Goal: Task Accomplishment & Management: Manage account settings

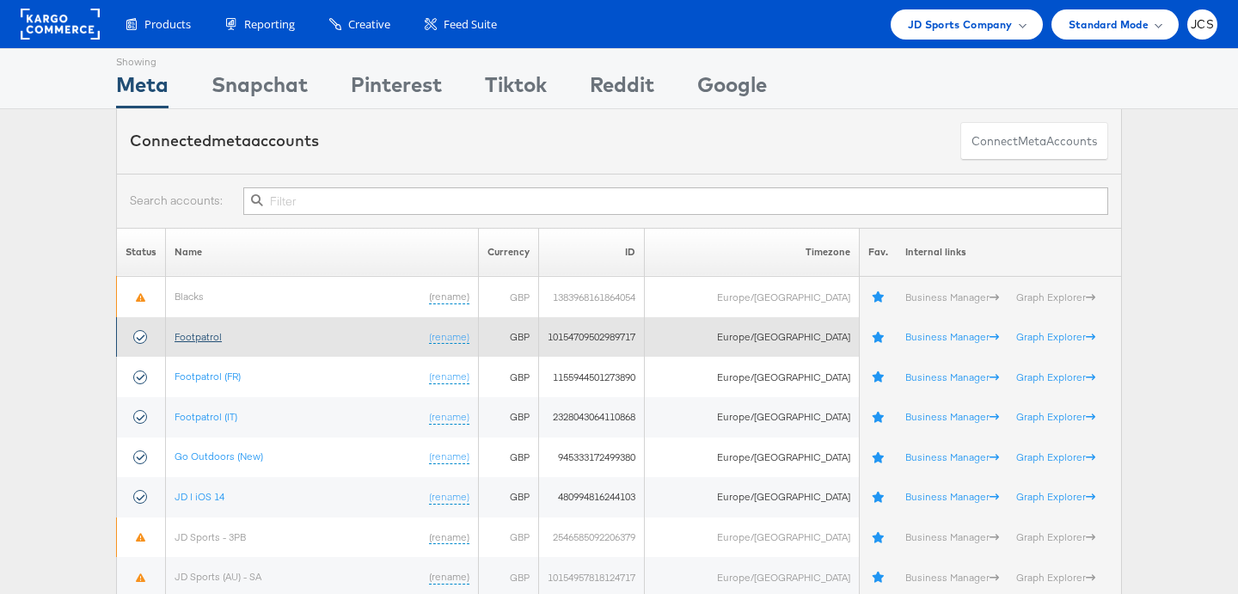
click at [222, 334] on link "Footpatrol" at bounding box center [198, 336] width 47 height 13
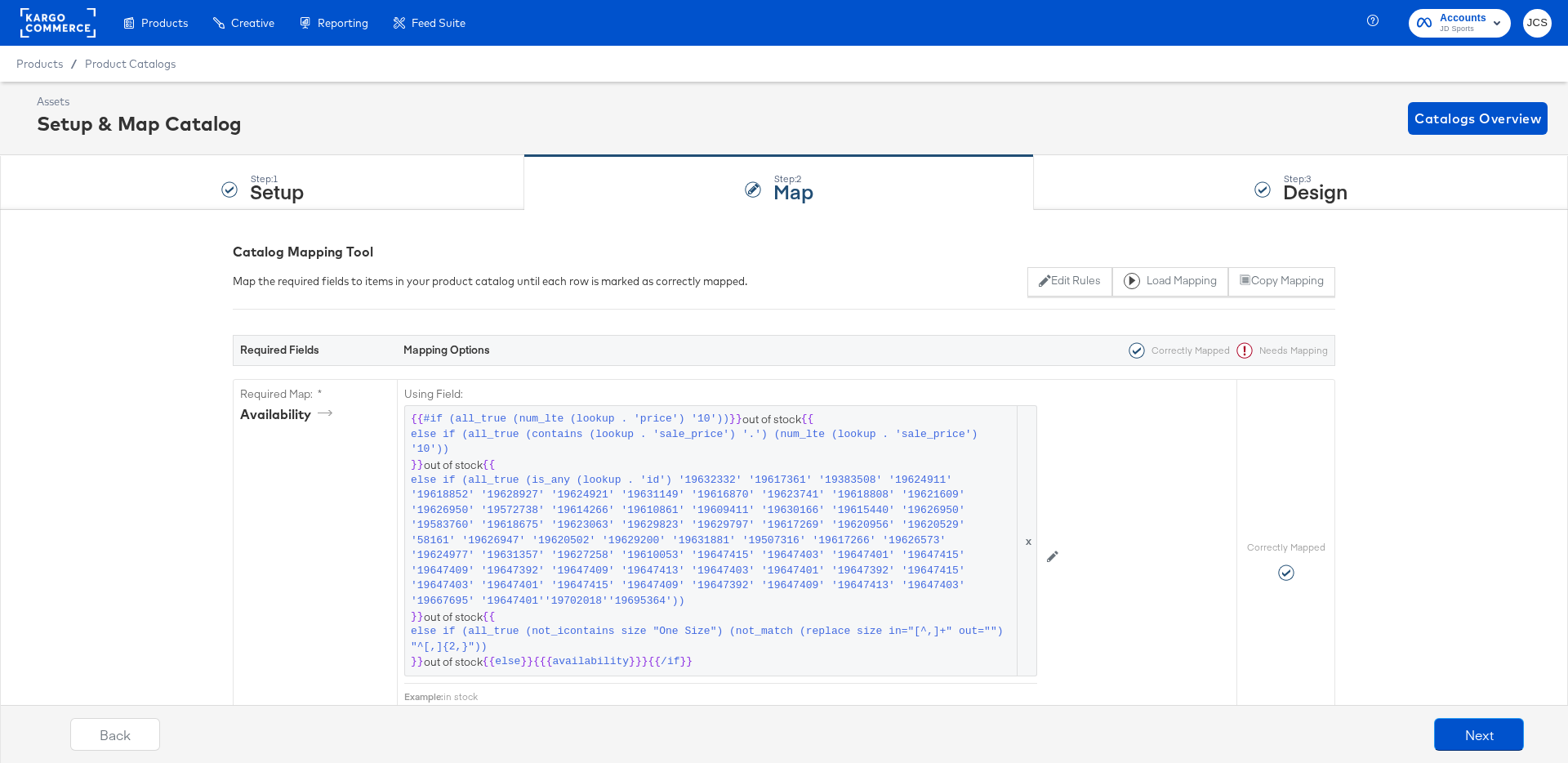
click at [70, 14] on rect at bounding box center [57, 23] width 75 height 29
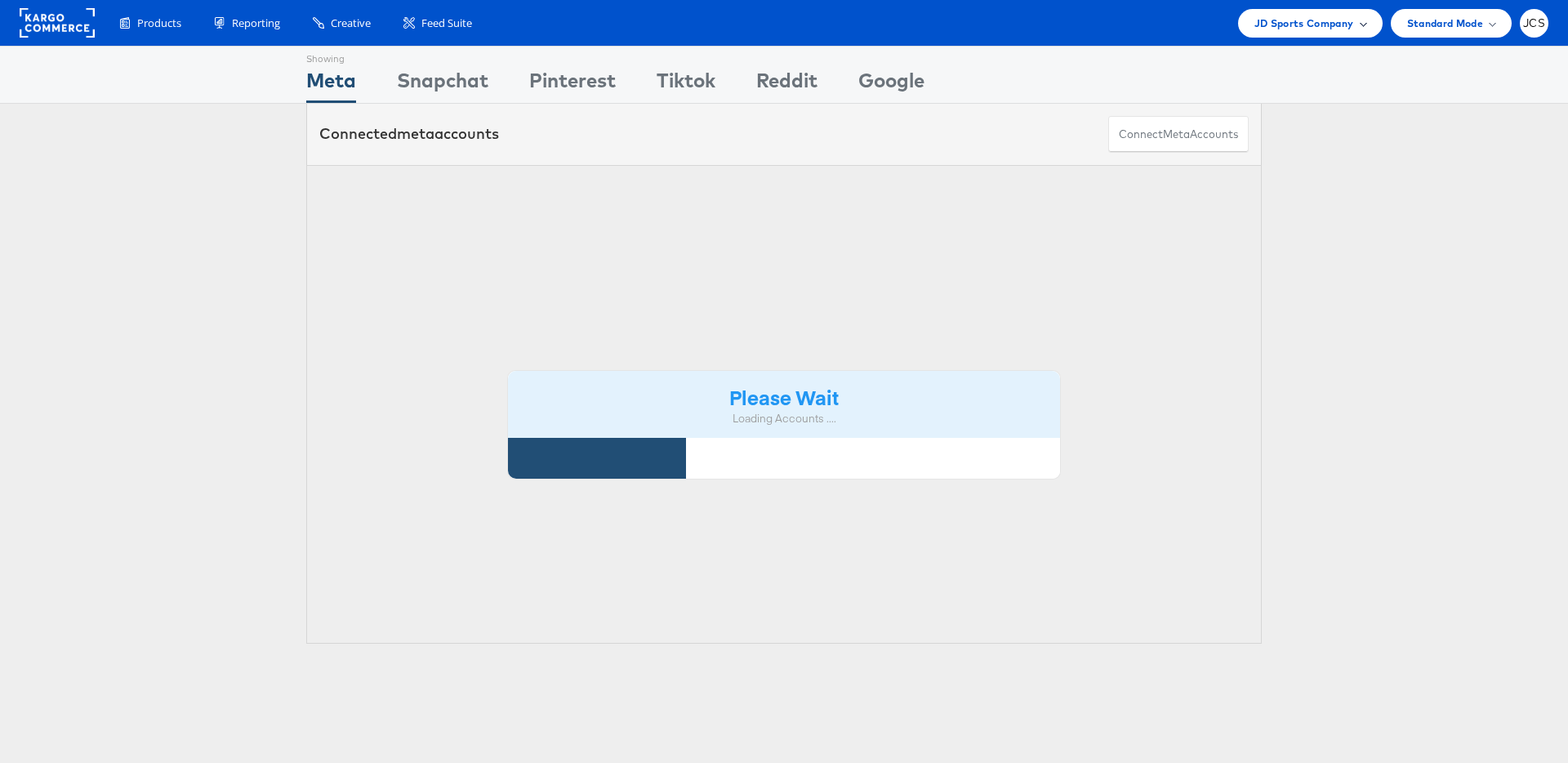
click at [1307, 28] on span "JD Sports Company" at bounding box center [1304, 23] width 100 height 17
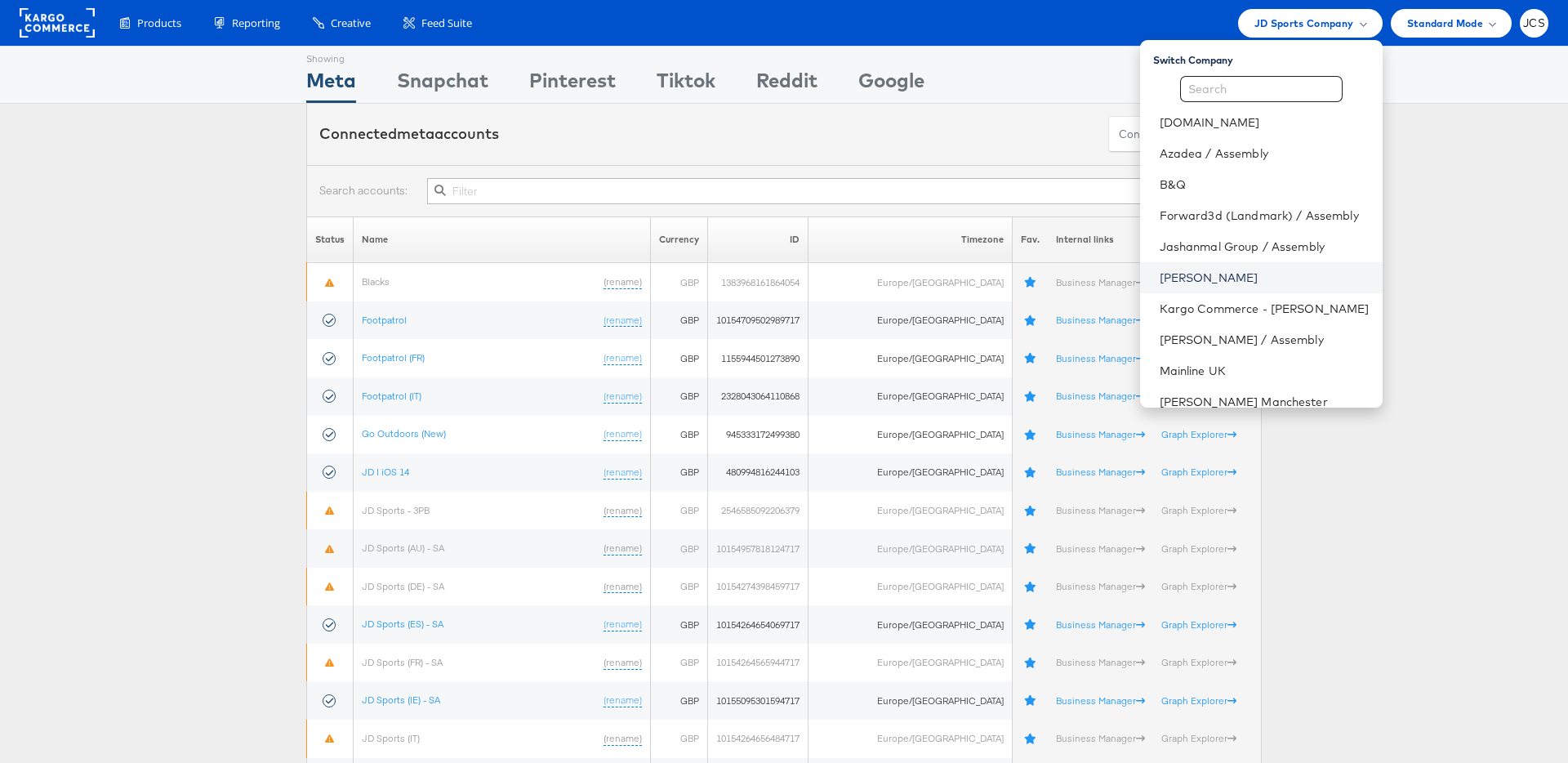
click at [1180, 282] on link "[PERSON_NAME]" at bounding box center [1264, 277] width 210 height 16
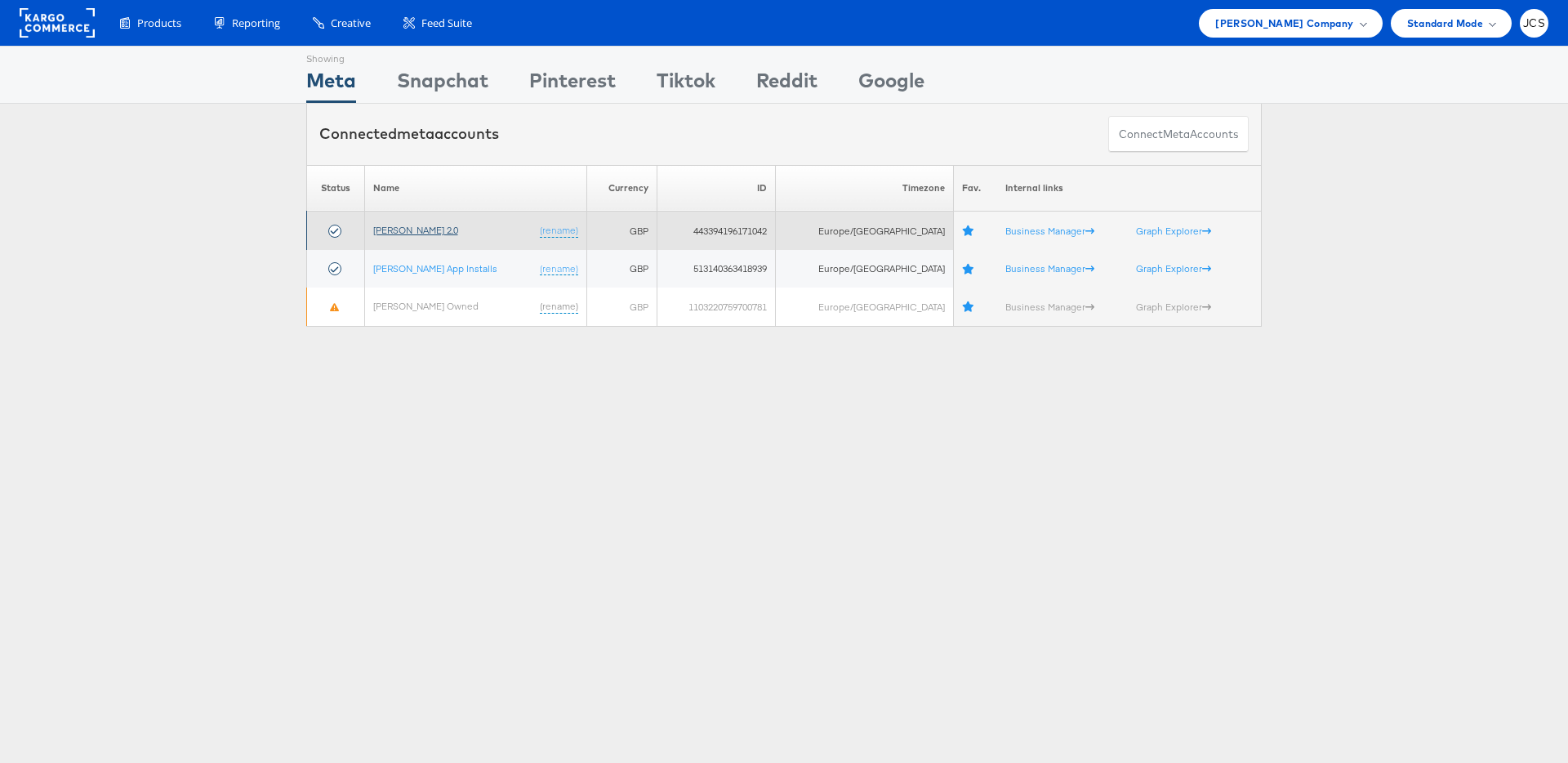
click at [416, 230] on link "John Lewis 2.0" at bounding box center [415, 230] width 85 height 12
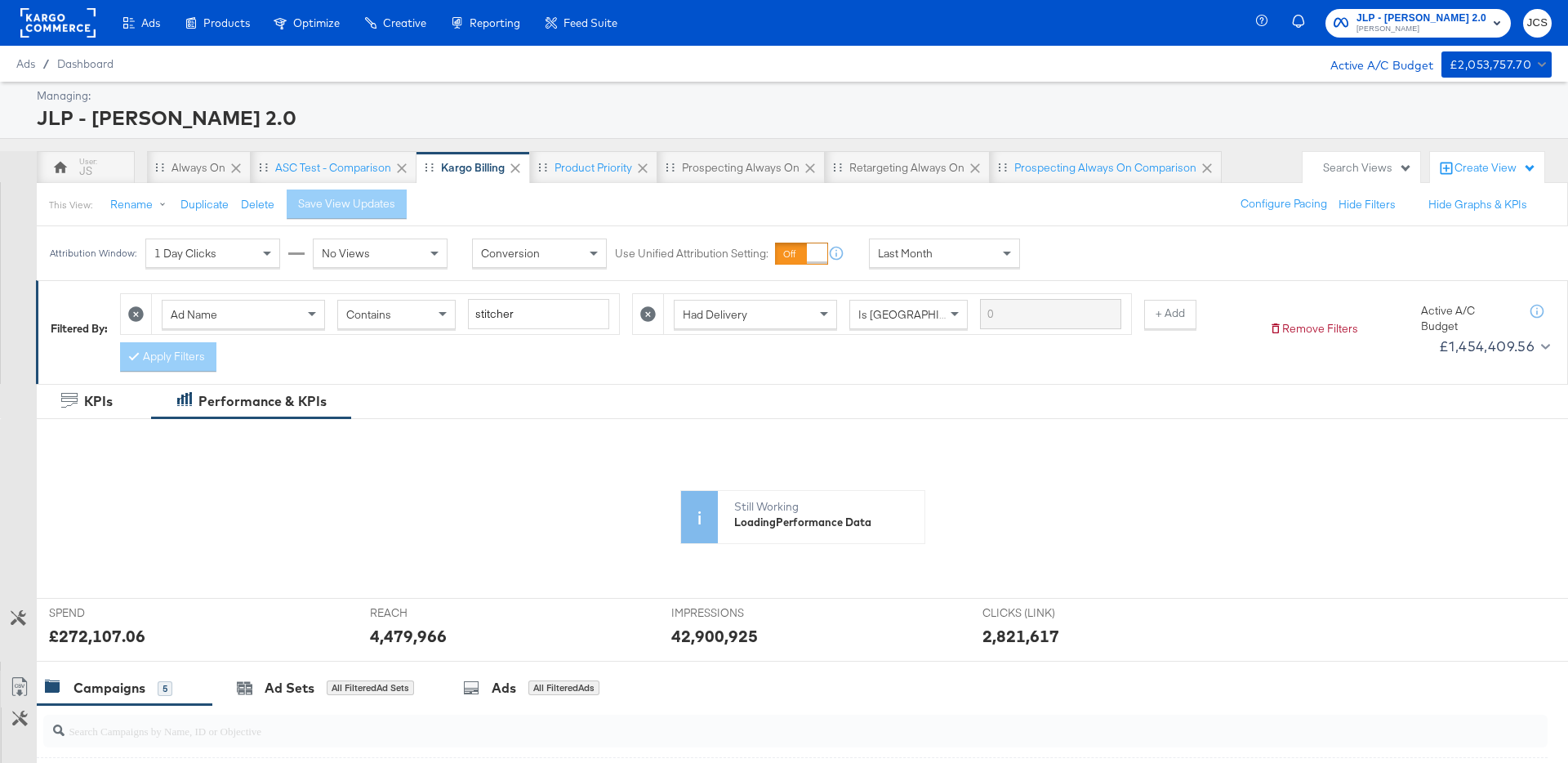
click at [70, 29] on rect at bounding box center [57, 23] width 75 height 29
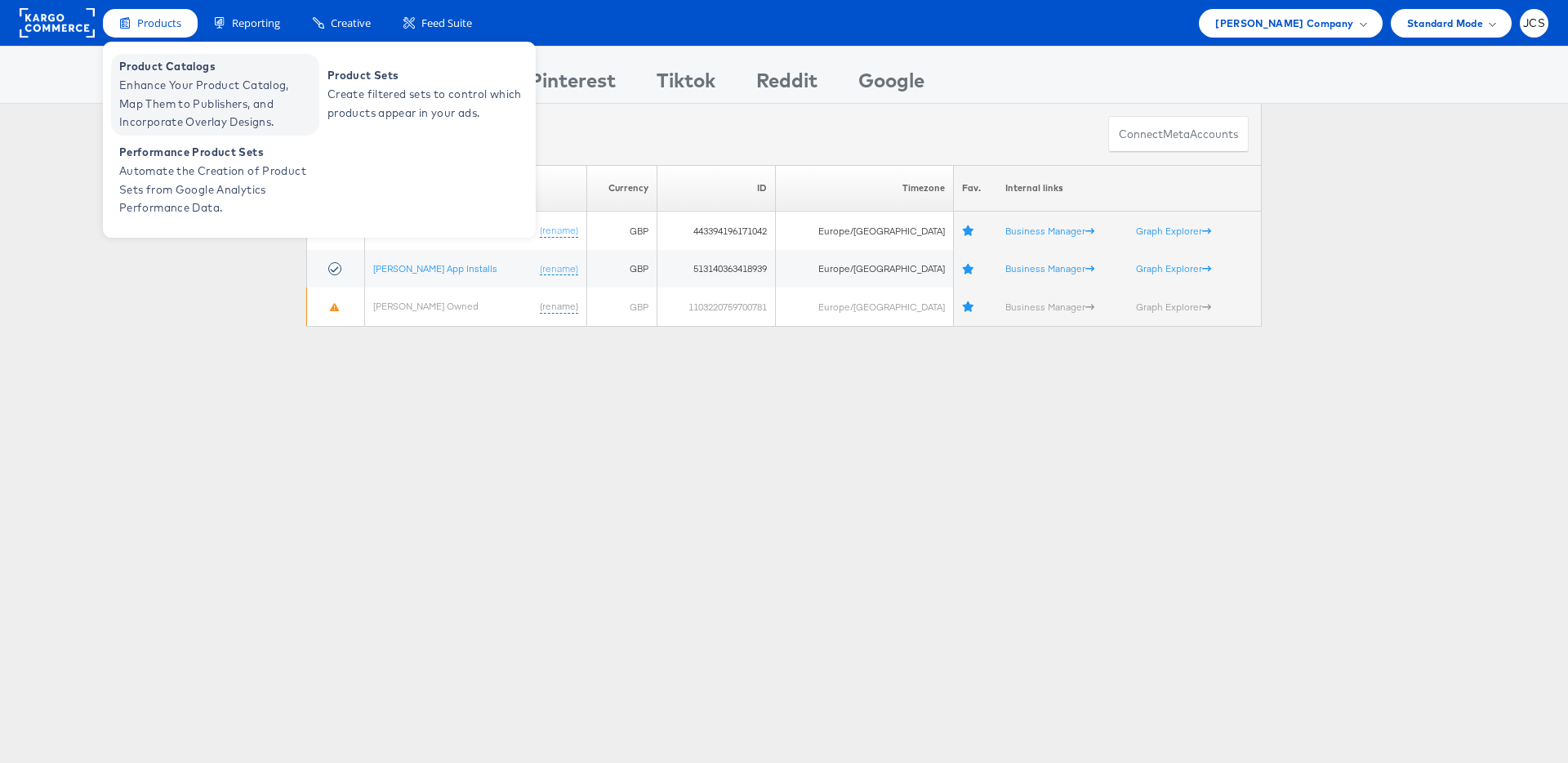
click at [164, 67] on span "Product Catalogs" at bounding box center [217, 67] width 196 height 19
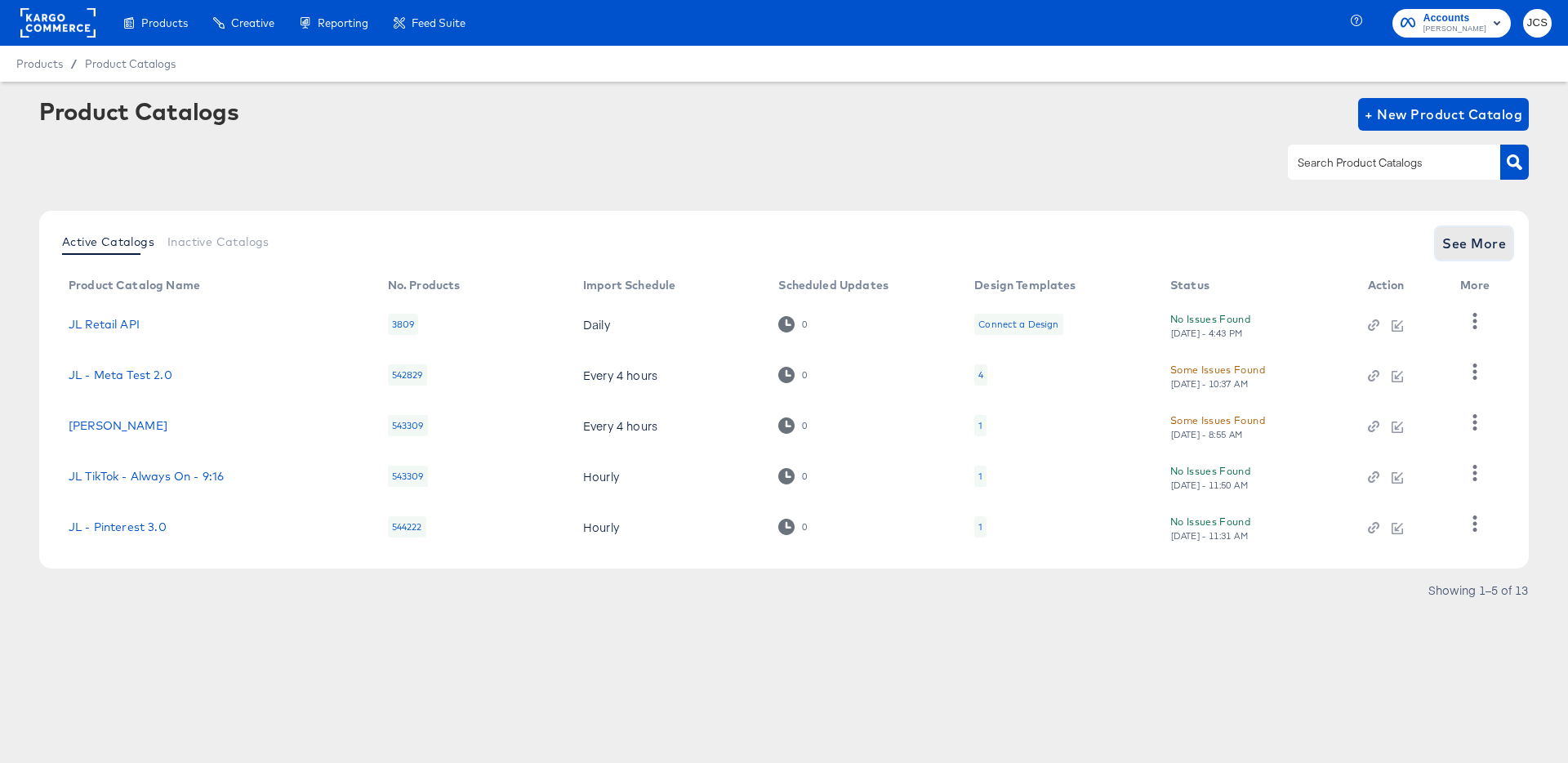
click at [1473, 241] on span "See More" at bounding box center [1473, 243] width 64 height 23
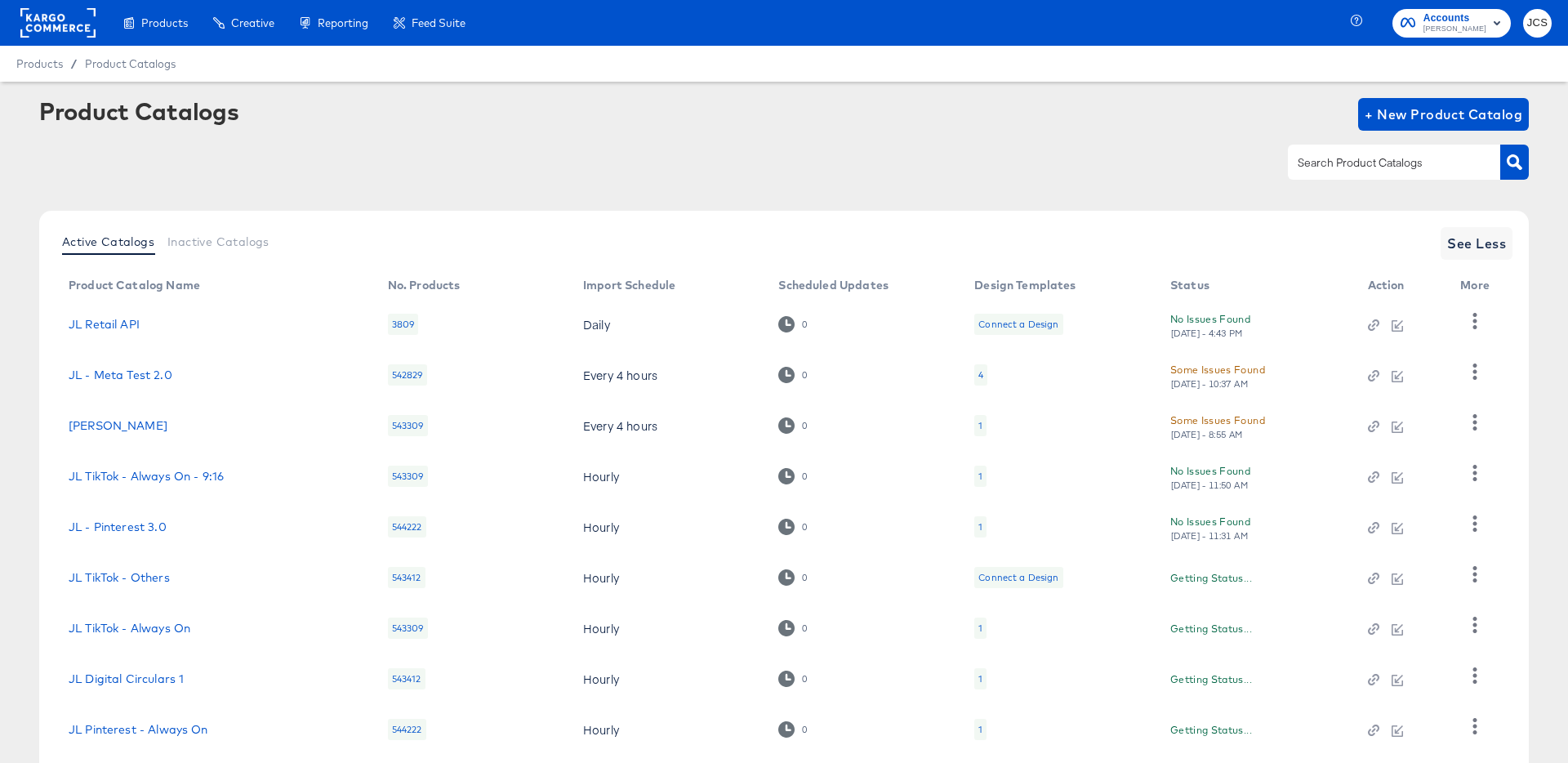
scroll to position [150, 0]
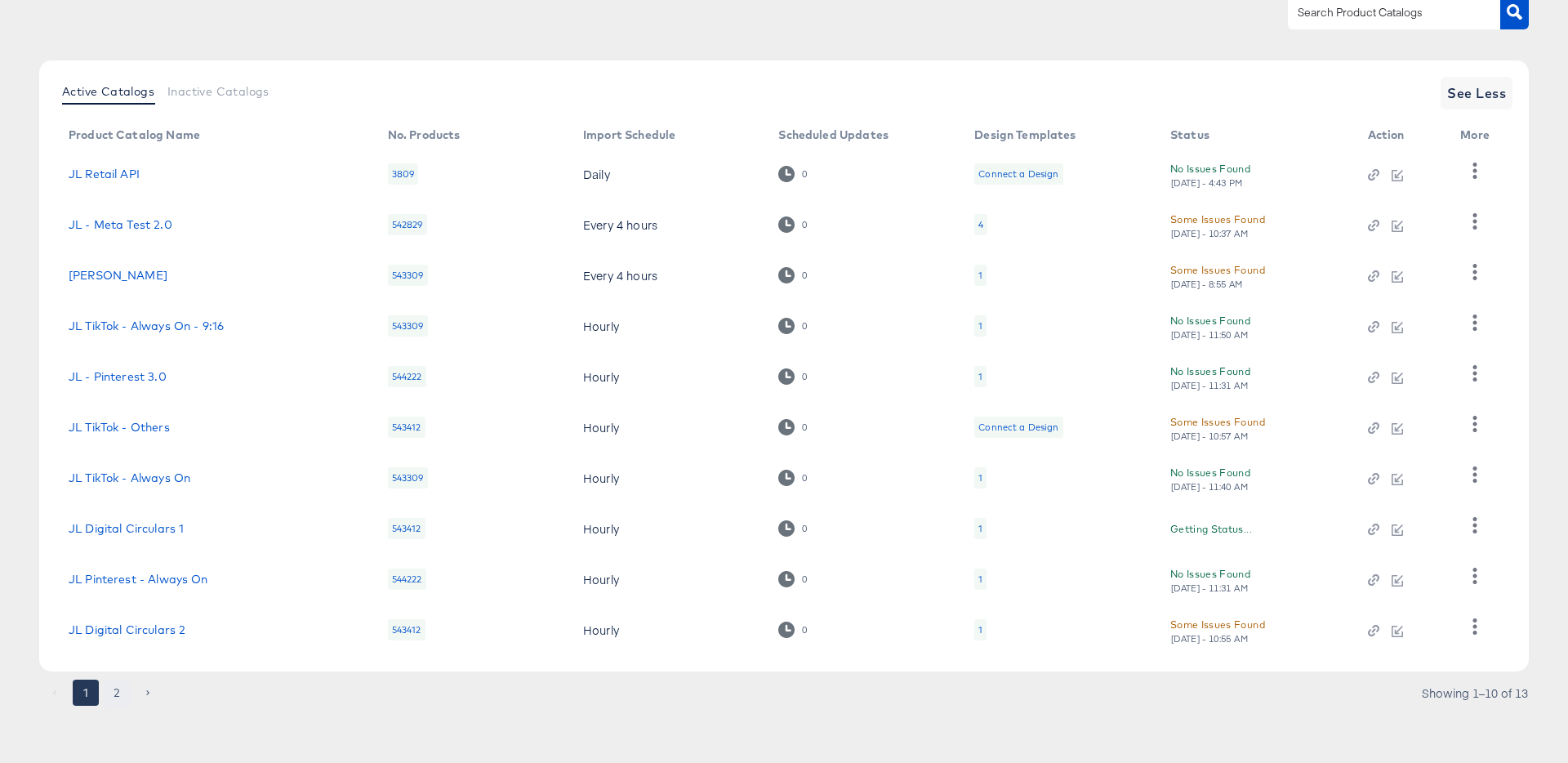
drag, startPoint x: 108, startPoint y: 701, endPoint x: 117, endPoint y: 698, distance: 9.5
click at [108, 701] on button "2" at bounding box center [117, 693] width 27 height 27
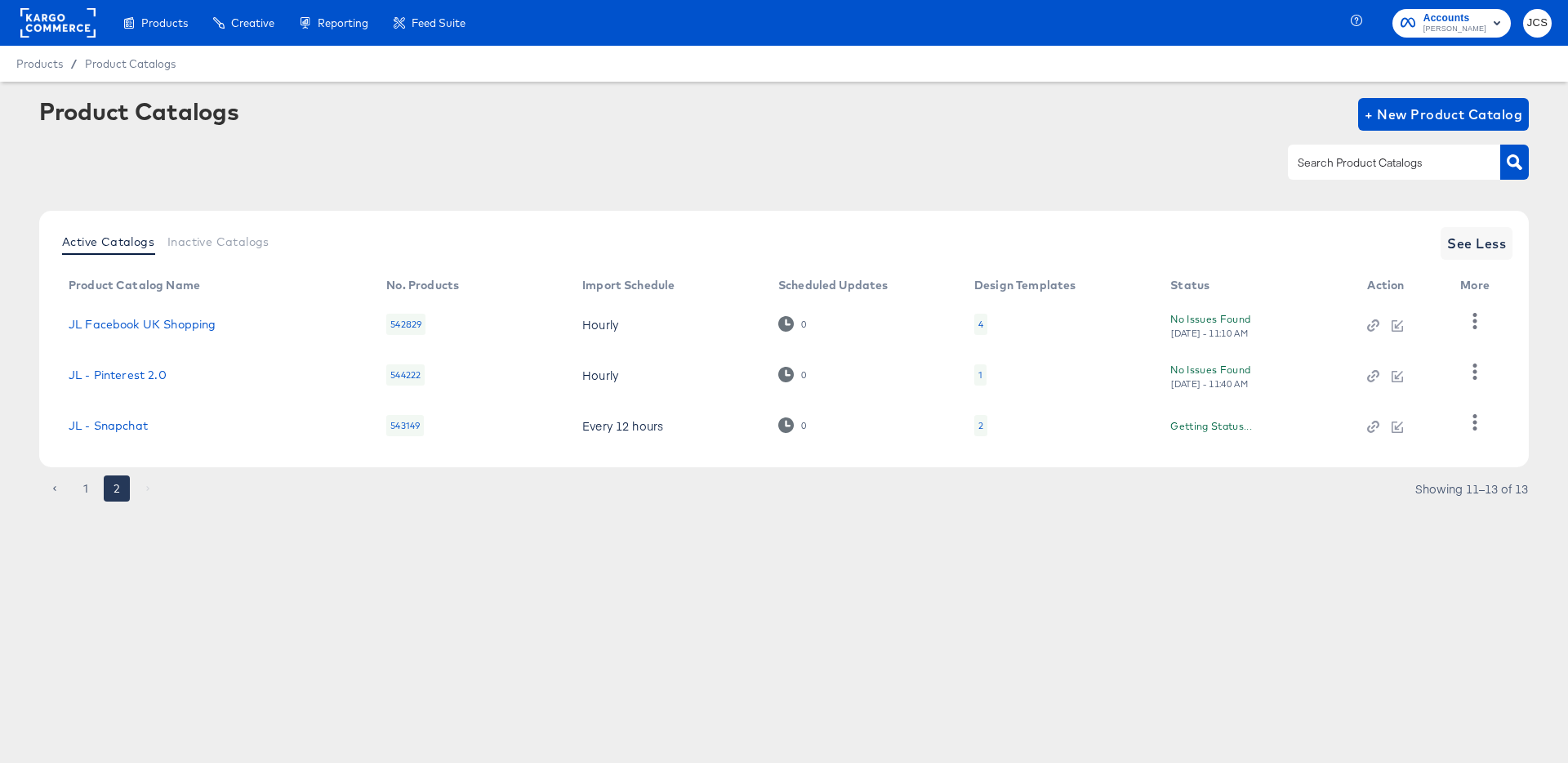
scroll to position [0, 0]
click at [170, 325] on link "JL Facebook UK Shopping" at bounding box center [142, 324] width 147 height 13
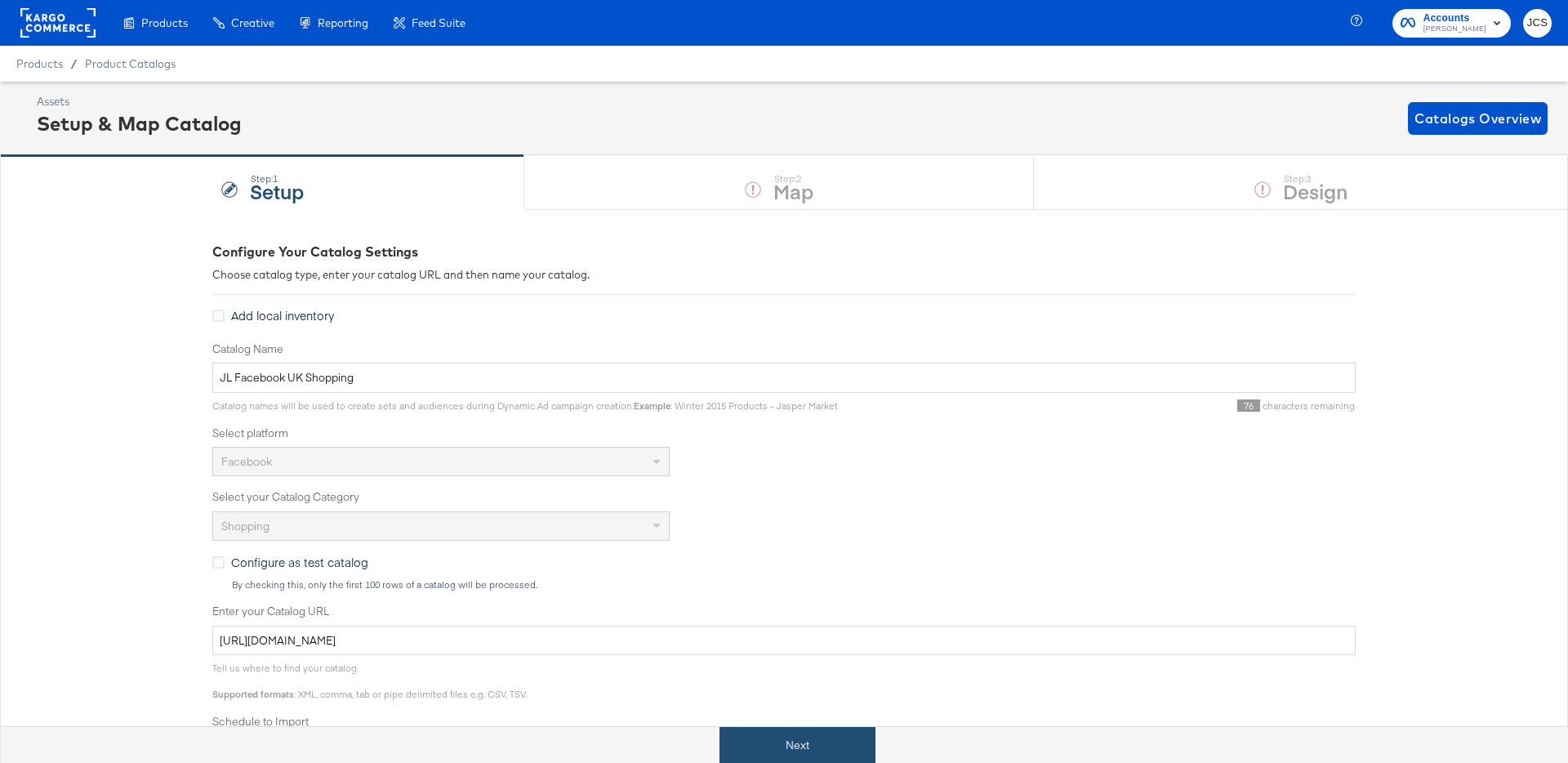
click at [767, 743] on button "Next" at bounding box center [797, 745] width 156 height 37
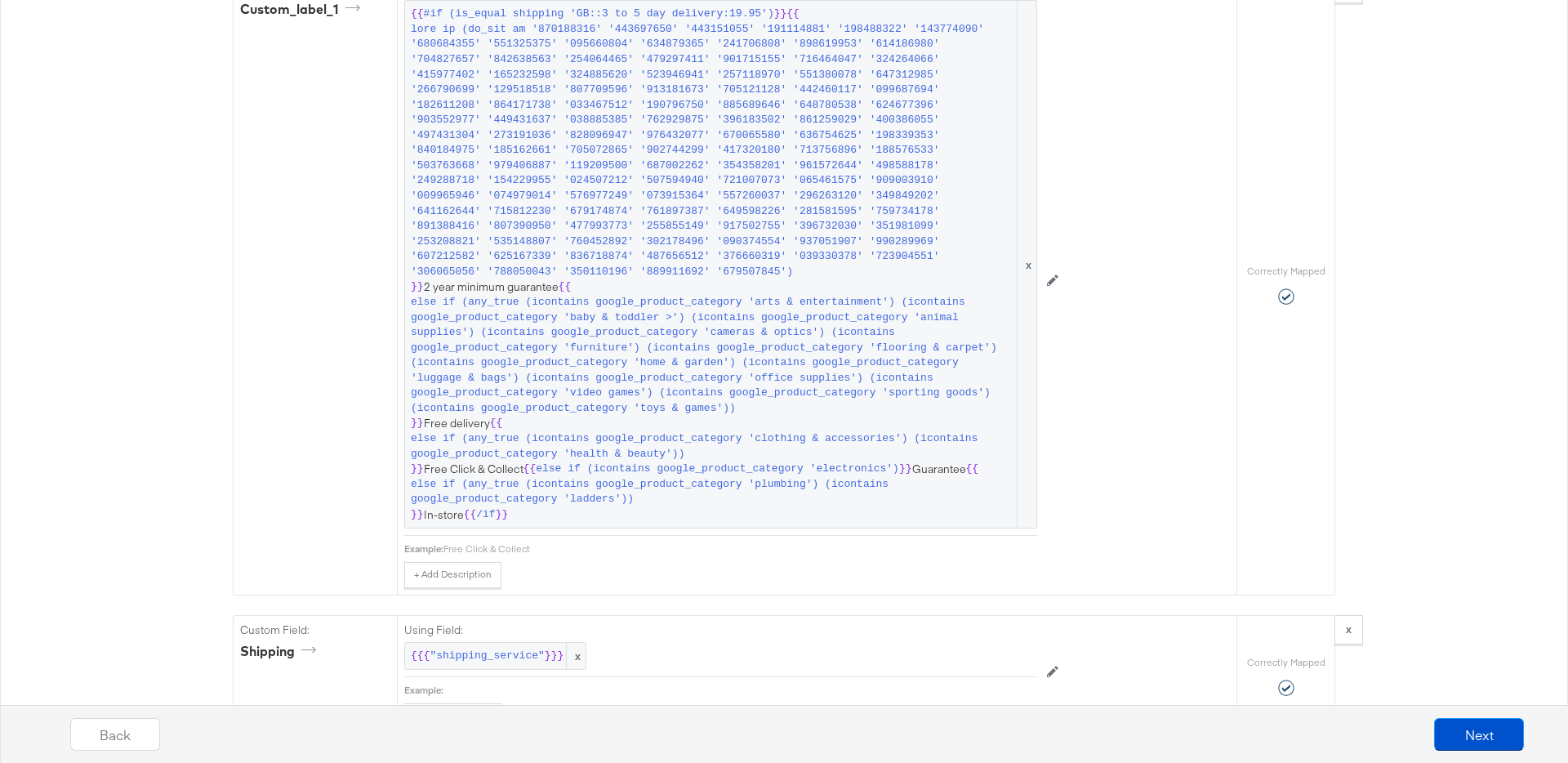
scroll to position [2277, 0]
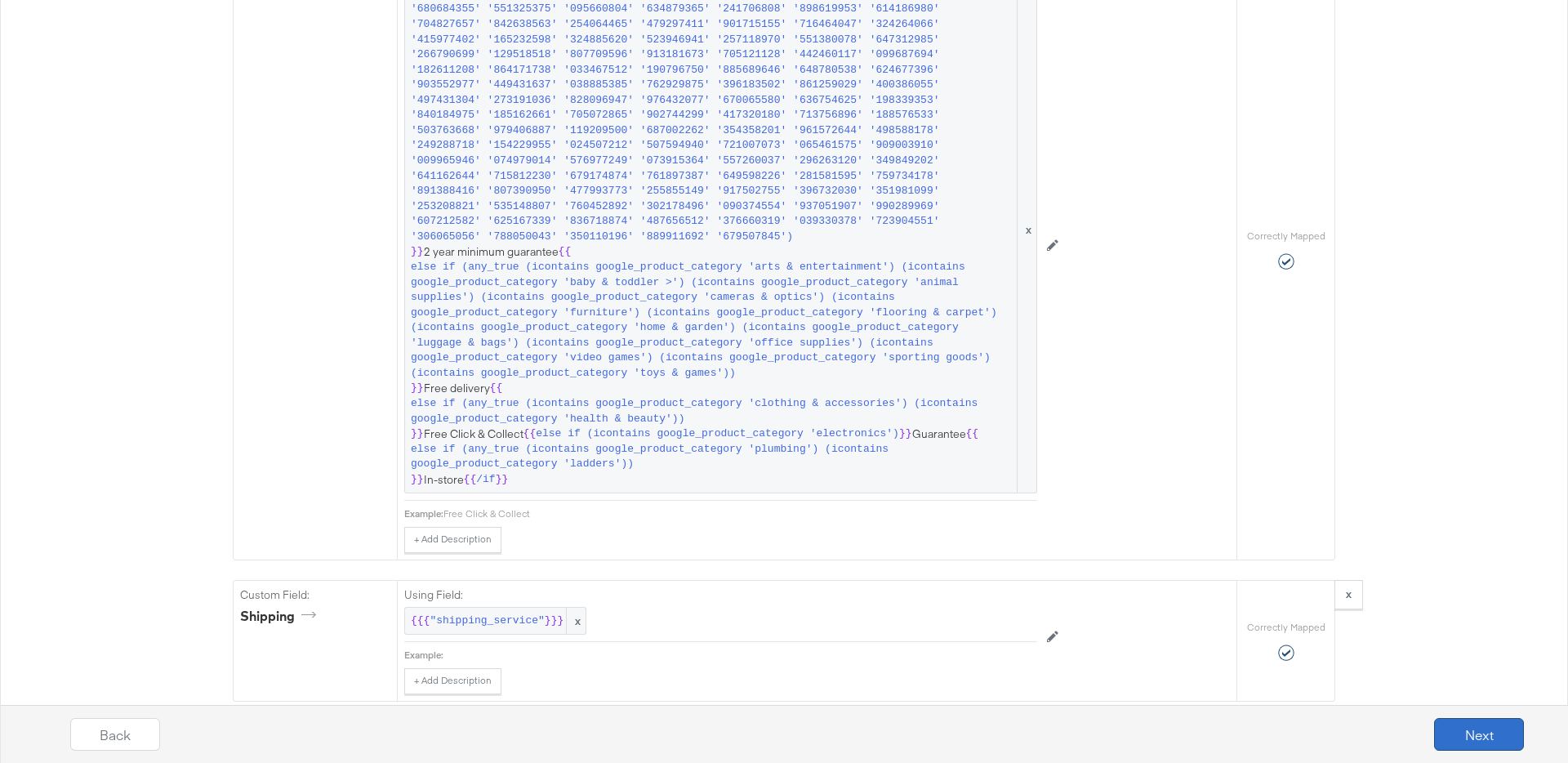
click at [1460, 731] on button "Next" at bounding box center [1479, 734] width 90 height 32
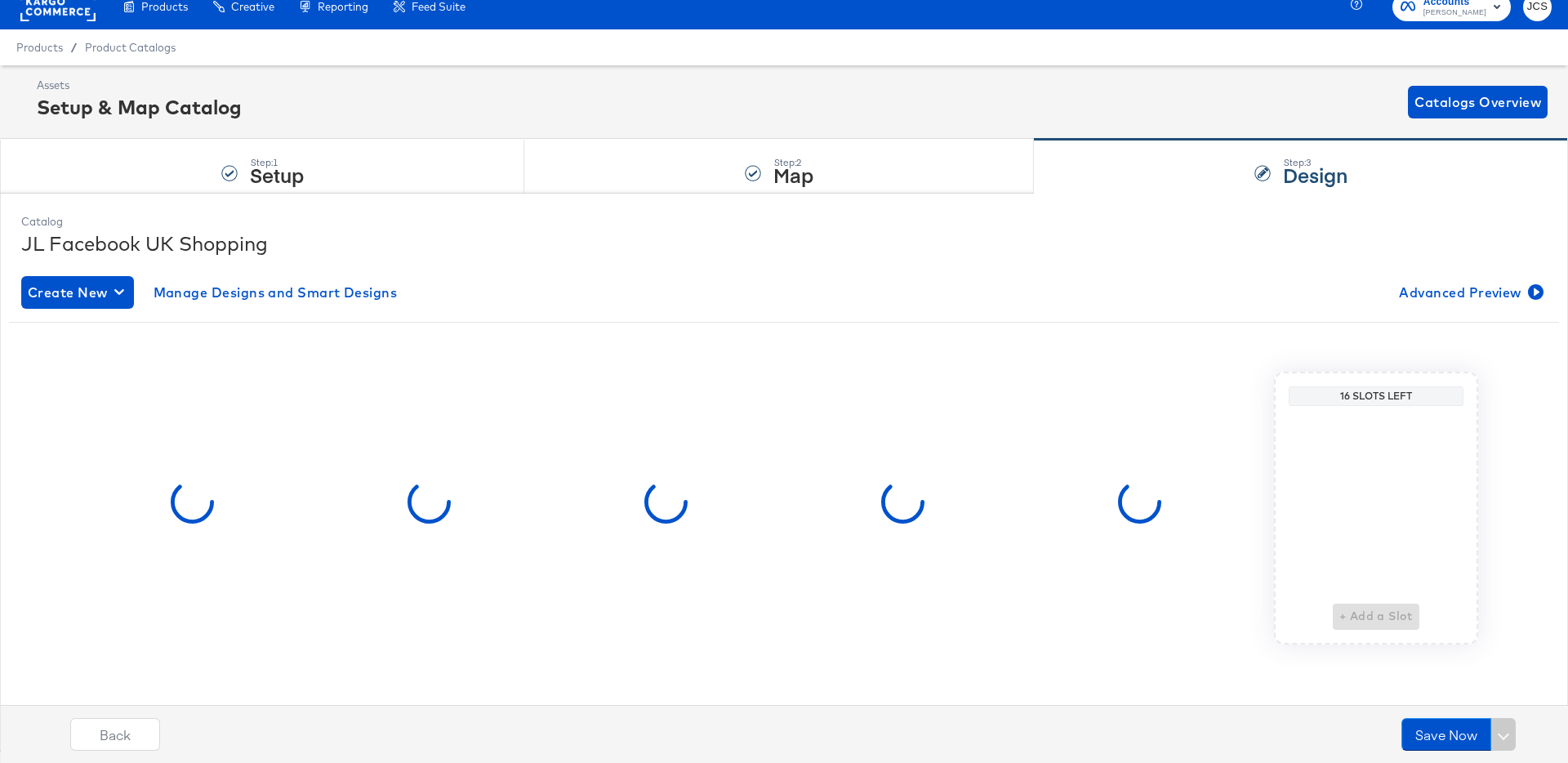
scroll to position [0, 0]
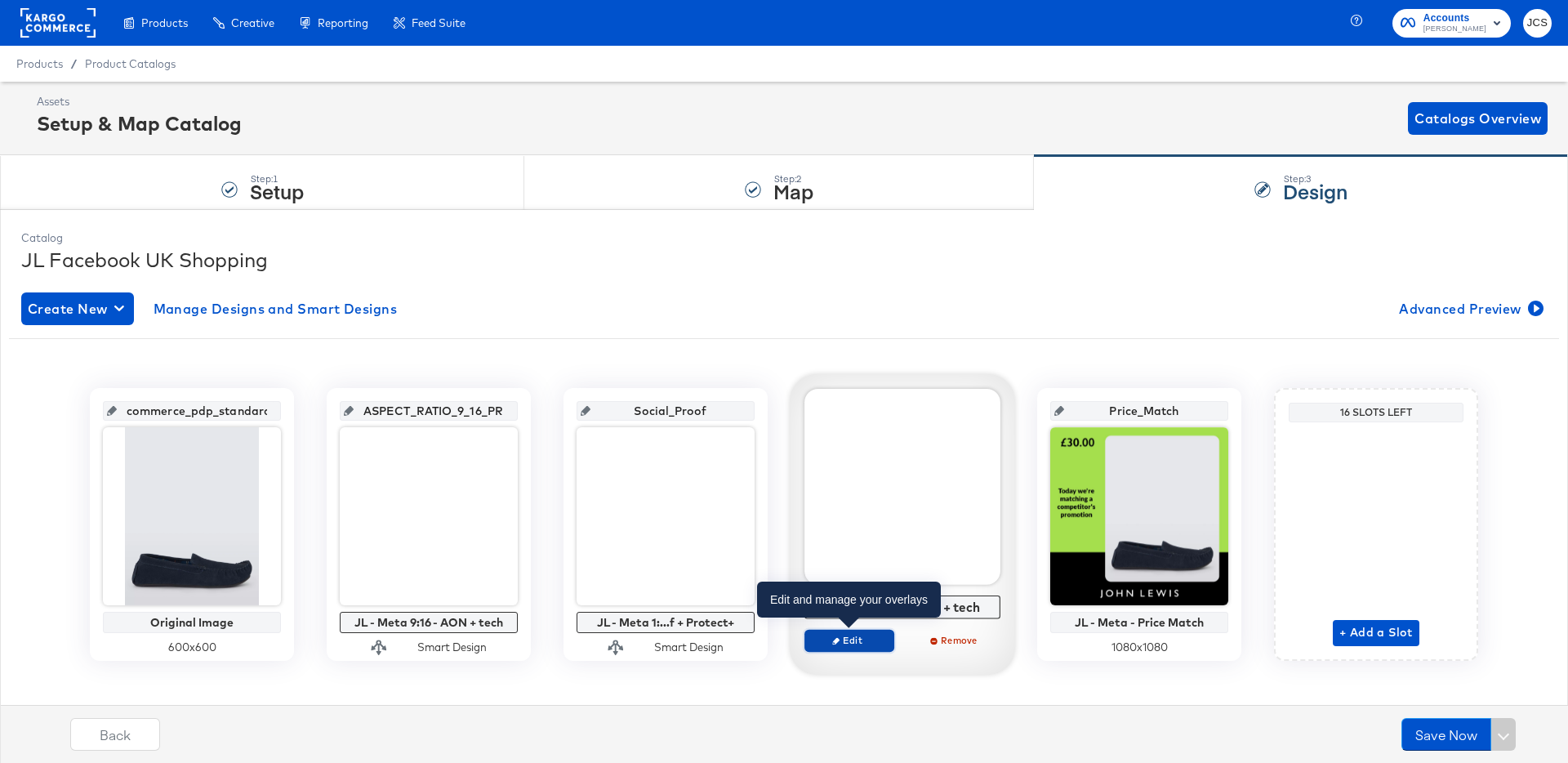
click at [852, 638] on span "Edit" at bounding box center [849, 639] width 75 height 12
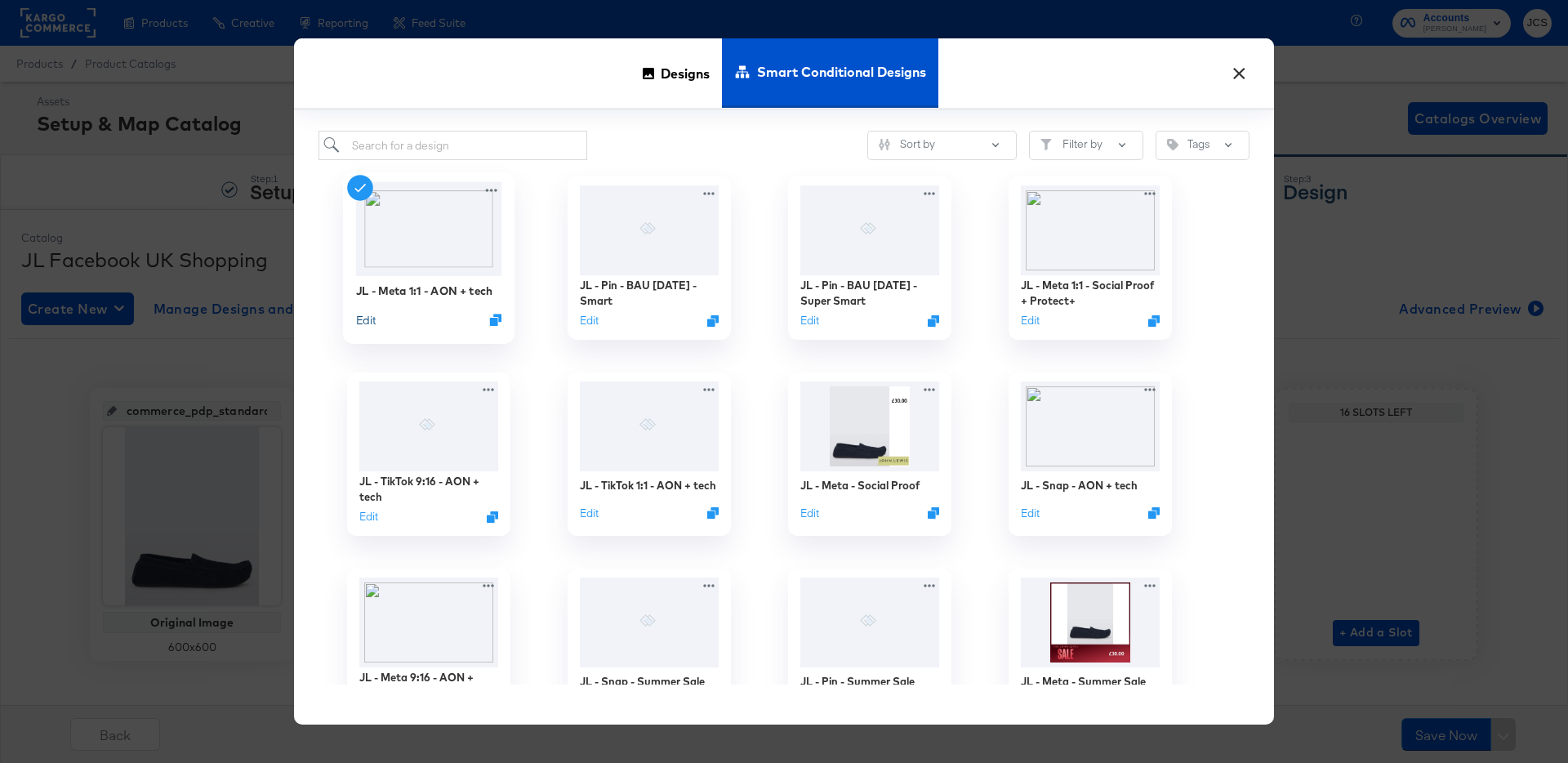
click at [367, 320] on button "Edit" at bounding box center [366, 319] width 20 height 15
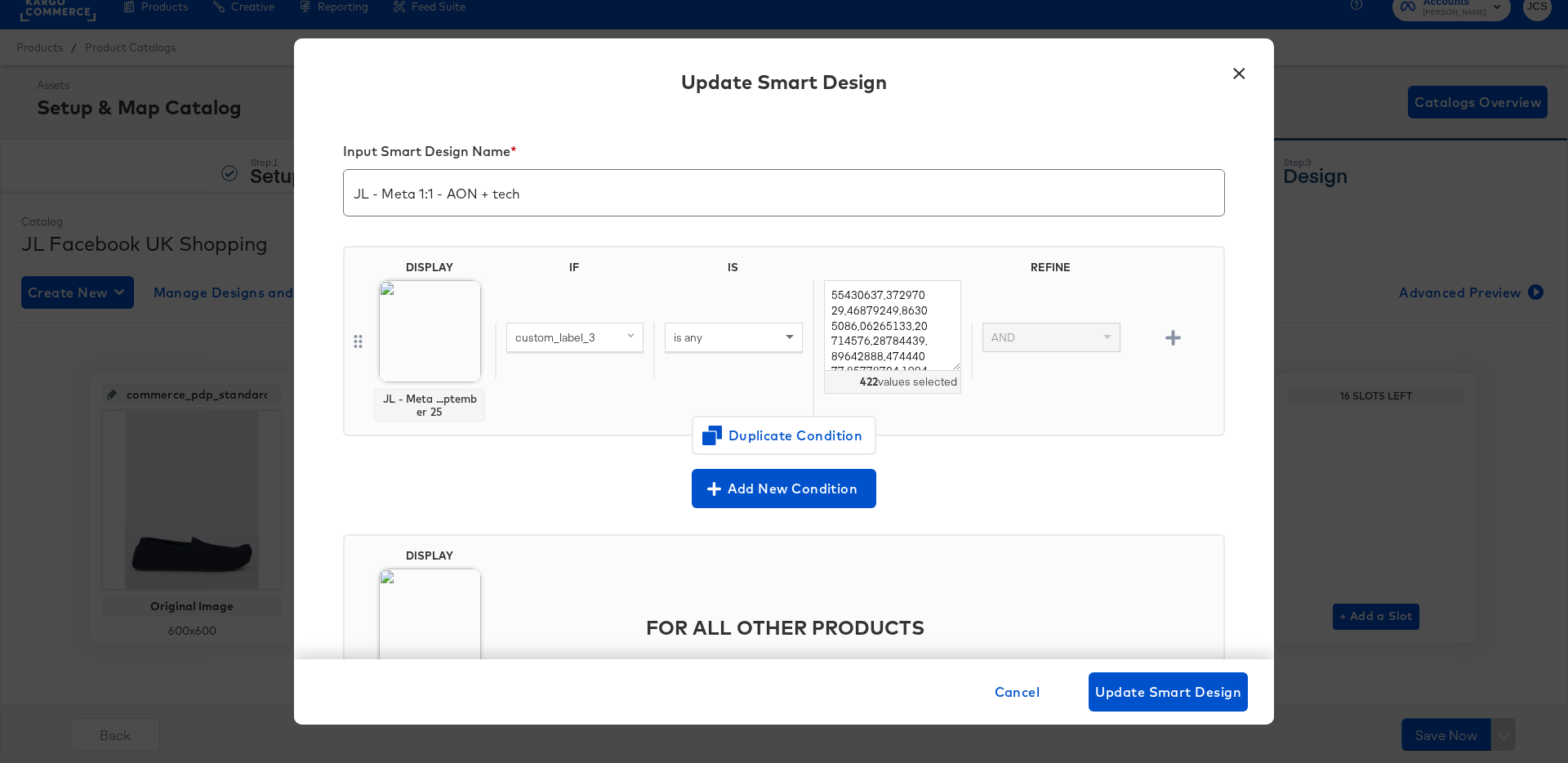
scroll to position [107, 0]
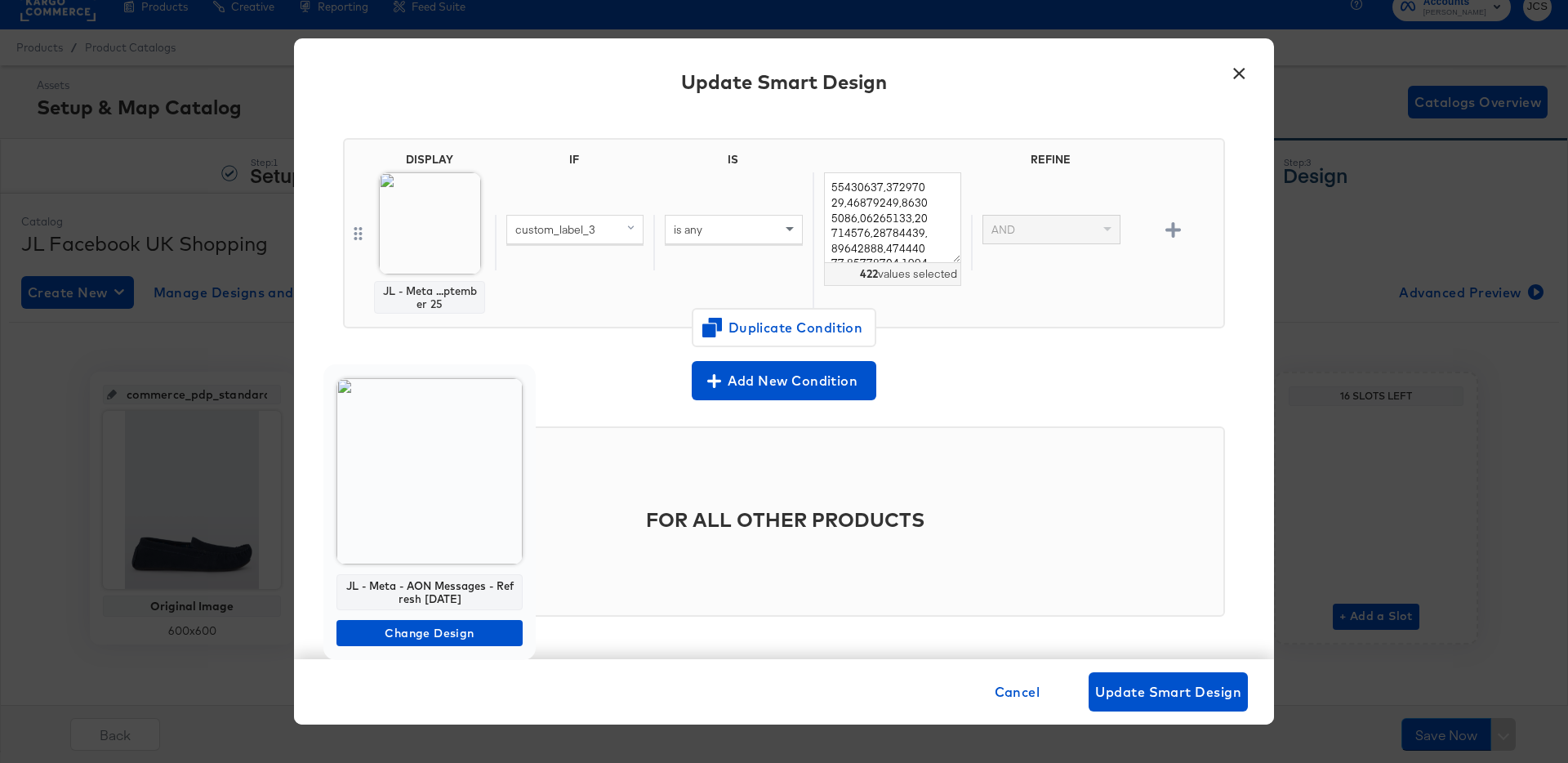
drag, startPoint x: 458, startPoint y: 597, endPoint x: 340, endPoint y: 587, distance: 118.4
click at [340, 587] on div "JL - Meta - AON Messages - Refresh September 25" at bounding box center [429, 592] width 186 height 36
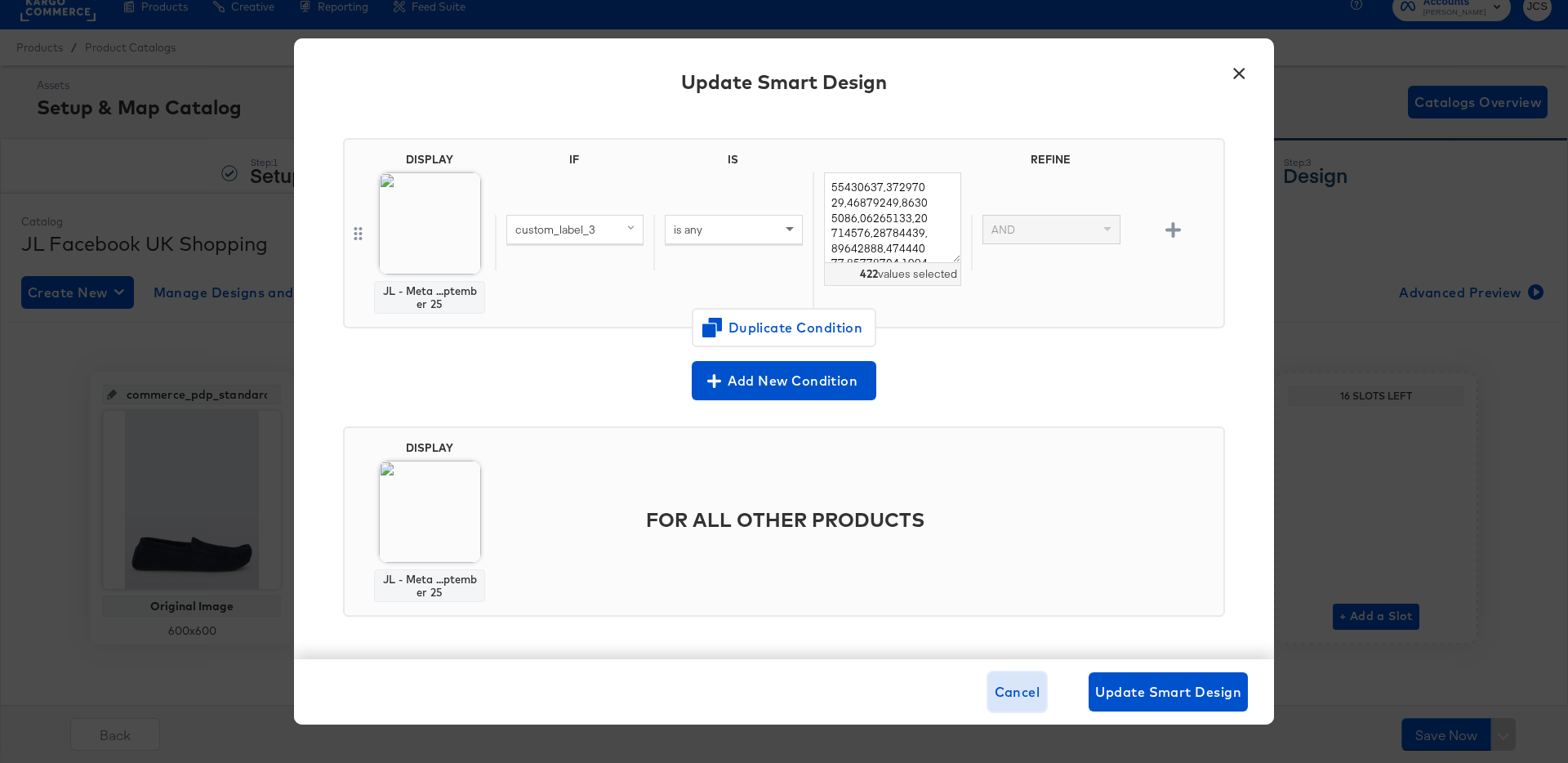
click at [1028, 690] on span "Cancel" at bounding box center [1017, 692] width 46 height 23
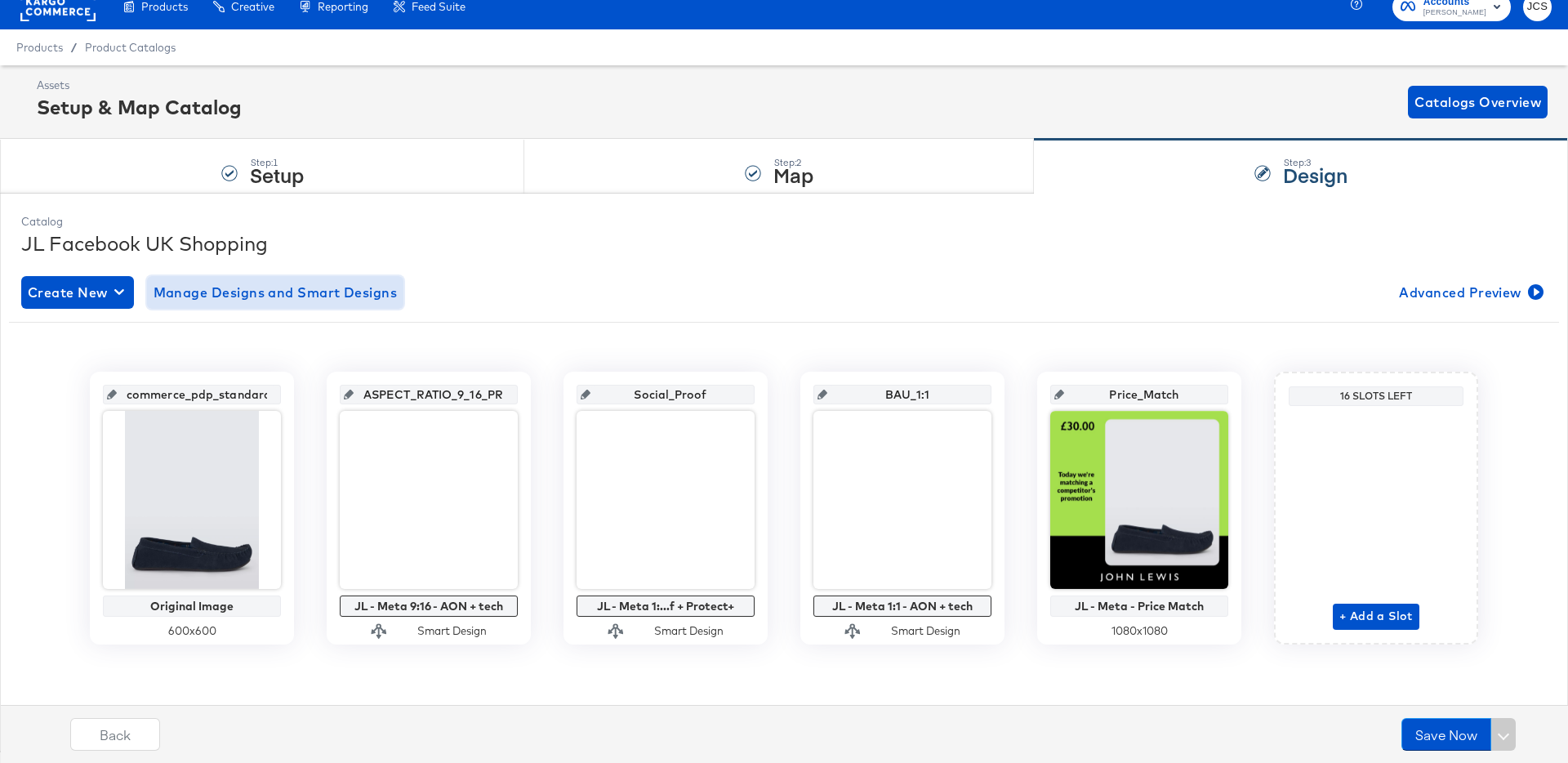
click at [275, 291] on span "Manage Designs and Smart Designs" at bounding box center [275, 293] width 244 height 23
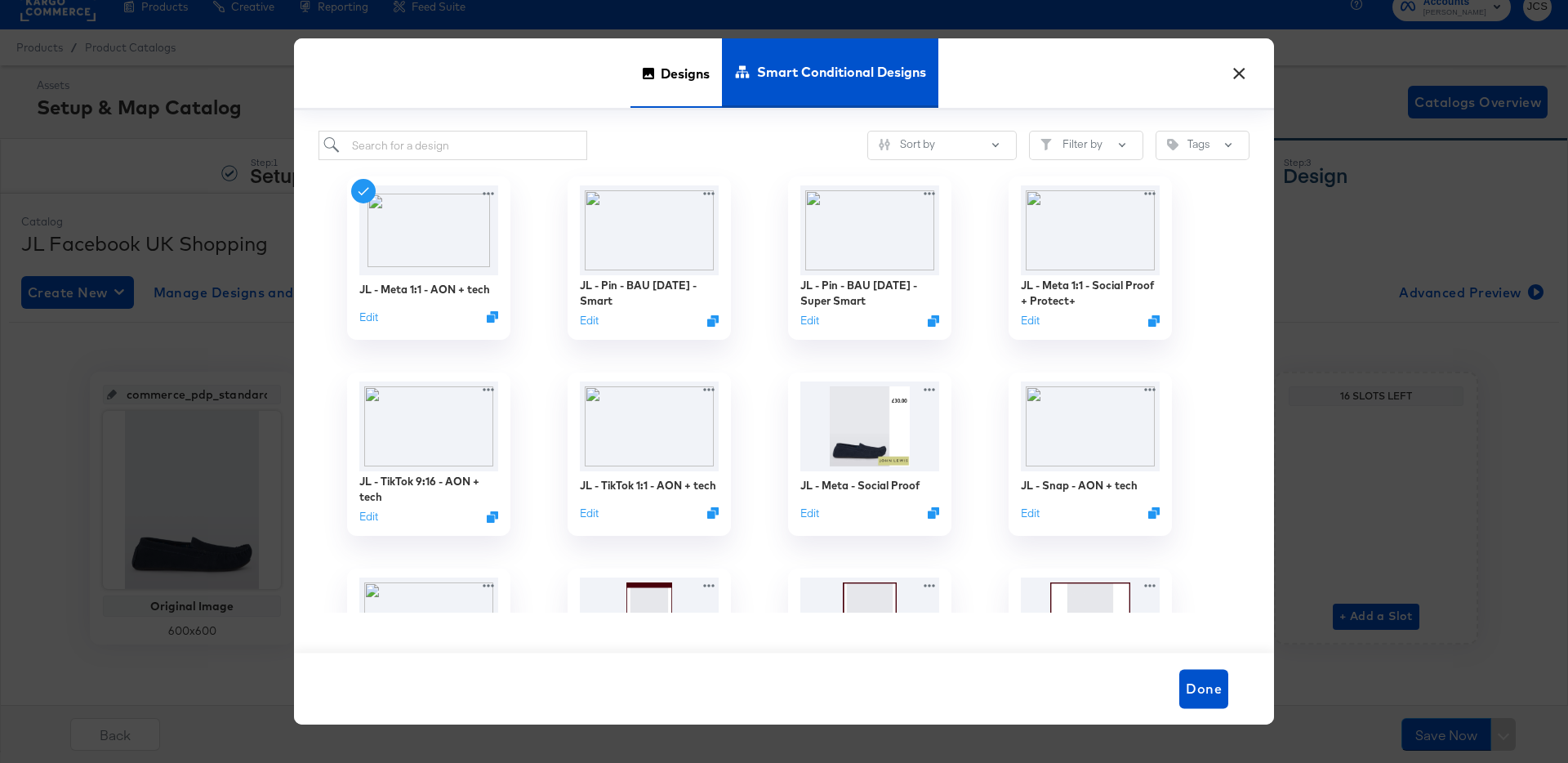
click at [684, 67] on span "Designs" at bounding box center [686, 73] width 49 height 72
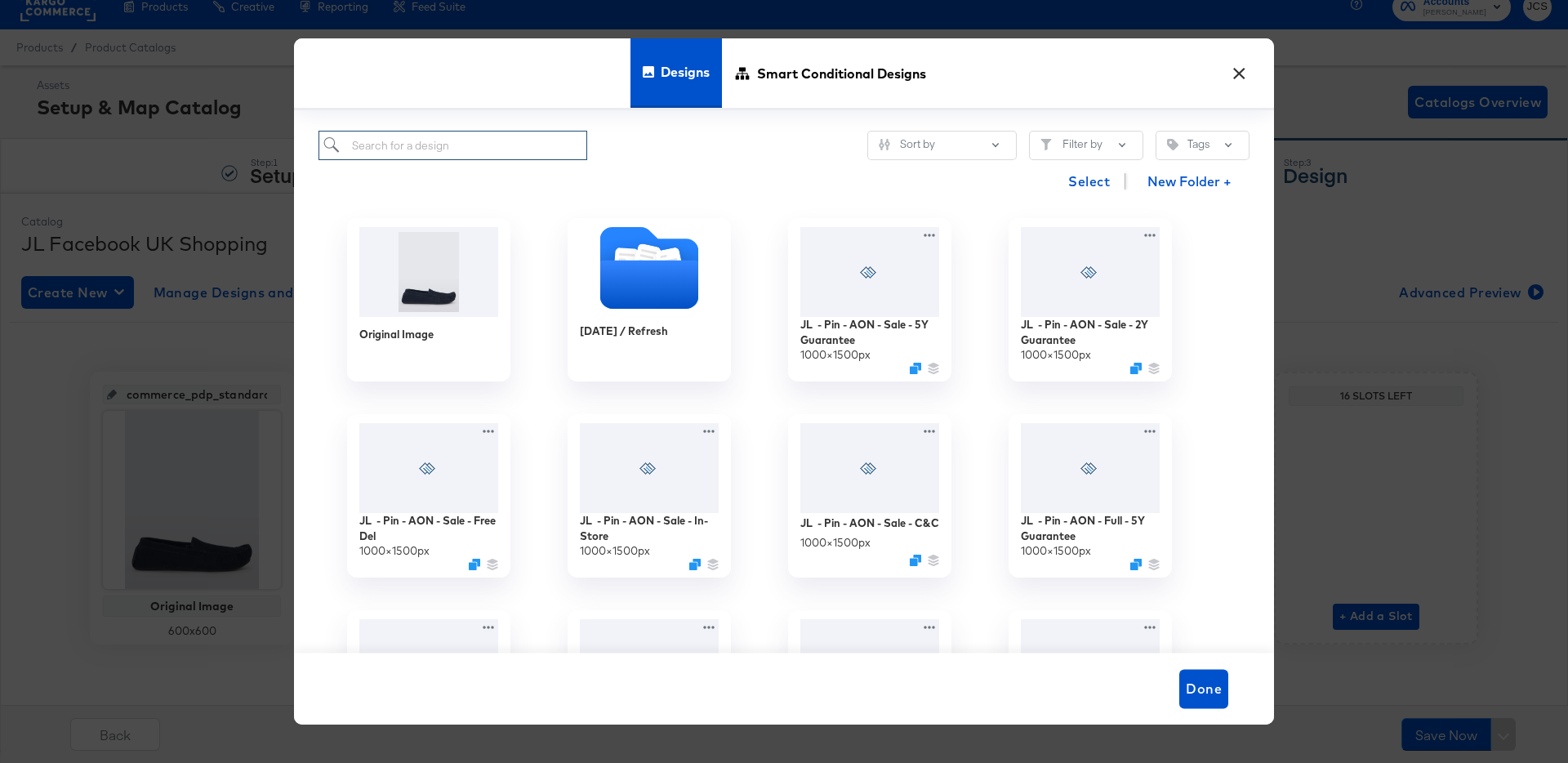
click at [454, 153] on input "search" at bounding box center [452, 146] width 269 height 30
paste input "JL - Meta - AON Messages - Refresh September 25"
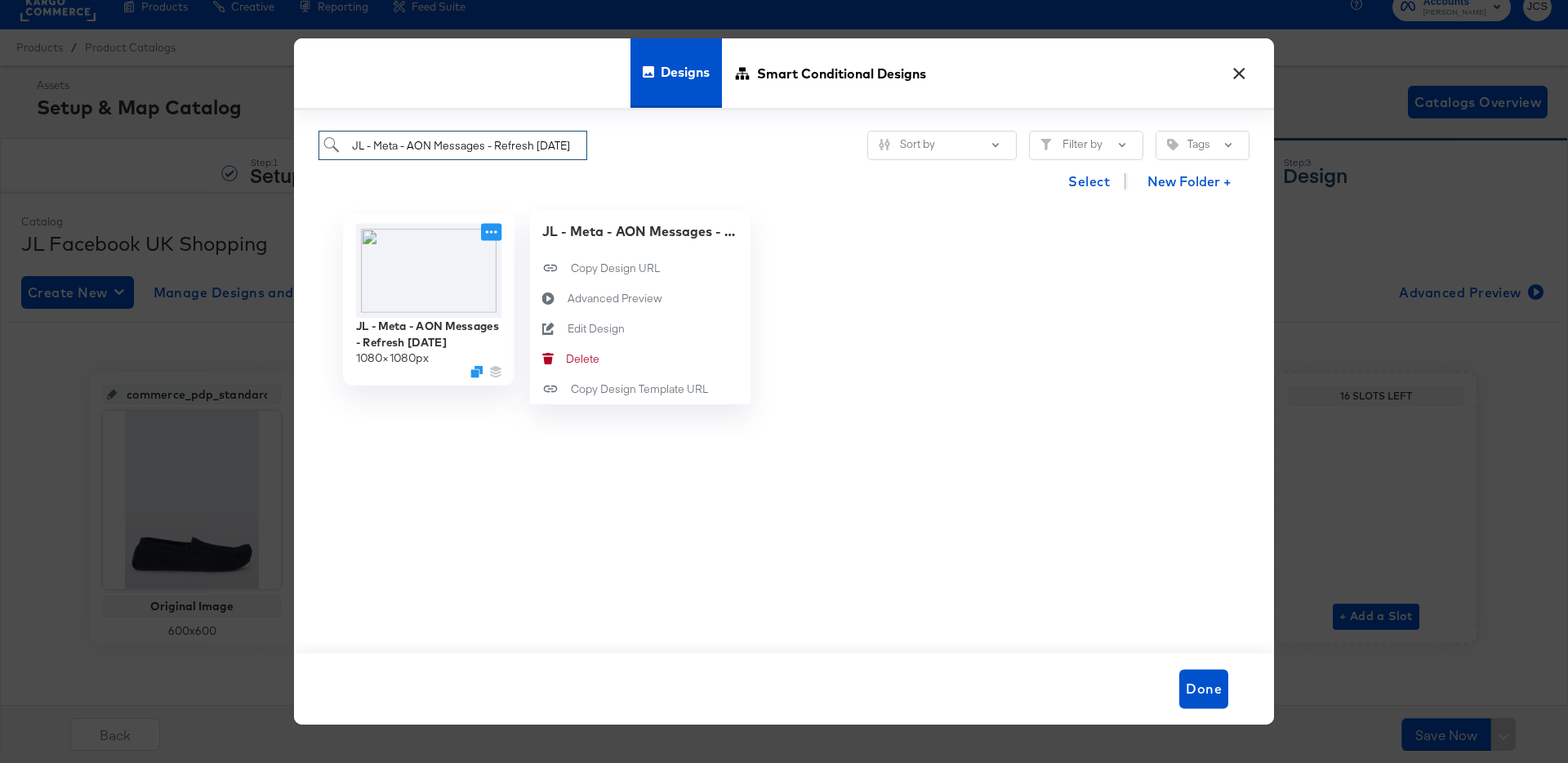
click at [488, 235] on icon at bounding box center [490, 233] width 20 height 17
type input "JL - Meta - AON Messages - Refresh September 25"
click at [568, 329] on div "Edit Design Edit Design" at bounding box center [568, 329] width 0 height 0
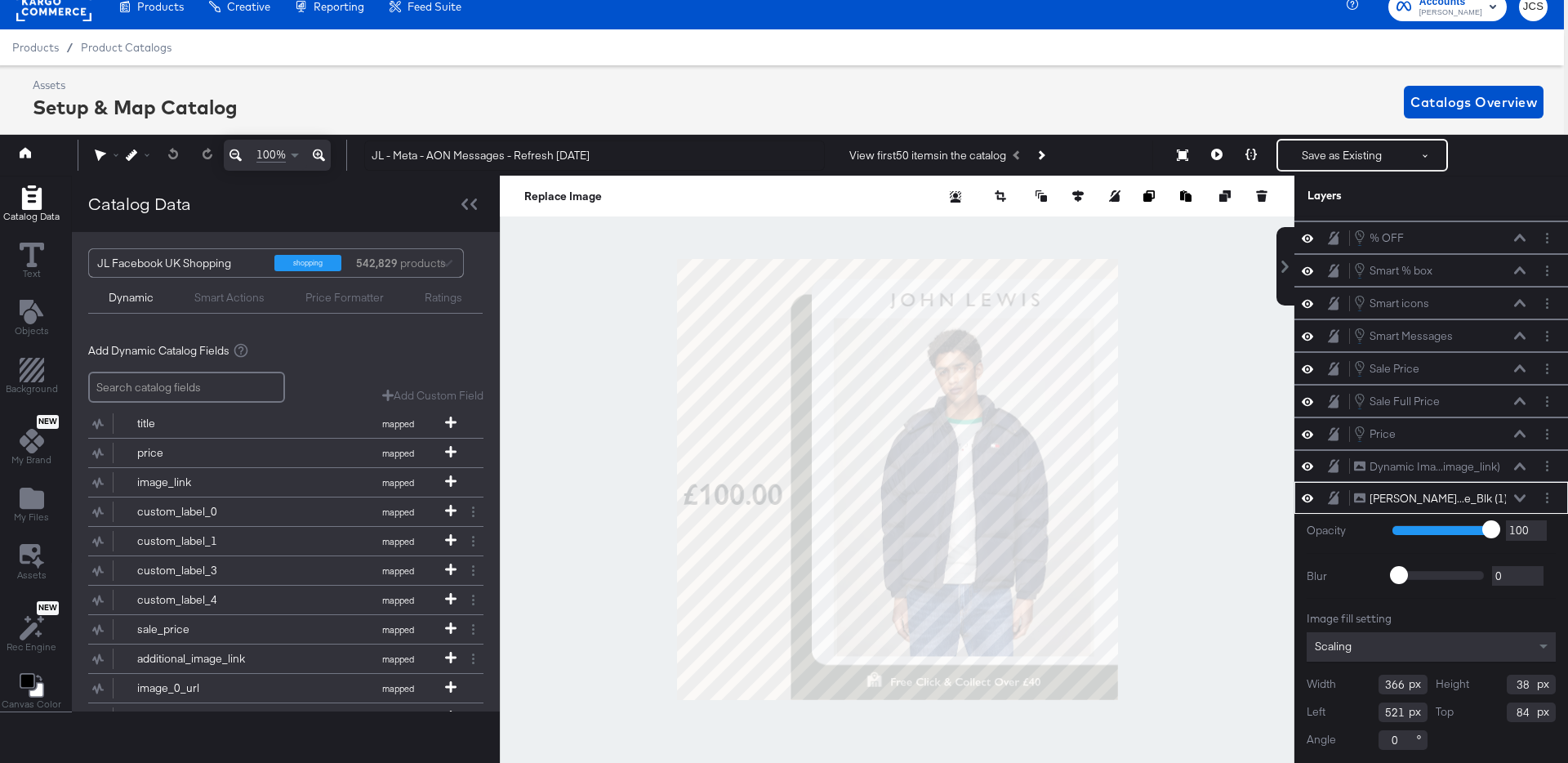
scroll to position [87, 0]
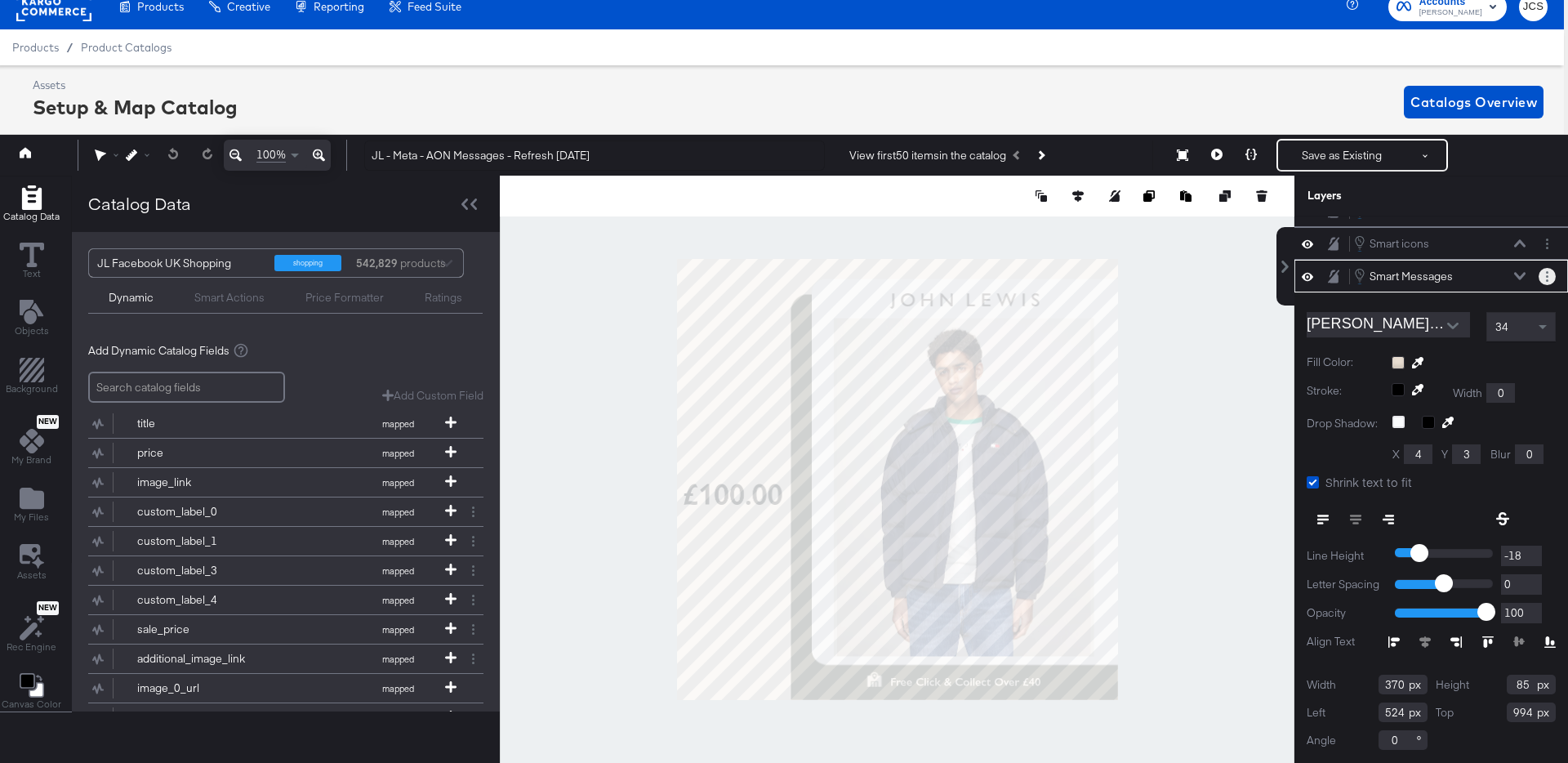
click at [1540, 276] on button "Layer Options" at bounding box center [1547, 277] width 17 height 17
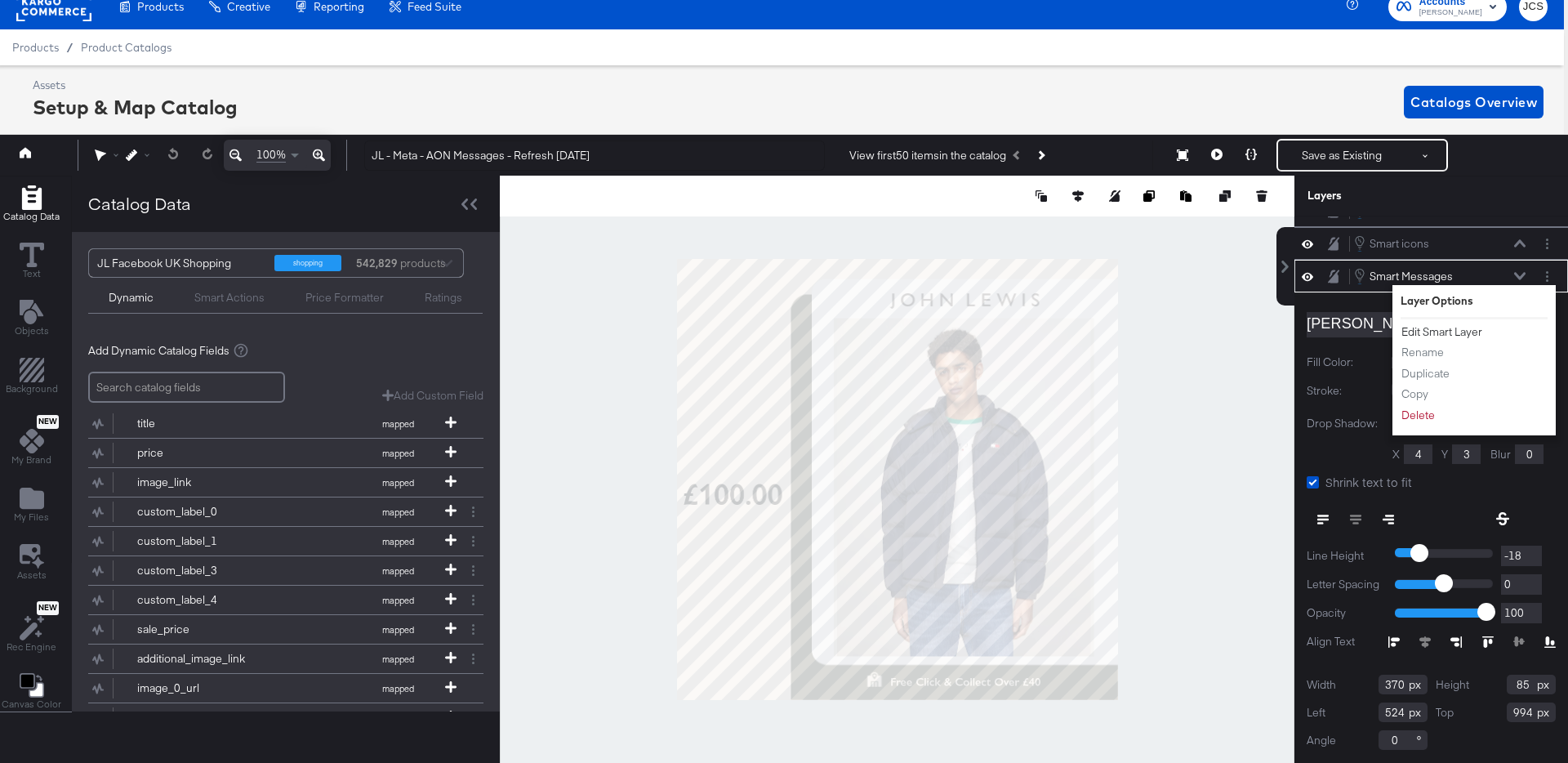
click at [1474, 329] on button "Edit Smart Layer" at bounding box center [1441, 332] width 83 height 17
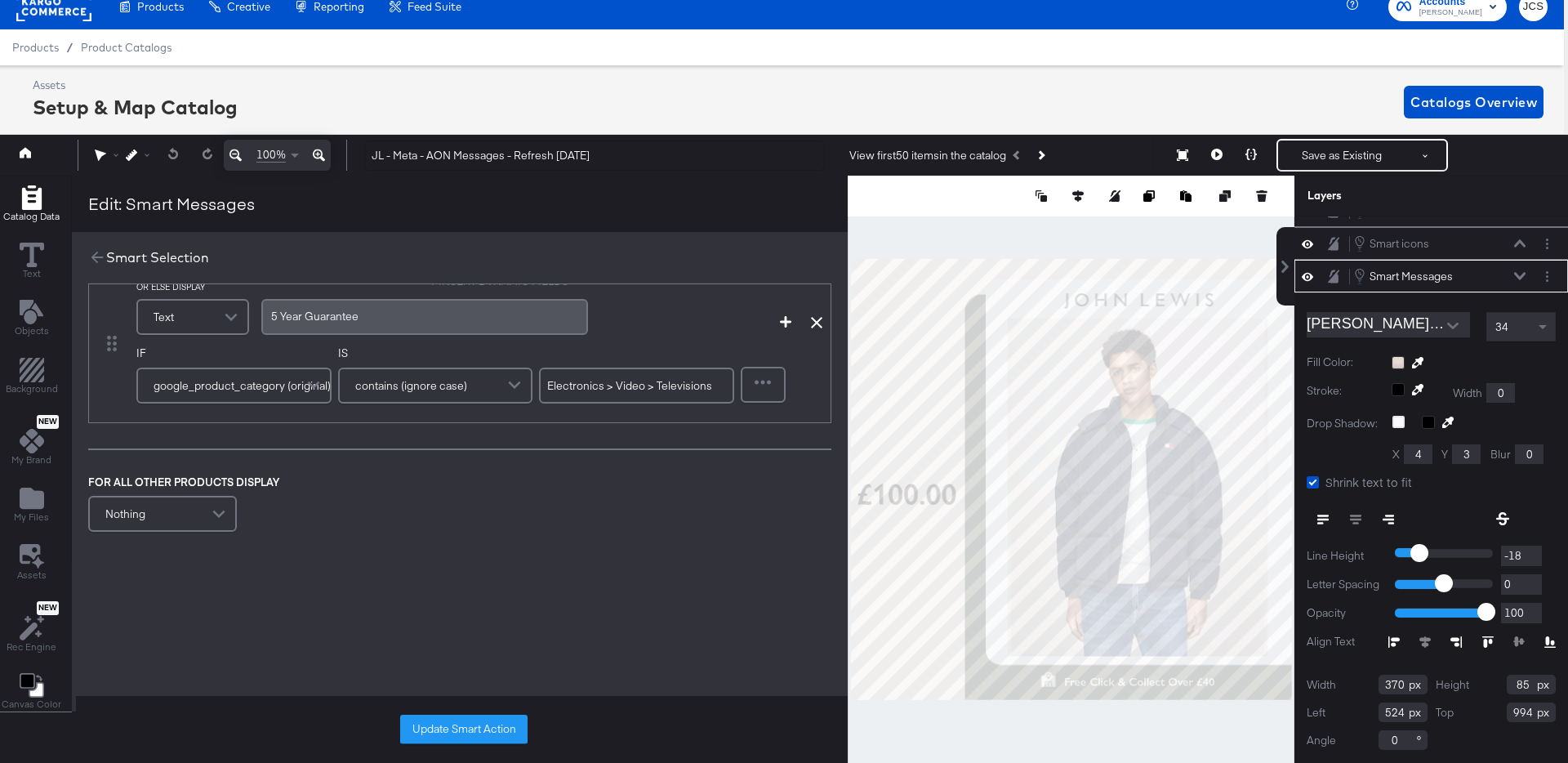
scroll to position [1090, 0]
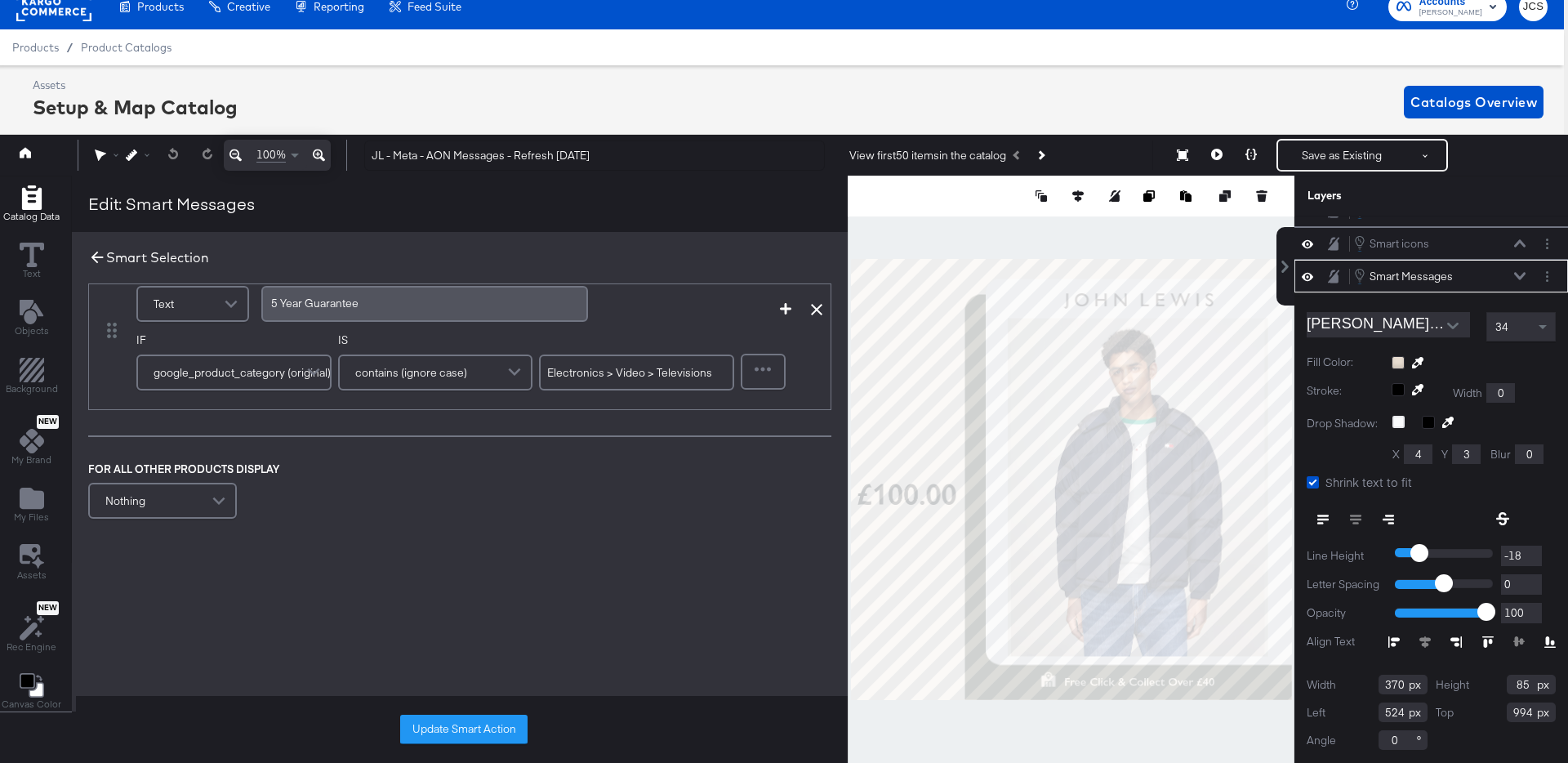
click at [88, 254] on icon at bounding box center [97, 257] width 18 height 18
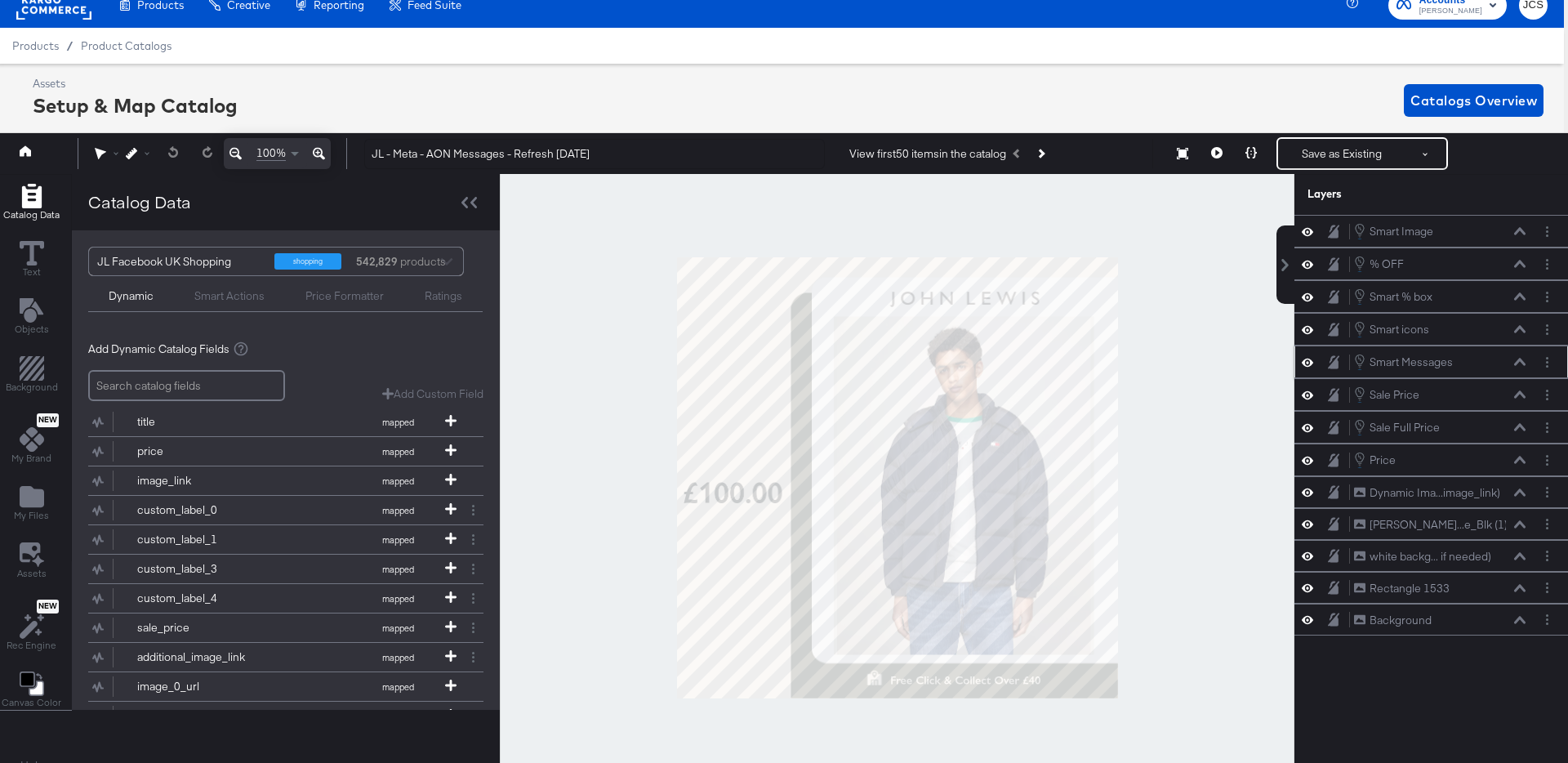
scroll to position [0, 0]
click at [1224, 155] on button at bounding box center [1217, 153] width 34 height 32
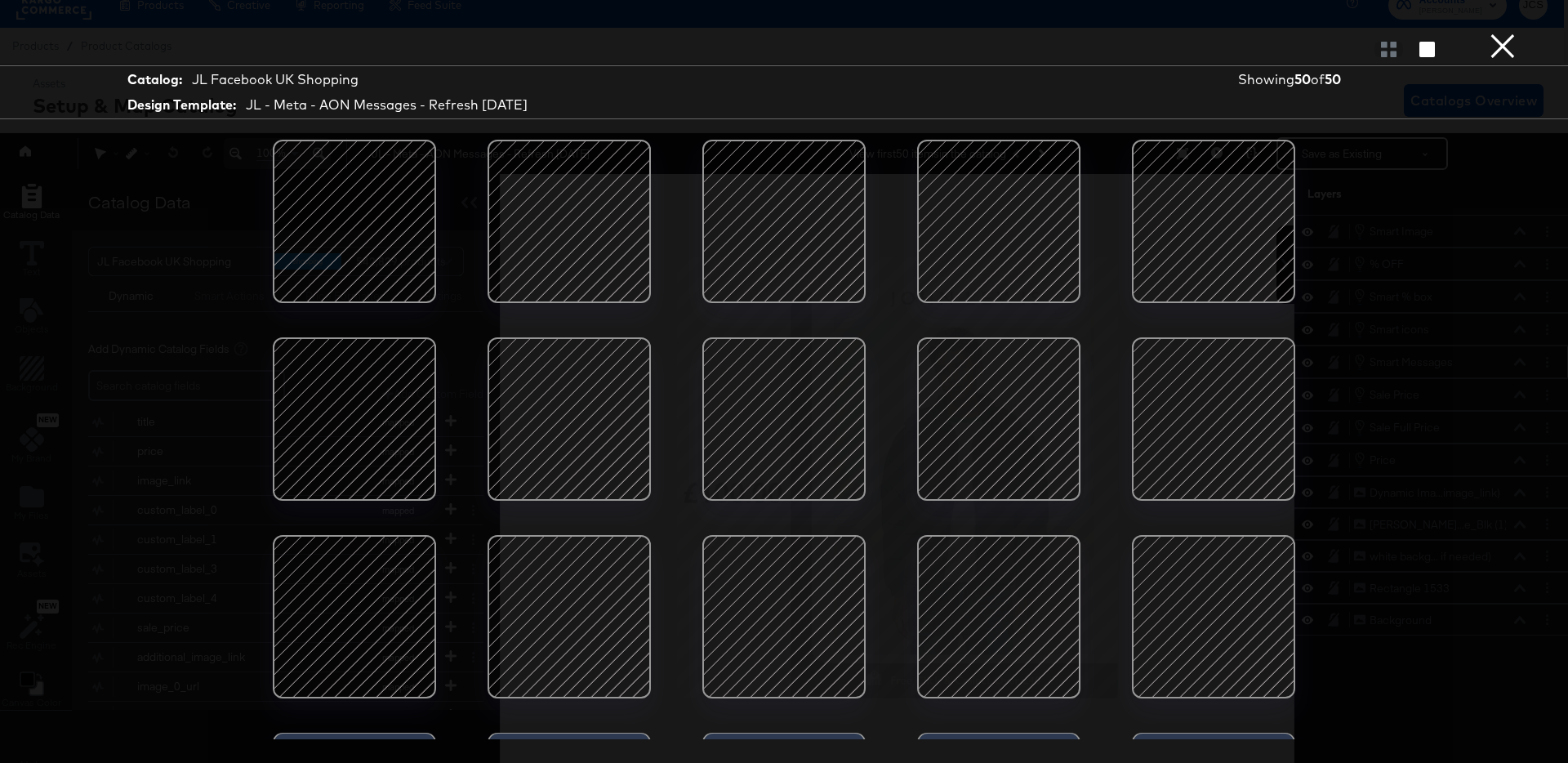
click at [817, 593] on div at bounding box center [784, 617] width 139 height 139
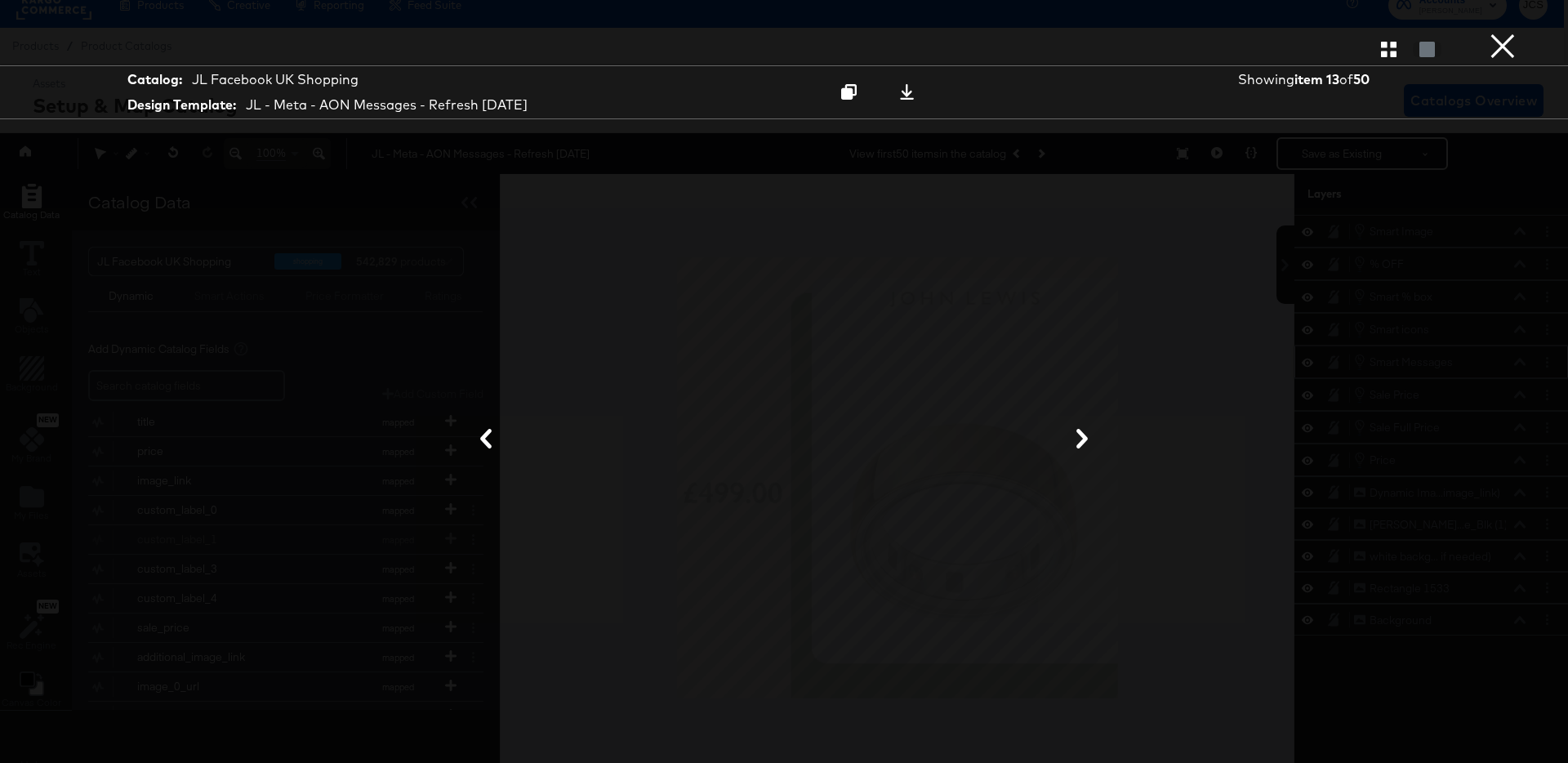
click at [1497, 32] on button "×" at bounding box center [1502, 16] width 32 height 32
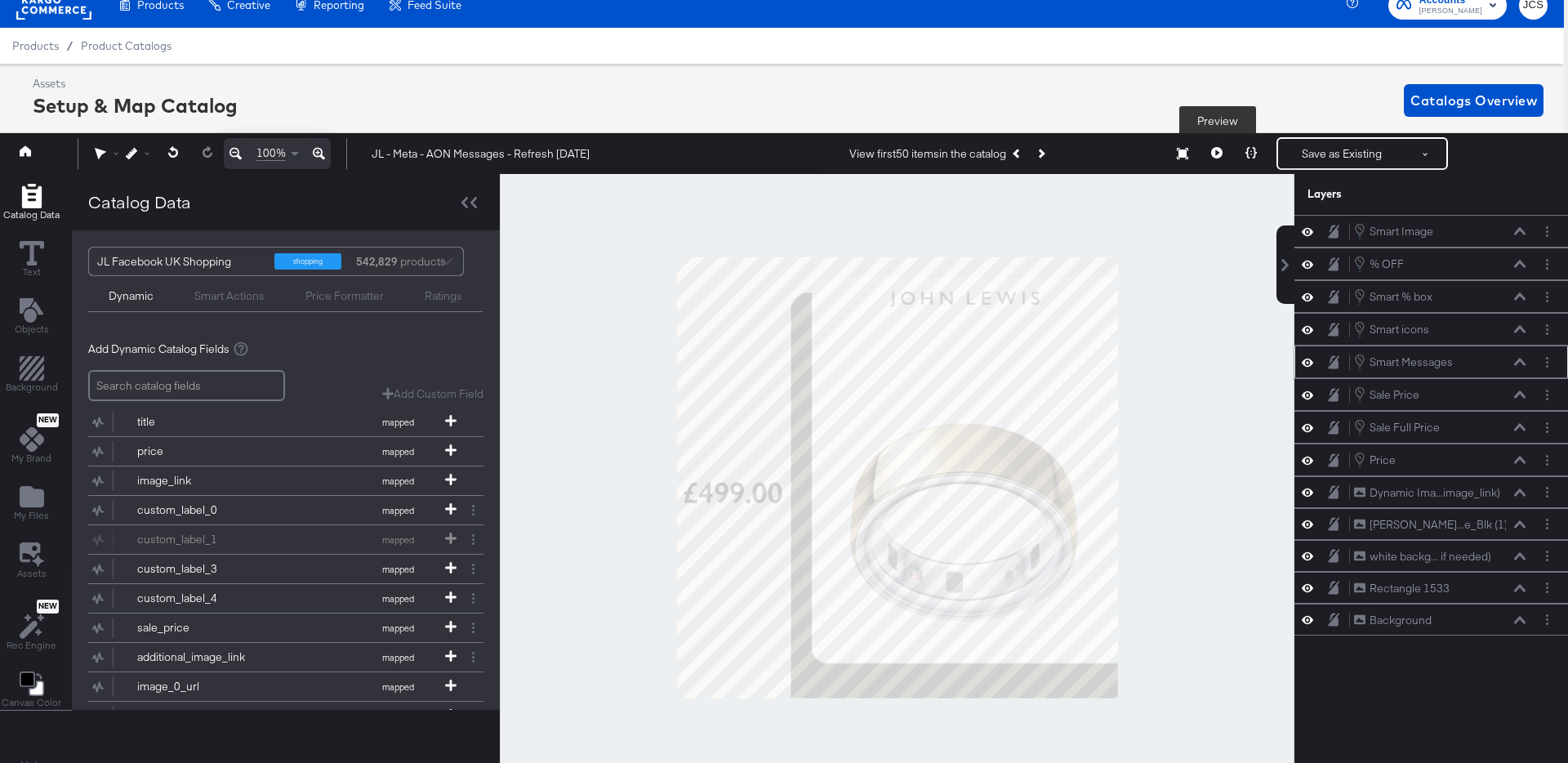
click at [1216, 150] on icon at bounding box center [1217, 153] width 11 height 11
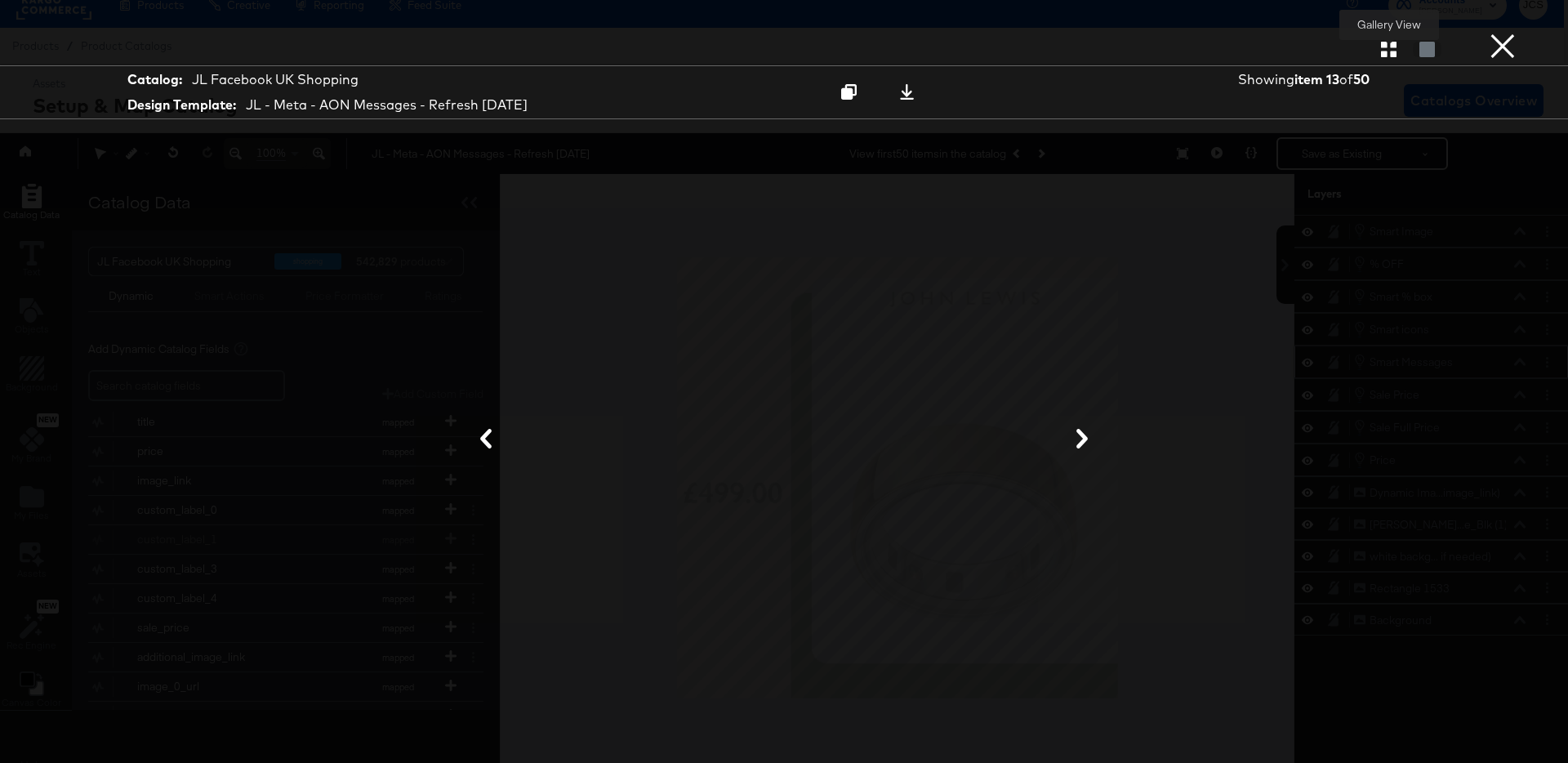
click at [1389, 46] on icon "button" at bounding box center [1389, 49] width 15 height 15
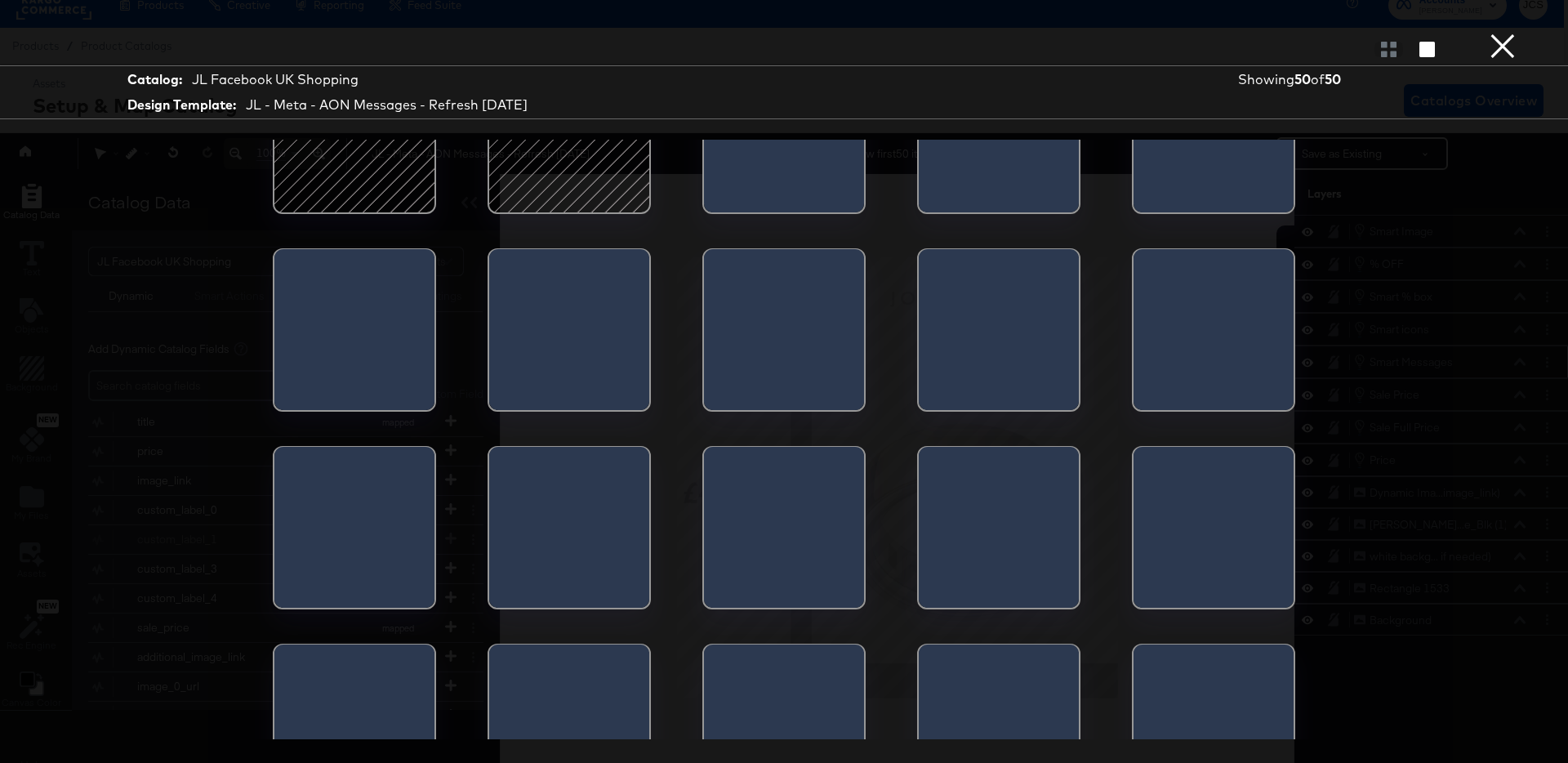
scroll to position [961, 0]
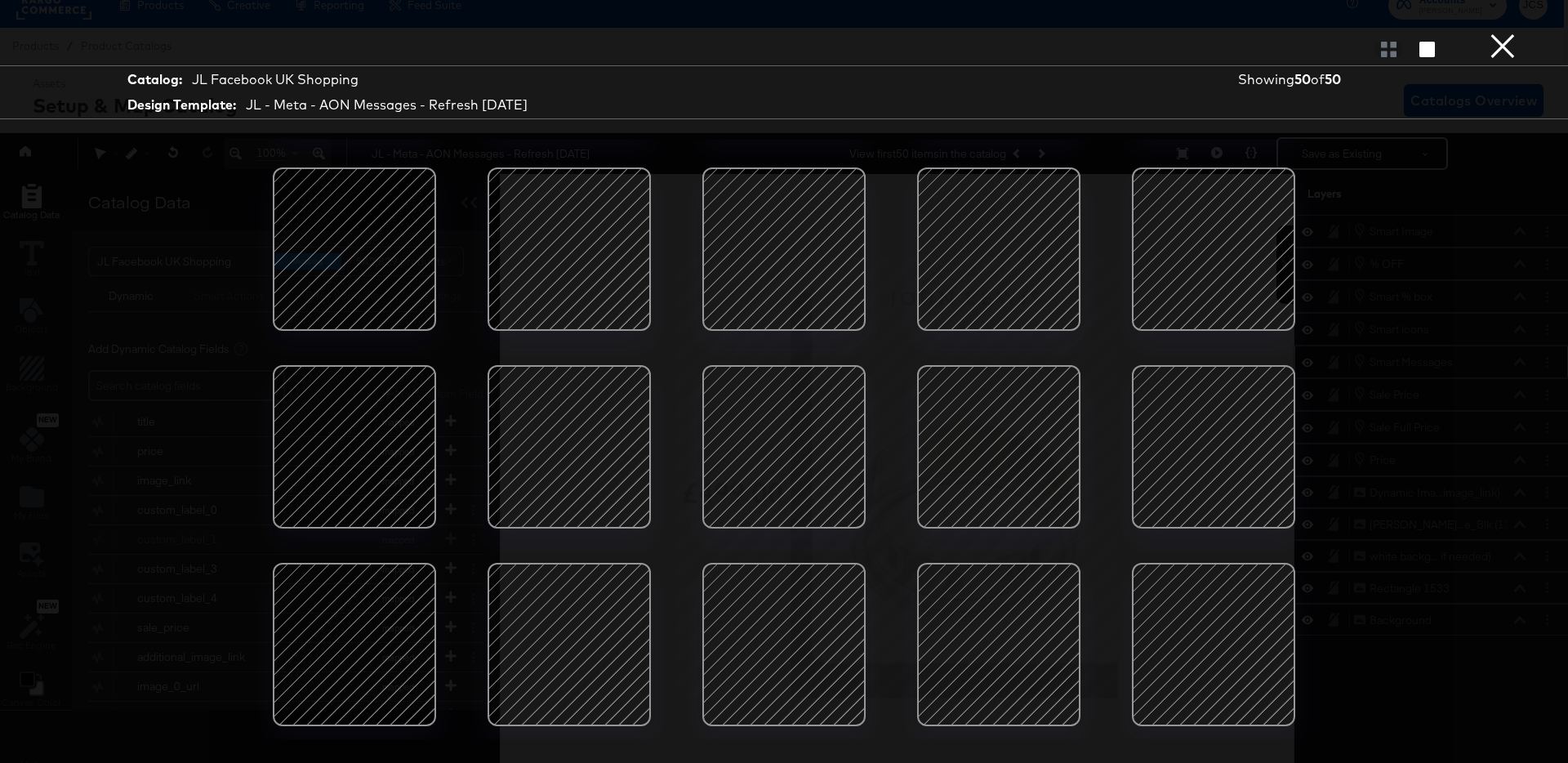
click at [781, 275] on div at bounding box center [784, 249] width 139 height 139
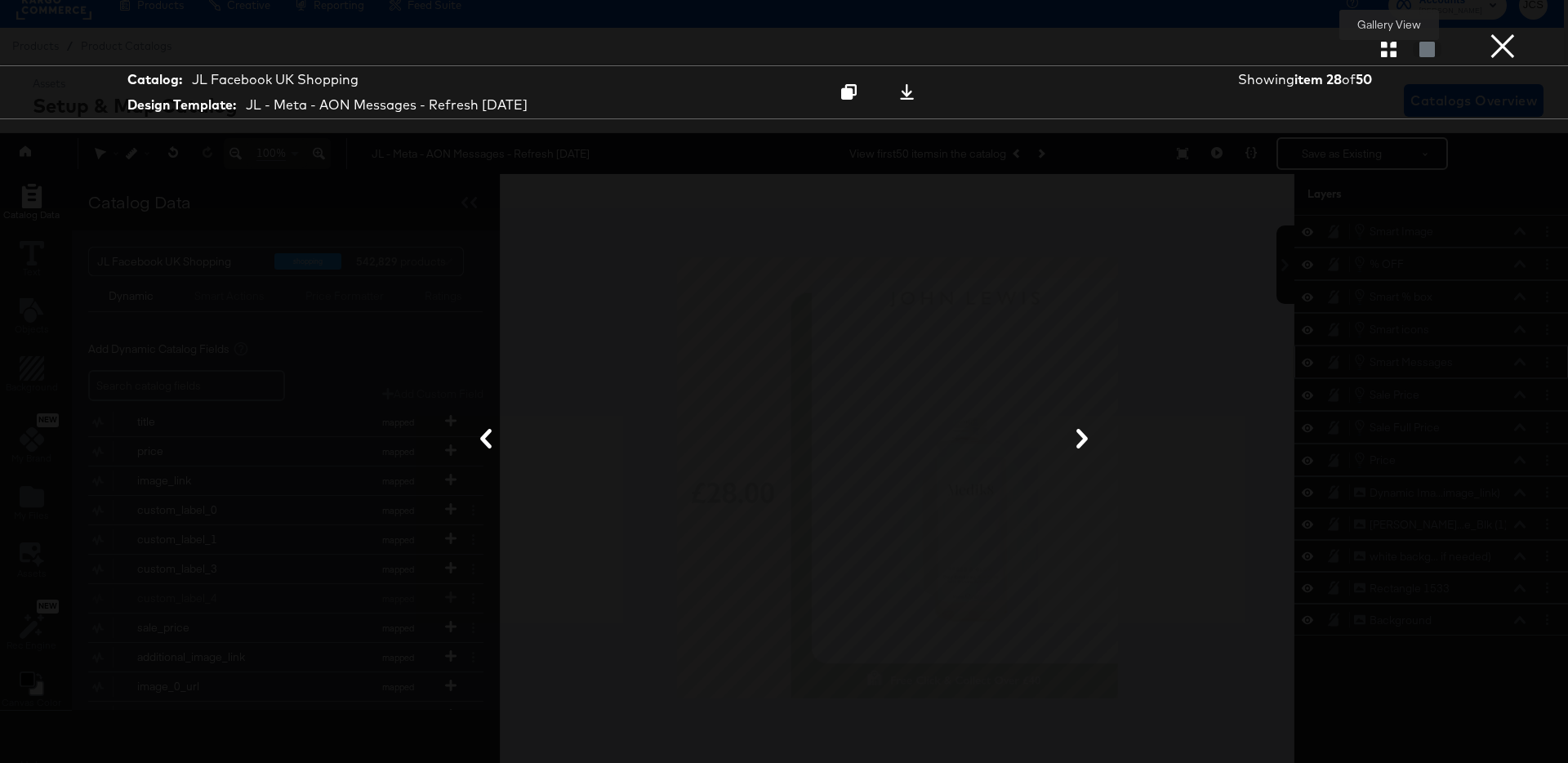
click at [1377, 54] on button "button" at bounding box center [1389, 49] width 28 height 15
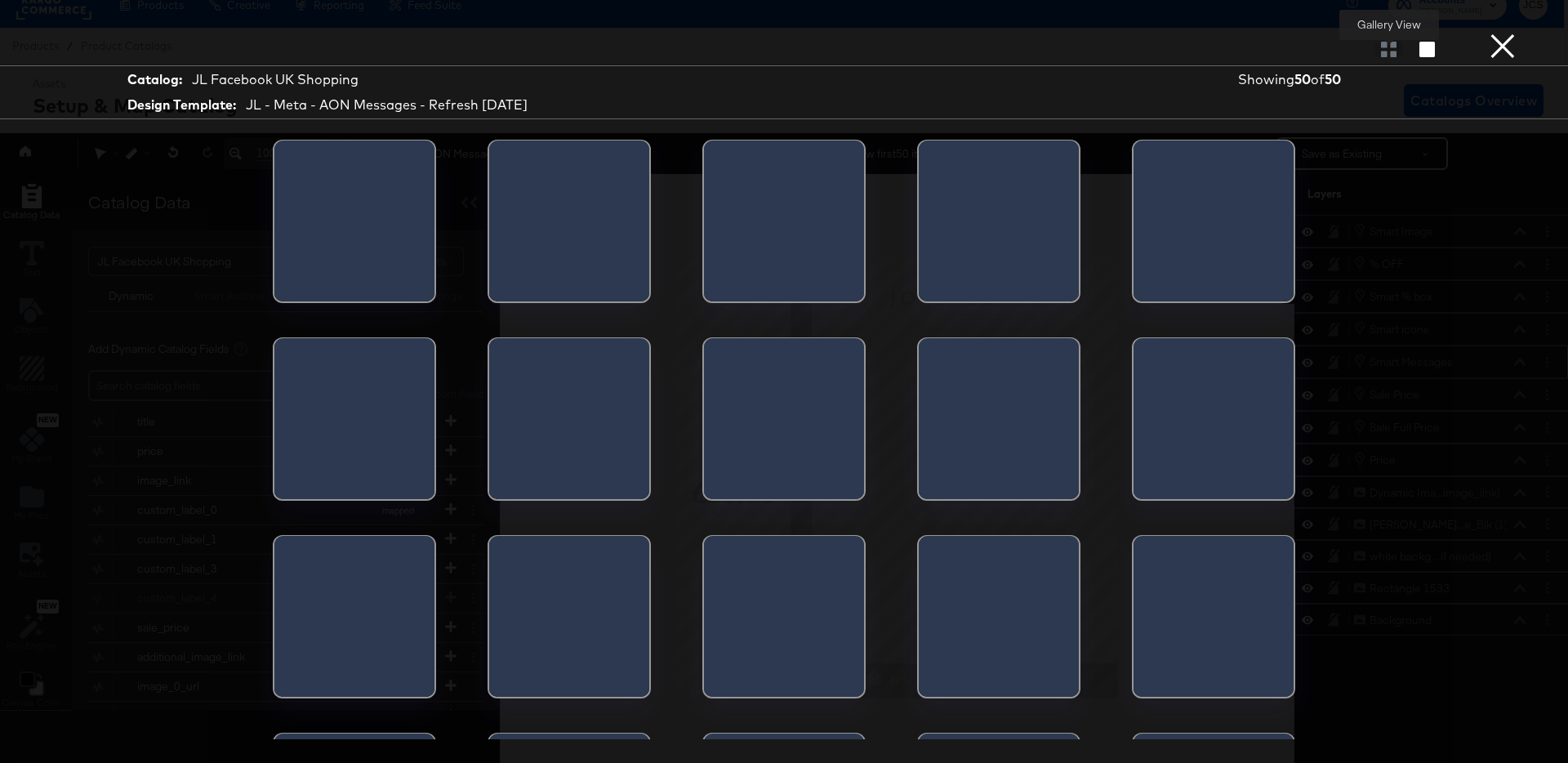
click at [1386, 48] on div at bounding box center [1389, 48] width 28 height 16
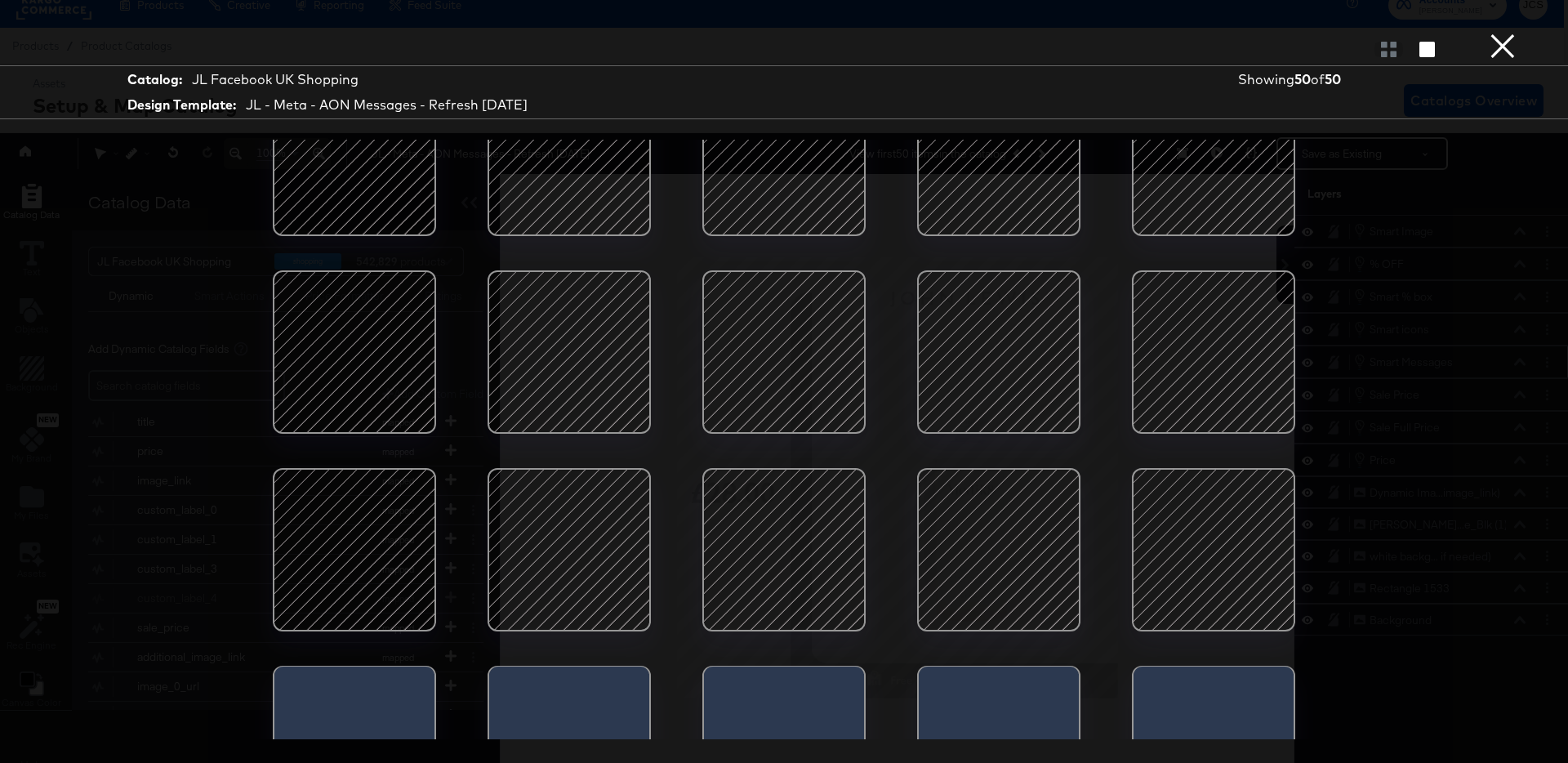
scroll to position [1343, 0]
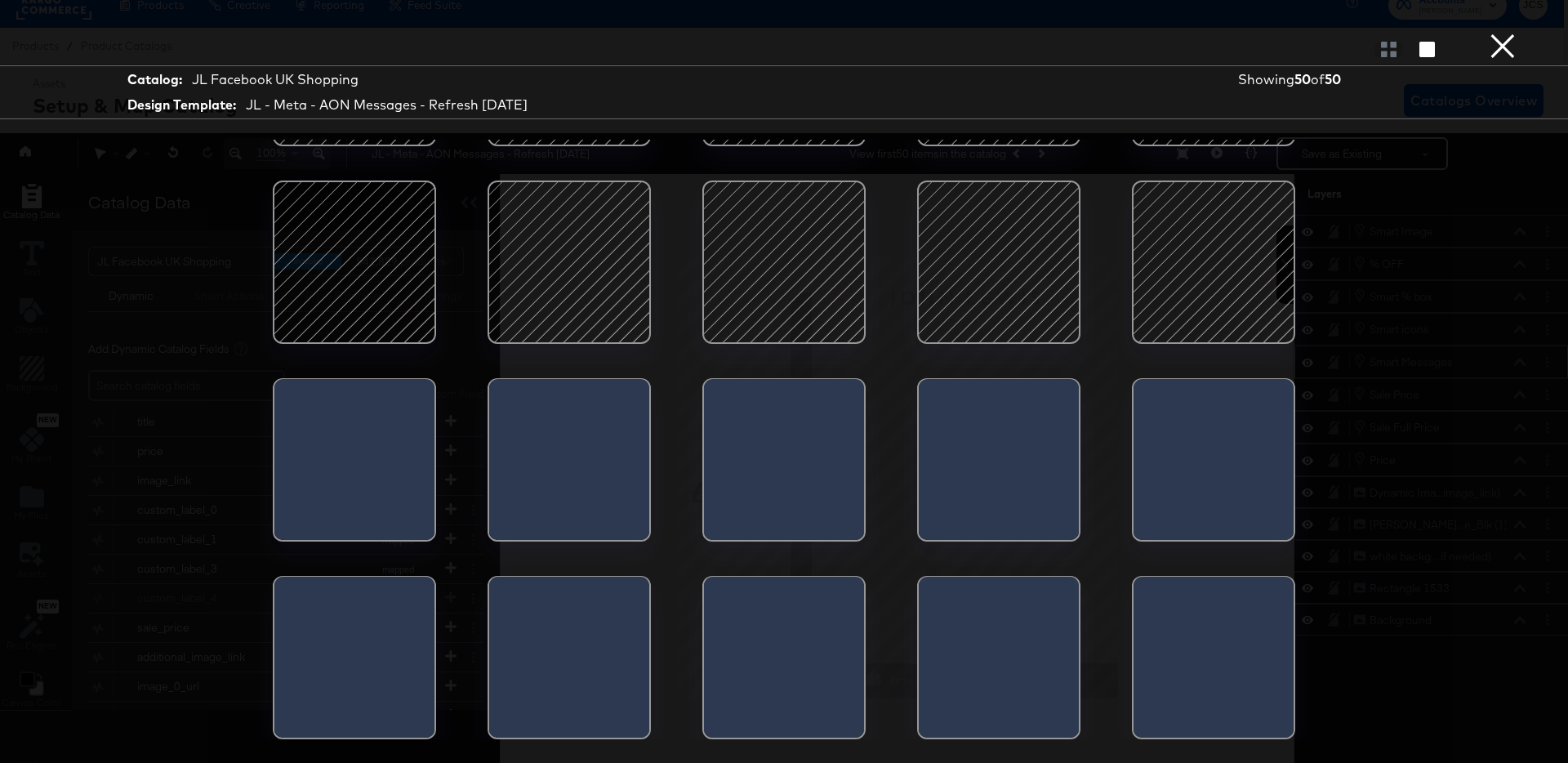
click at [577, 269] on div at bounding box center [569, 262] width 139 height 139
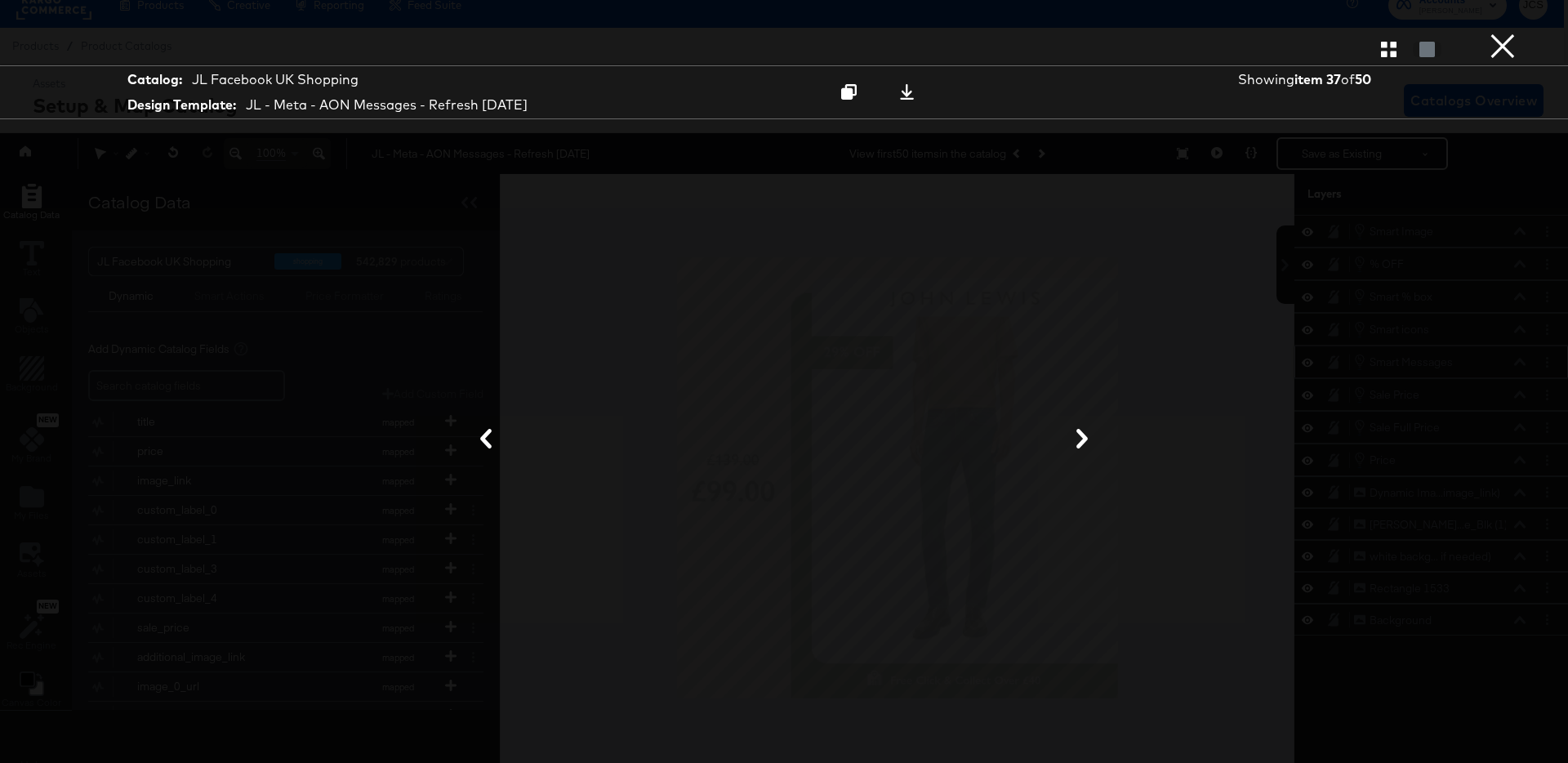
click at [1500, 32] on button "×" at bounding box center [1502, 16] width 32 height 32
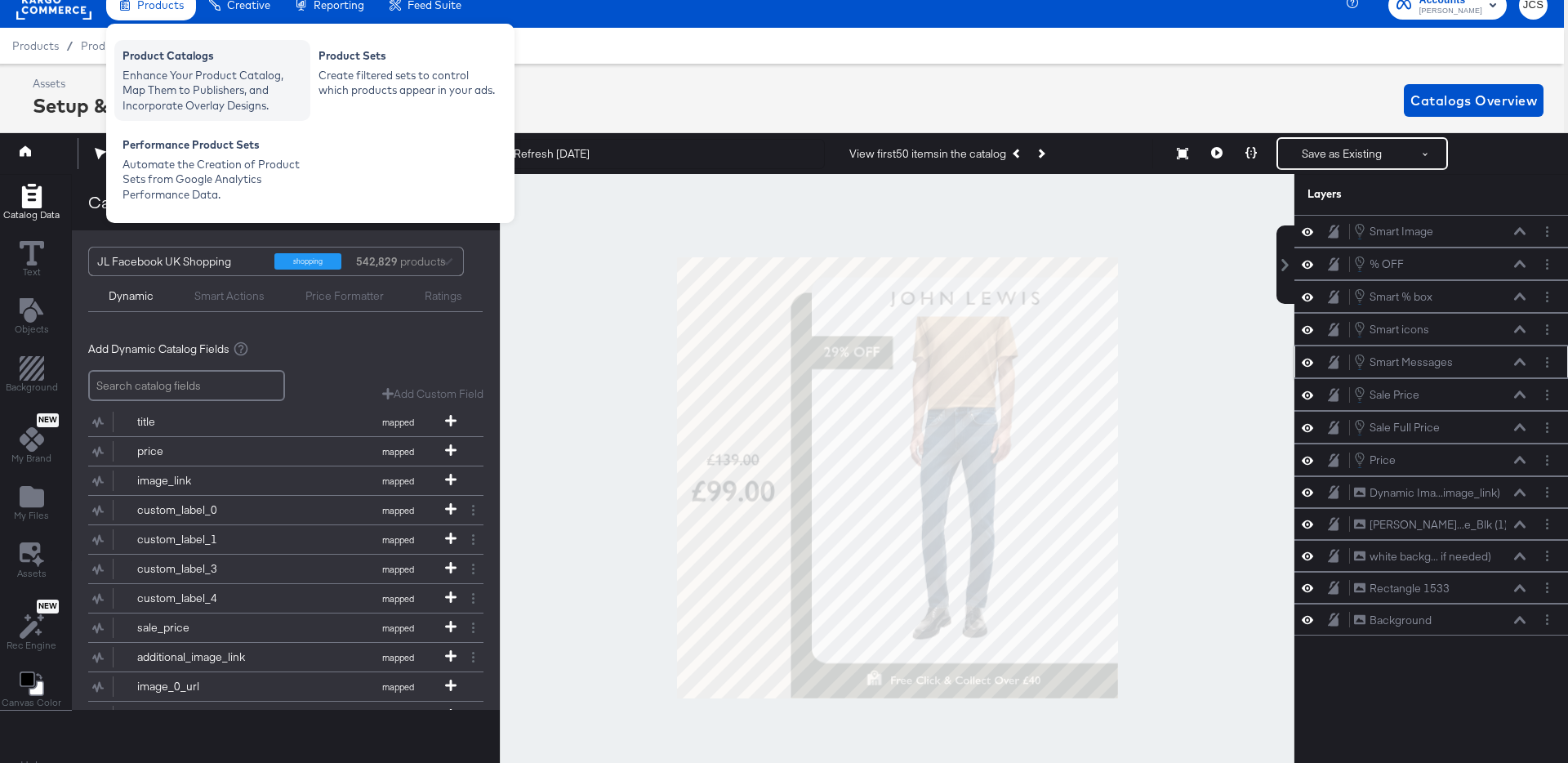
click at [162, 56] on div "Product Catalogs" at bounding box center [212, 58] width 179 height 20
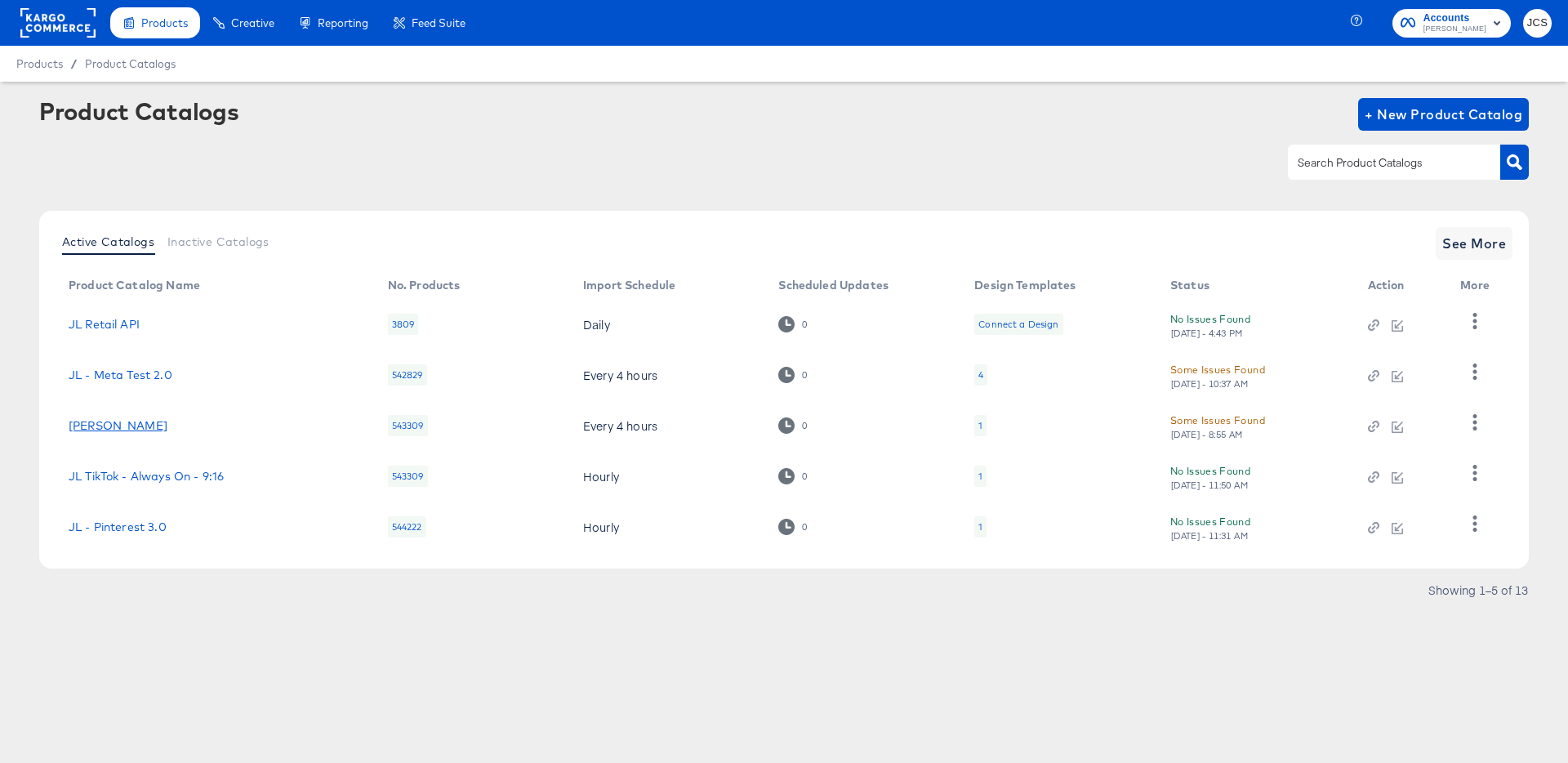
click at [148, 426] on link "John_Lewis_Reddit" at bounding box center [118, 426] width 99 height 13
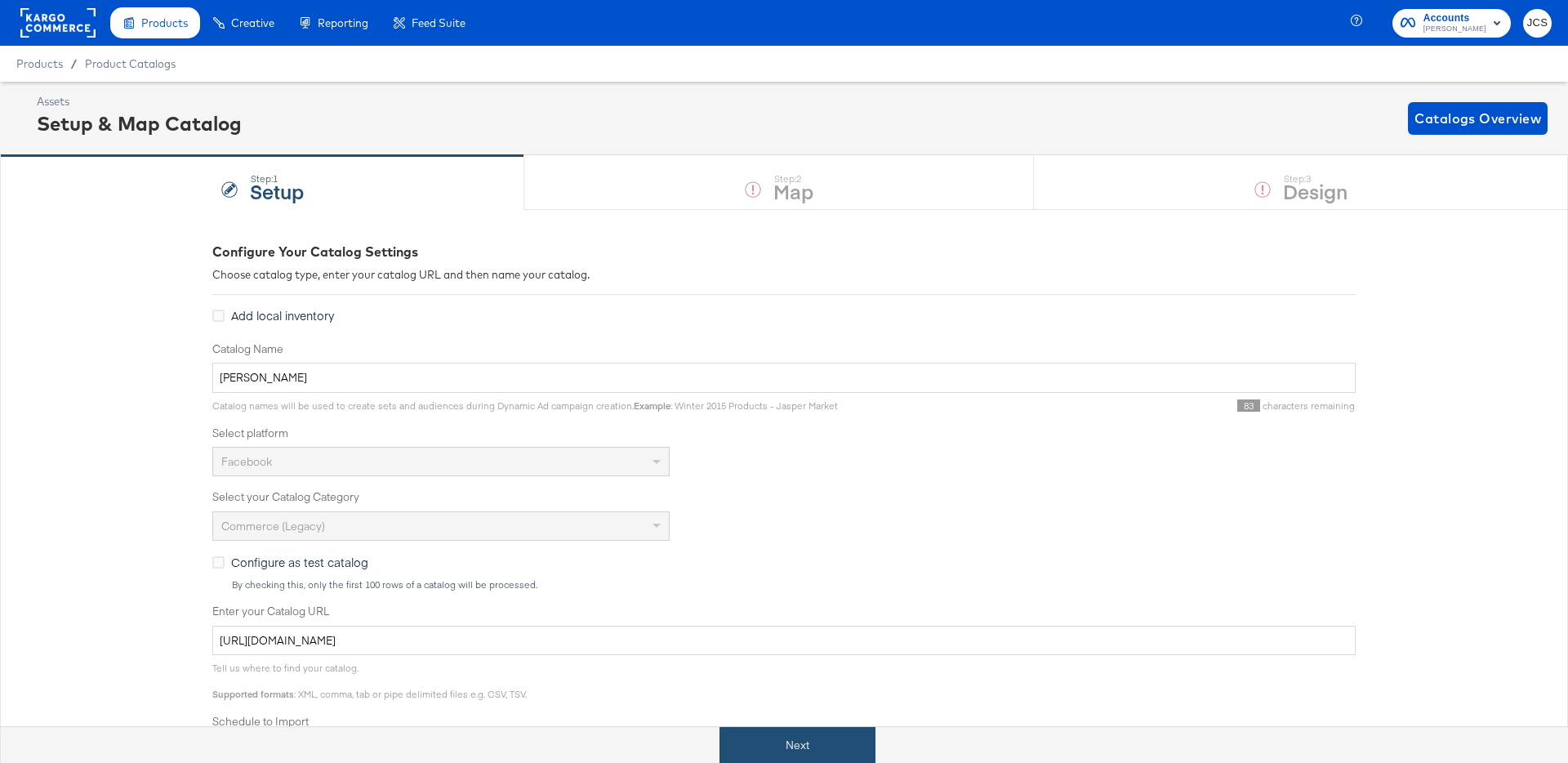
click at [769, 743] on button "Next" at bounding box center [797, 745] width 156 height 37
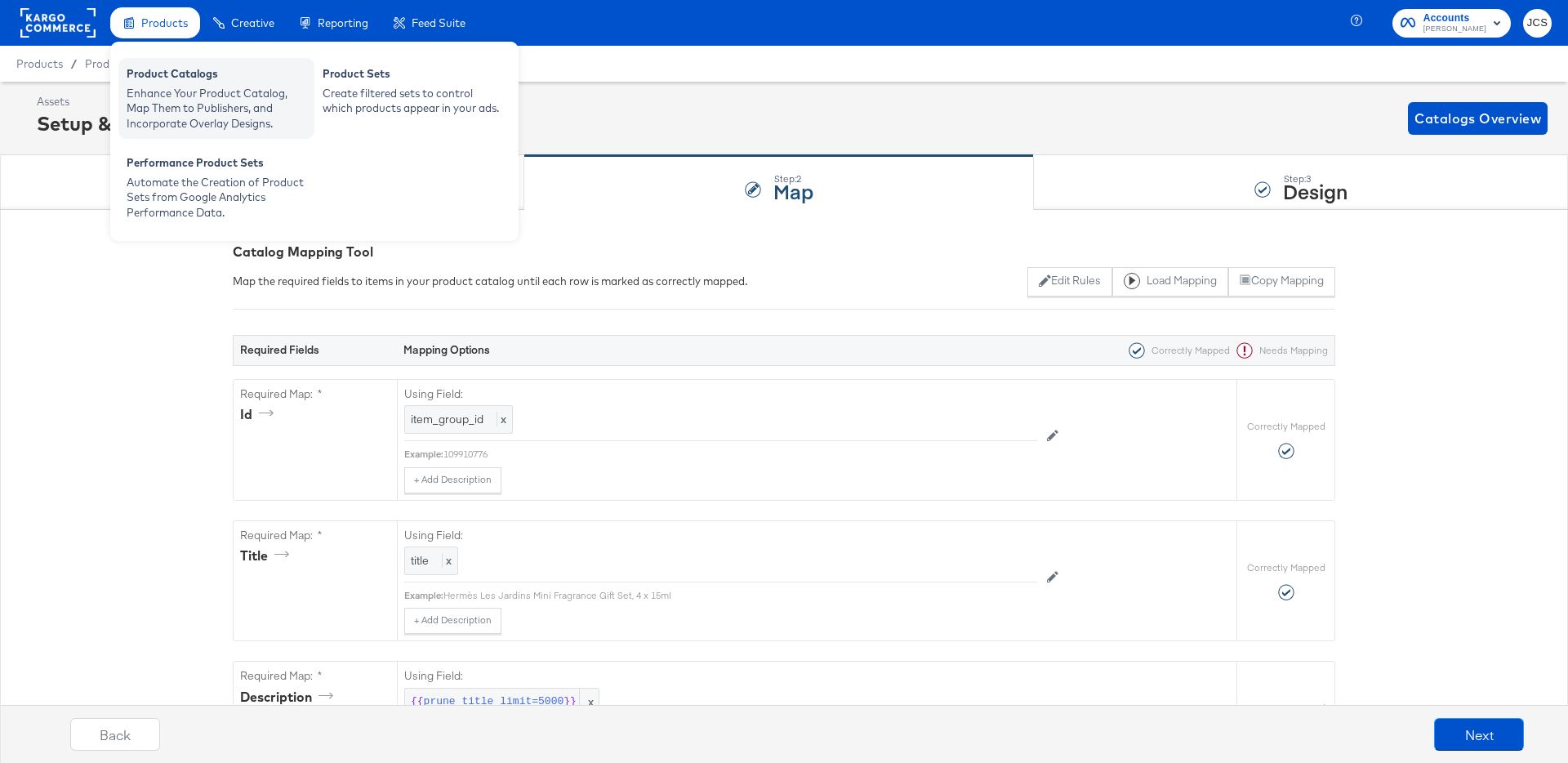
click at [158, 73] on div "Product Catalogs" at bounding box center [216, 76] width 179 height 20
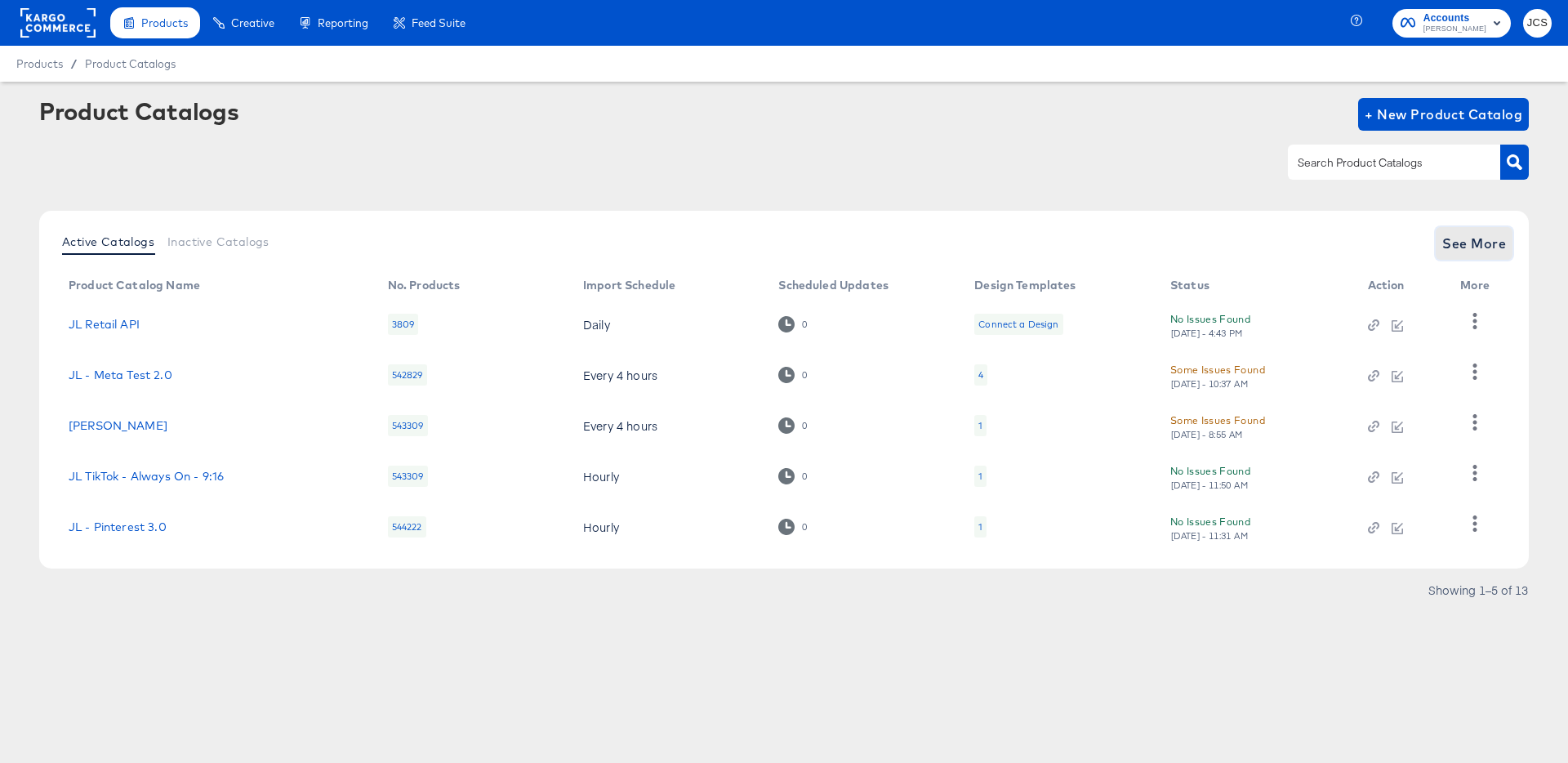
click at [1472, 248] on span "See More" at bounding box center [1473, 243] width 64 height 23
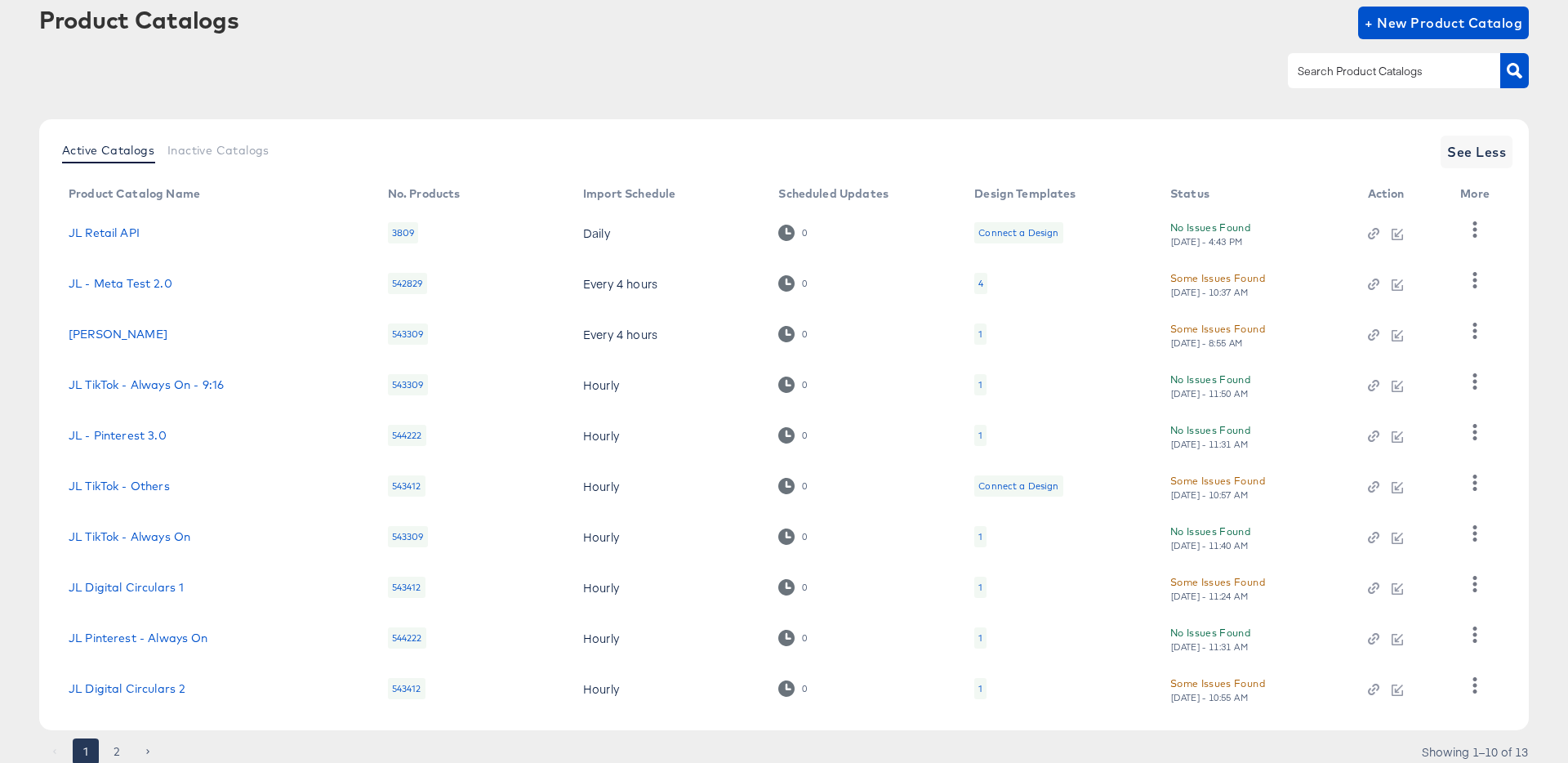
scroll to position [150, 0]
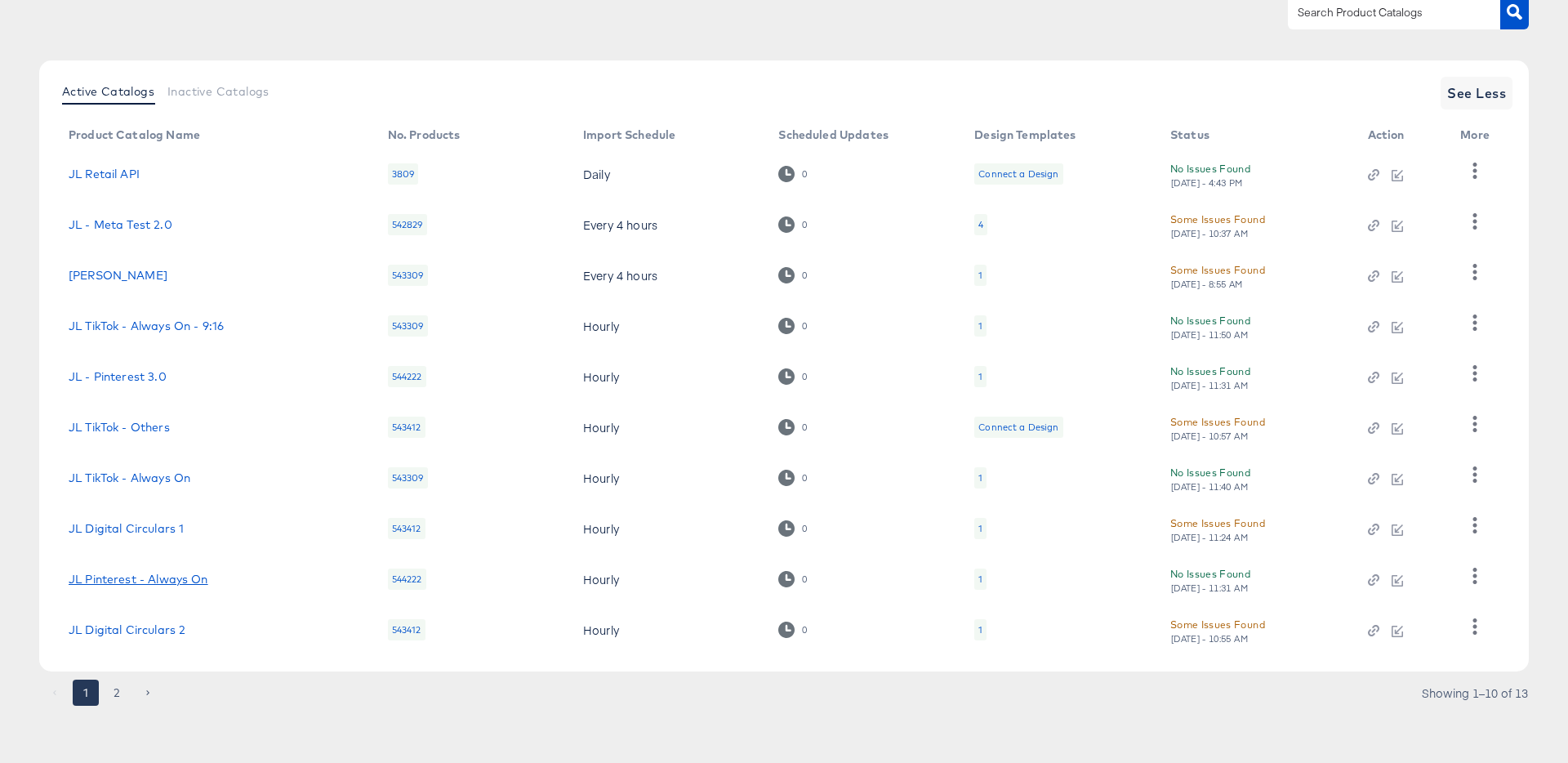
click at [188, 584] on link "JL Pinterest - Always On" at bounding box center [138, 580] width 140 height 13
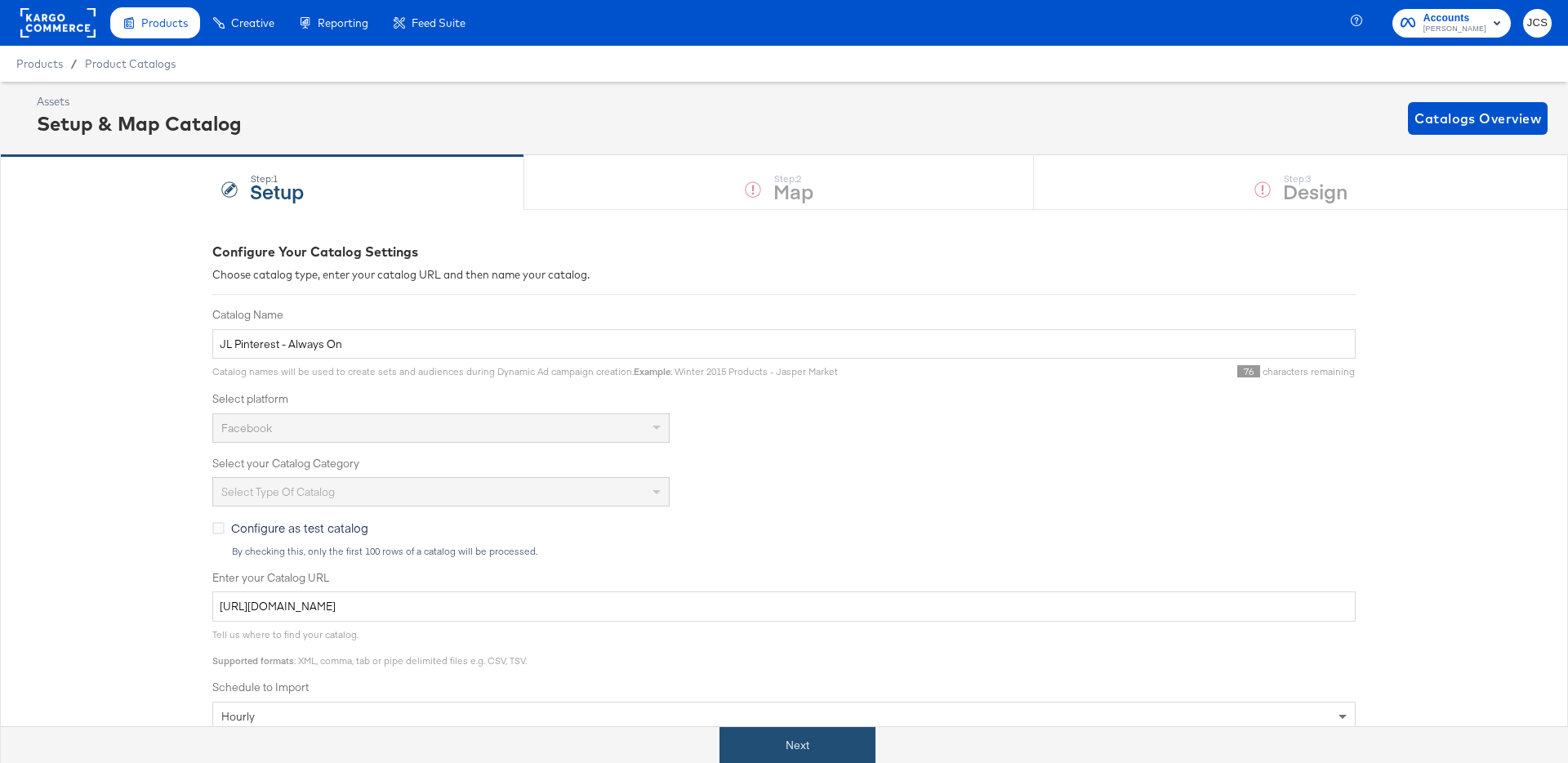
click at [792, 749] on button "Next" at bounding box center [797, 745] width 156 height 37
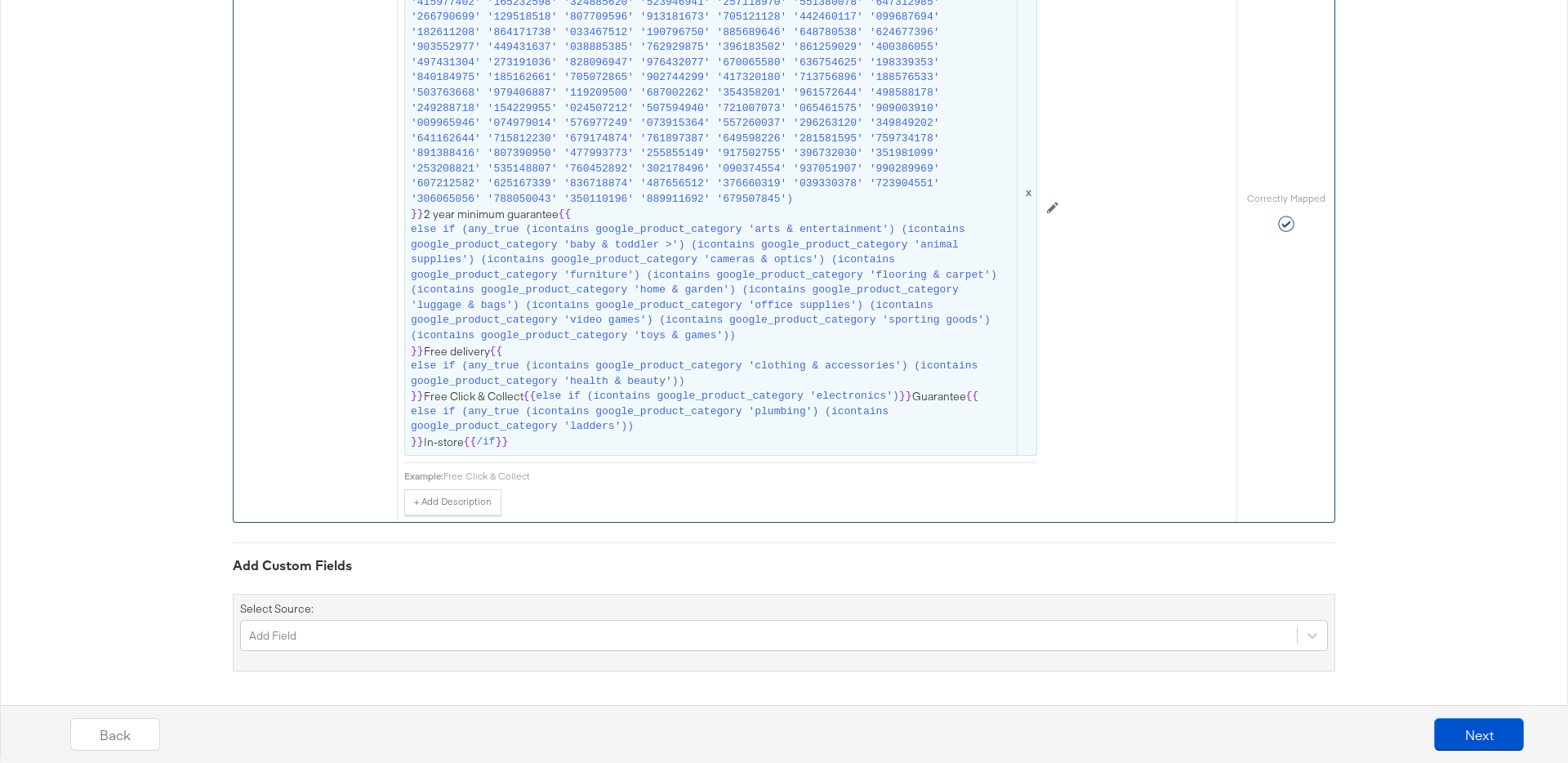
scroll to position [32729, 0]
click at [657, 384] on span "else if (any_true (icontains google_product_category 'clothing & accessories') …" at bounding box center [711, 372] width 603 height 30
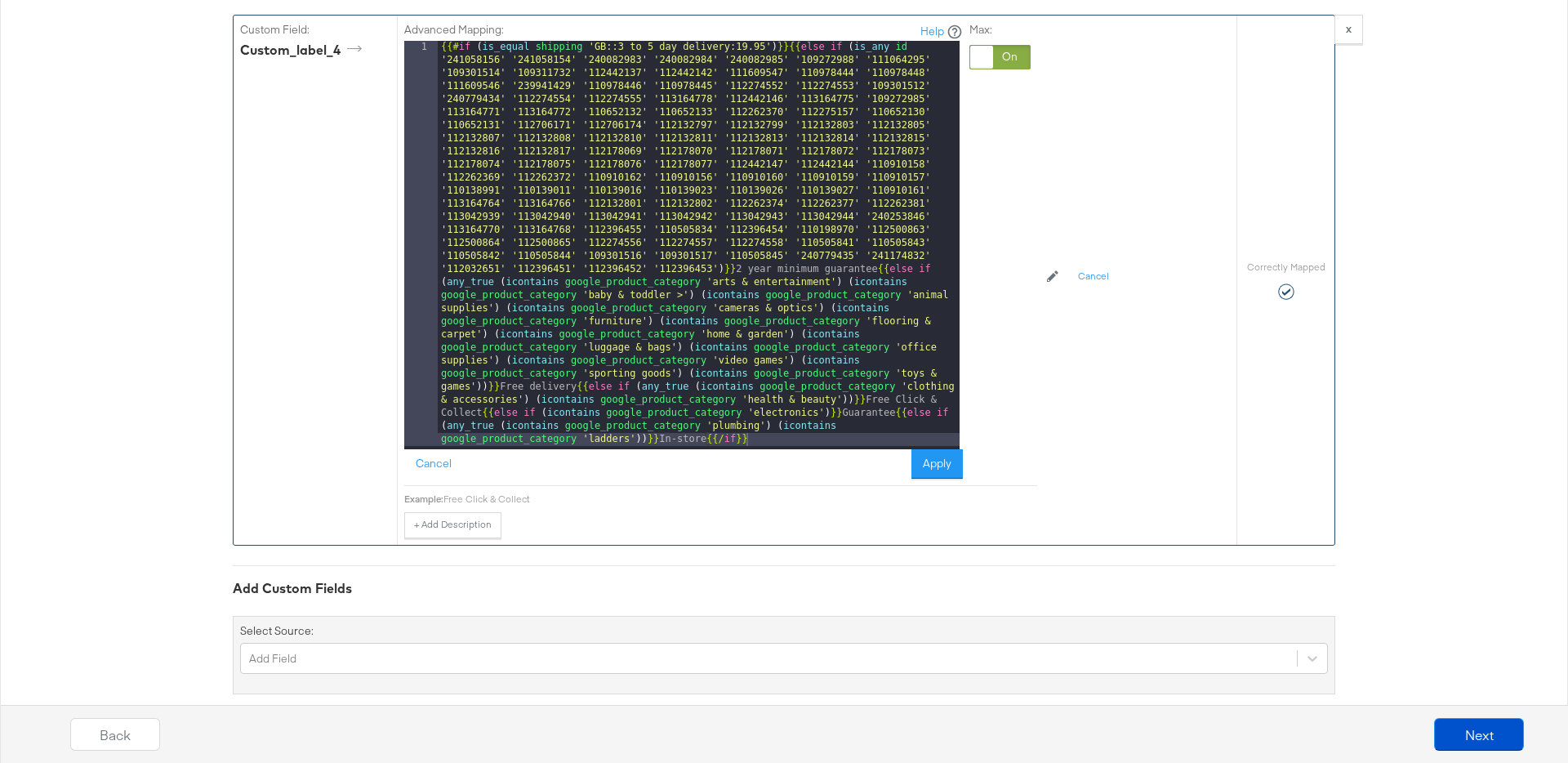
scroll to position [32614, 0]
click at [432, 463] on button "Cancel" at bounding box center [434, 463] width 59 height 29
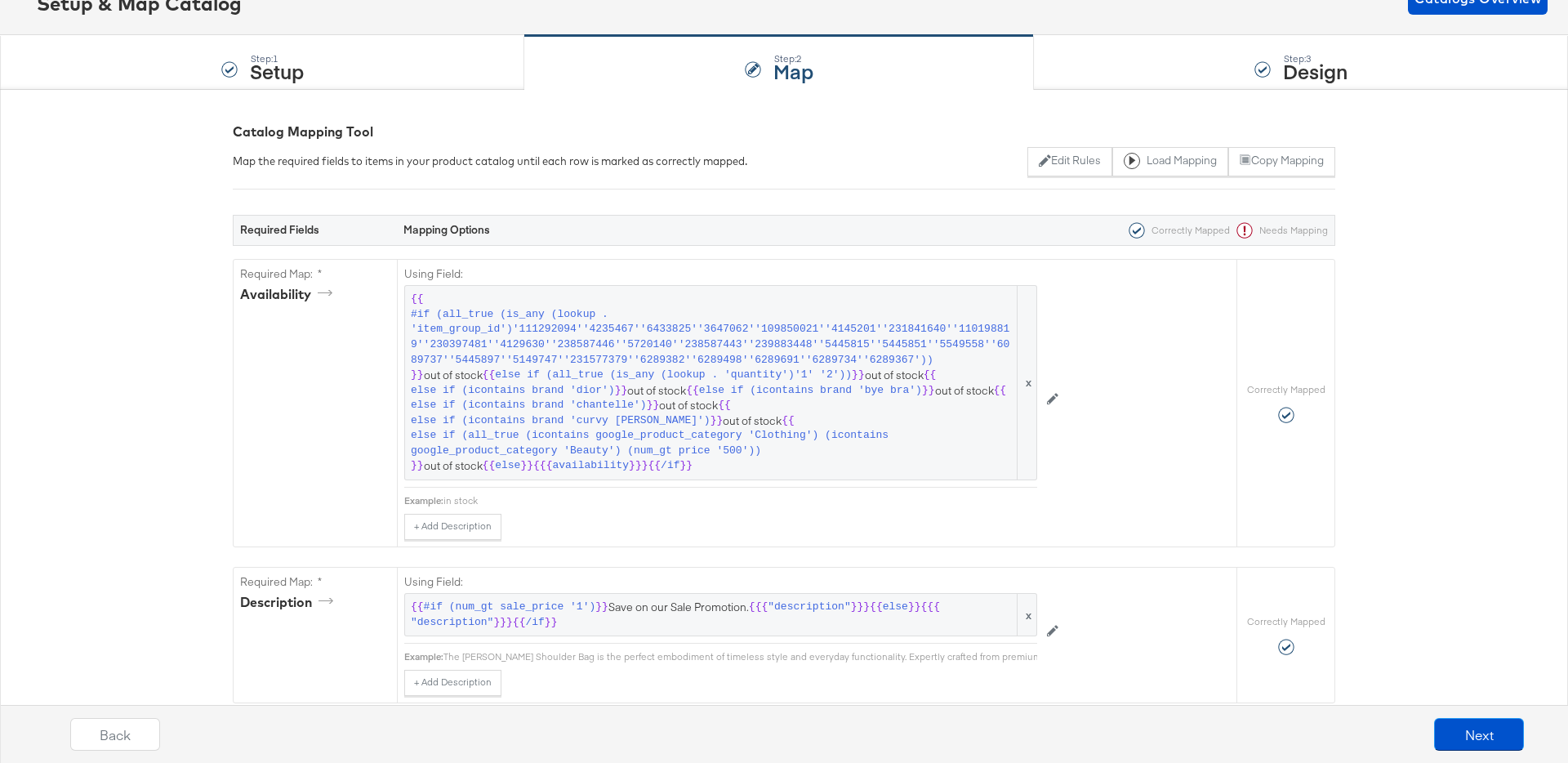
scroll to position [0, 0]
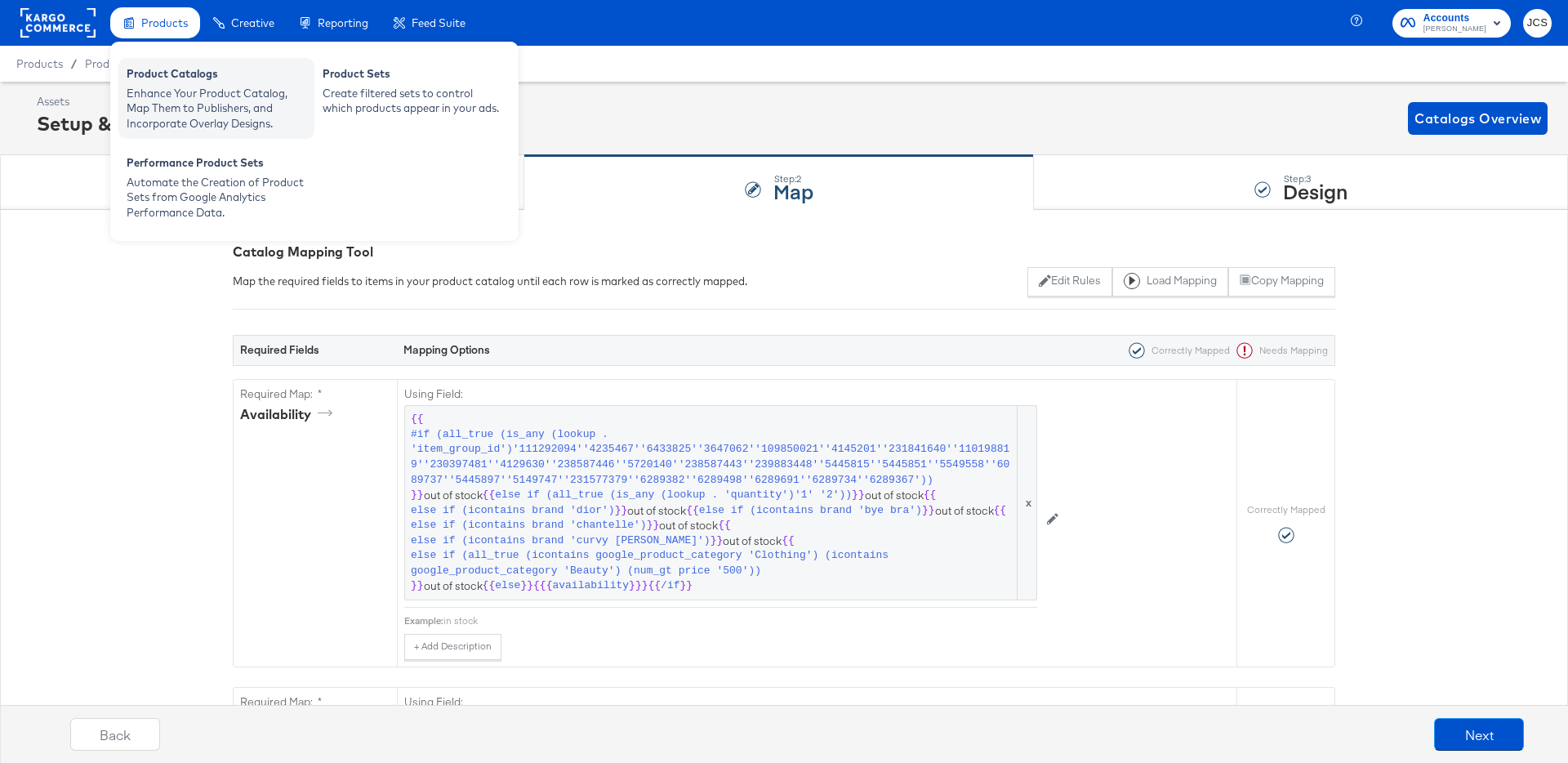
click at [161, 89] on div "Enhance Your Product Catalog, Map Them to Publishers, and Incorporate Overlay D…" at bounding box center [216, 108] width 179 height 46
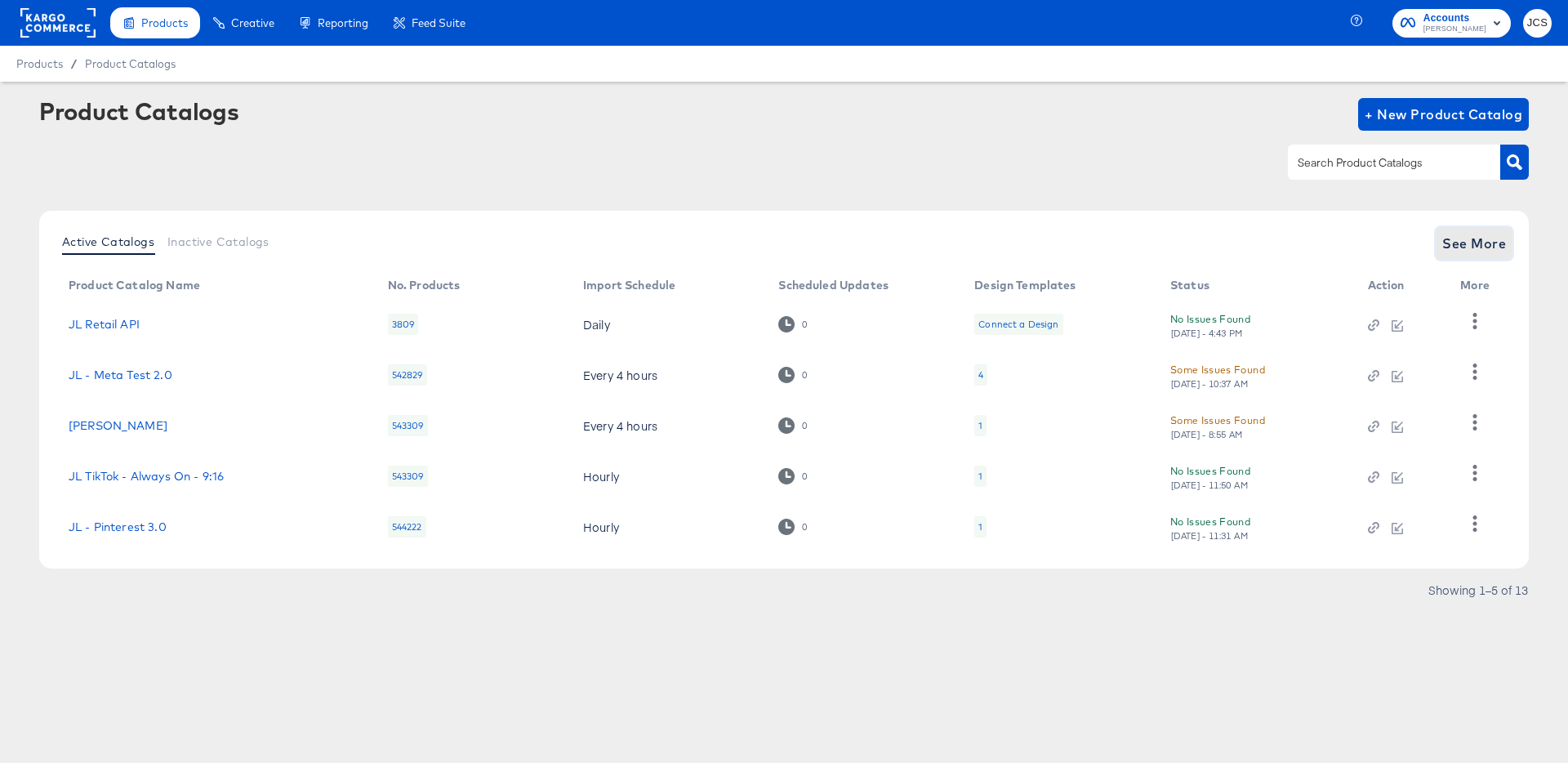
click at [1461, 247] on span "See More" at bounding box center [1473, 243] width 64 height 23
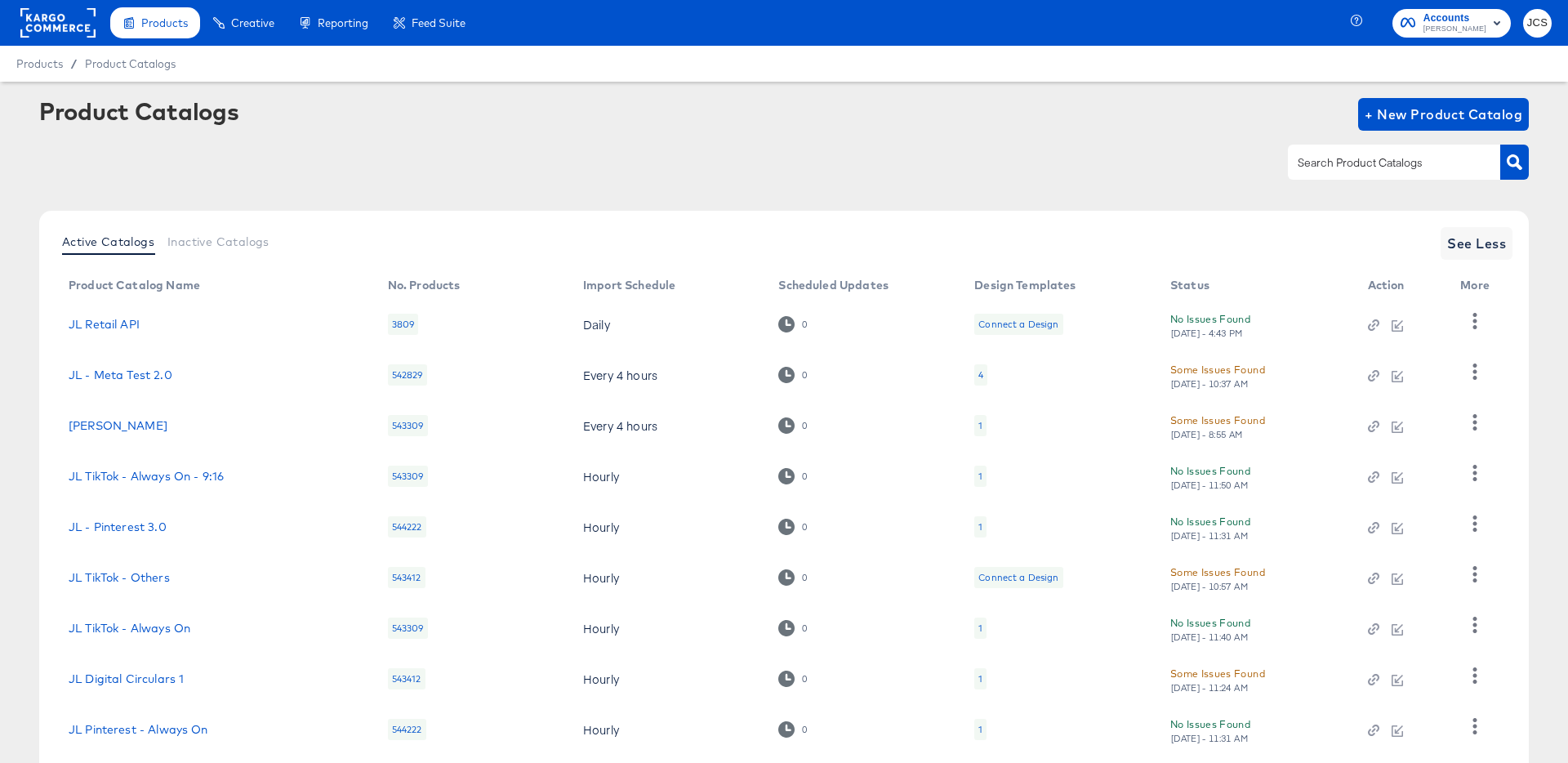
scroll to position [150, 0]
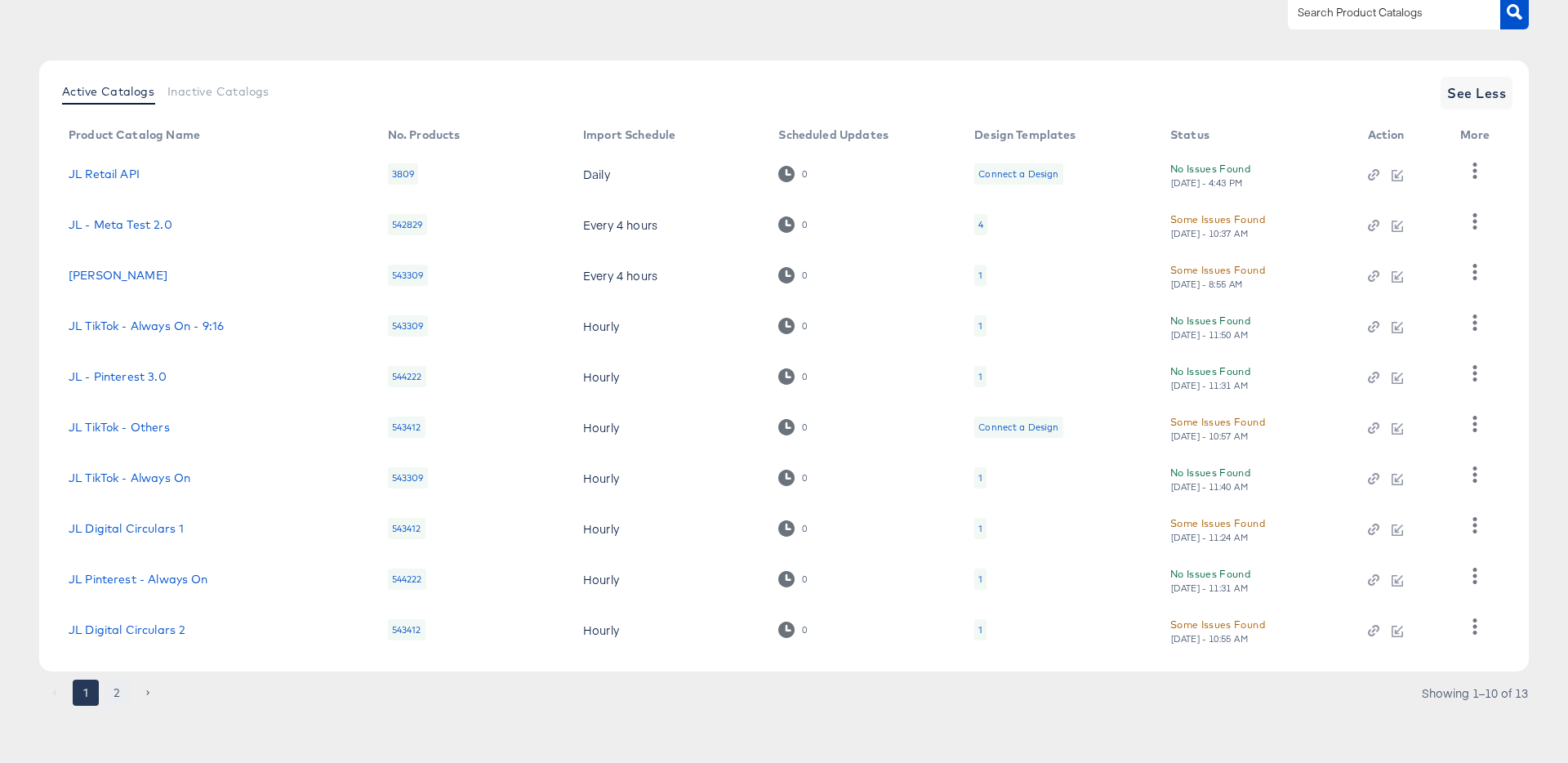
click at [120, 691] on button "2" at bounding box center [117, 693] width 27 height 27
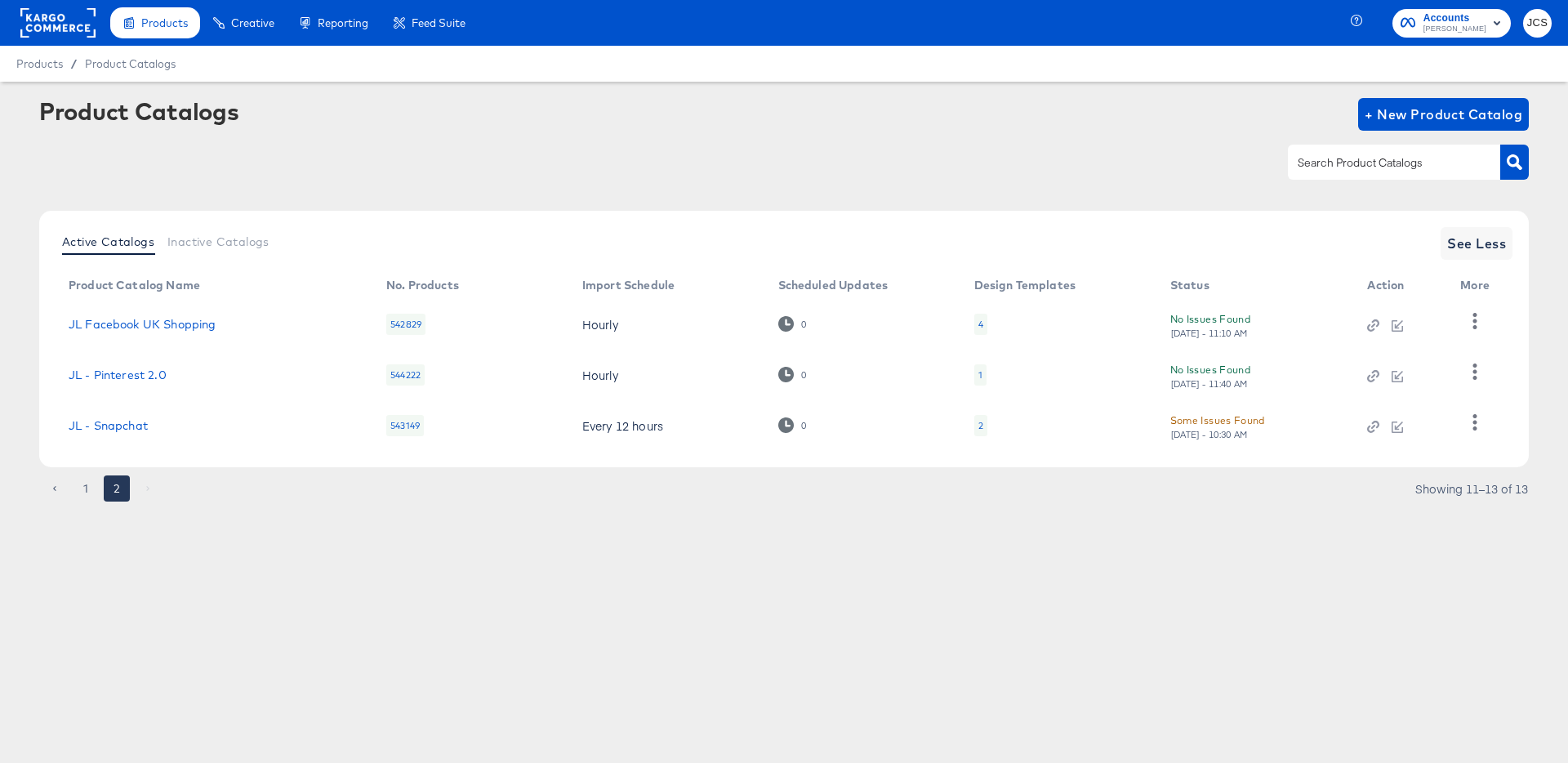
scroll to position [0, 0]
click at [123, 428] on link "JL - Snapchat" at bounding box center [107, 426] width 79 height 13
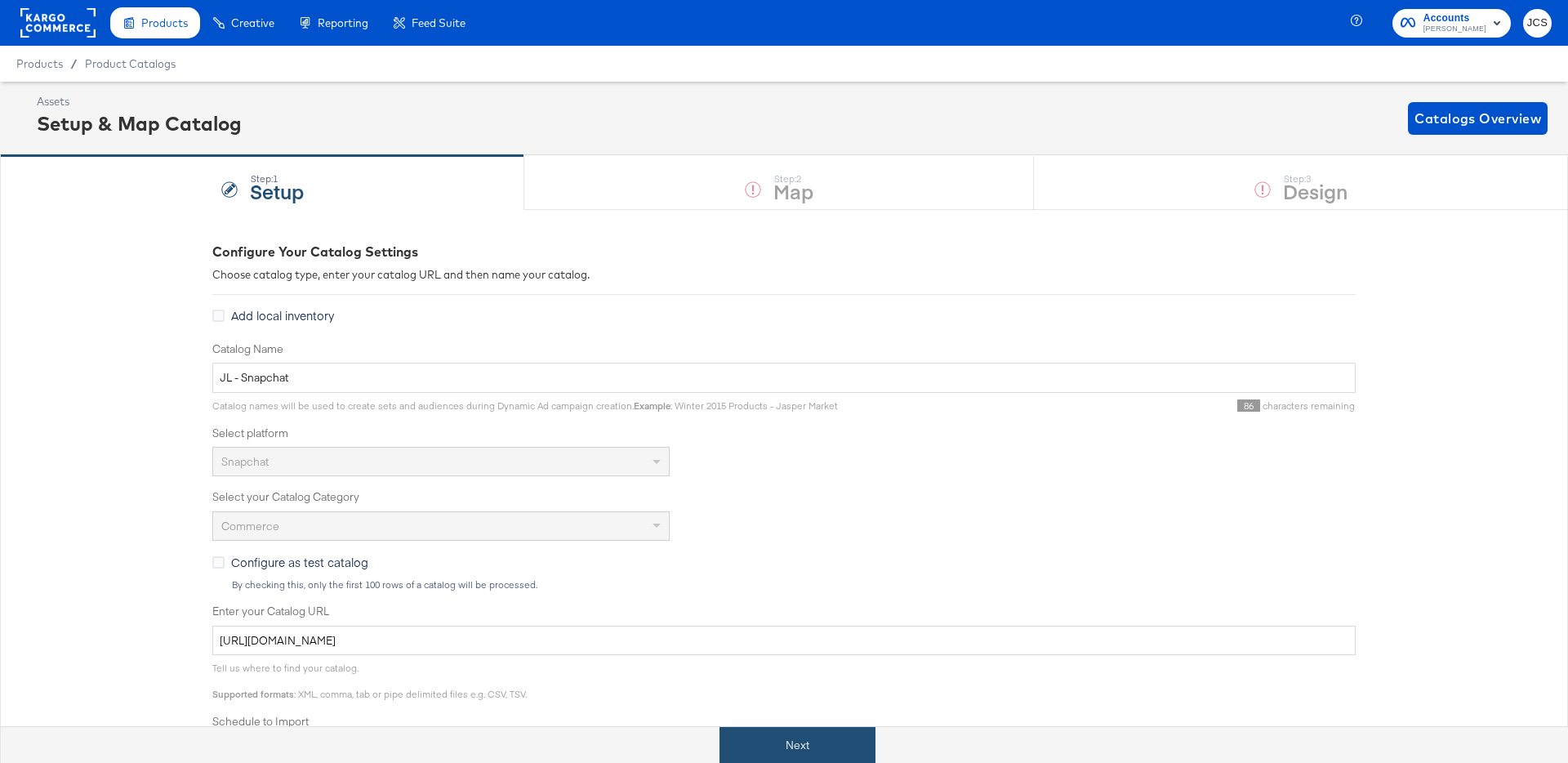
click at [760, 750] on button "Next" at bounding box center [797, 745] width 156 height 37
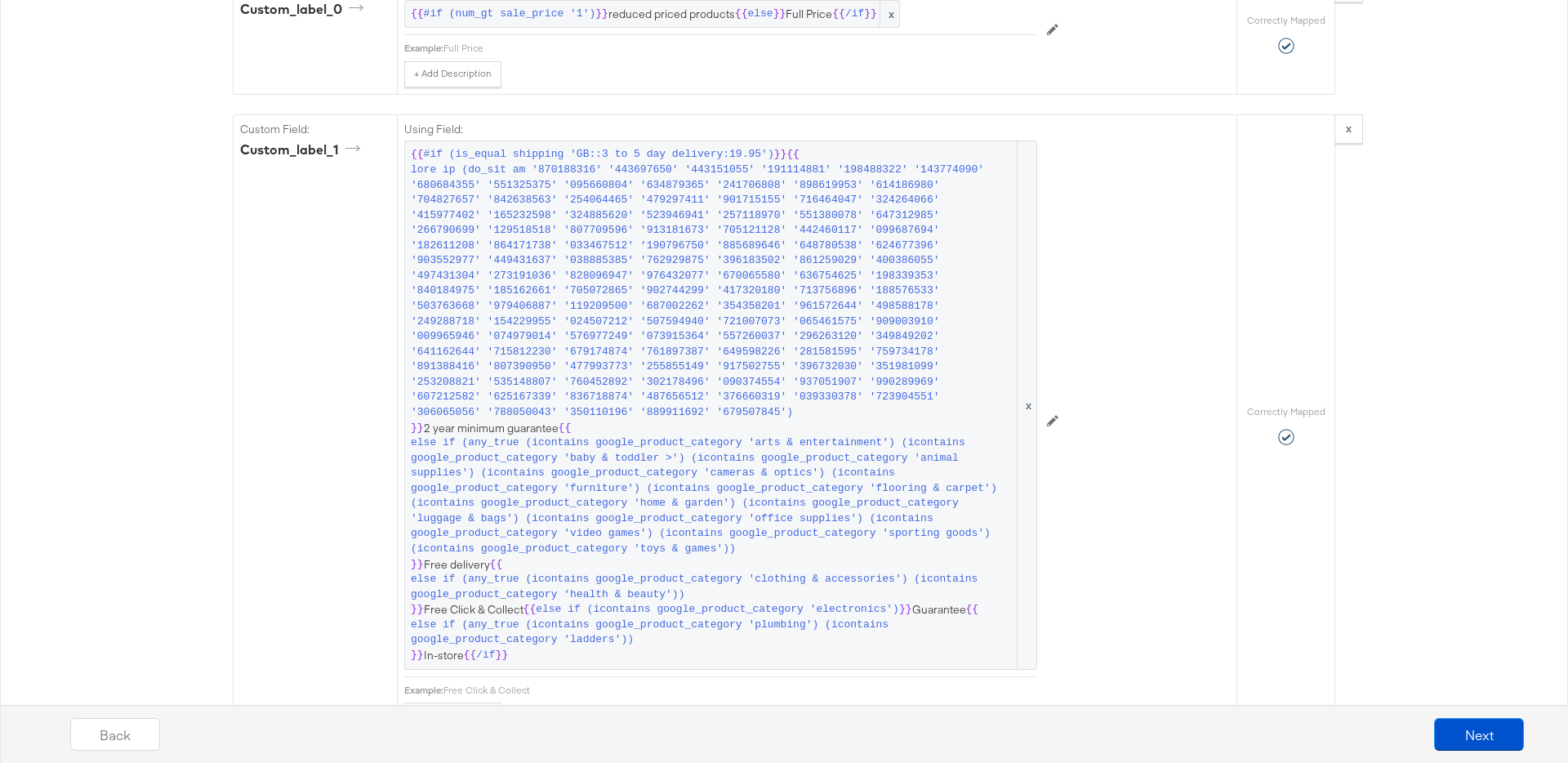
scroll to position [1974, 0]
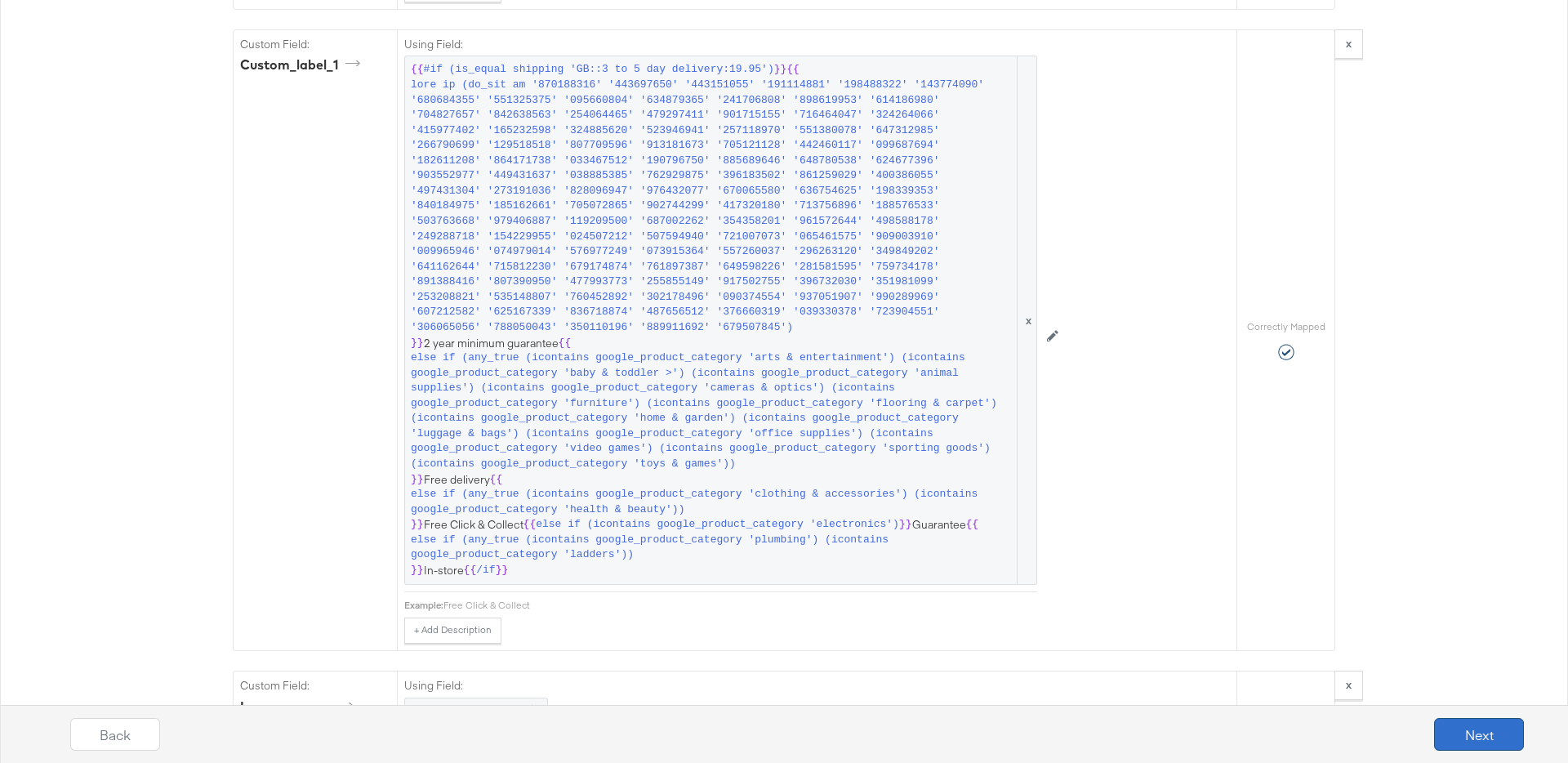
click at [1459, 723] on button "Next" at bounding box center [1479, 734] width 90 height 32
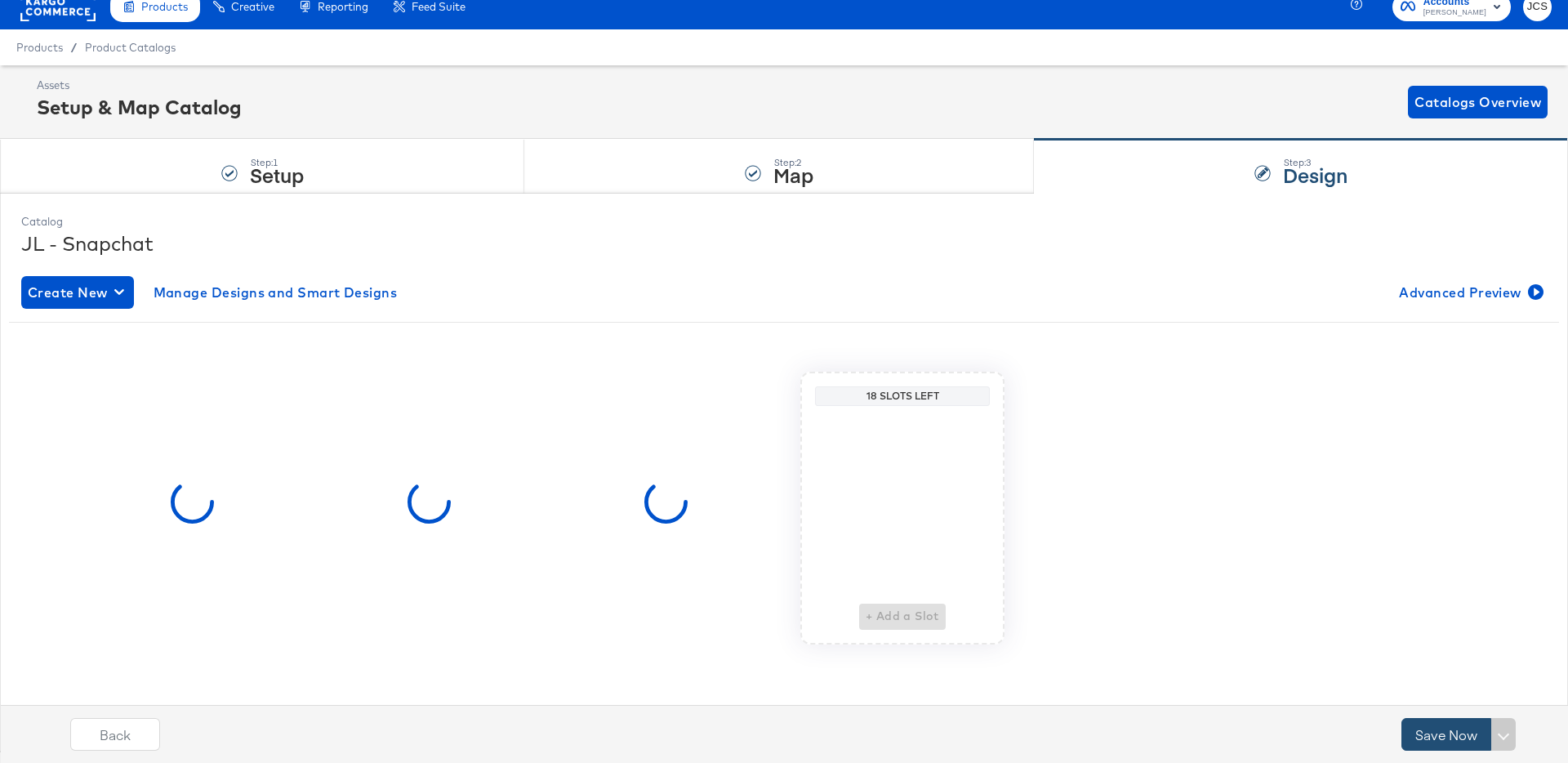
scroll to position [0, 0]
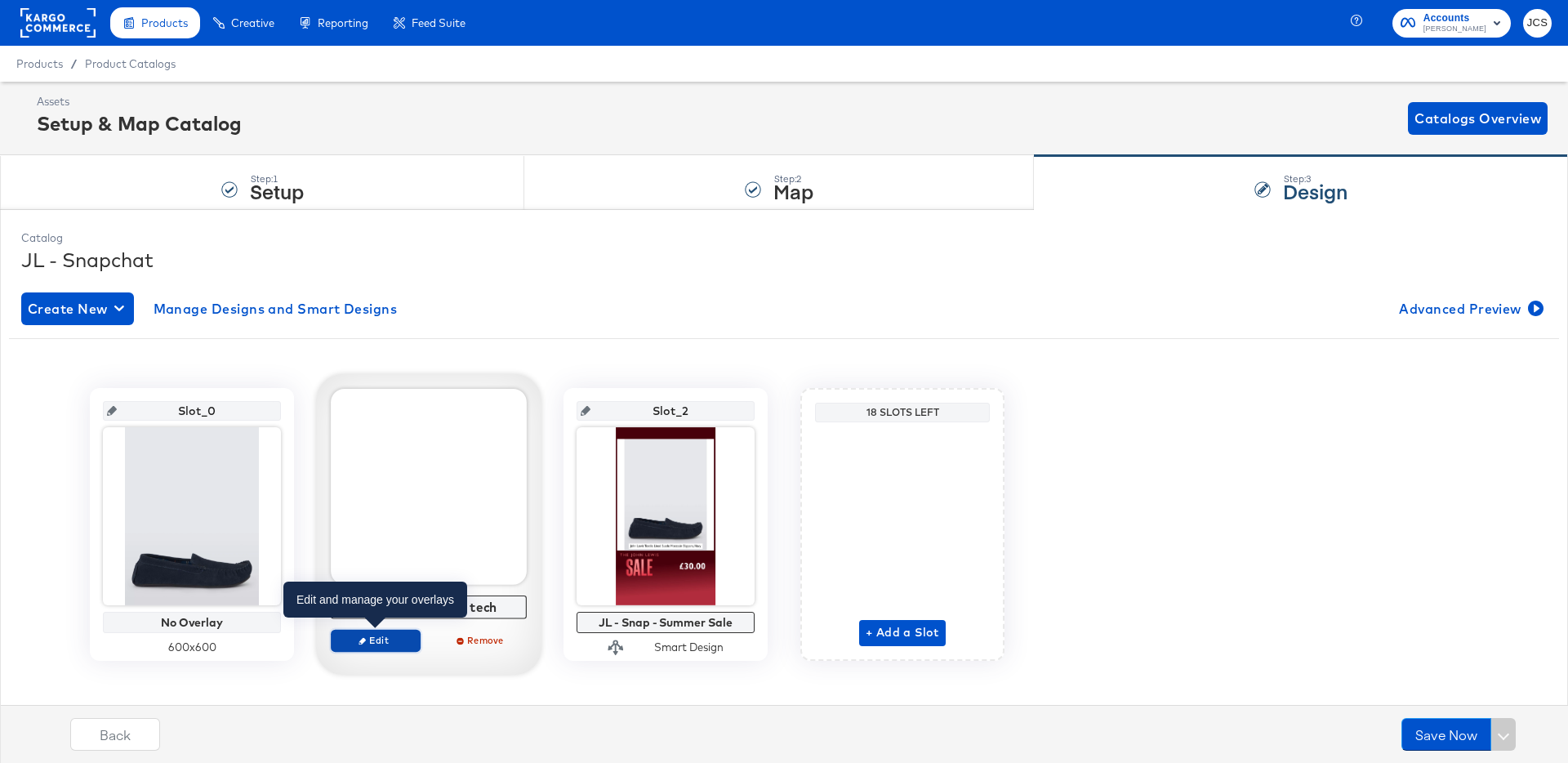
click at [384, 641] on span "Edit" at bounding box center [375, 639] width 75 height 12
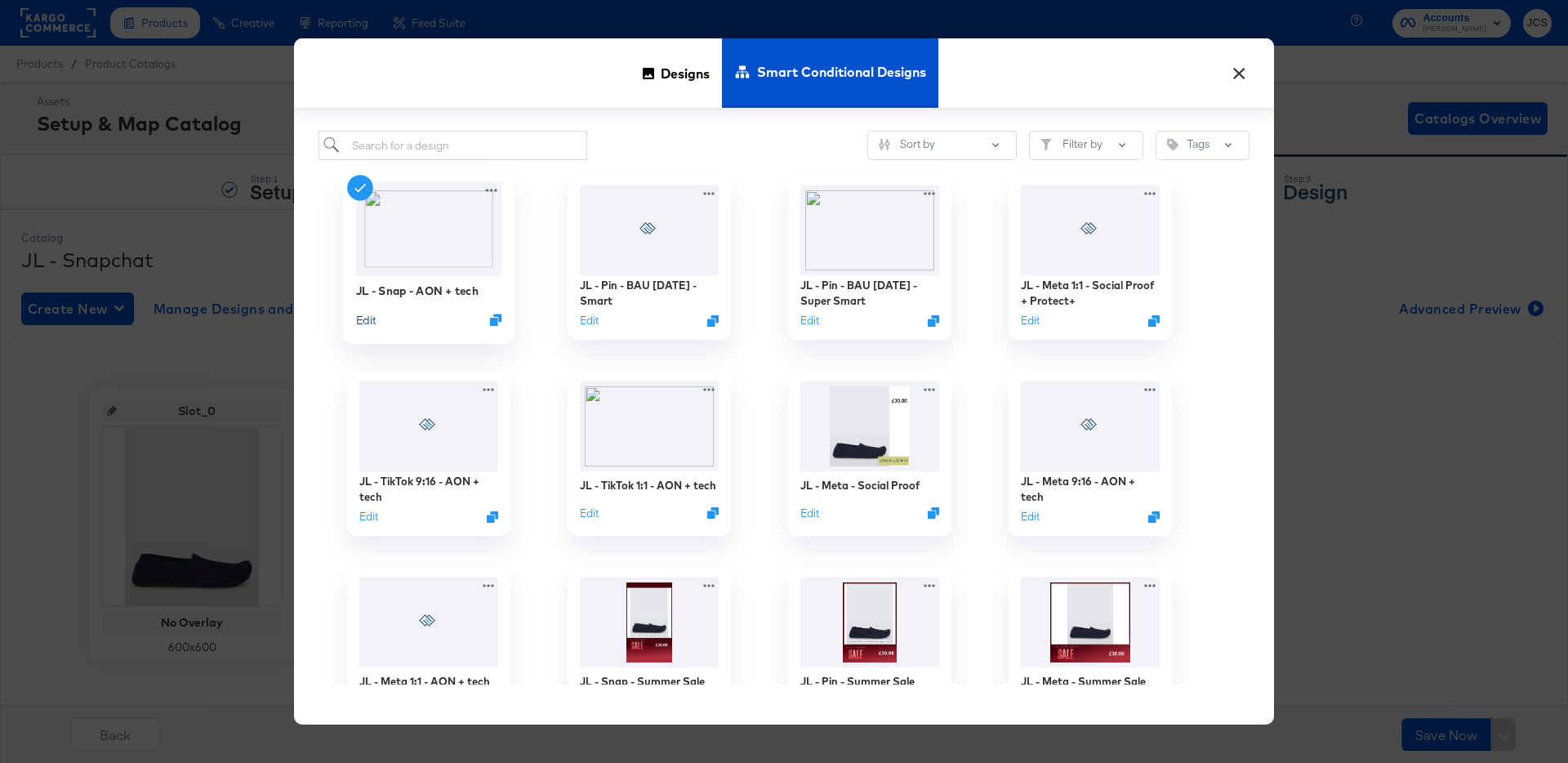
click at [366, 315] on button "Edit" at bounding box center [366, 319] width 20 height 15
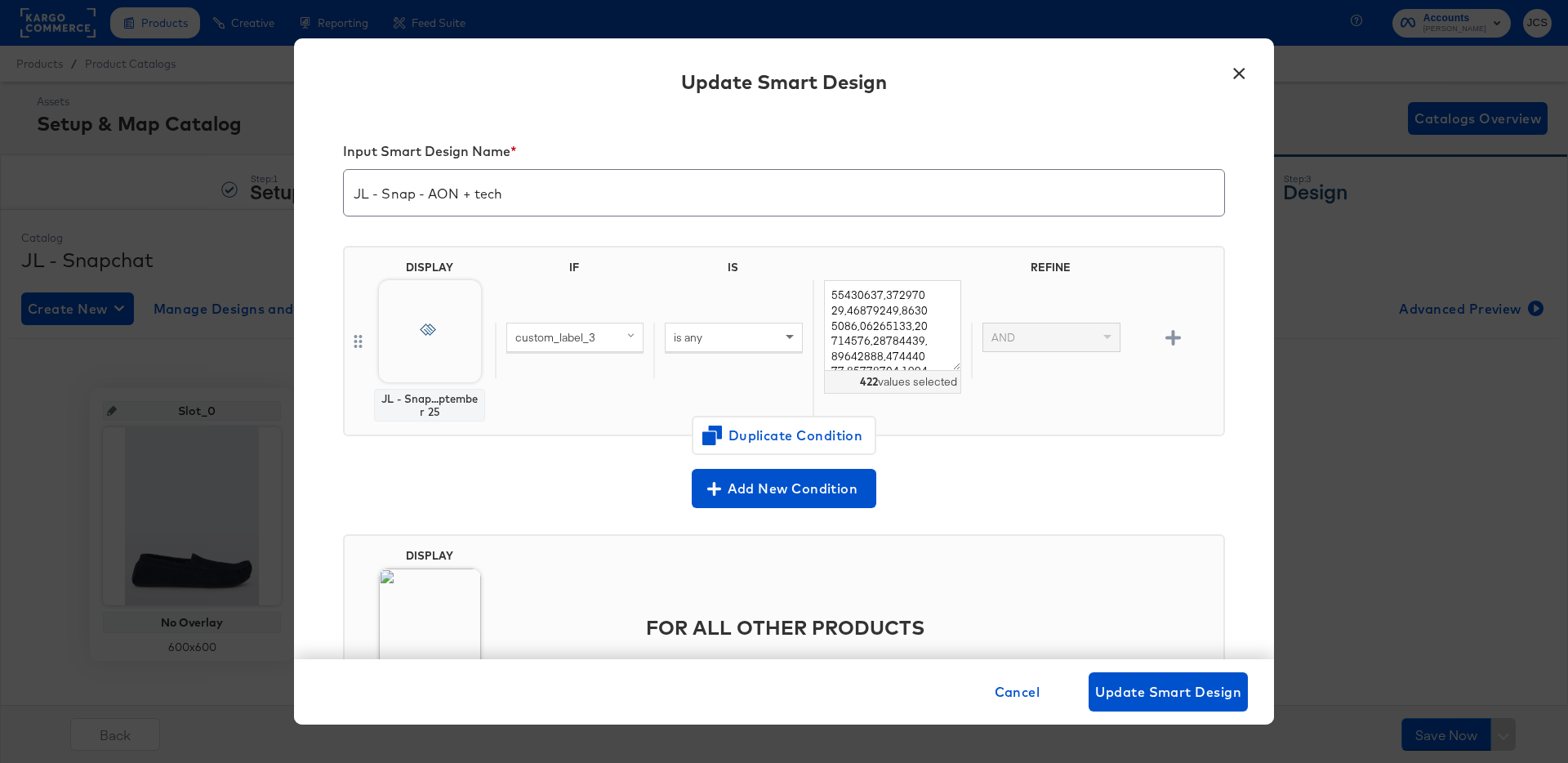
scroll to position [107, 0]
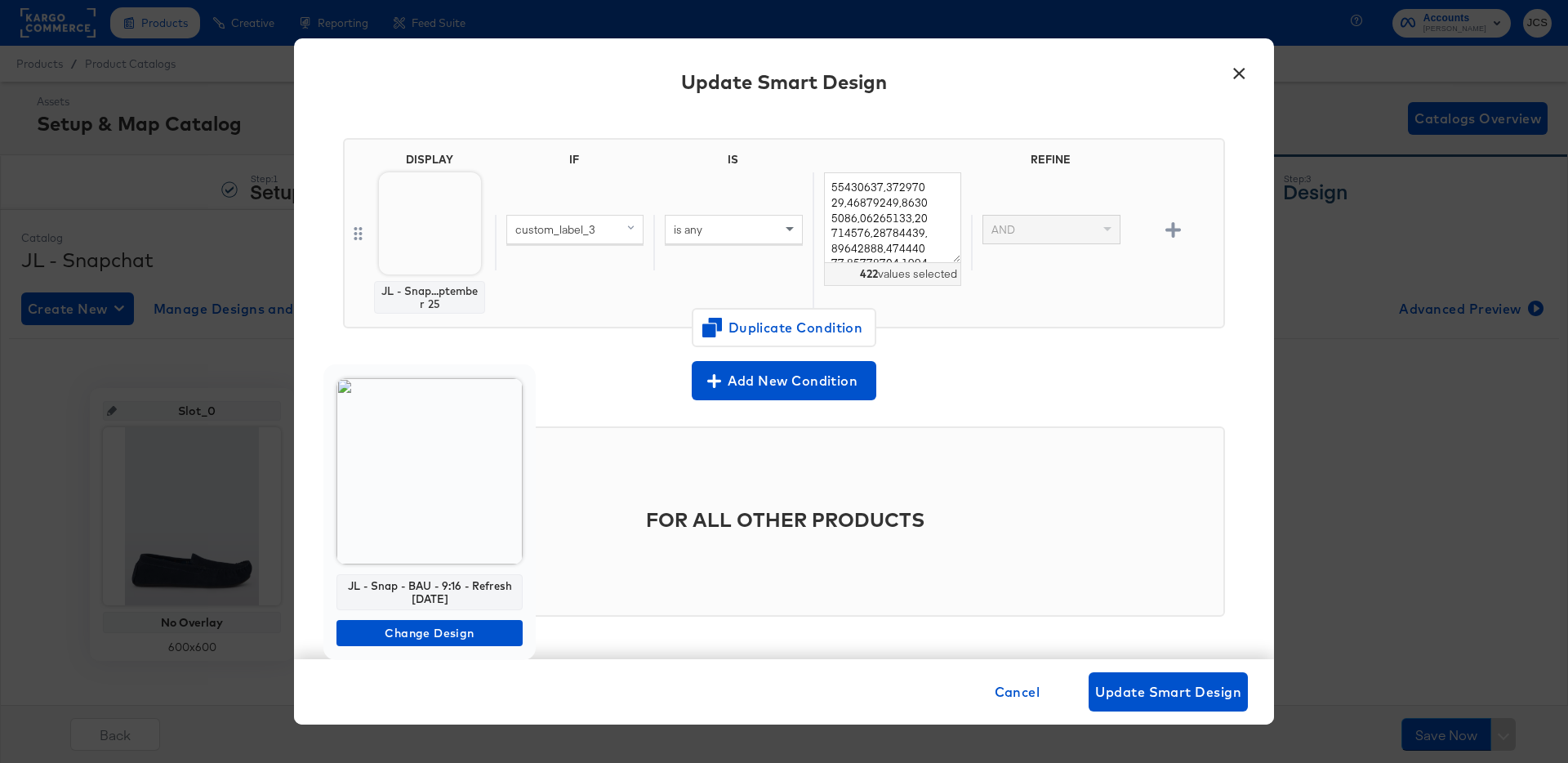
drag, startPoint x: 471, startPoint y: 598, endPoint x: 334, endPoint y: 583, distance: 137.8
click at [334, 583] on div "JL - Snap - BAU - 9:16 - Refresh September 25 Change Design" at bounding box center [429, 511] width 213 height 296
copy div "JL - Snap - BAU - 9:16 - Refresh September 25"
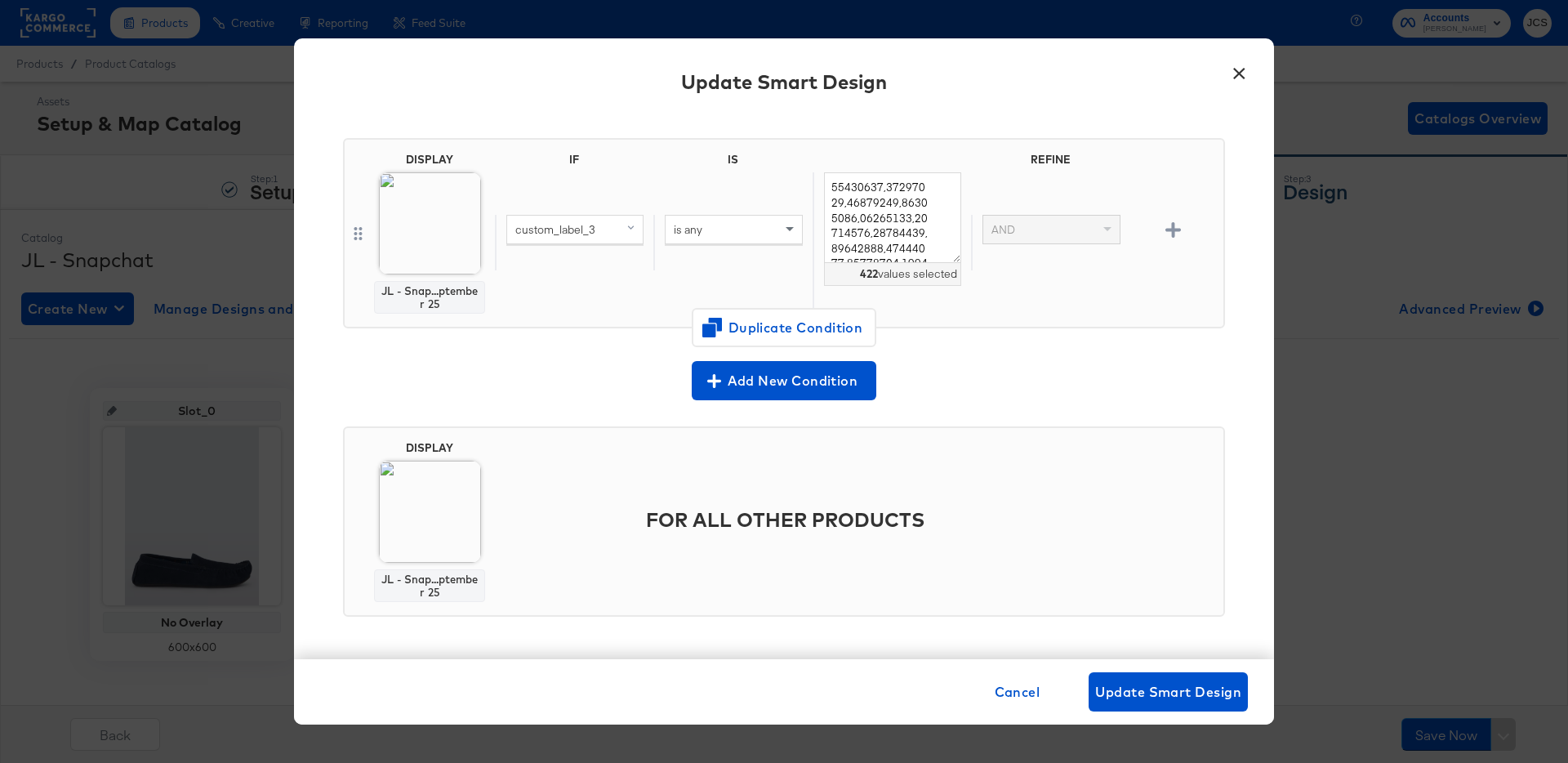
click at [1244, 71] on button "×" at bounding box center [1238, 69] width 29 height 29
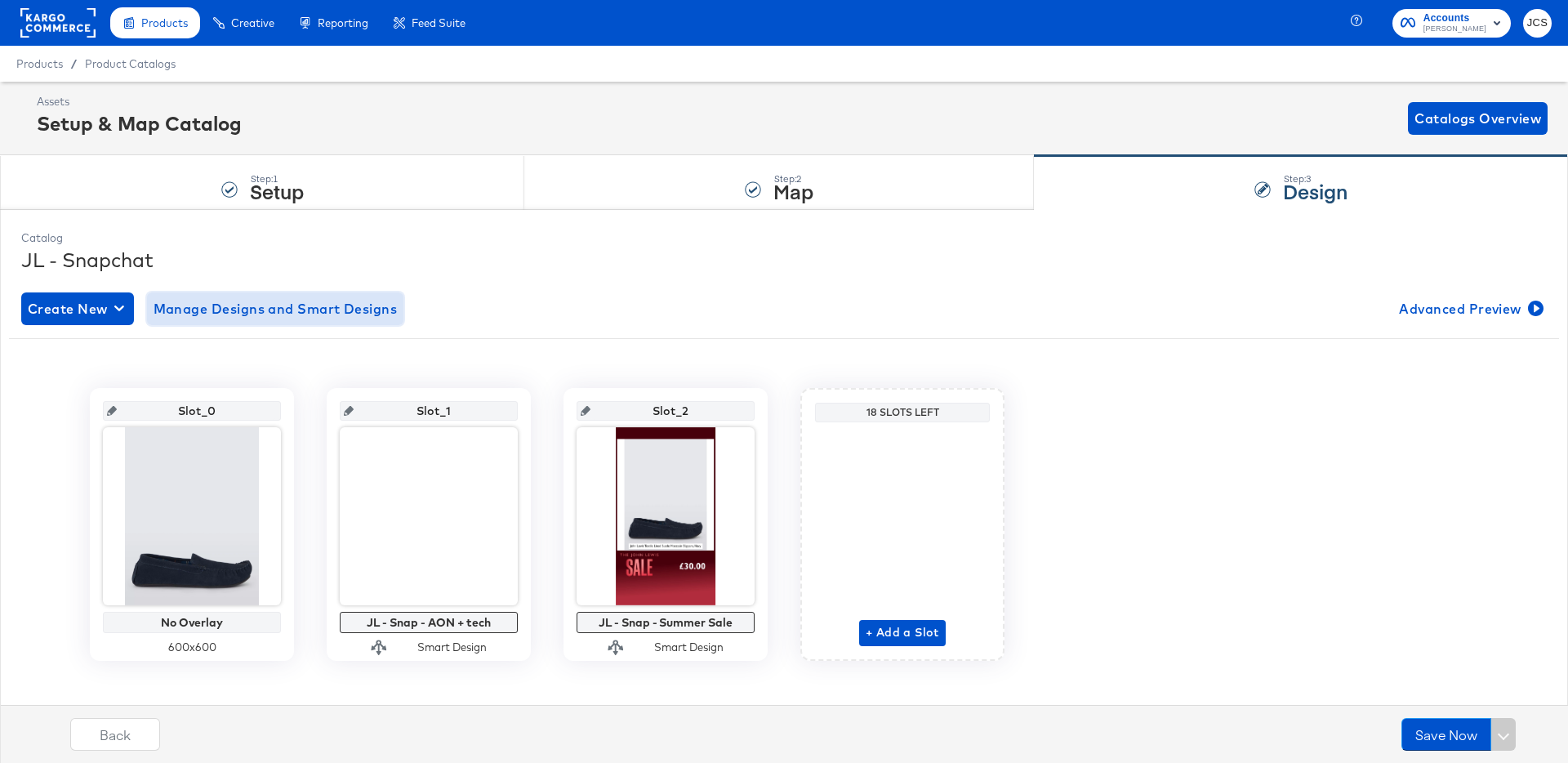
click at [224, 306] on span "Manage Designs and Smart Designs" at bounding box center [275, 309] width 244 height 23
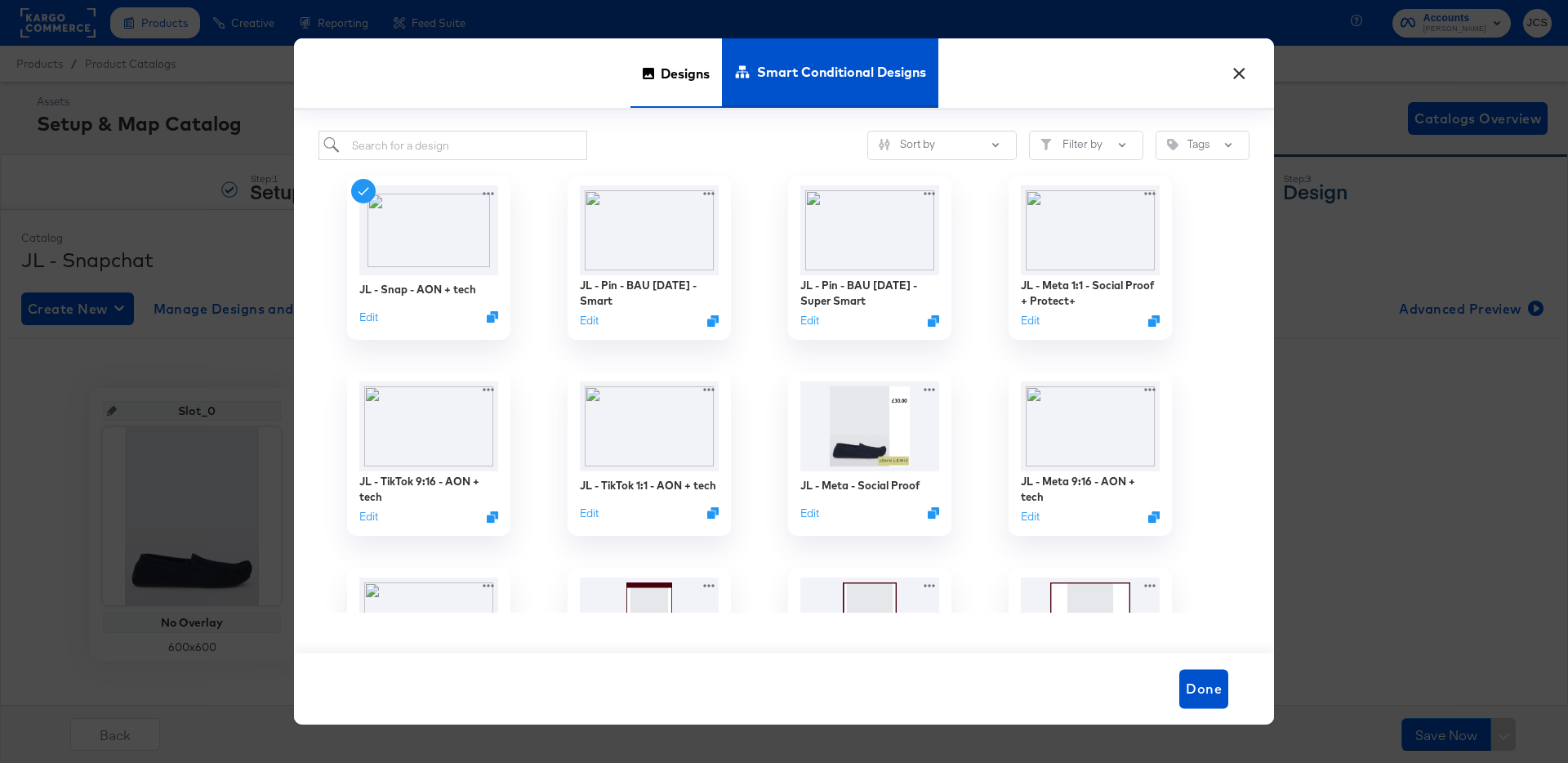
click at [643, 80] on div "Designs" at bounding box center [676, 72] width 91 height 69
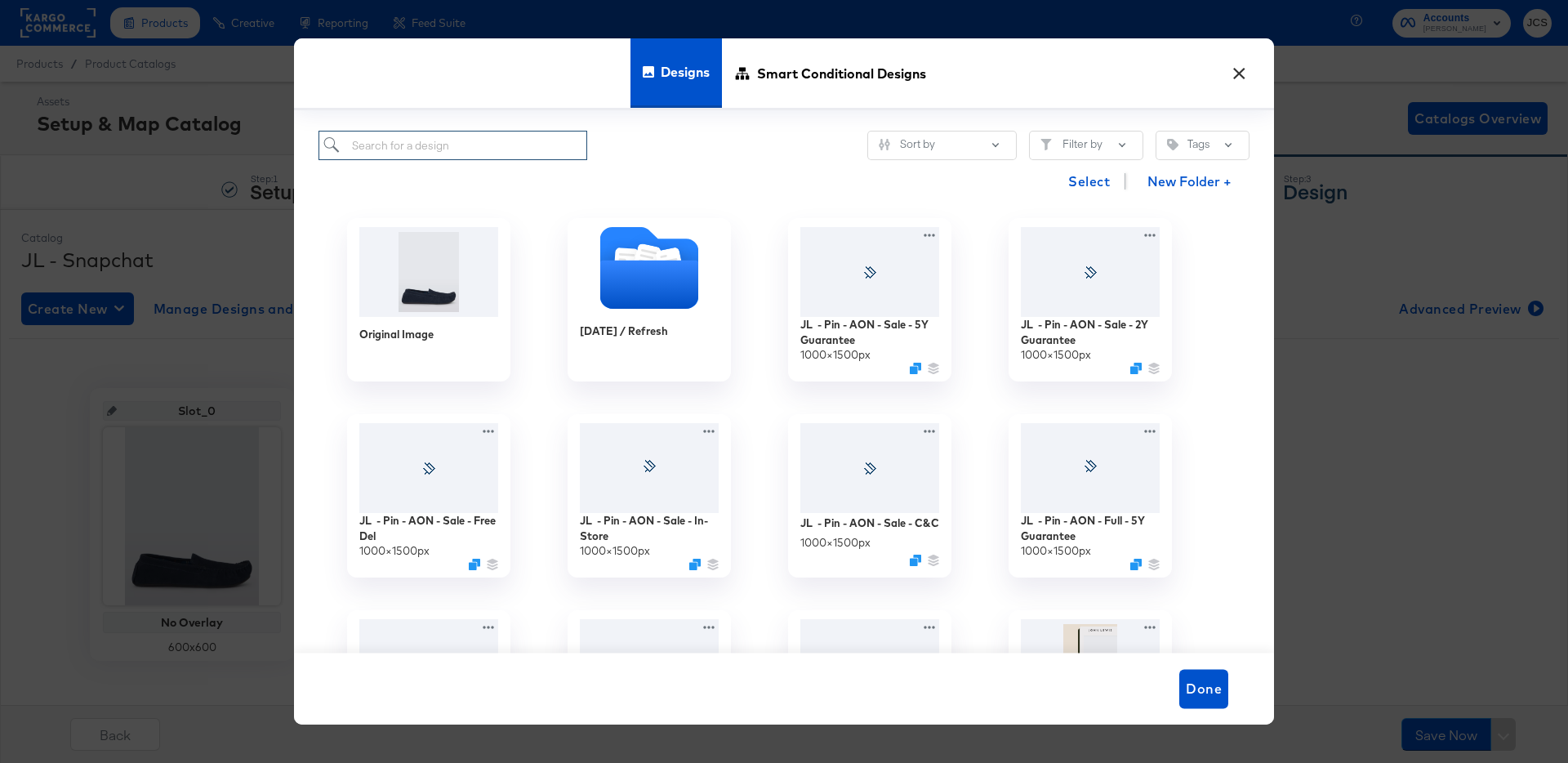
click at [498, 144] on input "search" at bounding box center [452, 146] width 269 height 30
paste input "JL - Snap - BAU - 9:16 - Refresh September 25"
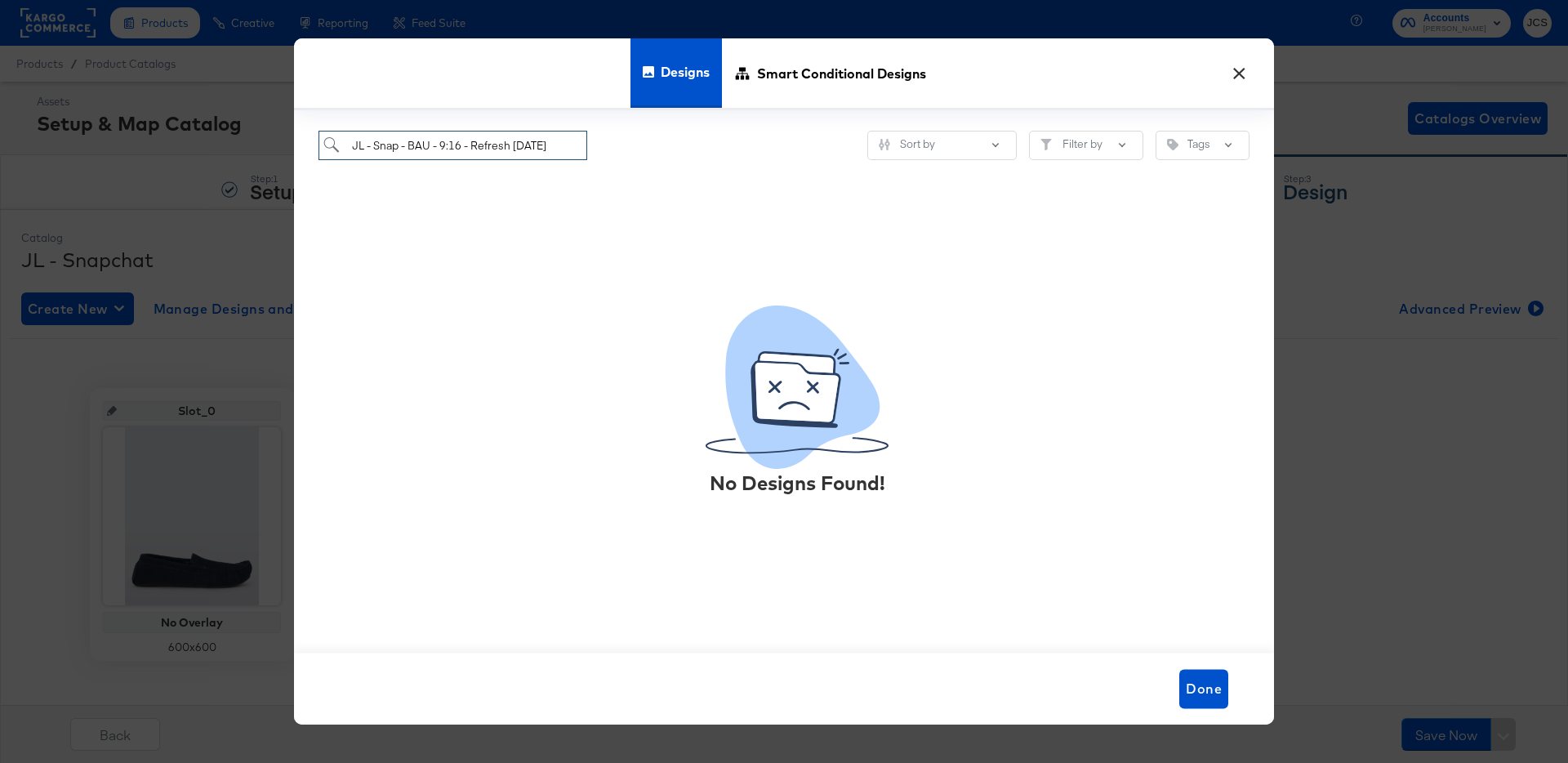
scroll to position [0, 13]
drag, startPoint x: 583, startPoint y: 147, endPoint x: 769, endPoint y: 148, distance: 186.0
click at [769, 148] on div "JL - Snap - BAU - 9:16 - Refresh September 25 Sort by Filter by Tags" at bounding box center [784, 146] width 931 height 30
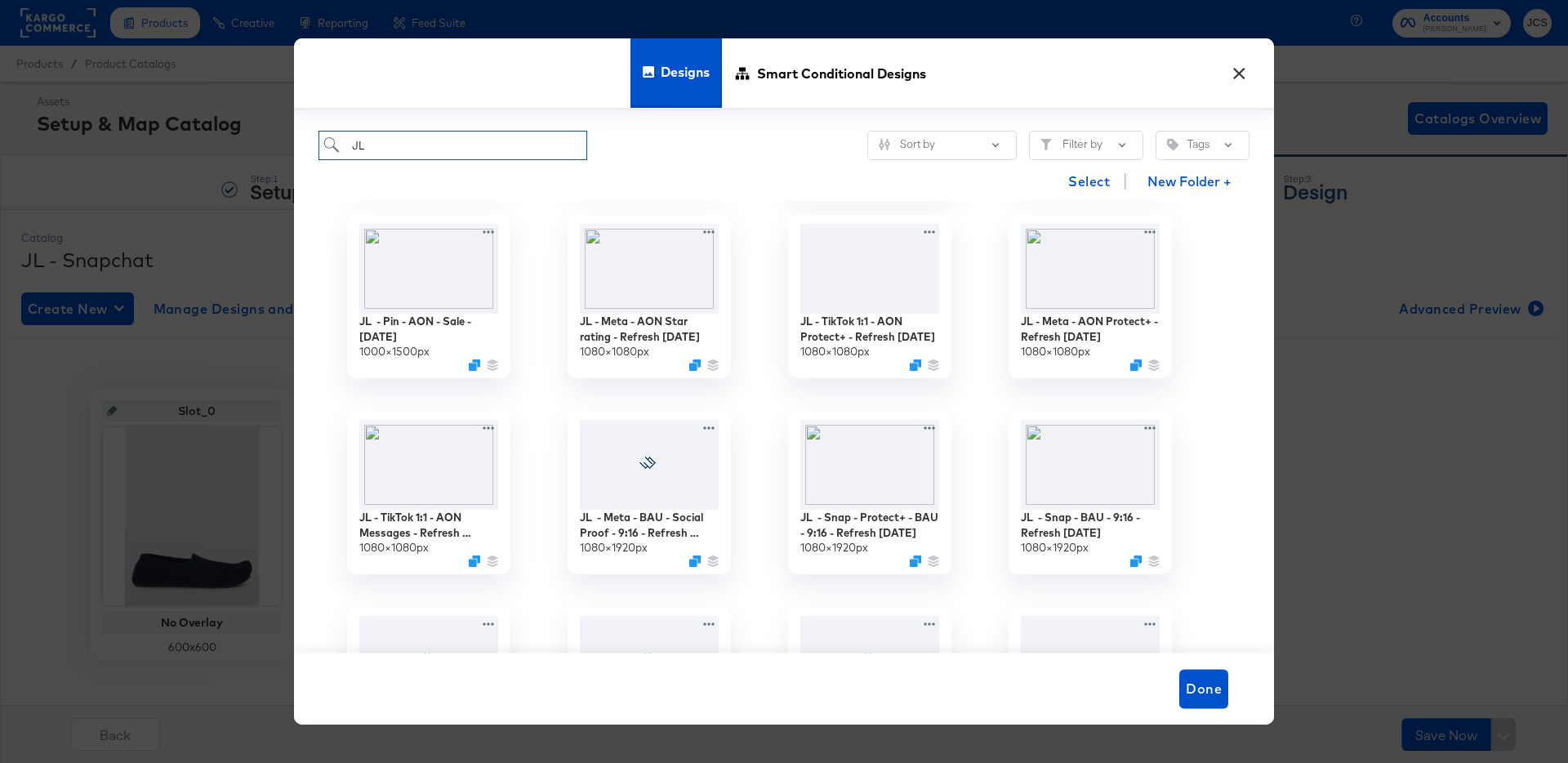
scroll to position [602, 0]
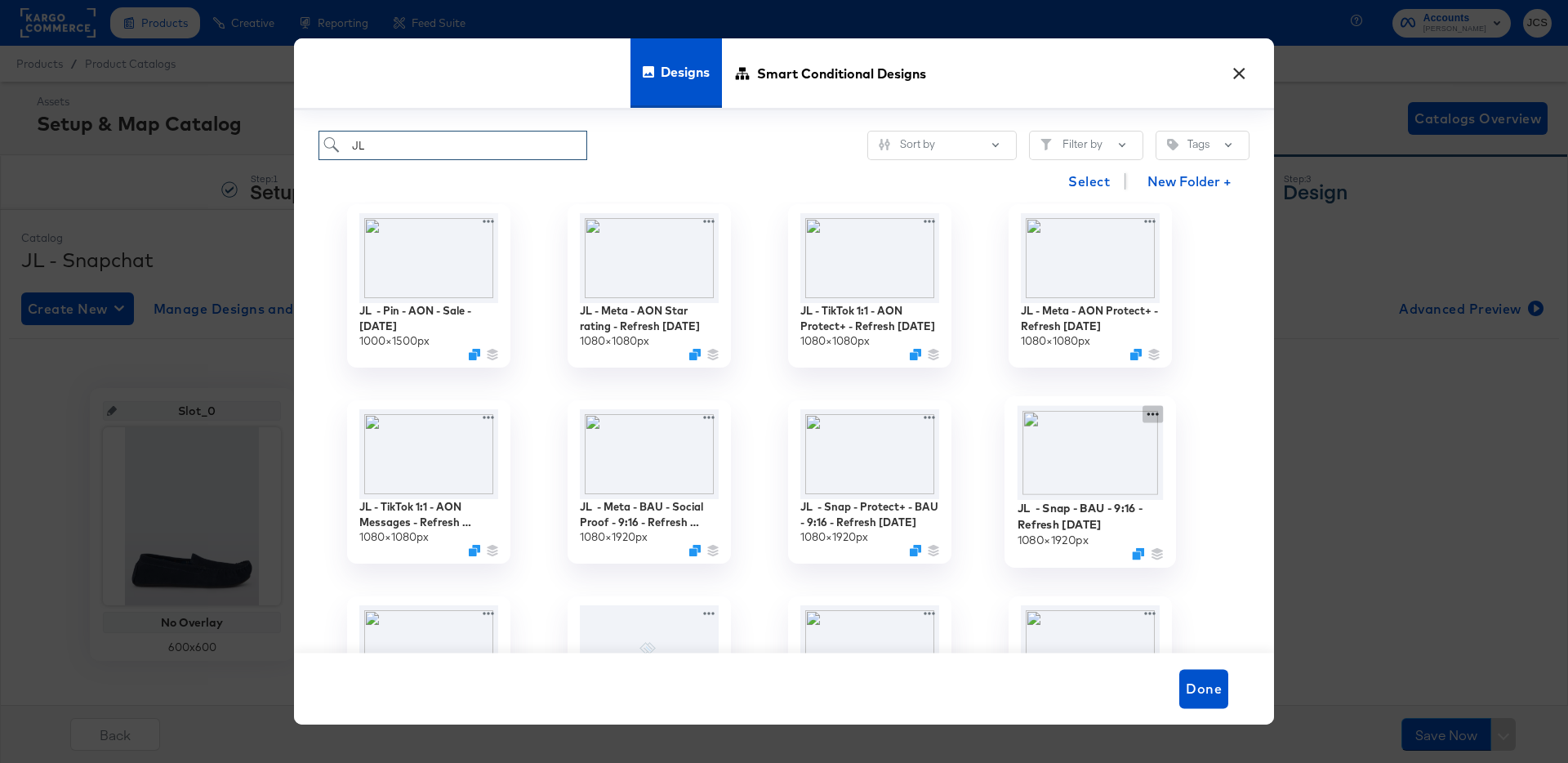
click at [1152, 412] on div "JL - Snap - BAU - 9:16 - Refresh September 25 1080 × 1920 px" at bounding box center [1090, 482] width 220 height 196
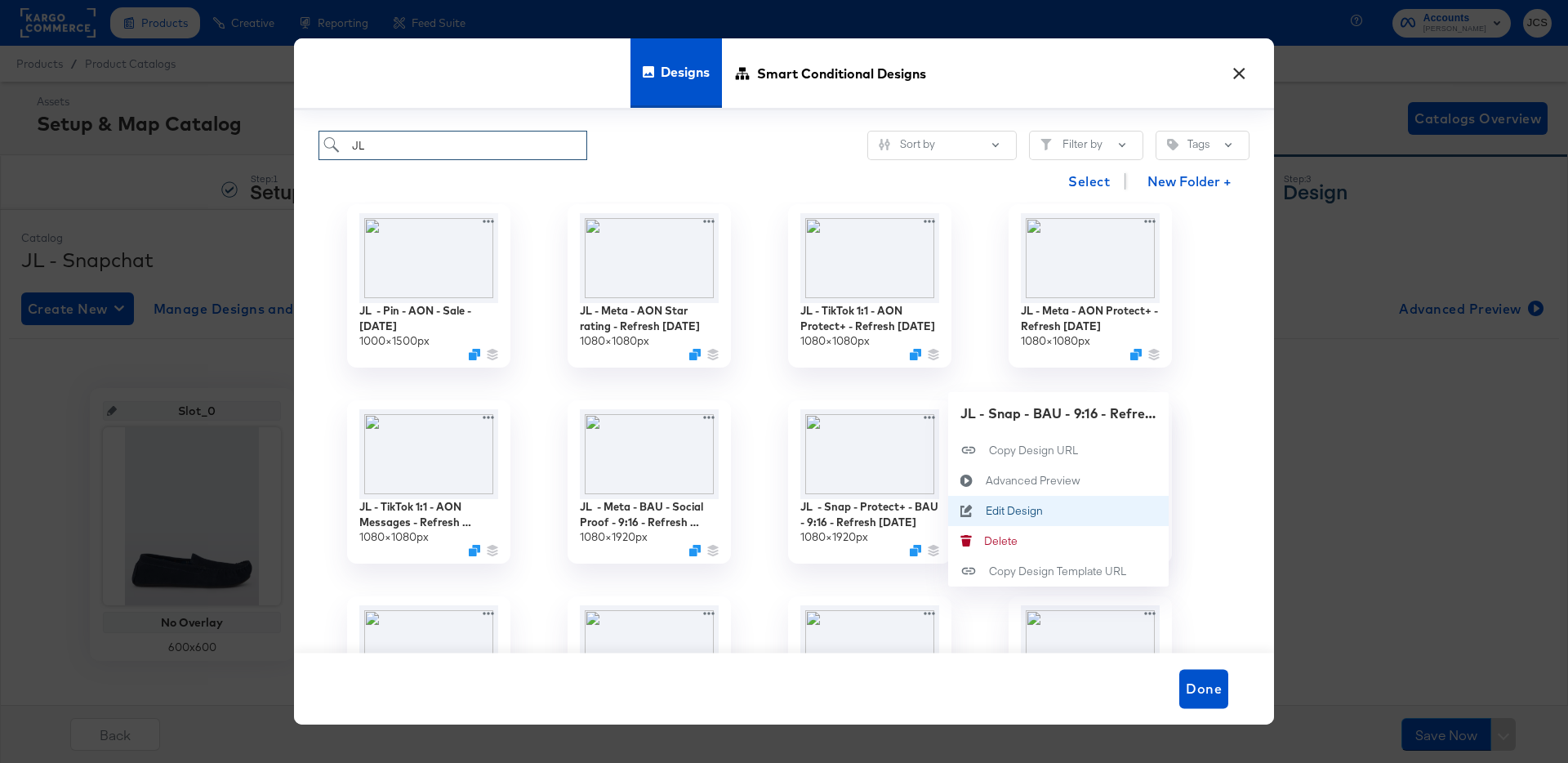
type input "JL"
click at [986, 510] on div "Edit Design Edit Design" at bounding box center [986, 510] width 0 height 0
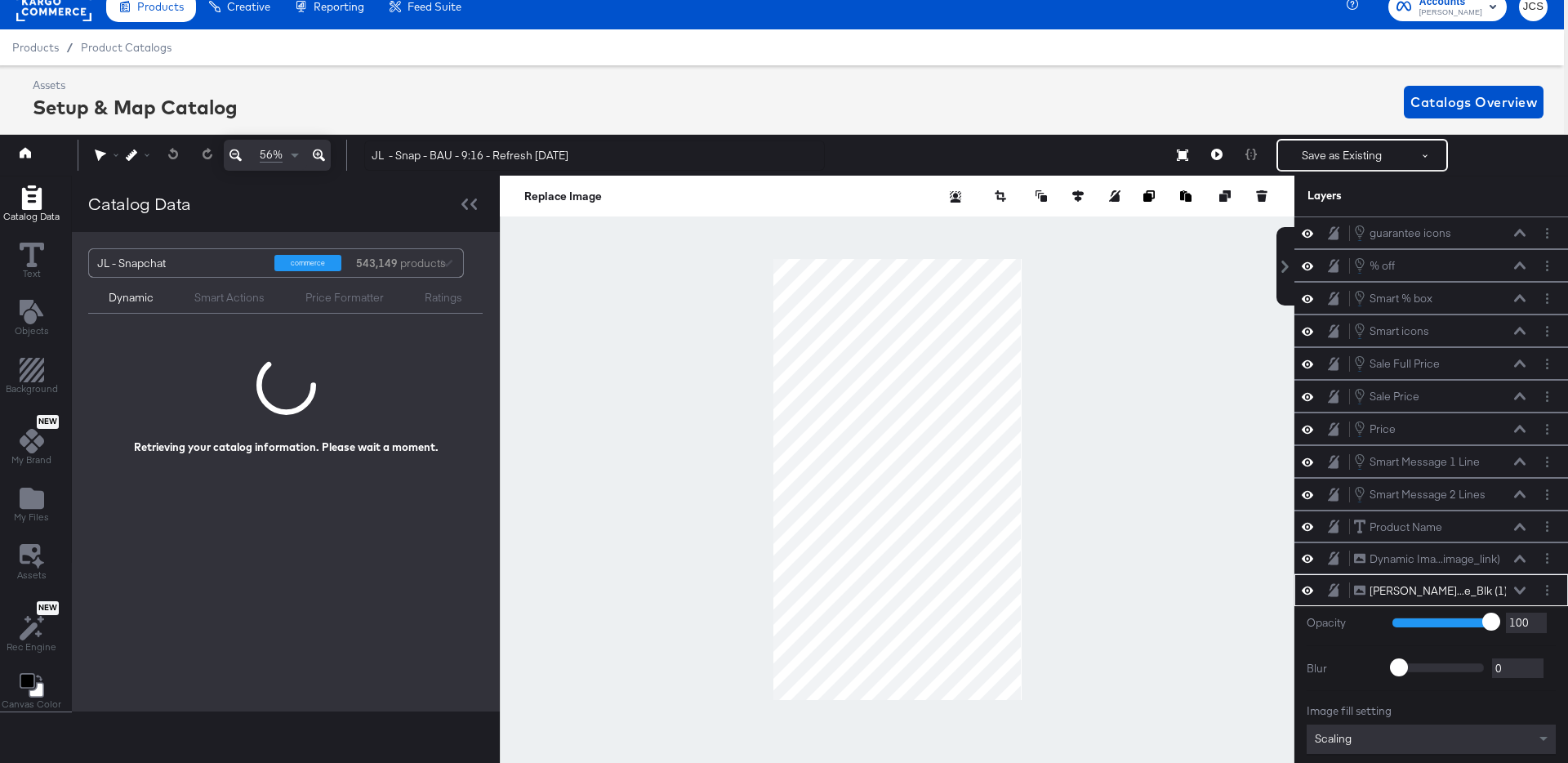
scroll to position [92, 0]
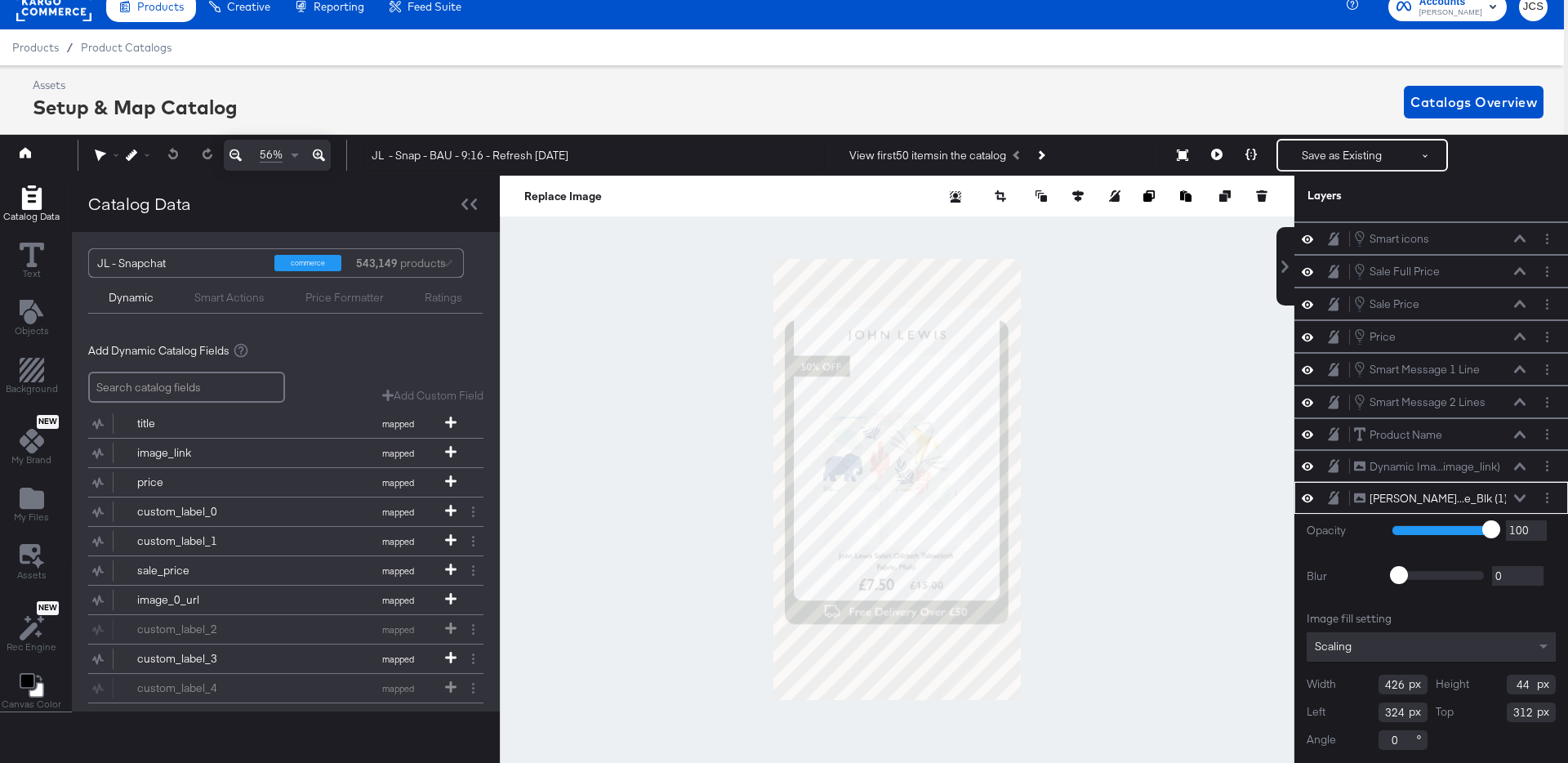
click at [1099, 485] on div at bounding box center [897, 480] width 795 height 608
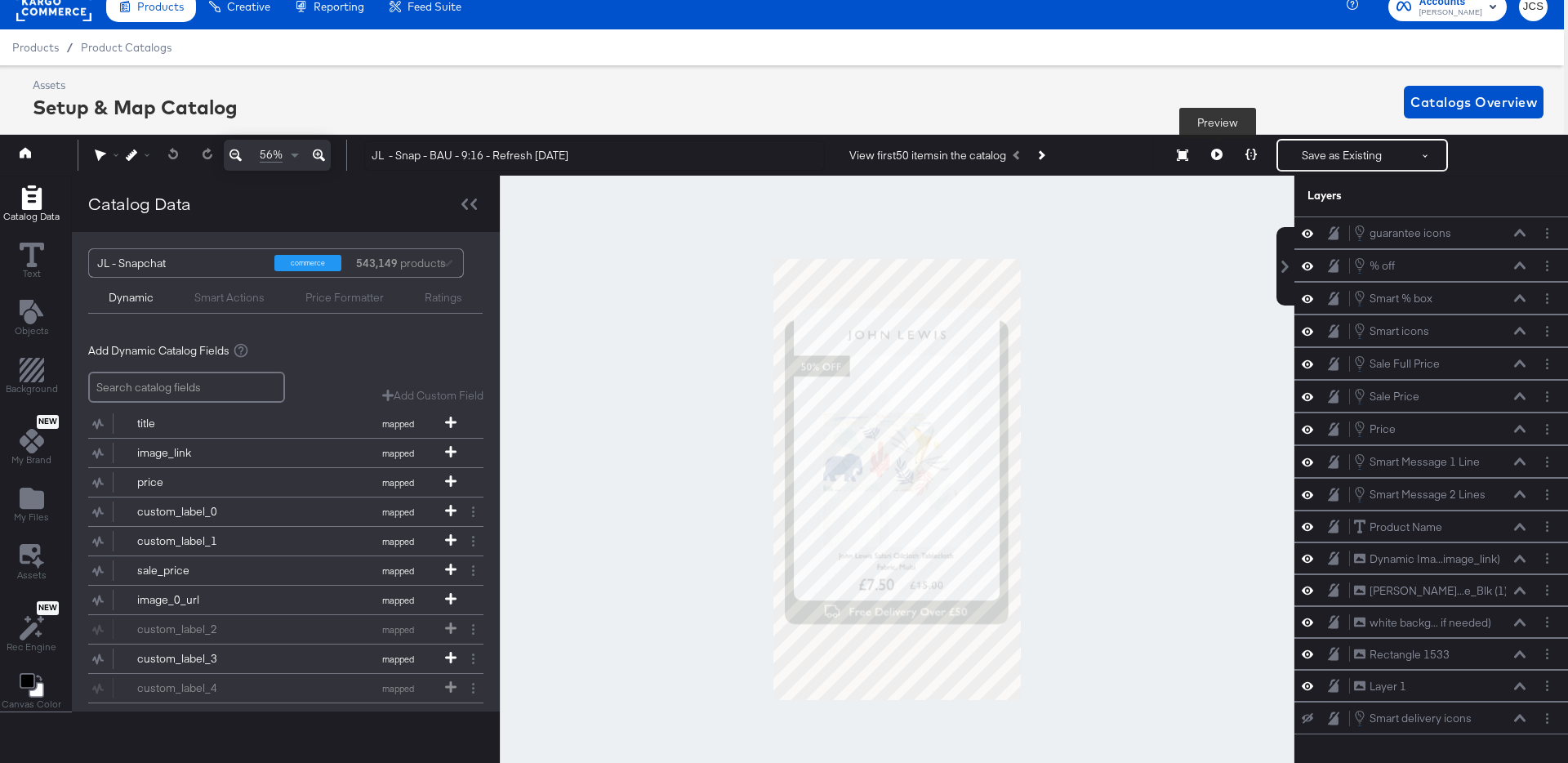
click at [1218, 151] on icon at bounding box center [1217, 154] width 11 height 11
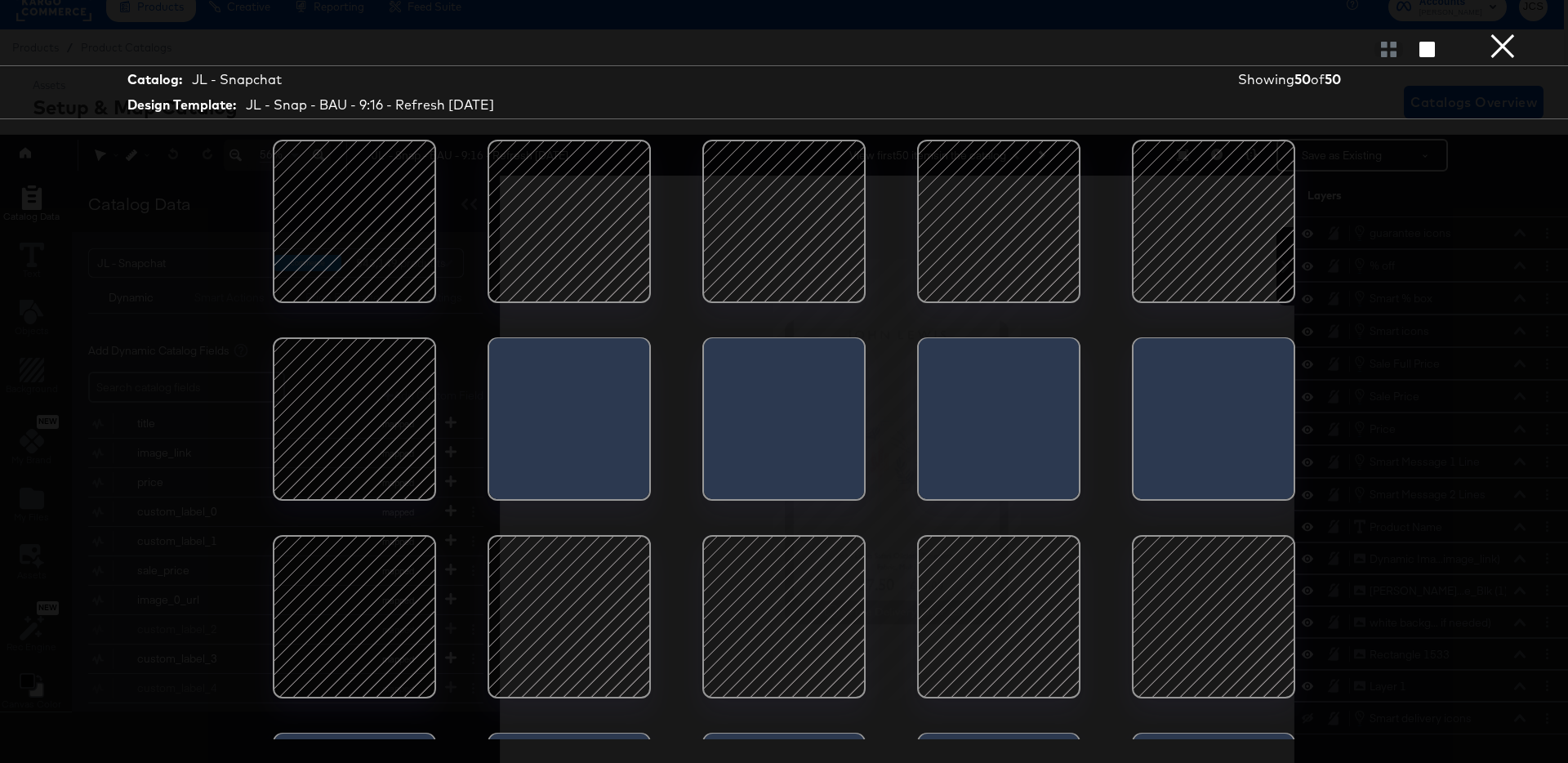
click at [376, 419] on div at bounding box center [354, 419] width 139 height 139
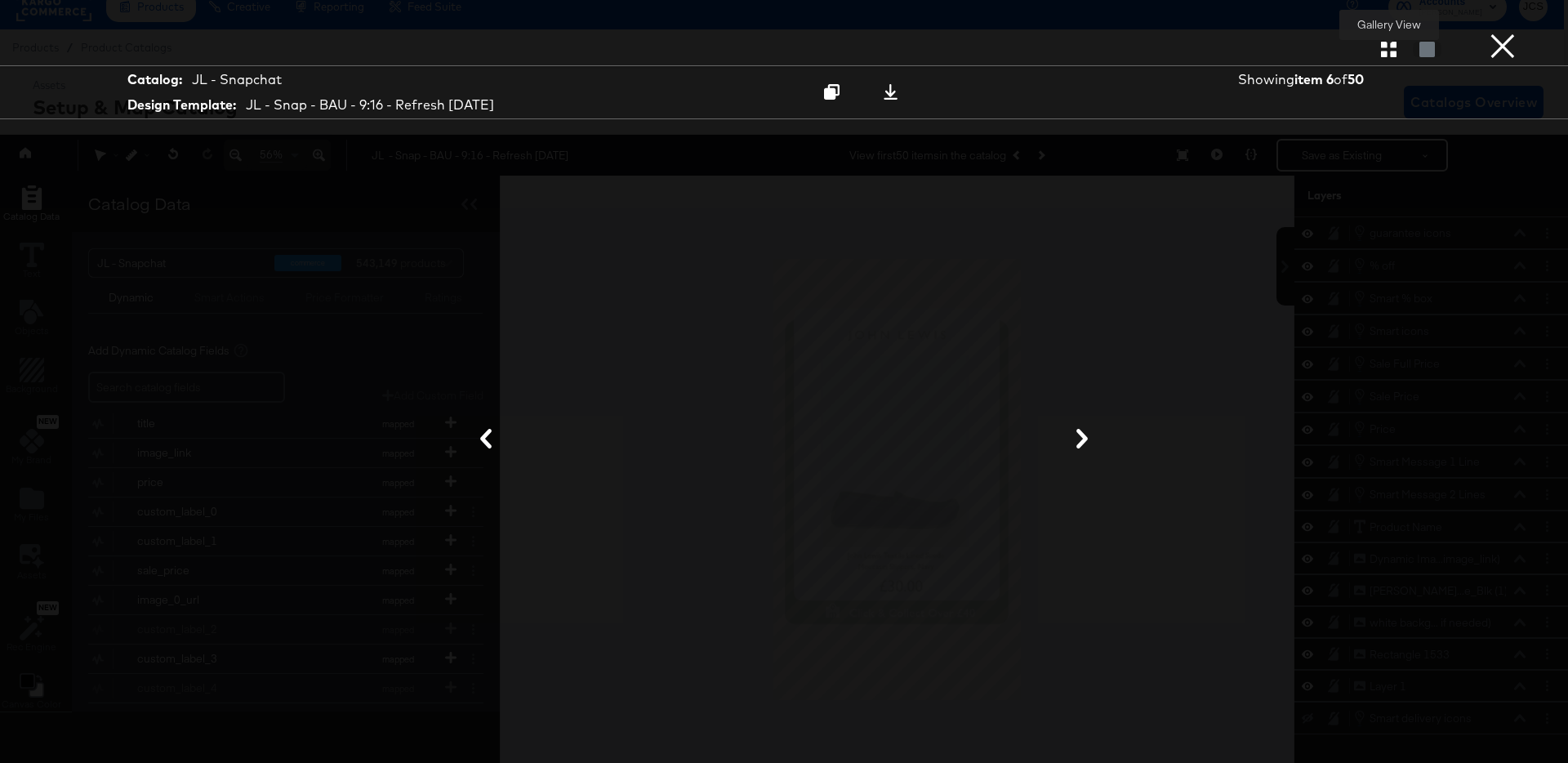
click at [1386, 53] on icon "button" at bounding box center [1389, 49] width 15 height 15
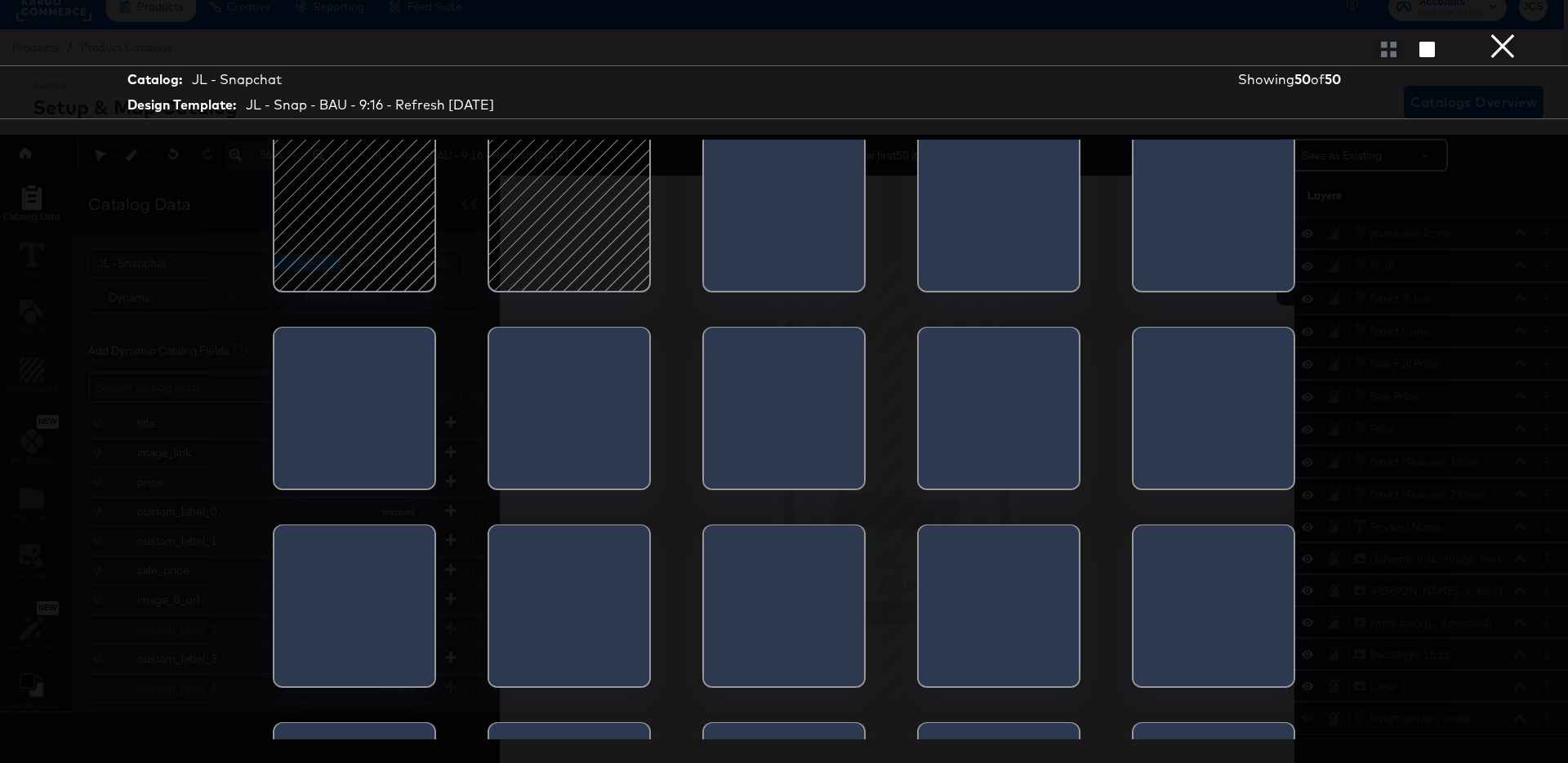
scroll to position [815, 0]
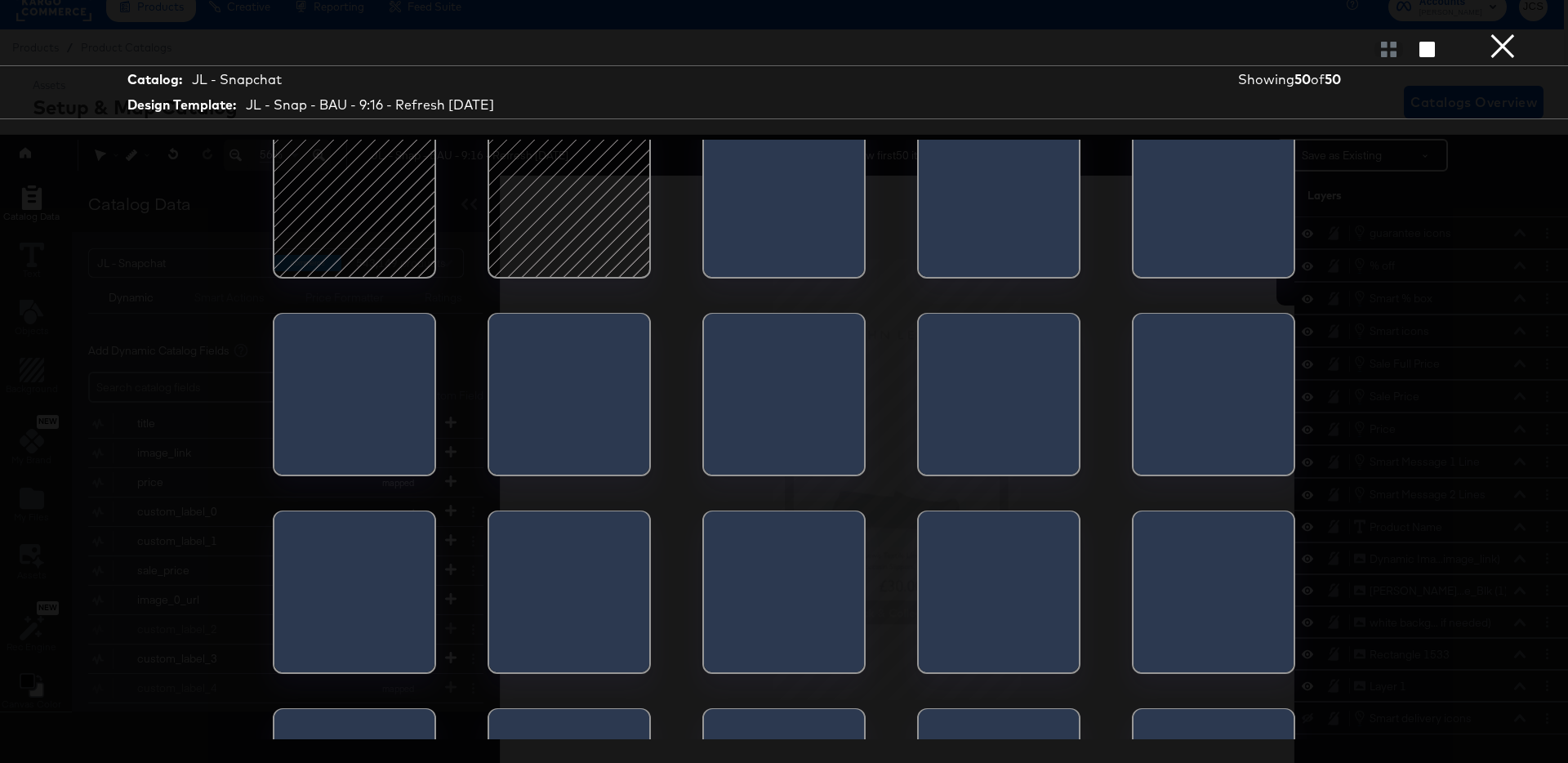
click at [1496, 32] on button "×" at bounding box center [1502, 16] width 32 height 32
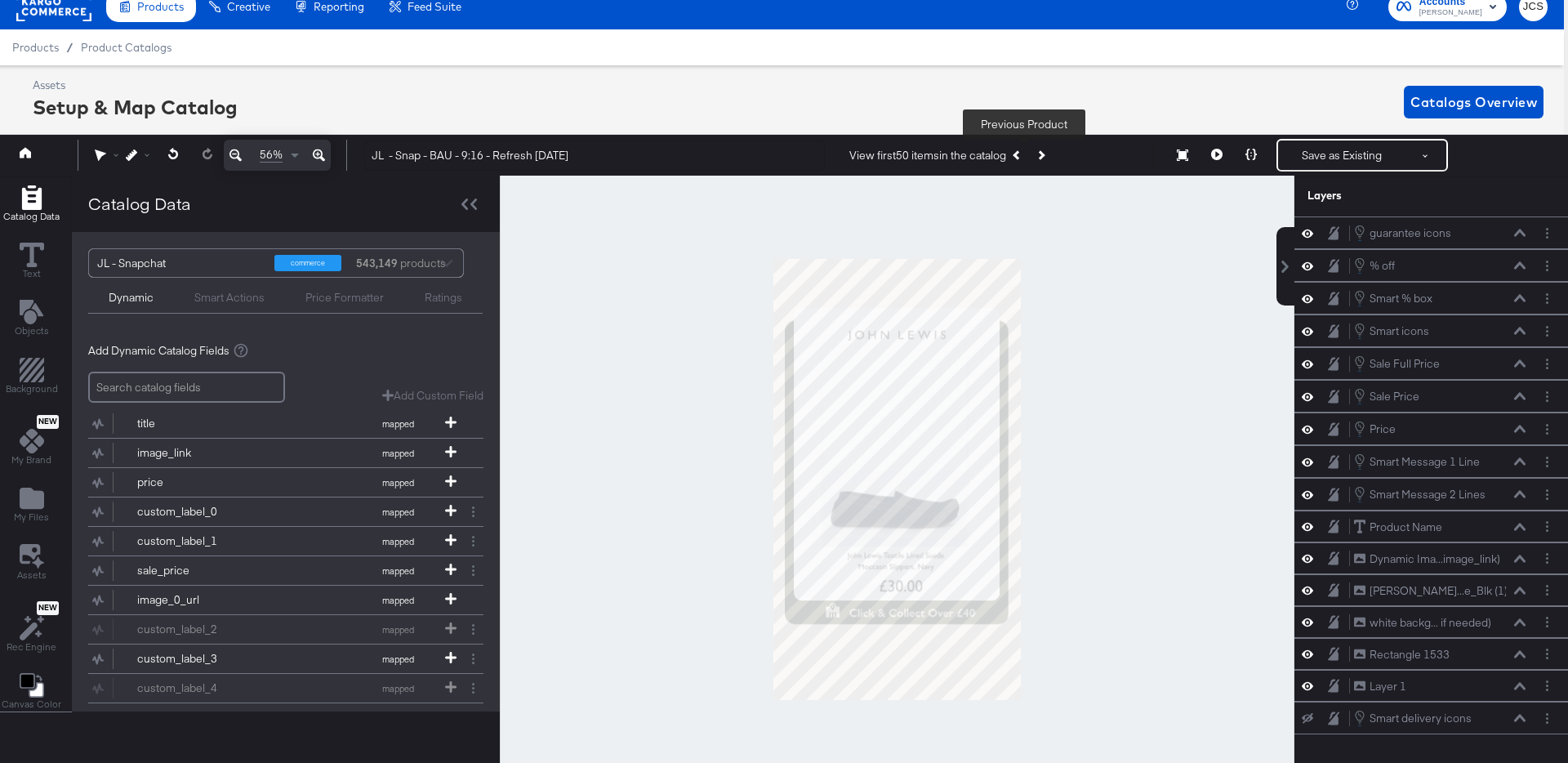
click at [1018, 159] on button "Previous Product" at bounding box center [1017, 155] width 23 height 29
click at [1255, 157] on icon at bounding box center [1251, 154] width 11 height 11
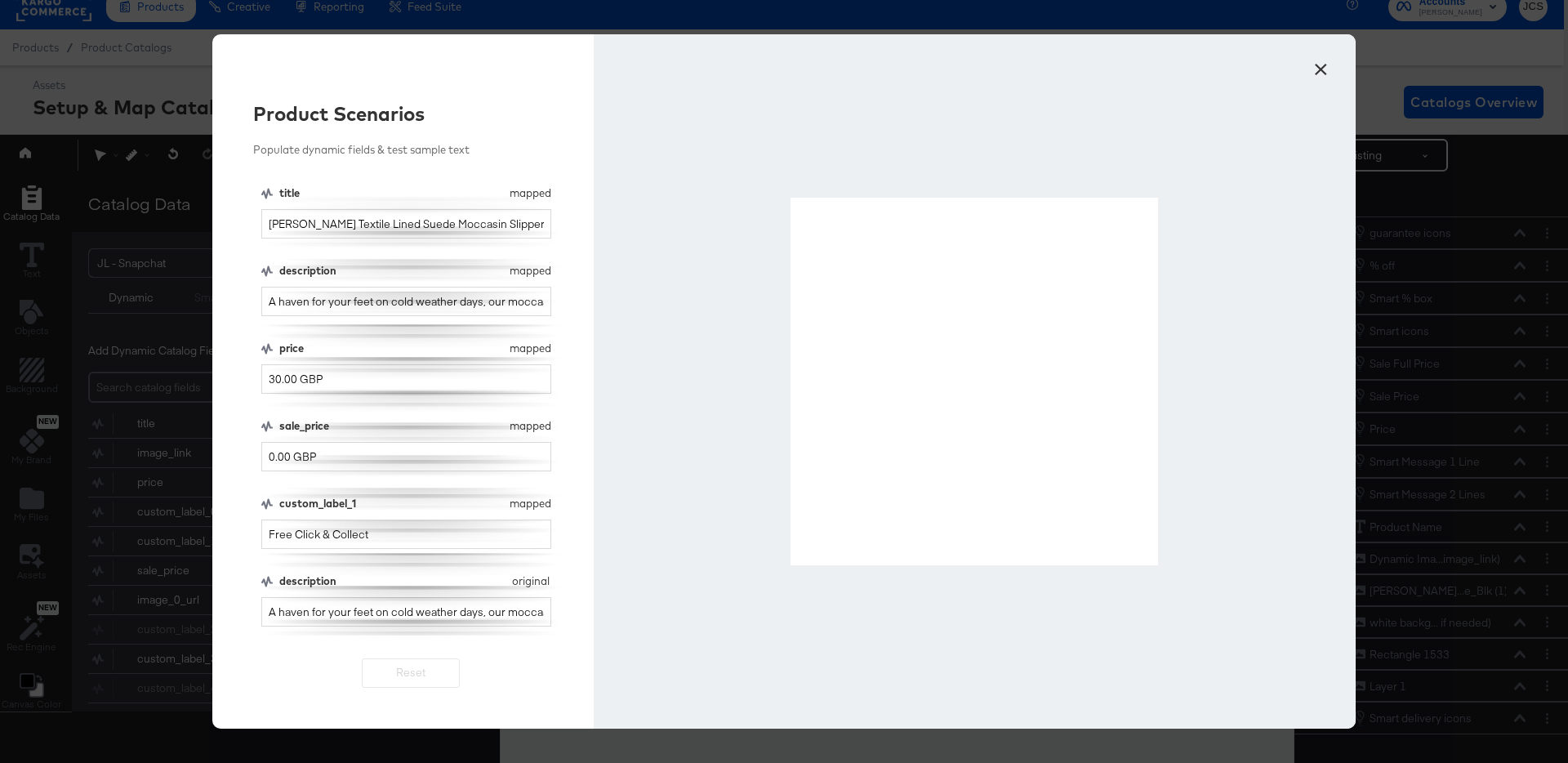
click at [1319, 67] on button "×" at bounding box center [1320, 65] width 29 height 29
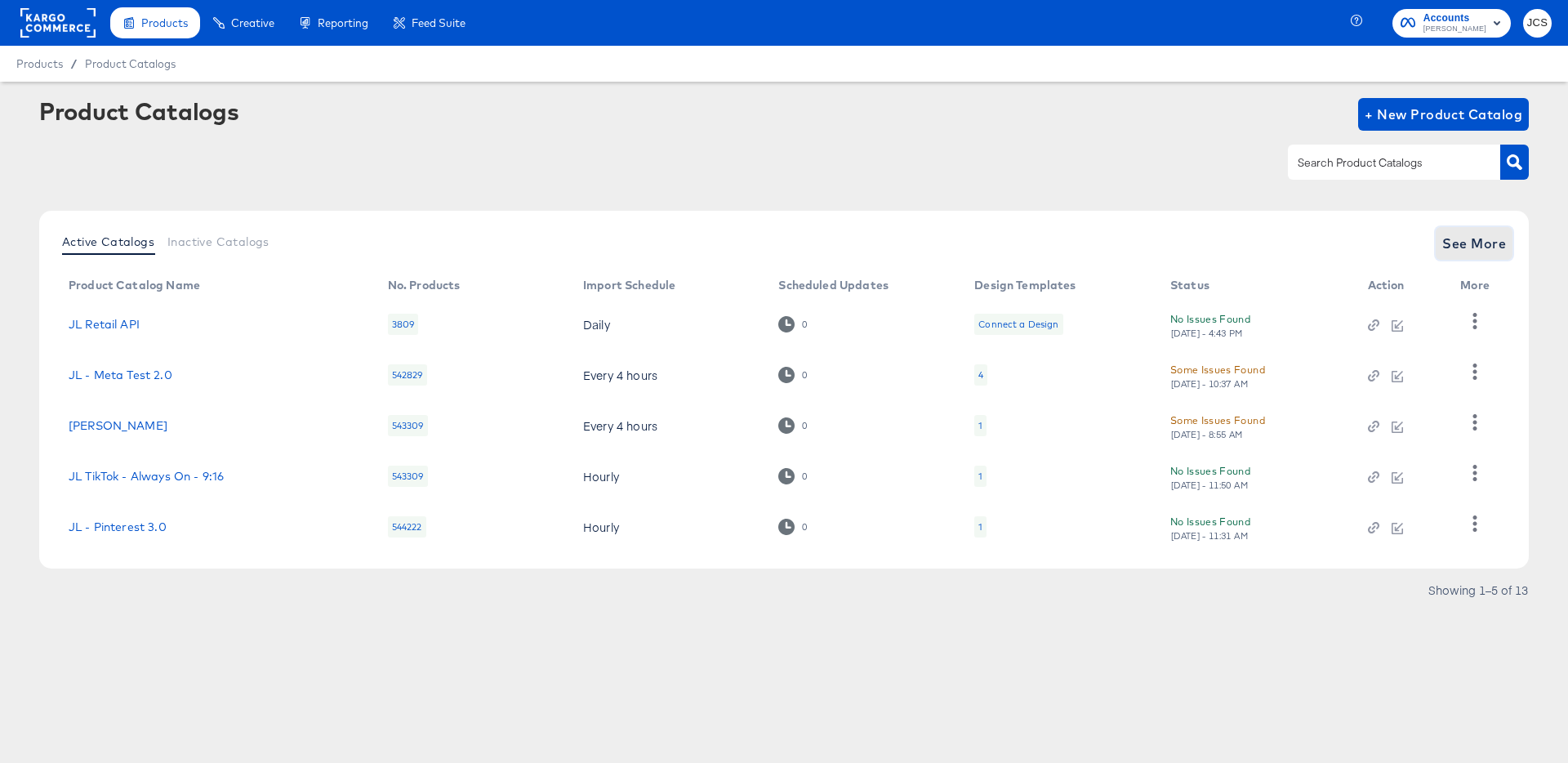
click at [1459, 237] on span "See More" at bounding box center [1473, 243] width 64 height 23
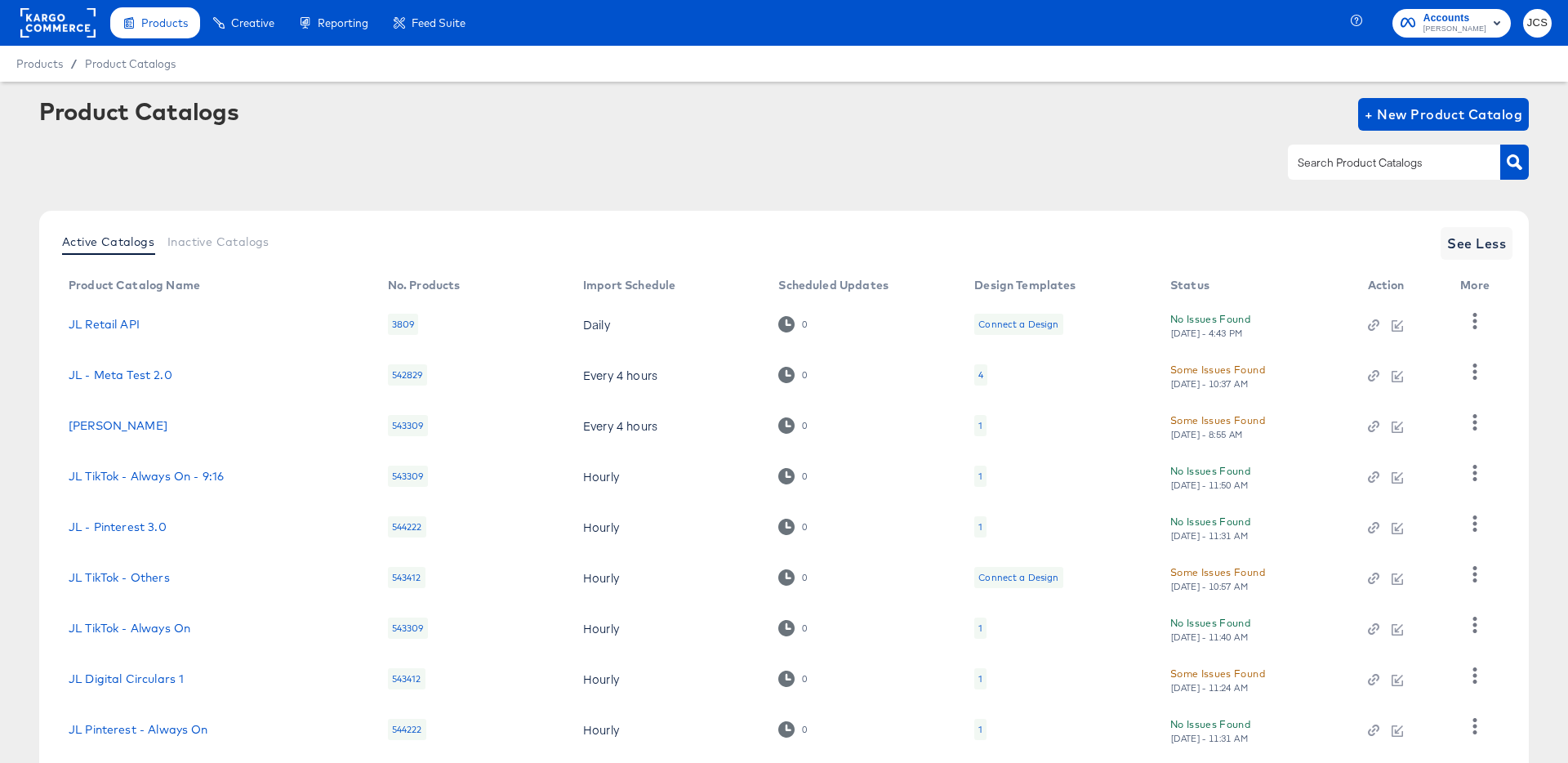
scroll to position [150, 0]
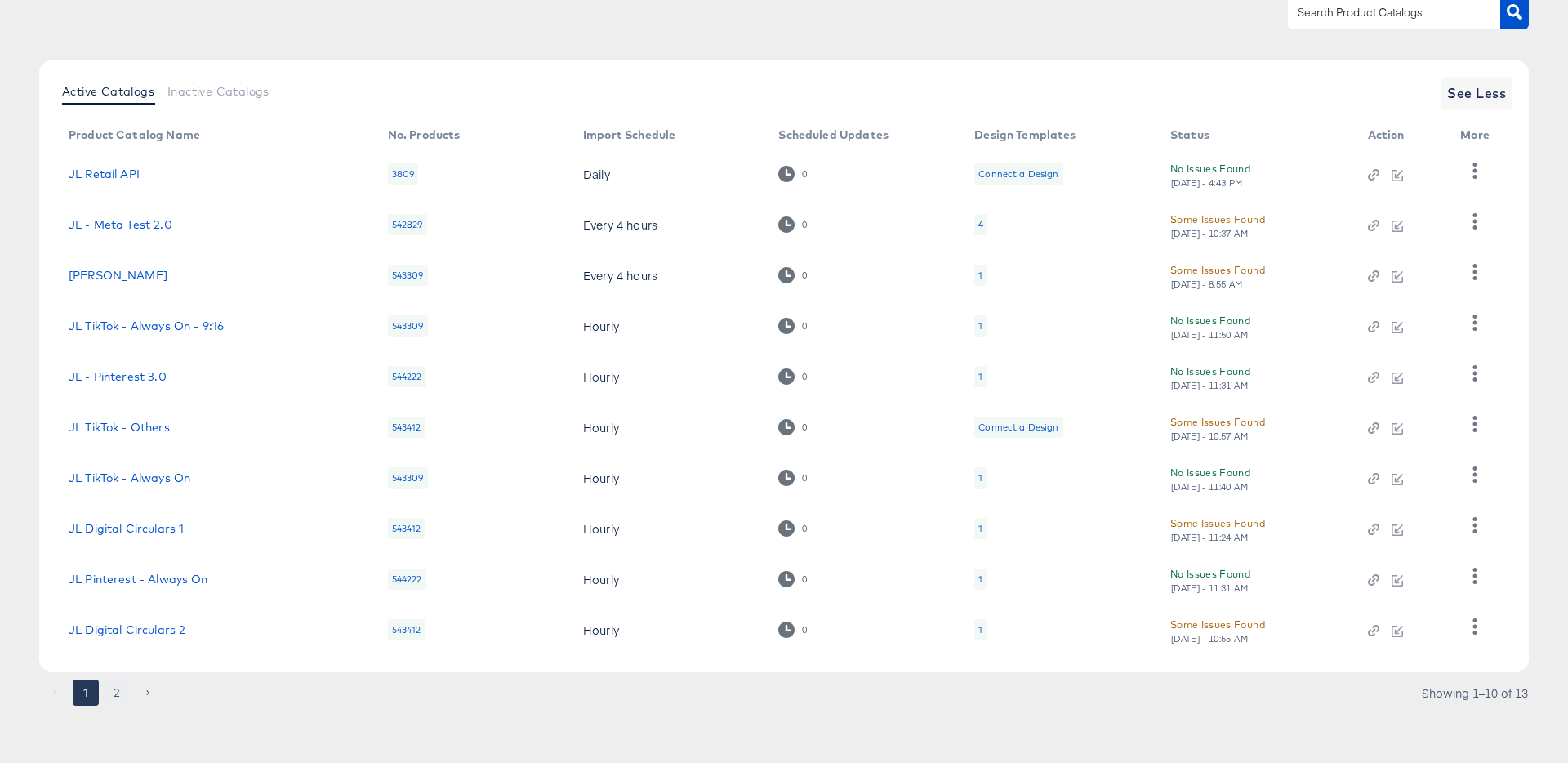
click at [112, 696] on button "2" at bounding box center [117, 693] width 27 height 27
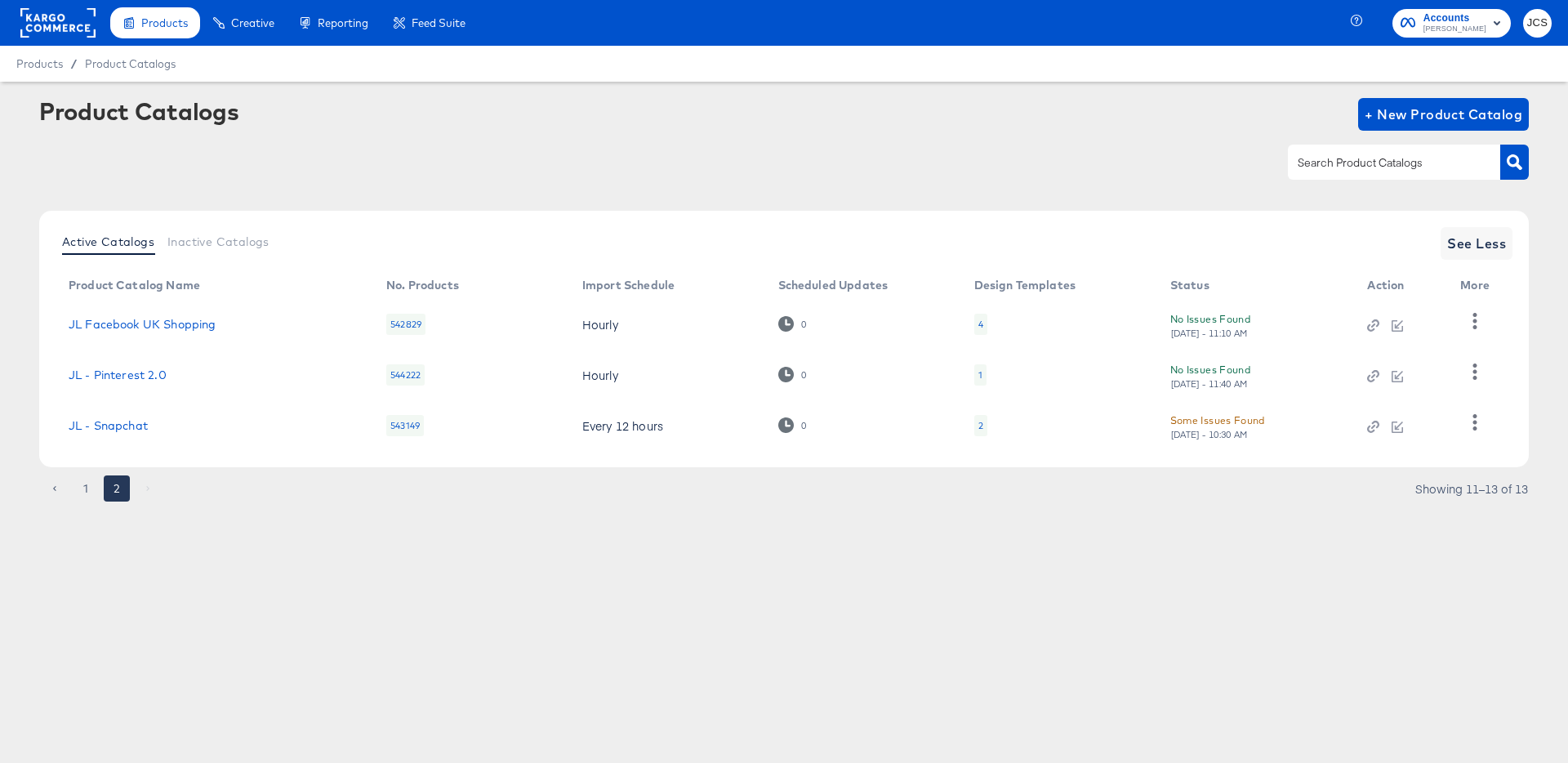
scroll to position [0, 0]
click at [127, 422] on link "JL - Snapchat" at bounding box center [107, 426] width 79 height 13
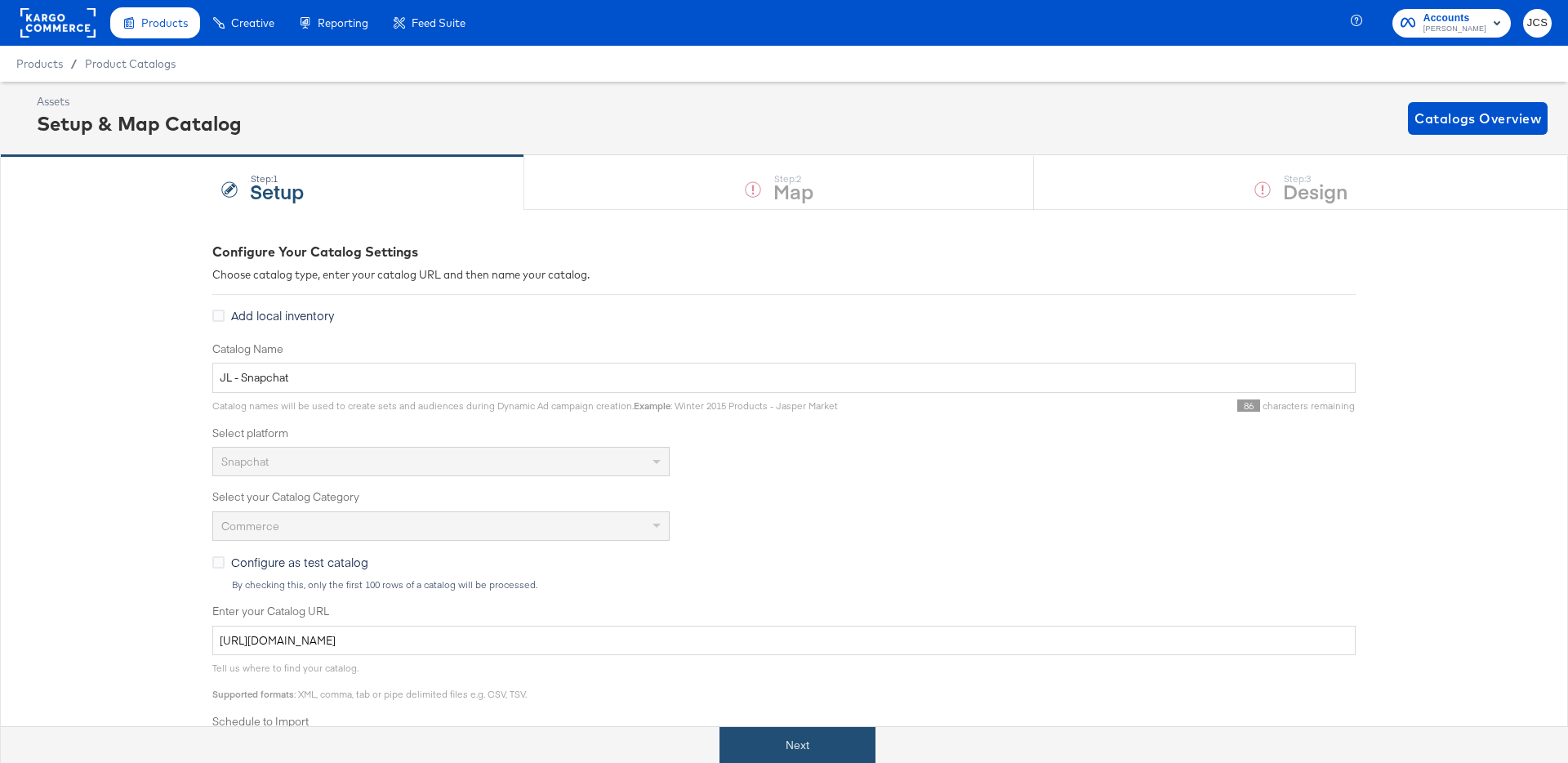
click at [815, 754] on button "Next" at bounding box center [797, 745] width 156 height 37
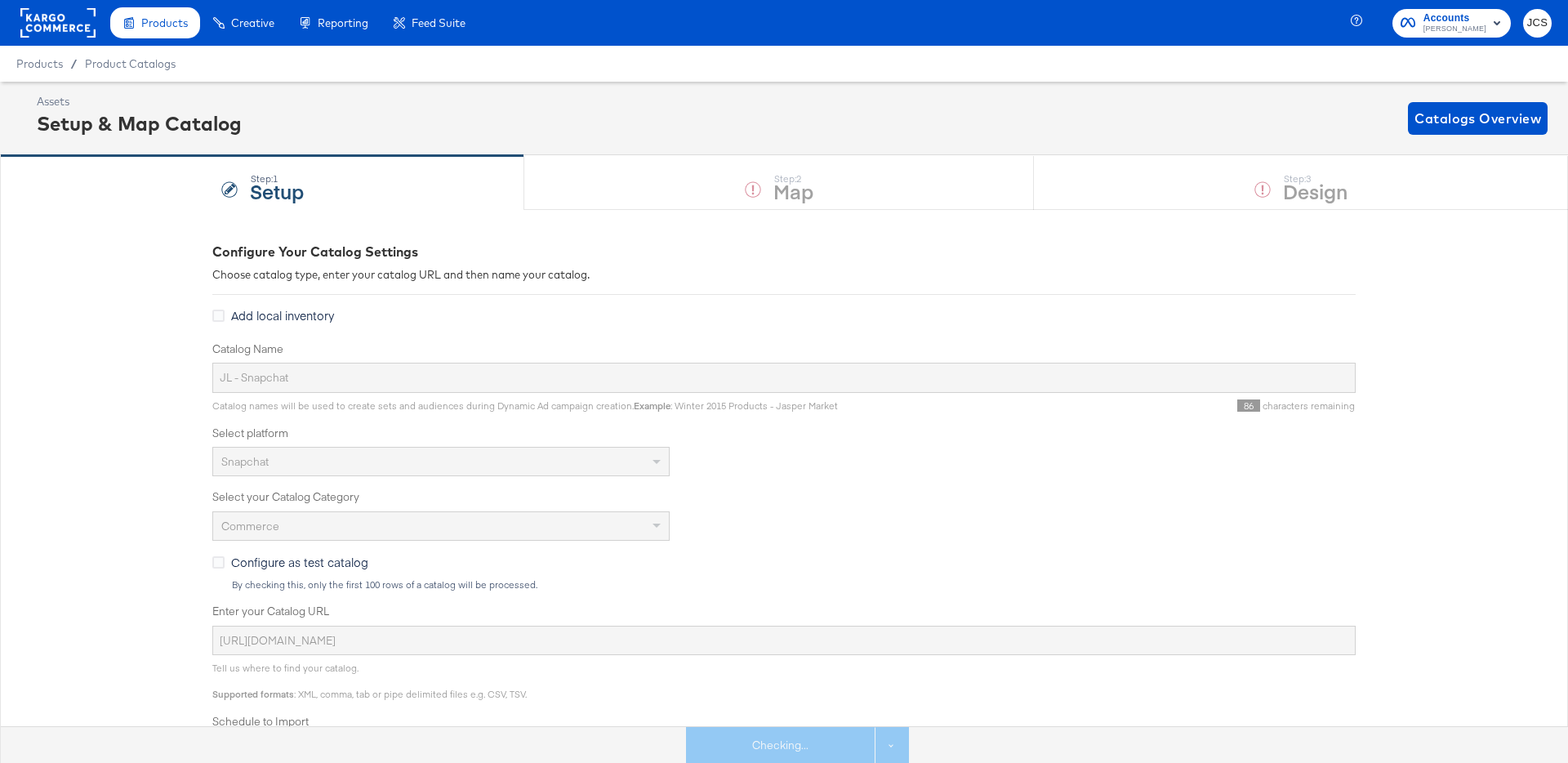
click at [809, 749] on div "Checking... See more options" at bounding box center [797, 745] width 223 height 37
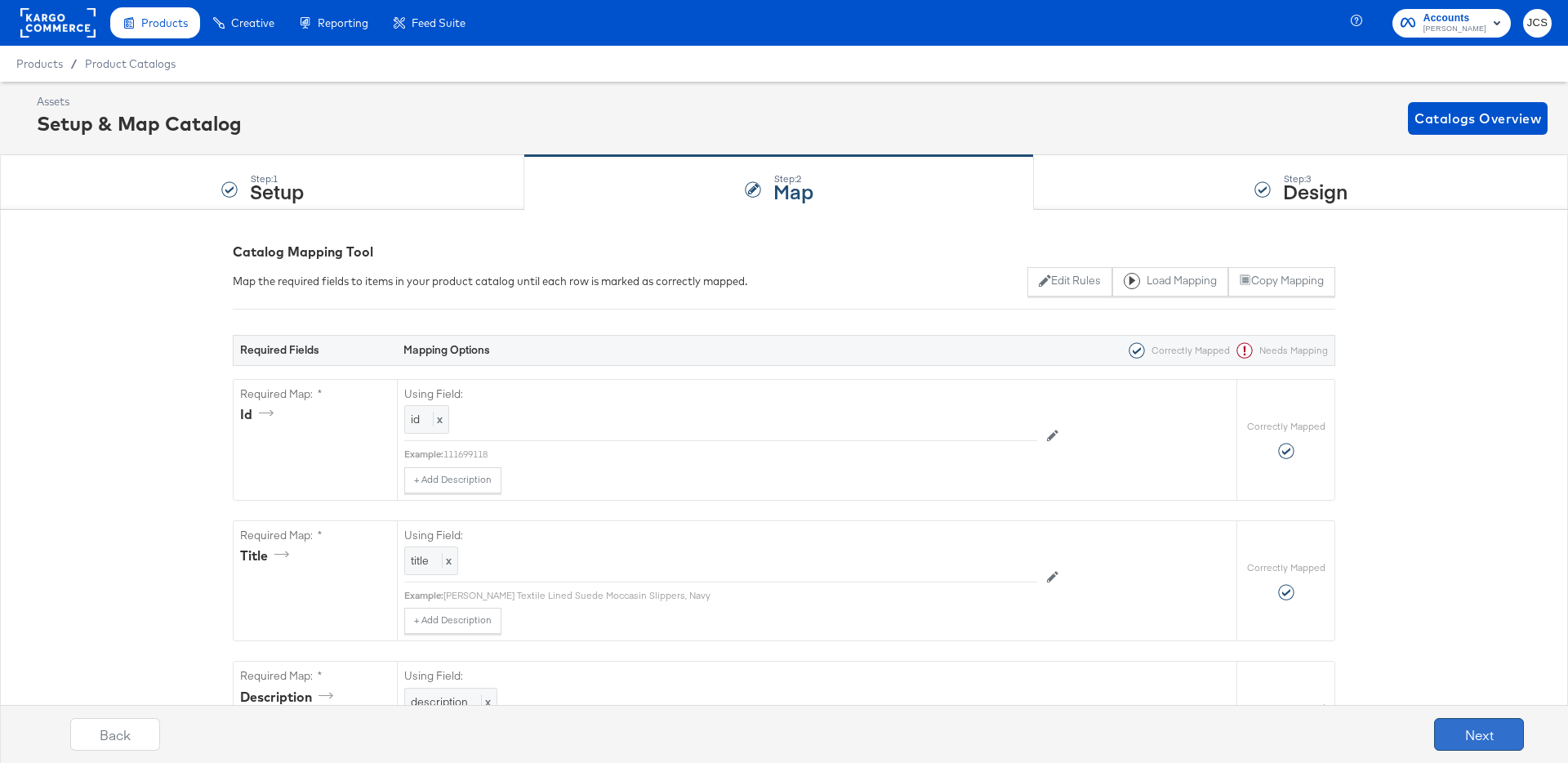
click at [1476, 743] on button "Next" at bounding box center [1479, 734] width 90 height 32
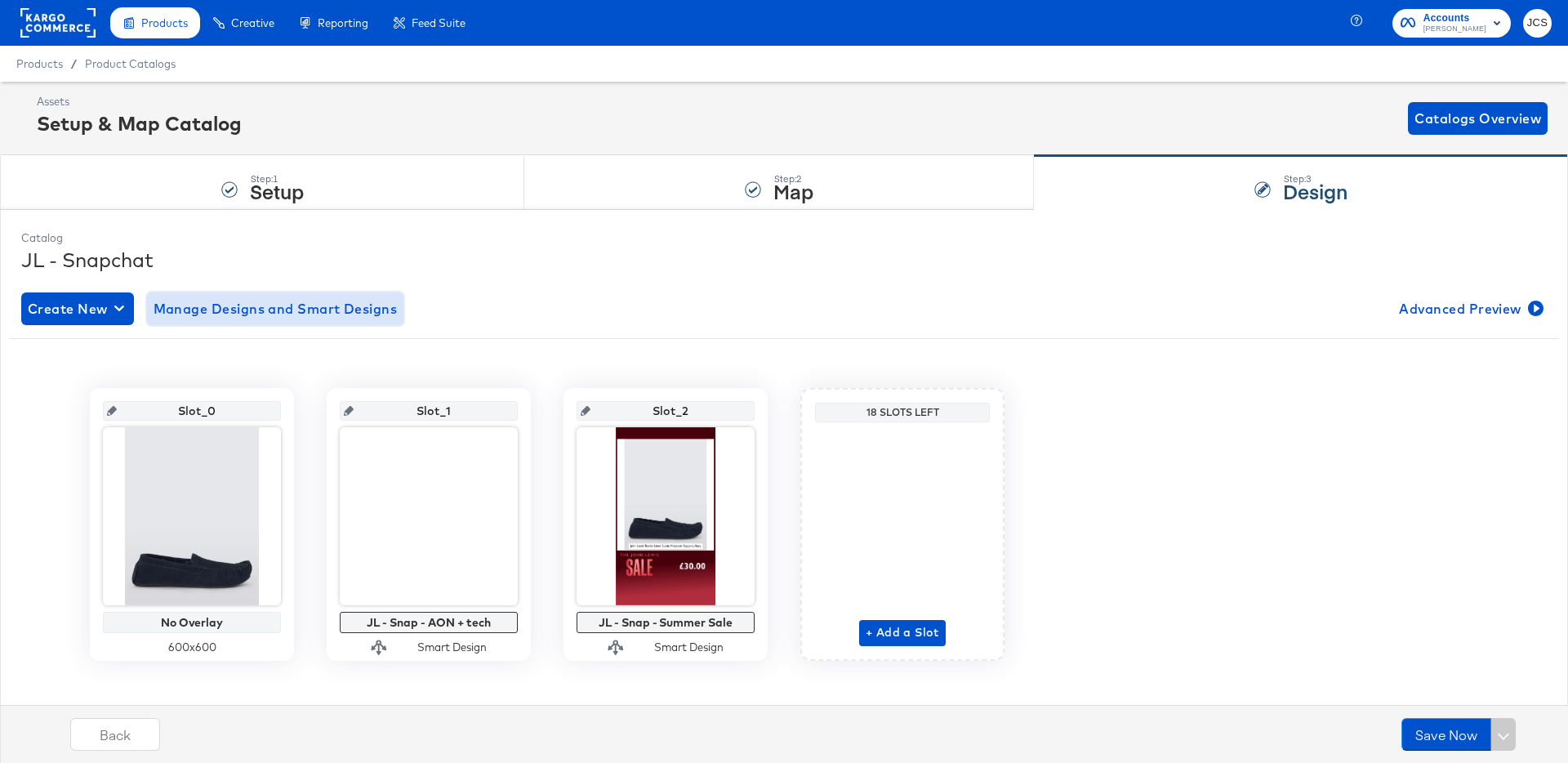
click at [213, 304] on span "Manage Designs and Smart Designs" at bounding box center [275, 309] width 244 height 23
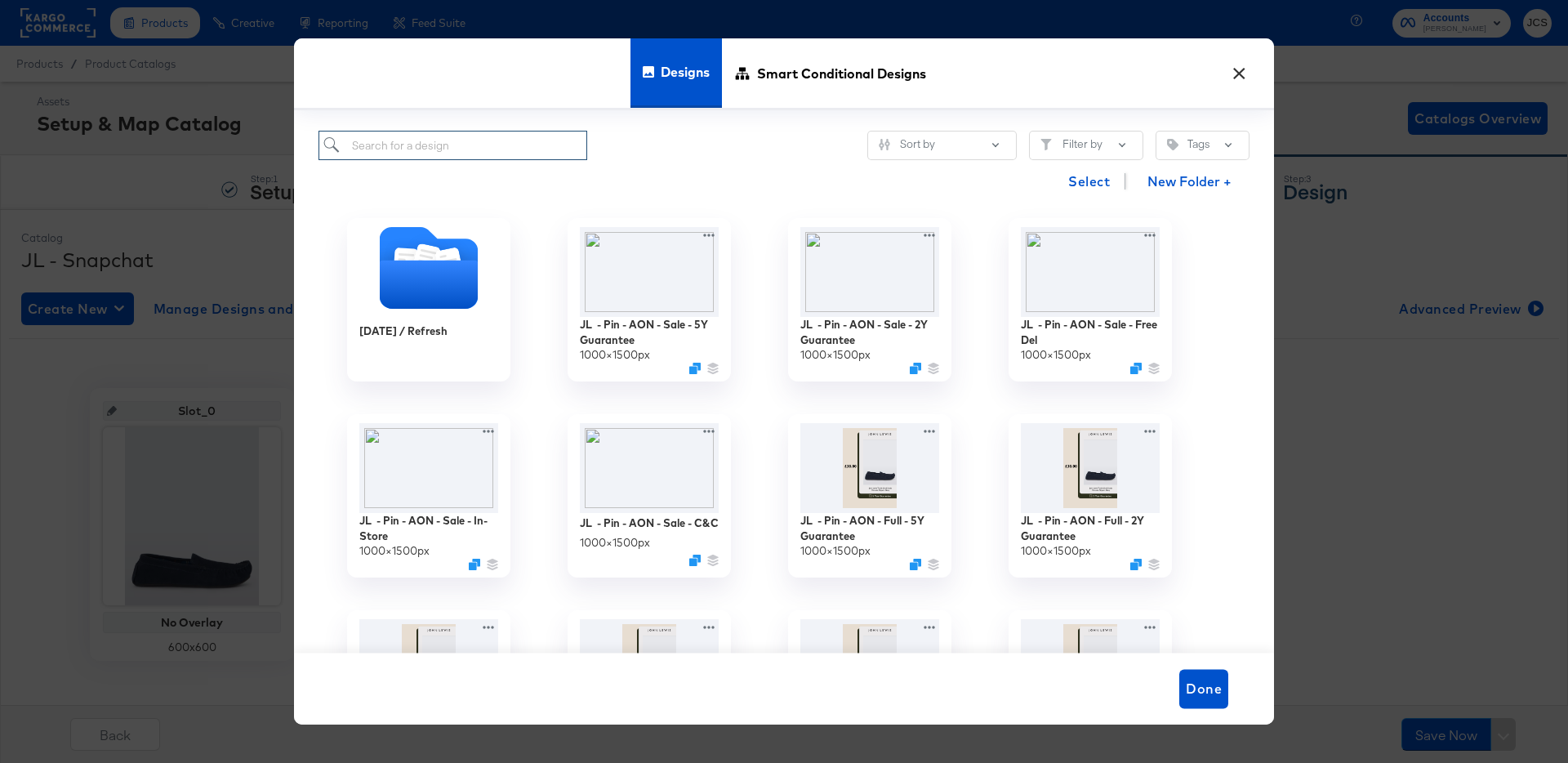
click at [387, 151] on input "search" at bounding box center [452, 146] width 269 height 30
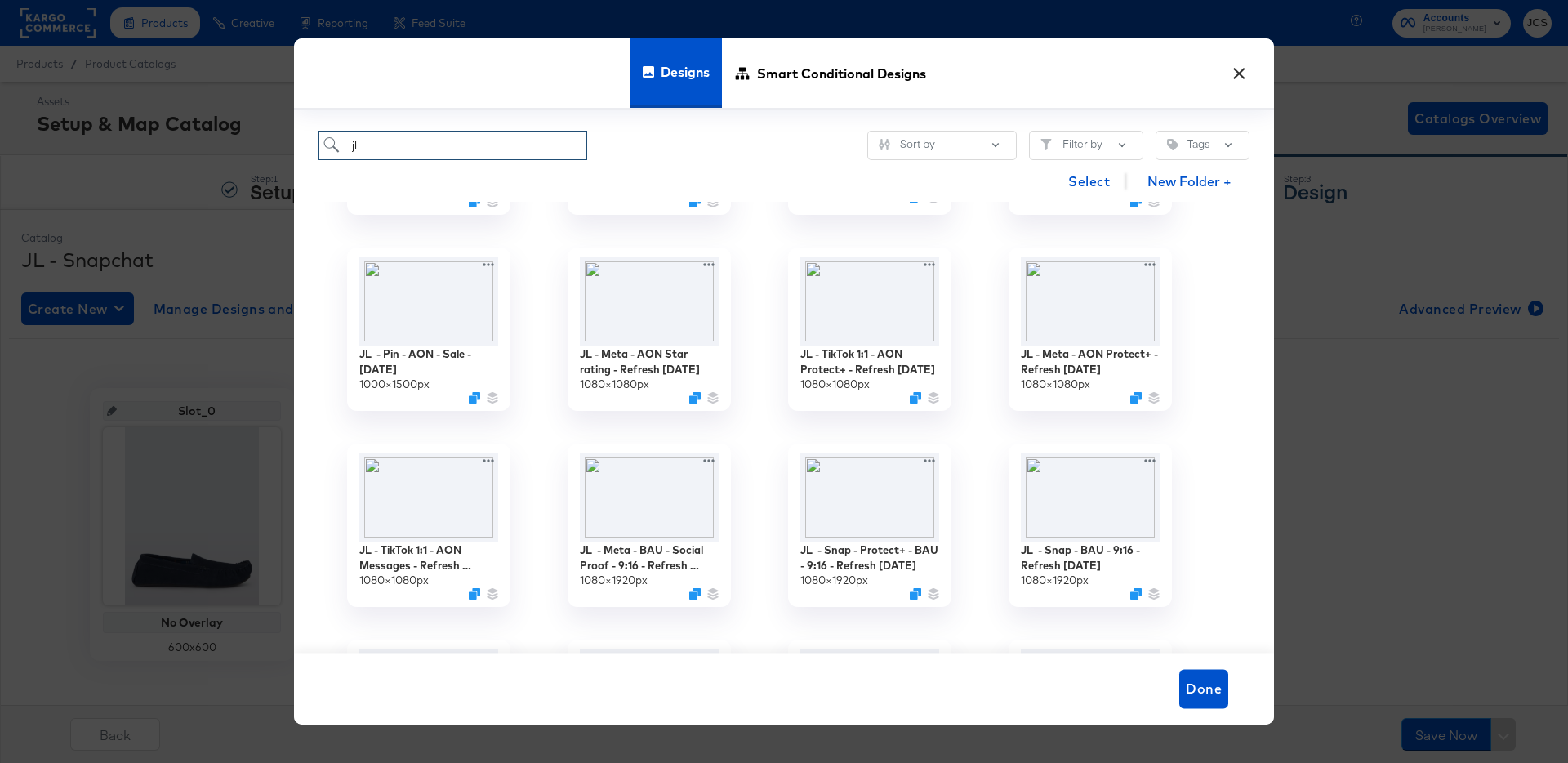
scroll to position [565, 0]
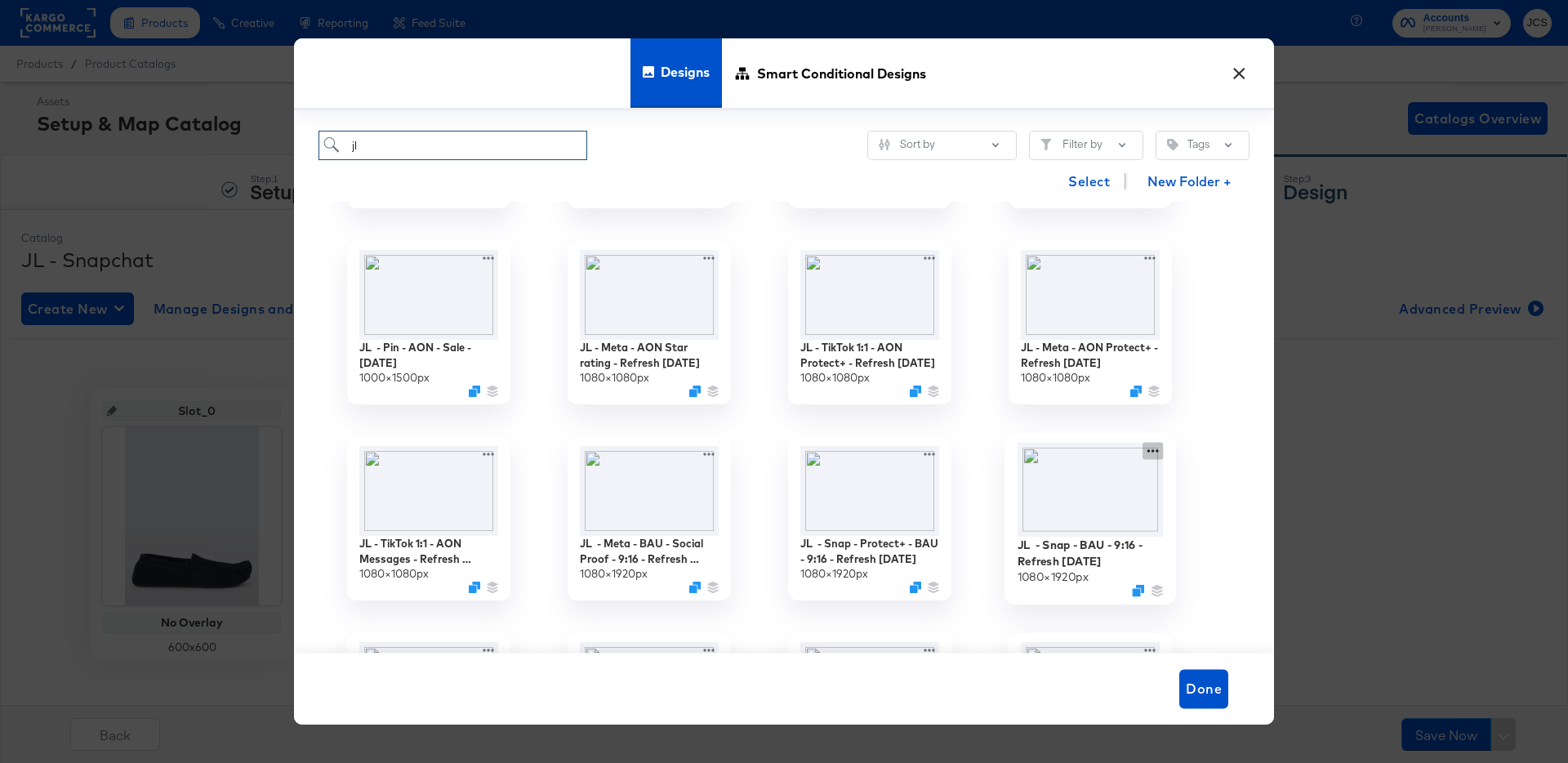
click at [1156, 448] on div "JL - Snap - BAU - 9:16 - Refresh September 25 1080 × 1920 px" at bounding box center [1090, 519] width 220 height 196
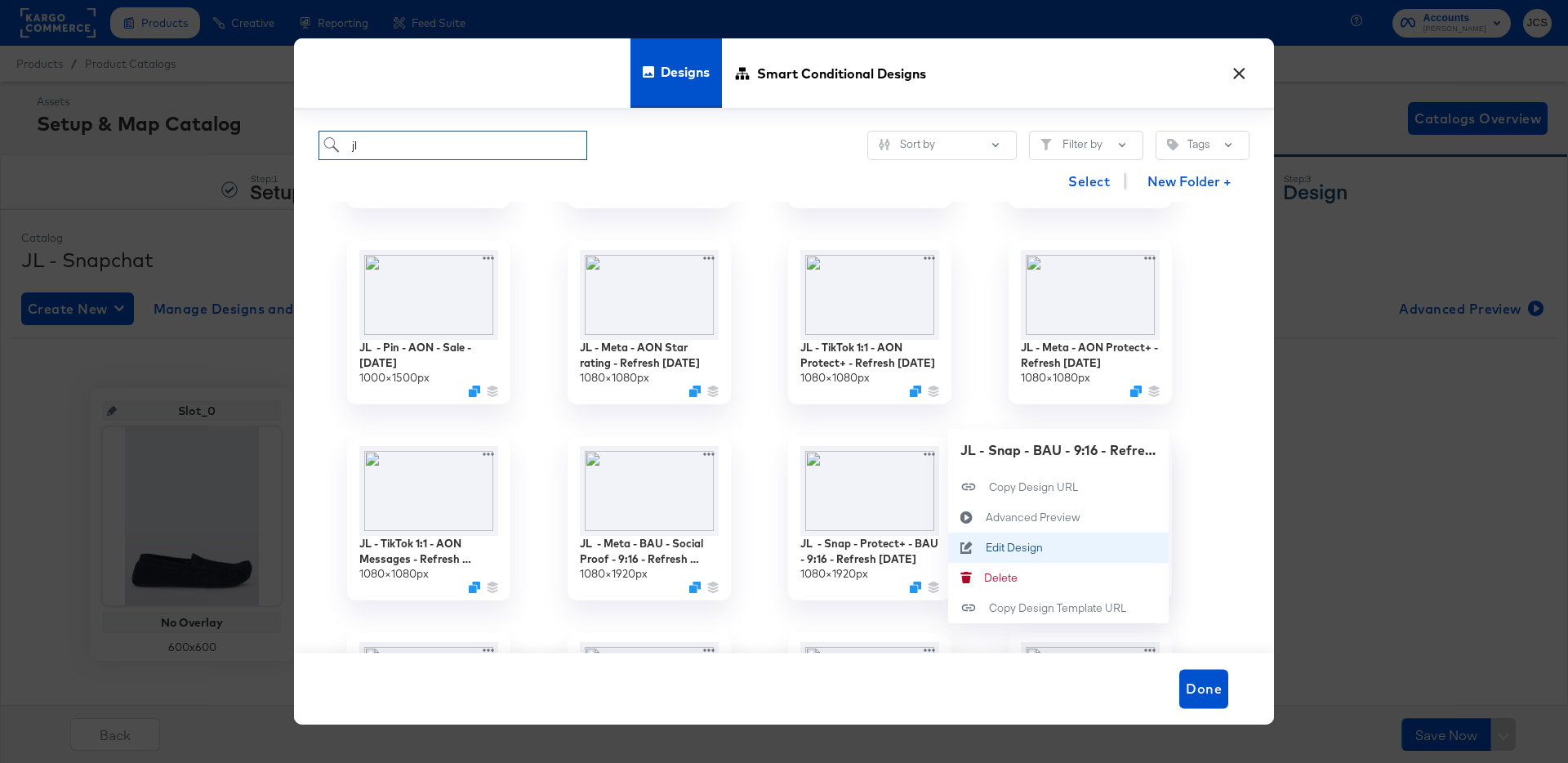
type input "jl"
click at [1025, 540] on button "Edit Design Edit Design" at bounding box center [1058, 548] width 220 height 30
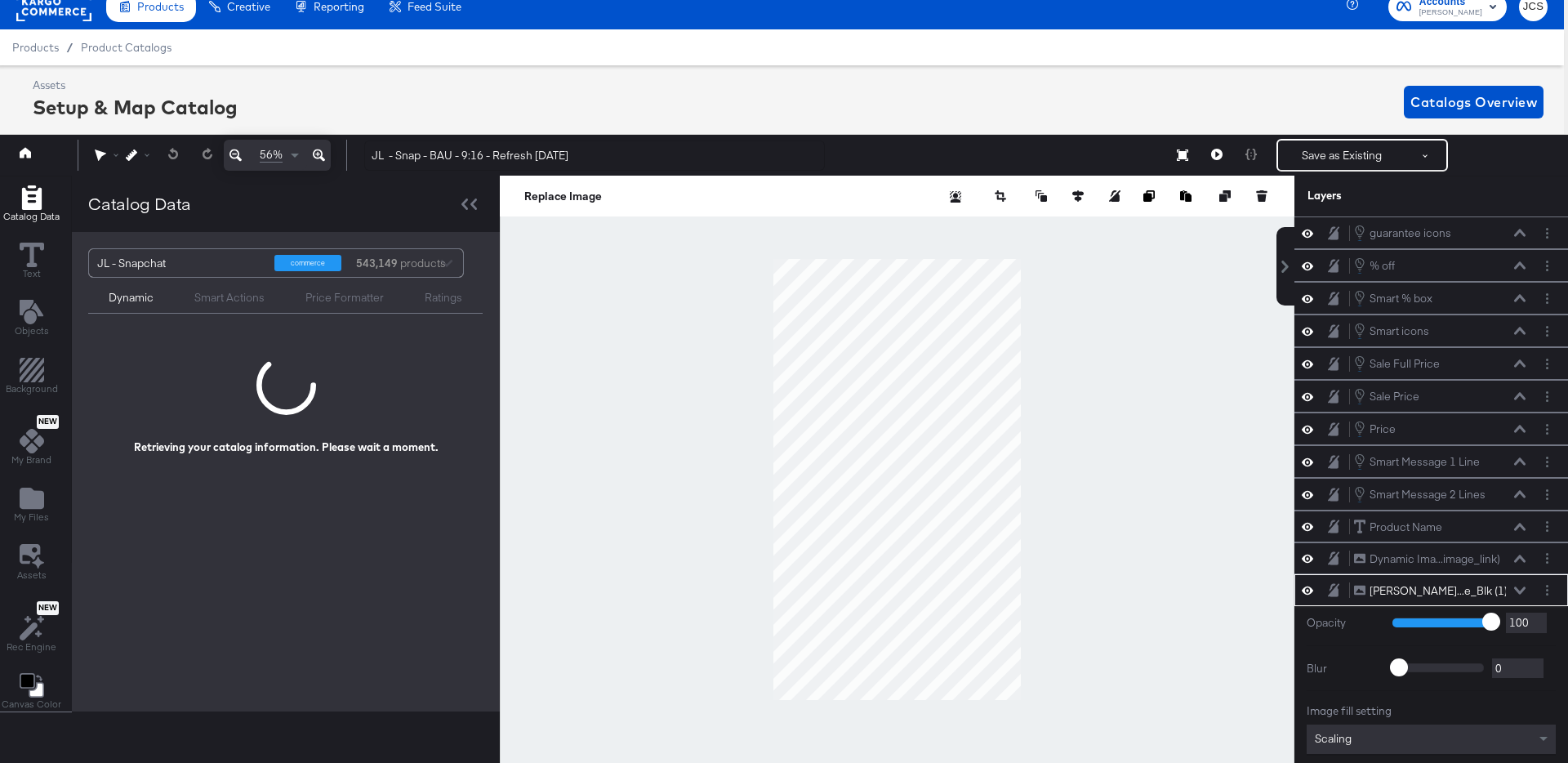
scroll to position [92, 0]
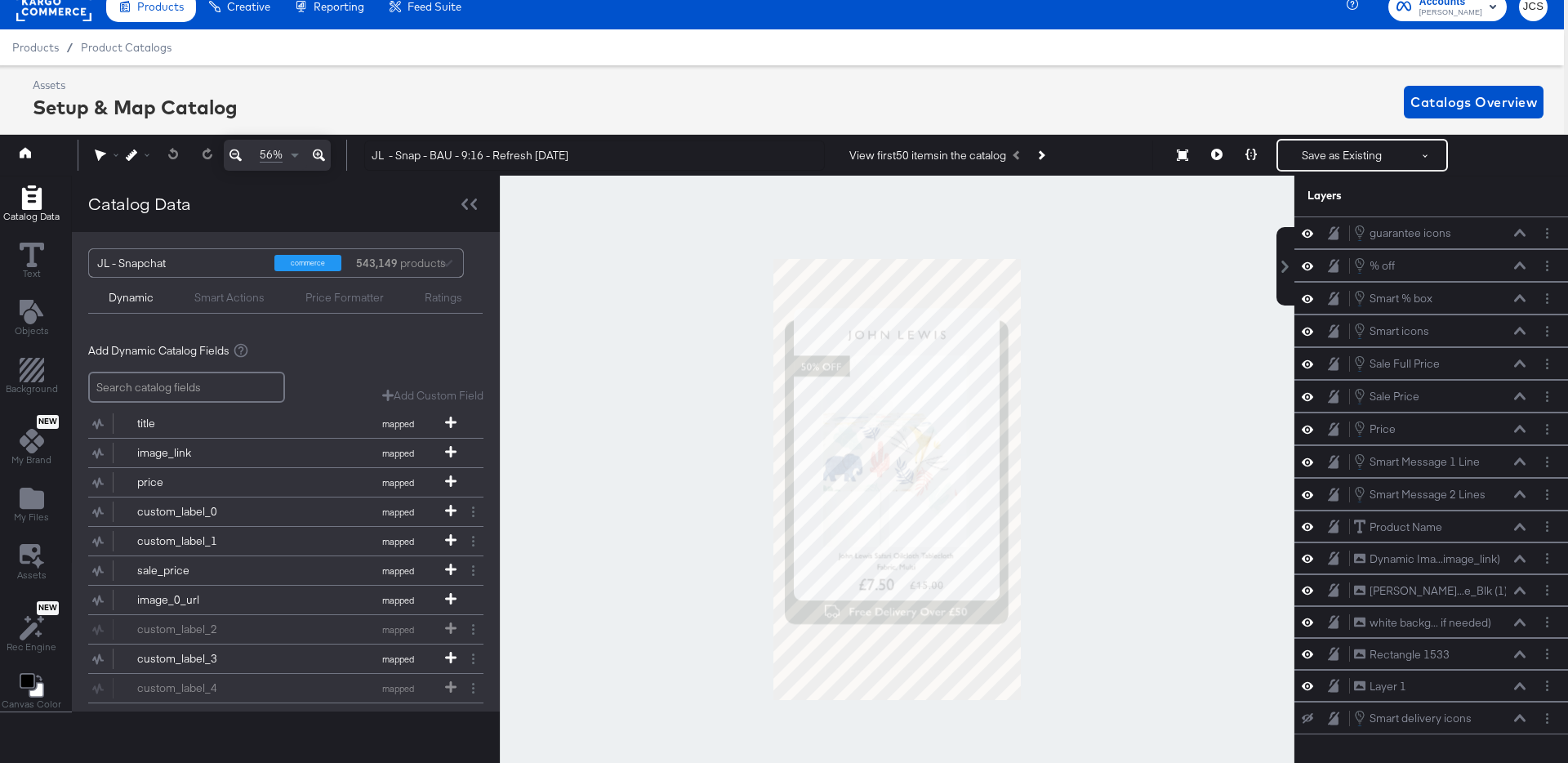
click at [1074, 486] on div at bounding box center [897, 480] width 795 height 608
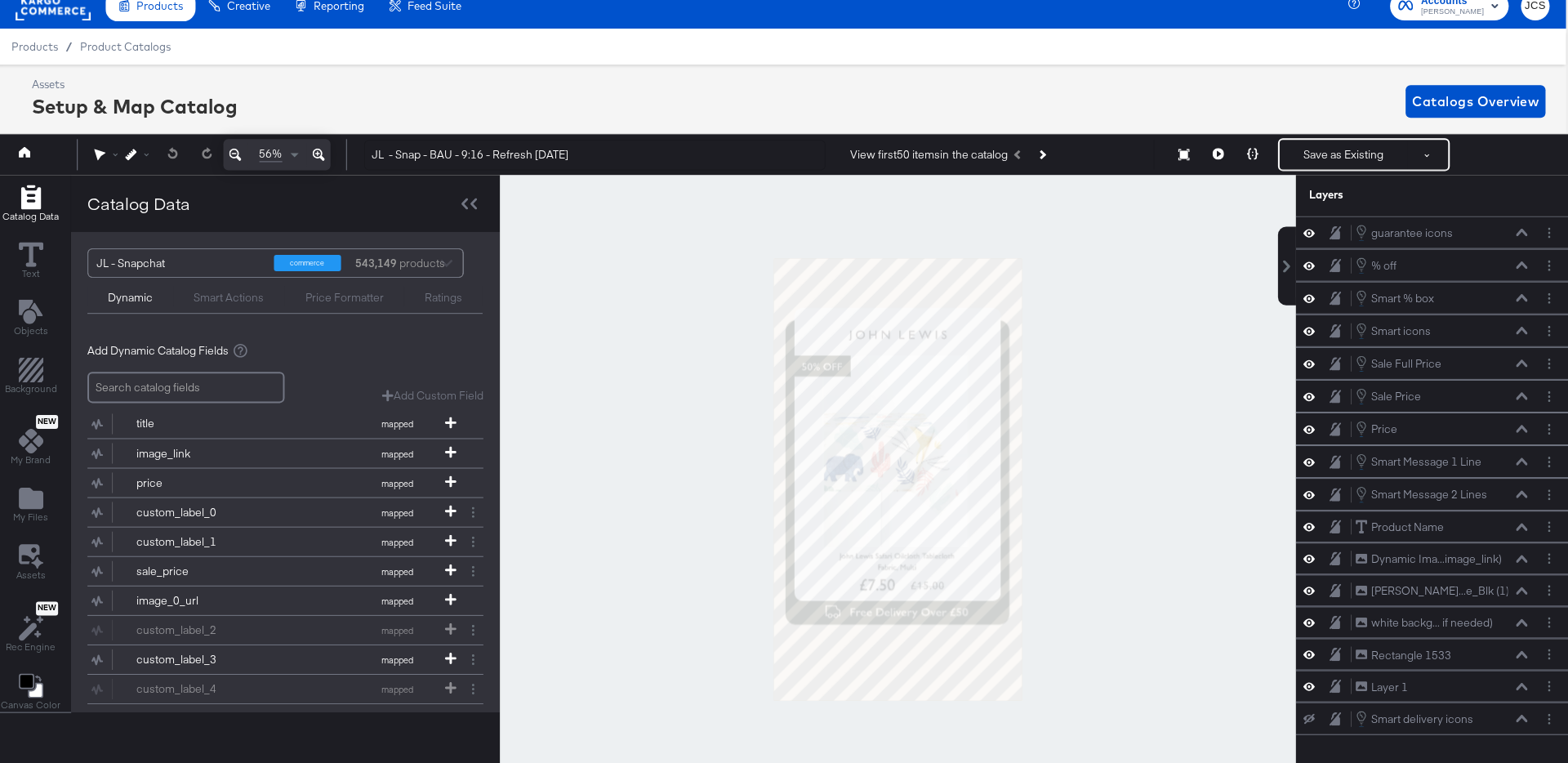
scroll to position [37, 3]
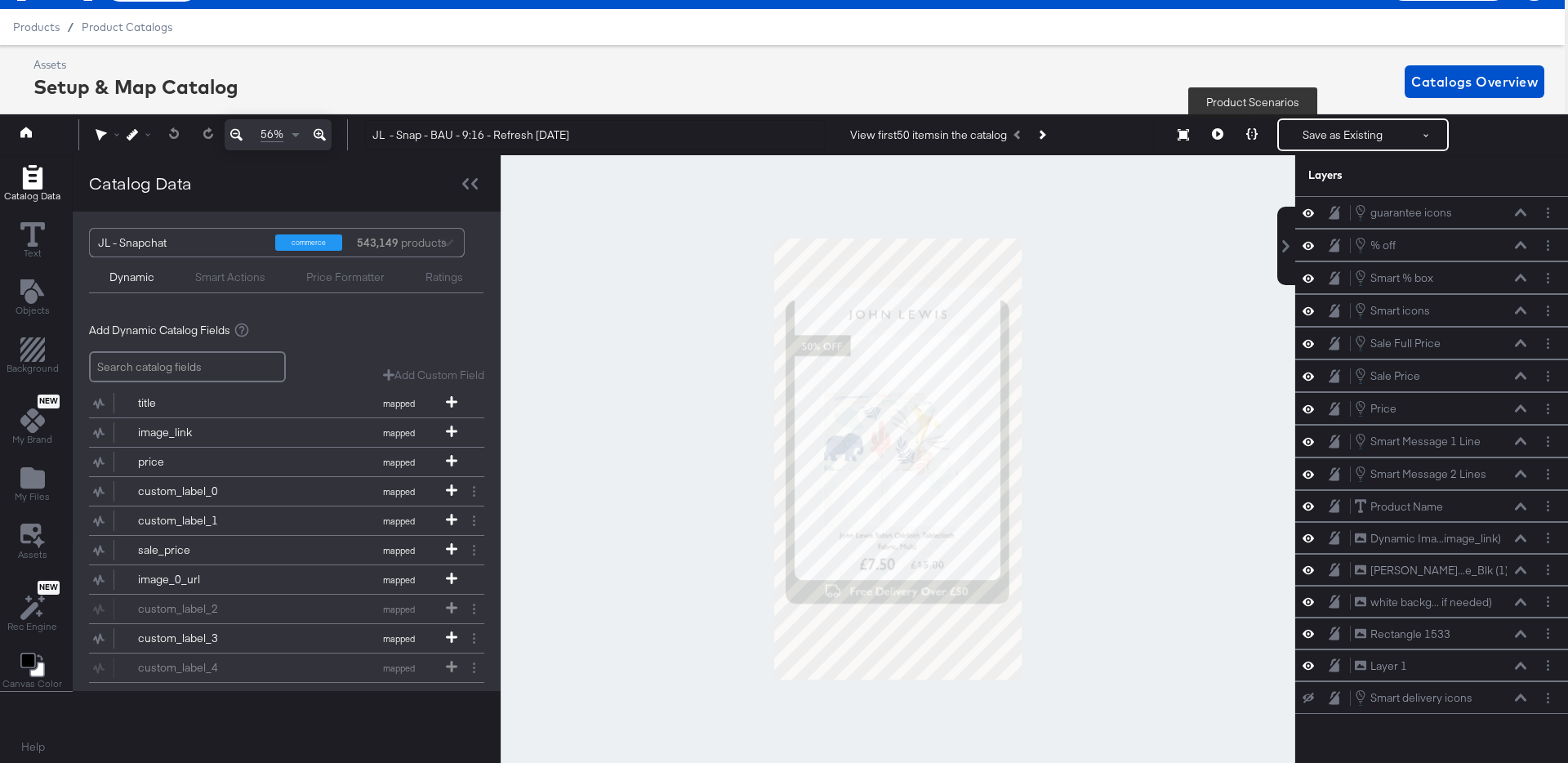
click at [1249, 132] on icon at bounding box center [1252, 134] width 11 height 11
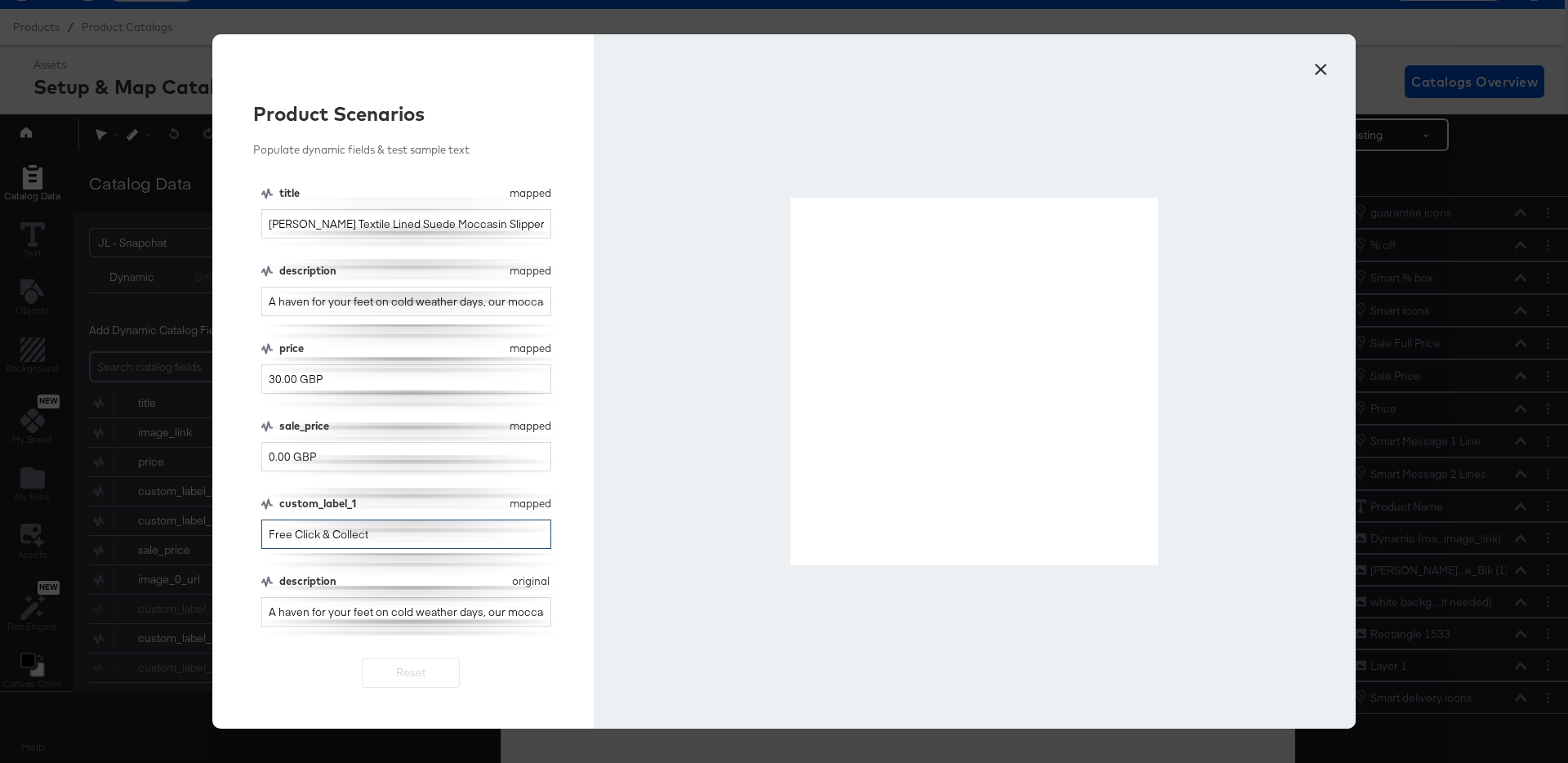
click at [315, 531] on input "Free Click & Collect" at bounding box center [406, 535] width 290 height 30
type input "delivery"
click at [1316, 70] on button "×" at bounding box center [1320, 65] width 29 height 29
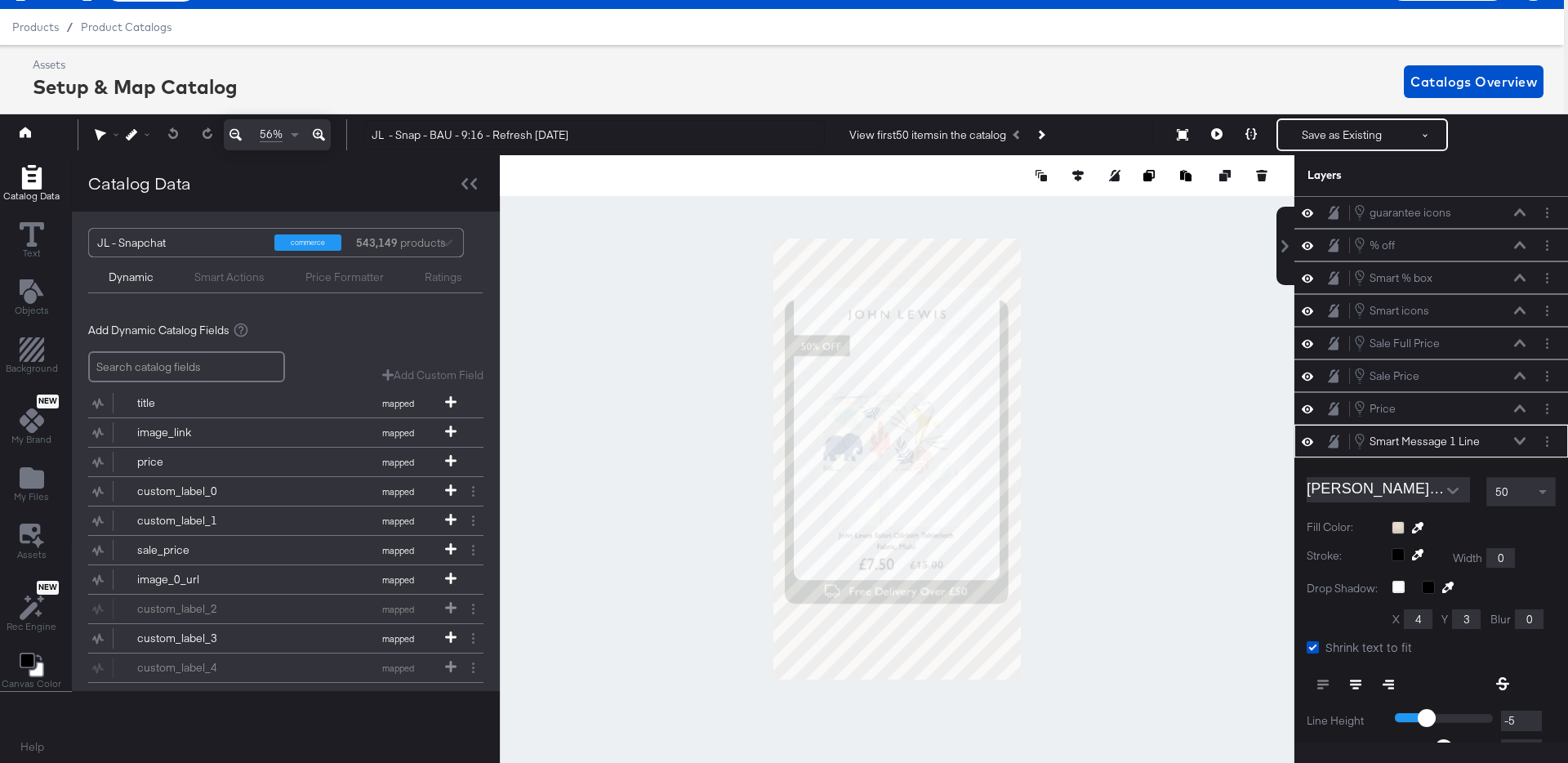
scroll to position [185, 0]
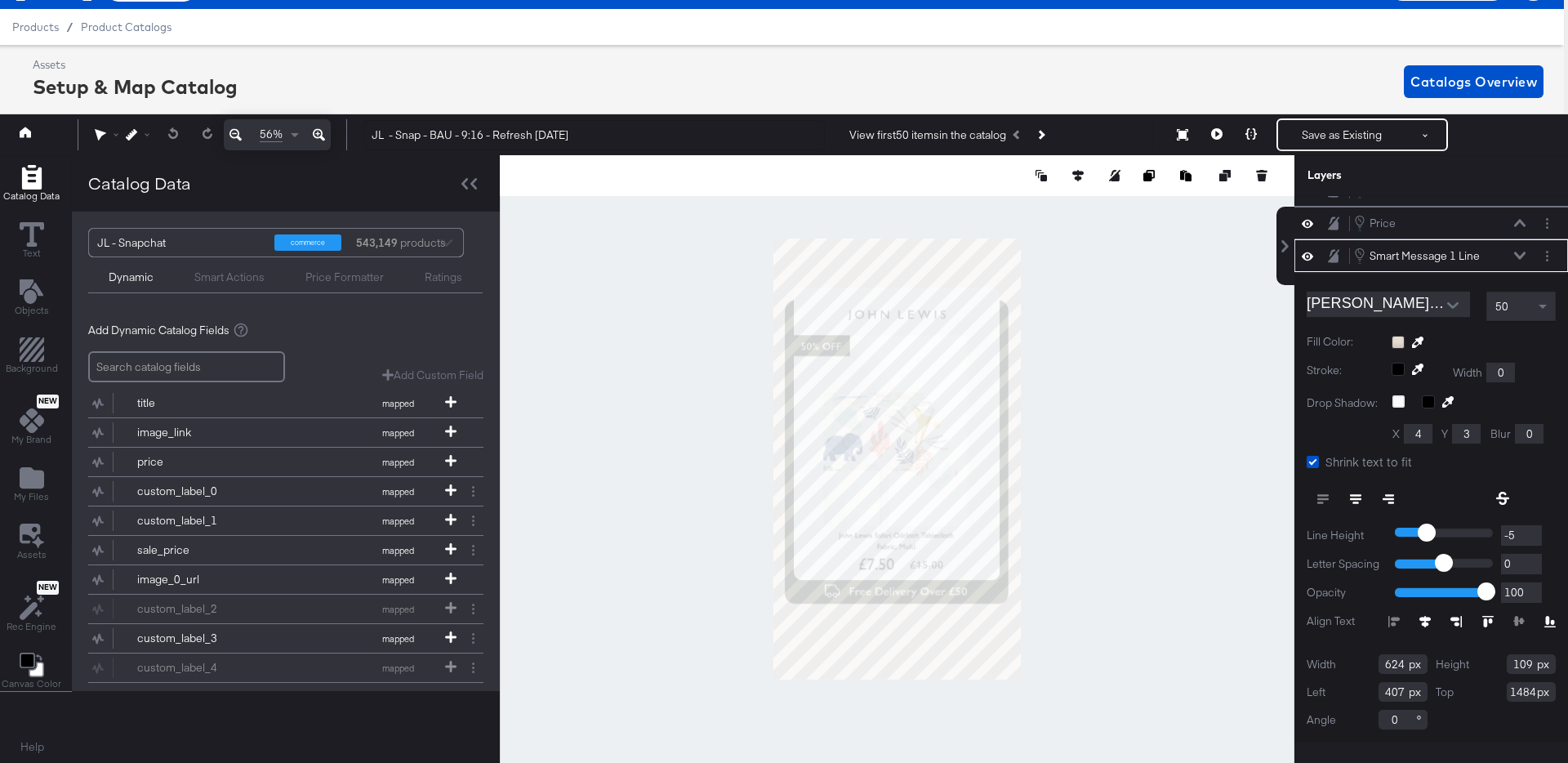
click at [1533, 253] on div "Smart Message 1 Line Smart Message 1 Line" at bounding box center [1445, 256] width 182 height 18
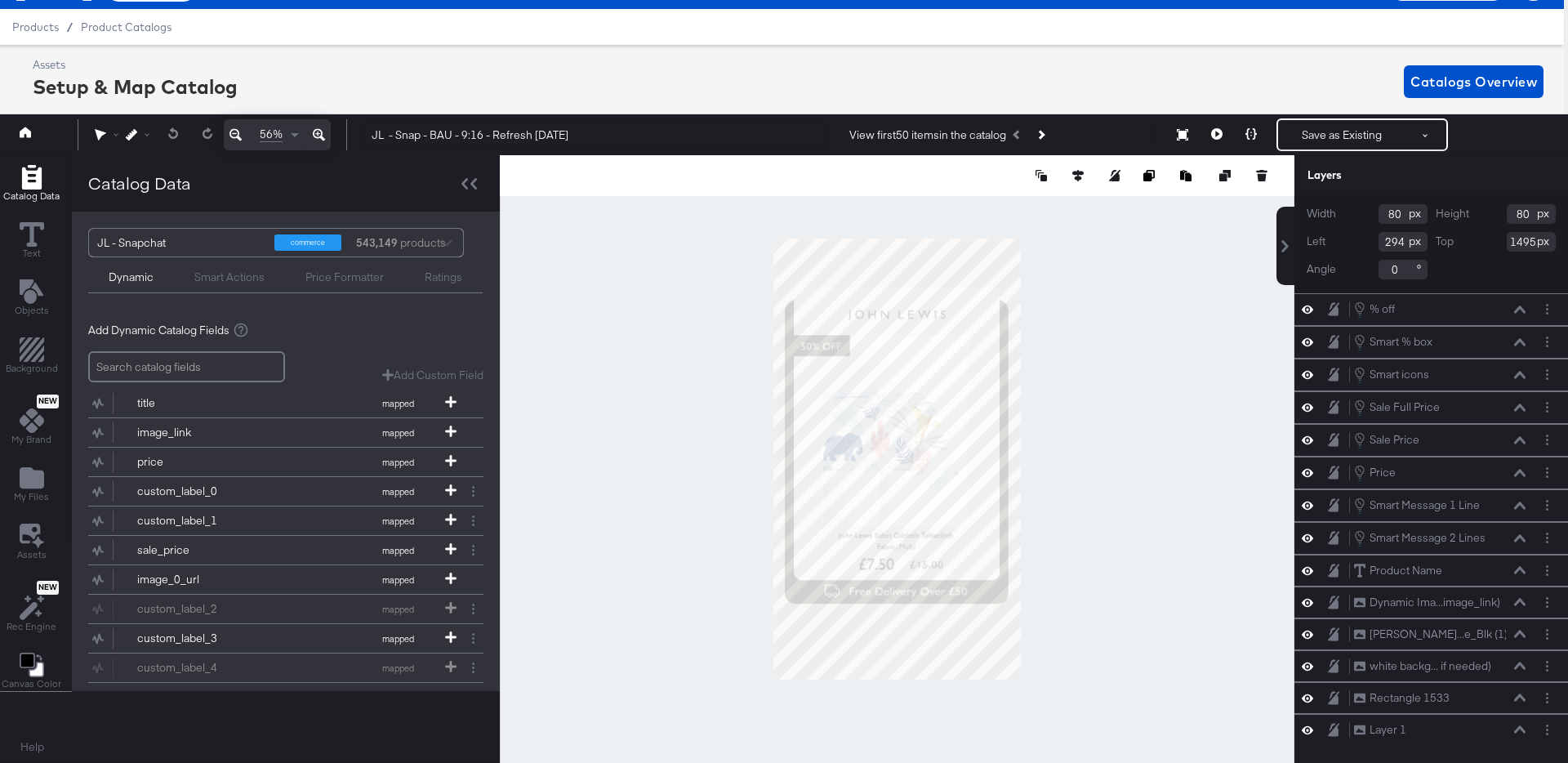
scroll to position [0, 0]
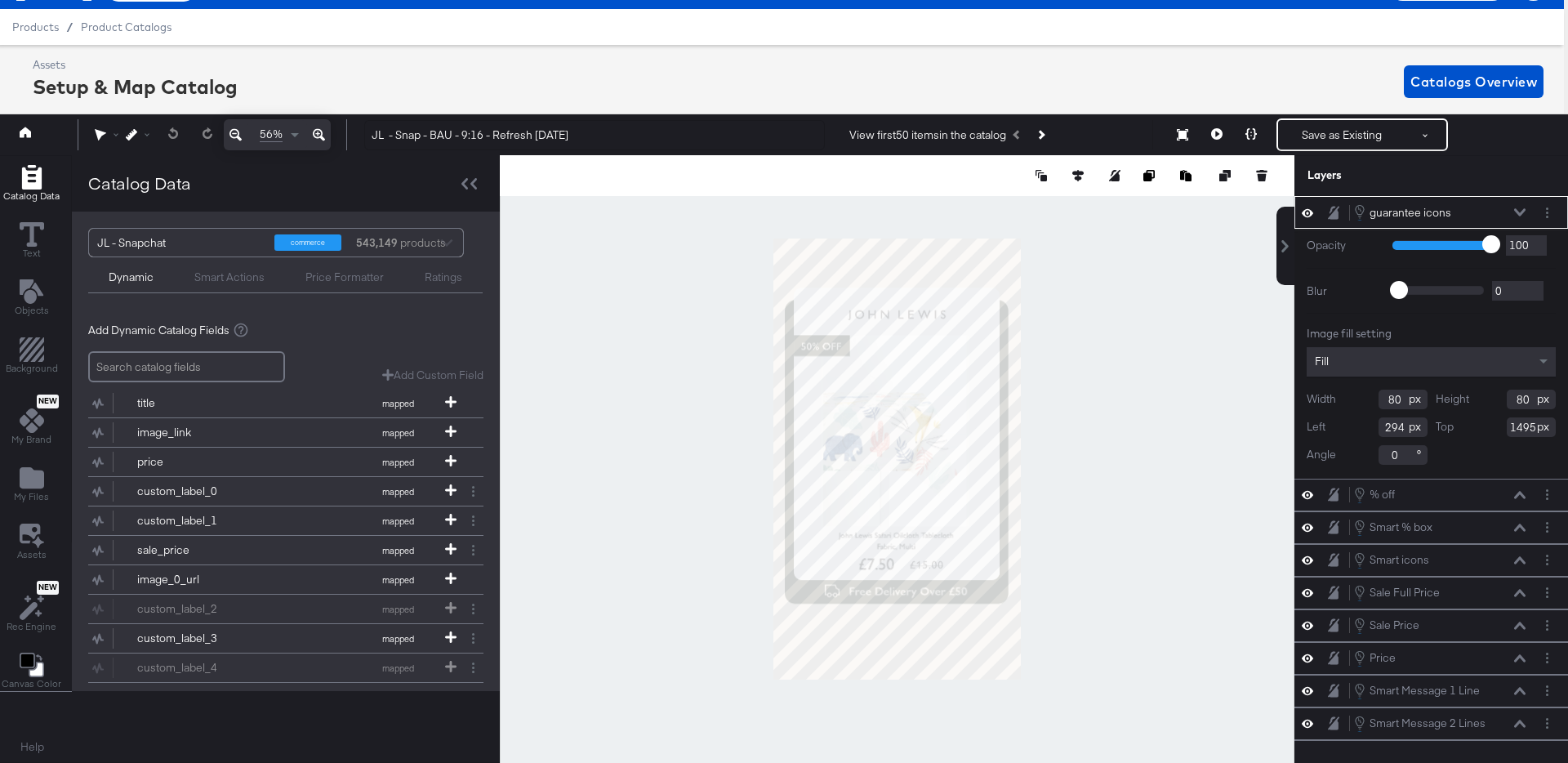
click at [1061, 688] on div at bounding box center [897, 459] width 795 height 608
click at [1107, 656] on div at bounding box center [897, 459] width 795 height 608
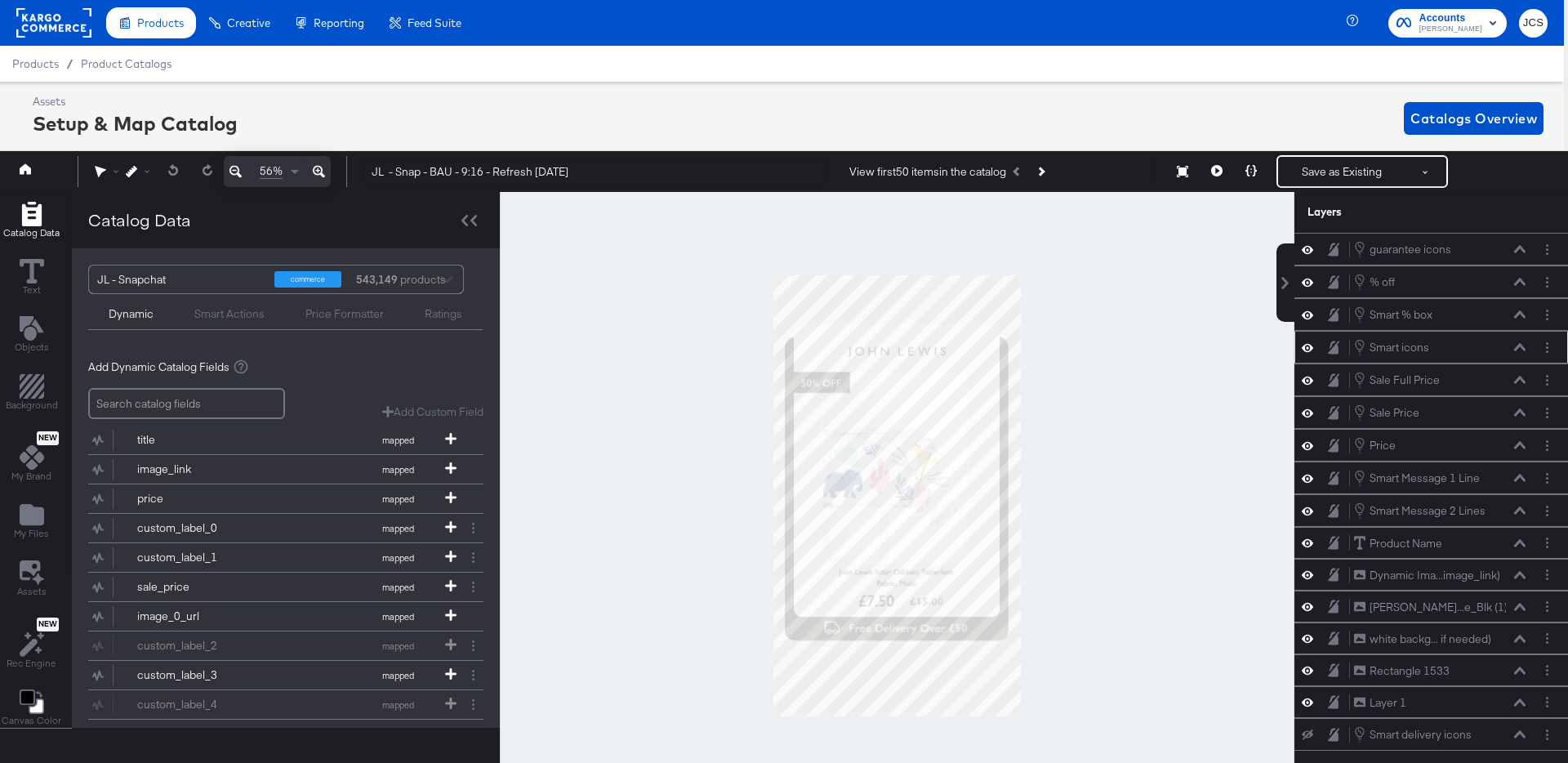
scroll to position [37, 4]
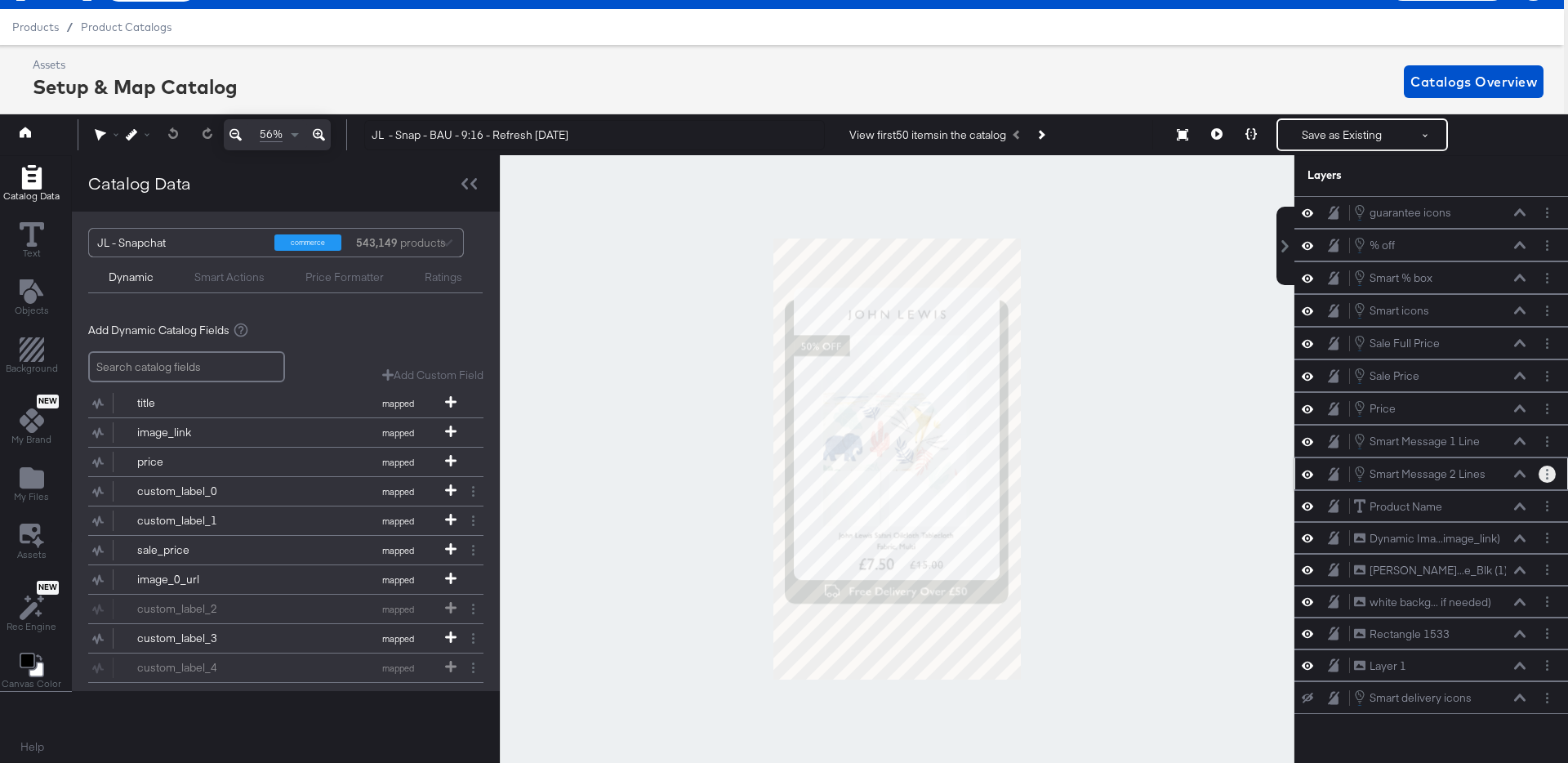
click at [1540, 473] on button "Layer Options" at bounding box center [1547, 474] width 17 height 17
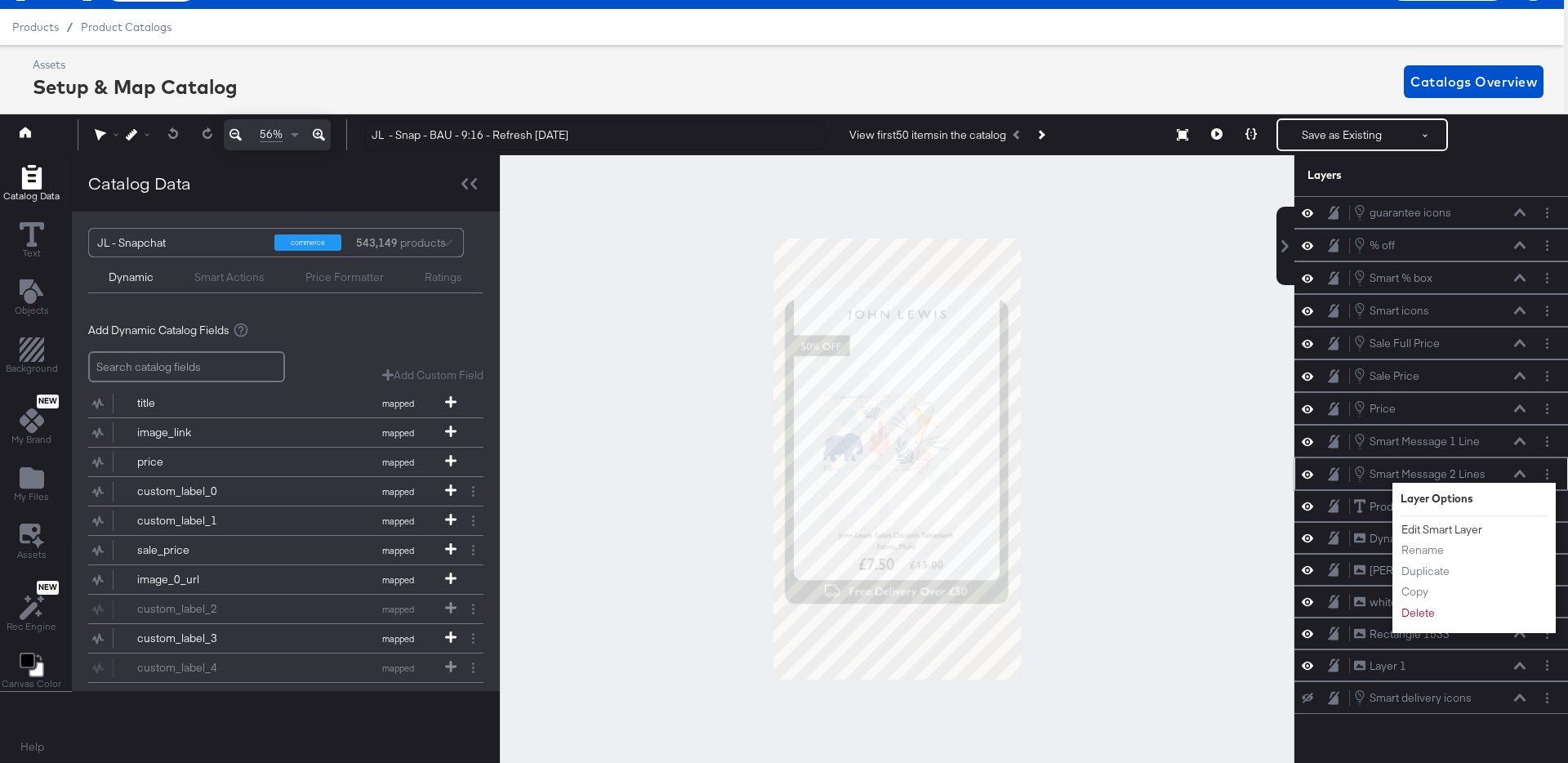
click at [1462, 531] on button "Edit Smart Layer" at bounding box center [1441, 530] width 83 height 17
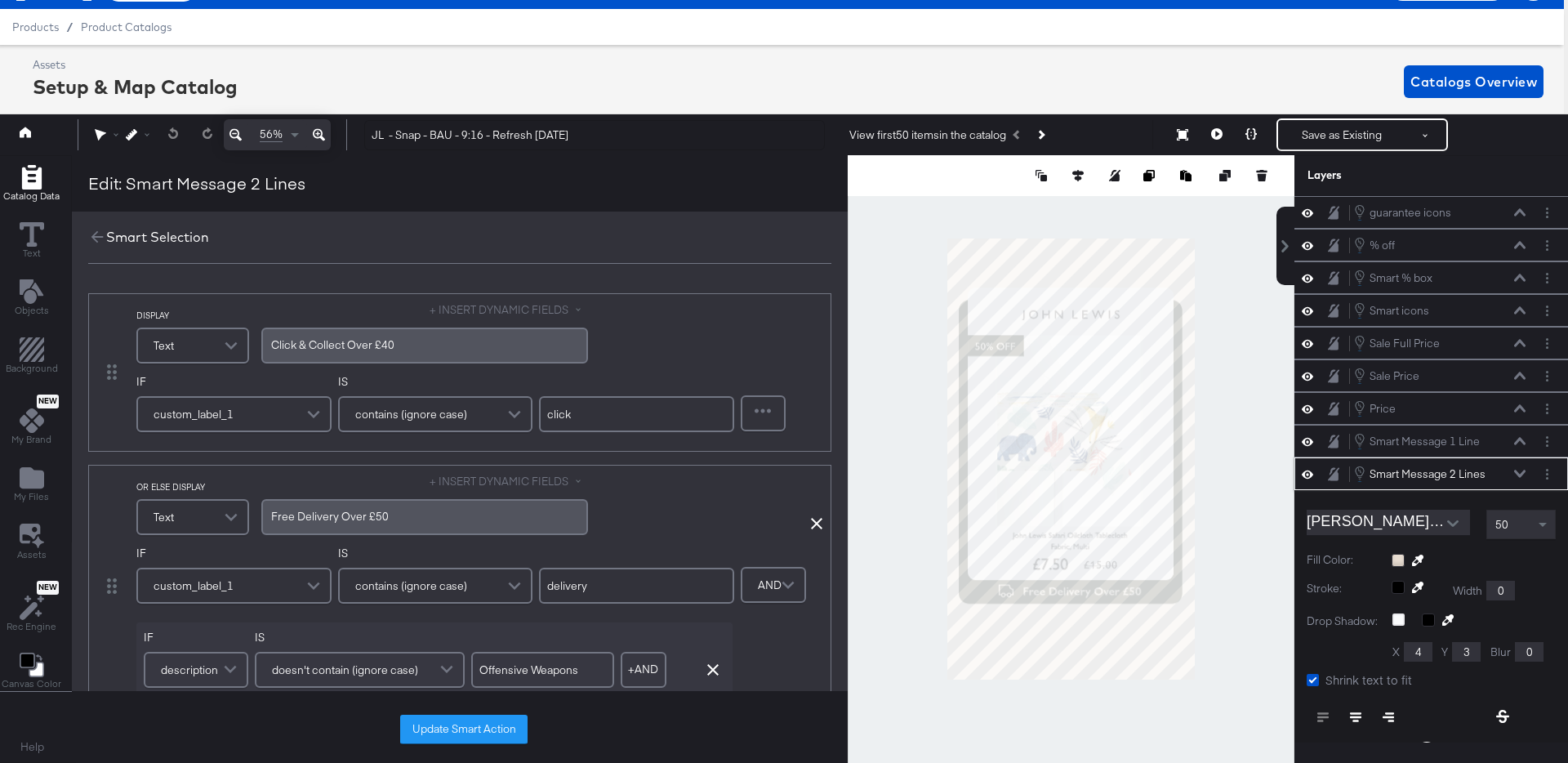
scroll to position [219, 0]
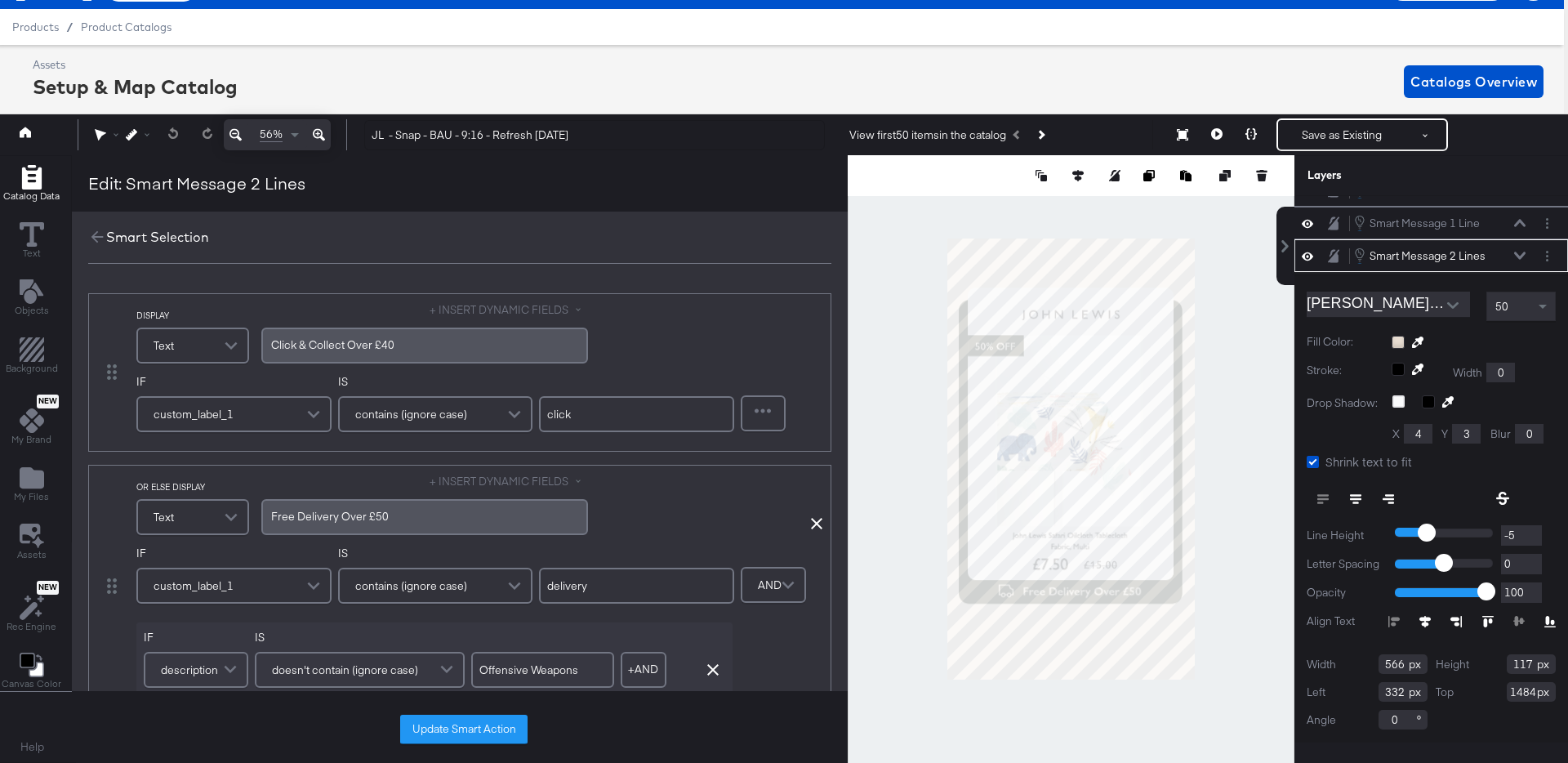
click at [398, 526] on div "Free Delivery Over £50" at bounding box center [425, 517] width 327 height 36
click at [367, 522] on span "Free Delivery Over £50" at bounding box center [330, 516] width 118 height 14
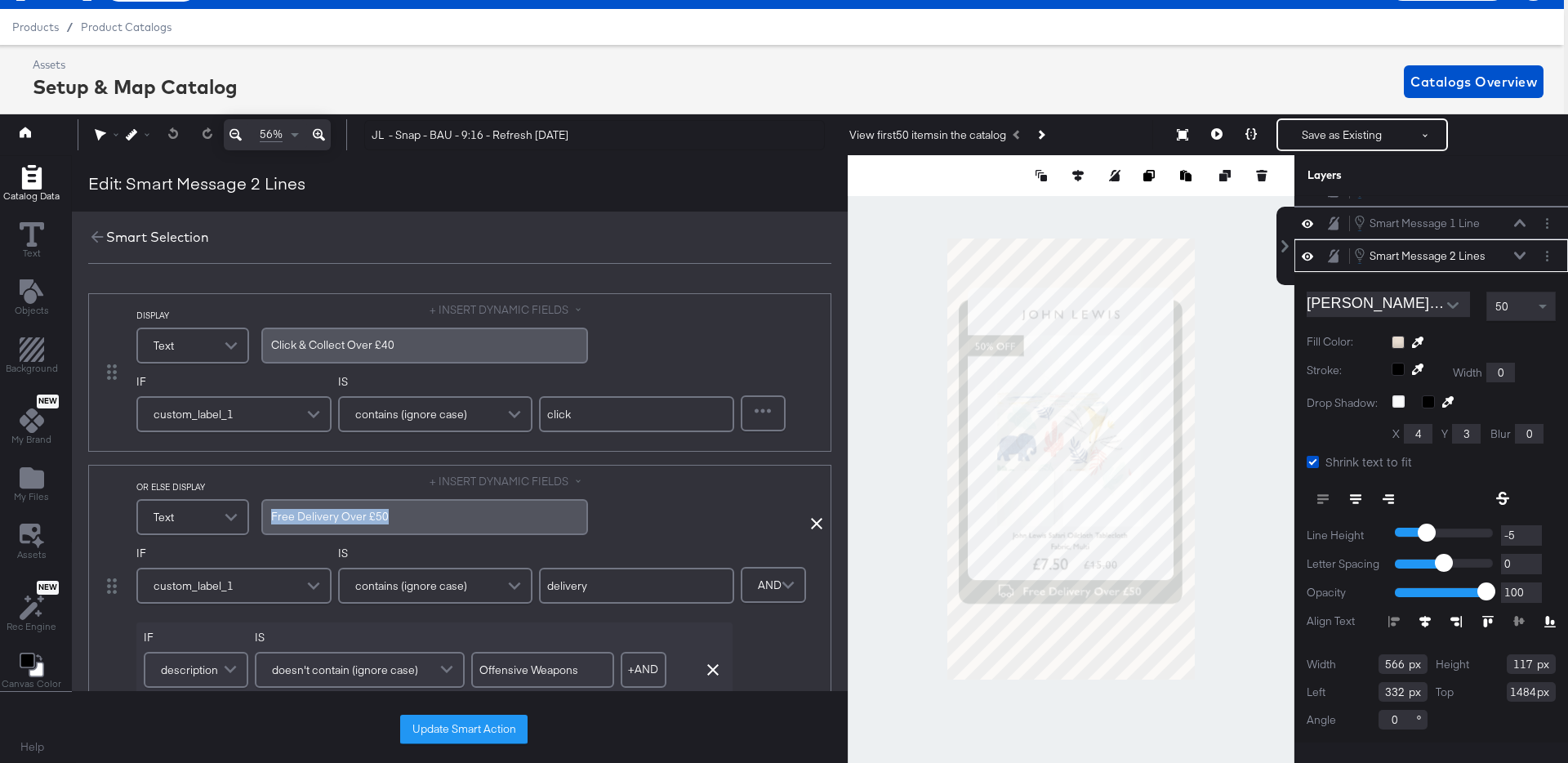
copy span "Free Delivery Over £50"
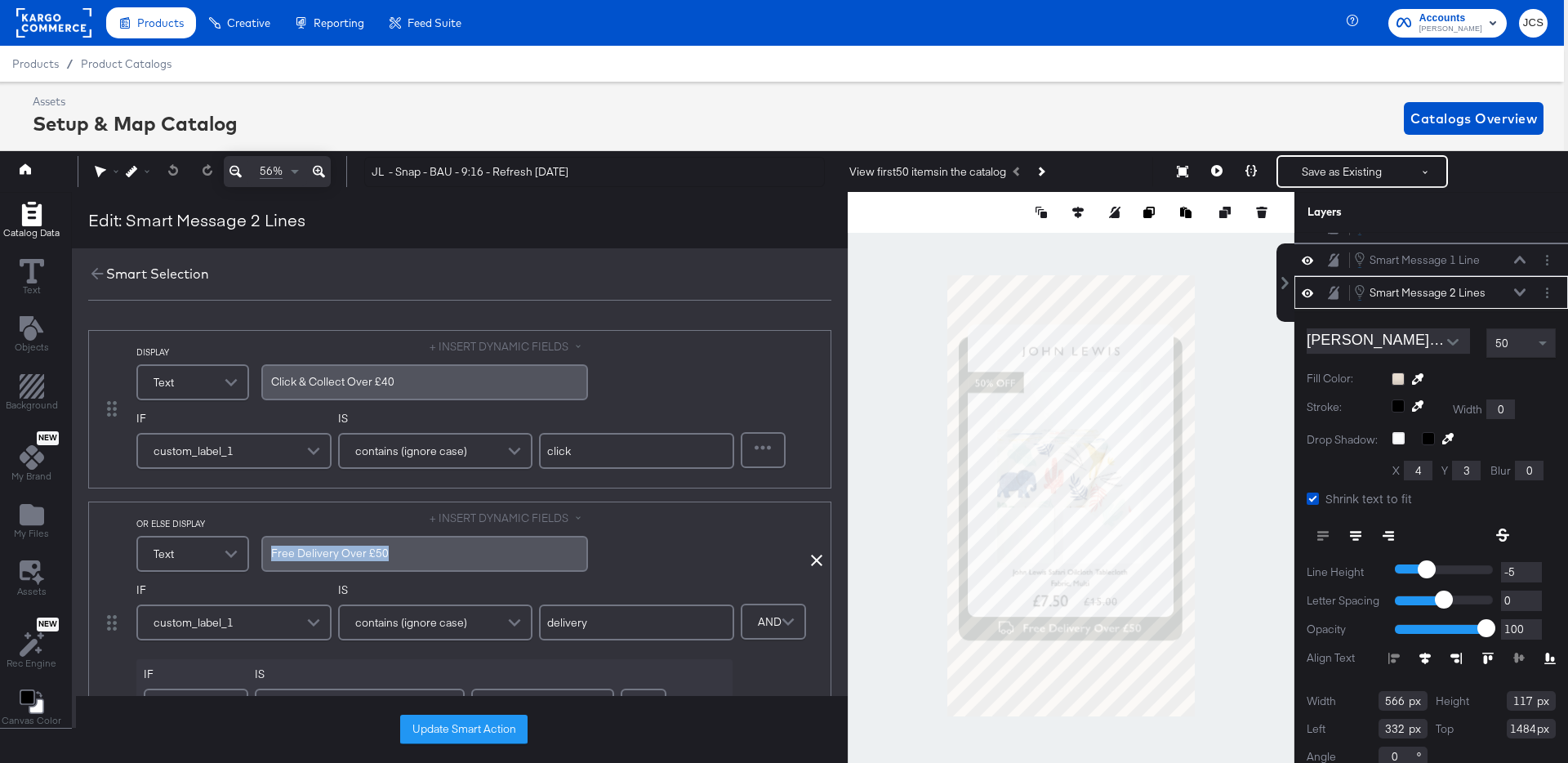
click at [54, 26] on rect at bounding box center [53, 23] width 75 height 29
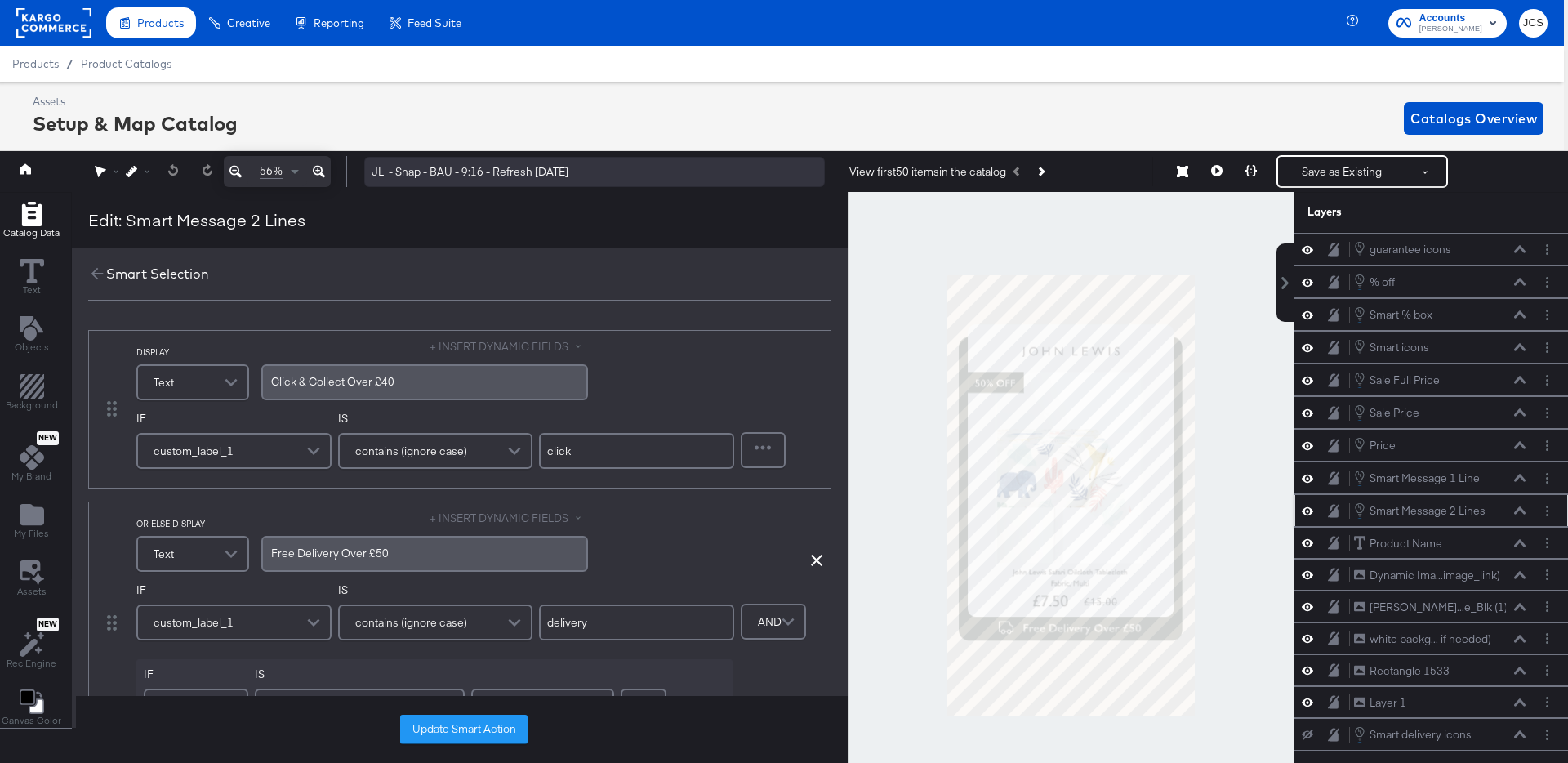
scroll to position [0, 0]
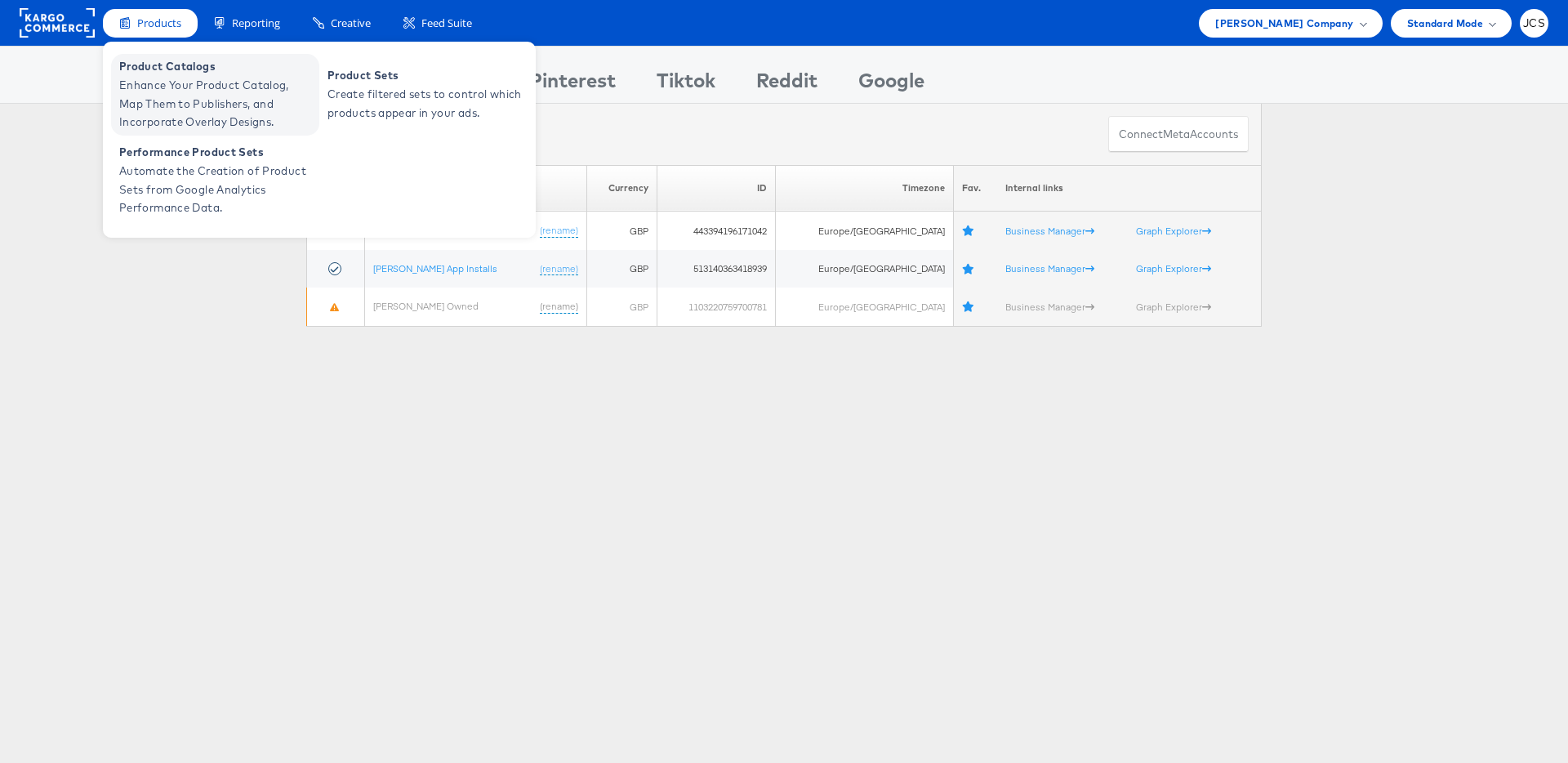
click at [153, 105] on span "Enhance Your Product Catalog, Map Them to Publishers, and Incorporate Overlay D…" at bounding box center [217, 104] width 196 height 55
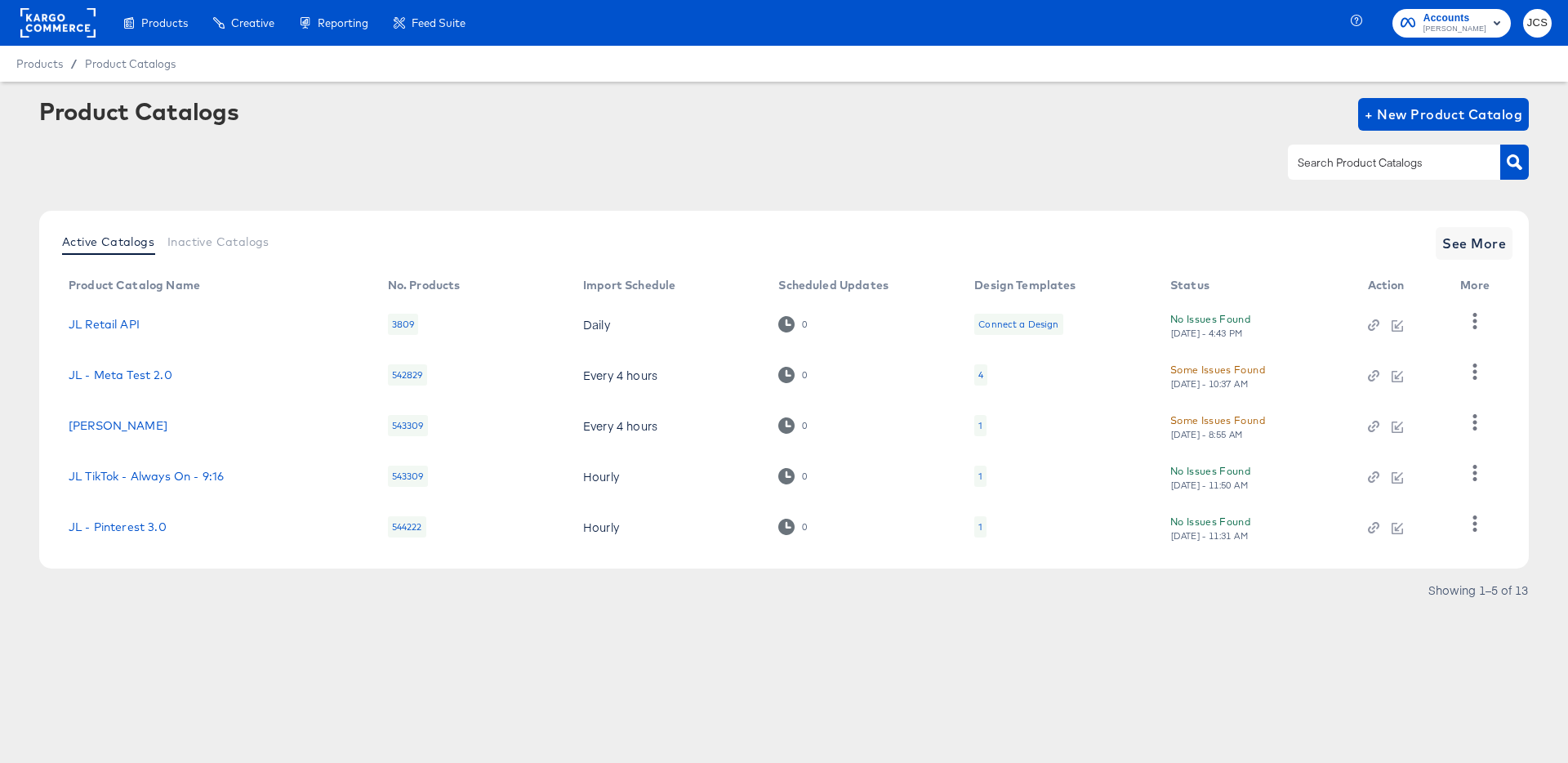
click at [981, 475] on div "1" at bounding box center [980, 476] width 4 height 13
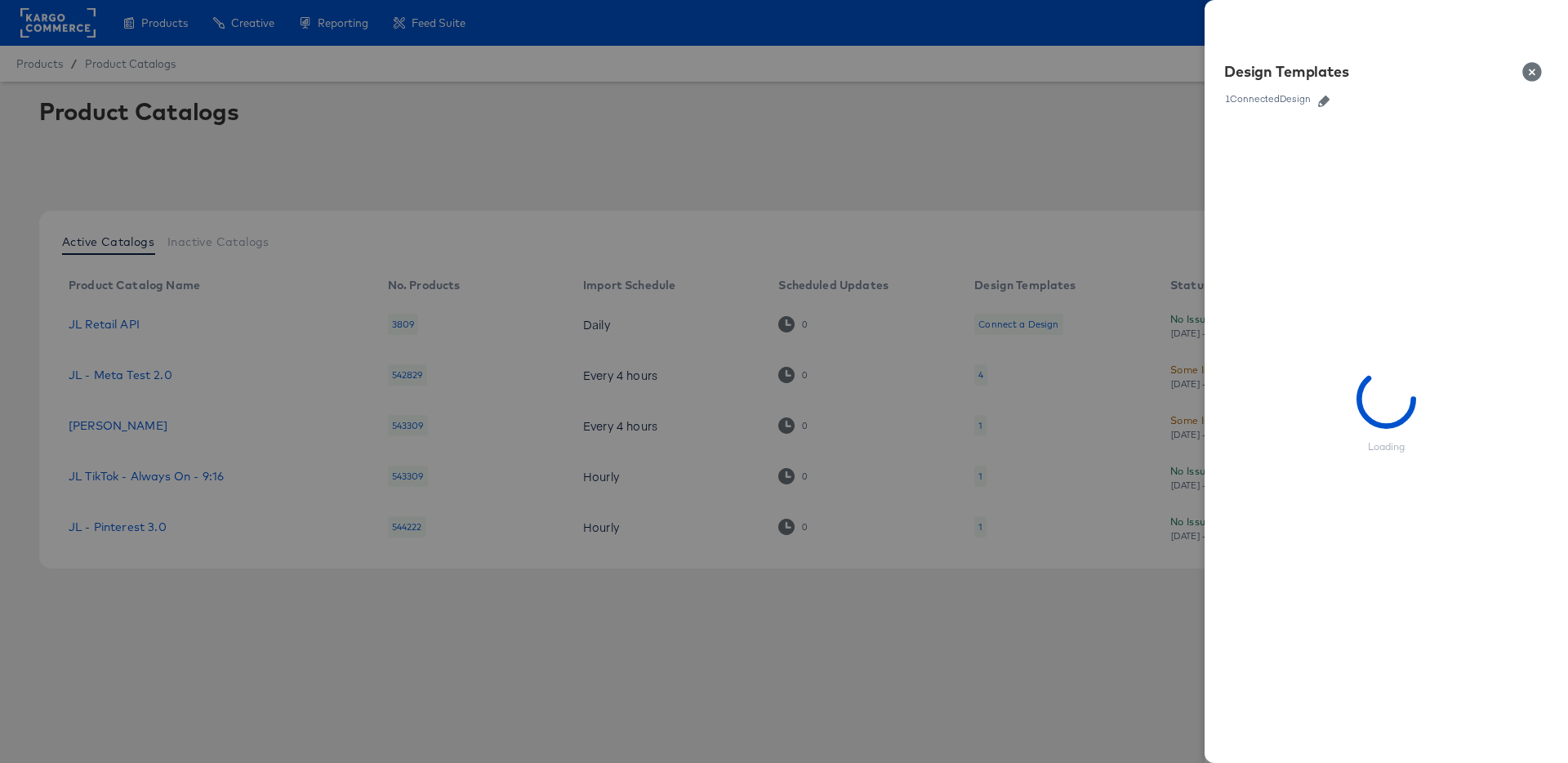
click at [1315, 97] on button "button" at bounding box center [1324, 102] width 25 height 11
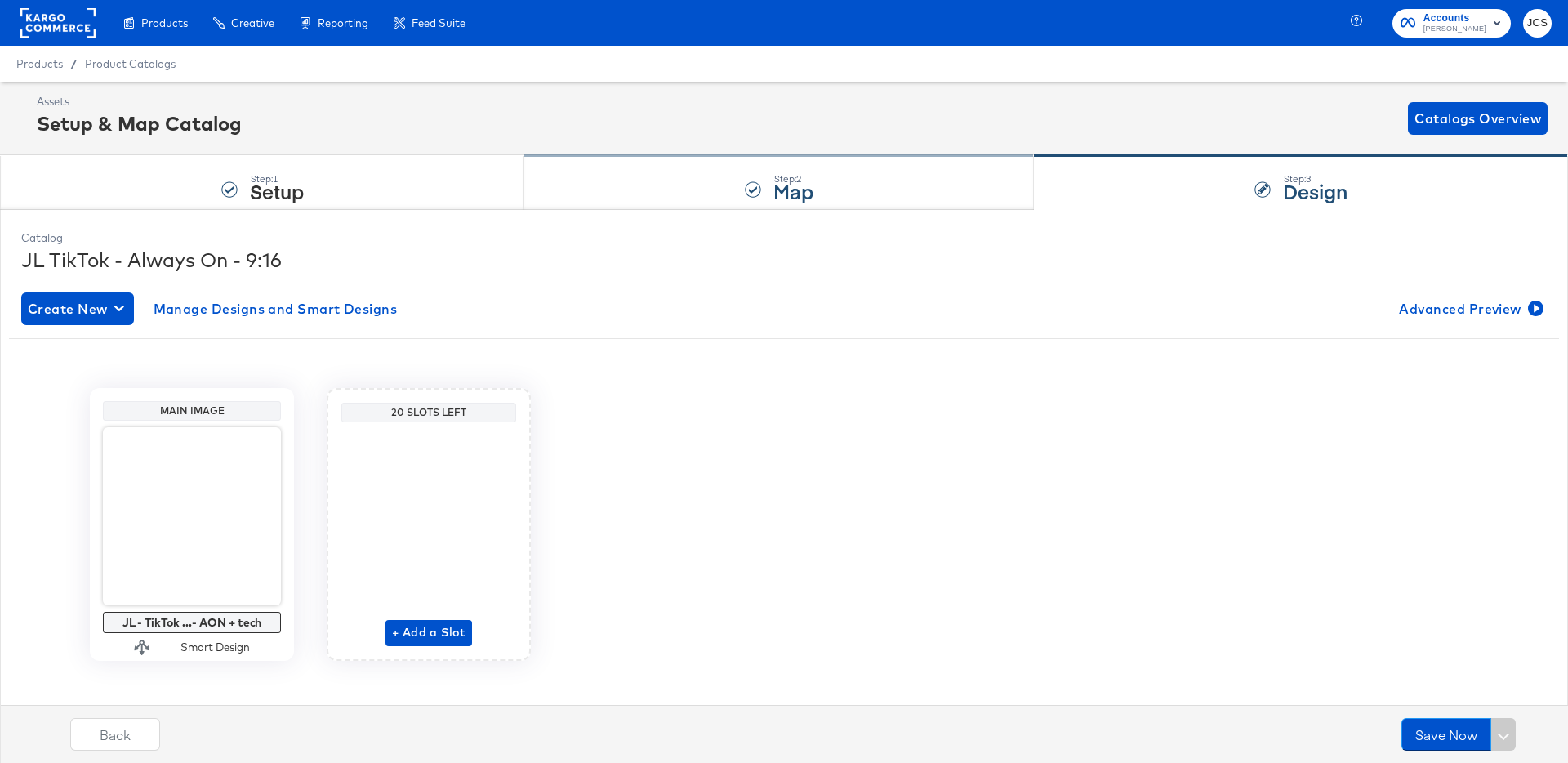
click at [596, 160] on div "Step: 2 Map" at bounding box center [779, 182] width 509 height 54
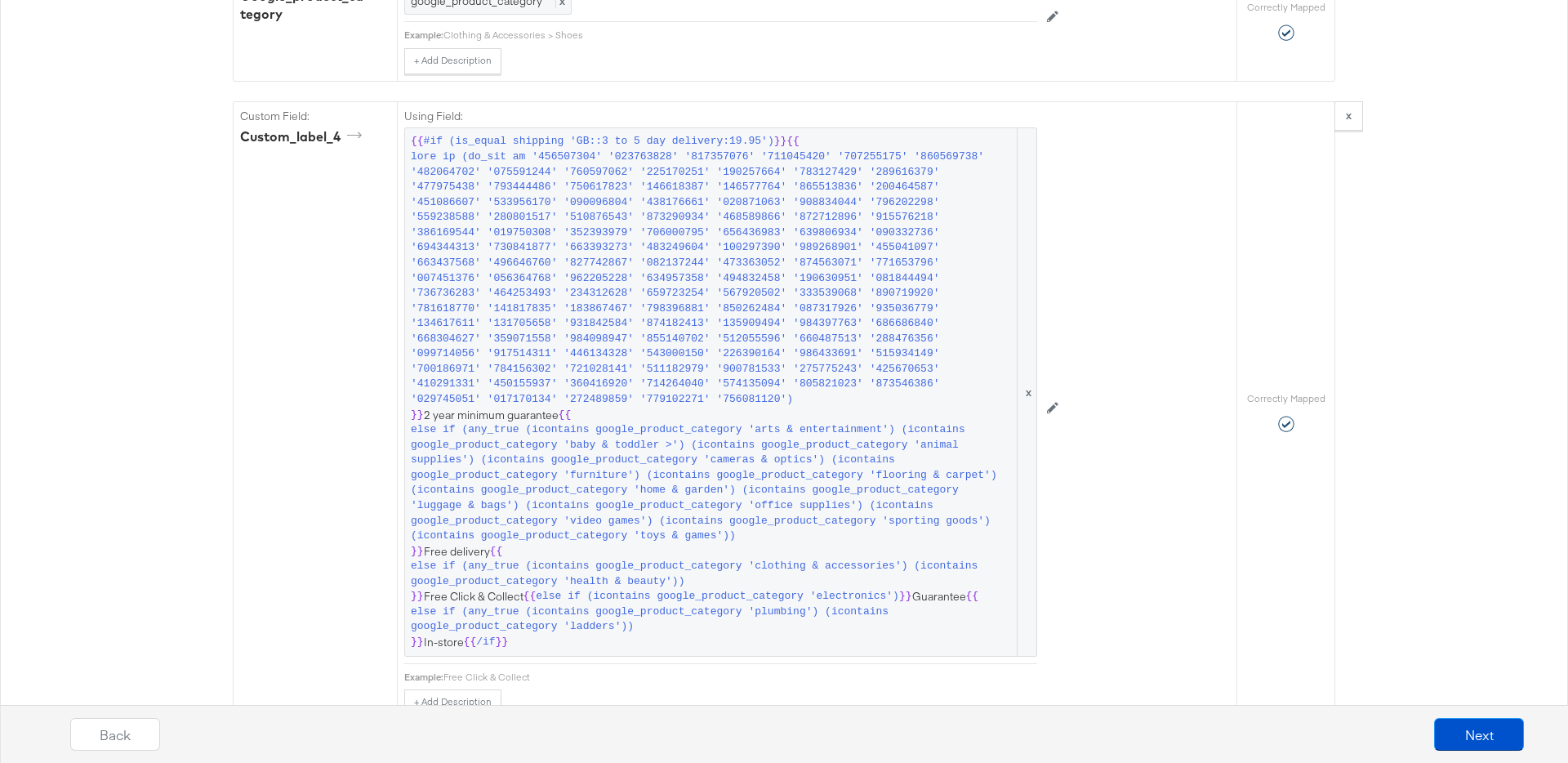
scroll to position [2528, 0]
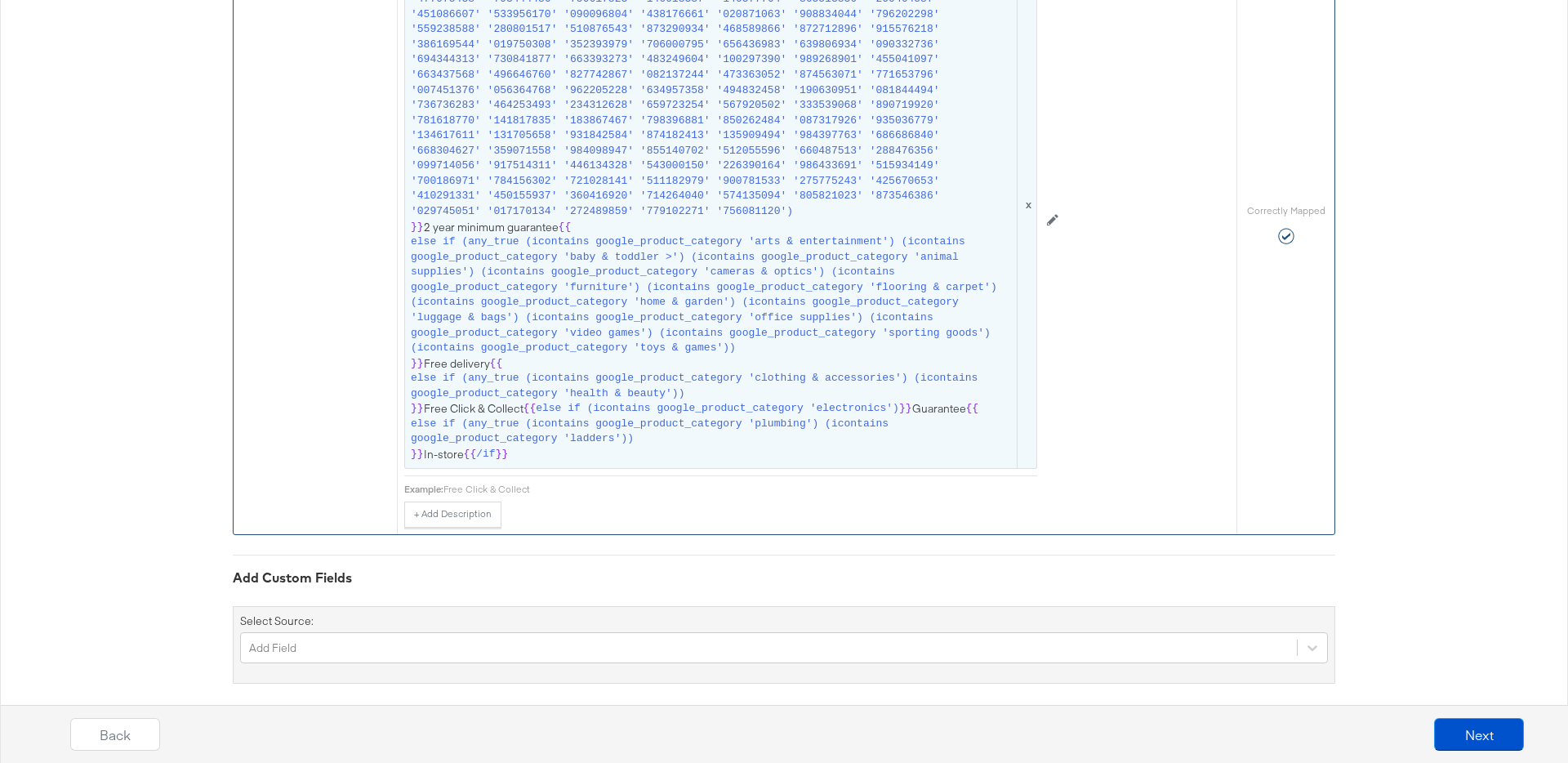
click at [780, 328] on span "else if (any_true (icontains google_product_category 'arts & entertainment') (i…" at bounding box center [711, 296] width 603 height 122
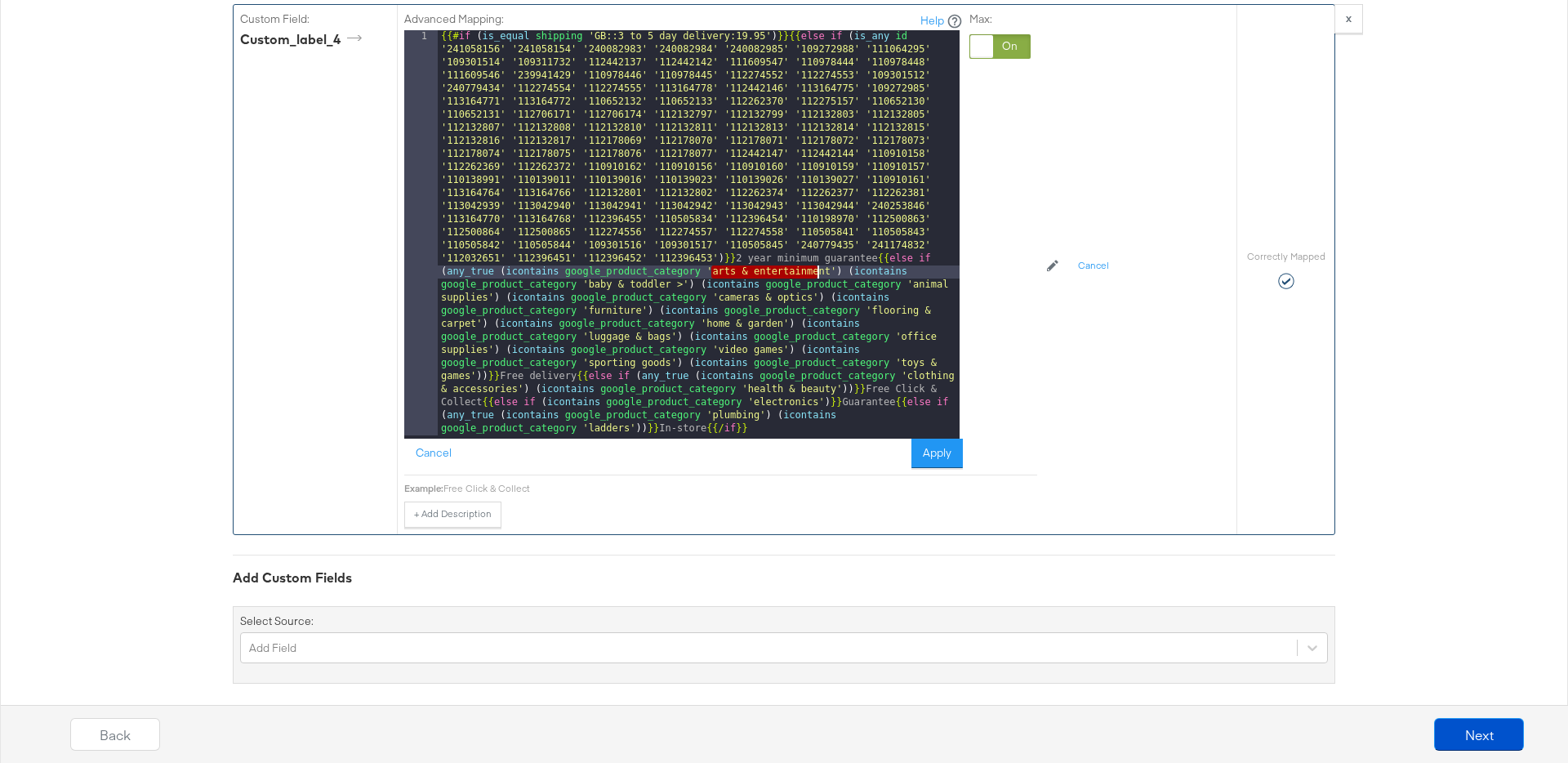
drag, startPoint x: 710, startPoint y: 258, endPoint x: 818, endPoint y: 258, distance: 108.0
click at [818, 258] on div "{{# if ( is_equal shipping 'GB::3 to 5 day delivery:19.95' ) }}{{ else if ( is_…" at bounding box center [698, 639] width 521 height 1219
drag, startPoint x: 838, startPoint y: 258, endPoint x: 706, endPoint y: 259, distance: 132.0
click at [706, 259] on div "{{# if ( is_equal shipping 'GB::3 to 5 day delivery:19.95' ) }}{{ else if ( is_…" at bounding box center [698, 639] width 521 height 1219
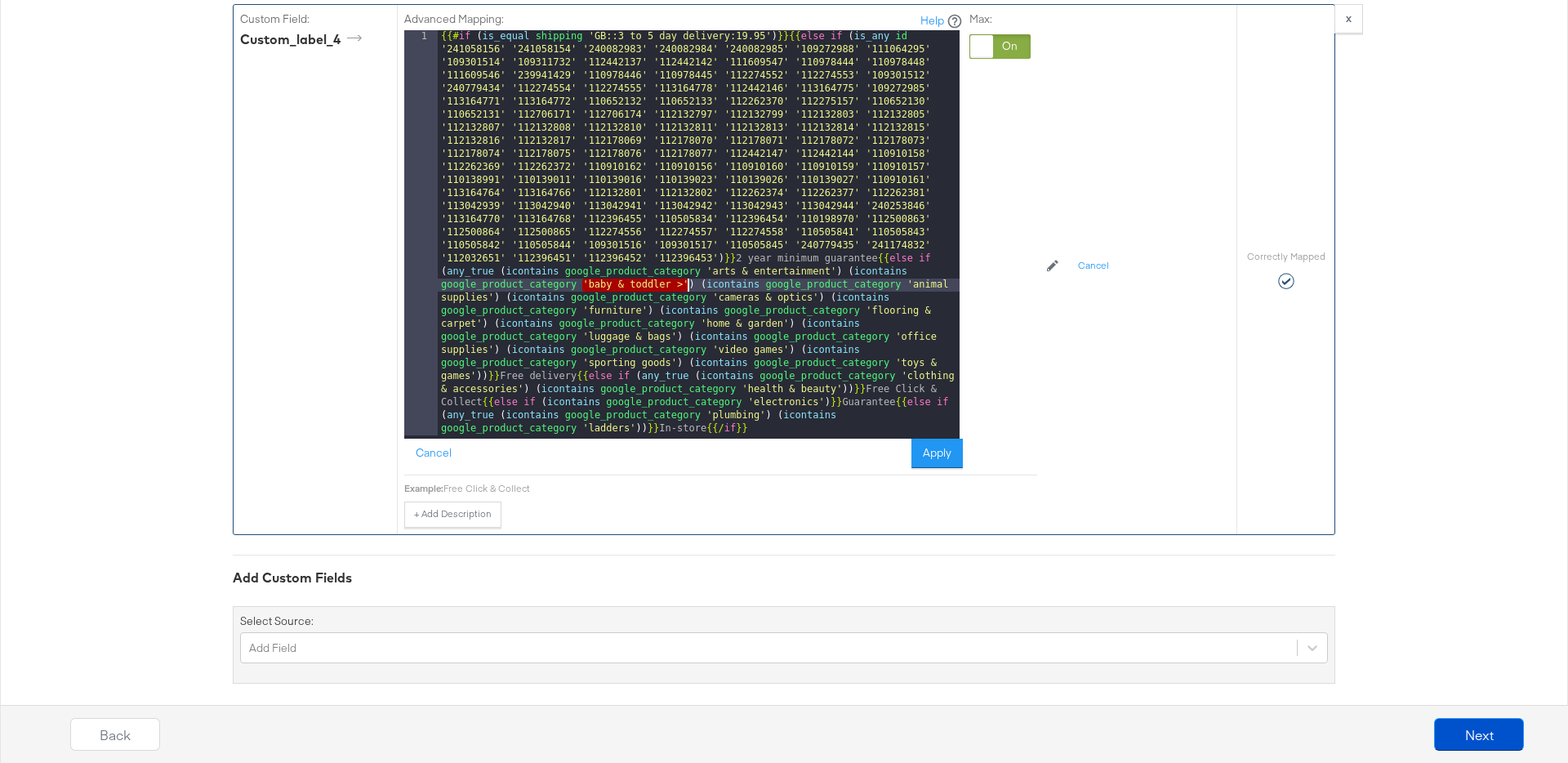
drag, startPoint x: 595, startPoint y: 270, endPoint x: 687, endPoint y: 271, distance: 92.0
click at [687, 271] on div "{{# if ( is_equal shipping 'GB::3 to 5 day delivery:19.95' ) }}{{ else if ( is_…" at bounding box center [698, 639] width 521 height 1219
drag, startPoint x: 905, startPoint y: 271, endPoint x: 492, endPoint y: 284, distance: 413.2
click at [492, 284] on div "{{# if ( is_equal shipping 'GB::3 to 5 day delivery:19.95' ) }}{{ else if ( is_…" at bounding box center [698, 639] width 521 height 1219
drag, startPoint x: 712, startPoint y: 282, endPoint x: 815, endPoint y: 282, distance: 103.0
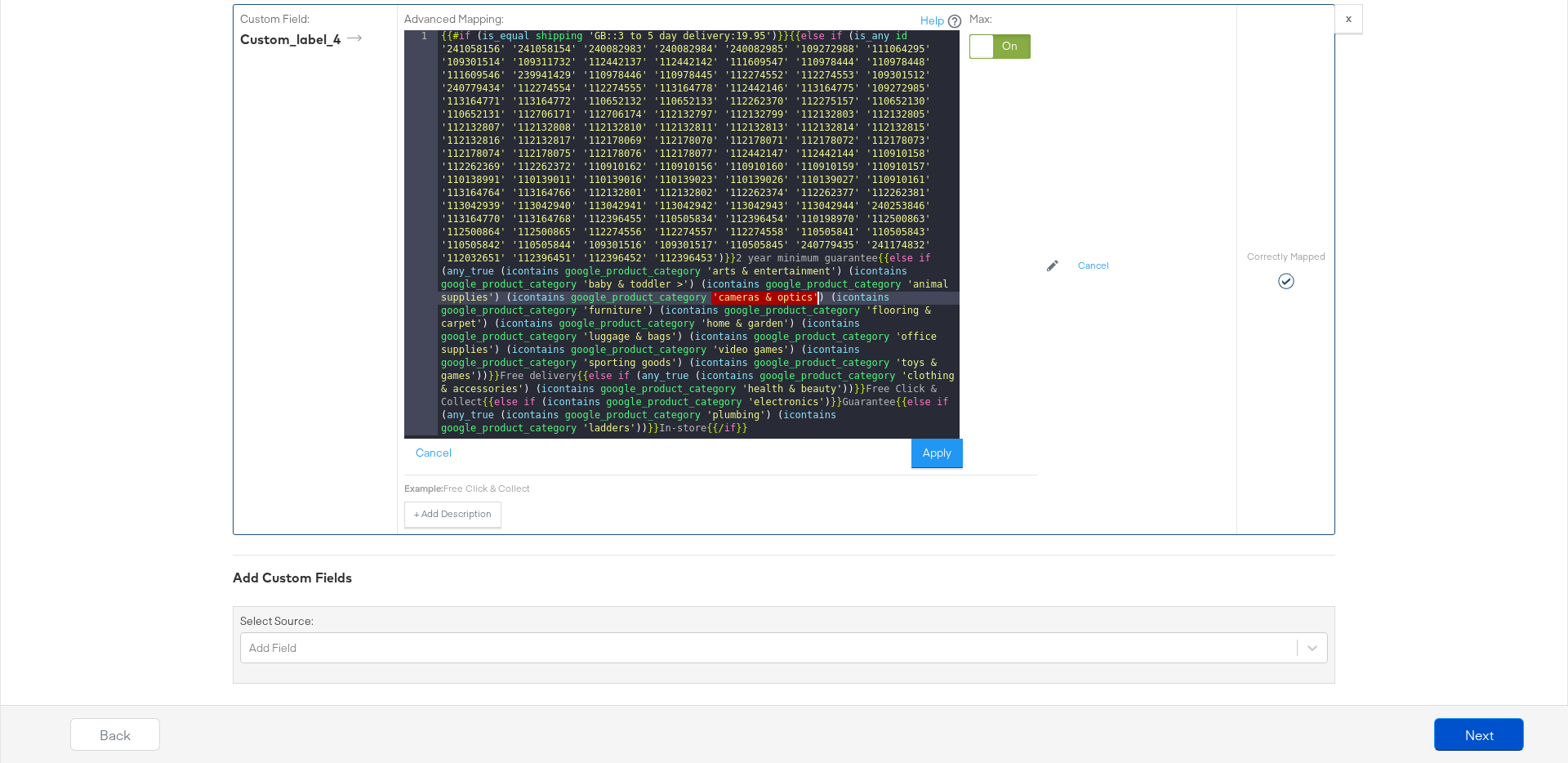
click at [815, 282] on div "{{# if ( is_equal shipping 'GB::3 to 5 day delivery:19.95' ) }}{{ else if ( is_…" at bounding box center [698, 639] width 521 height 1219
drag, startPoint x: 582, startPoint y: 295, endPoint x: 648, endPoint y: 296, distance: 66.0
click at [648, 296] on div "{{# if ( is_equal shipping 'GB::3 to 5 day delivery:19.95' ) }}{{ else if ( is_…" at bounding box center [698, 639] width 521 height 1219
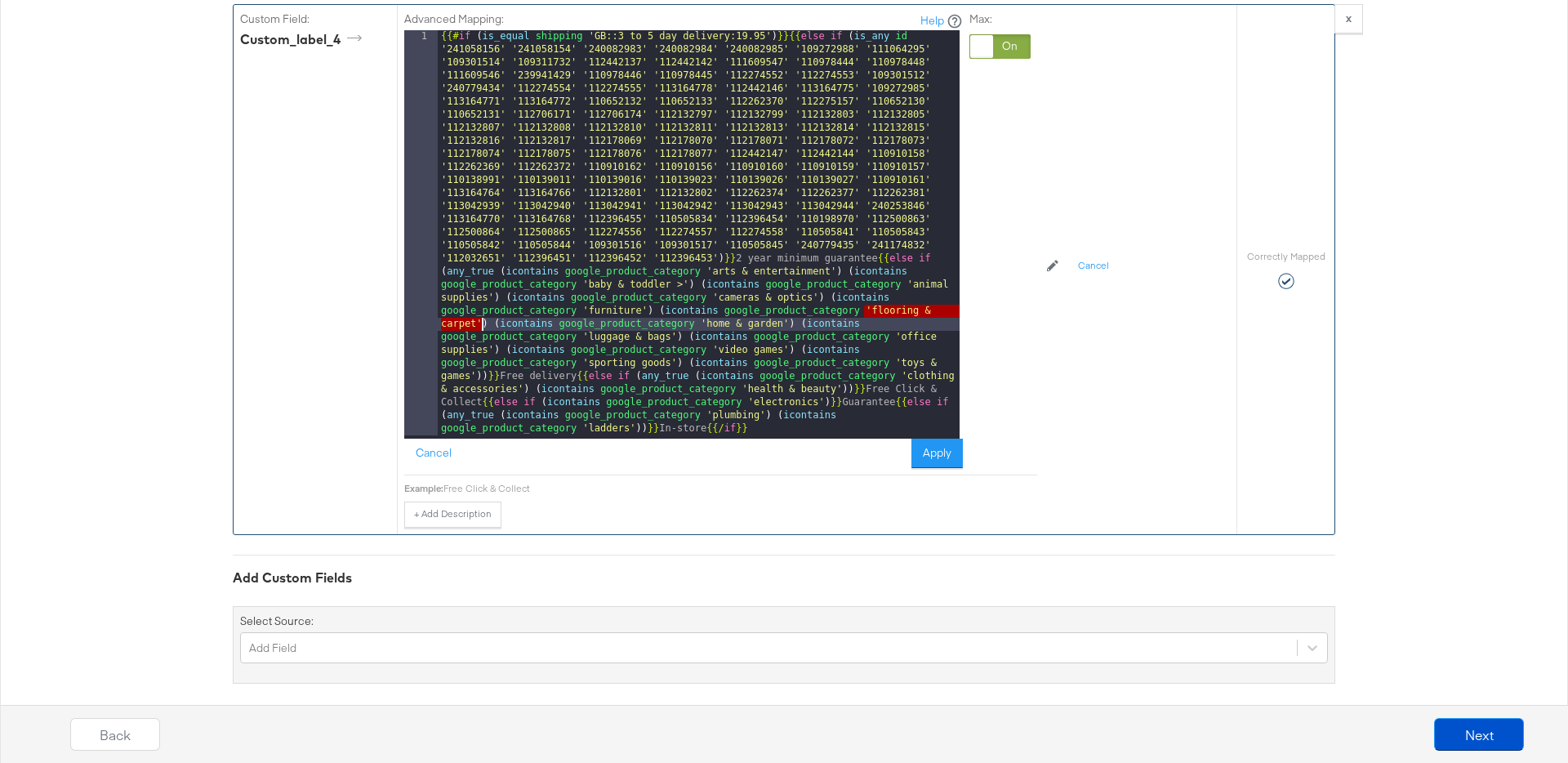
drag, startPoint x: 864, startPoint y: 295, endPoint x: 481, endPoint y: 308, distance: 383.2
click at [481, 308] on div "{{# if ( is_equal shipping 'GB::3 to 5 day delivery:19.95' ) }}{{ else if ( is_…" at bounding box center [698, 639] width 521 height 1219
drag, startPoint x: 702, startPoint y: 311, endPoint x: 785, endPoint y: 308, distance: 83.1
click at [785, 308] on div "{{# if ( is_equal shipping 'GB::3 to 5 day delivery:19.95' ) }}{{ else if ( is_…" at bounding box center [698, 639] width 521 height 1219
drag, startPoint x: 583, startPoint y: 322, endPoint x: 675, endPoint y: 320, distance: 92.0
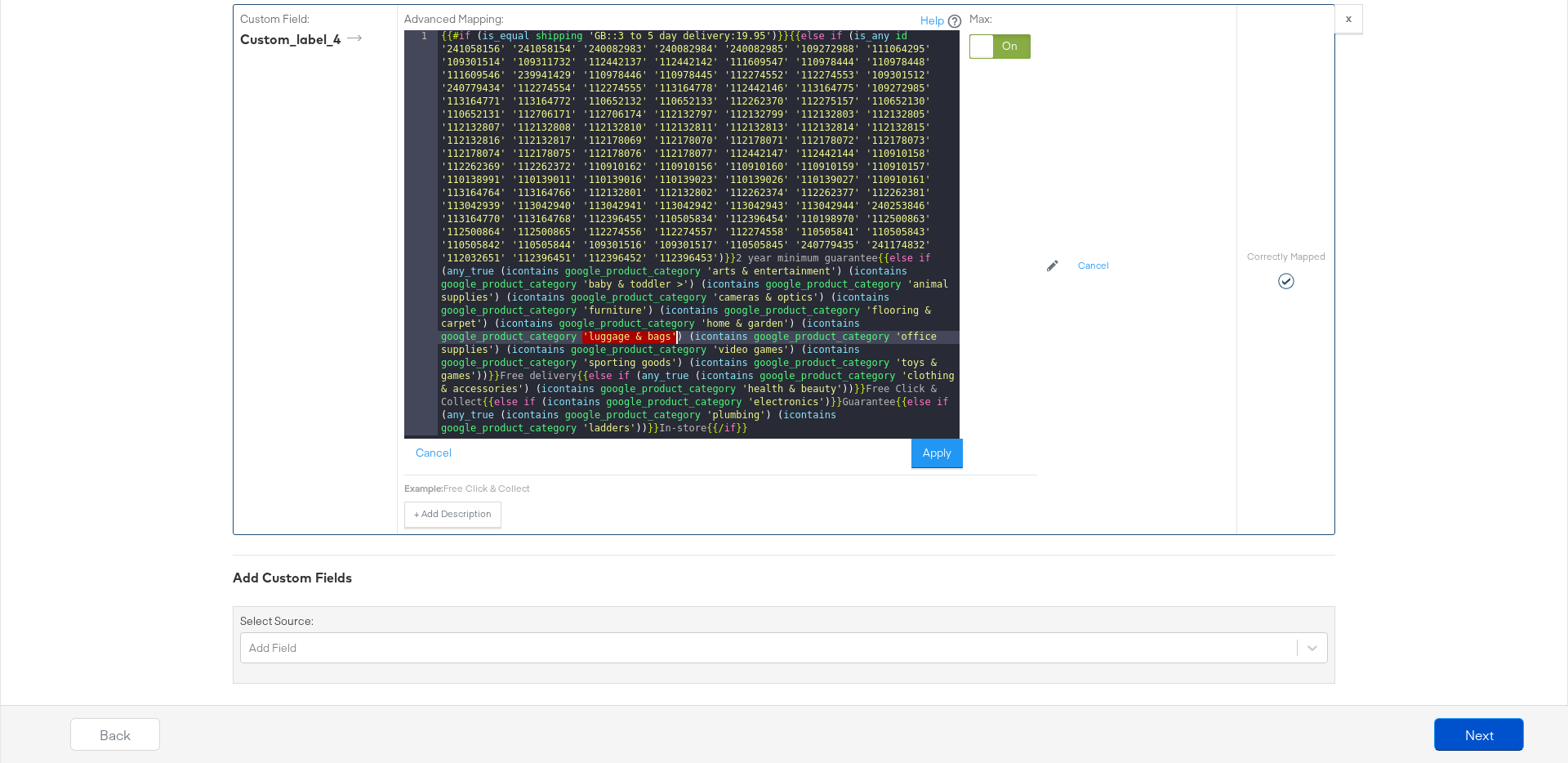
click at [675, 320] on div "{{# if ( is_equal shipping 'GB::3 to 5 day delivery:19.95' ) }}{{ else if ( is_…" at bounding box center [698, 639] width 521 height 1219
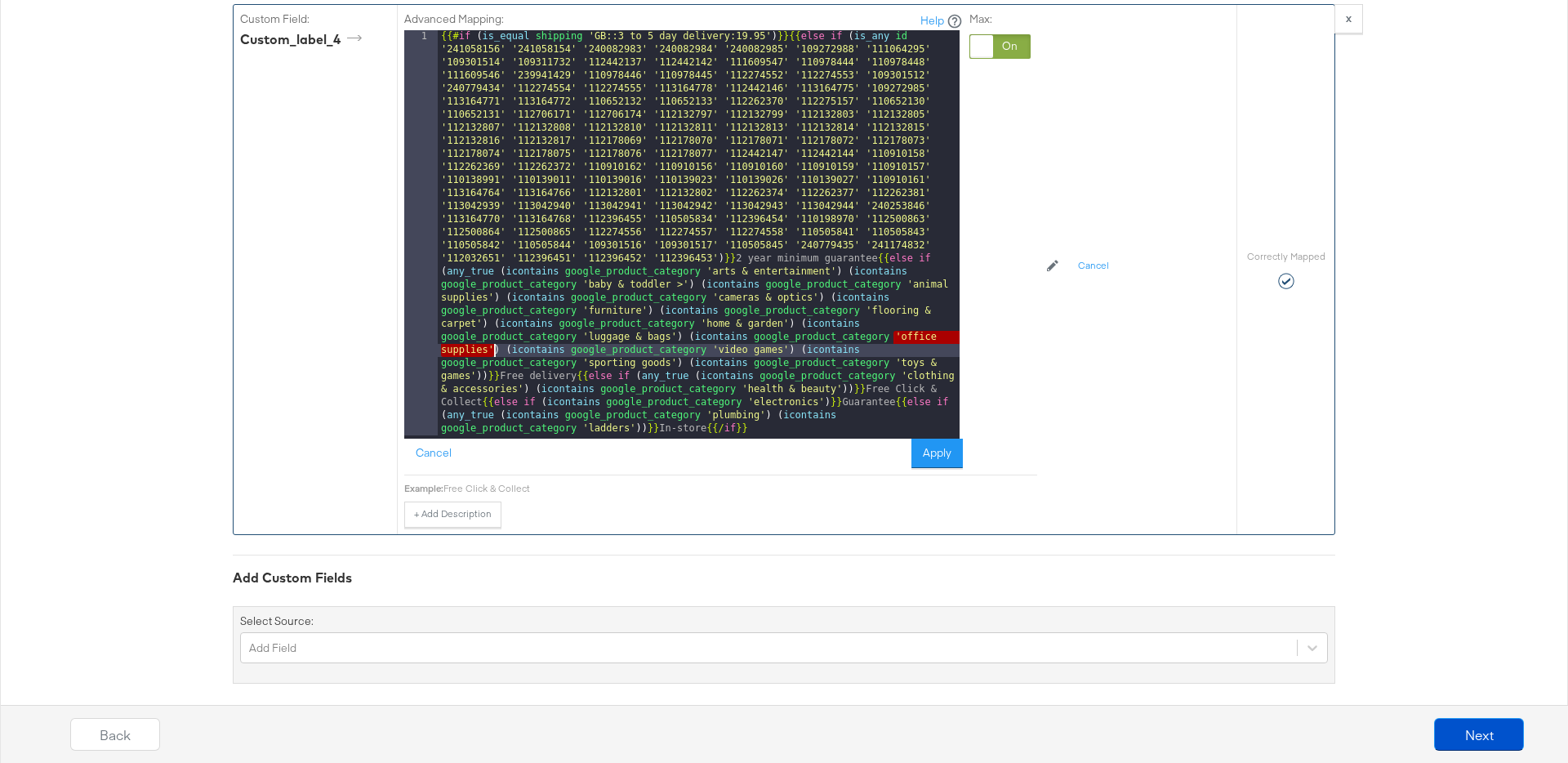
drag, startPoint x: 895, startPoint y: 323, endPoint x: 493, endPoint y: 334, distance: 402.2
click at [493, 334] on div "{{# if ( is_equal shipping 'GB::3 to 5 day delivery:19.95' ) }}{{ else if ( is_…" at bounding box center [698, 639] width 521 height 1219
drag, startPoint x: 710, startPoint y: 334, endPoint x: 785, endPoint y: 334, distance: 75.0
click at [785, 334] on div "{{# if ( is_equal shipping 'GB::3 to 5 day delivery:19.95' ) }}{{ else if ( is_…" at bounding box center [698, 639] width 521 height 1219
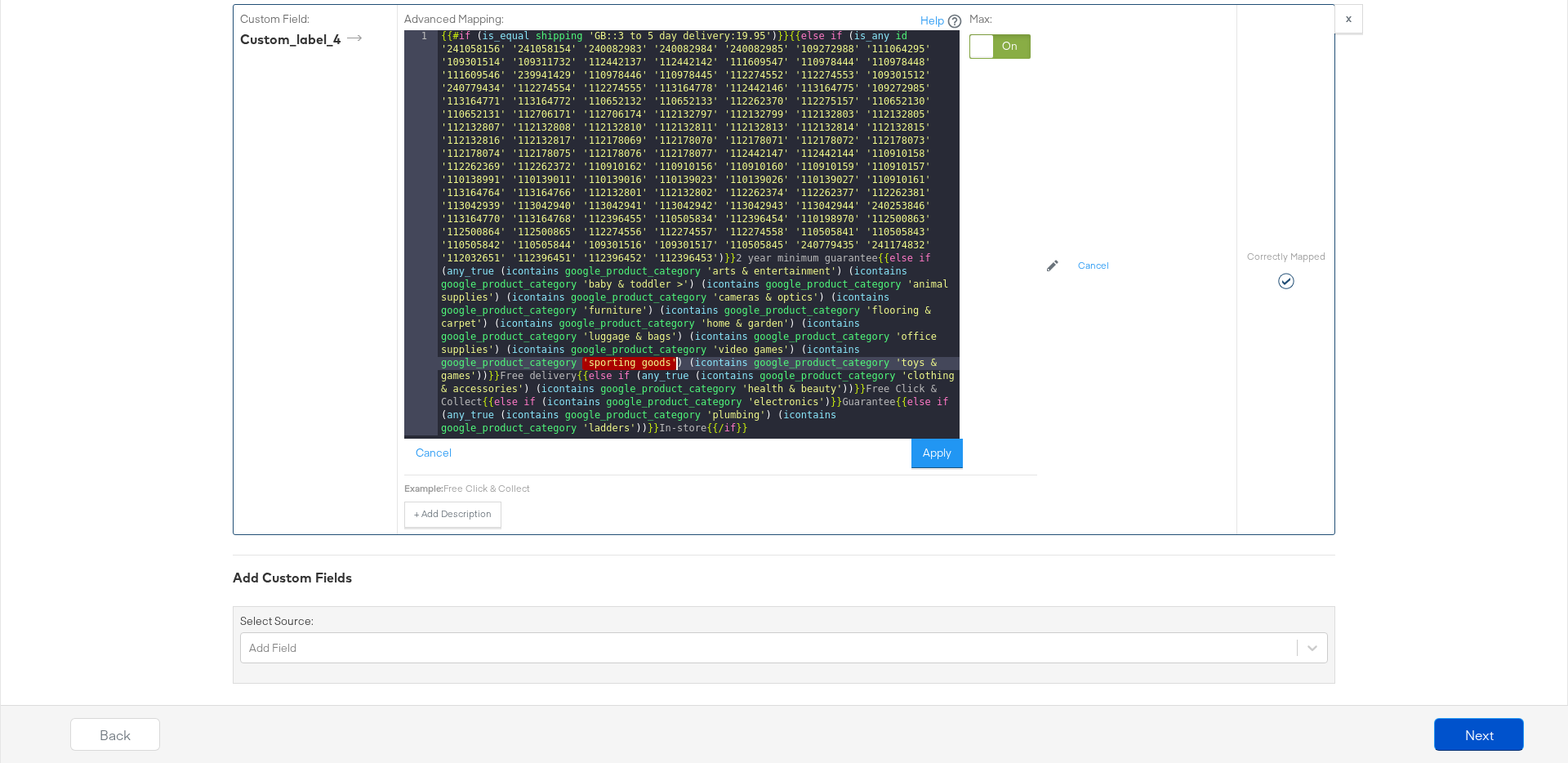
drag, startPoint x: 581, startPoint y: 347, endPoint x: 673, endPoint y: 347, distance: 92.0
click at [673, 347] on div "{{# if ( is_equal shipping 'GB::3 to 5 day delivery:19.95' ) }}{{ else if ( is_…" at bounding box center [698, 639] width 521 height 1219
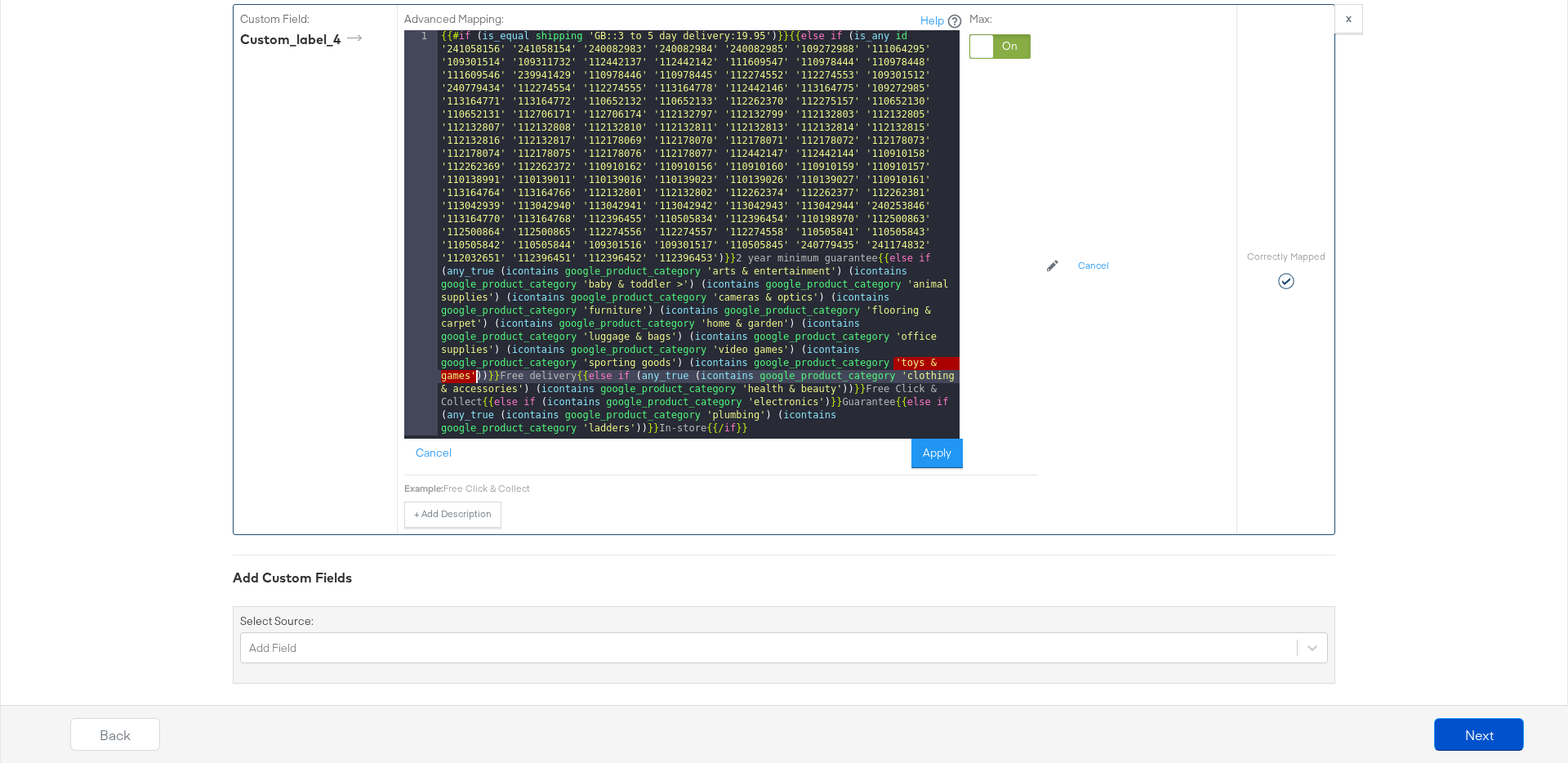
drag, startPoint x: 894, startPoint y: 350, endPoint x: 474, endPoint y: 364, distance: 420.2
click at [474, 364] on div "{{# if ( is_equal shipping 'GB::3 to 5 day delivery:19.95' ) }}{{ else if ( is_…" at bounding box center [698, 639] width 521 height 1219
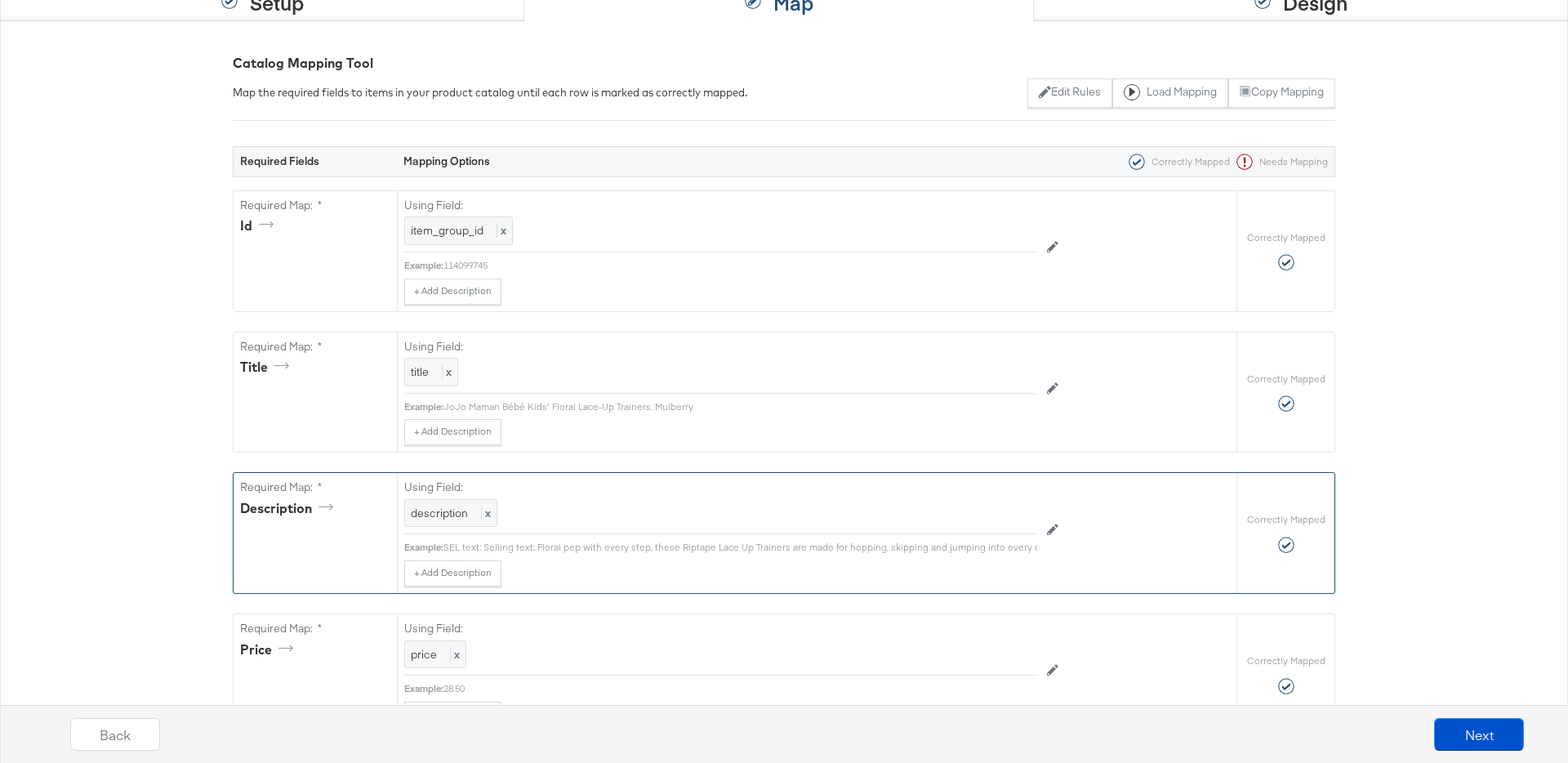
scroll to position [0, 0]
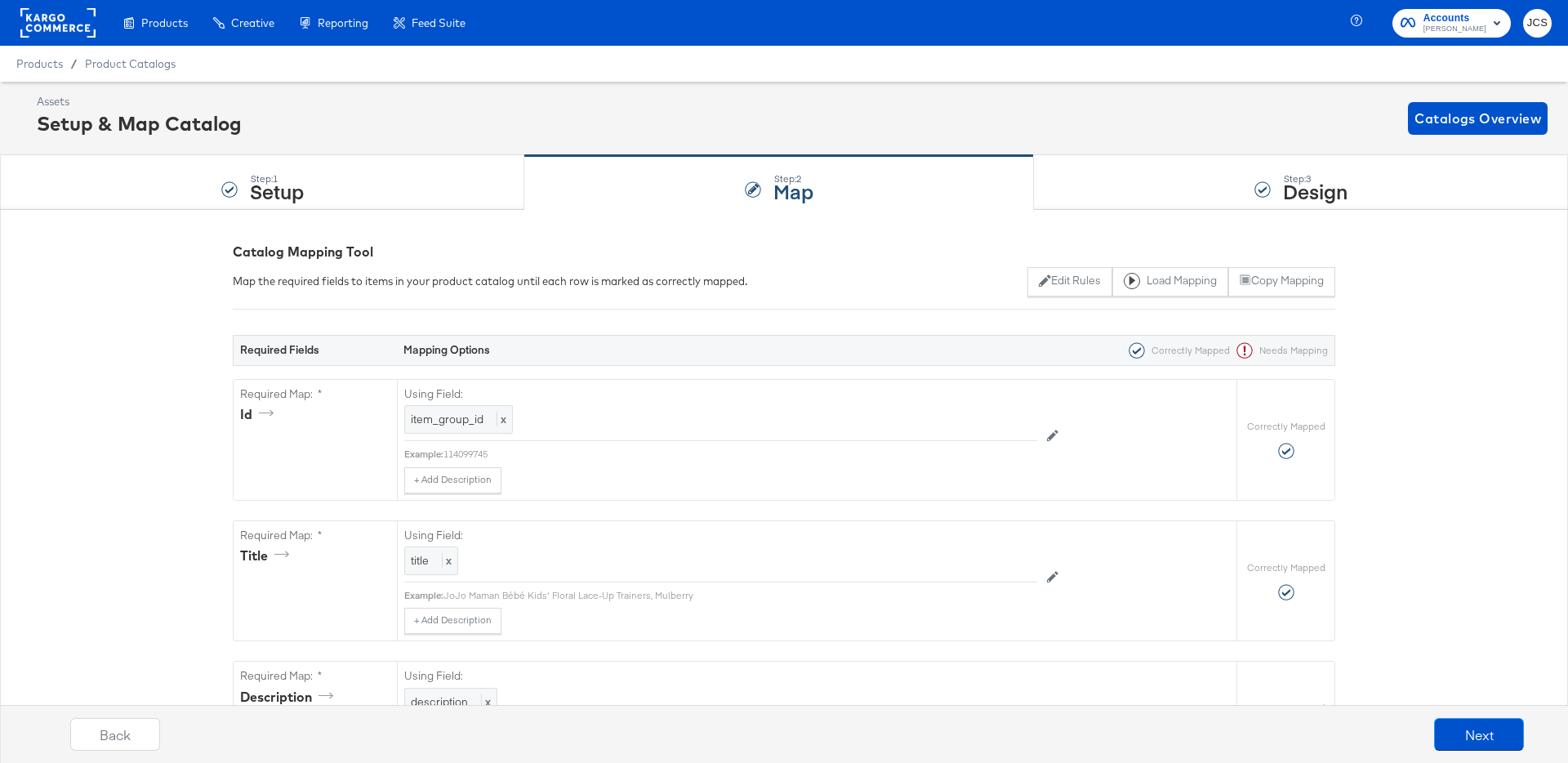
click at [46, 15] on rect at bounding box center [57, 23] width 75 height 29
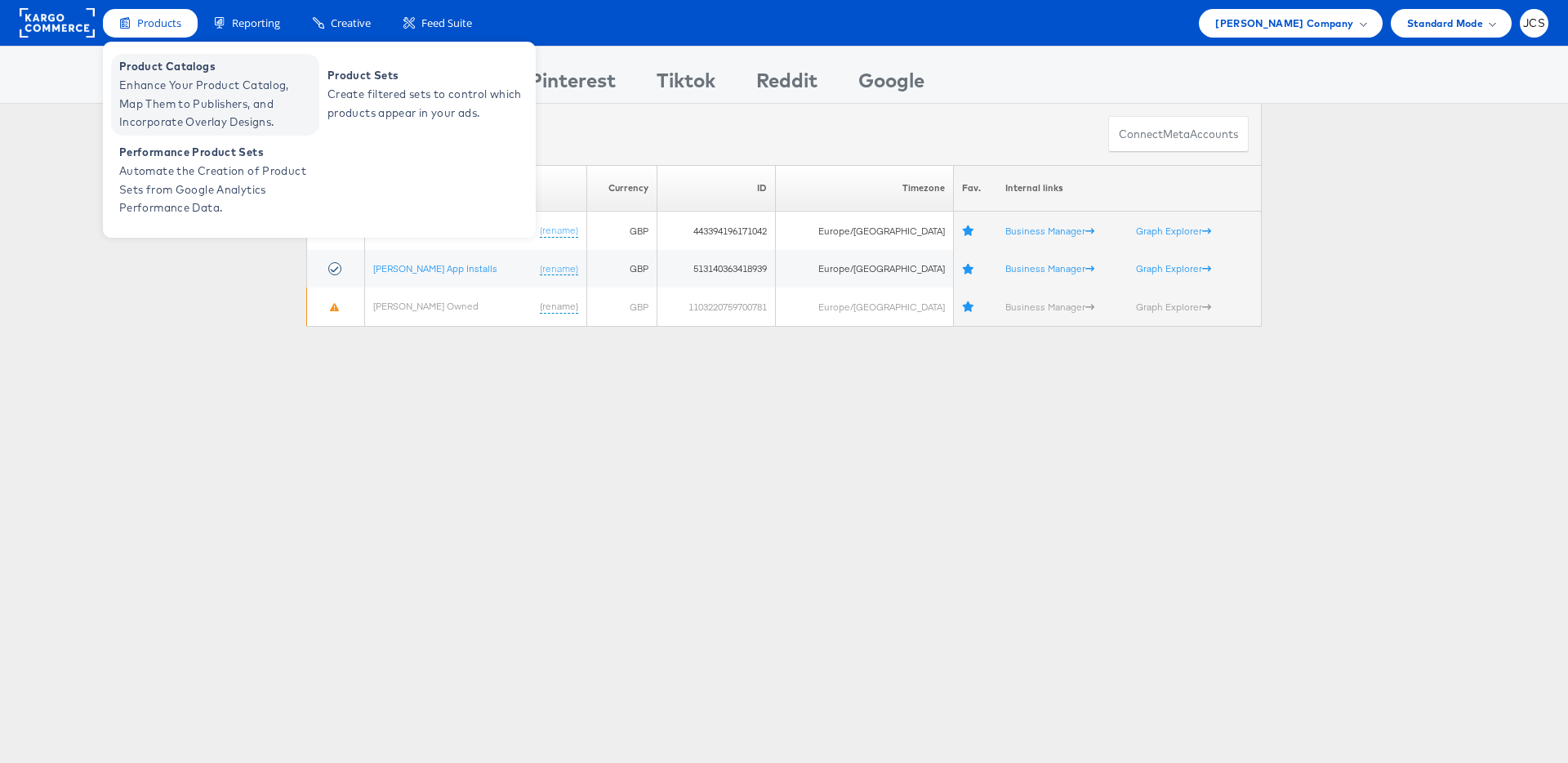
click at [154, 87] on span "Enhance Your Product Catalog, Map Them to Publishers, and Incorporate Overlay D…" at bounding box center [217, 104] width 196 height 55
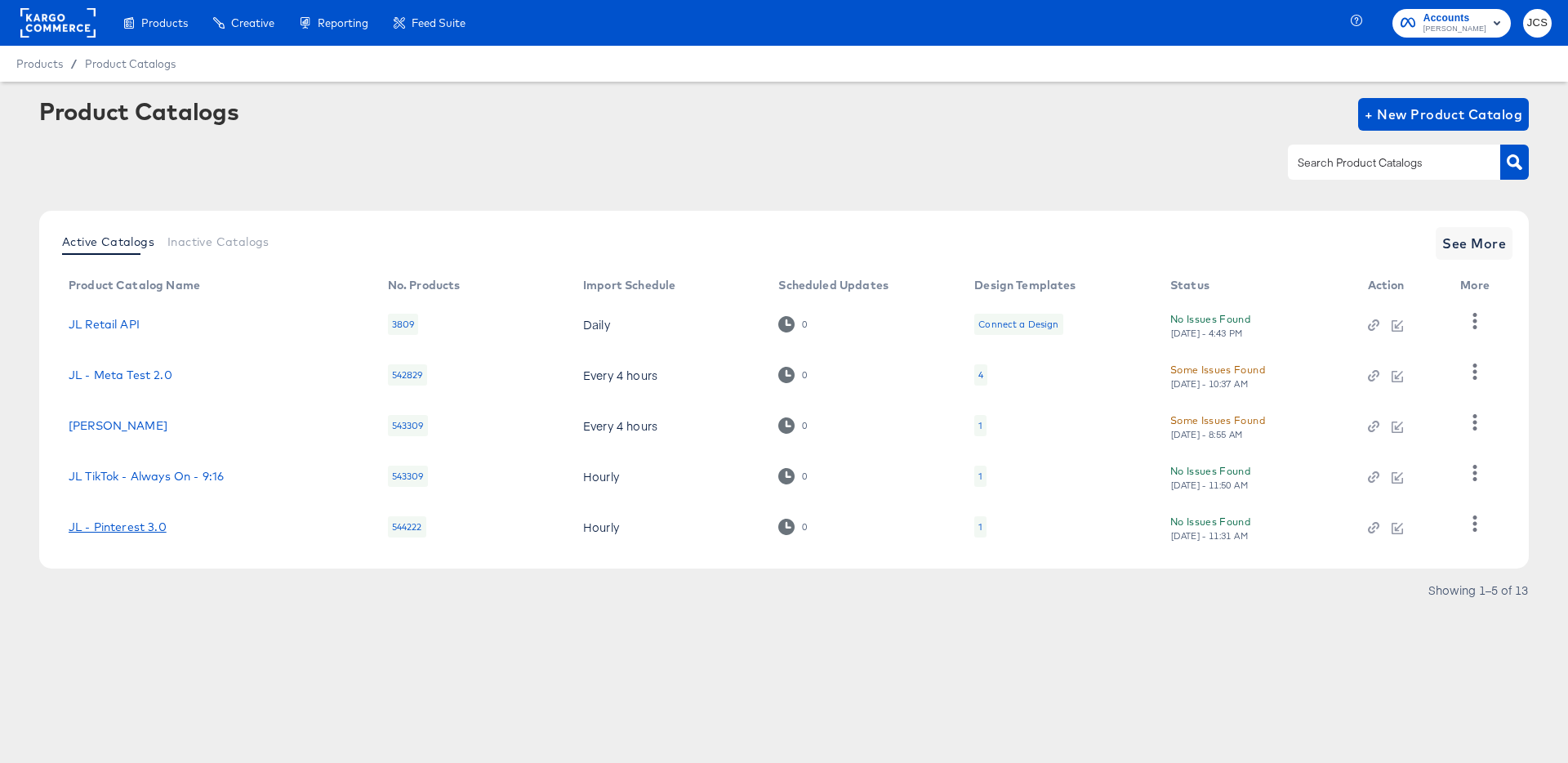
click at [162, 525] on link "JL - Pinterest 3.0" at bounding box center [117, 527] width 98 height 13
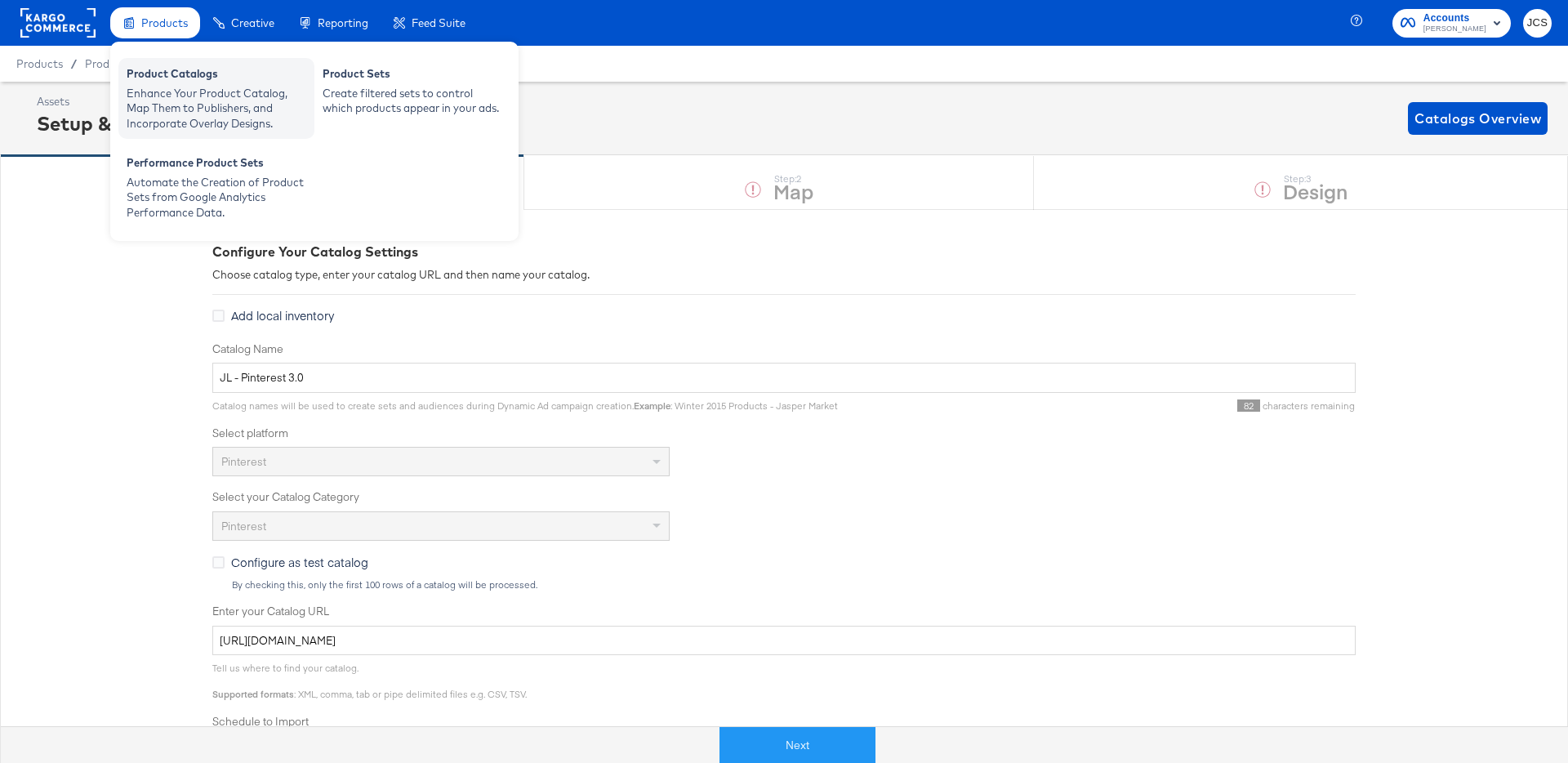
click at [173, 96] on div "Enhance Your Product Catalog, Map Them to Publishers, and Incorporate Overlay D…" at bounding box center [216, 108] width 179 height 46
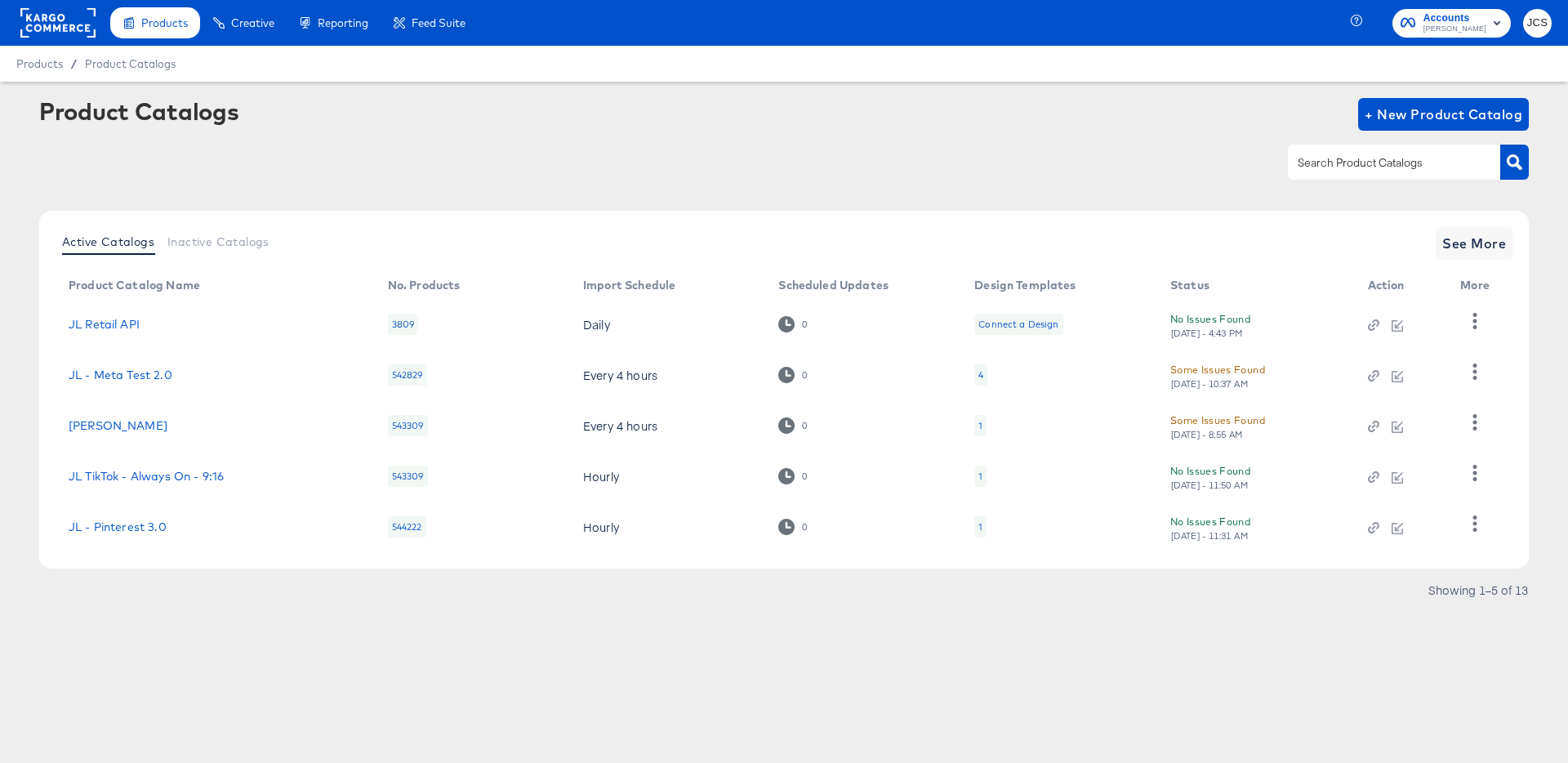
click at [1430, 241] on div "Active Catalogs Inactive Catalogs See More" at bounding box center [784, 243] width 1457 height 32
click at [1456, 239] on span "See More" at bounding box center [1473, 243] width 64 height 23
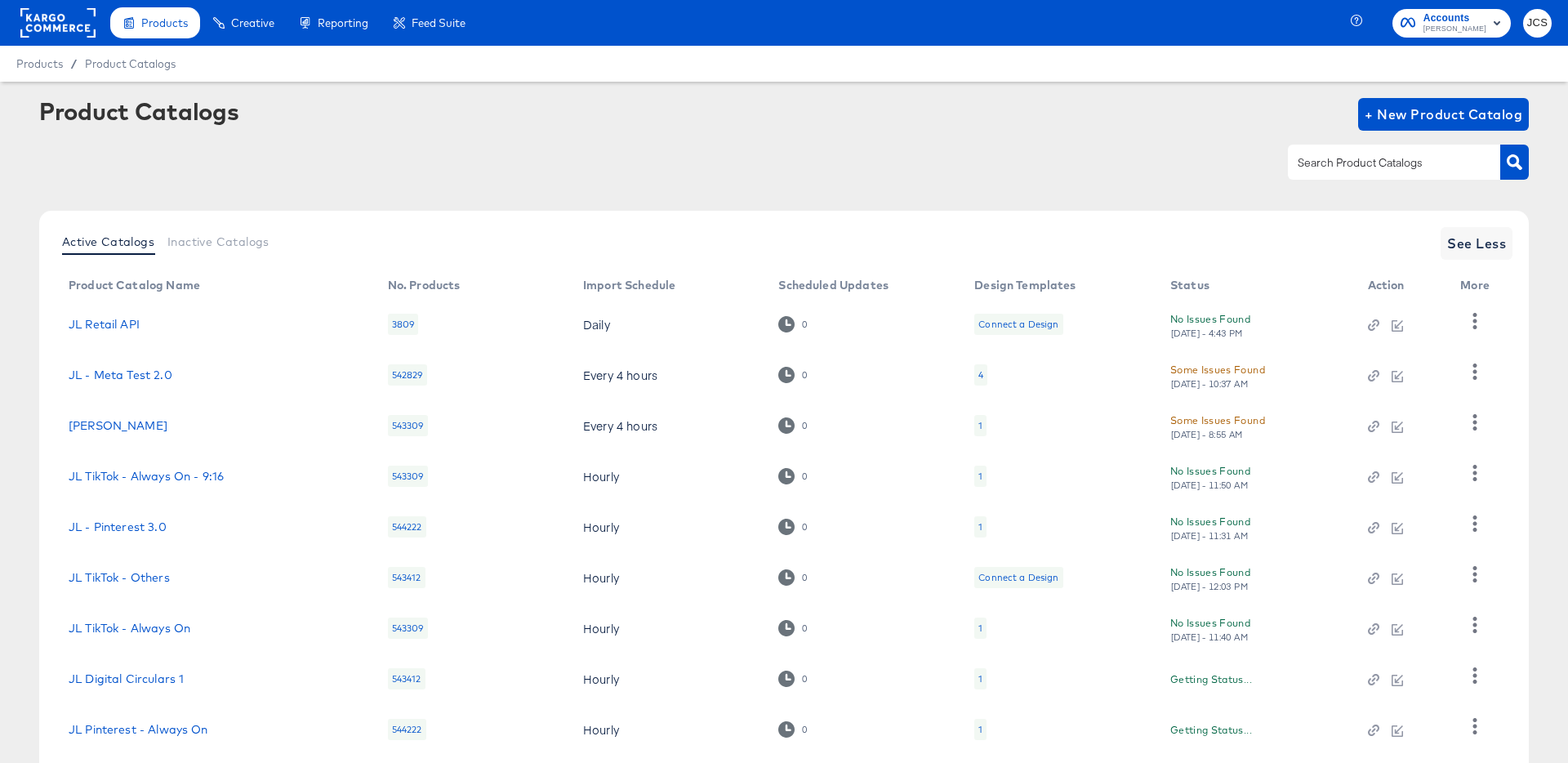
scroll to position [150, 0]
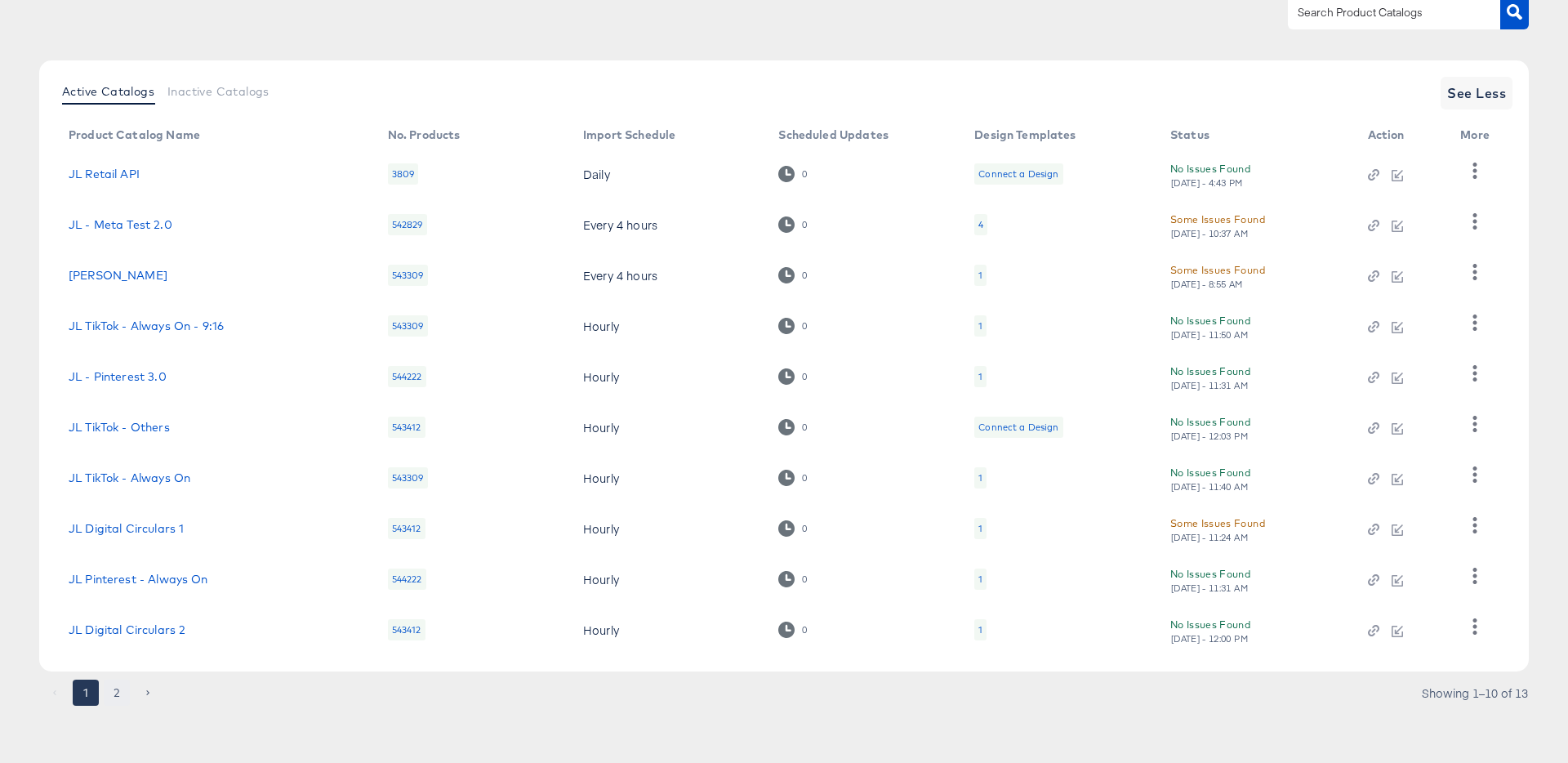
click at [116, 689] on button "2" at bounding box center [117, 693] width 27 height 27
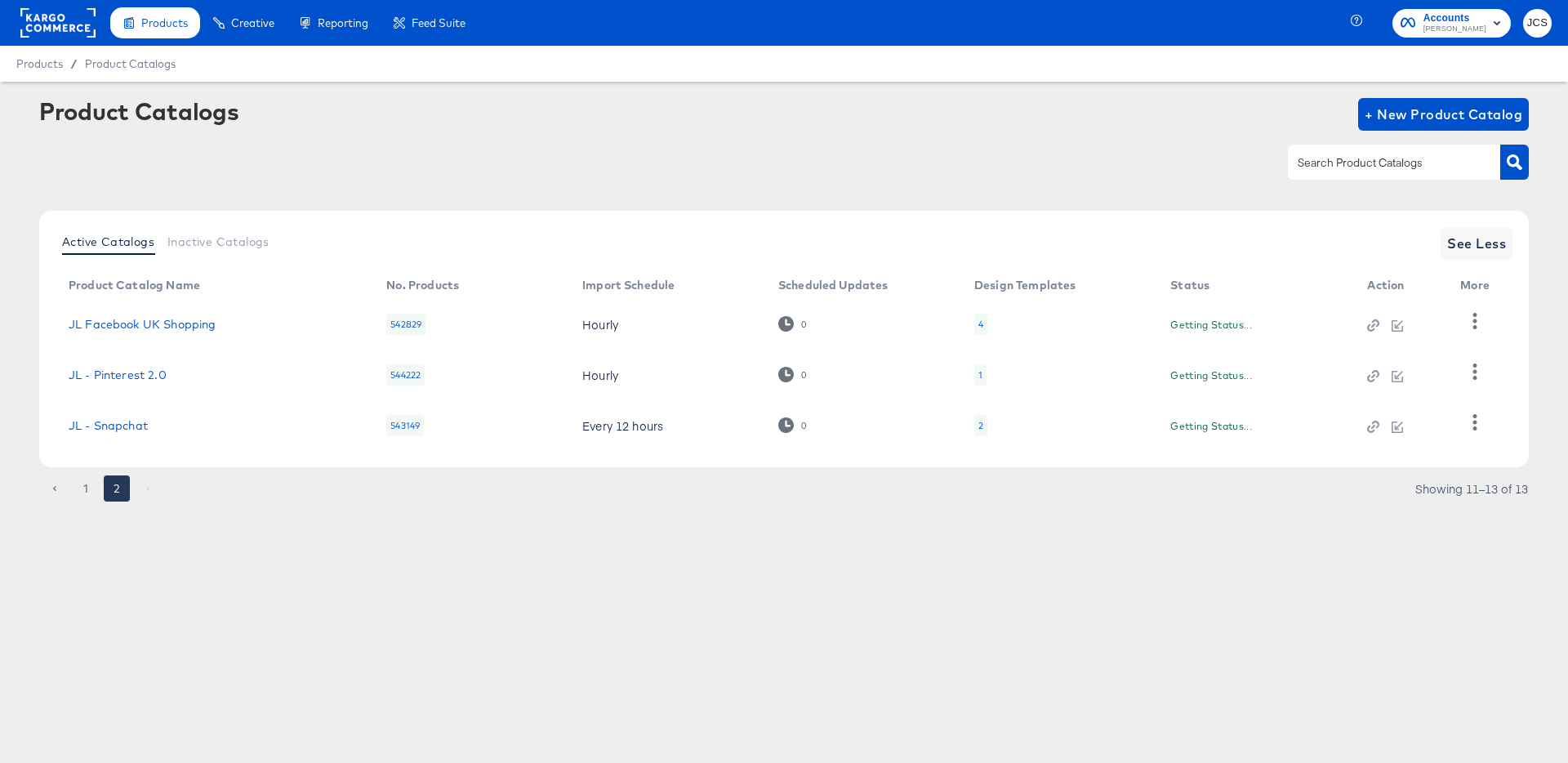
scroll to position [0, 0]
click at [141, 330] on link "JL Facebook UK Shopping" at bounding box center [142, 324] width 147 height 13
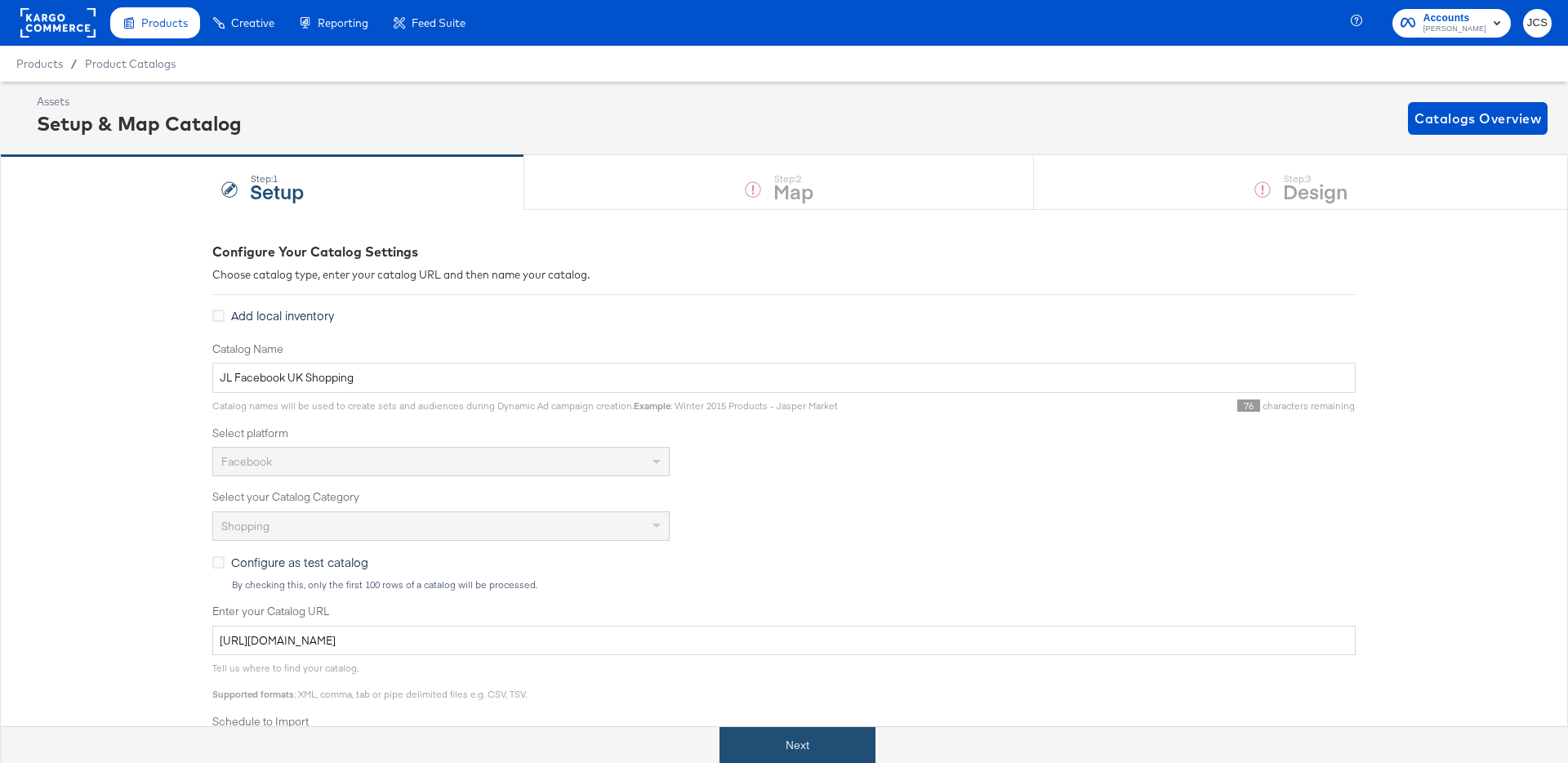
click at [763, 749] on button "Next" at bounding box center [797, 745] width 156 height 37
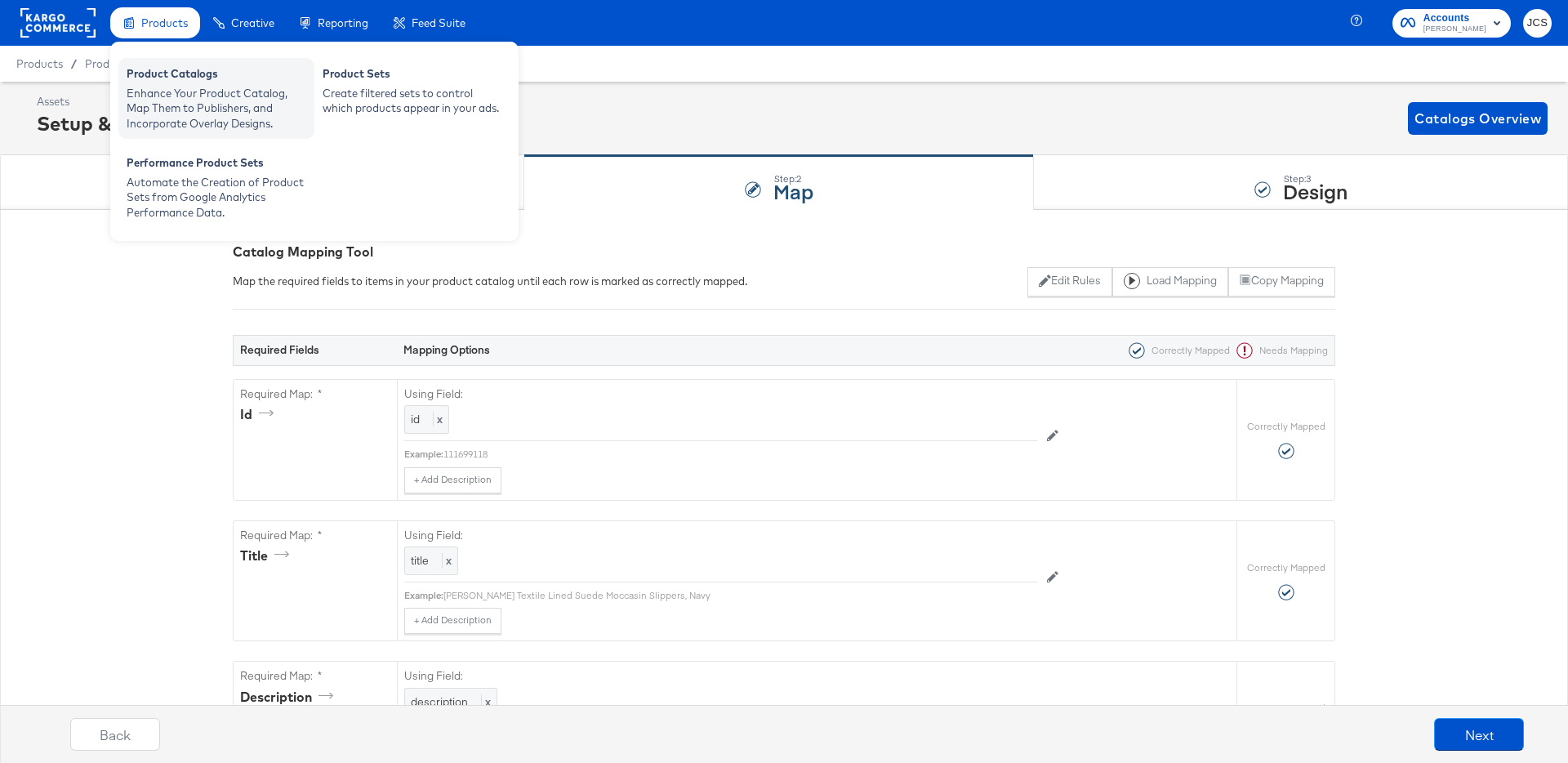
click at [170, 88] on div "Enhance Your Product Catalog, Map Them to Publishers, and Incorporate Overlay D…" at bounding box center [216, 108] width 179 height 46
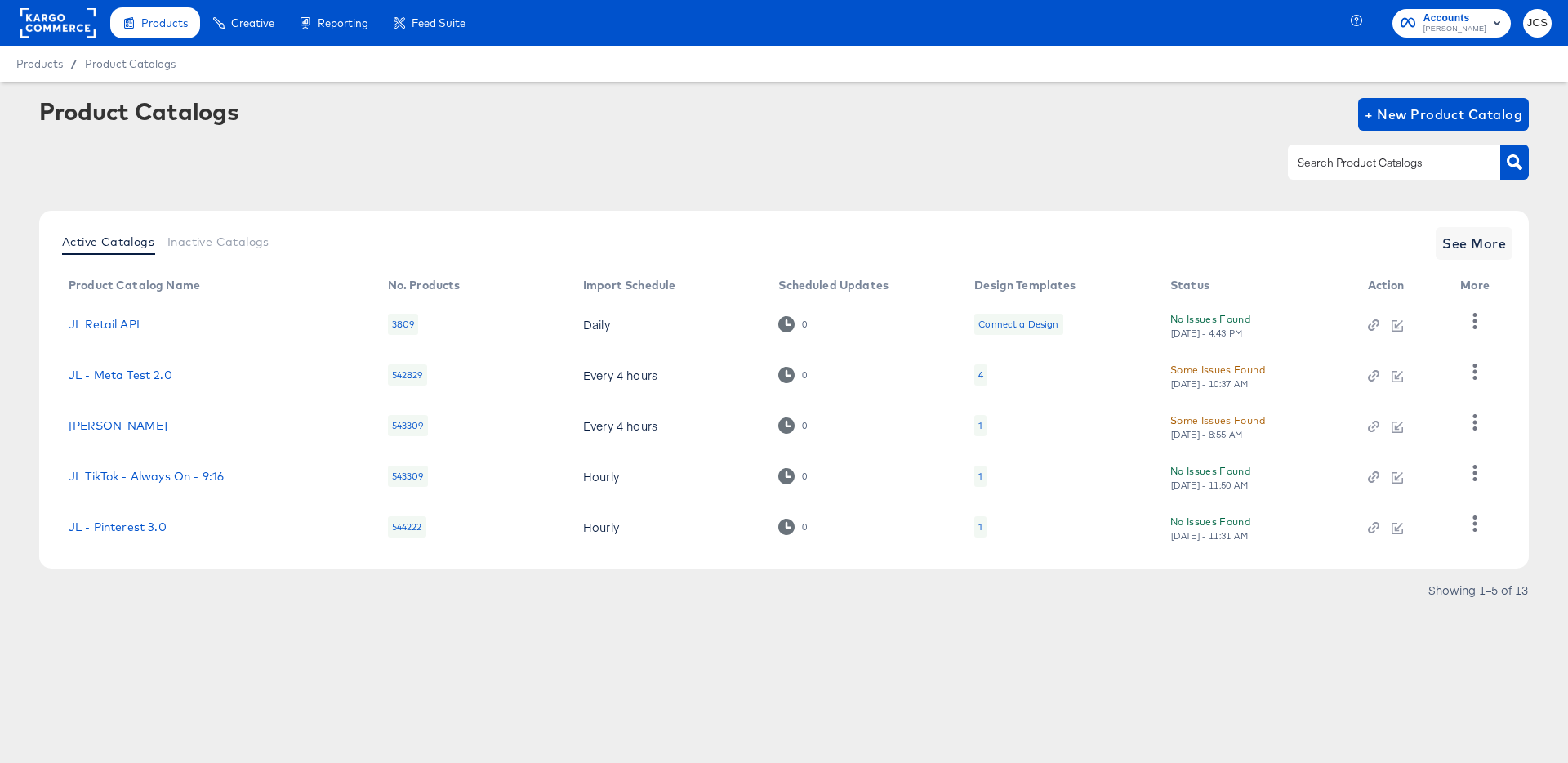
click at [84, 20] on rect at bounding box center [57, 23] width 75 height 29
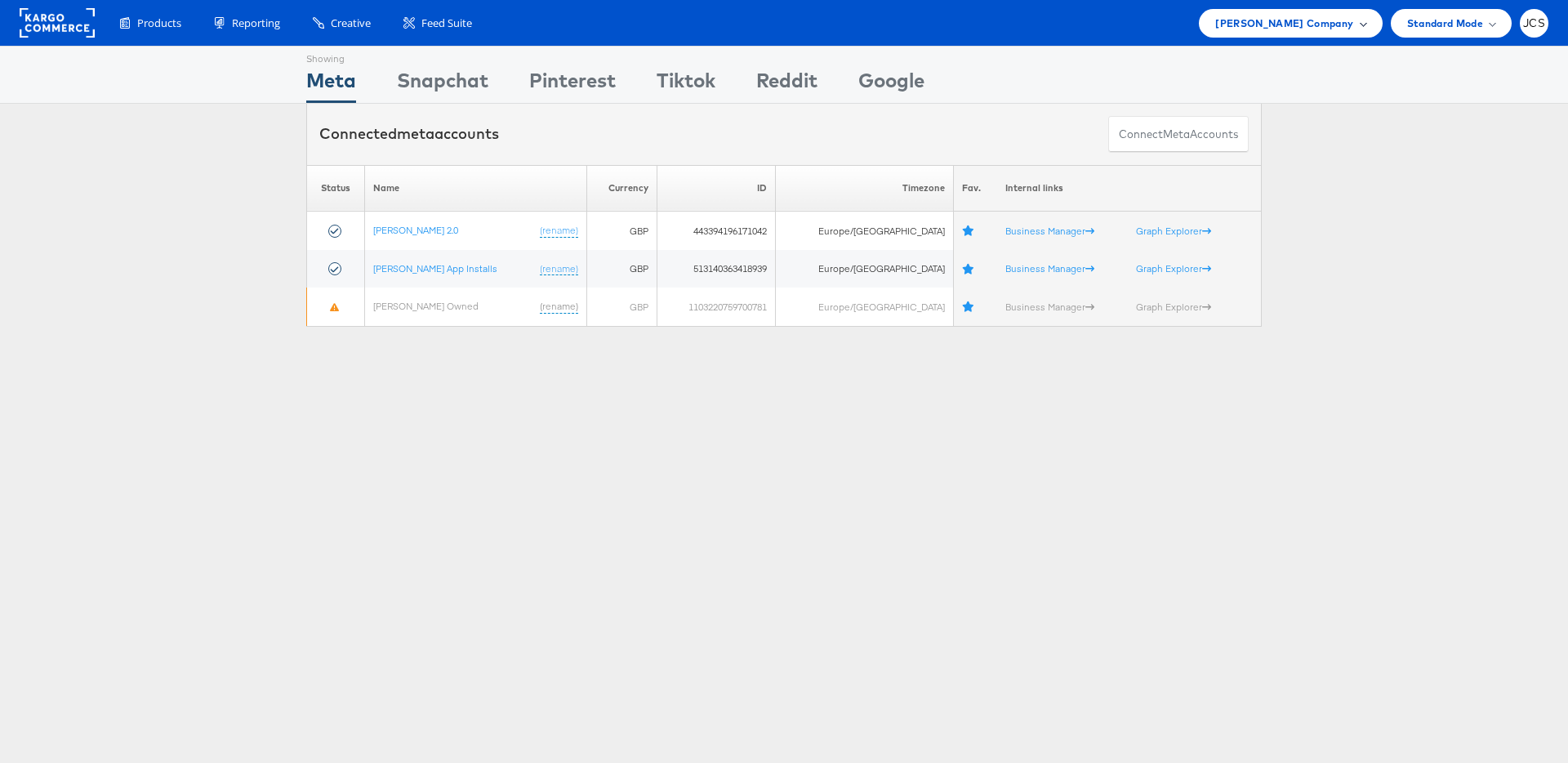
click at [1320, 26] on span "[PERSON_NAME] Company" at bounding box center [1283, 23] width 138 height 17
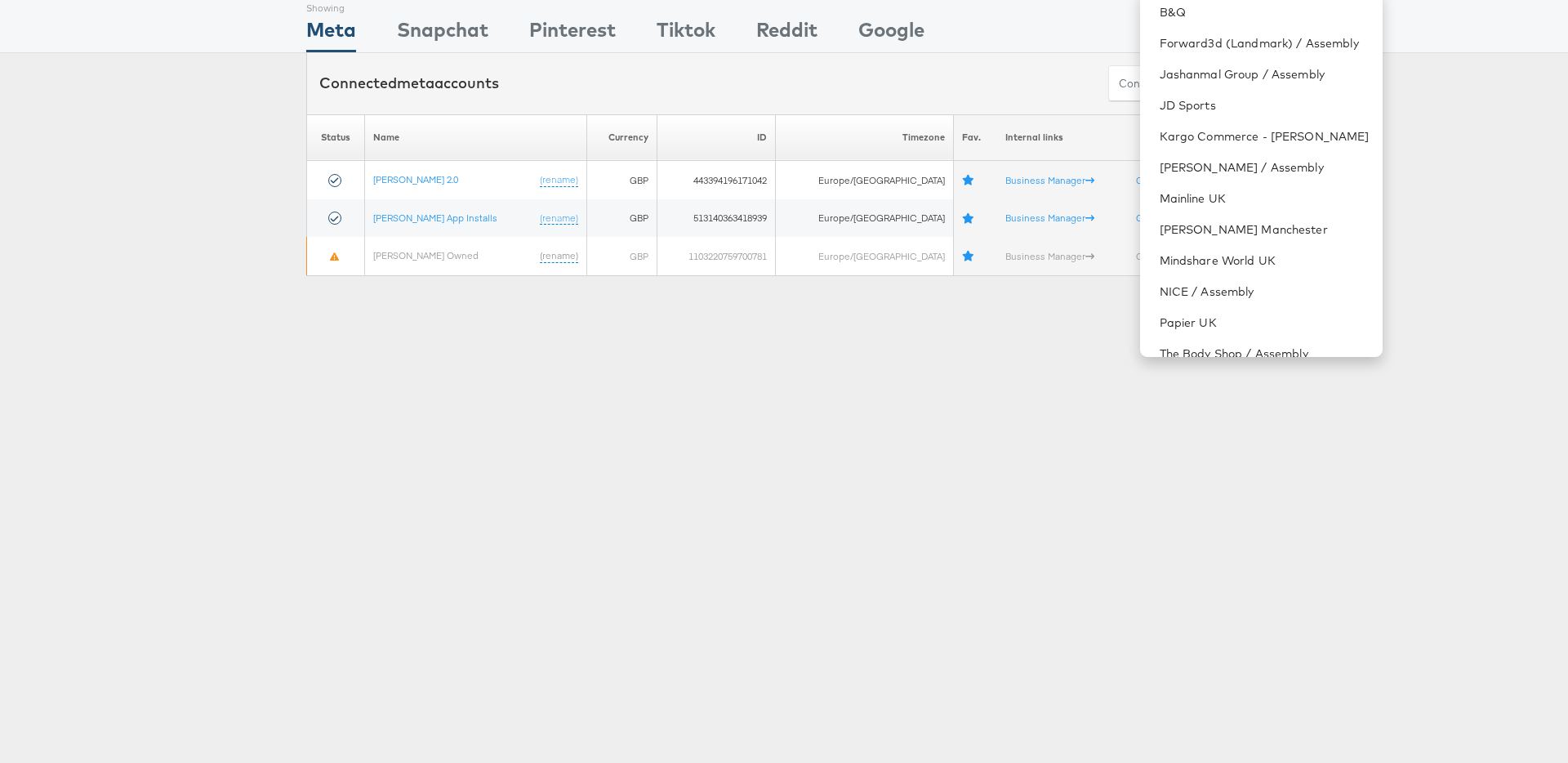
scroll to position [157, 0]
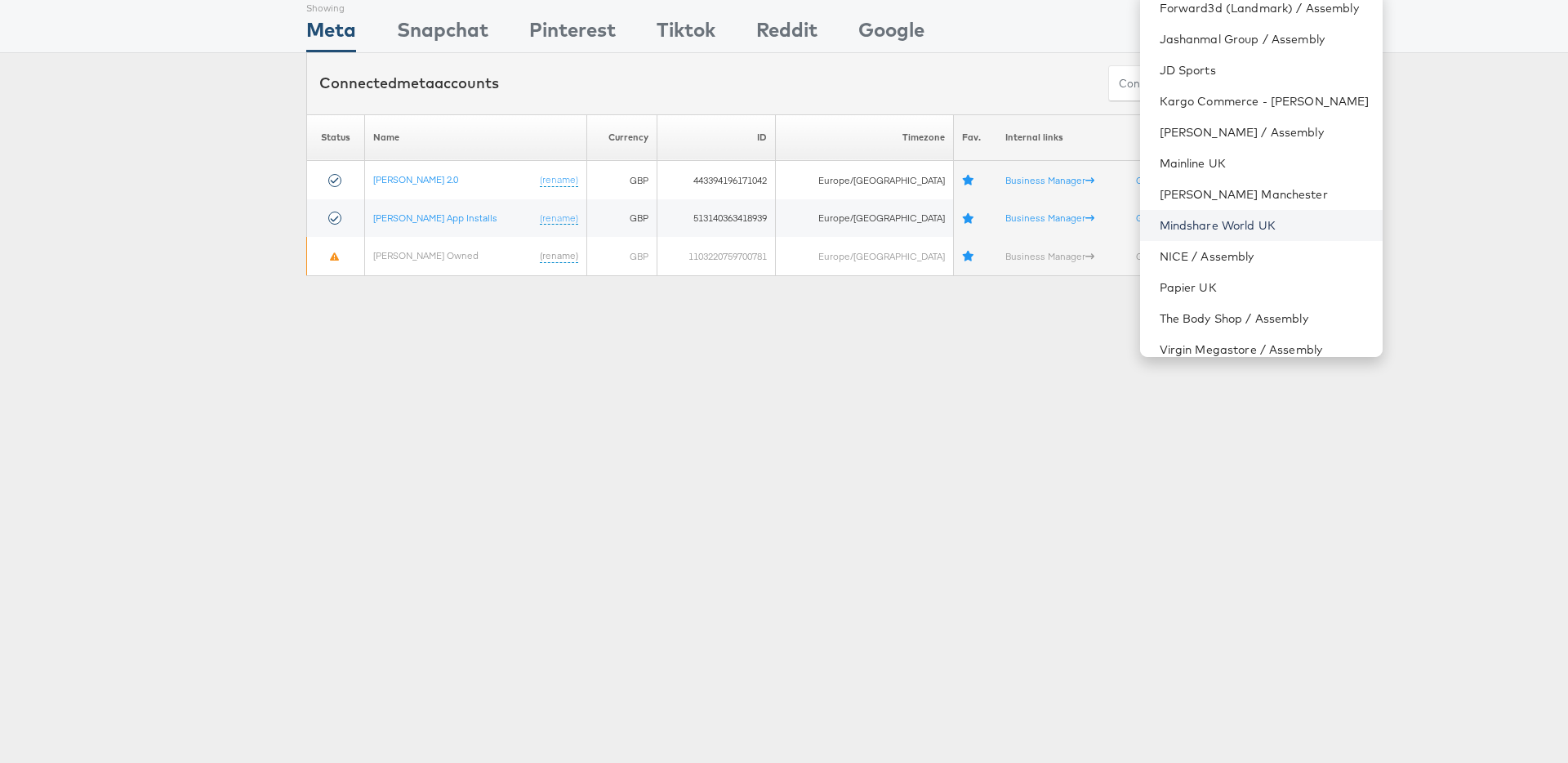
click at [1205, 224] on link "Mindshare World UK" at bounding box center [1264, 225] width 210 height 16
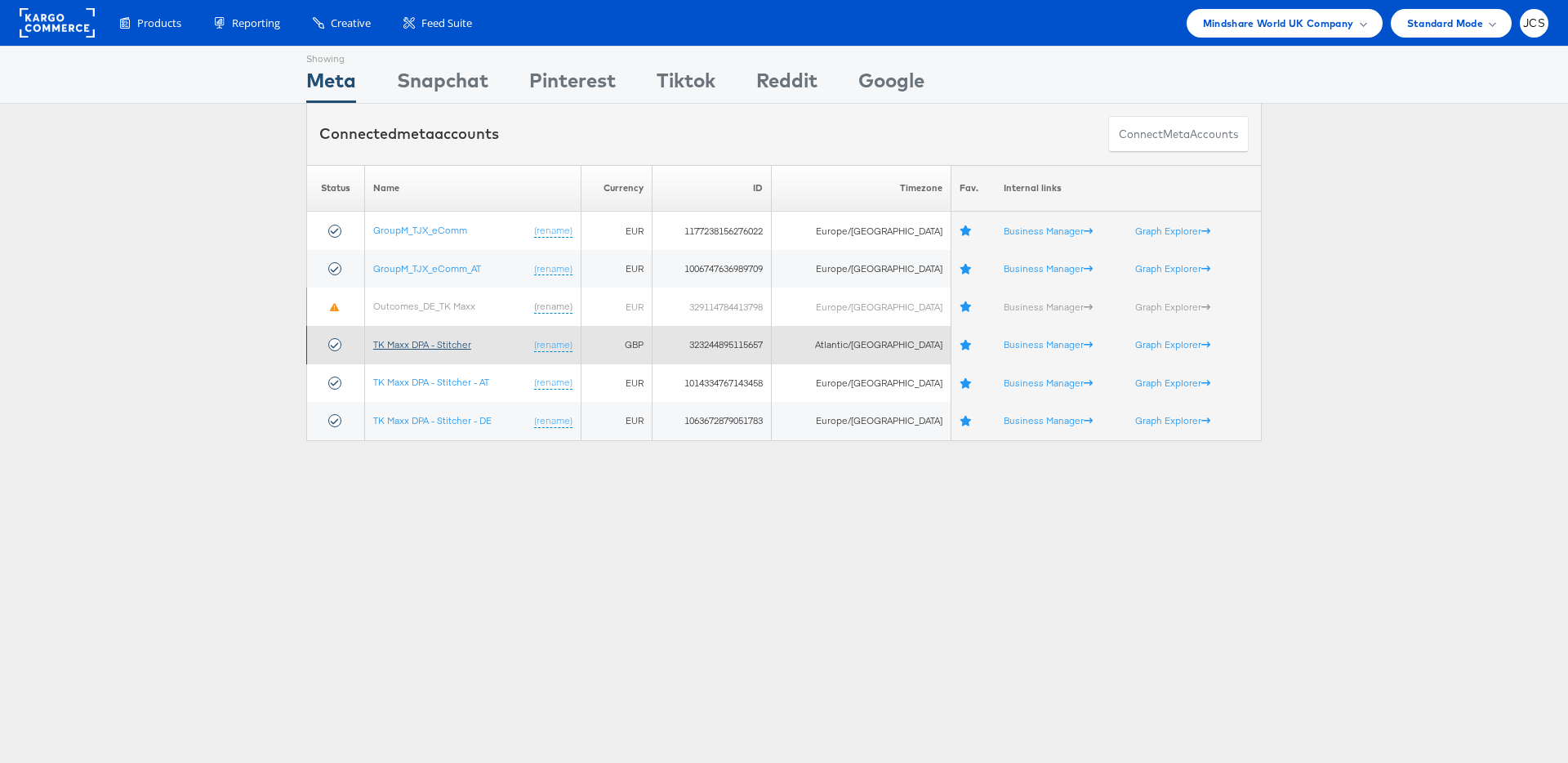
click at [453, 342] on link "TK Maxx DPA - Stitcher" at bounding box center [422, 344] width 98 height 12
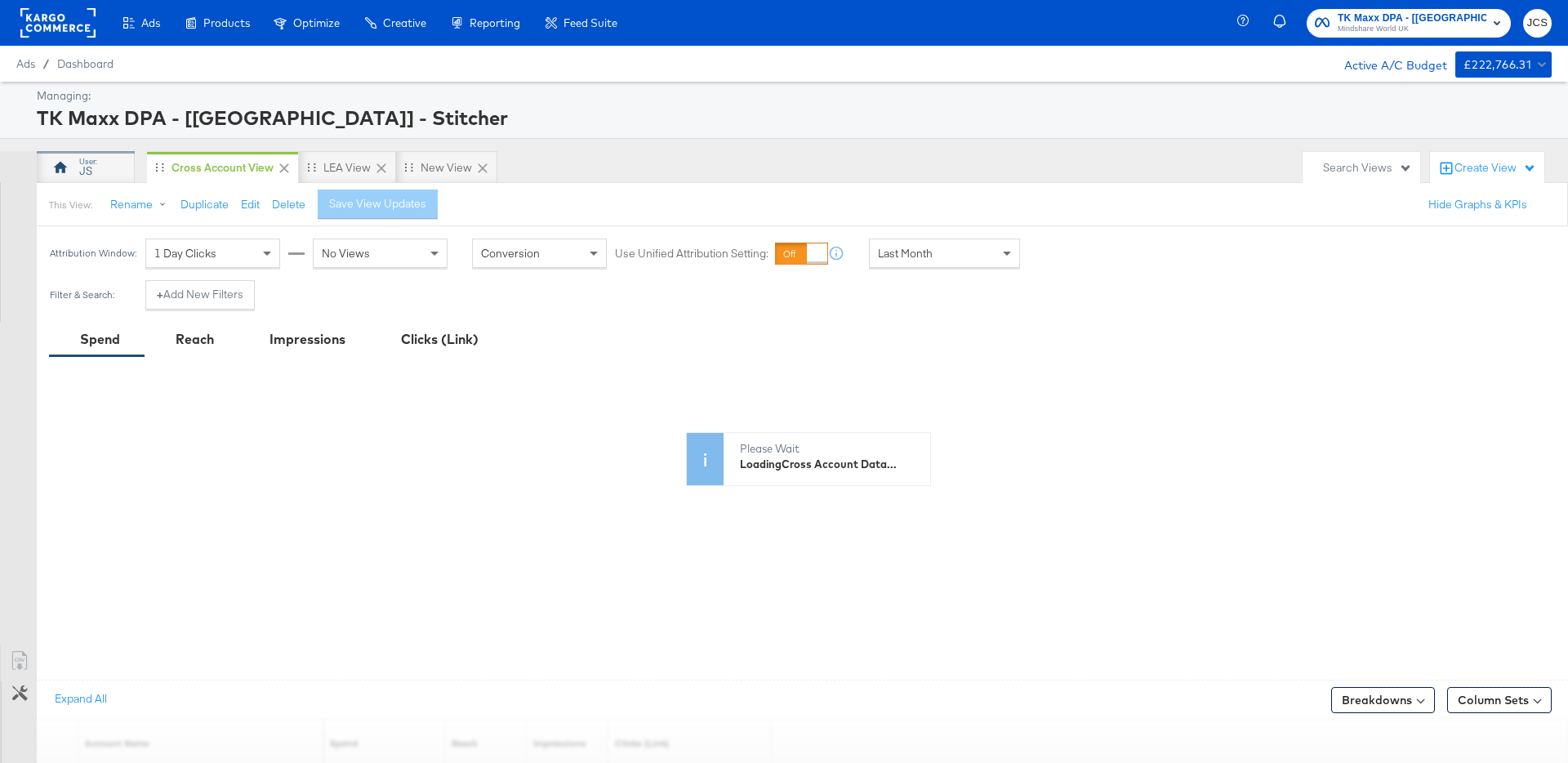
click at [107, 173] on div "JS" at bounding box center [85, 167] width 98 height 32
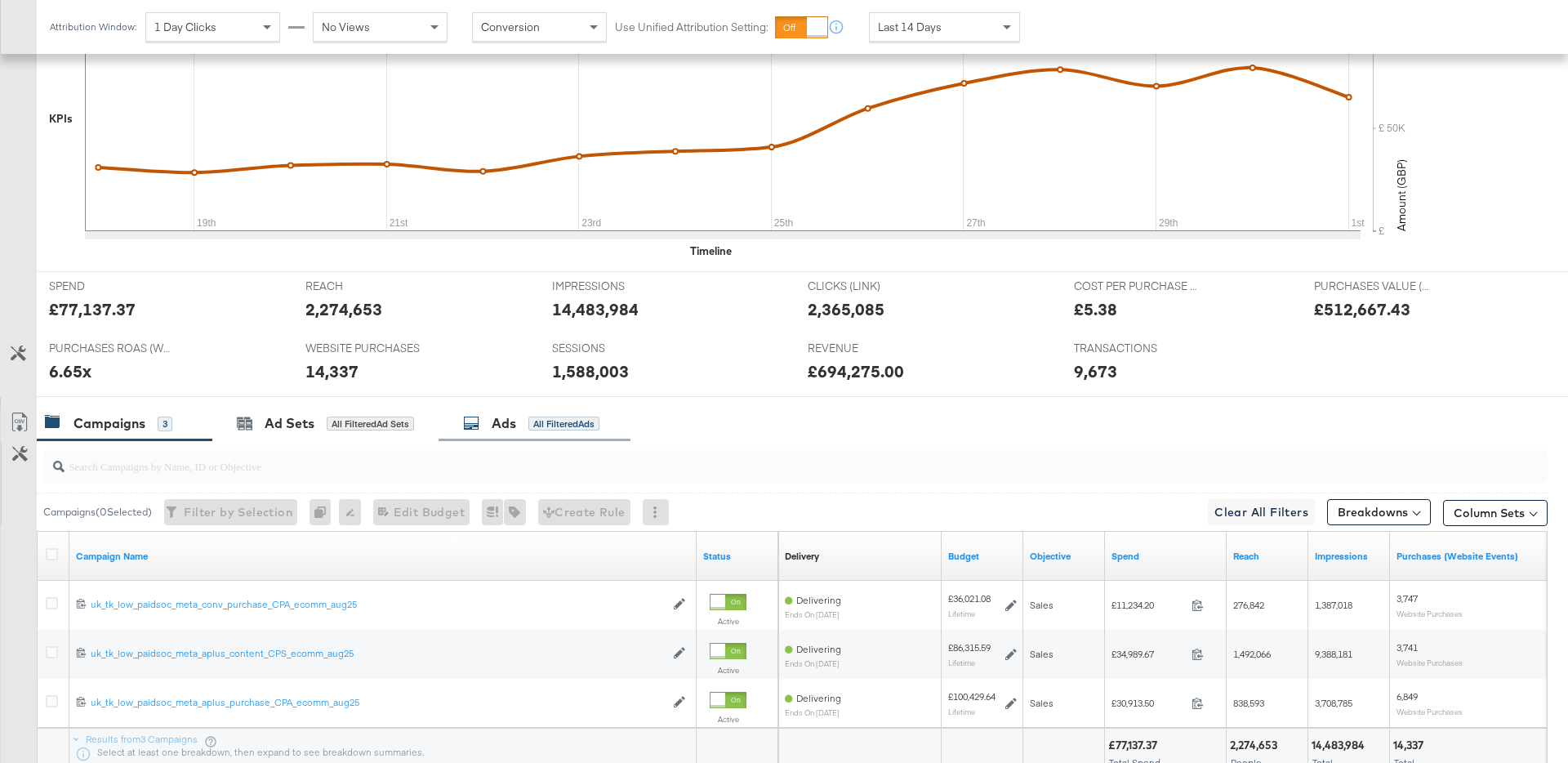
scroll to position [609, 0]
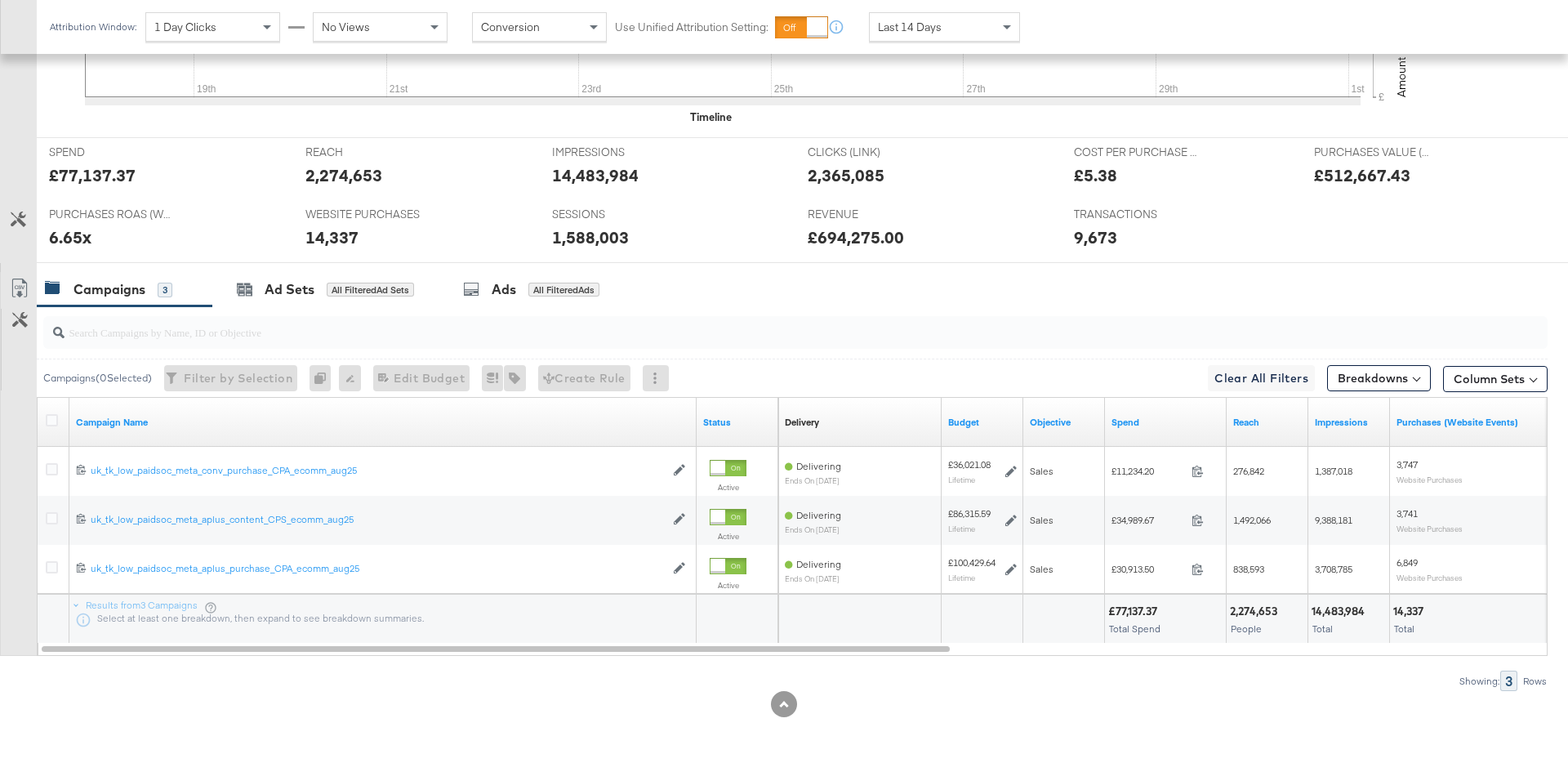
click at [916, 27] on span "Last 14 Days" at bounding box center [909, 27] width 64 height 14
click at [533, 280] on div "Ads All Filtered Ads" at bounding box center [531, 290] width 137 height 19
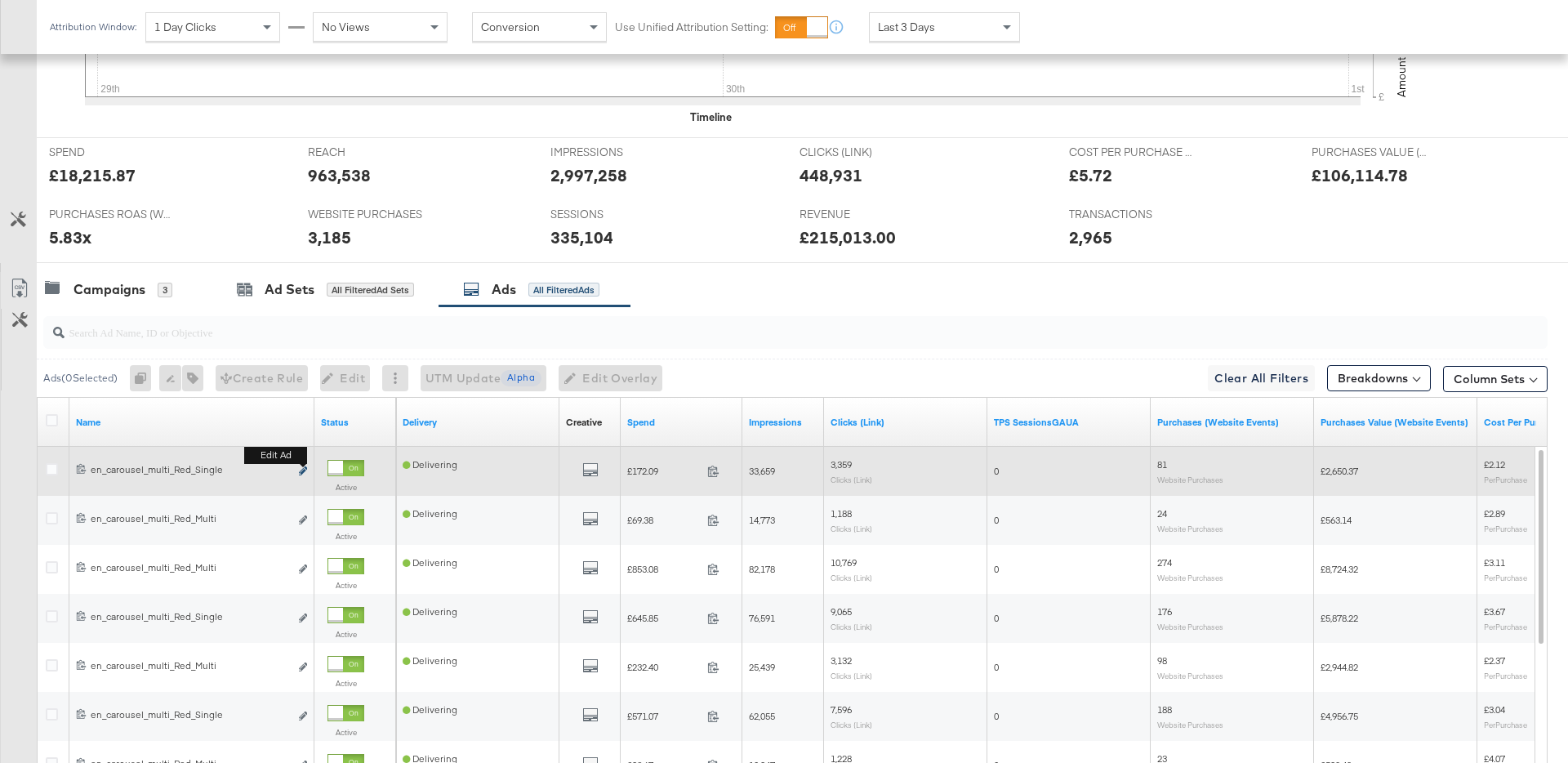
click at [302, 469] on icon "link" at bounding box center [303, 470] width 9 height 9
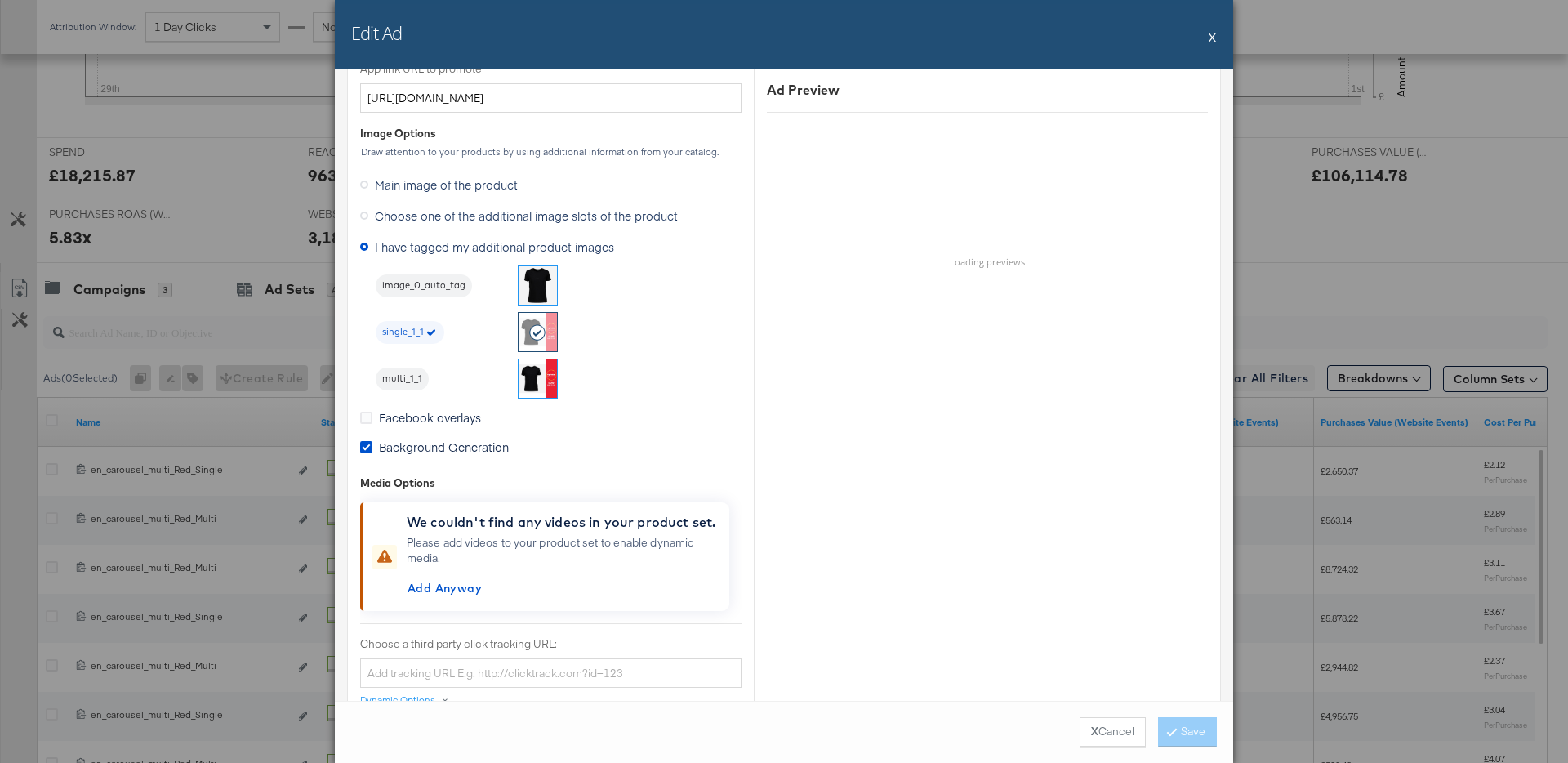
scroll to position [1360, 0]
click at [1208, 38] on button "X" at bounding box center [1212, 36] width 9 height 32
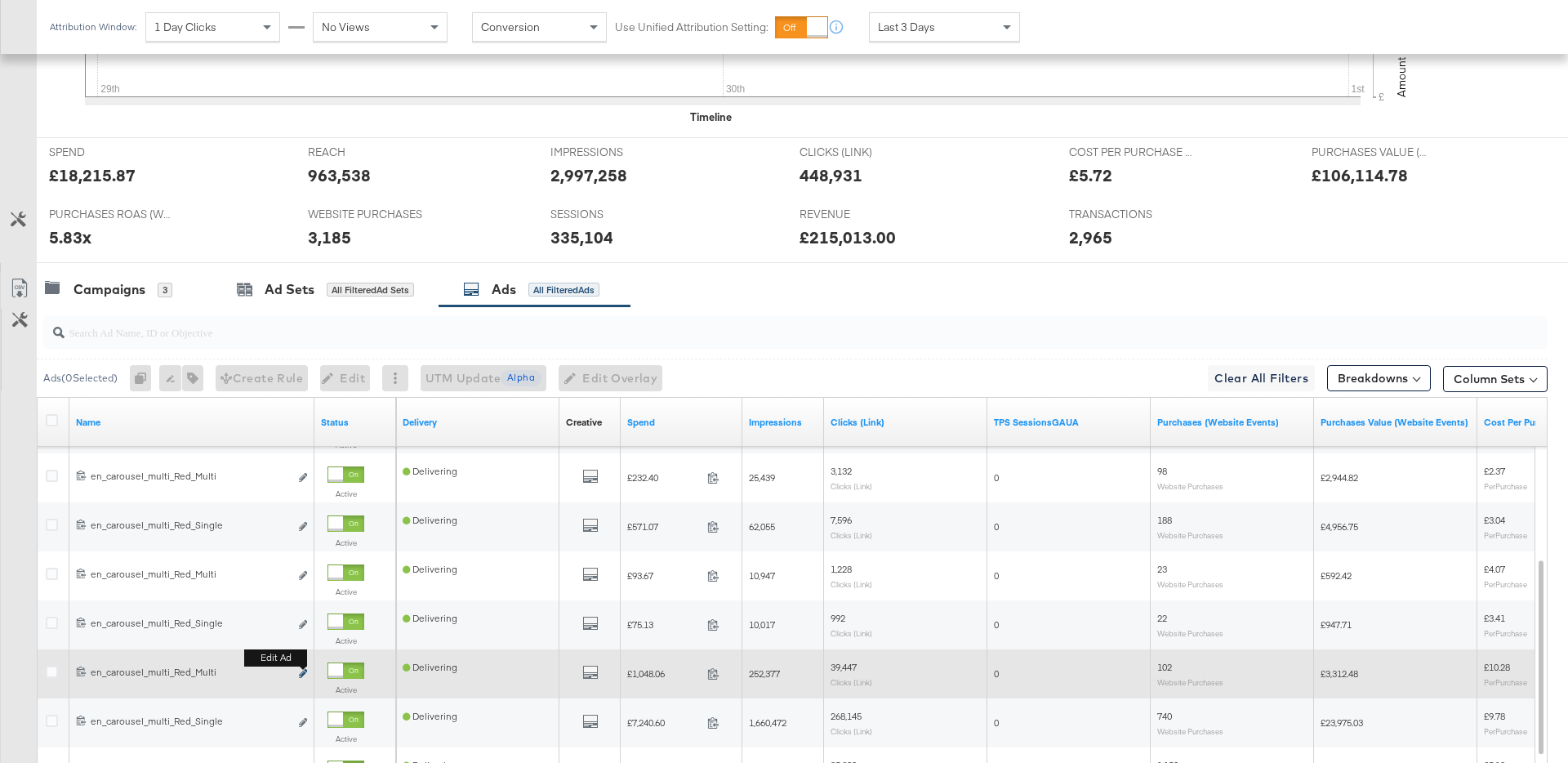
click at [306, 669] on button "Edit ad" at bounding box center [303, 675] width 9 height 17
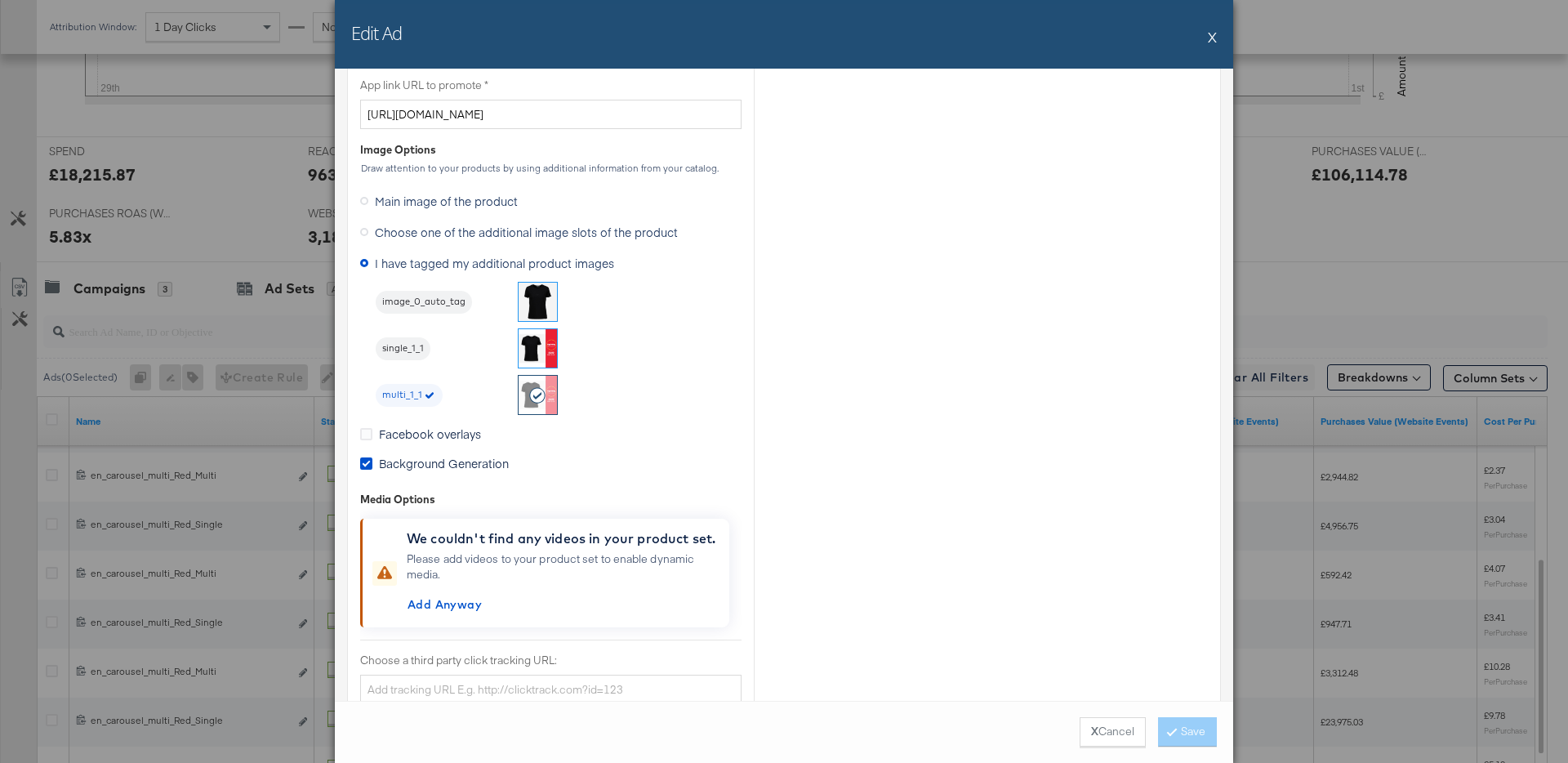
scroll to position [1389, 0]
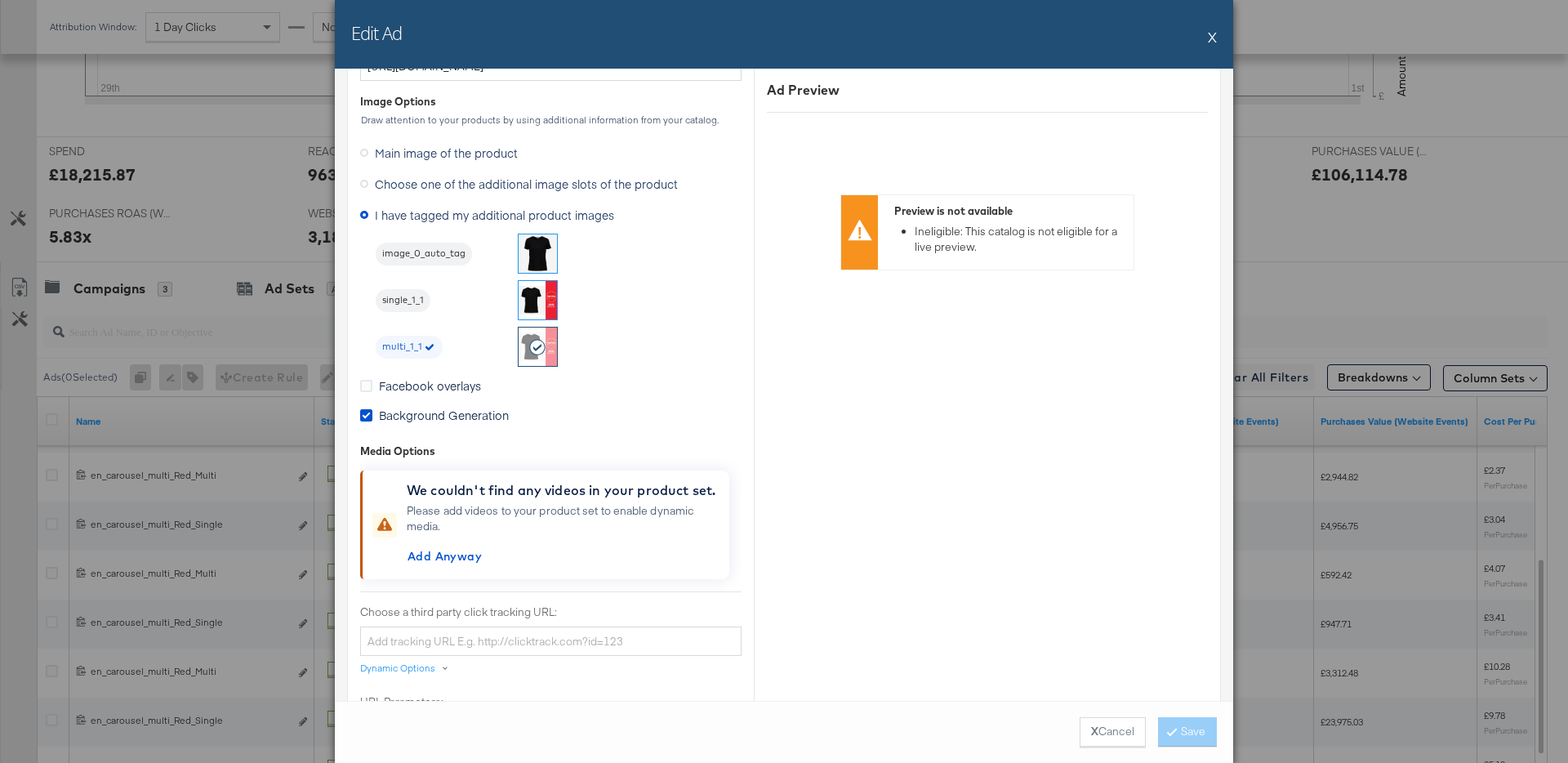
click at [1216, 37] on button "X" at bounding box center [1212, 36] width 9 height 32
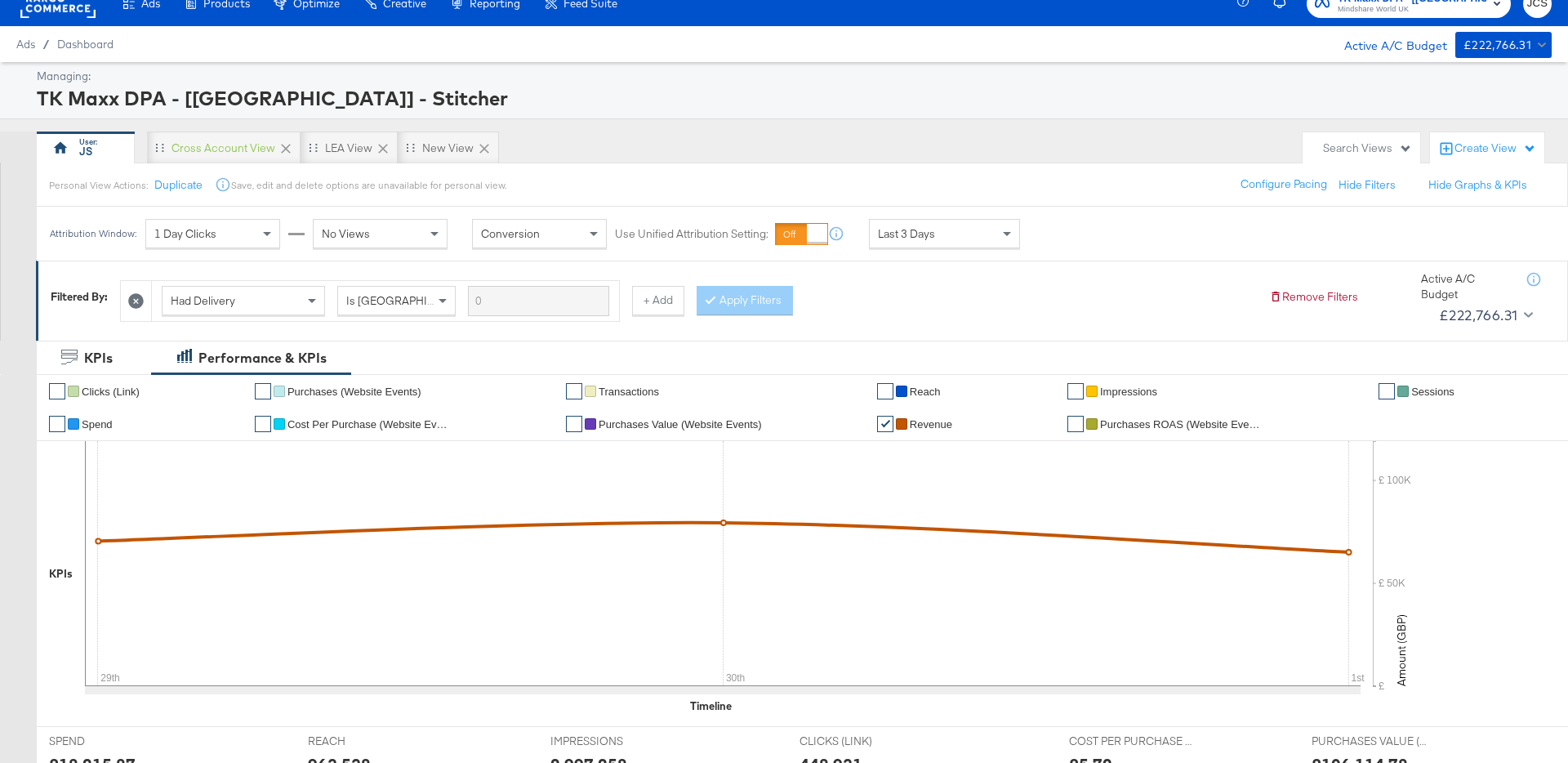
scroll to position [0, 0]
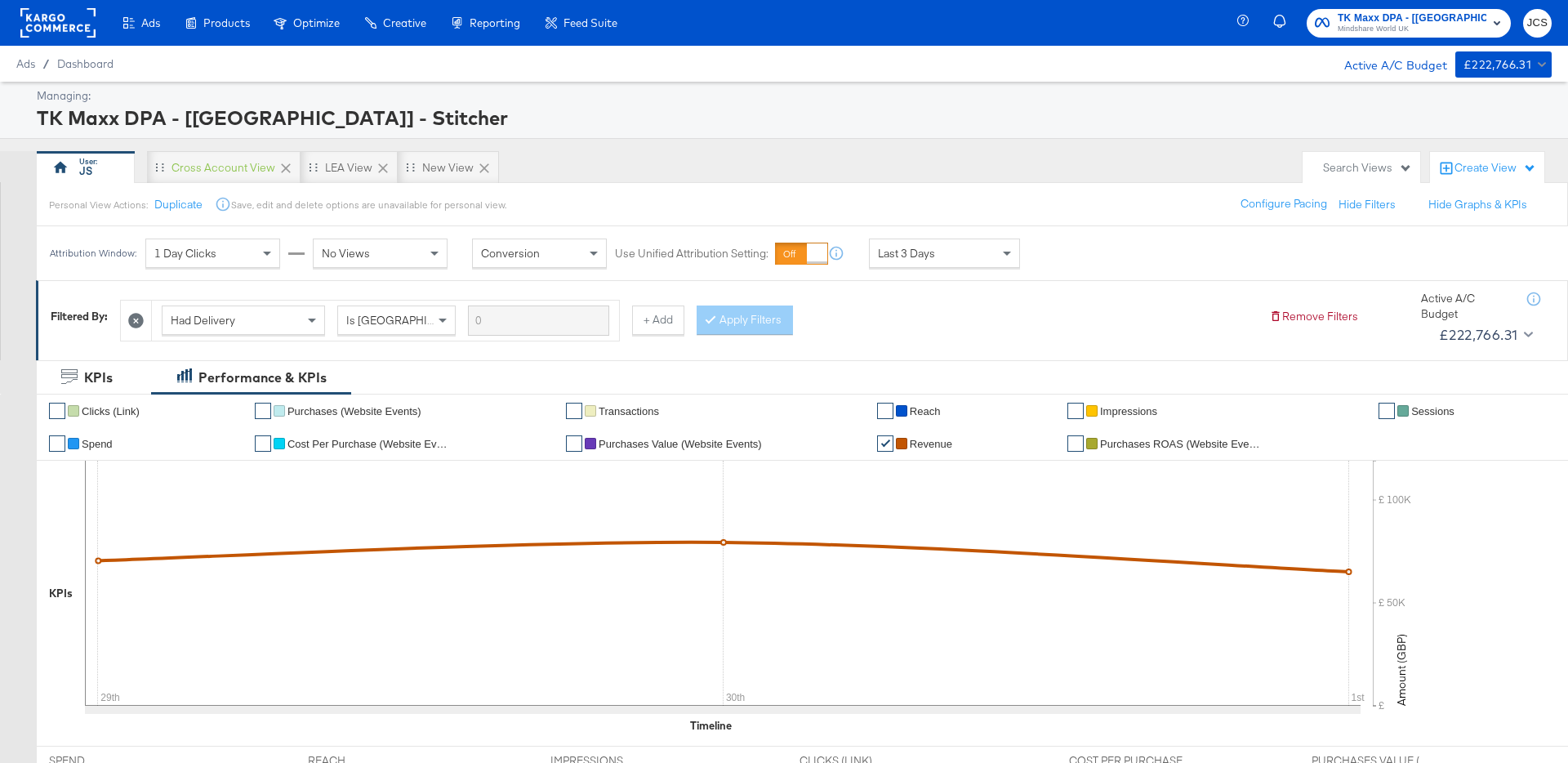
click at [62, 30] on rect at bounding box center [57, 23] width 75 height 29
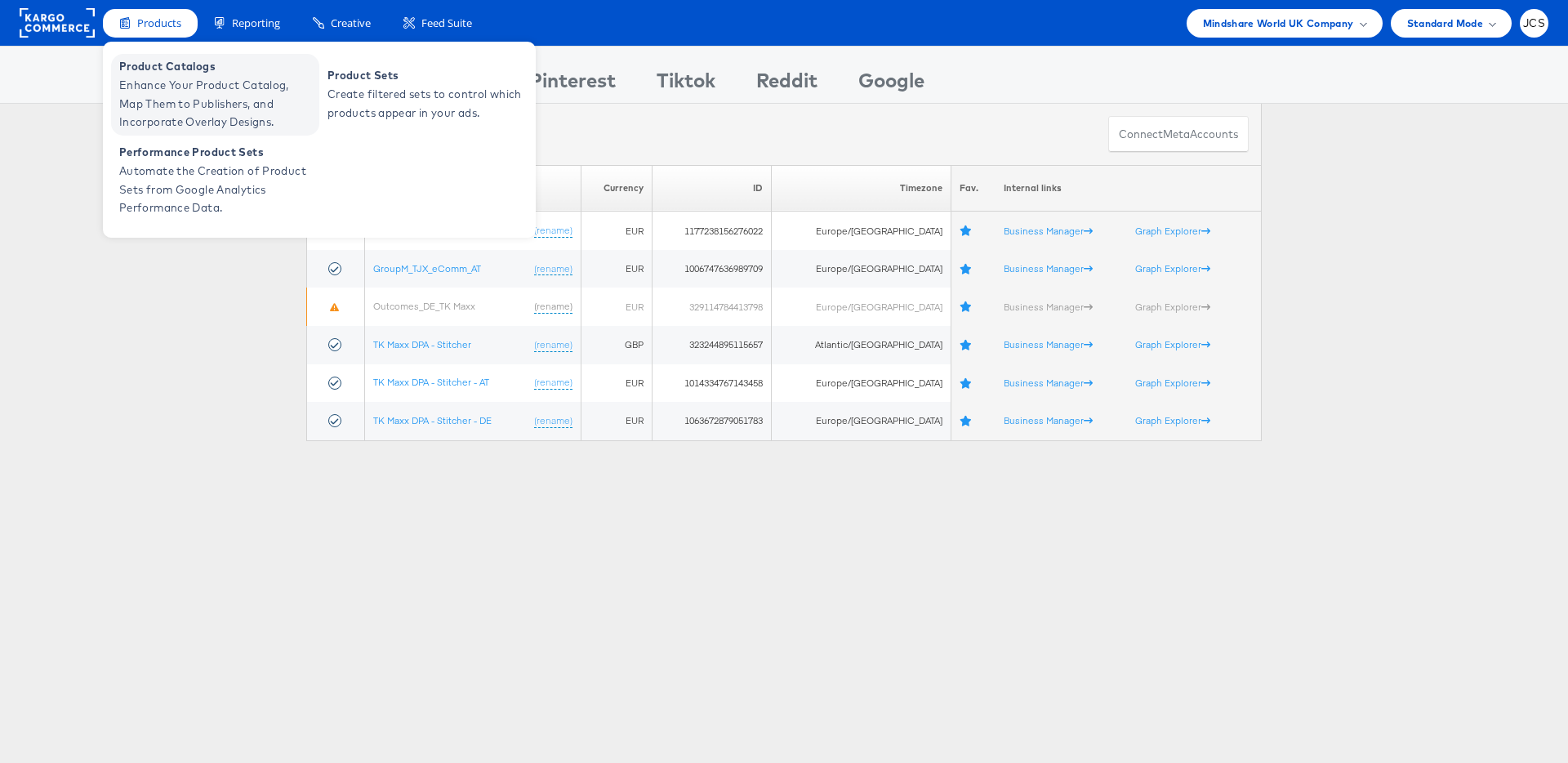
click at [142, 85] on span "Enhance Your Product Catalog, Map Them to Publishers, and Incorporate Overlay D…" at bounding box center [217, 104] width 196 height 55
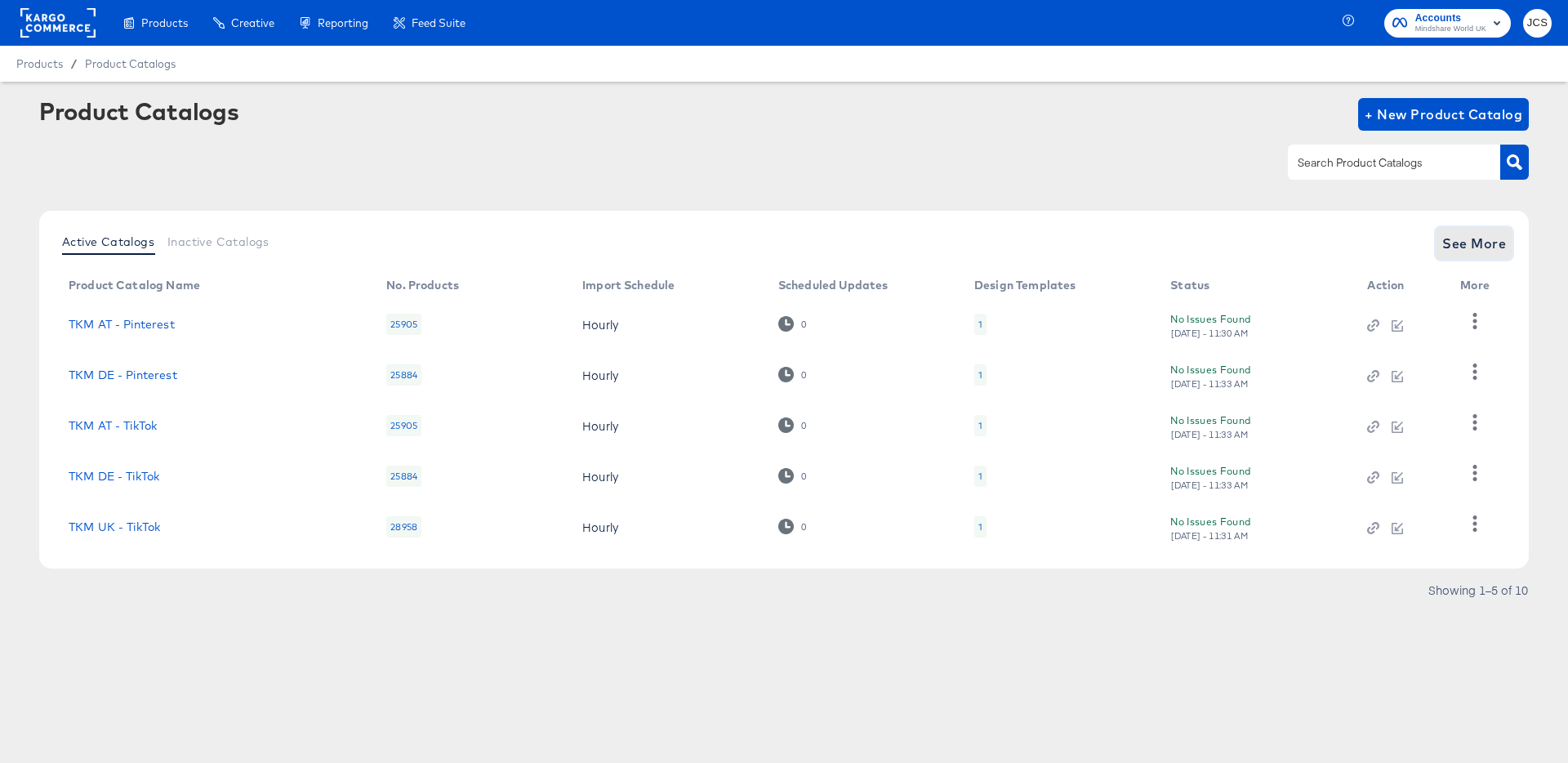
click at [1491, 238] on span "See More" at bounding box center [1473, 243] width 64 height 23
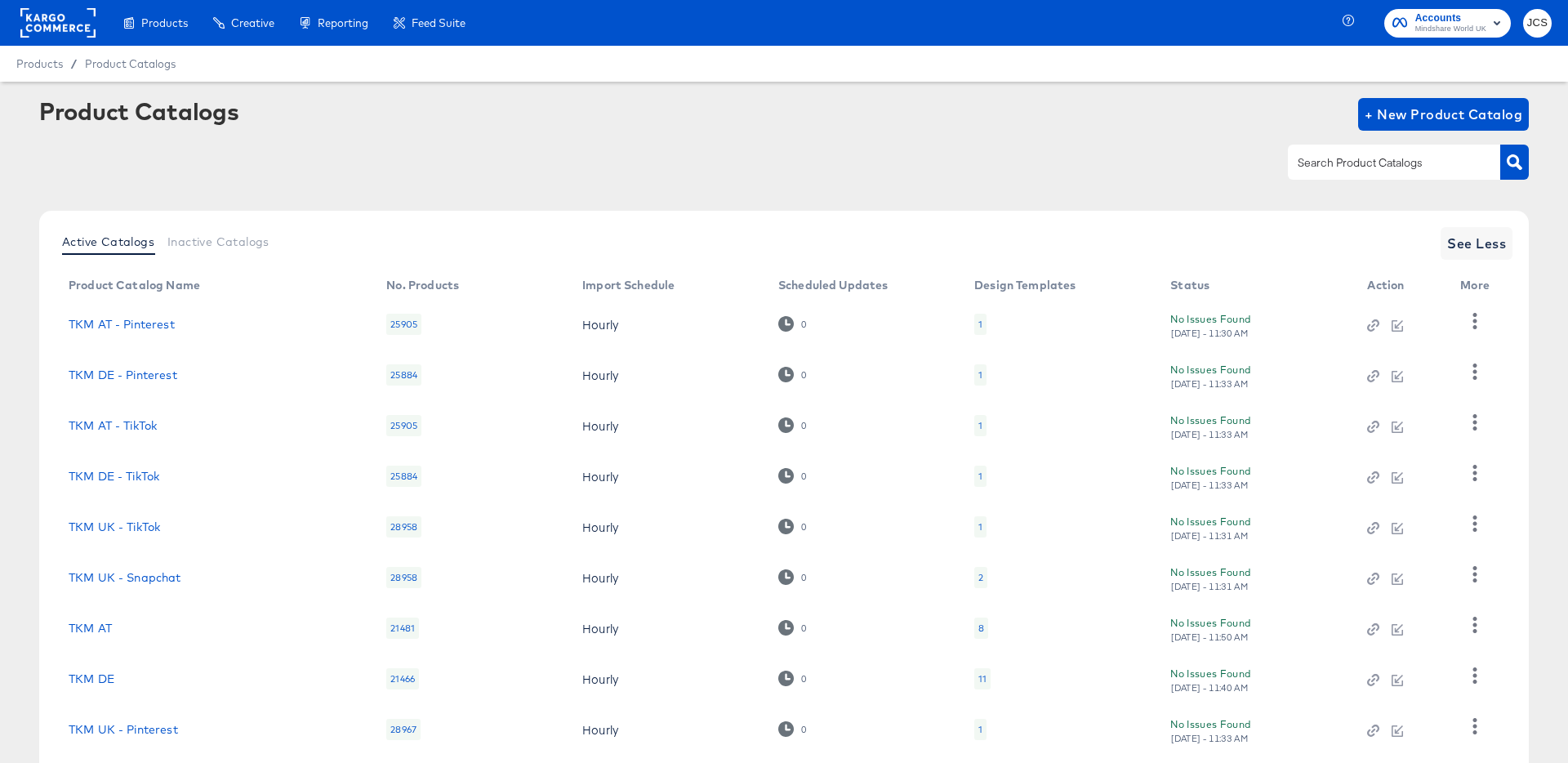
click at [57, 17] on rect at bounding box center [57, 23] width 75 height 29
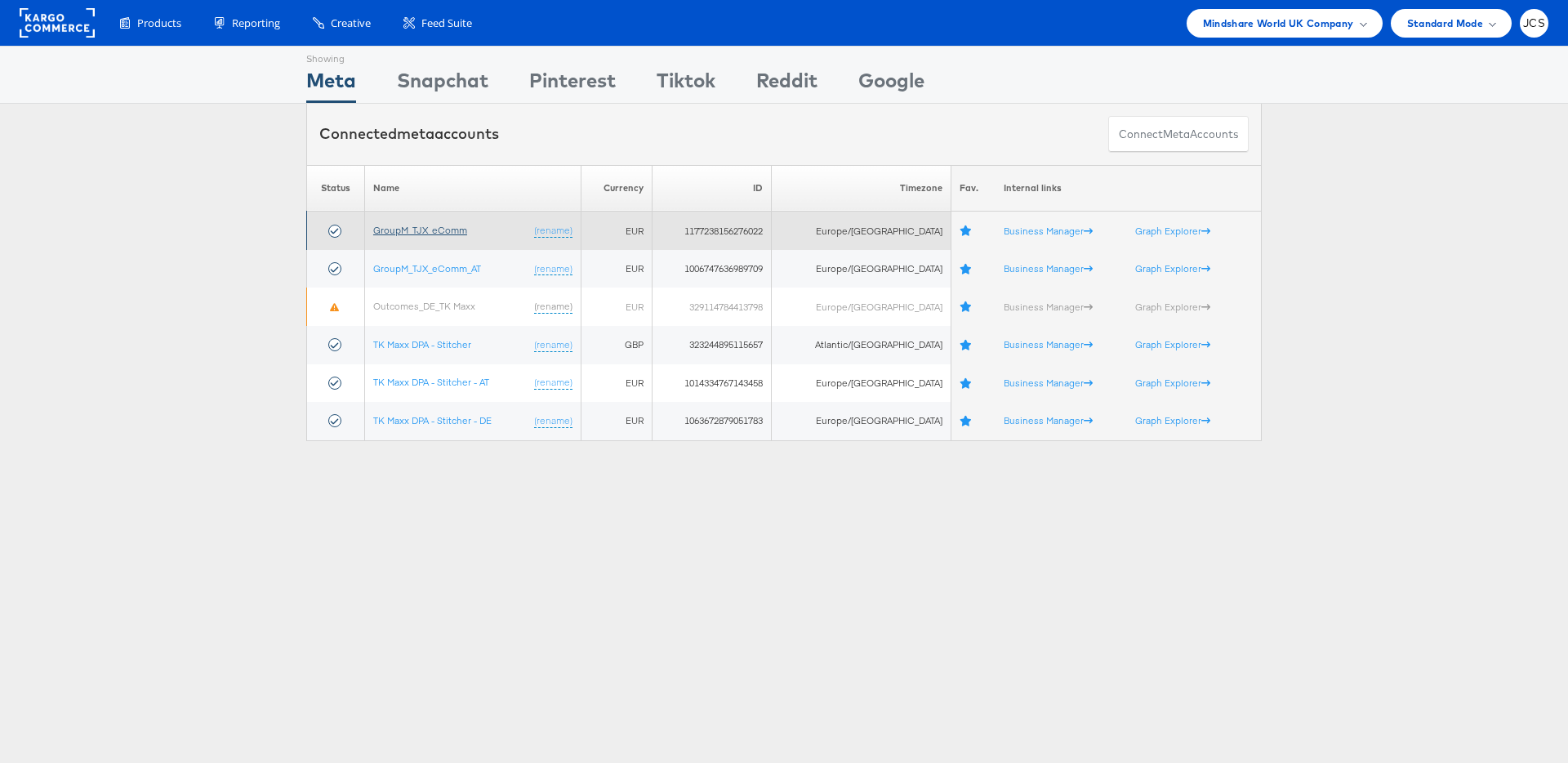
click at [445, 230] on link "GroupM_TJX_eComm" at bounding box center [420, 230] width 94 height 12
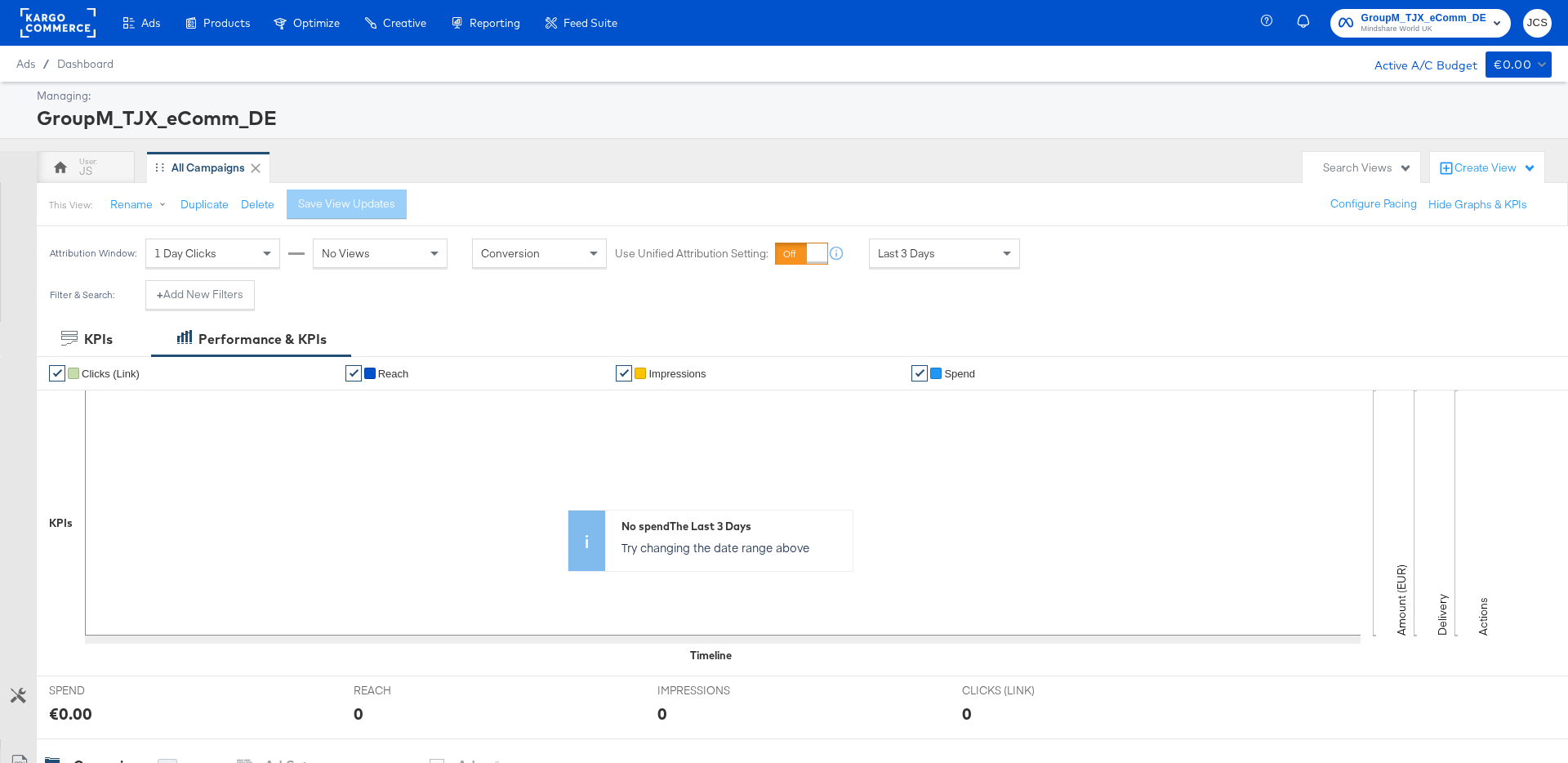
click at [90, 40] on div at bounding box center [57, 23] width 75 height 46
click at [79, 29] on rect at bounding box center [57, 23] width 75 height 29
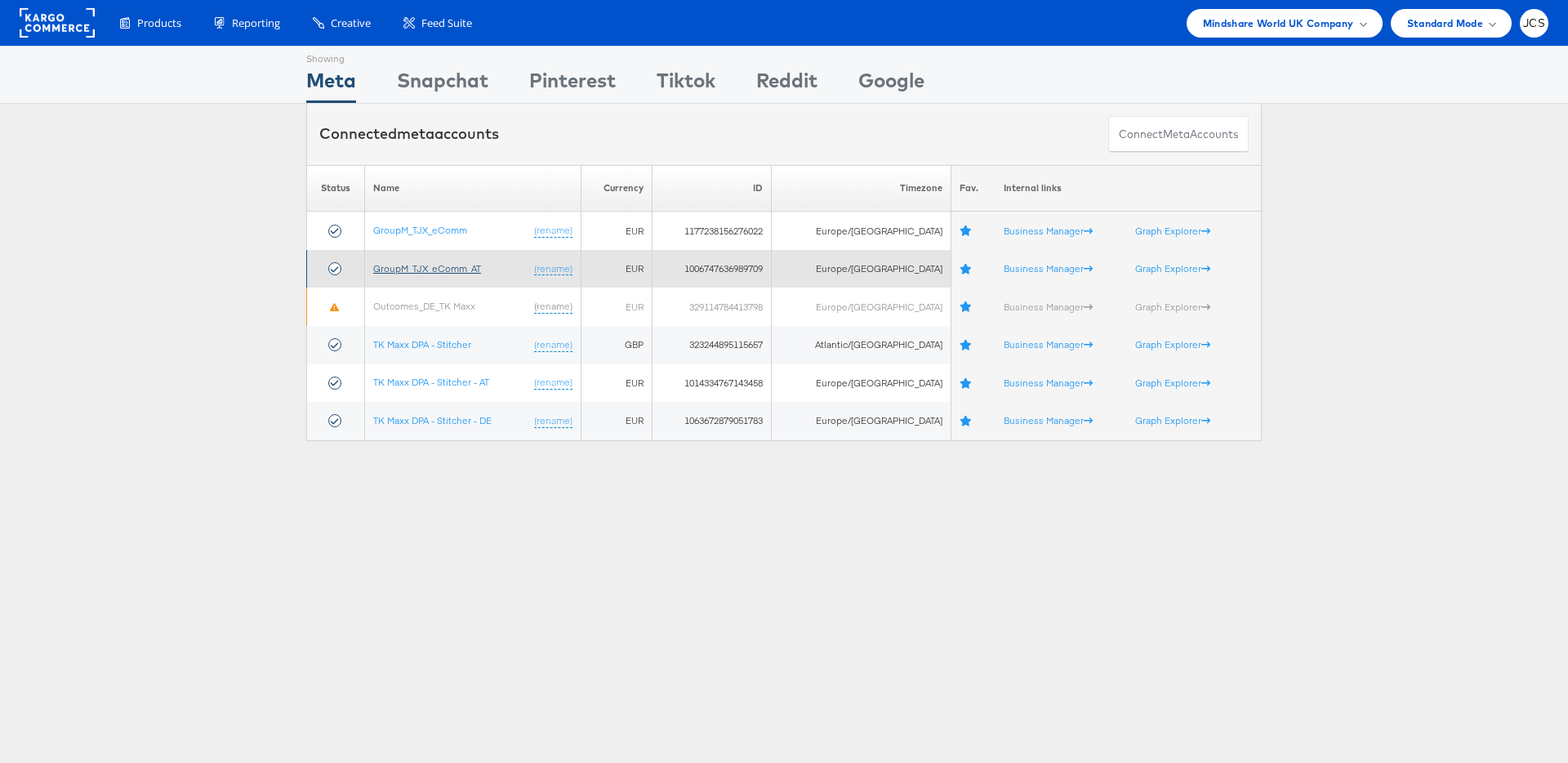
click at [468, 270] on link "GroupM_TJX_eComm_AT" at bounding box center [426, 268] width 107 height 12
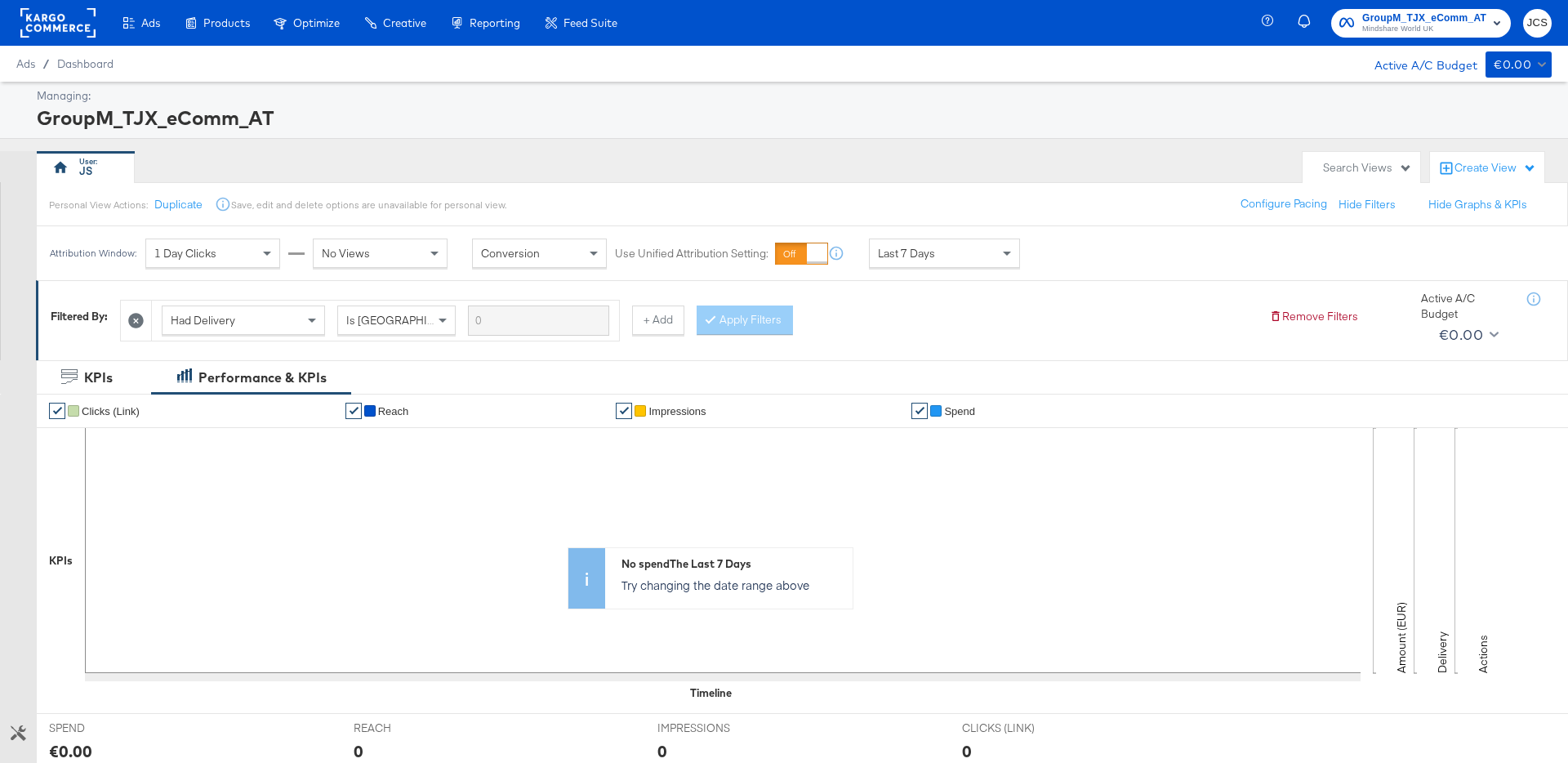
click at [85, 28] on rect at bounding box center [57, 23] width 75 height 29
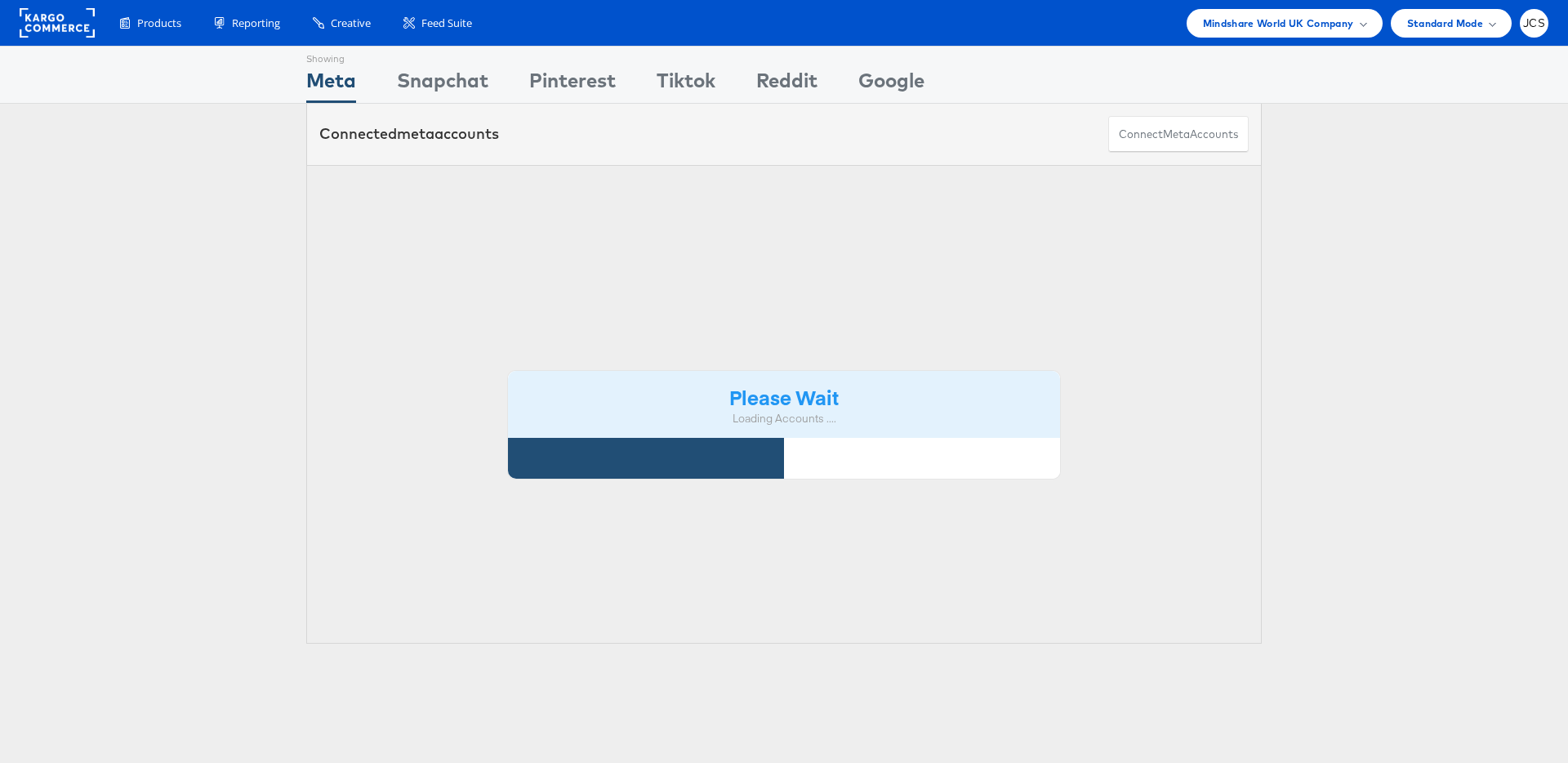
scroll to position [100, 0]
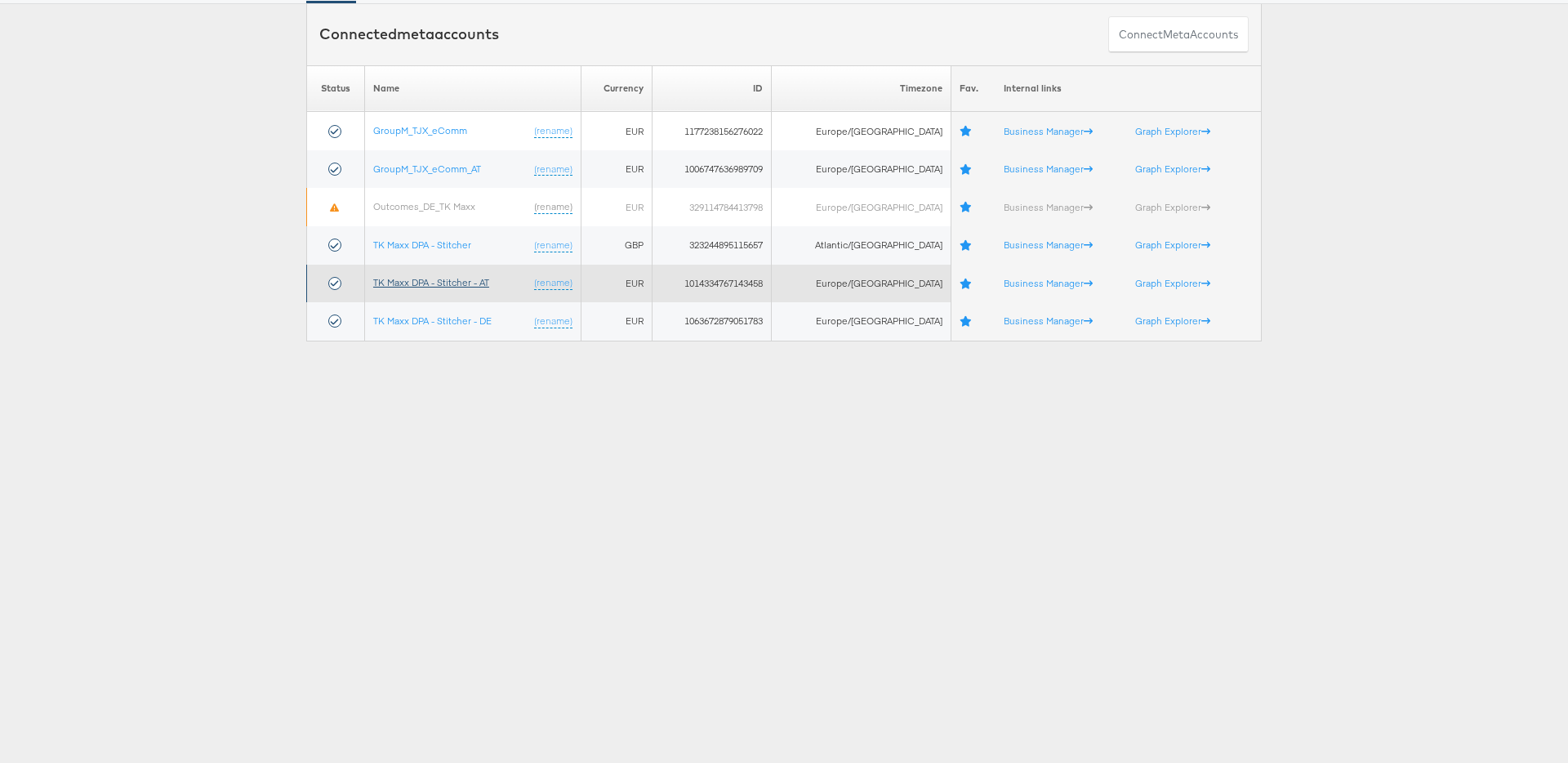
click at [469, 284] on link "TK Maxx DPA - Stitcher - AT" at bounding box center [431, 282] width 116 height 12
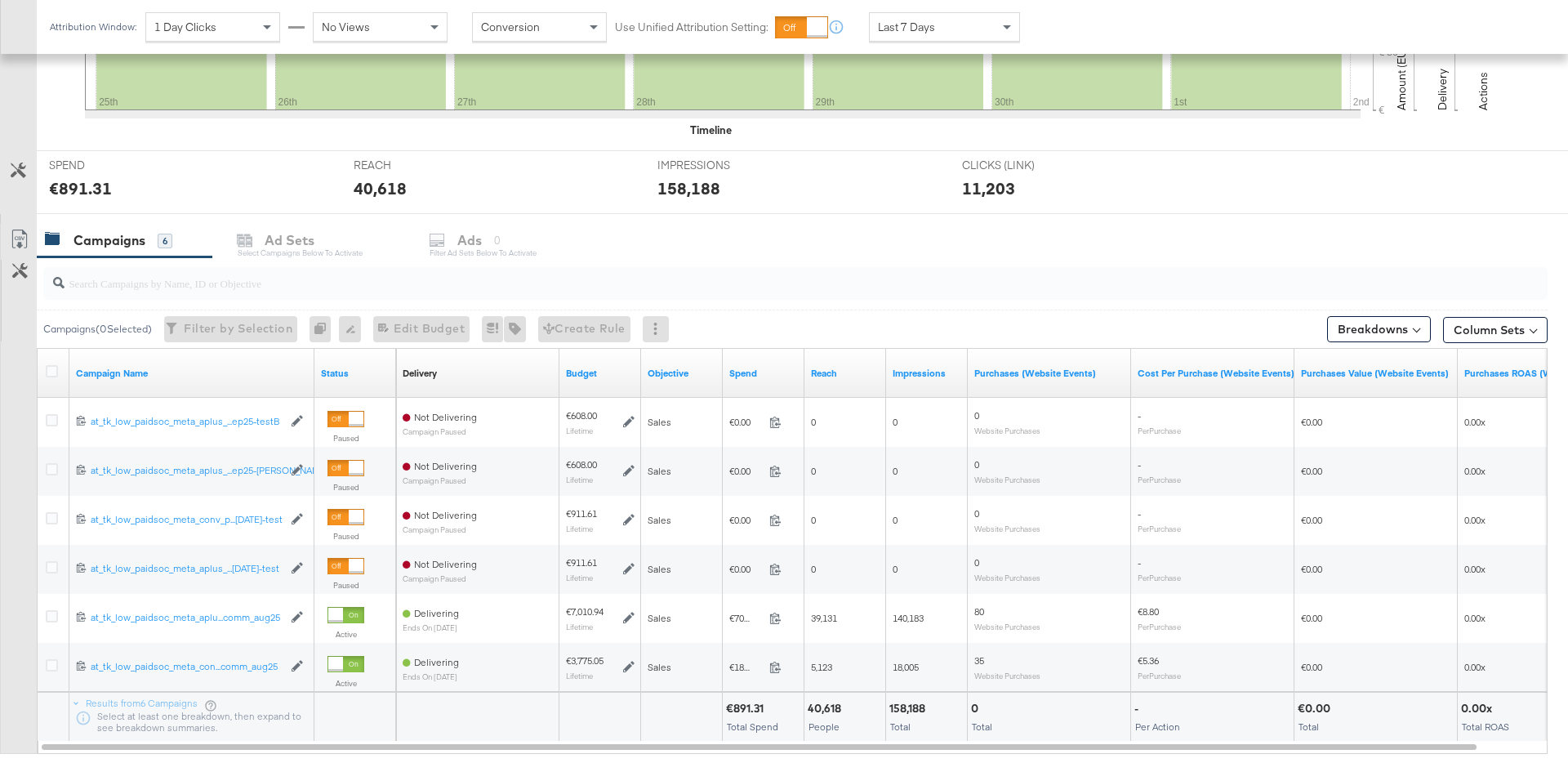
scroll to position [556, 0]
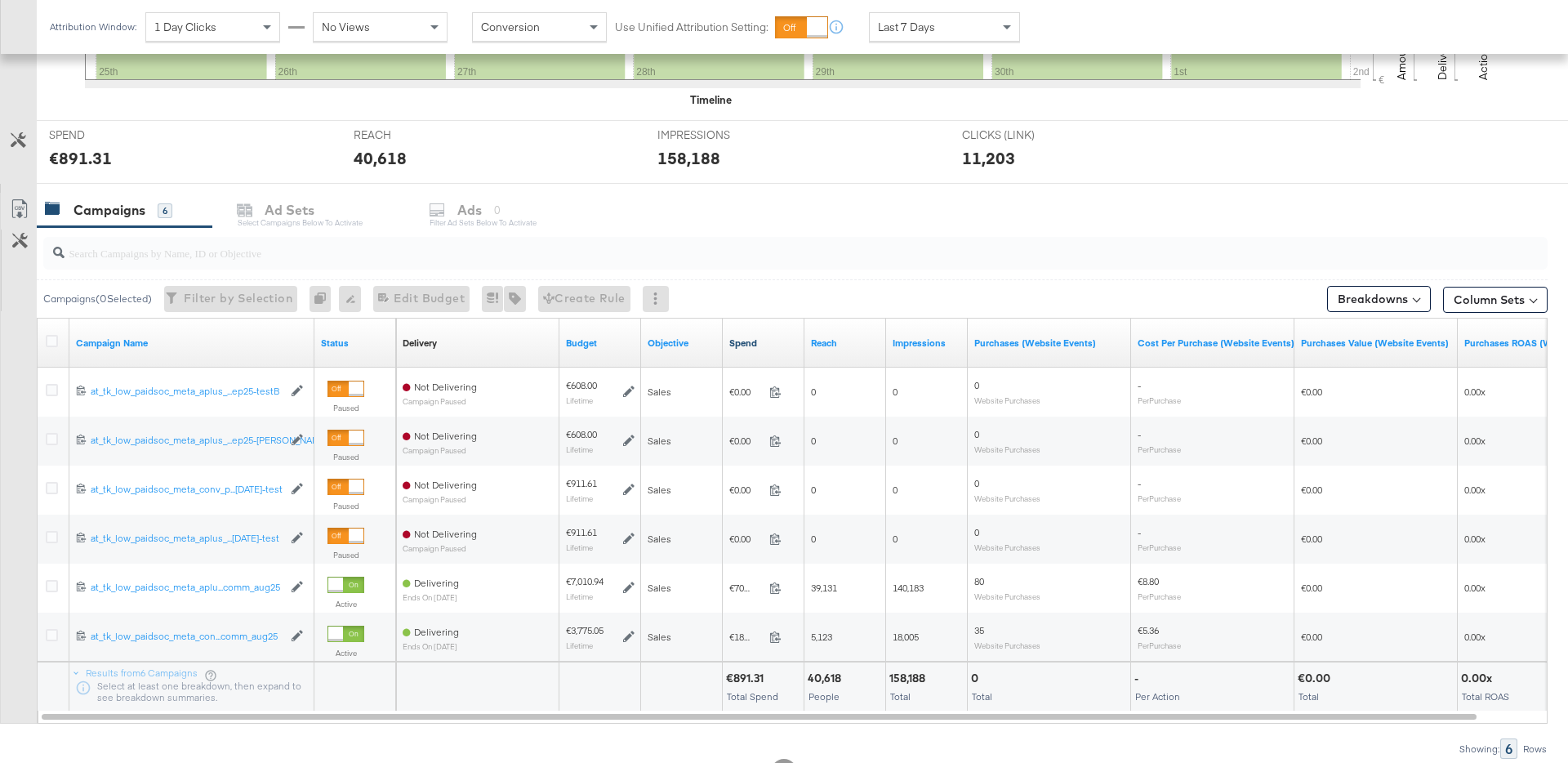
click at [756, 341] on link "Spend" at bounding box center [764, 343] width 68 height 13
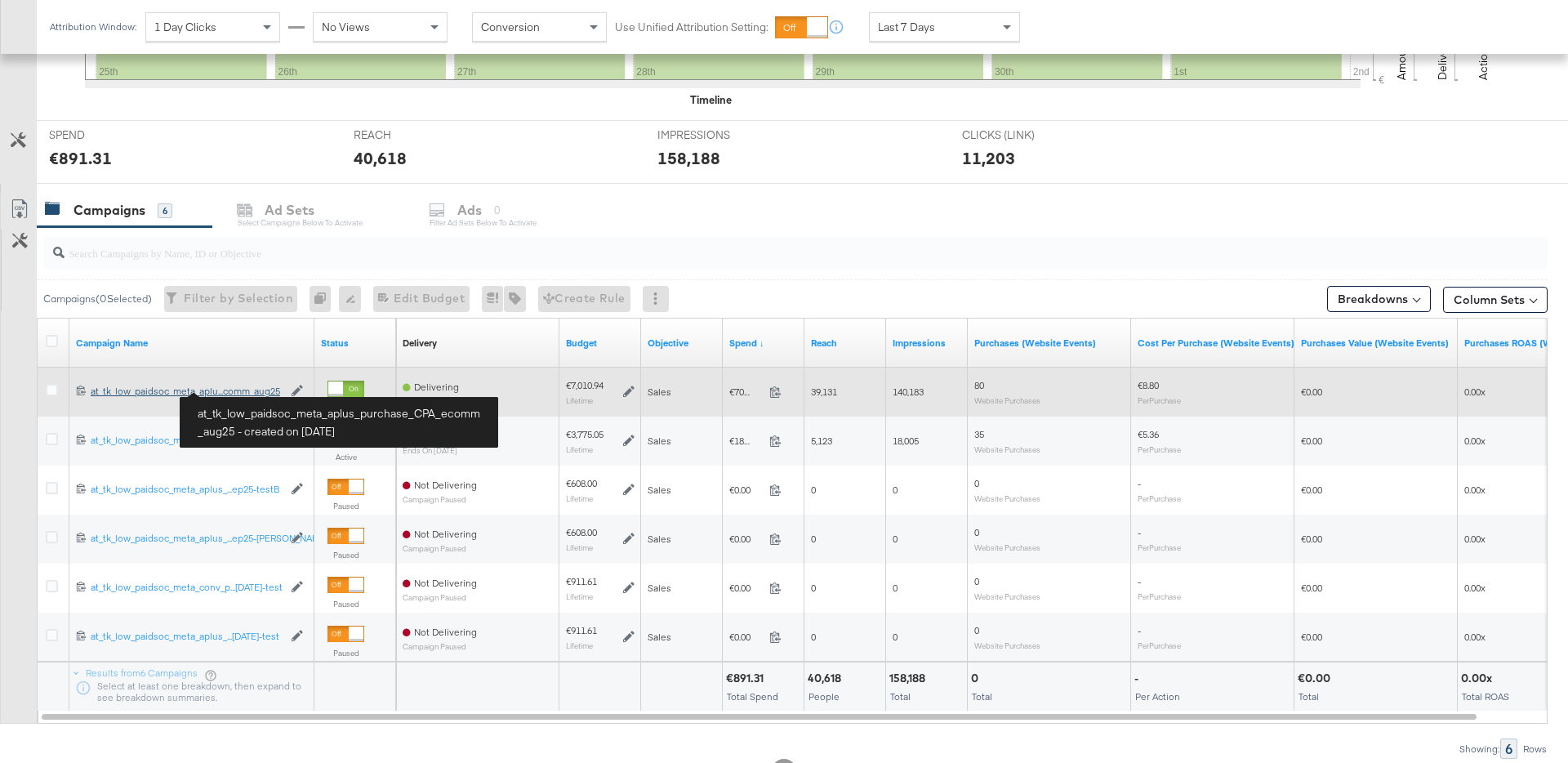
click at [241, 390] on div "at_tk_low_paidsoc_meta_aplus_purchase_CPA_ecomm_aug25 at_tk_low_paidsoc_meta_ap…" at bounding box center [186, 391] width 192 height 13
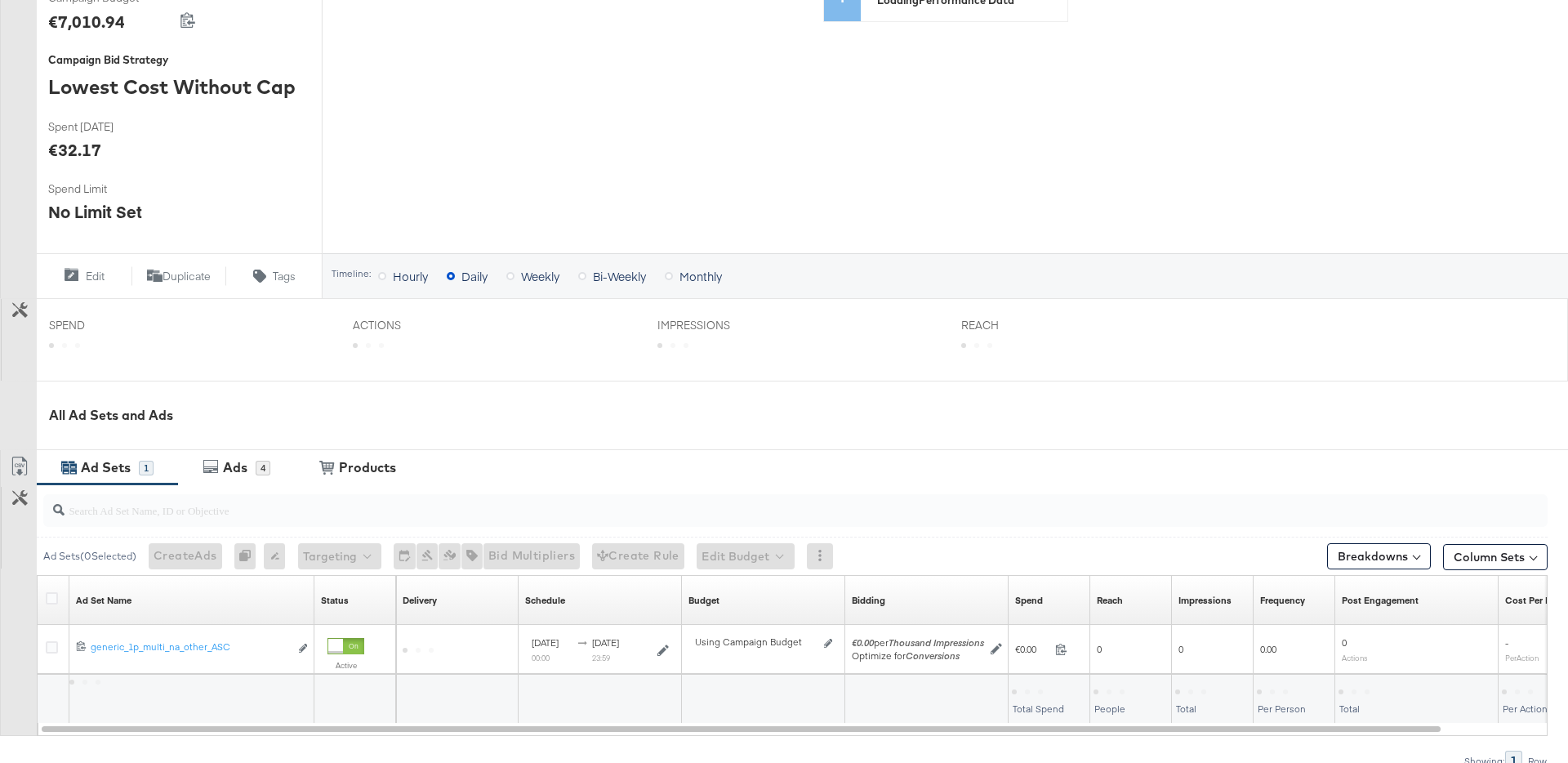
scroll to position [486, 0]
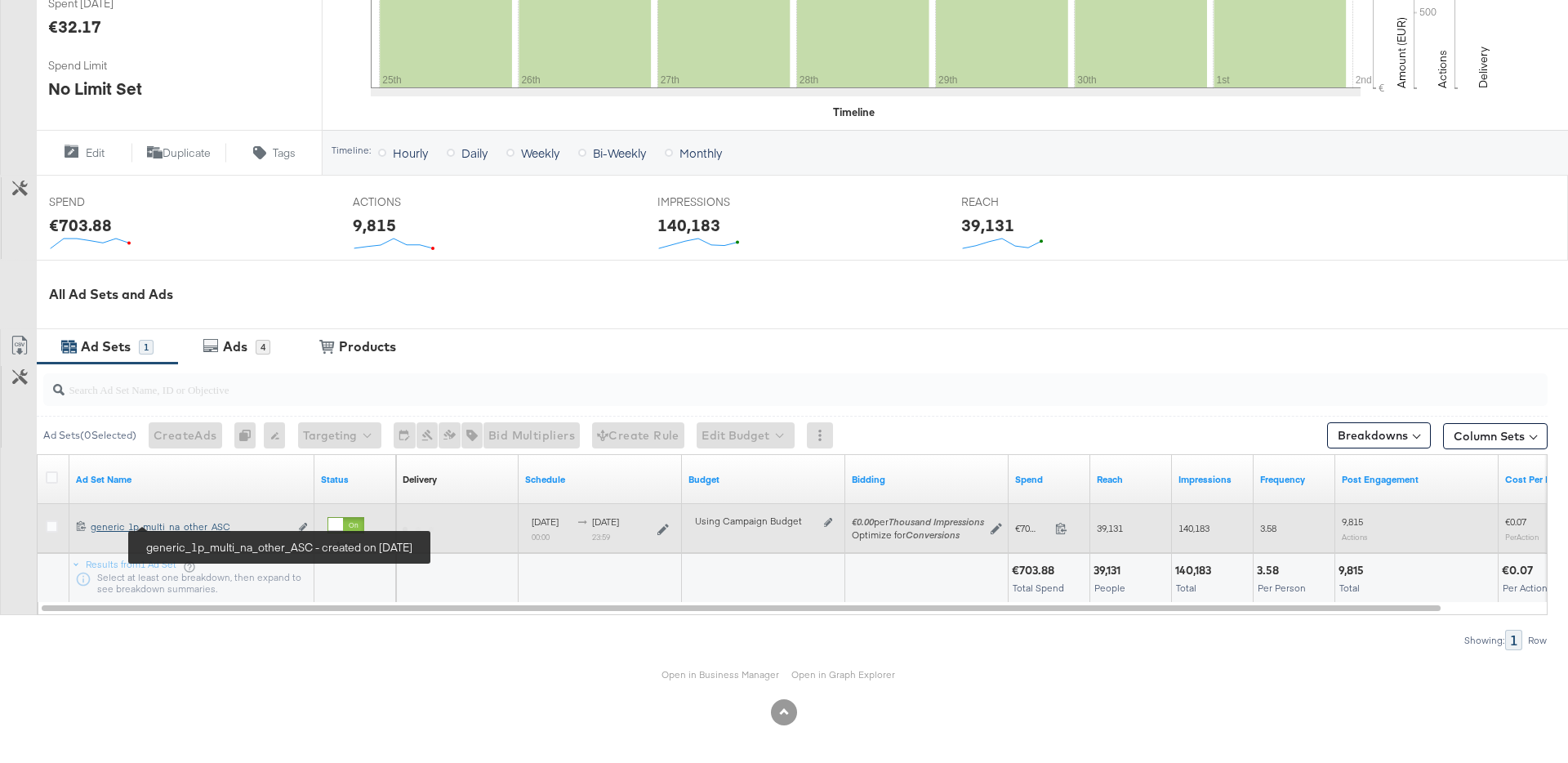
click at [190, 527] on div "generic_1p_multi_na_other_ASC generic_1p_multi_na_other_ASC" at bounding box center [189, 527] width 198 height 13
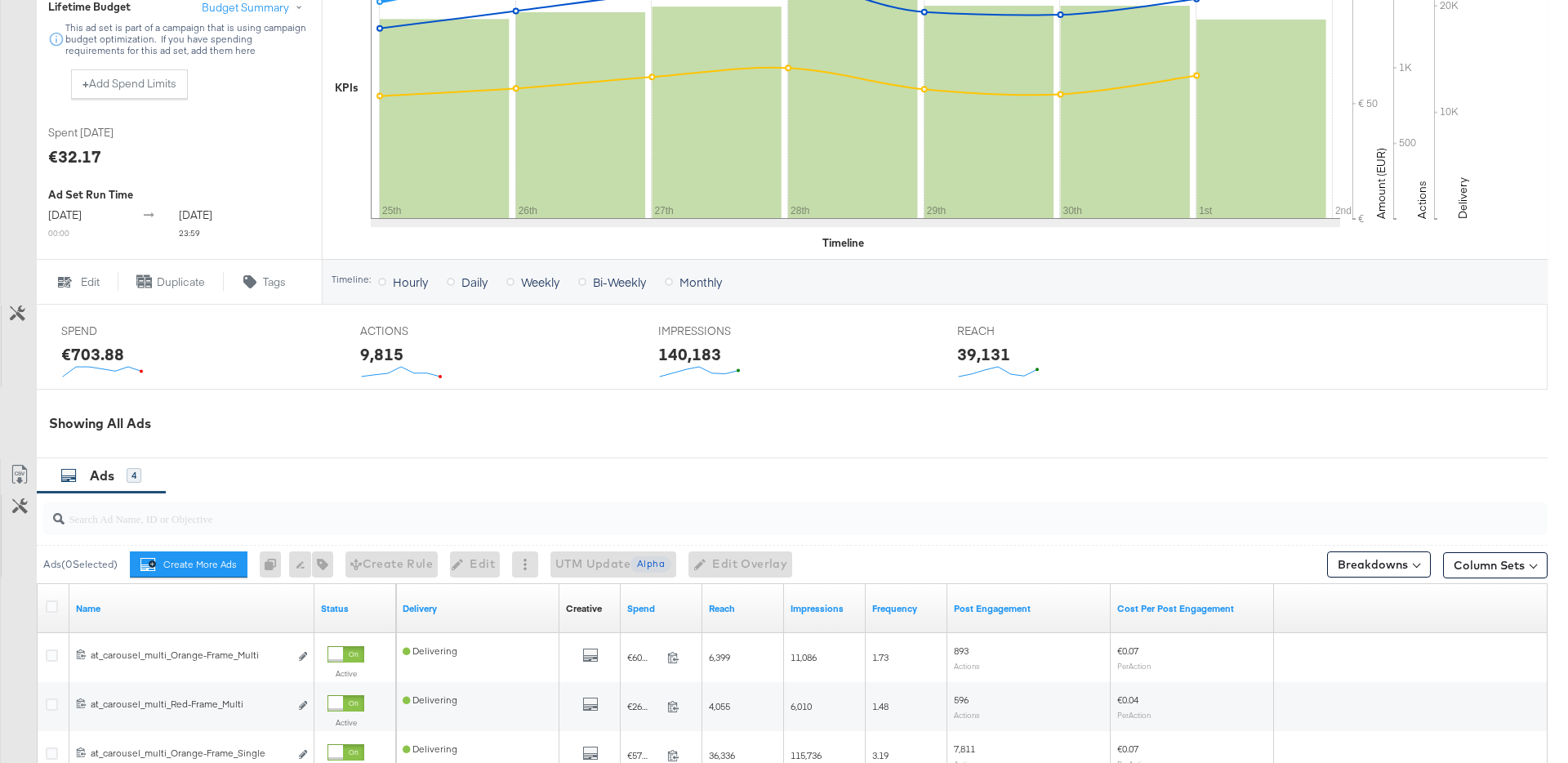
scroll to position [456, 0]
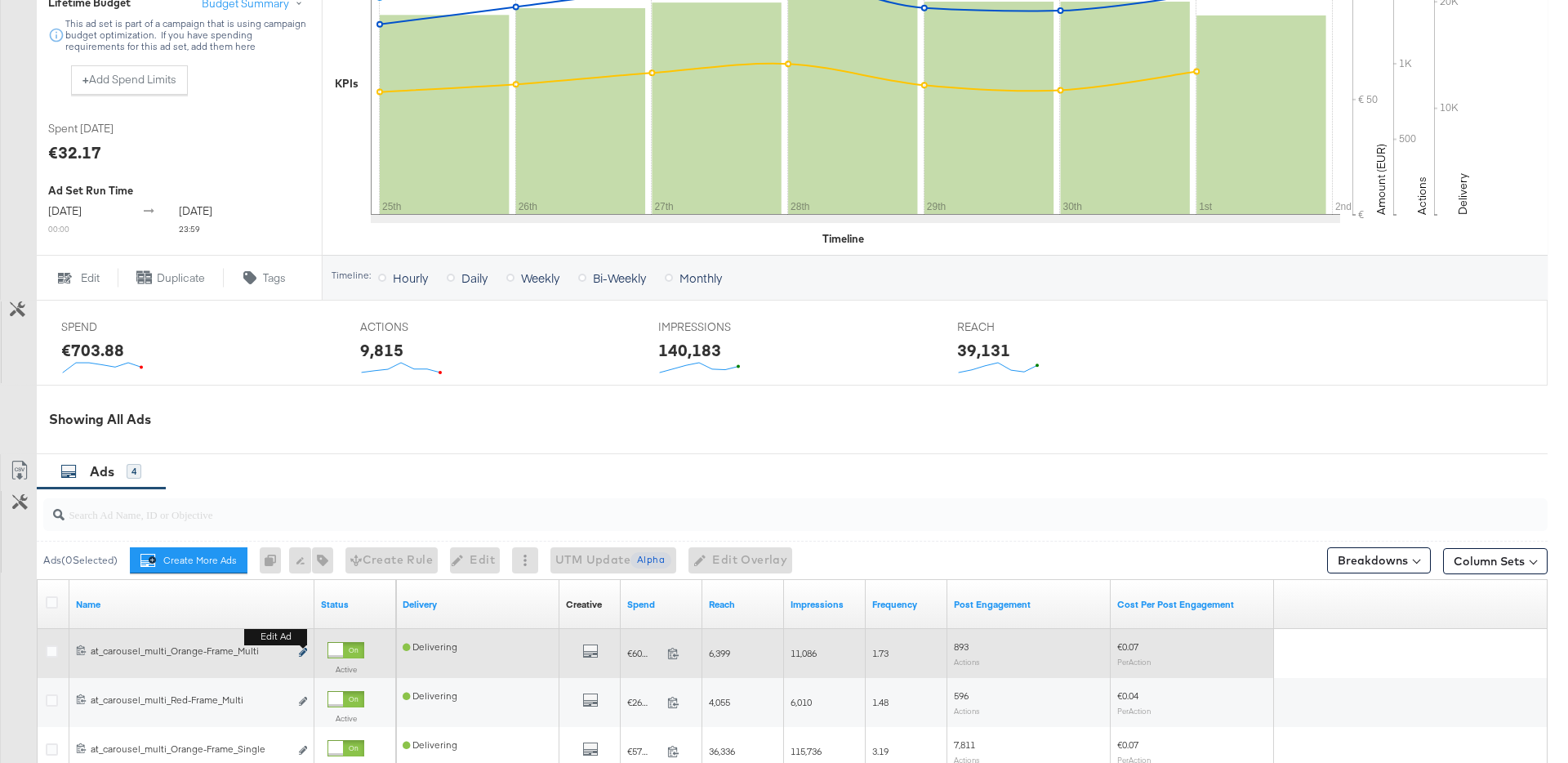
click at [302, 657] on icon "link" at bounding box center [303, 652] width 9 height 9
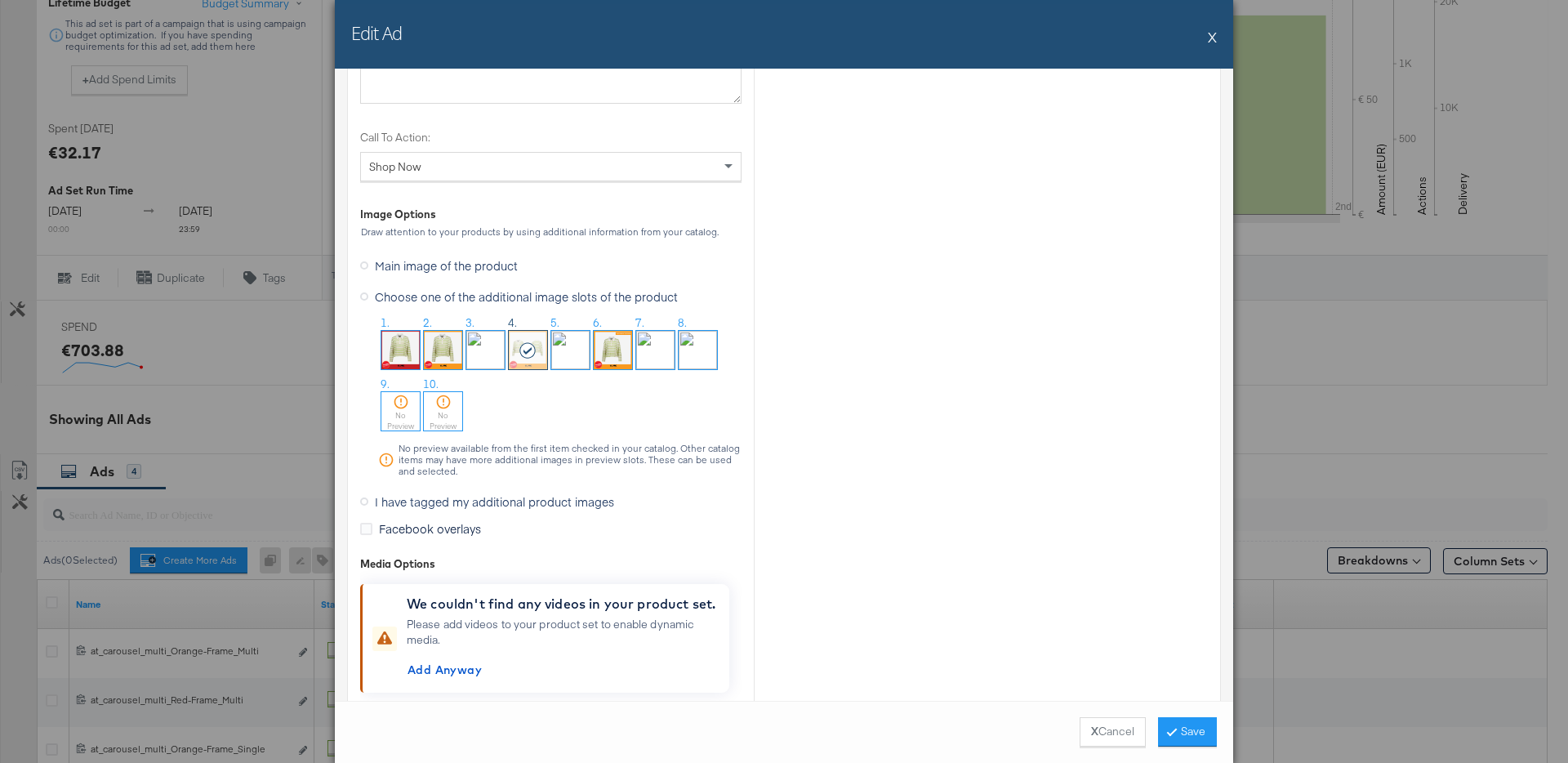
scroll to position [1633, 0]
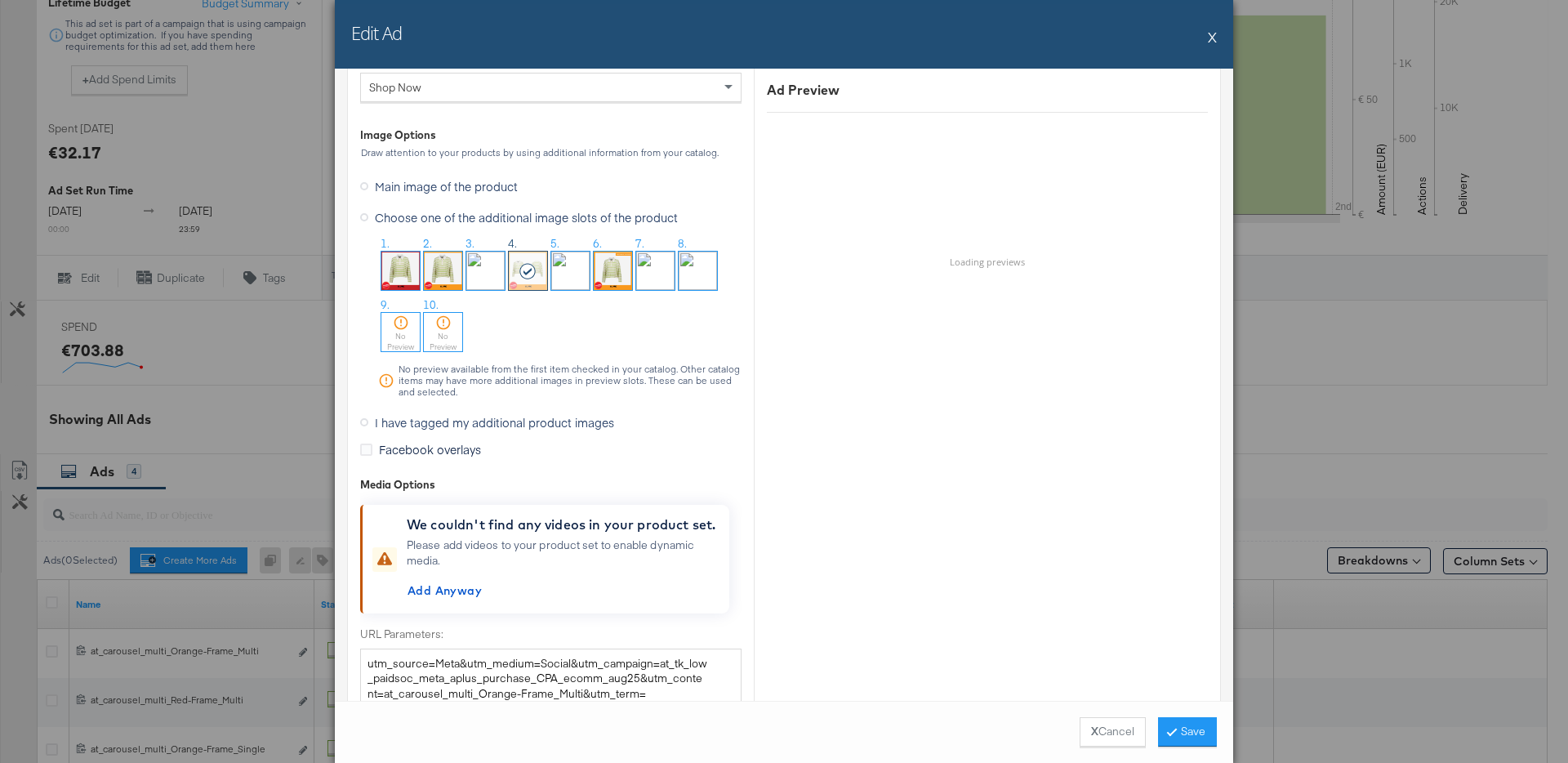
click at [1217, 36] on div "Edit Ad X" at bounding box center [784, 34] width 898 height 68
click at [1213, 37] on button "X" at bounding box center [1212, 36] width 9 height 32
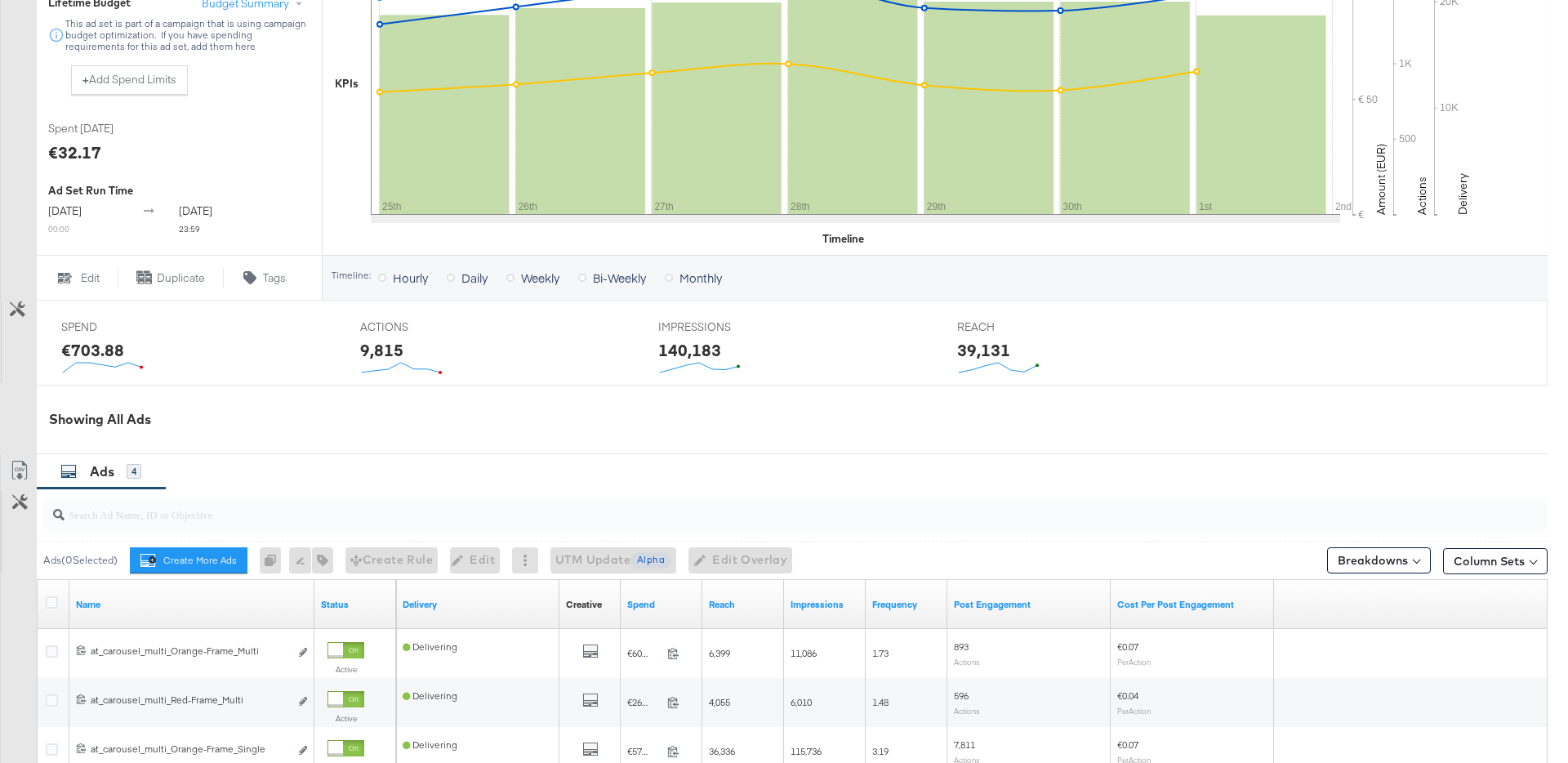
scroll to position [0, 0]
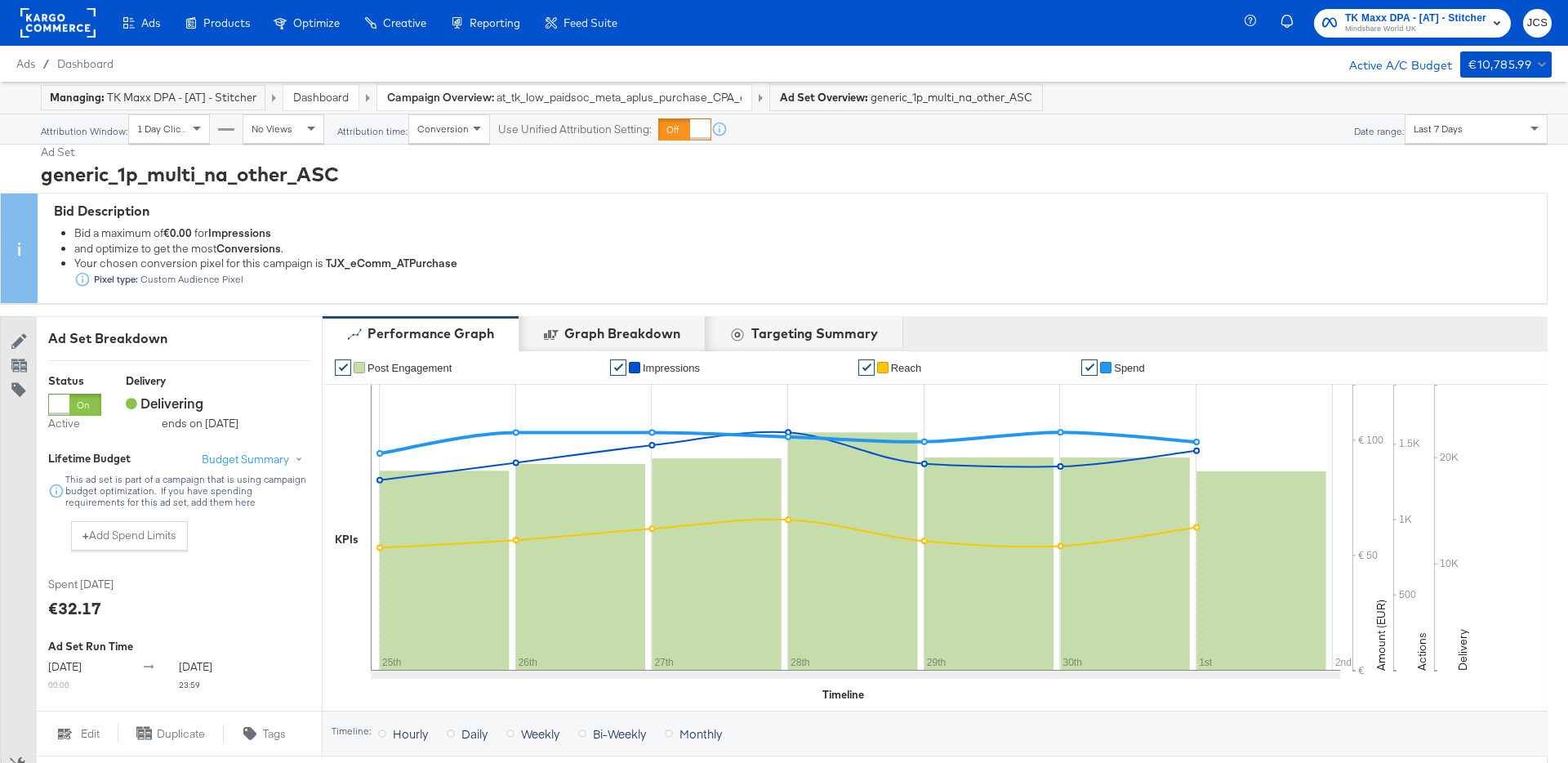
click at [42, 27] on rect at bounding box center [57, 23] width 75 height 29
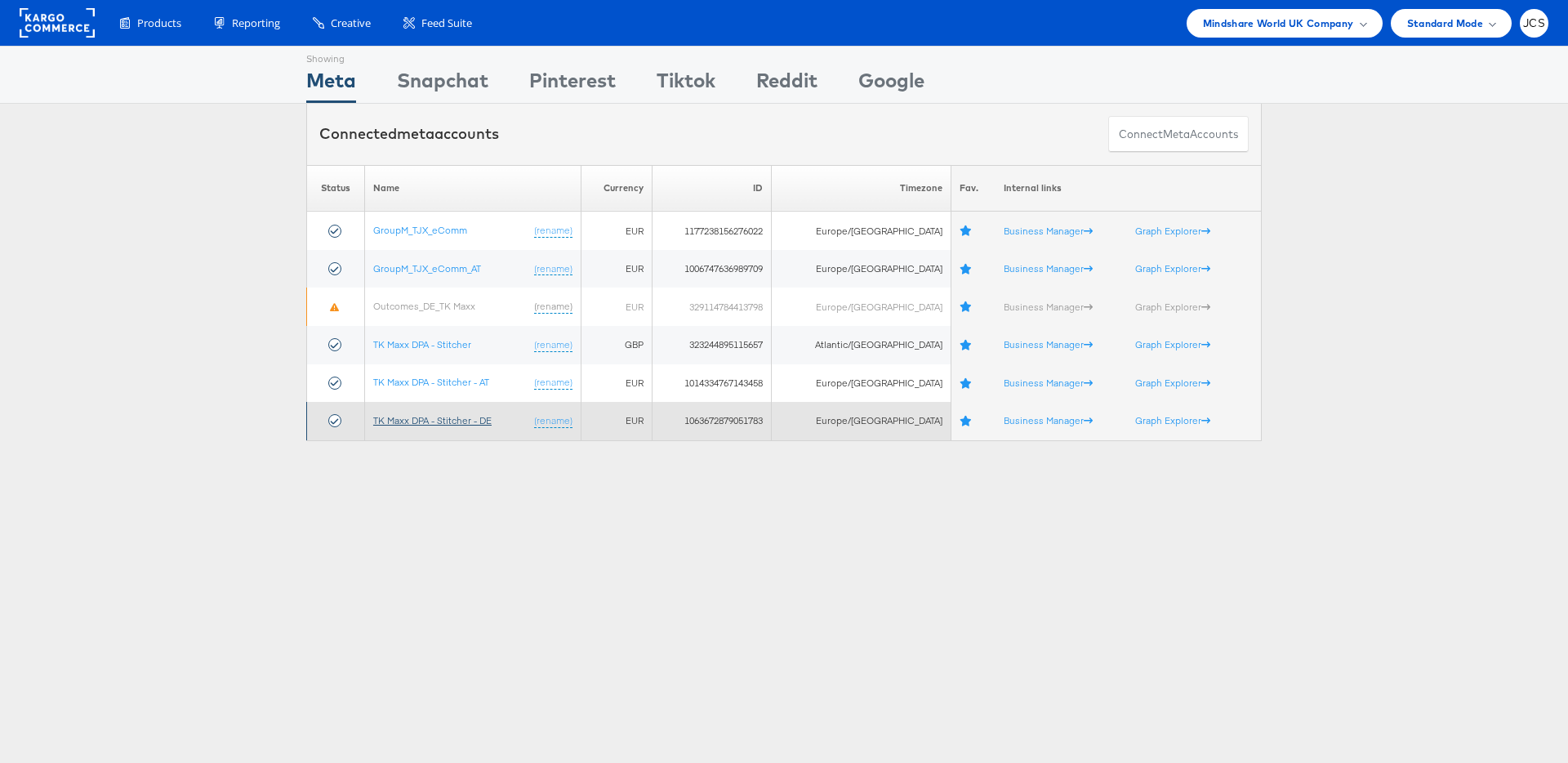
click at [449, 423] on link "TK Maxx DPA - Stitcher - DE" at bounding box center [432, 420] width 119 height 12
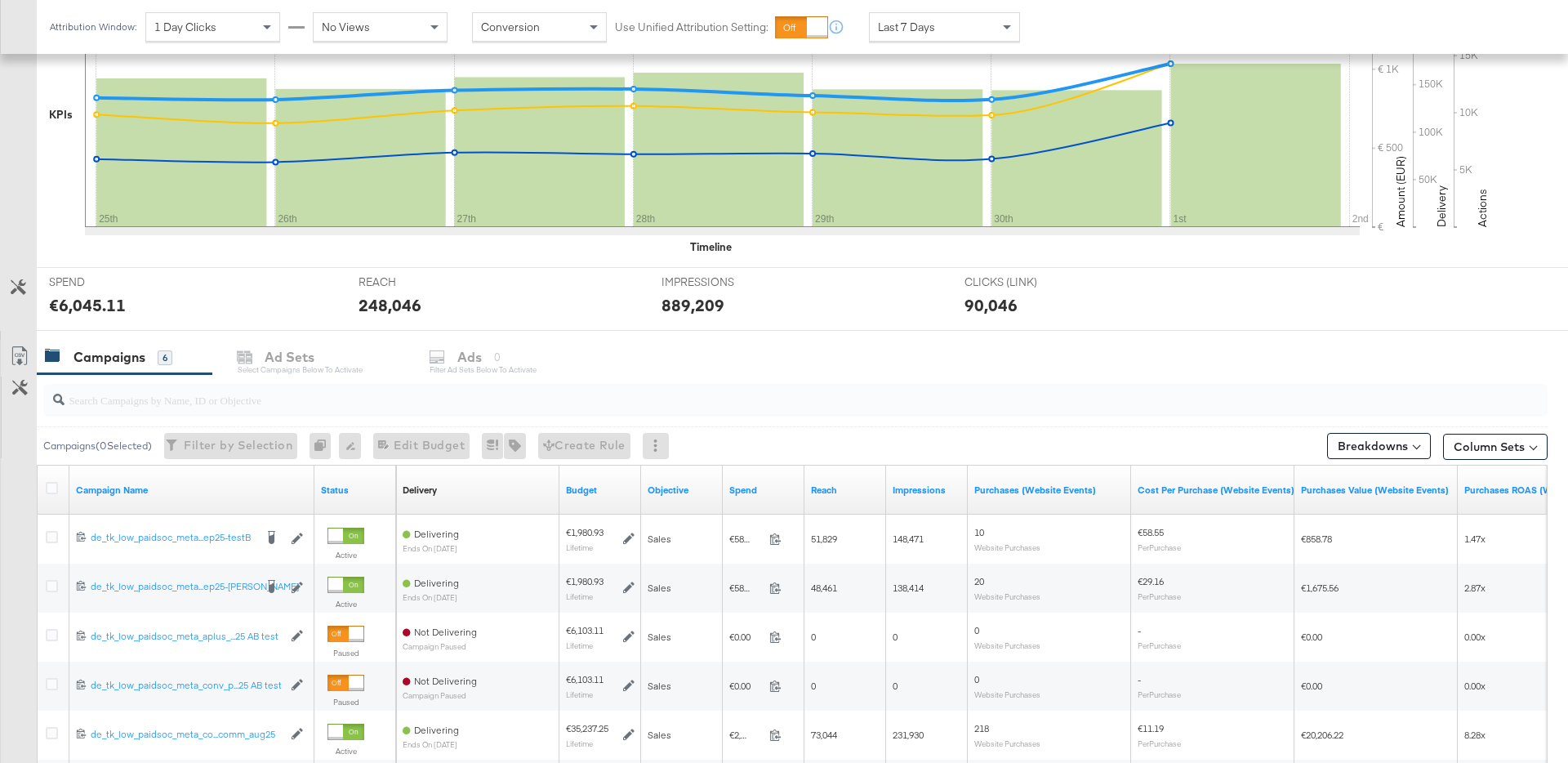
scroll to position [416, 0]
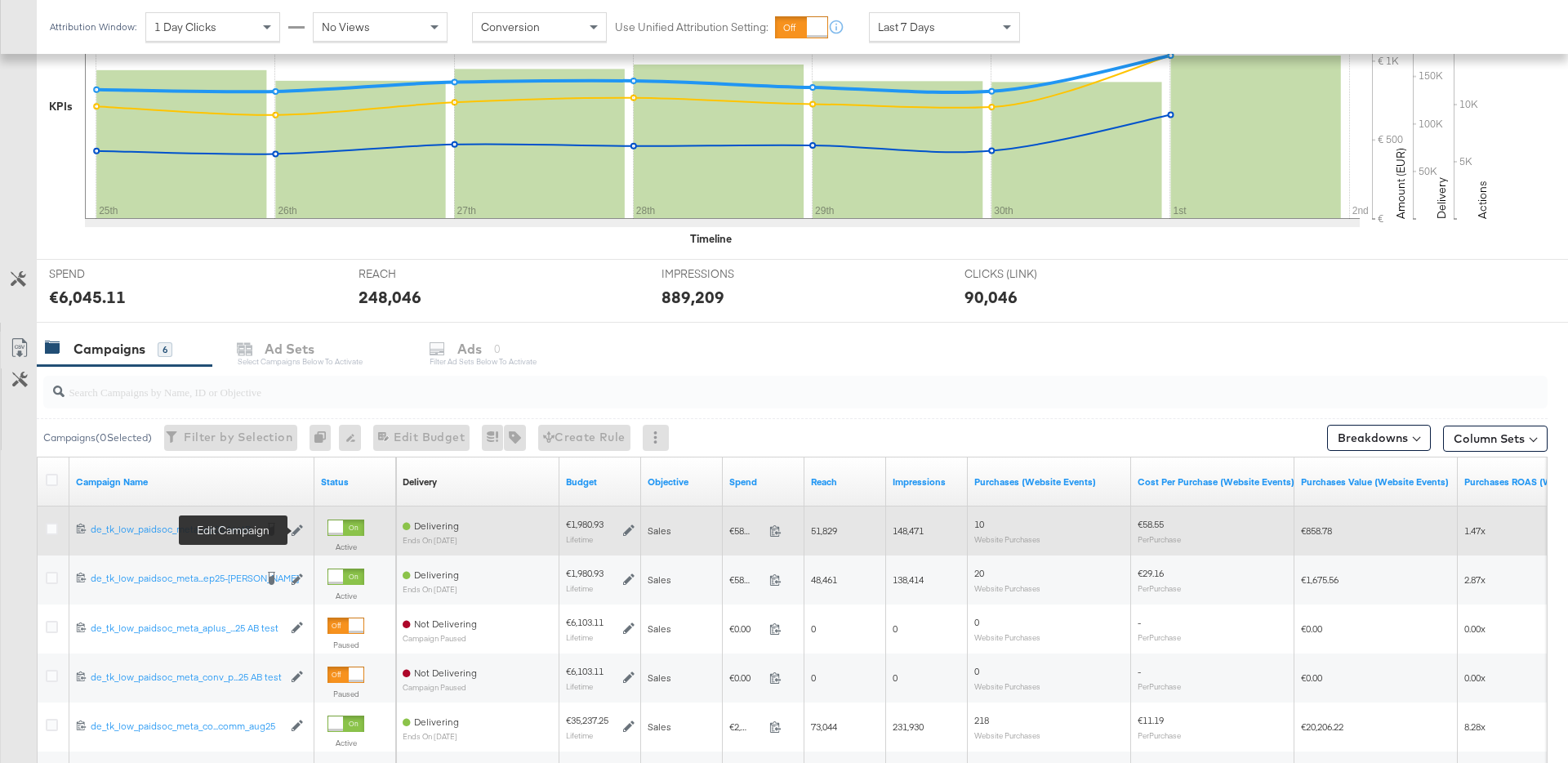
click at [300, 532] on icon at bounding box center [297, 530] width 11 height 11
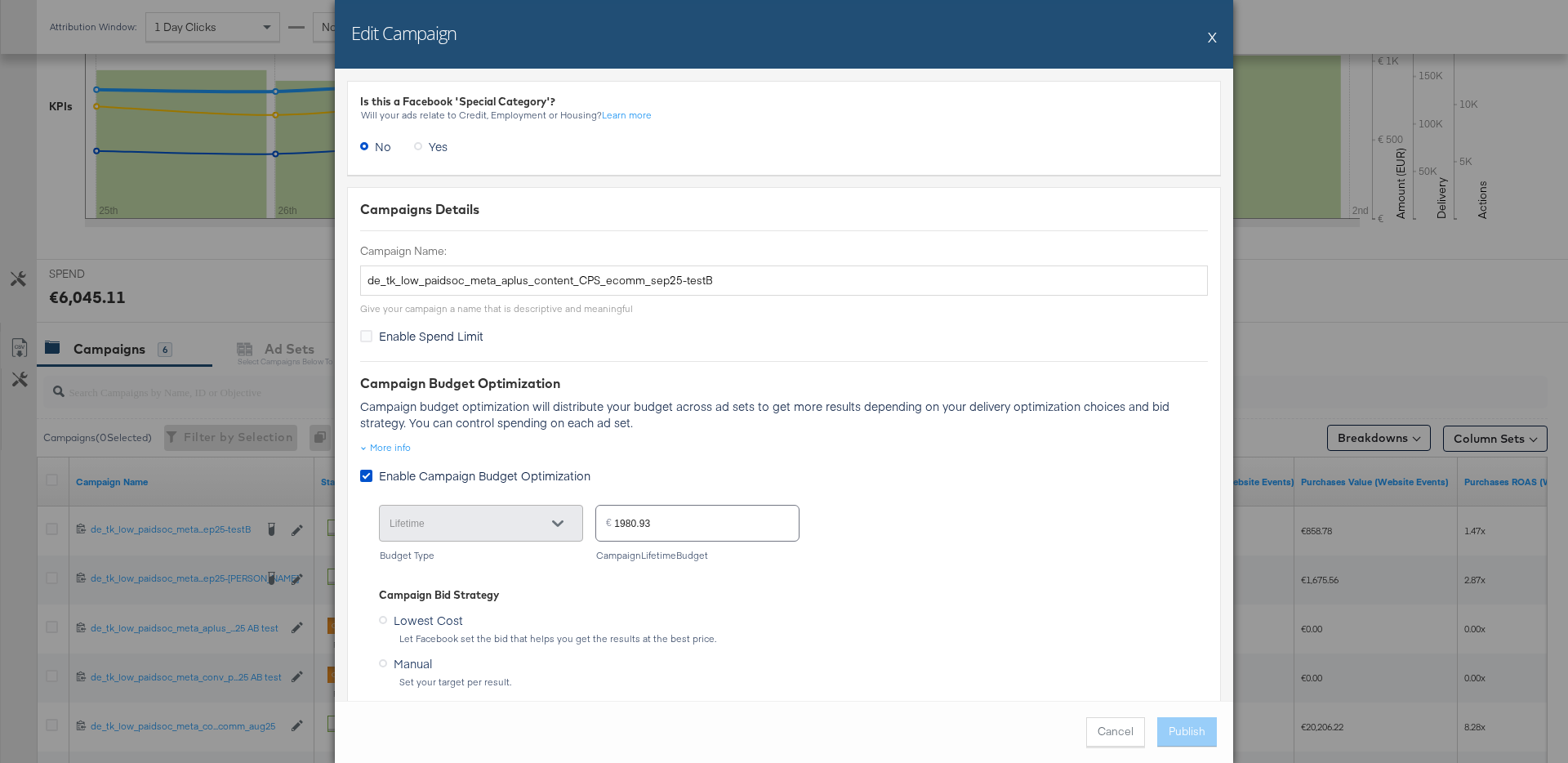
scroll to position [116, 0]
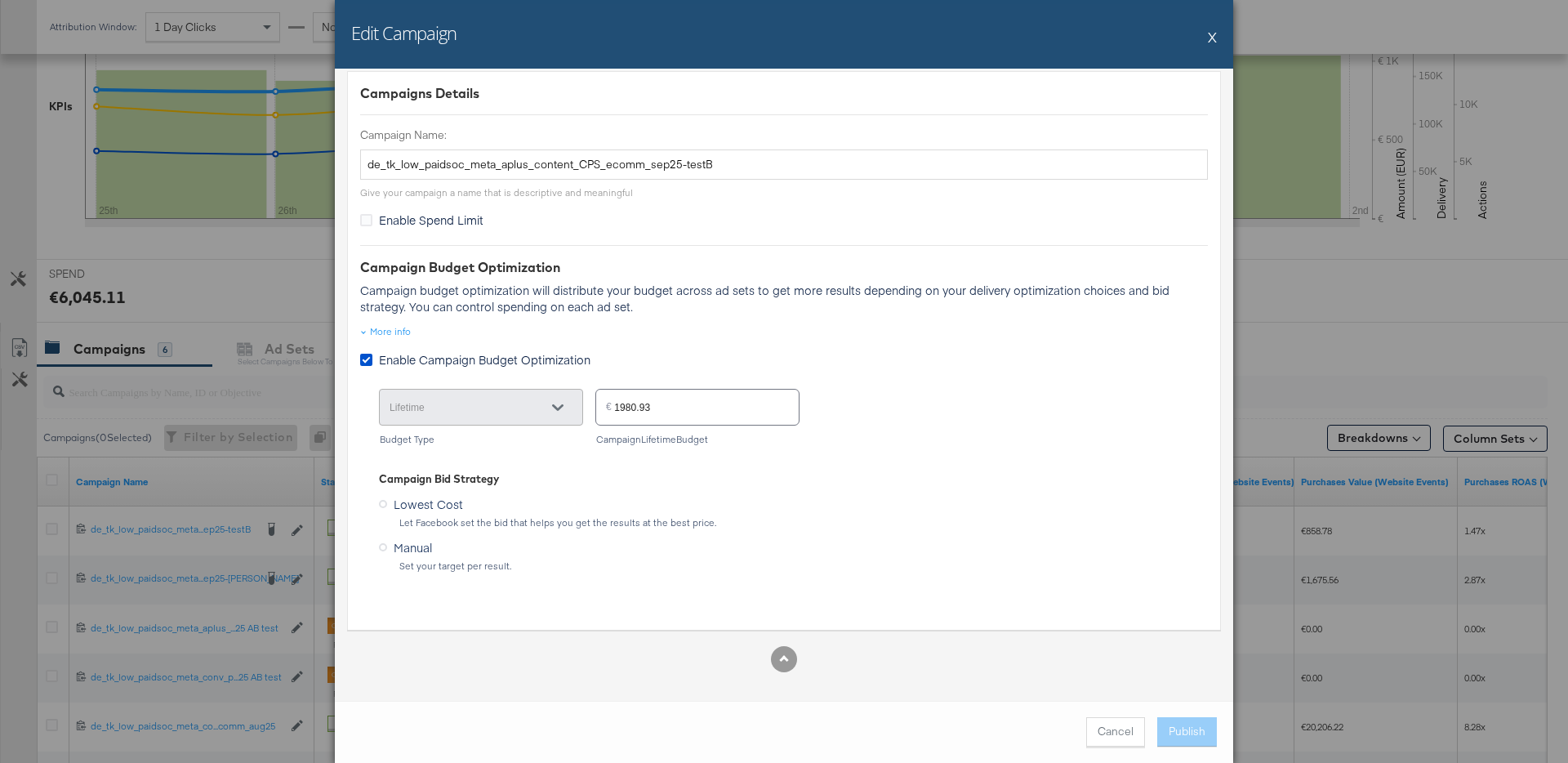
click at [1208, 34] on button "X" at bounding box center [1212, 36] width 9 height 32
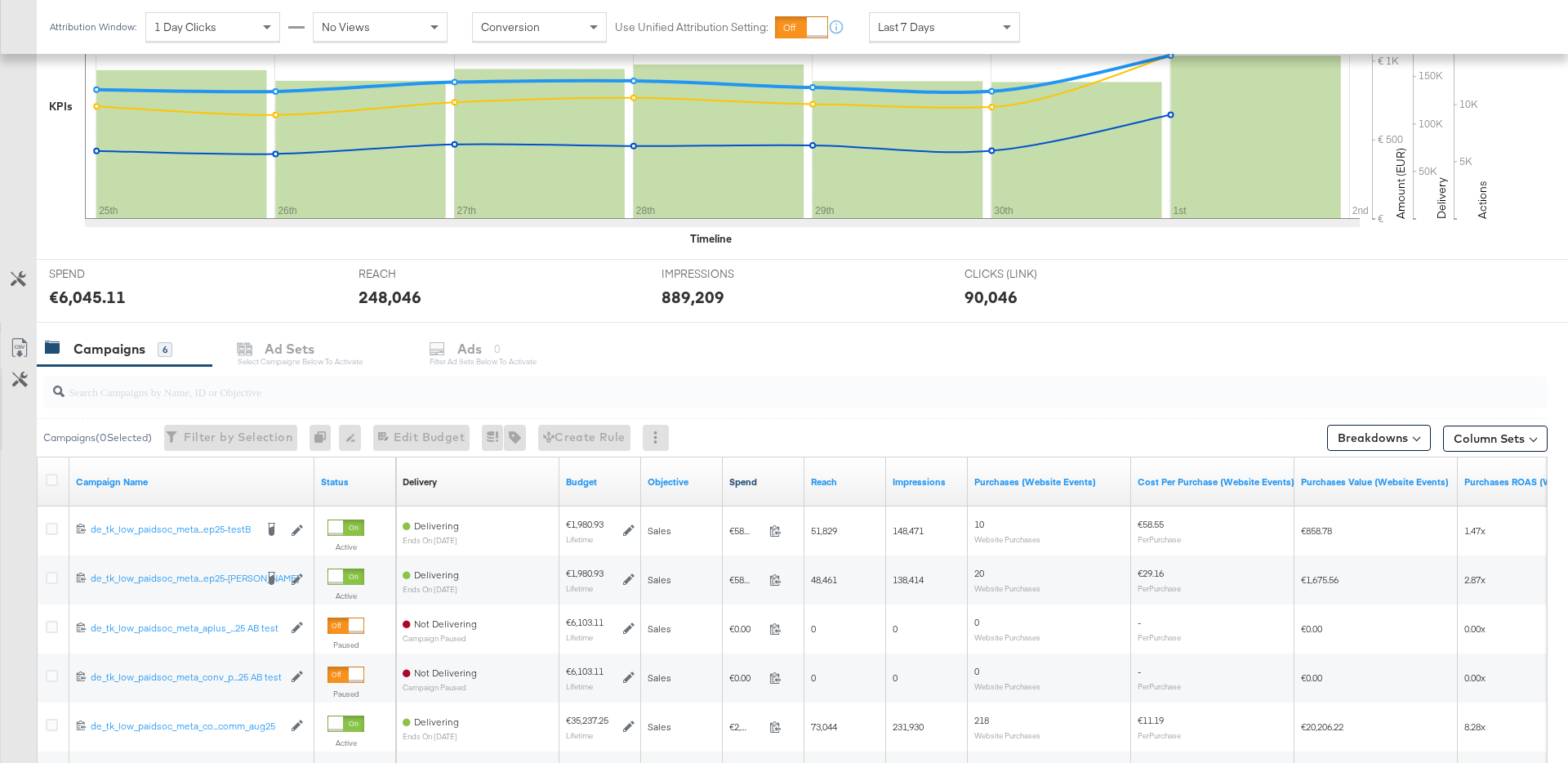
click at [730, 485] on link "Spend" at bounding box center [764, 482] width 68 height 13
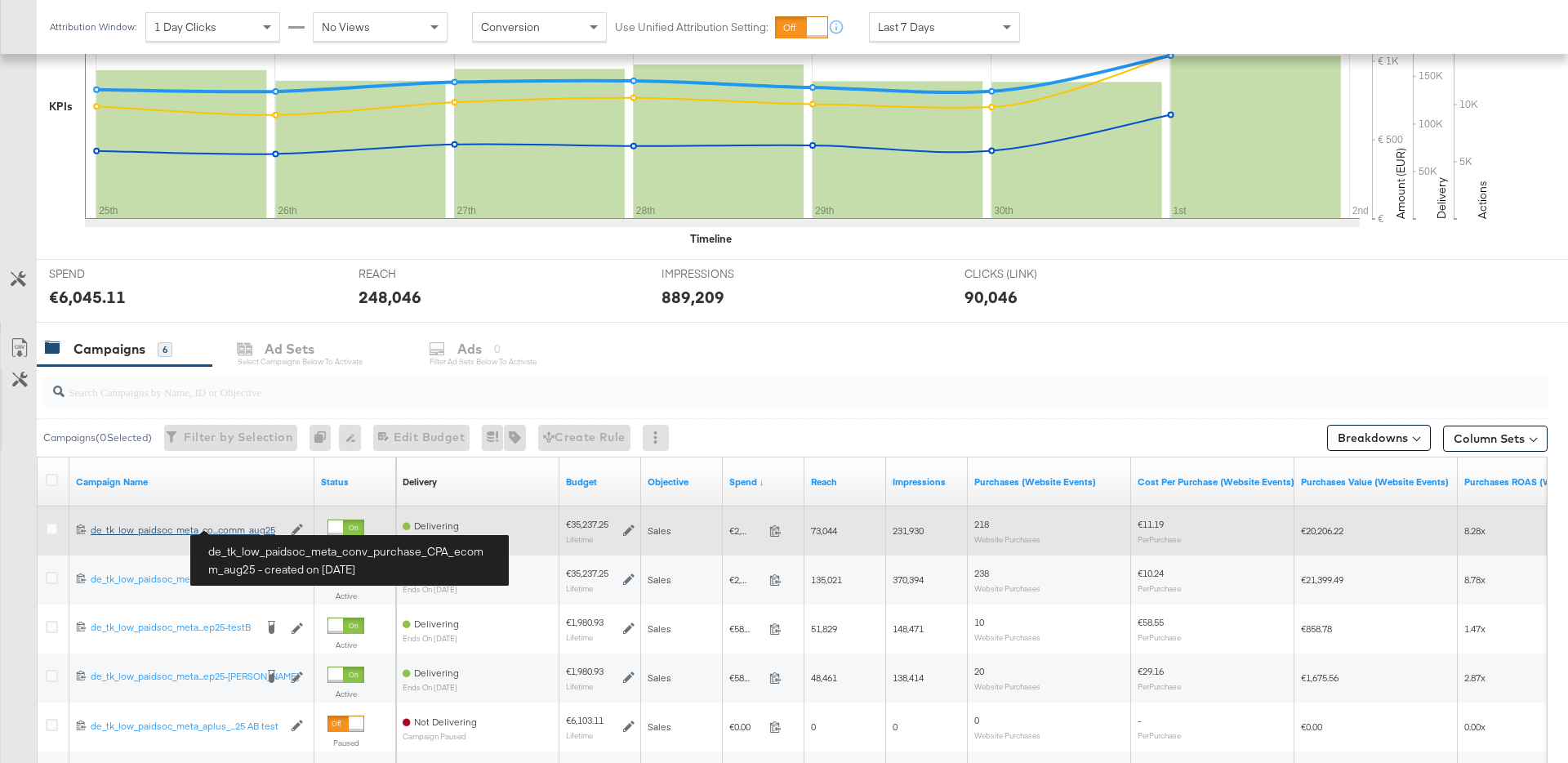
click at [252, 527] on div "de_tk_low_paidsoc_meta_conv_purchase_CPA_ecomm_aug25 de_tk_low_paidsoc_meta_co.…" at bounding box center [186, 530] width 192 height 13
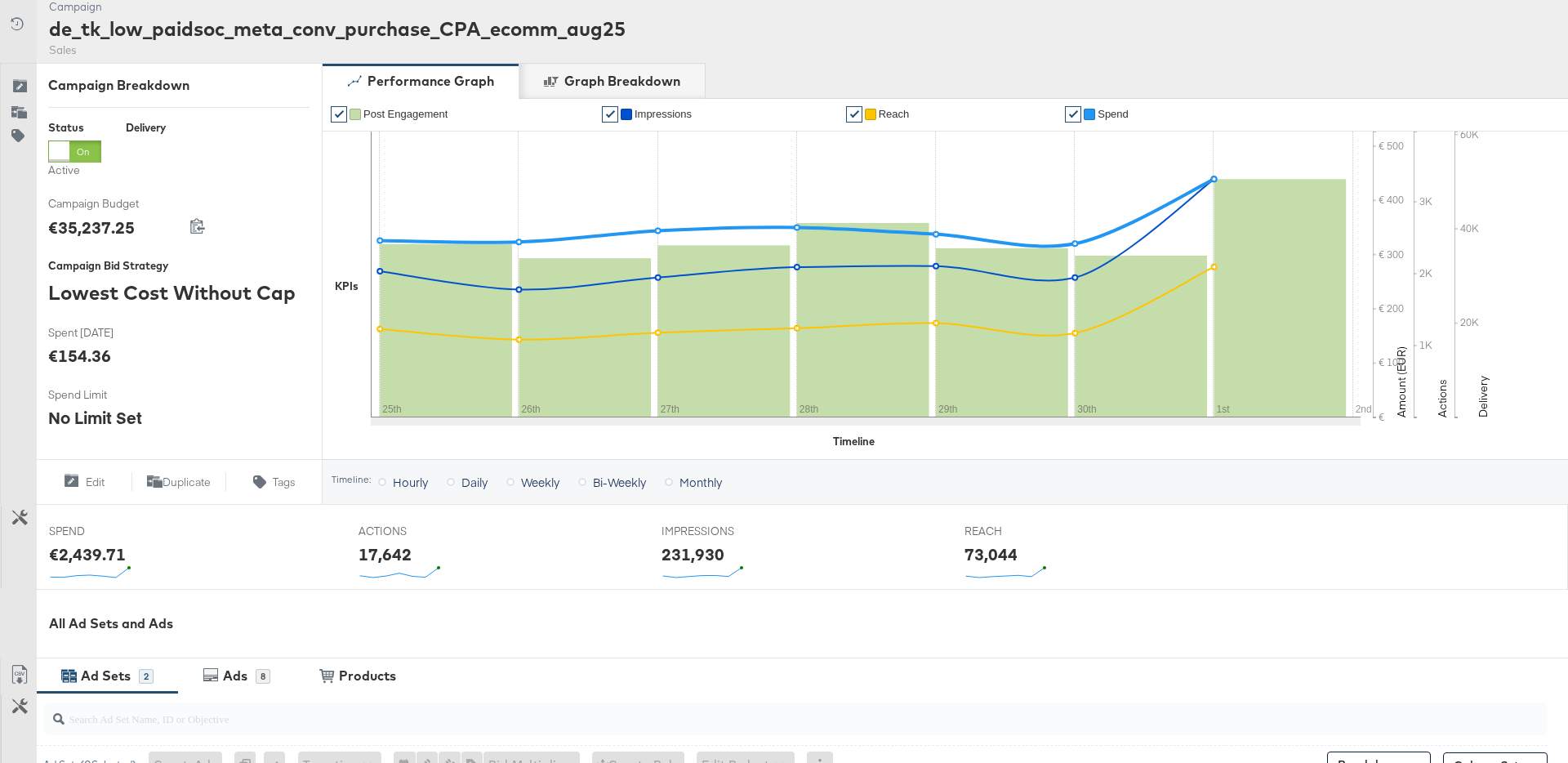
scroll to position [536, 0]
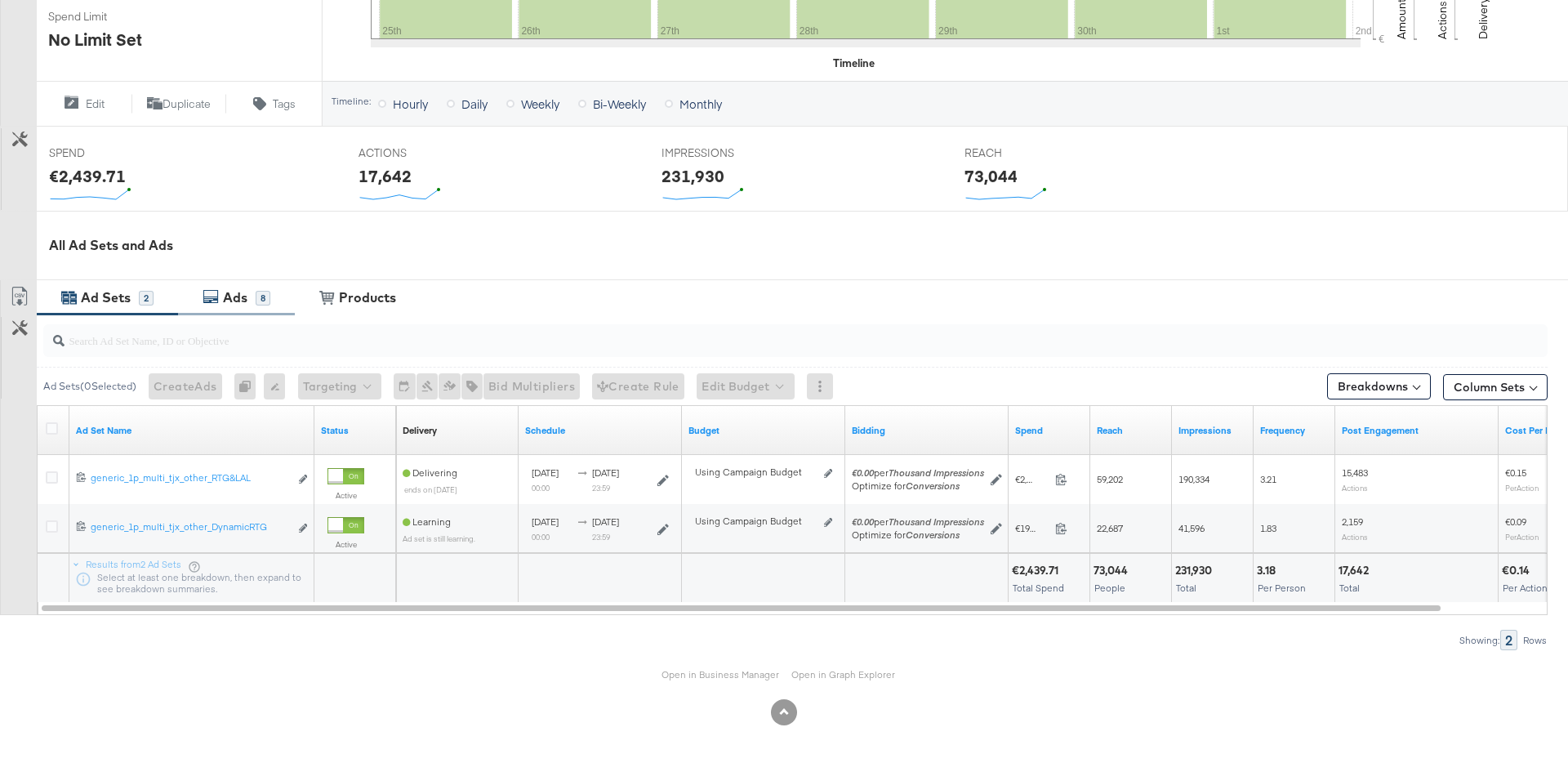
click at [248, 295] on div "Ads" at bounding box center [236, 297] width 37 height 19
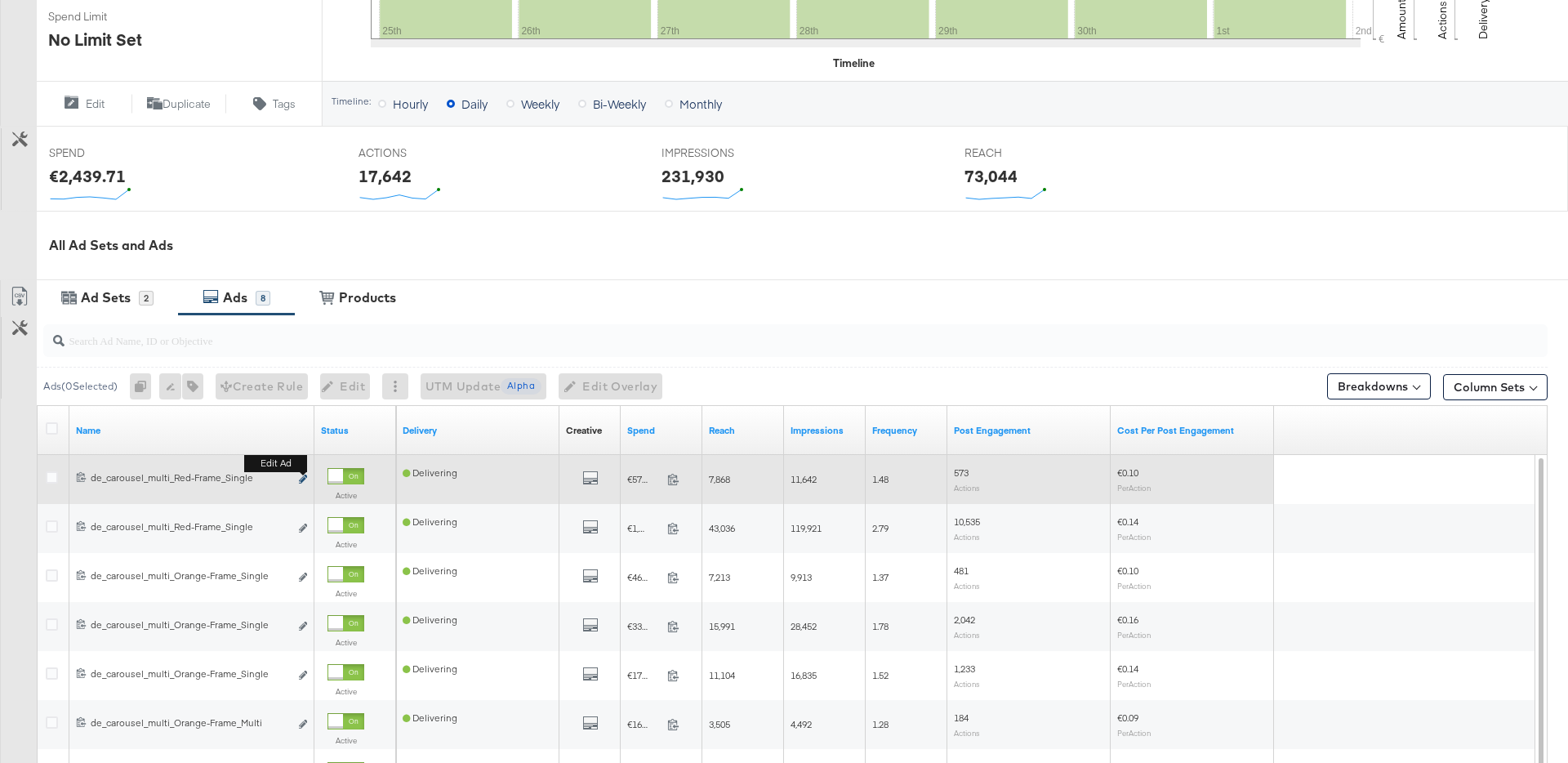
click at [305, 479] on icon "link" at bounding box center [303, 479] width 9 height 9
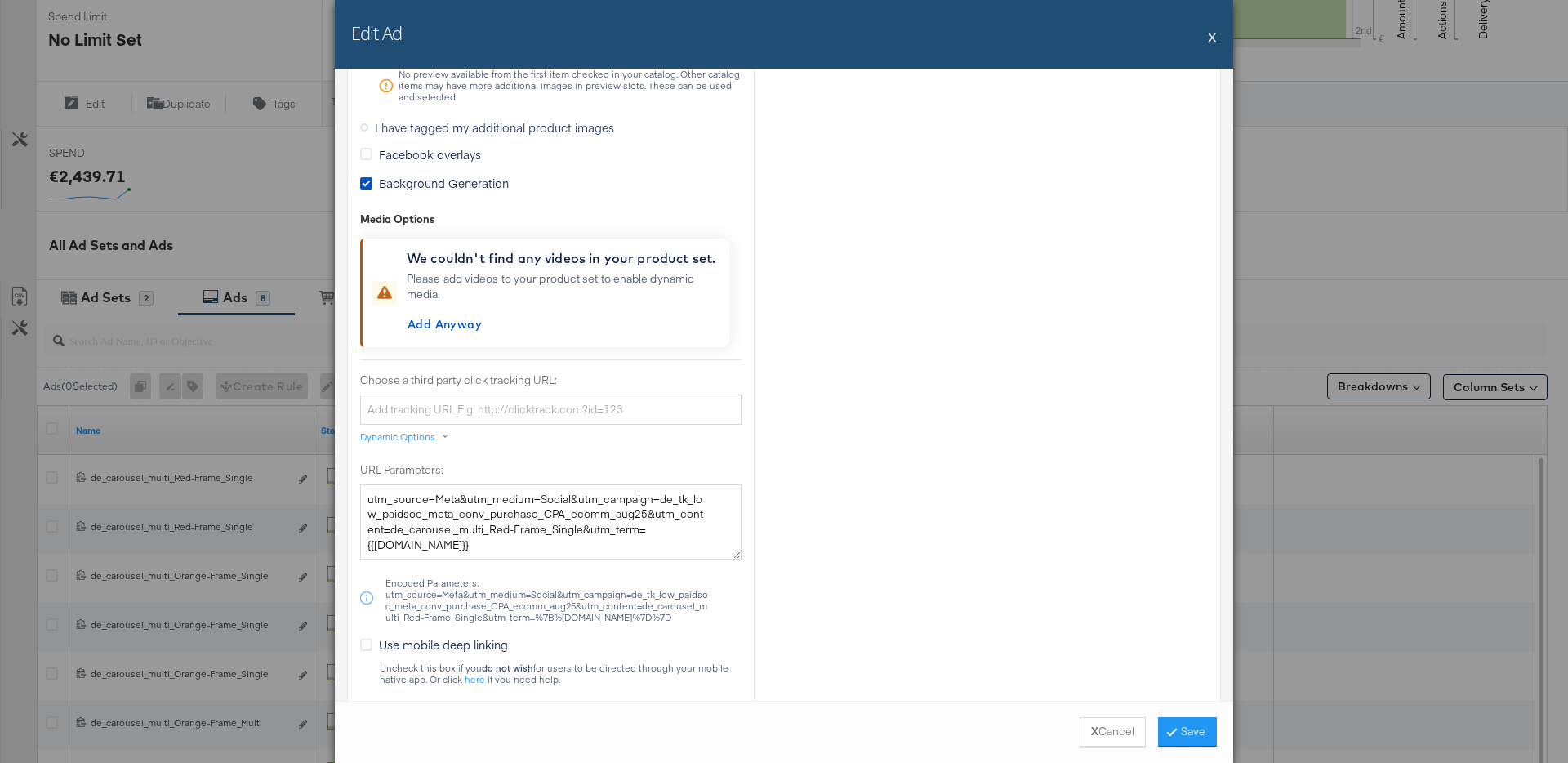
scroll to position [1358, 0]
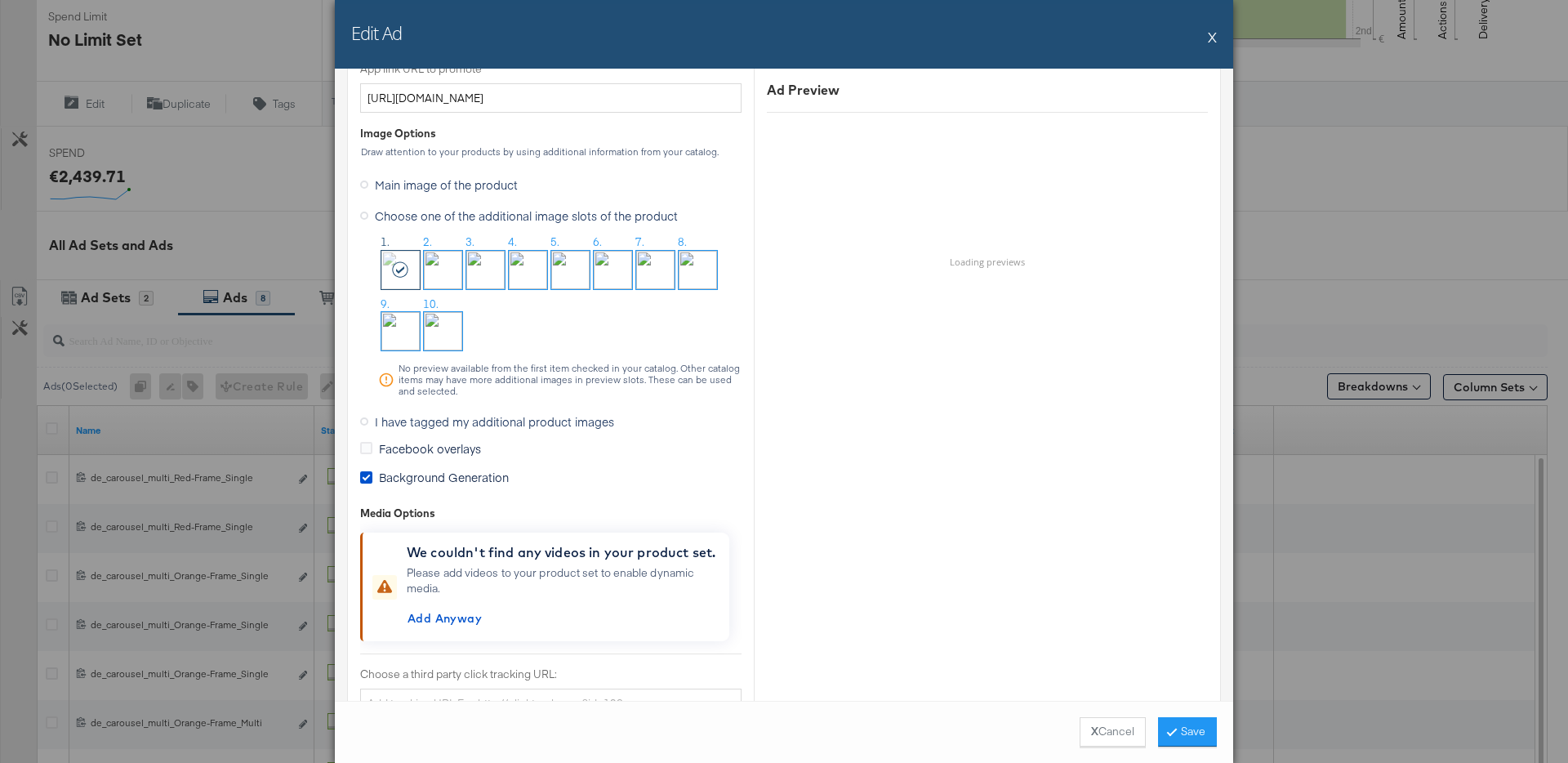
click at [1210, 32] on button "X" at bounding box center [1212, 36] width 9 height 32
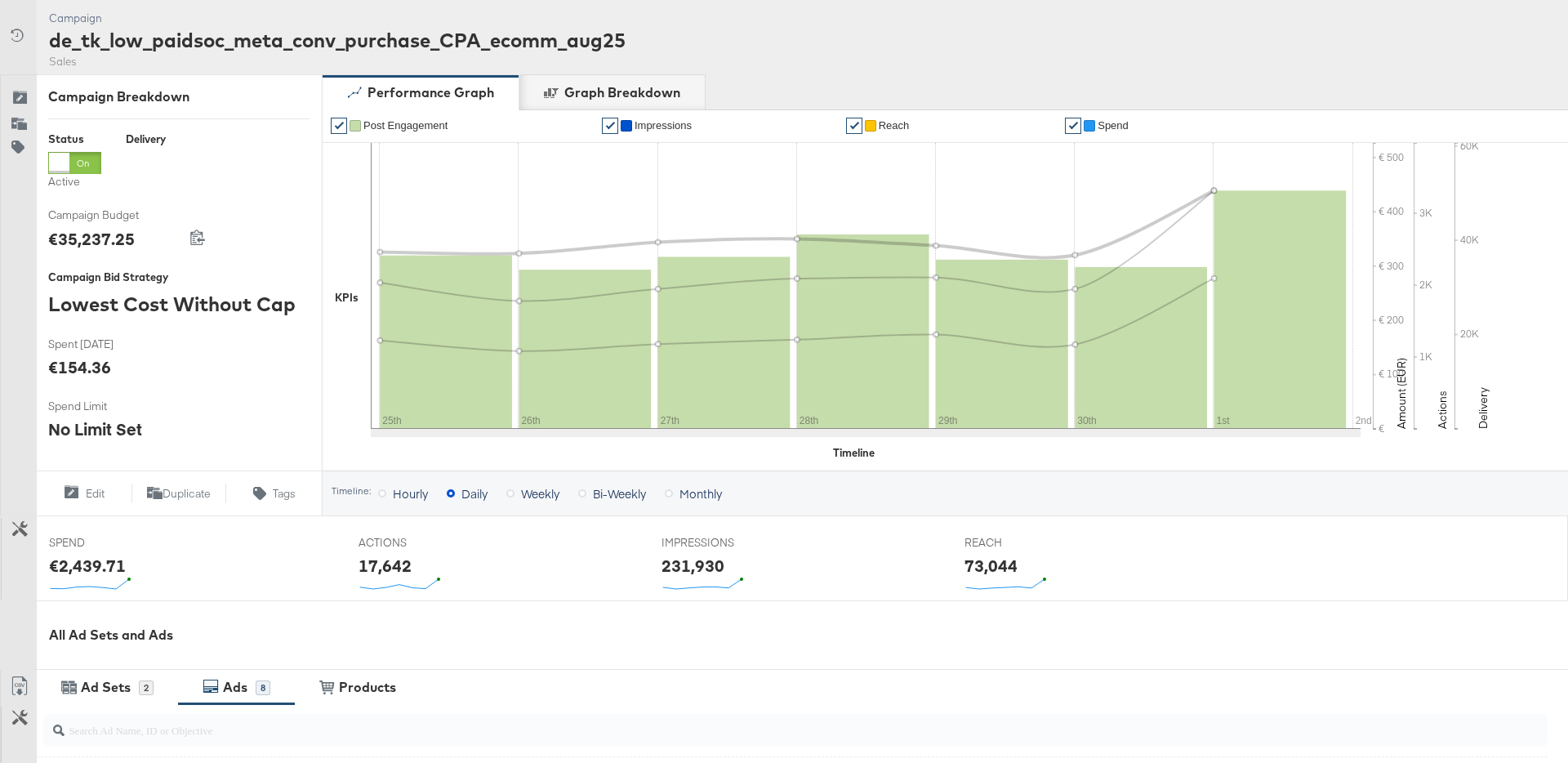
scroll to position [0, 0]
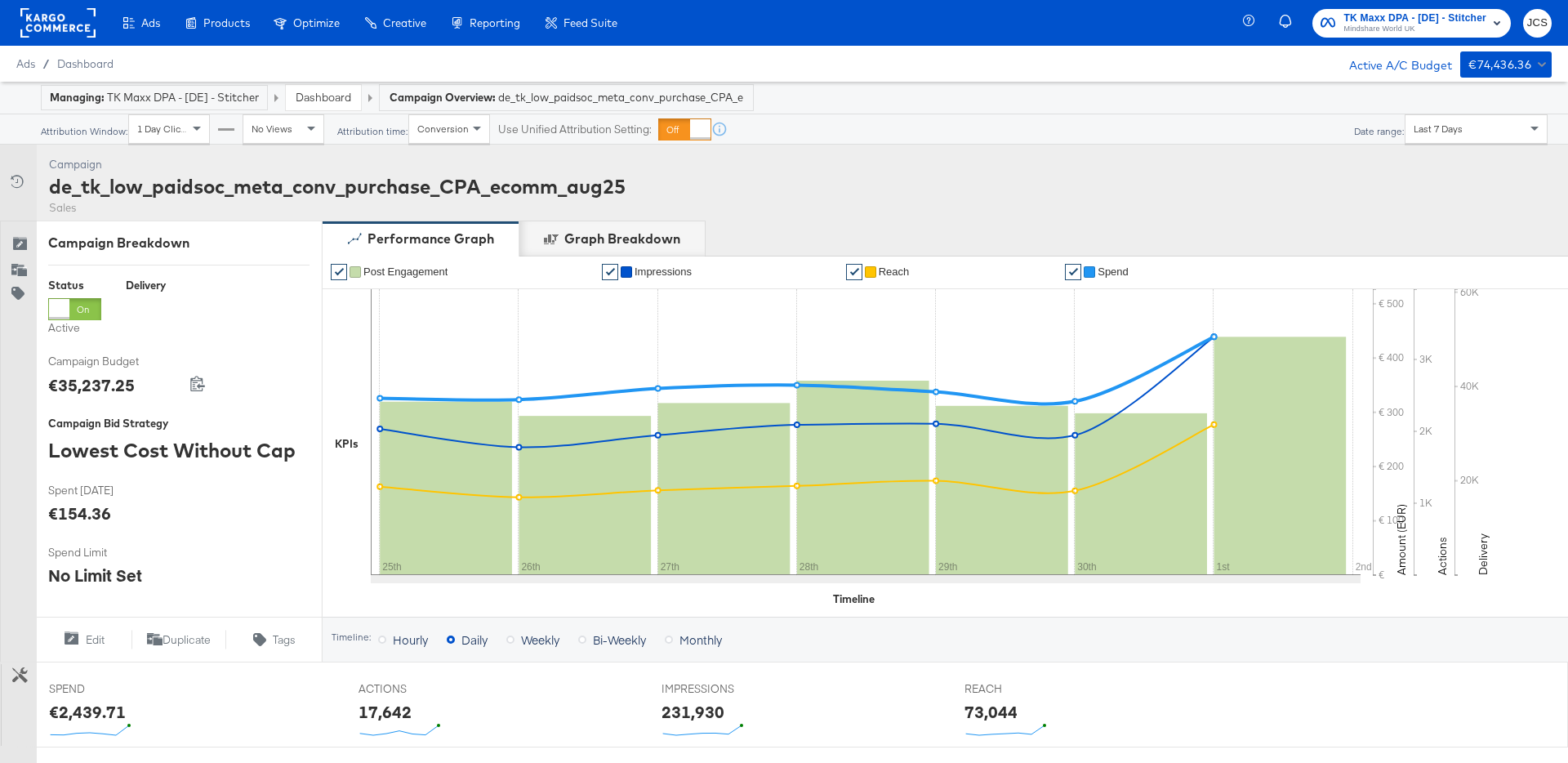
click at [74, 32] on rect at bounding box center [57, 23] width 75 height 29
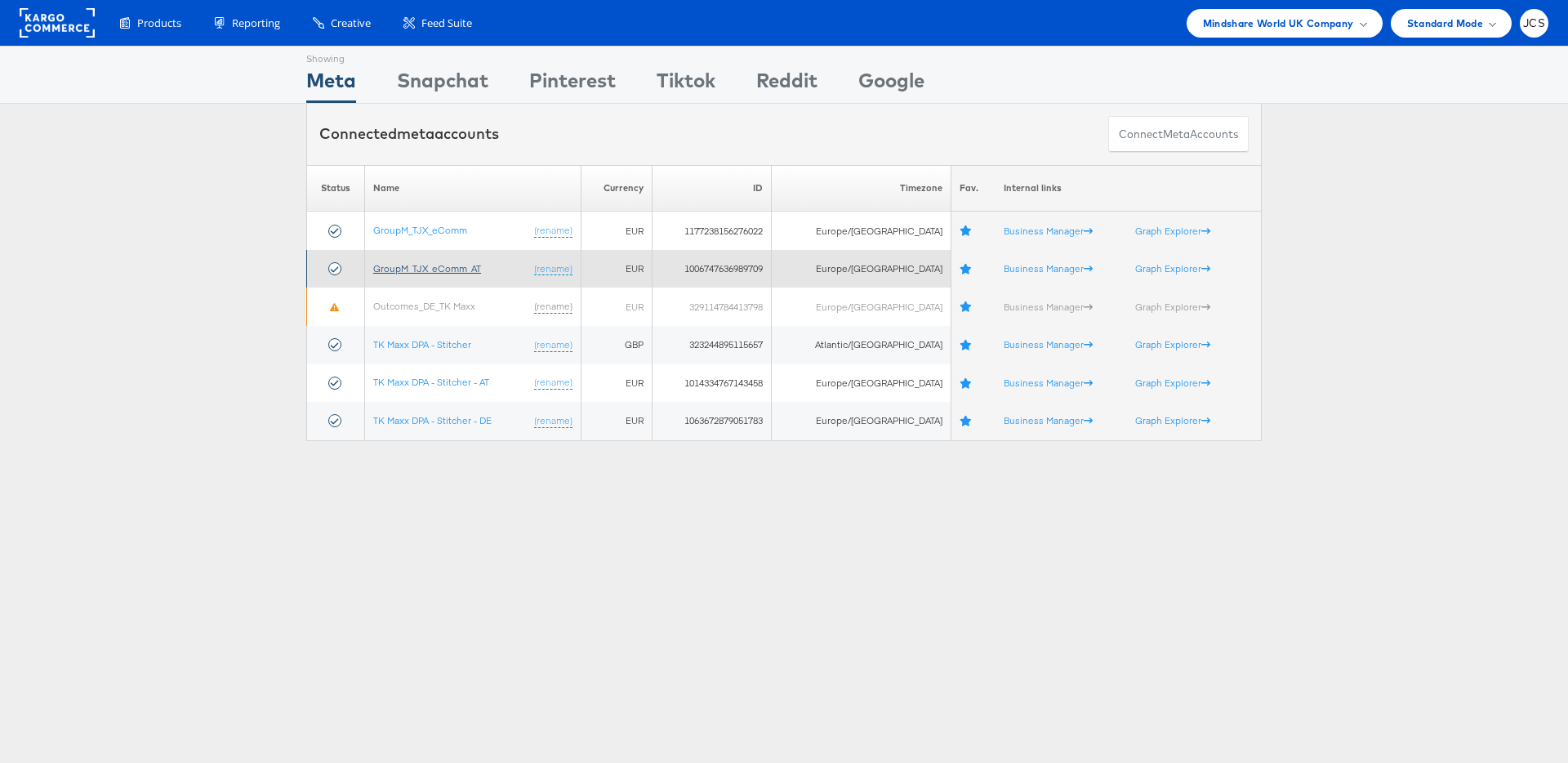
click at [444, 268] on link "GroupM_TJX_eComm_AT" at bounding box center [426, 268] width 107 height 12
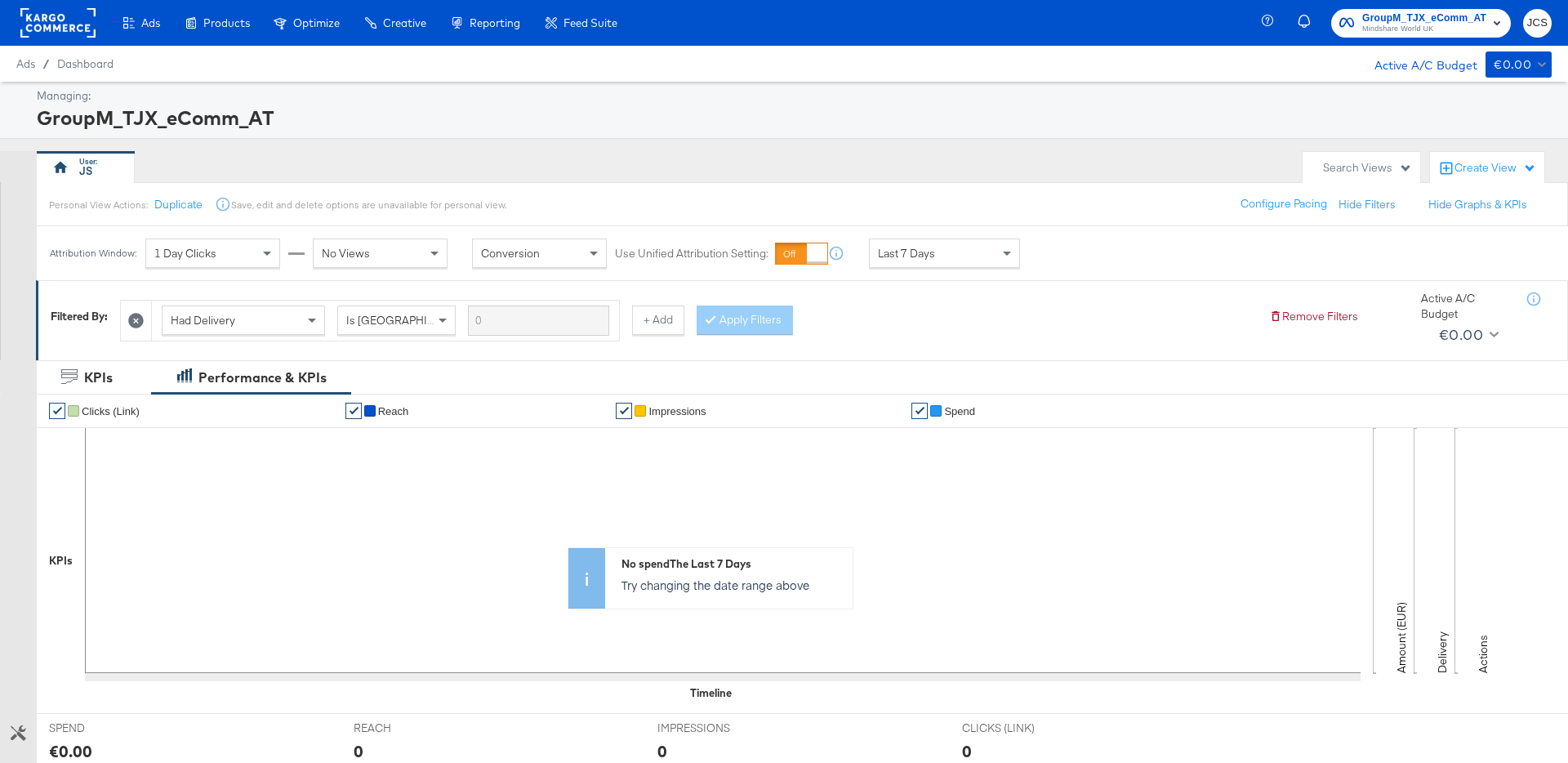
click at [47, 25] on rect at bounding box center [57, 23] width 75 height 29
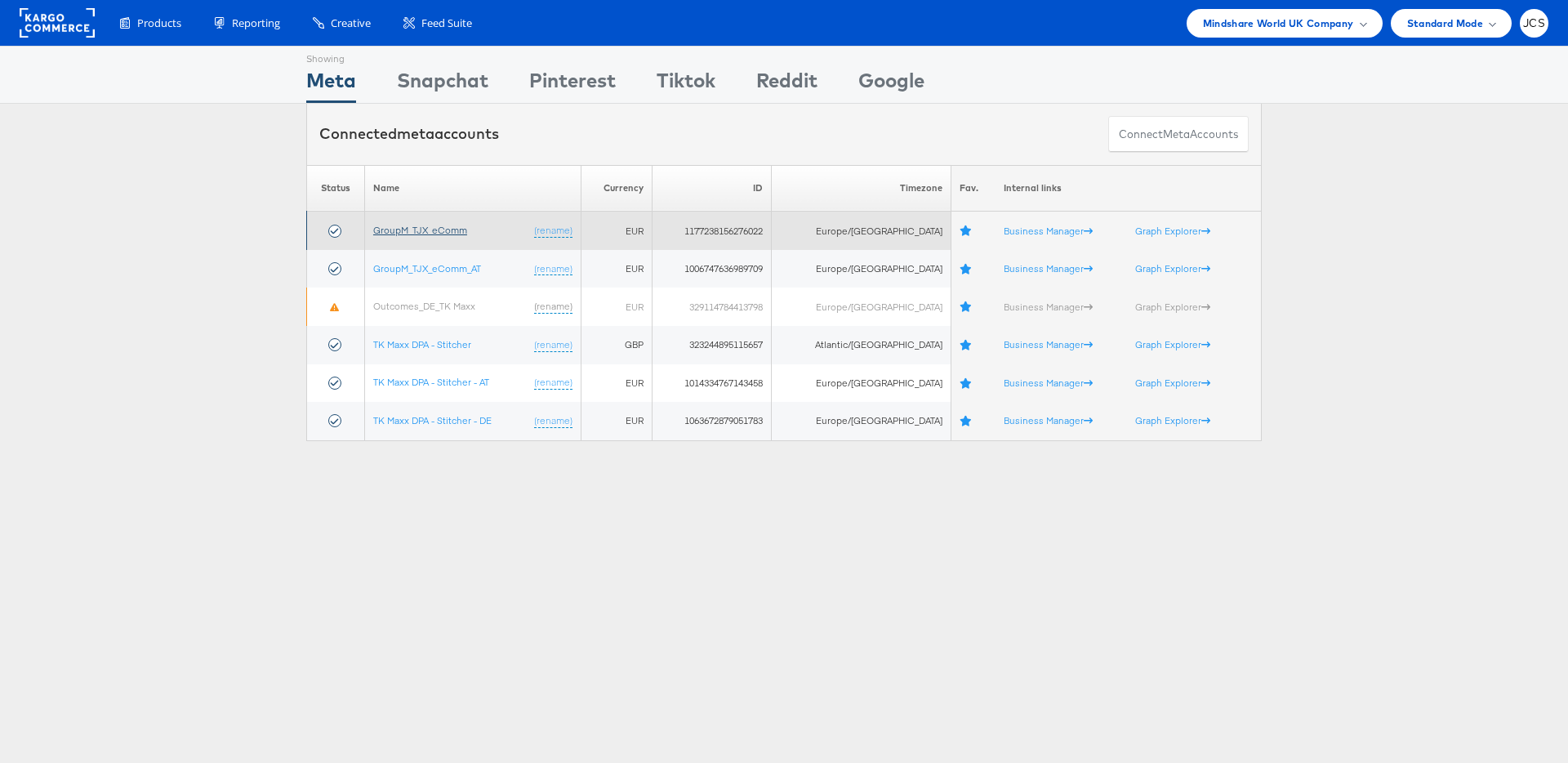
click at [462, 230] on link "GroupM_TJX_eComm" at bounding box center [420, 230] width 94 height 12
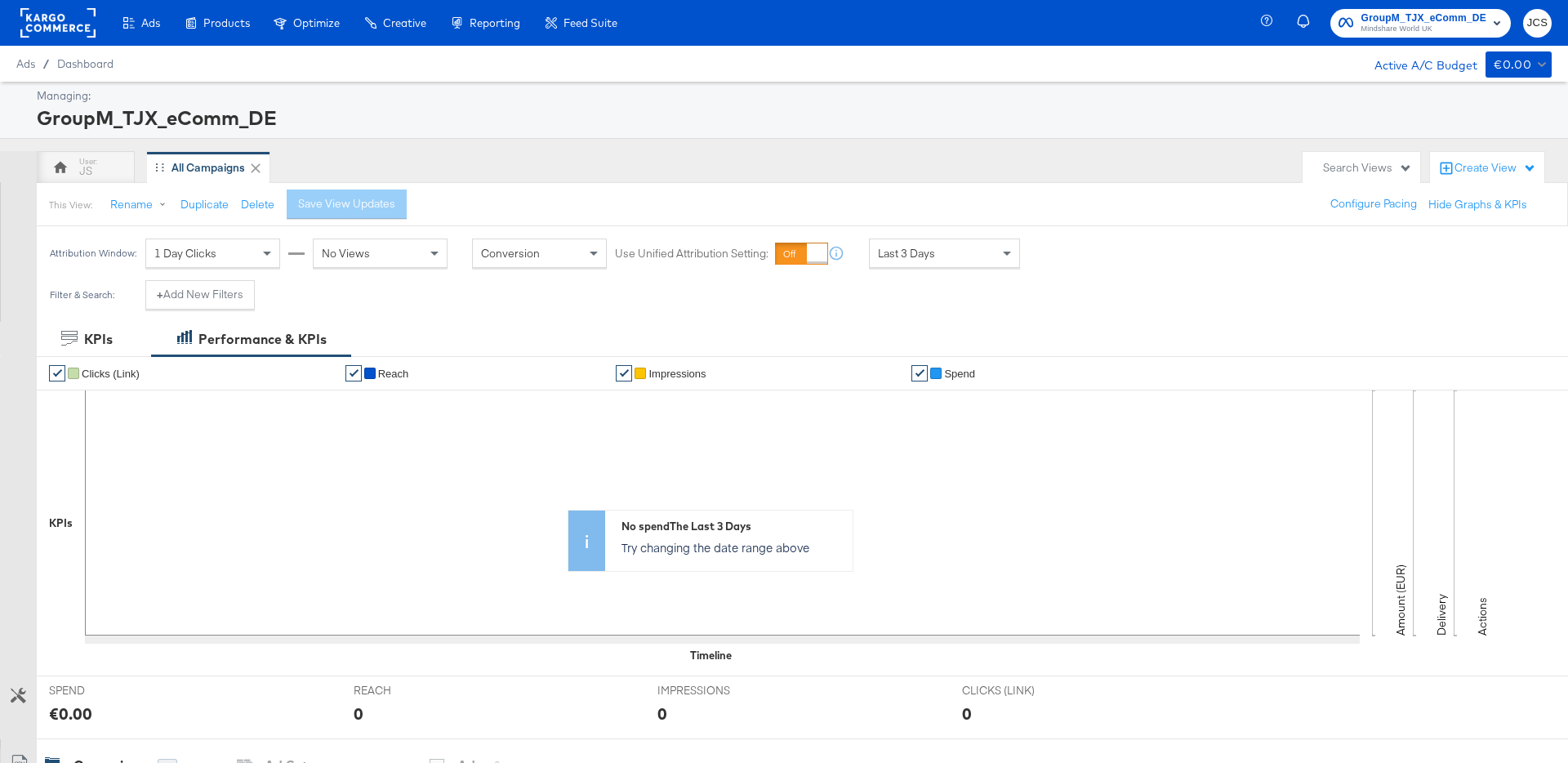
click at [56, 18] on rect at bounding box center [57, 23] width 75 height 29
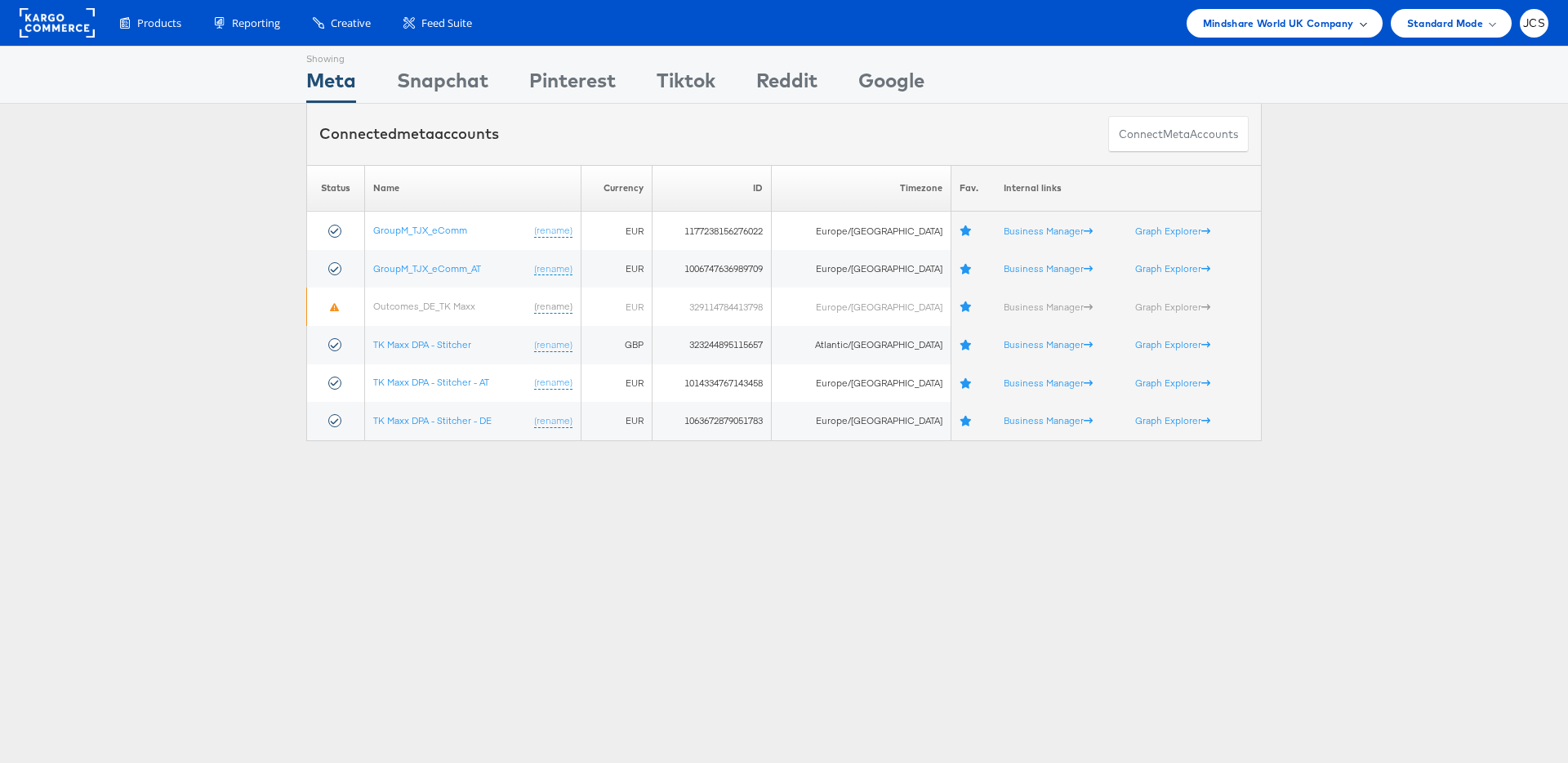
click at [1254, 29] on span "Mindshare World UK Company" at bounding box center [1277, 23] width 151 height 17
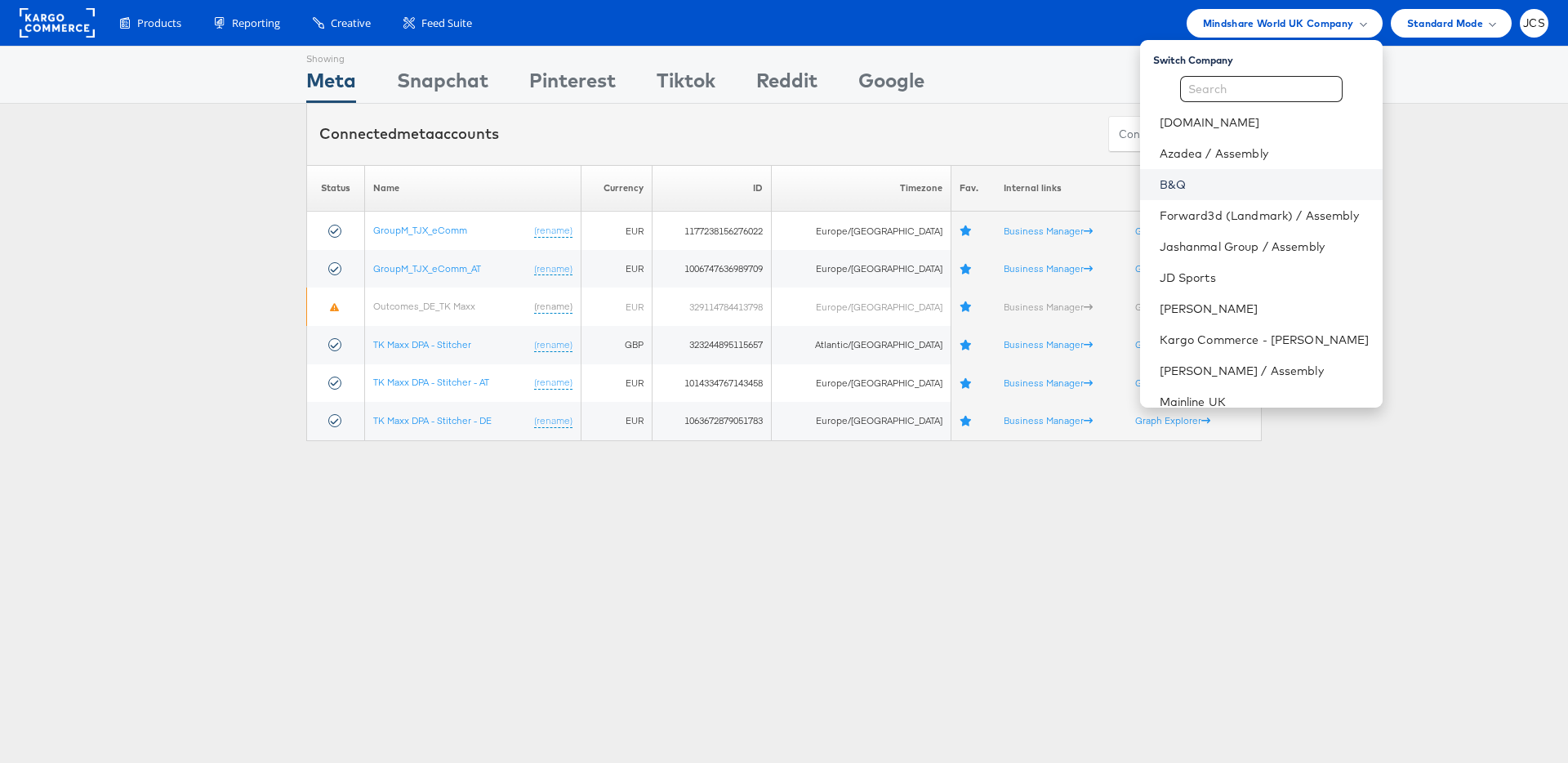
click at [1160, 185] on link "B&Q" at bounding box center [1264, 184] width 210 height 16
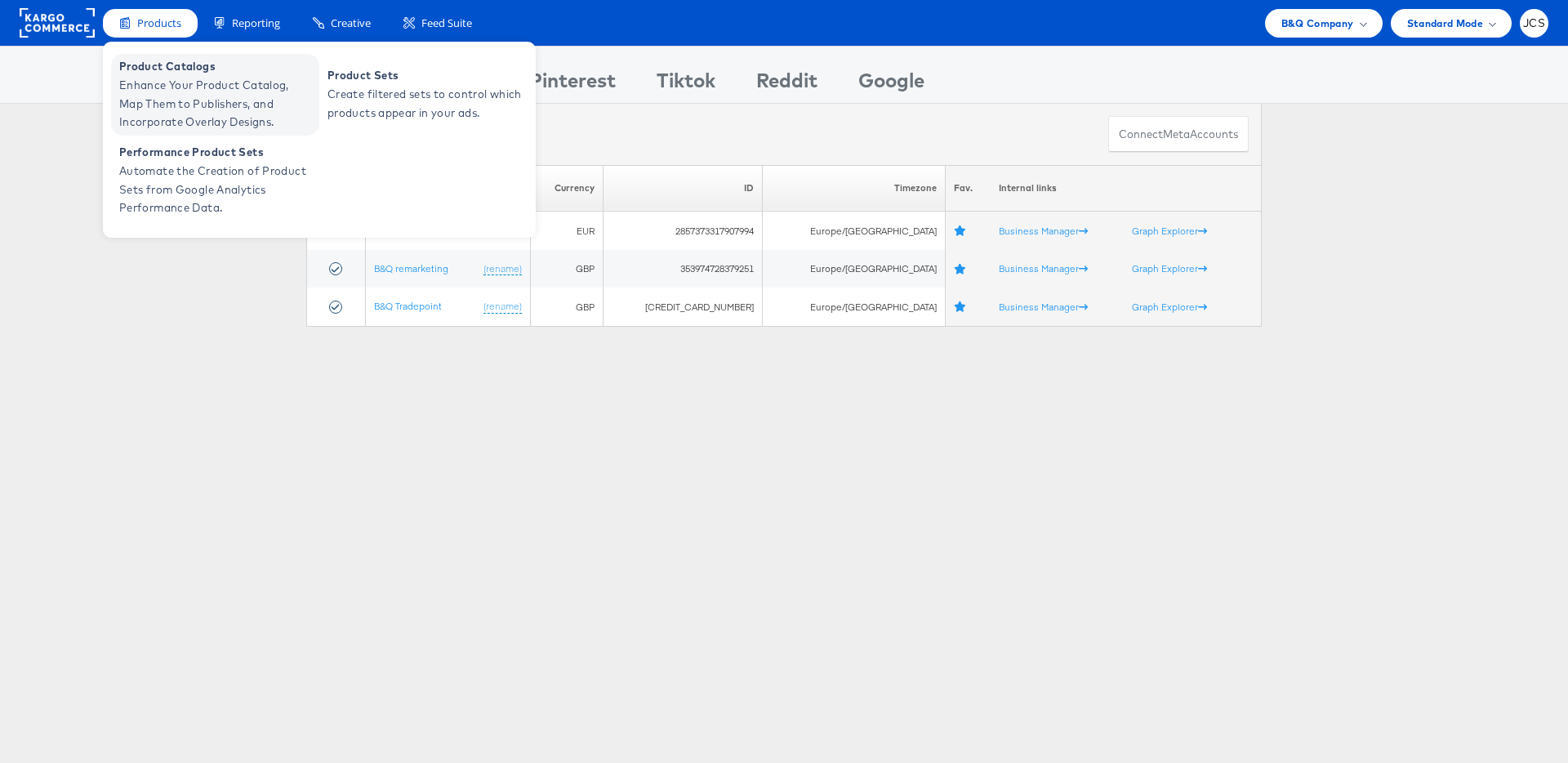
click at [170, 81] on span "Enhance Your Product Catalog, Map Them to Publishers, and Incorporate Overlay D…" at bounding box center [217, 104] width 196 height 55
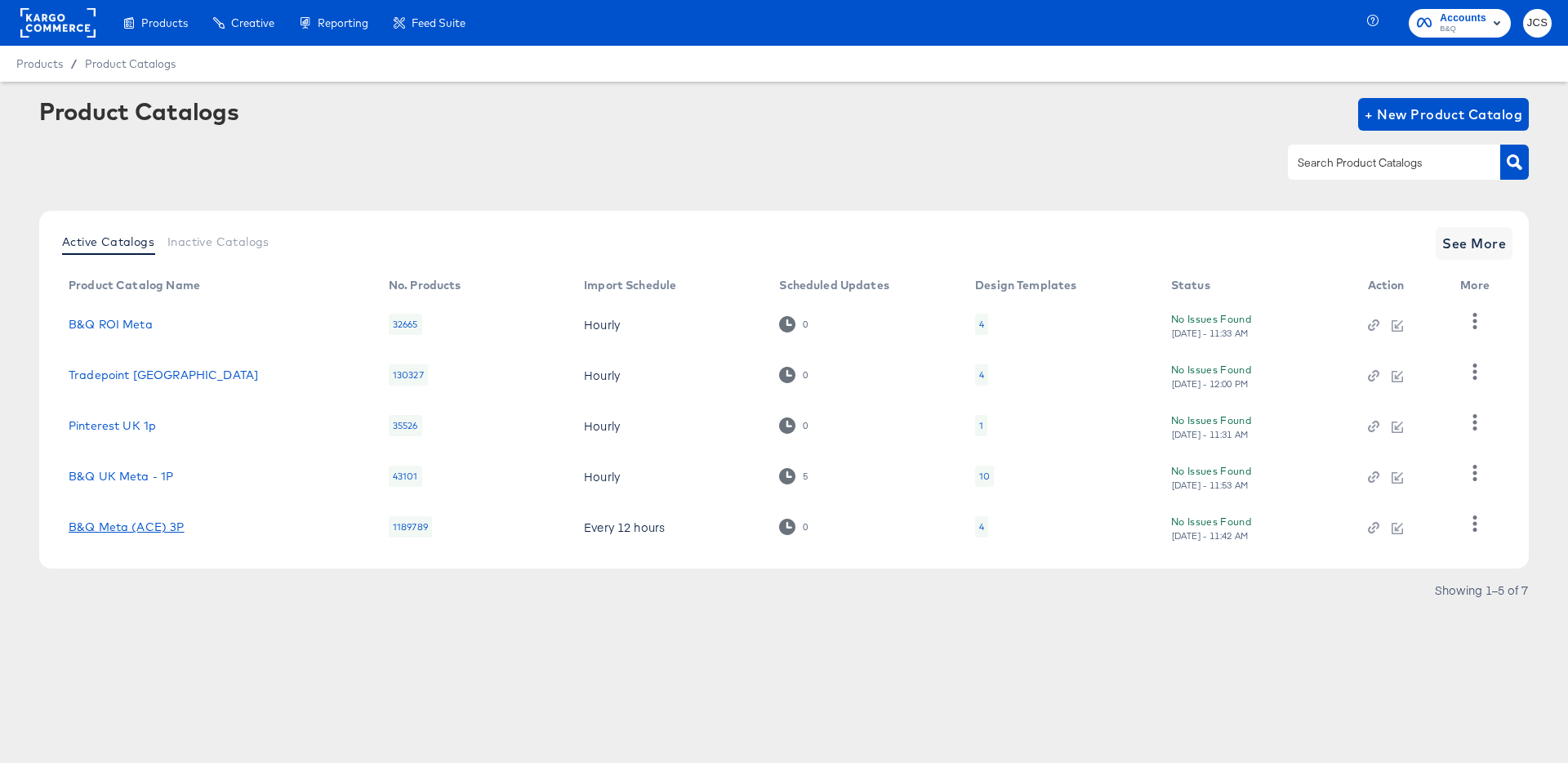
click at [174, 527] on link "B&Q Meta (ACE) 3P" at bounding box center [126, 527] width 116 height 13
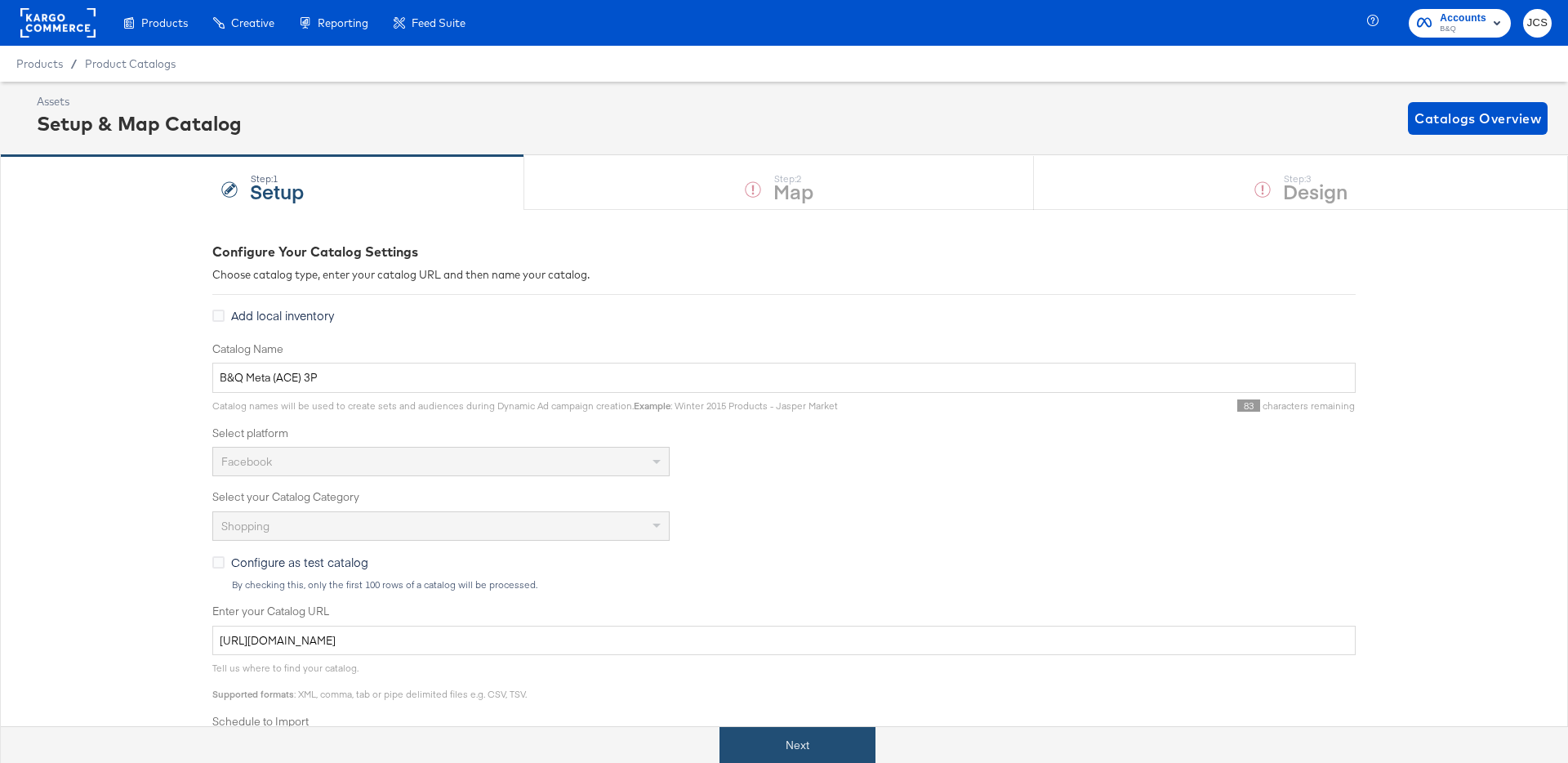
click at [814, 734] on button "Next" at bounding box center [797, 745] width 156 height 37
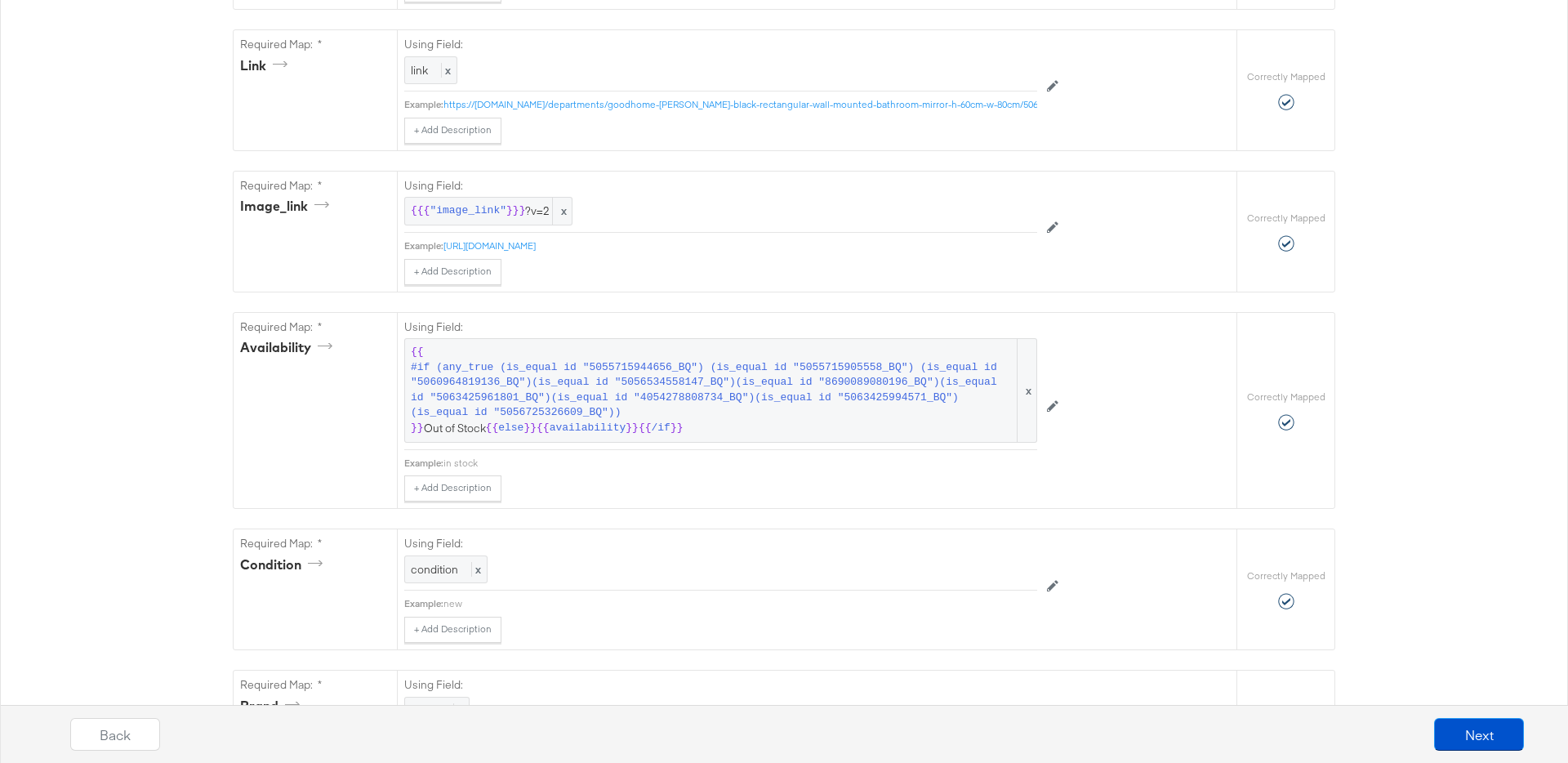
scroll to position [918, 0]
click at [564, 411] on span "#if (any_true (is_equal id "5055715944656_BQ") (is_equal id "5055715905558_BQ")…" at bounding box center [711, 388] width 603 height 61
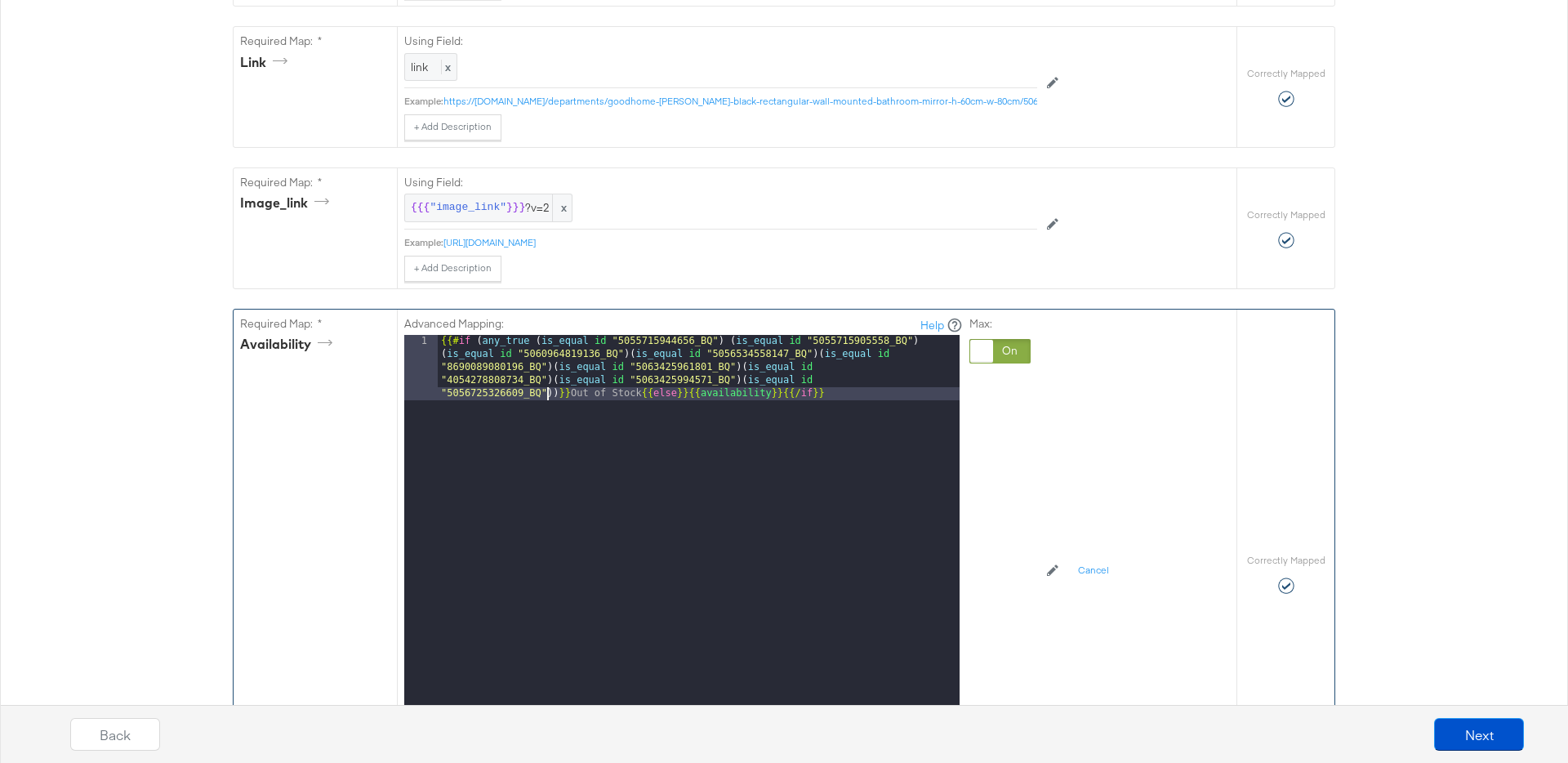
click at [546, 393] on div "{{# if ( any_true ( is_equal id "5055715944656_BQ" ) ( is_equal id "50557159055…" at bounding box center [698, 603] width 521 height 539
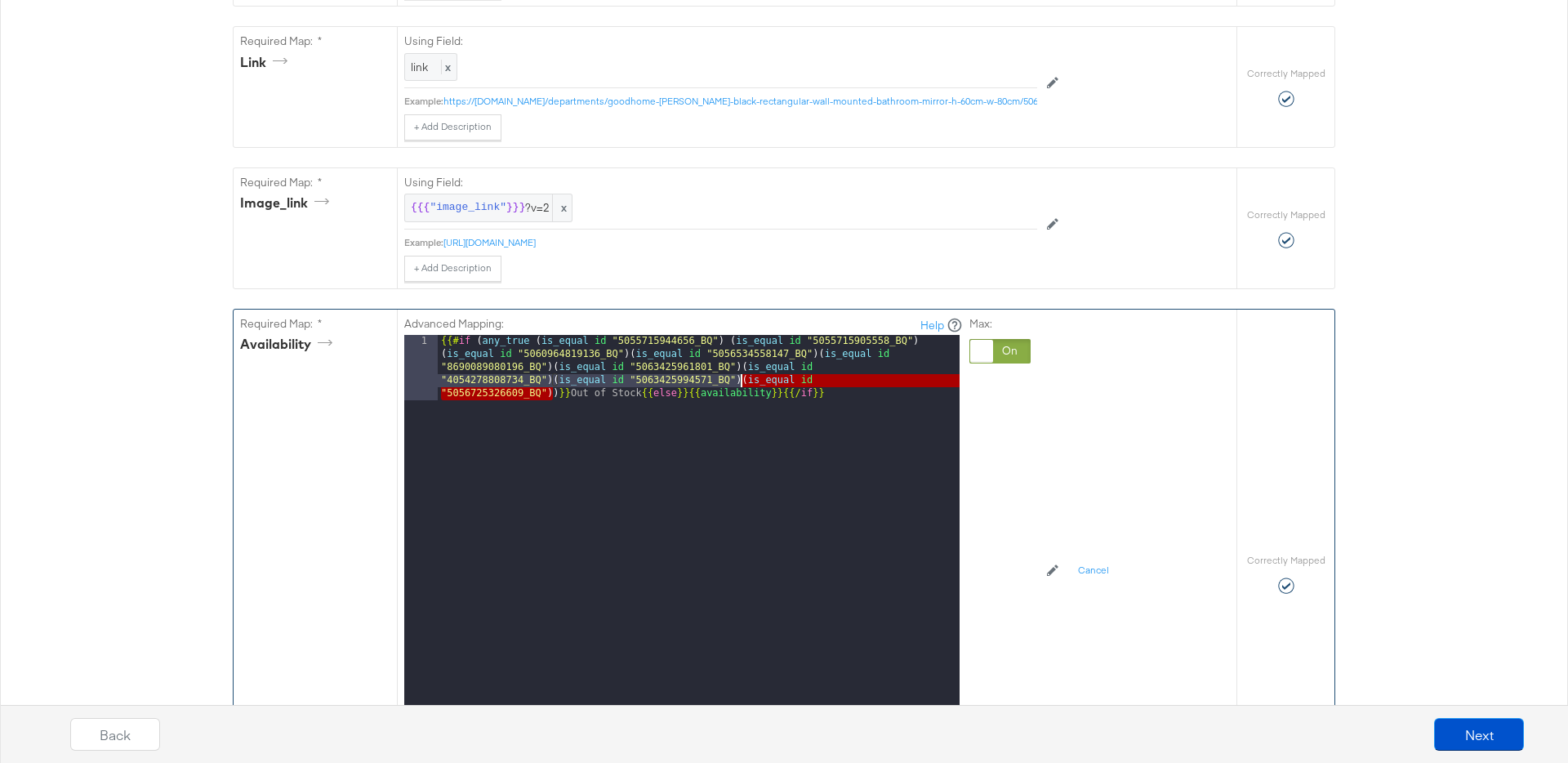
drag, startPoint x: 553, startPoint y: 393, endPoint x: 743, endPoint y: 382, distance: 190.3
click at [743, 382] on div "{{# if ( any_true ( is_equal id "5055715944656_BQ" ) ( is_equal id "50557159055…" at bounding box center [698, 603] width 521 height 539
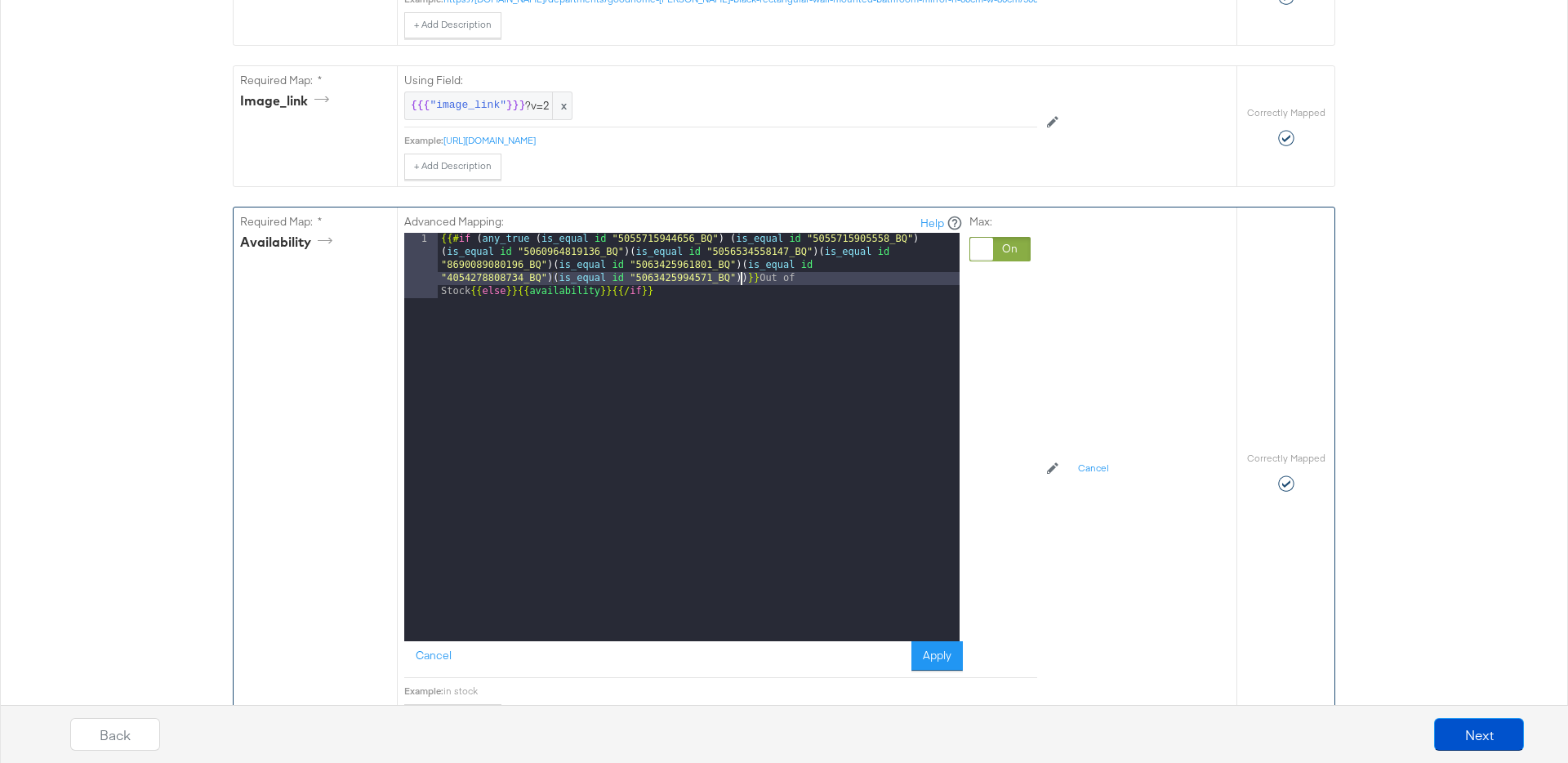
scroll to position [1022, 0]
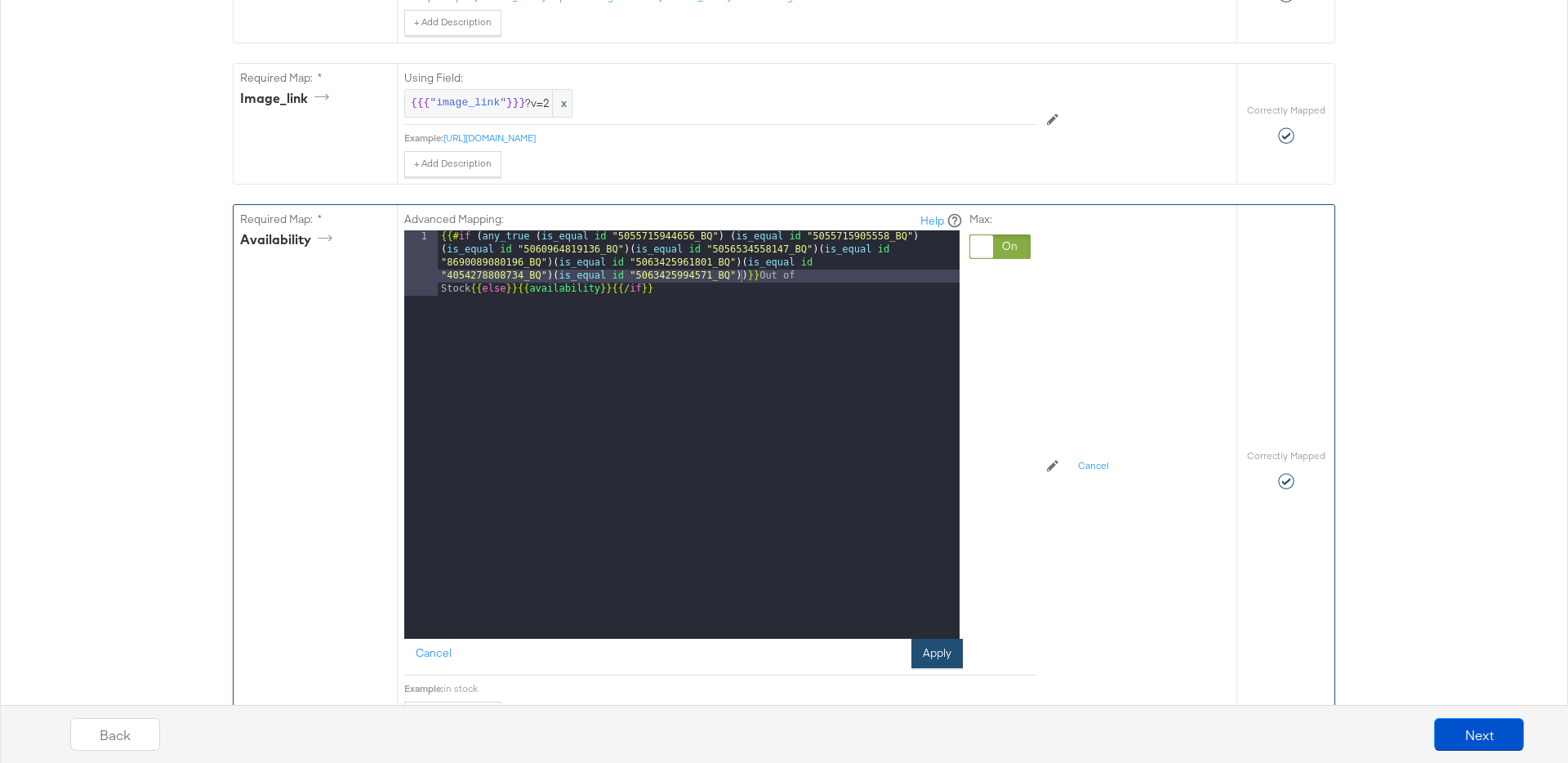
click at [938, 656] on button "Apply" at bounding box center [936, 653] width 51 height 29
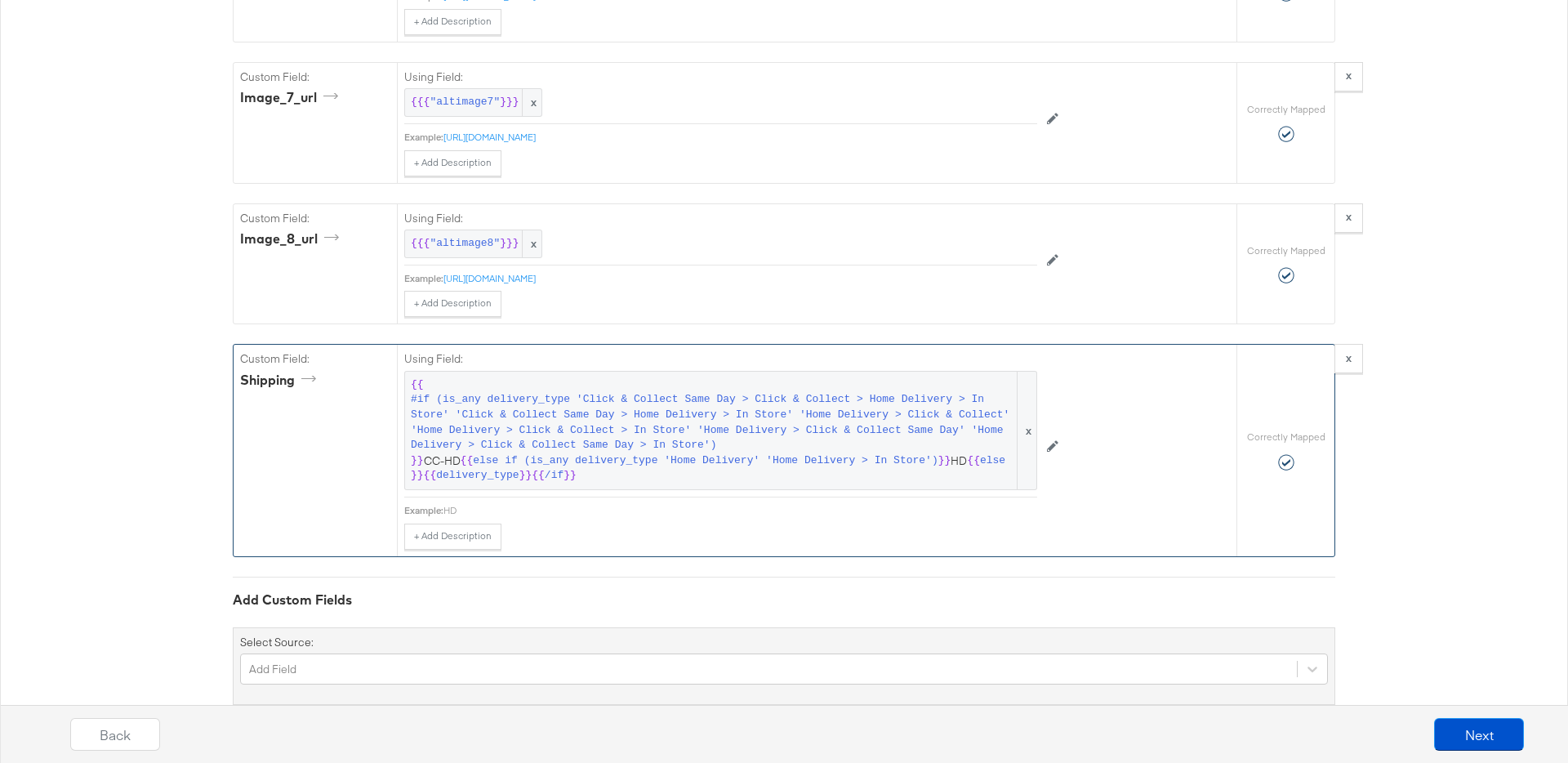
scroll to position [4382, 0]
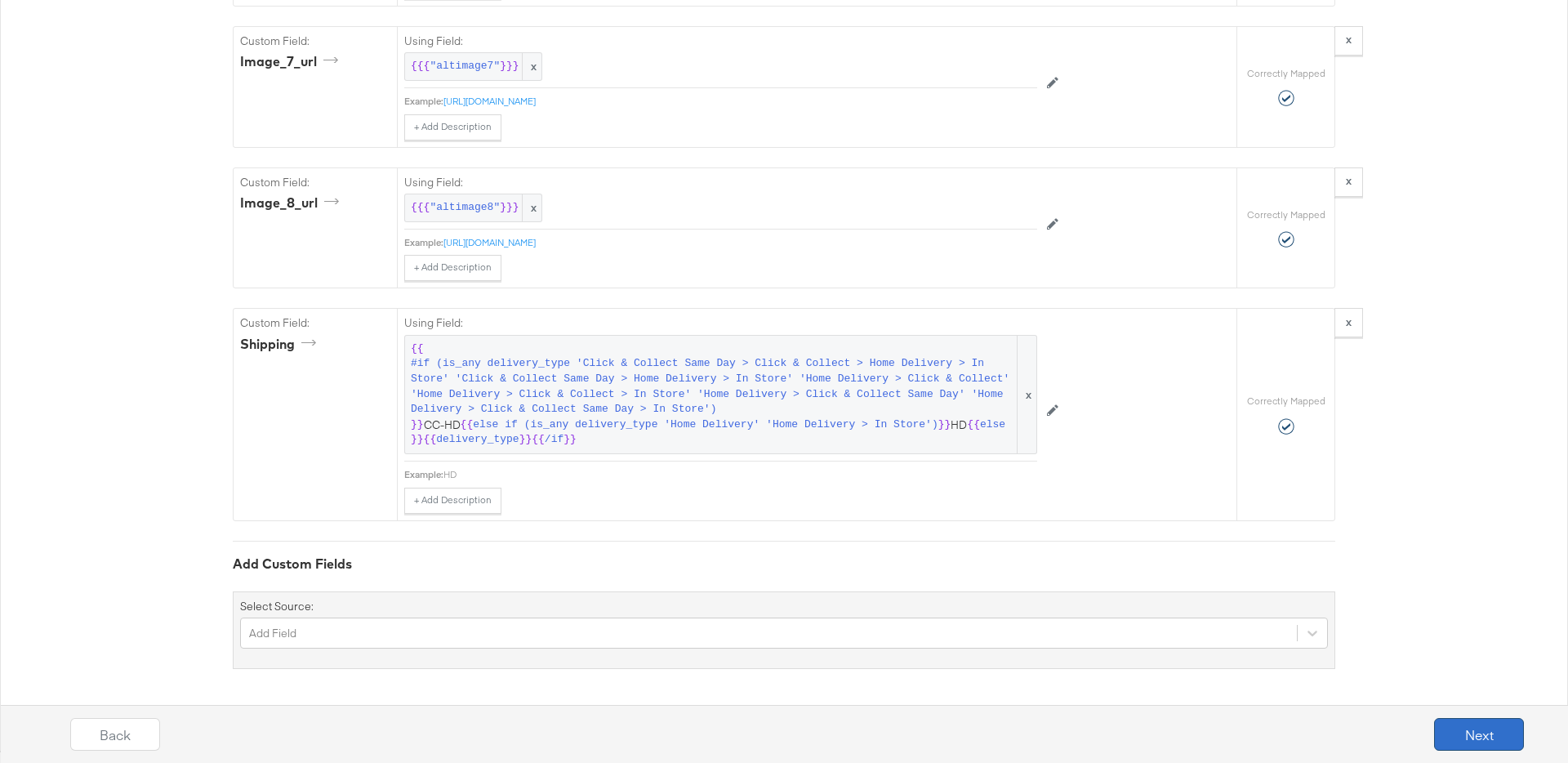
click at [1482, 734] on button "Next" at bounding box center [1479, 734] width 90 height 32
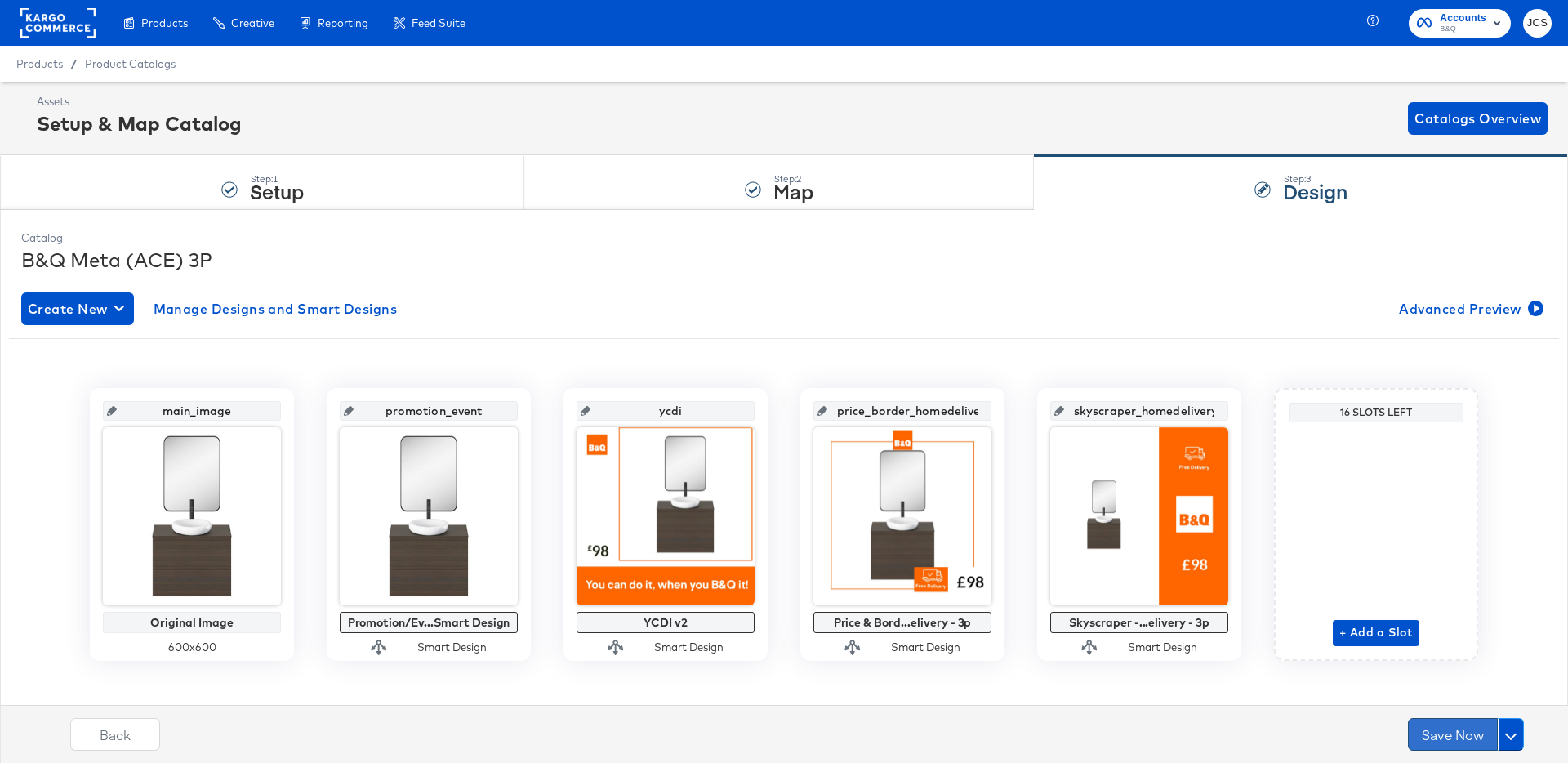
click at [1446, 734] on button "Save Now" at bounding box center [1452, 734] width 90 height 32
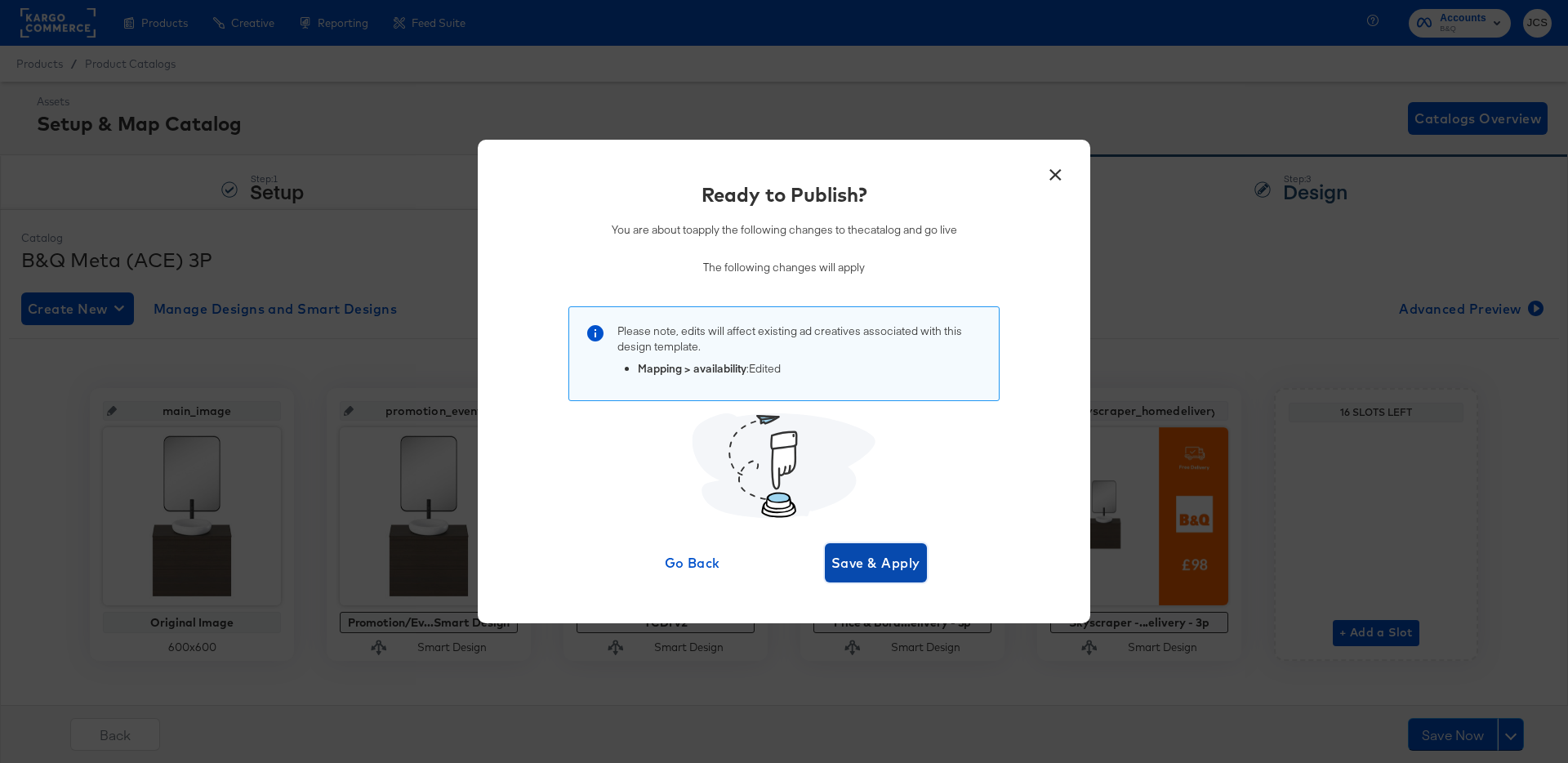
click at [911, 564] on span "Save & Apply" at bounding box center [876, 563] width 89 height 23
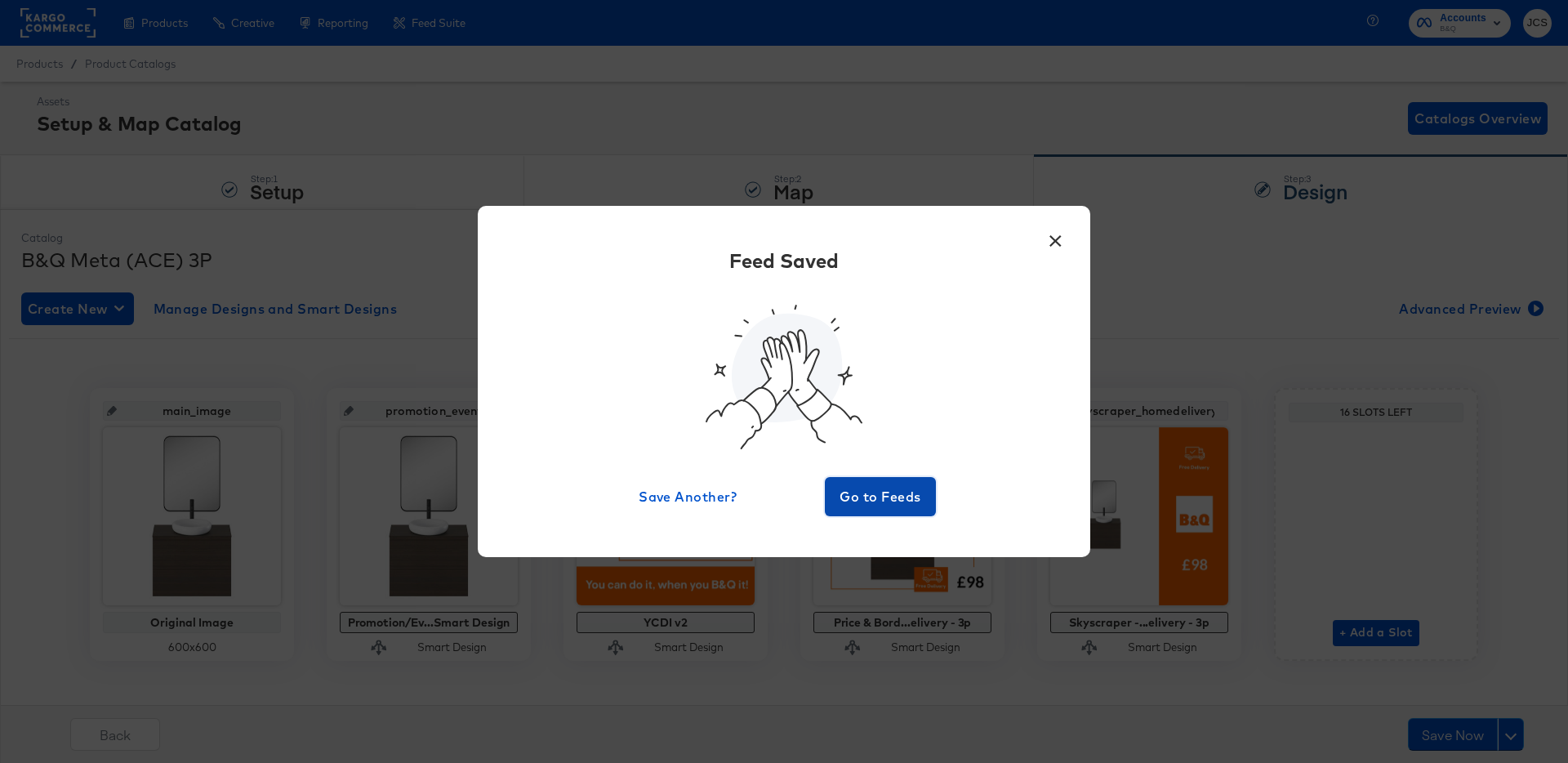
click at [877, 504] on span "Go to Feeds" at bounding box center [879, 497] width 98 height 23
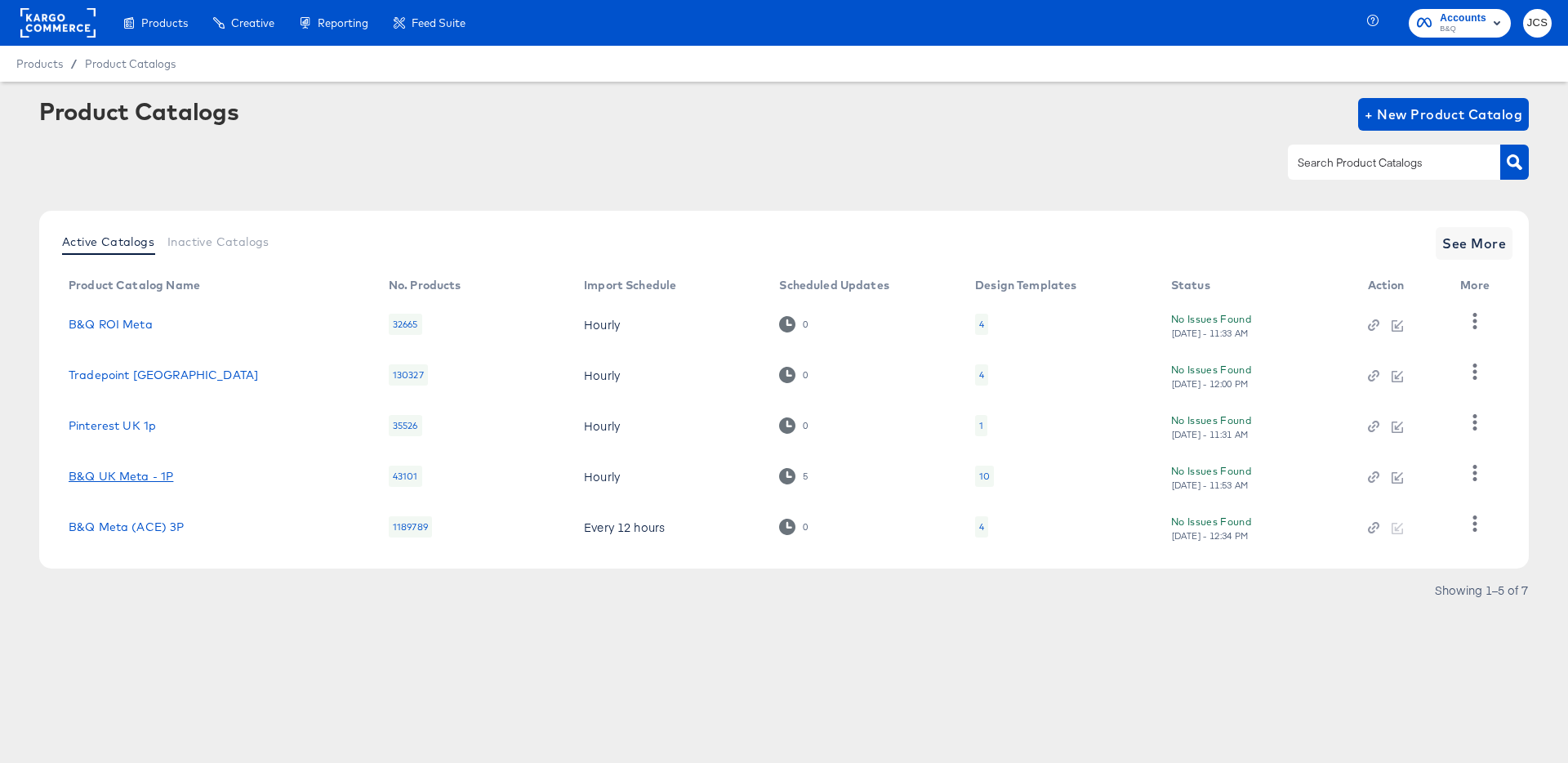
click at [163, 475] on link "B&Q UK Meta - 1P" at bounding box center [121, 476] width 104 height 13
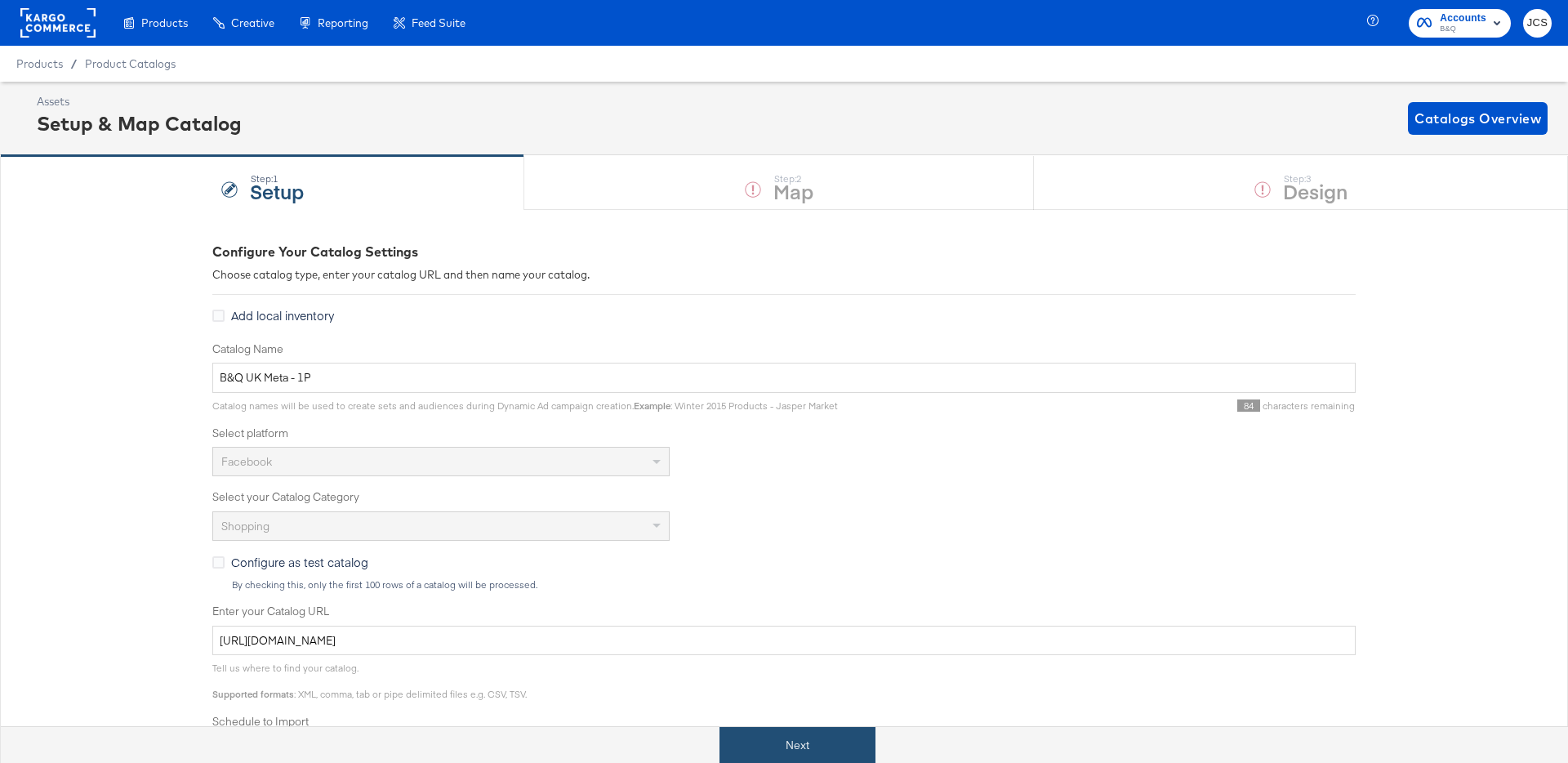
click at [793, 756] on button "Next" at bounding box center [797, 745] width 156 height 37
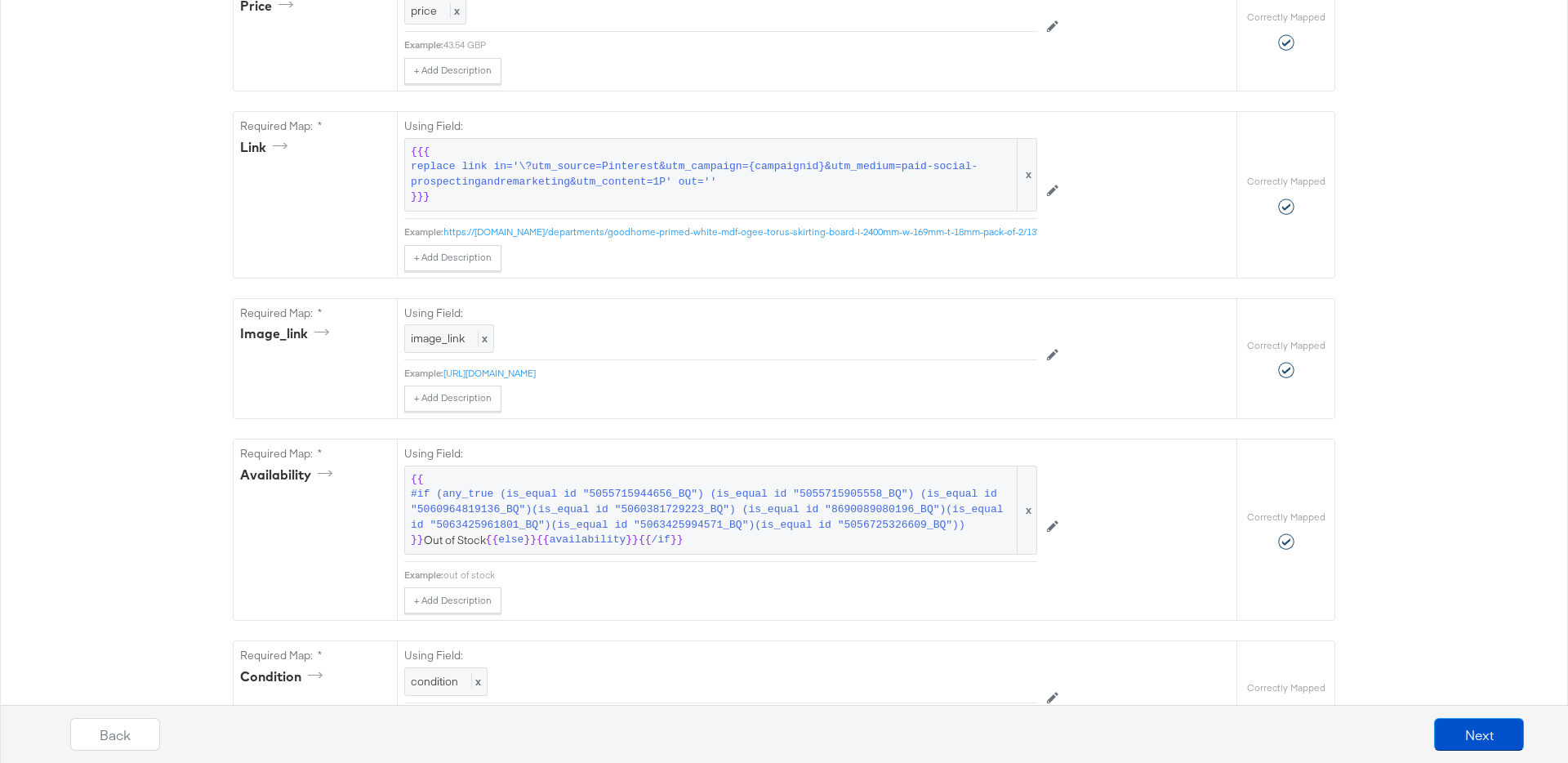
scroll to position [833, 0]
click at [763, 519] on span "#if (any_true (is_equal id "5055715944656_BQ") (is_equal id "5055715905558_BQ")…" at bounding box center [711, 509] width 603 height 46
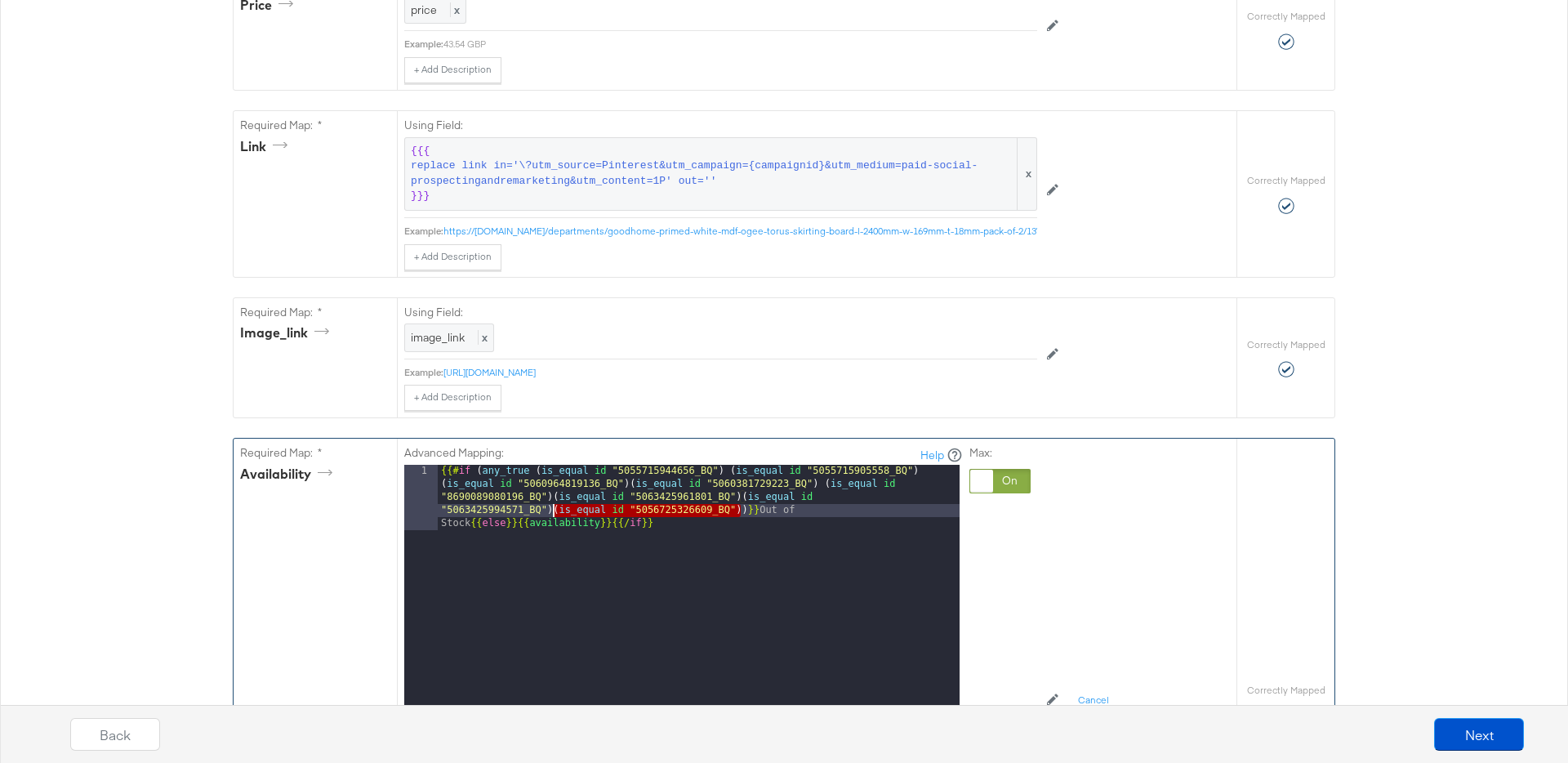
drag, startPoint x: 742, startPoint y: 509, endPoint x: 556, endPoint y: 509, distance: 186.0
click at [556, 509] on div "{{# if ( any_true ( is_equal id "5055715944656_BQ" ) ( is_equal id "50557159055…" at bounding box center [698, 734] width 521 height 539
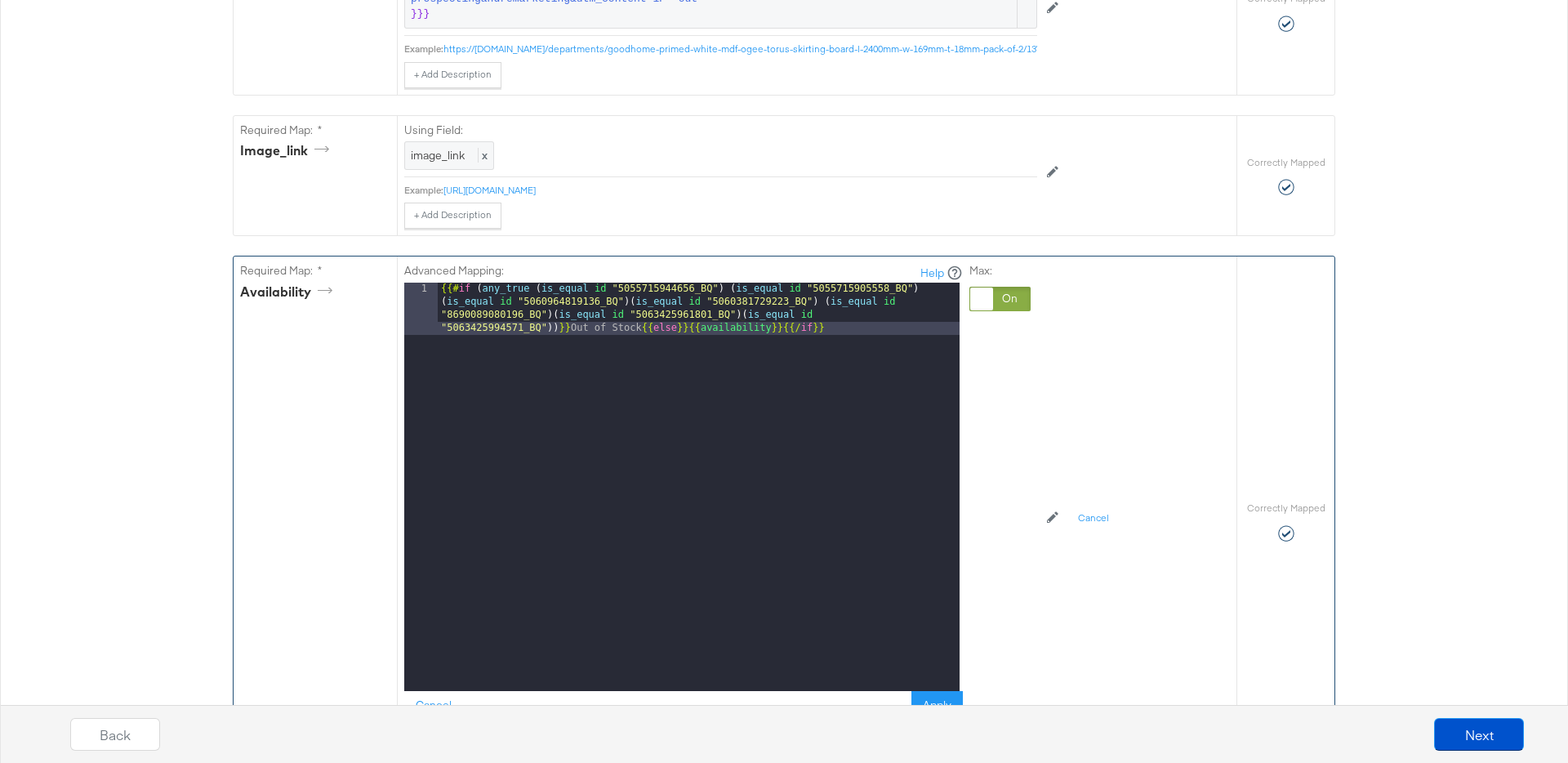
scroll to position [1027, 0]
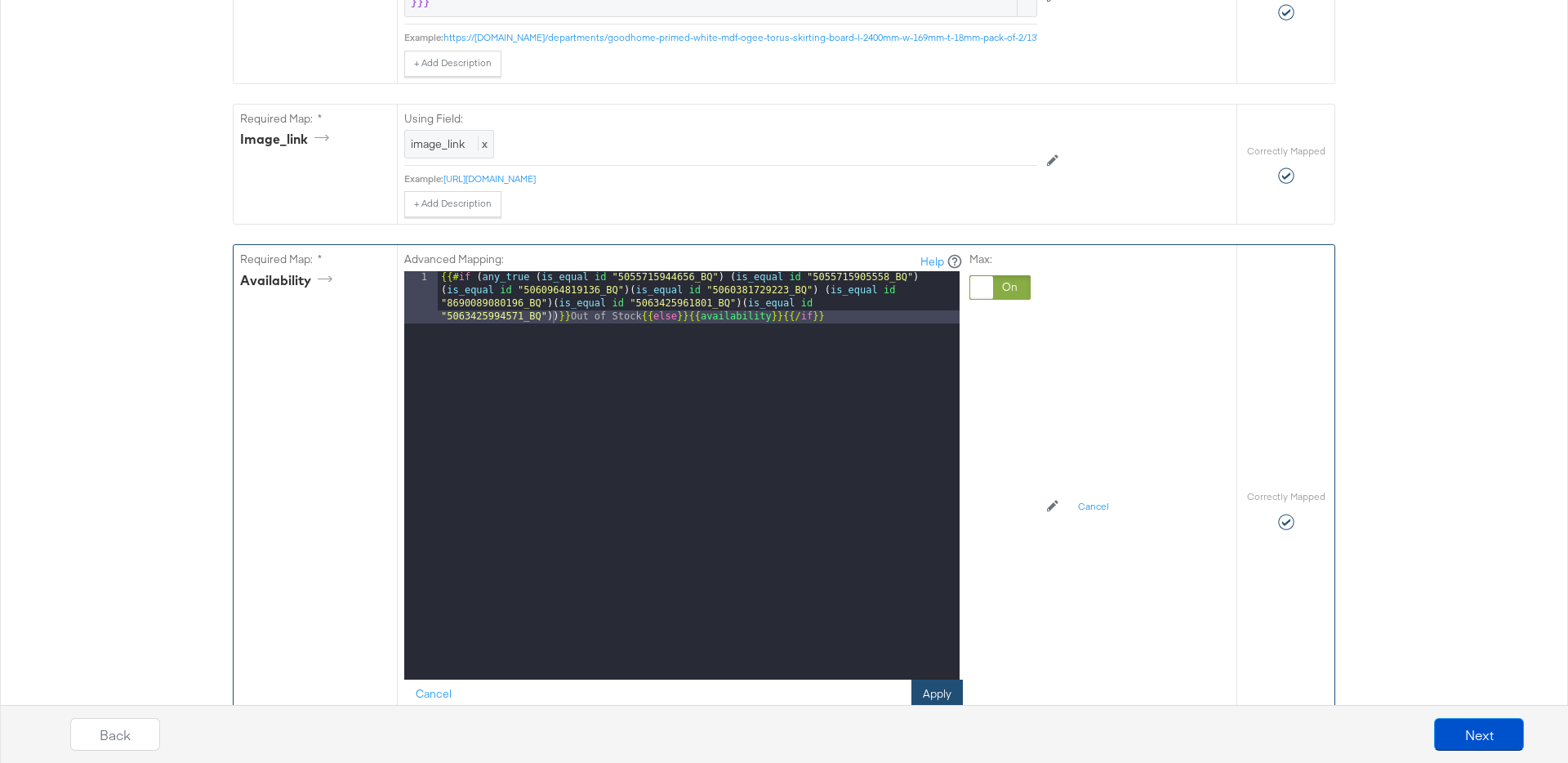
click at [940, 690] on button "Apply" at bounding box center [936, 694] width 51 height 29
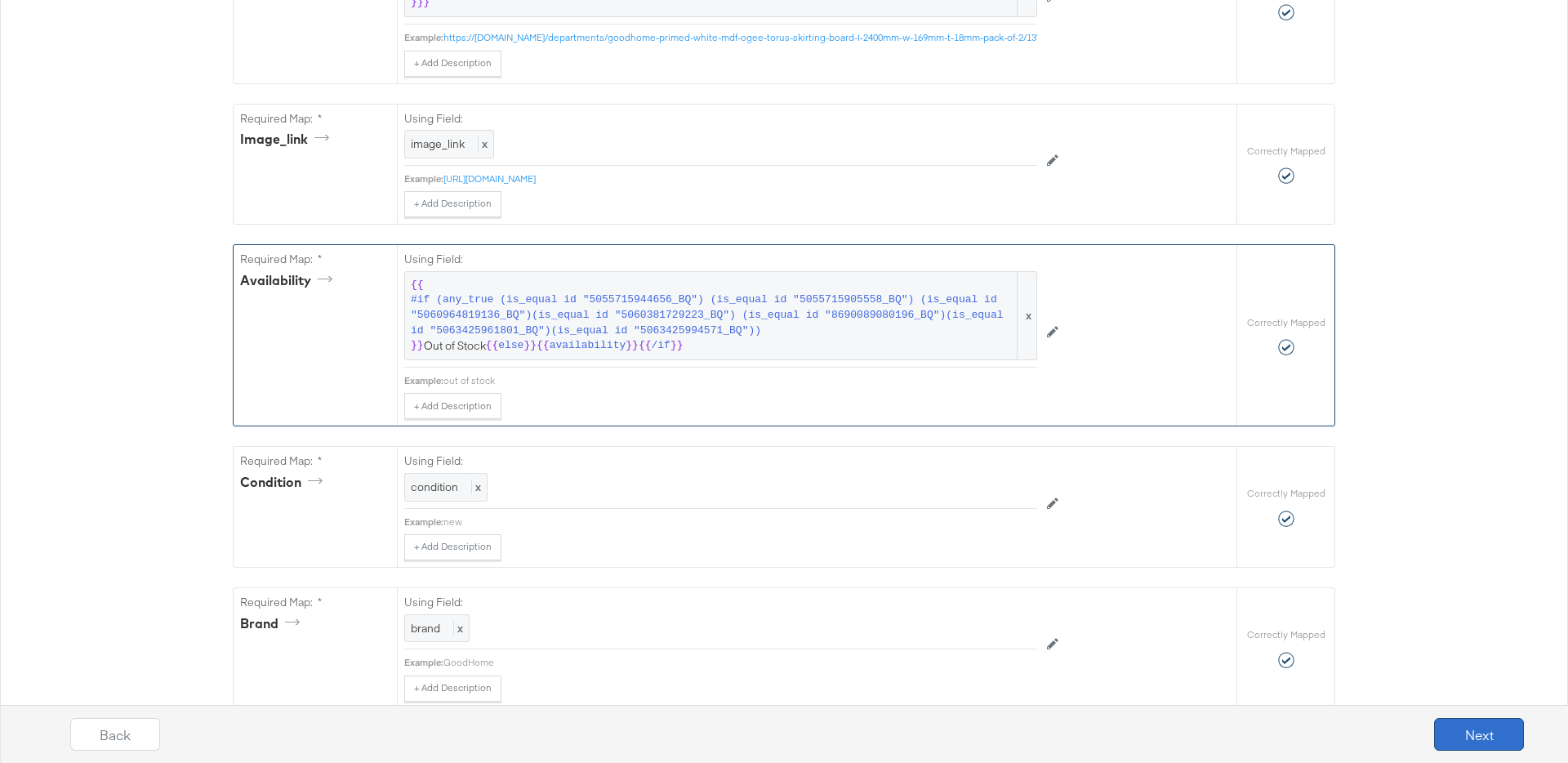
click at [1444, 724] on button "Next" at bounding box center [1479, 734] width 90 height 32
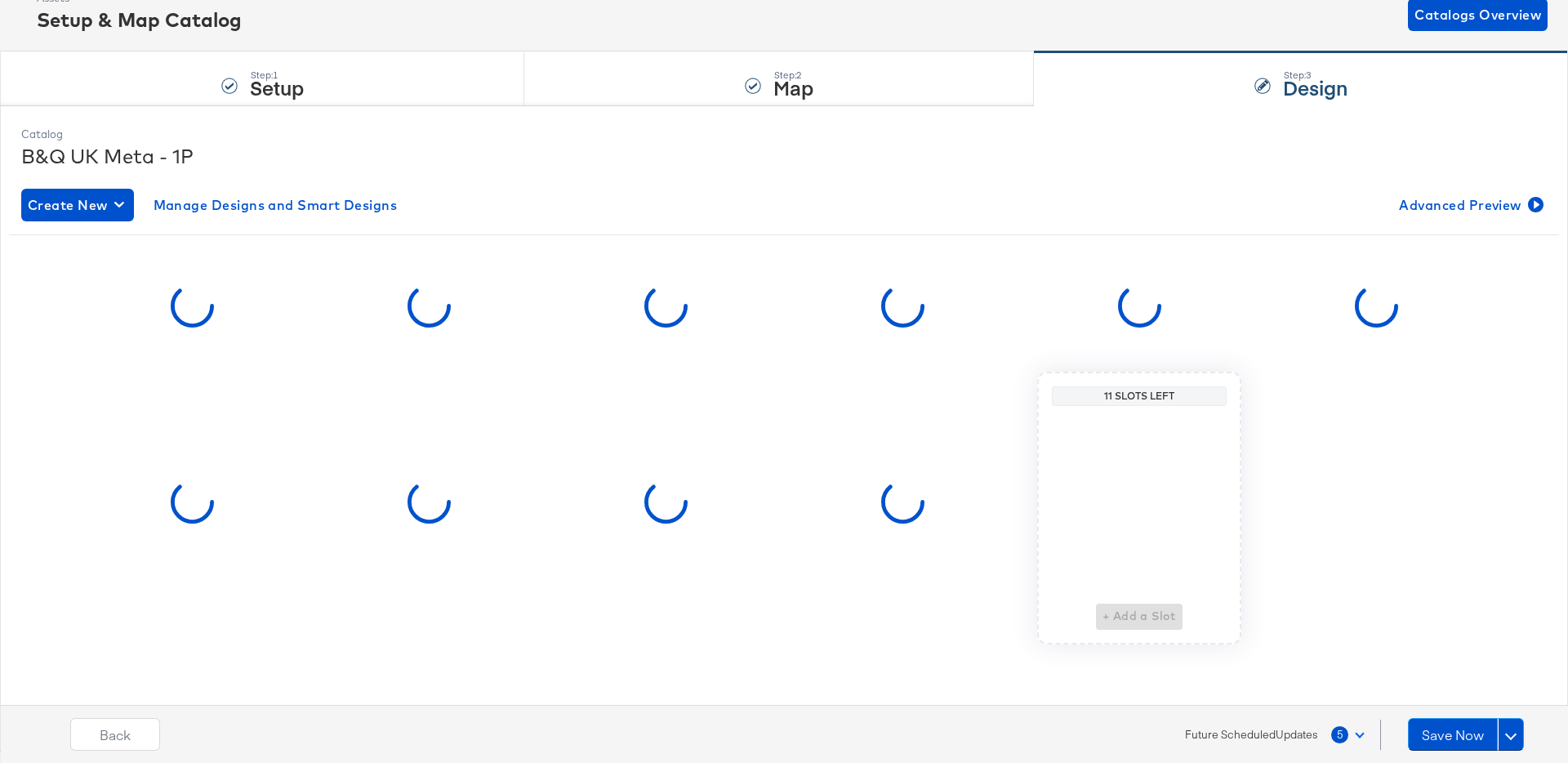
scroll to position [0, 0]
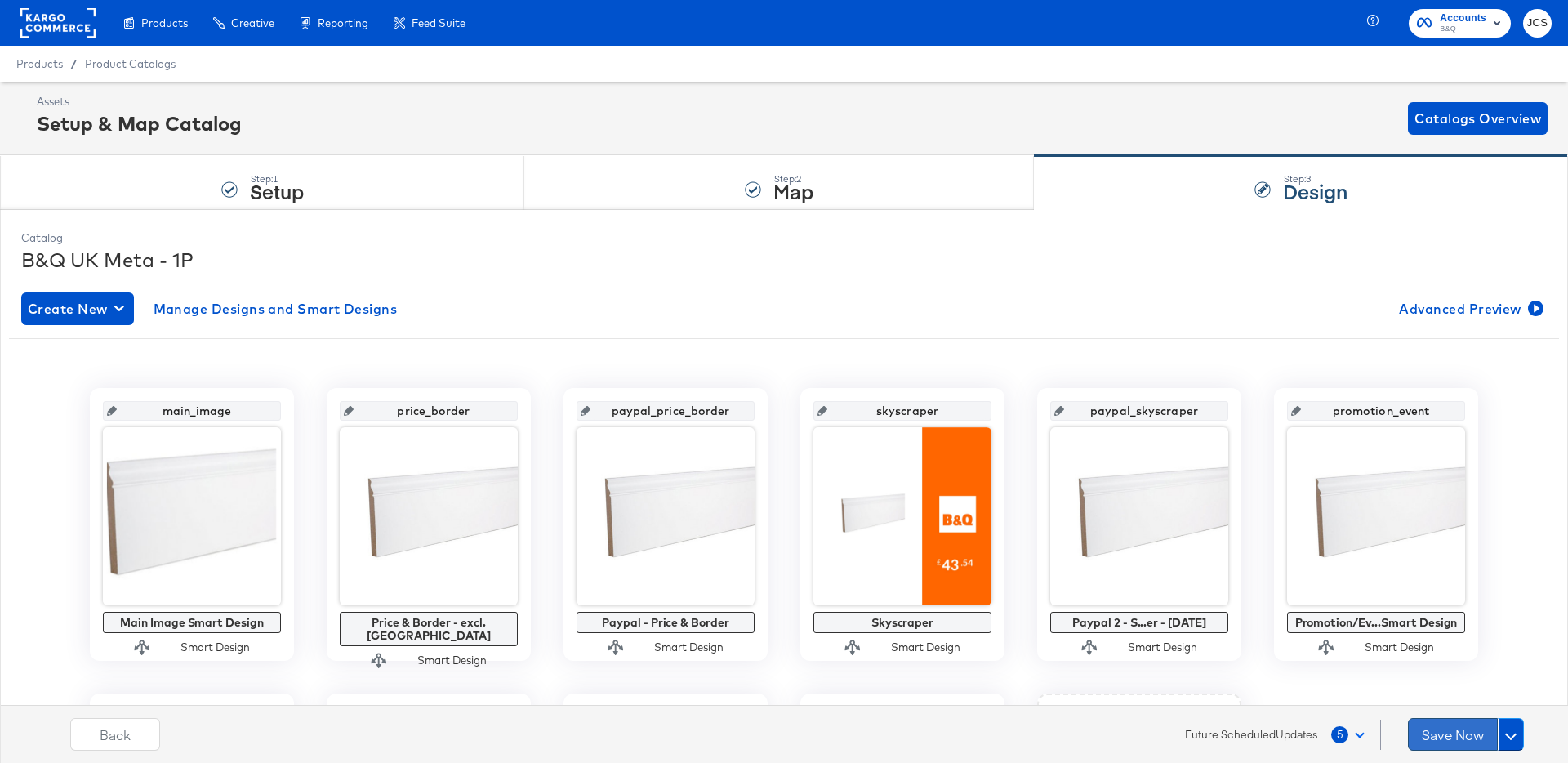
click at [1457, 729] on button "Save Now" at bounding box center [1452, 734] width 90 height 32
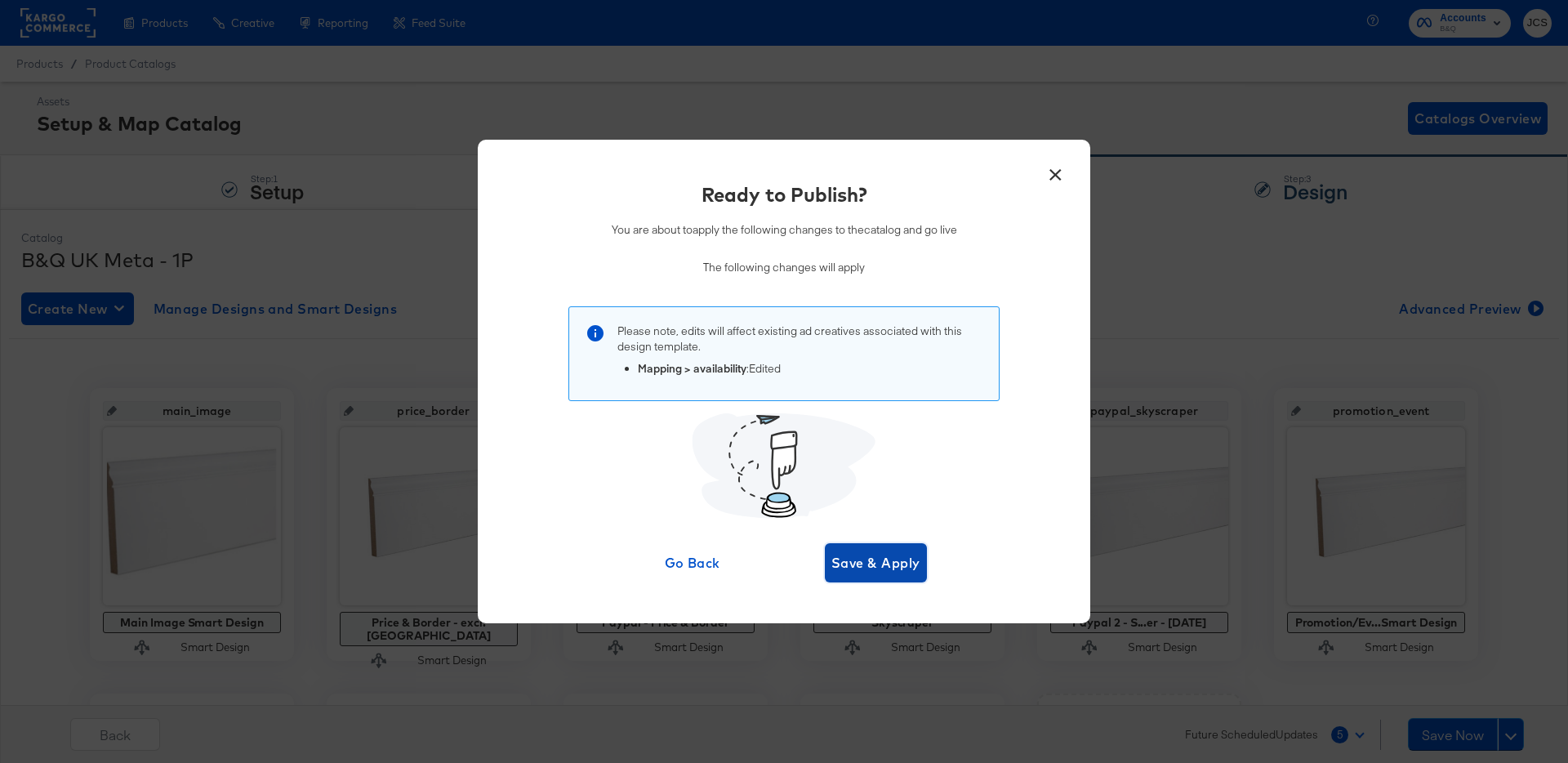
click at [909, 573] on span "Save & Apply" at bounding box center [876, 563] width 89 height 23
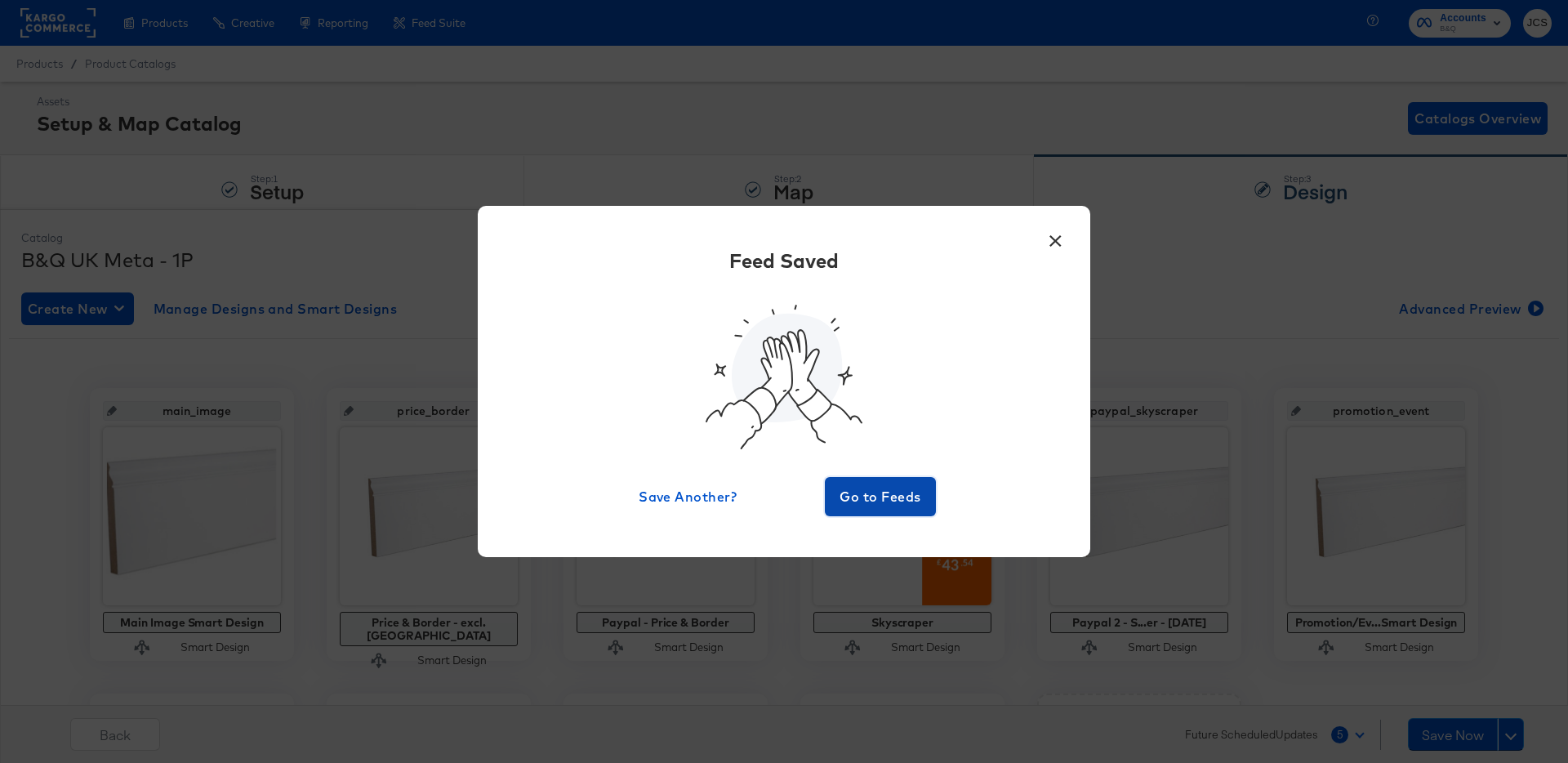
click at [877, 486] on span "Go to Feeds" at bounding box center [879, 497] width 98 height 23
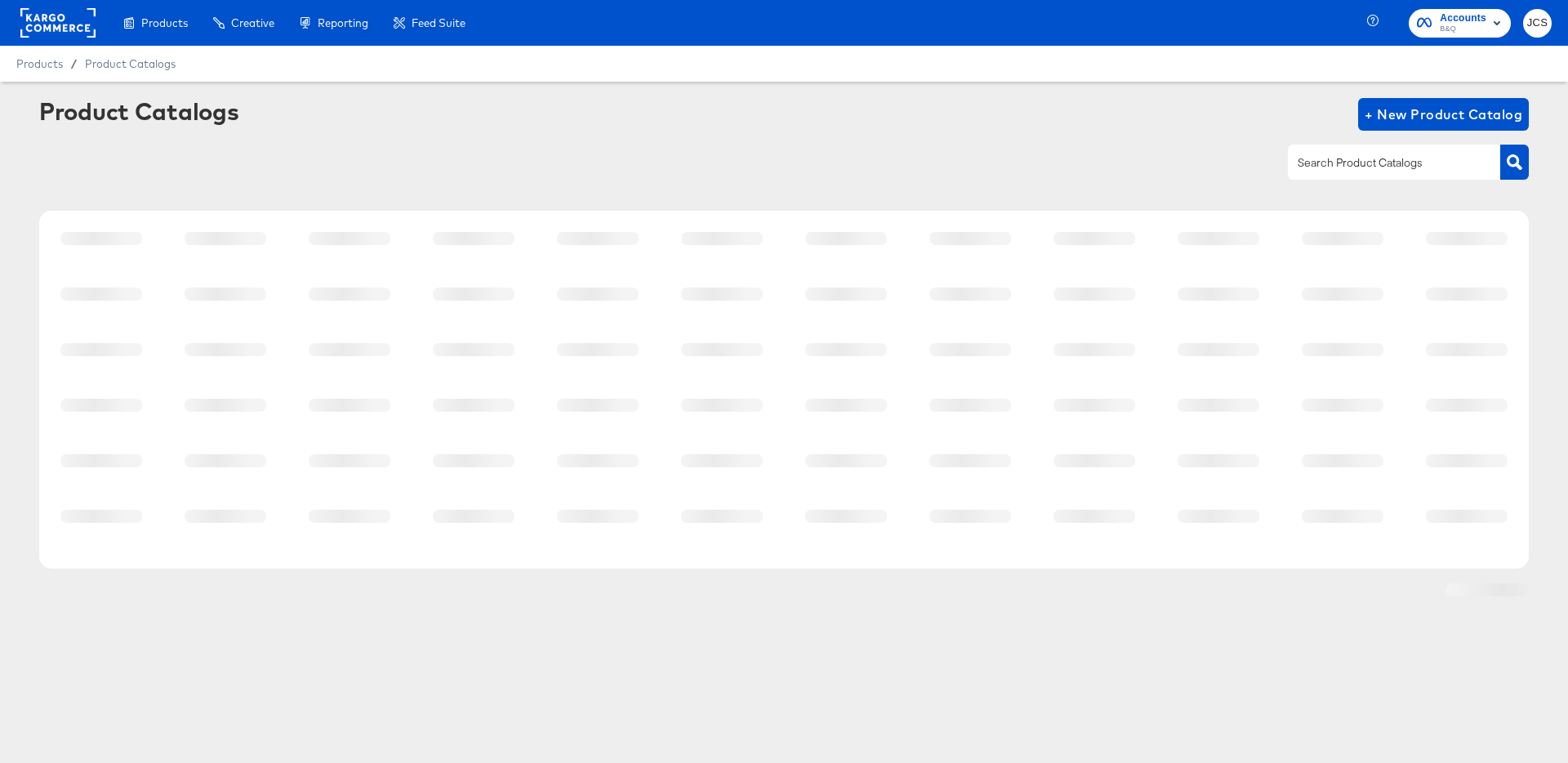
click at [878, 496] on td at bounding box center [845, 516] width 124 height 55
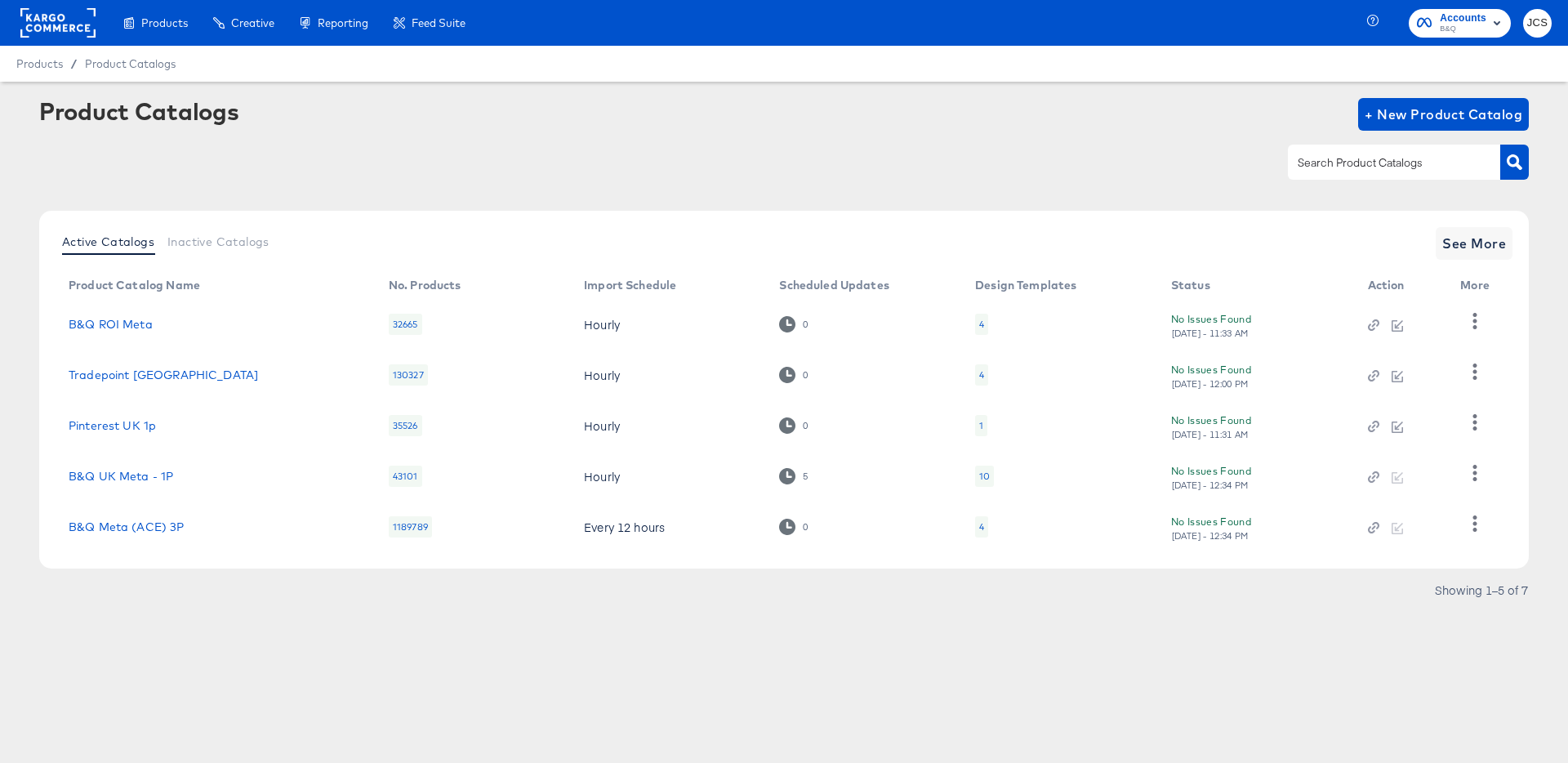
click at [51, 18] on rect at bounding box center [57, 23] width 75 height 29
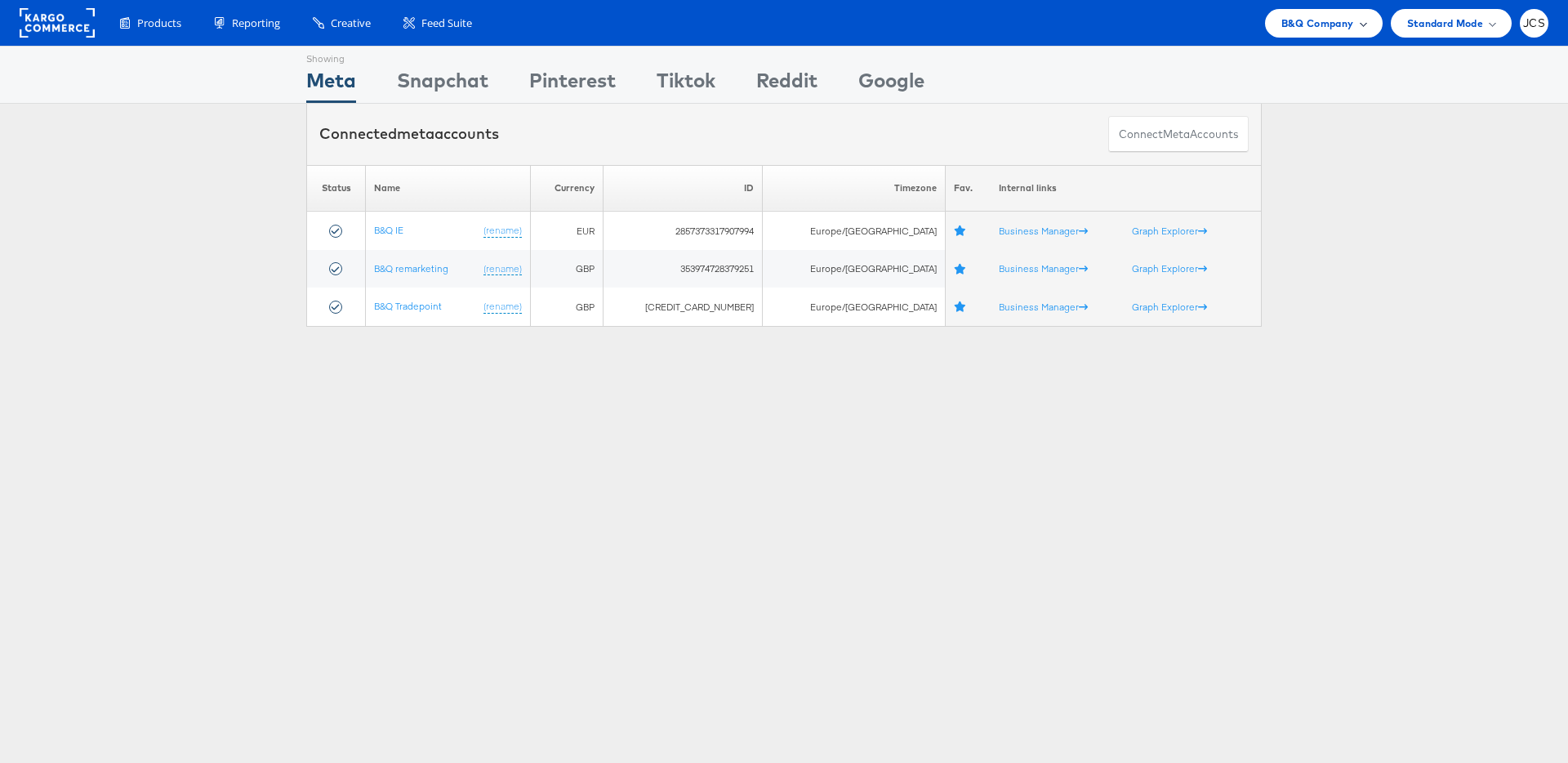
click at [1312, 32] on div "B&Q Company" at bounding box center [1324, 23] width 118 height 29
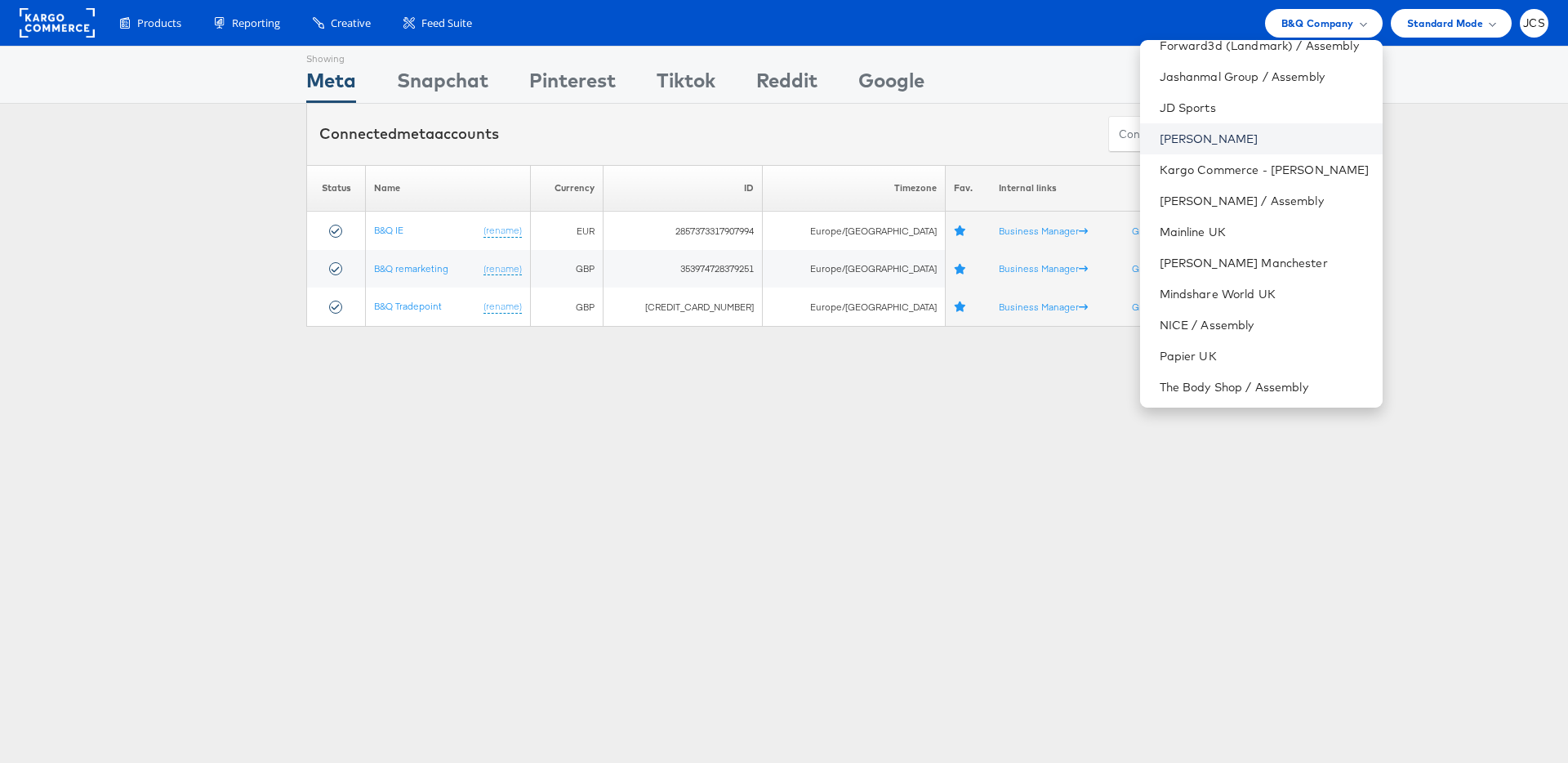
scroll to position [138, 0]
click at [1177, 297] on link "Mindshare World UK" at bounding box center [1264, 295] width 210 height 16
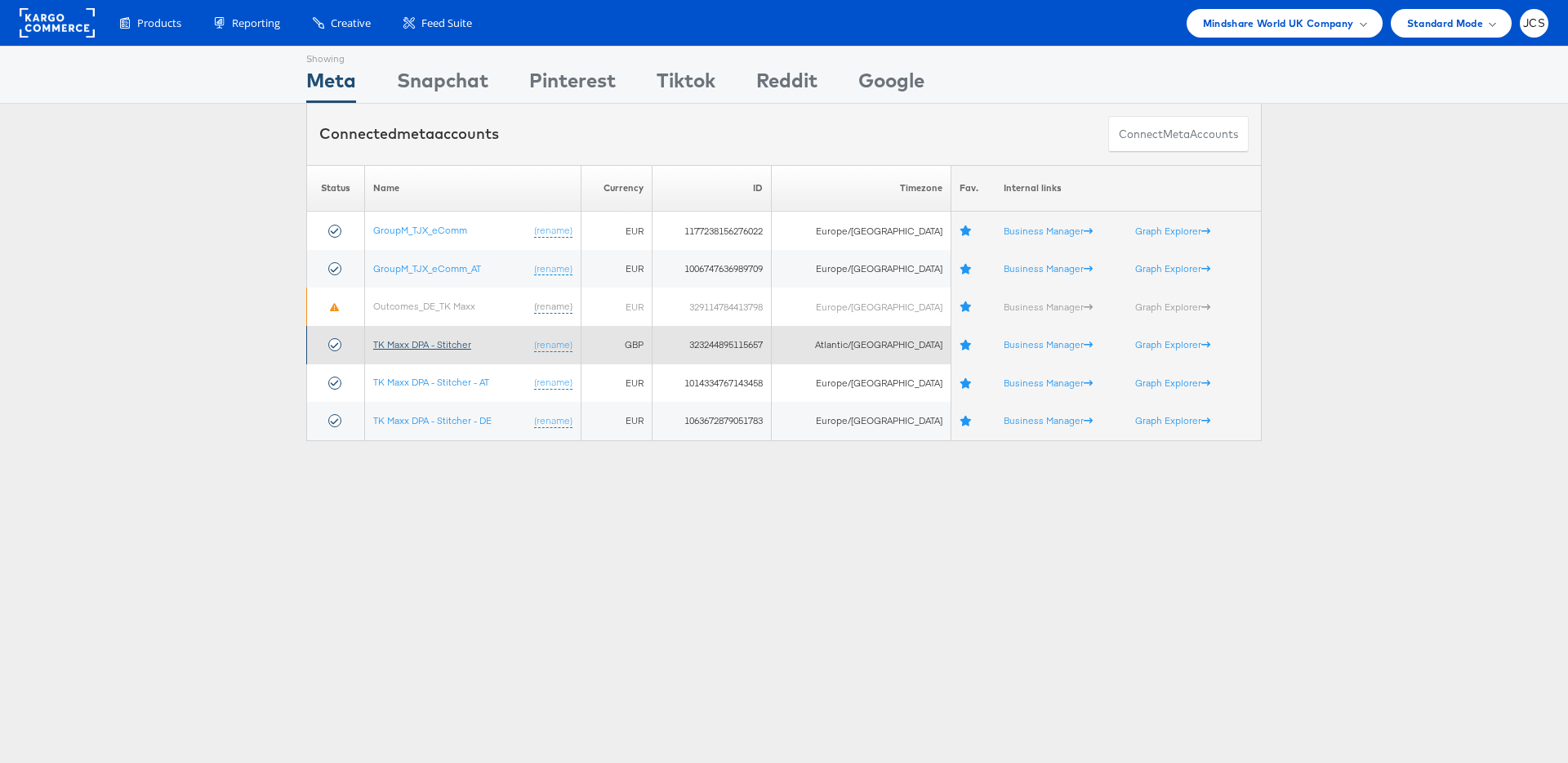
click at [459, 342] on link "TK Maxx DPA - Stitcher" at bounding box center [422, 344] width 98 height 12
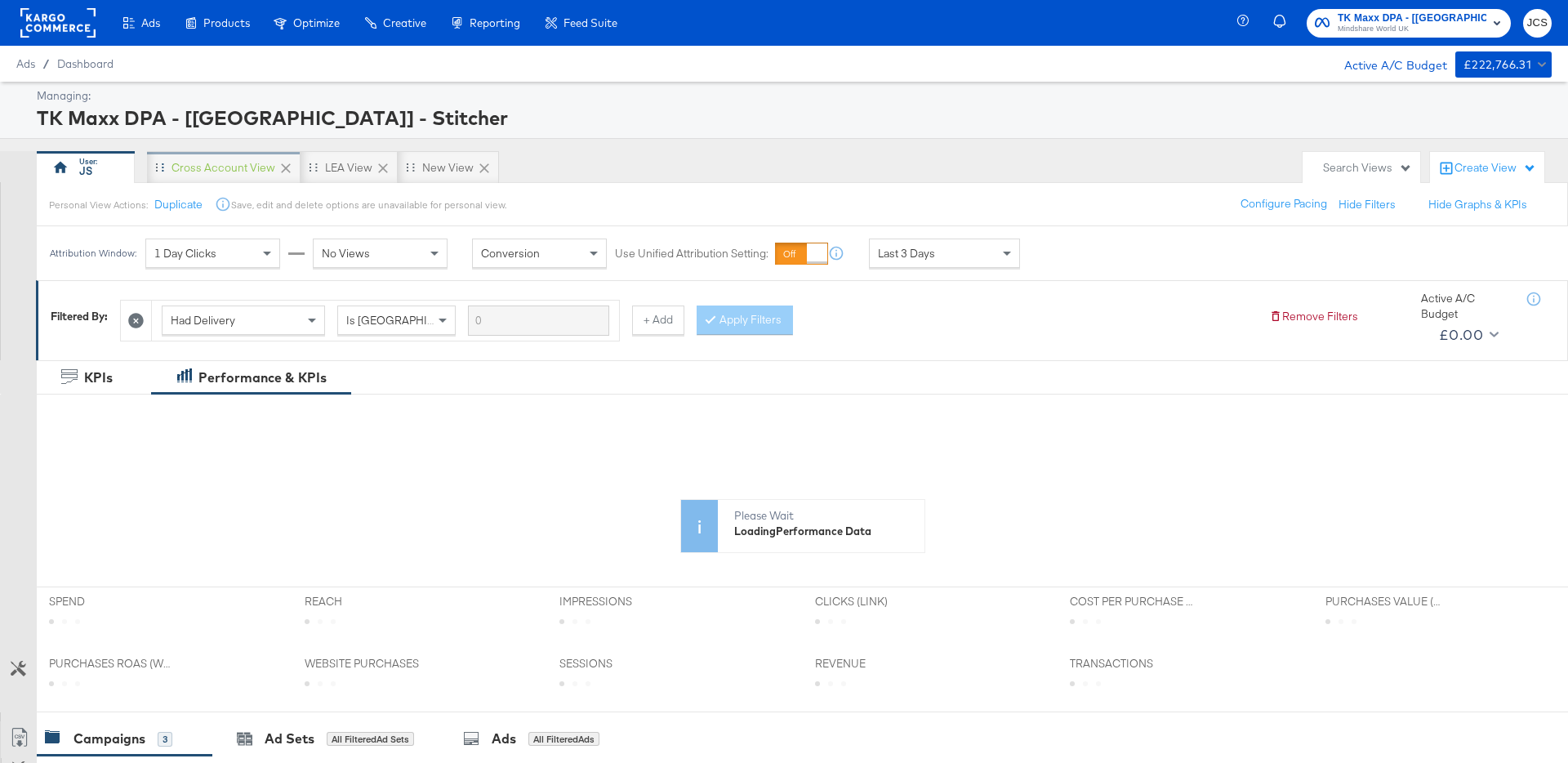
click at [236, 175] on div "Cross Account View" at bounding box center [223, 168] width 104 height 15
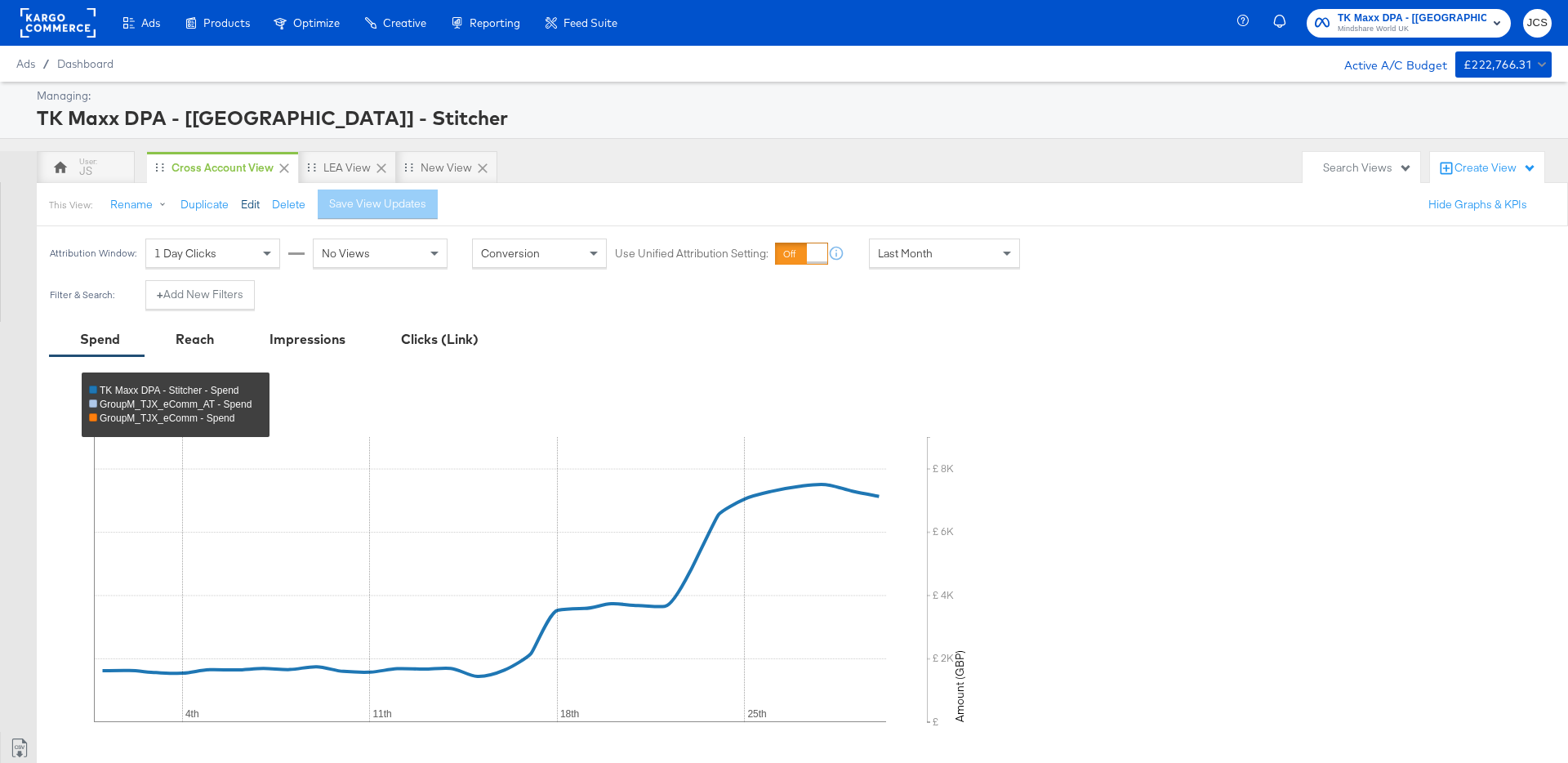
click at [254, 201] on button "Edit" at bounding box center [251, 204] width 19 height 15
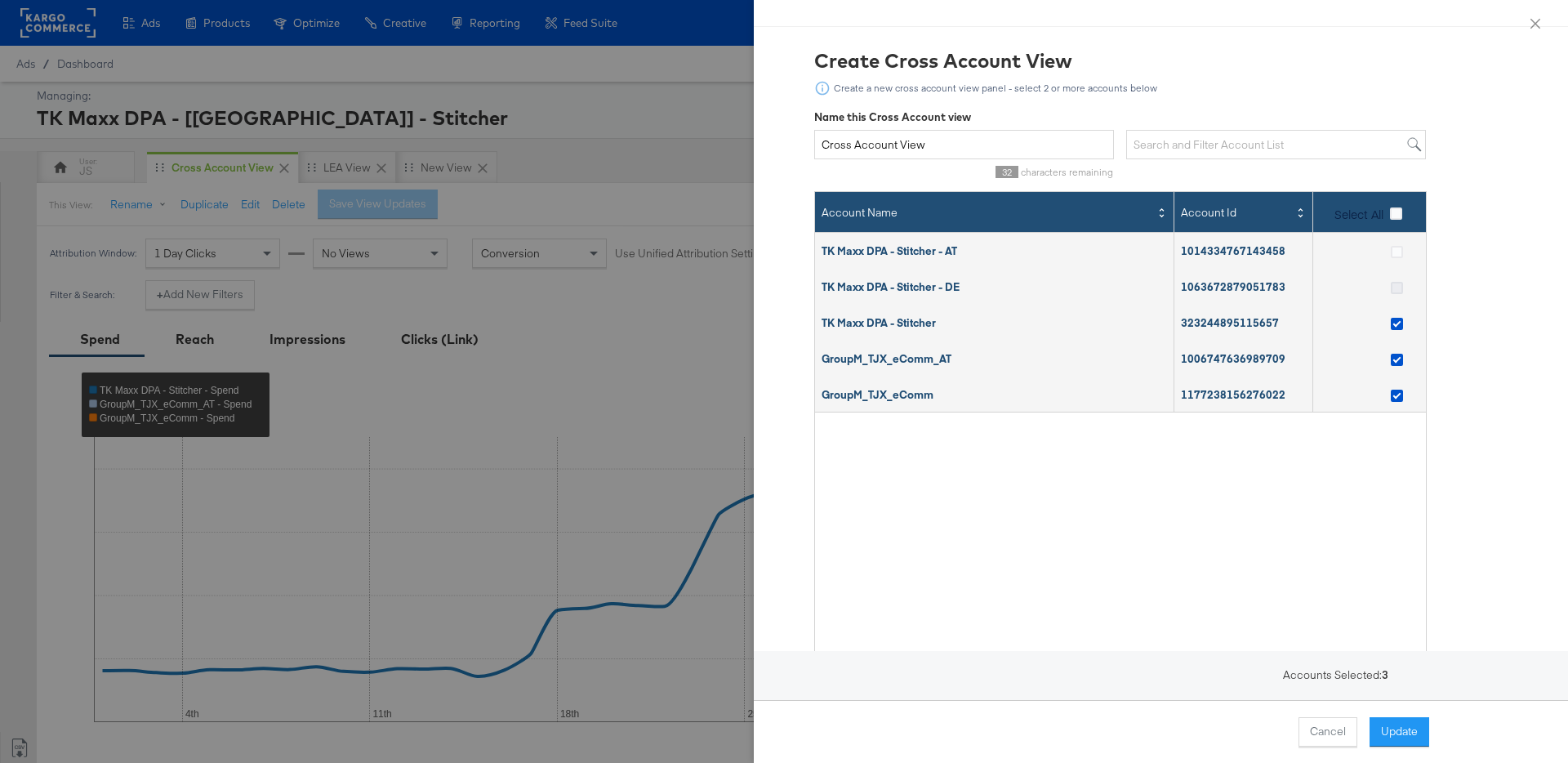
click at [1393, 282] on icon at bounding box center [1396, 288] width 12 height 12
click at [0, 0] on input "checkbox" at bounding box center [0, 0] width 0 height 0
click at [1396, 248] on icon at bounding box center [1396, 252] width 12 height 12
click at [0, 0] on input "checkbox" at bounding box center [0, 0] width 0 height 0
click at [1403, 728] on button "Update" at bounding box center [1399, 732] width 60 height 29
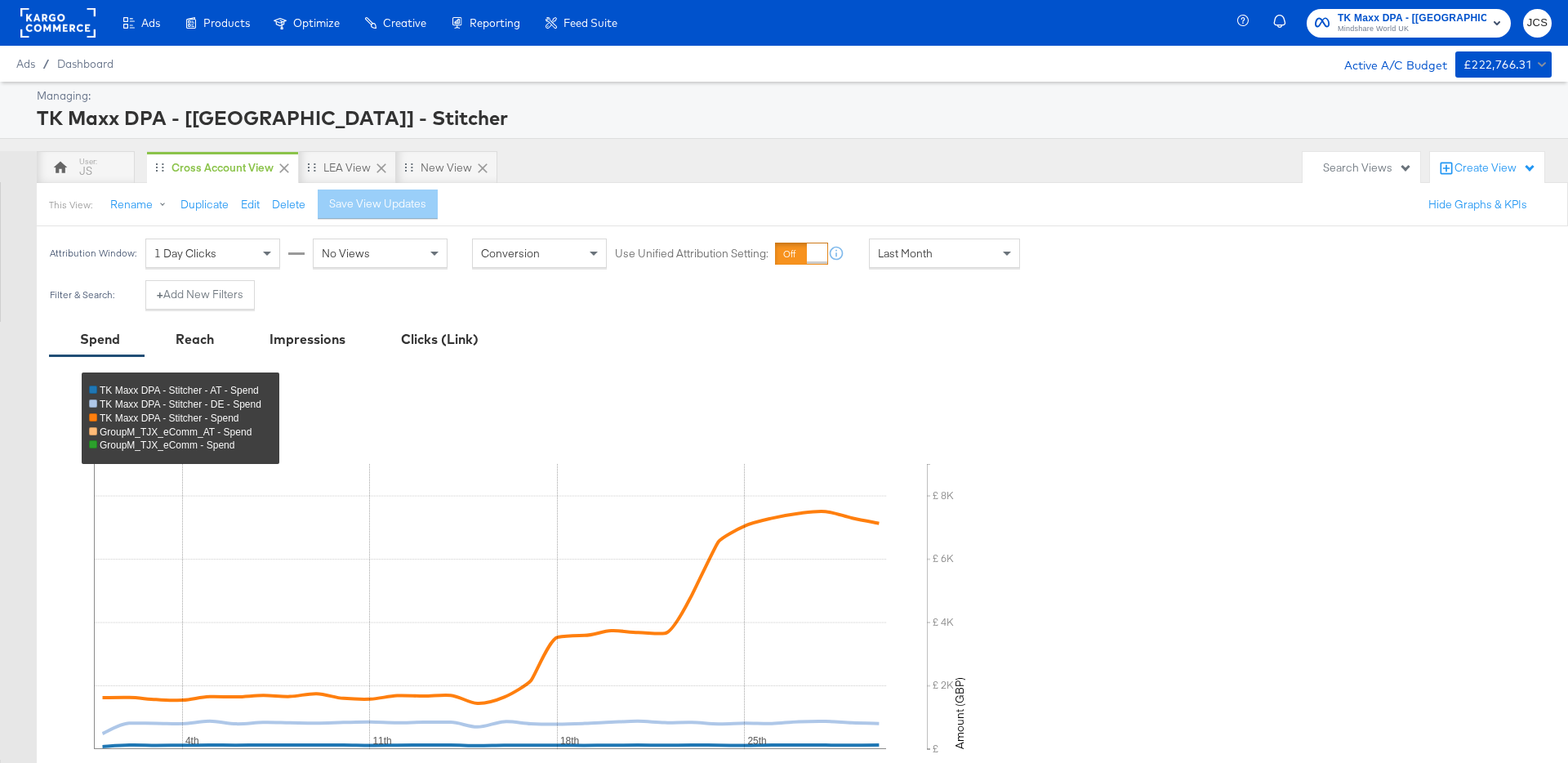
scroll to position [463, 0]
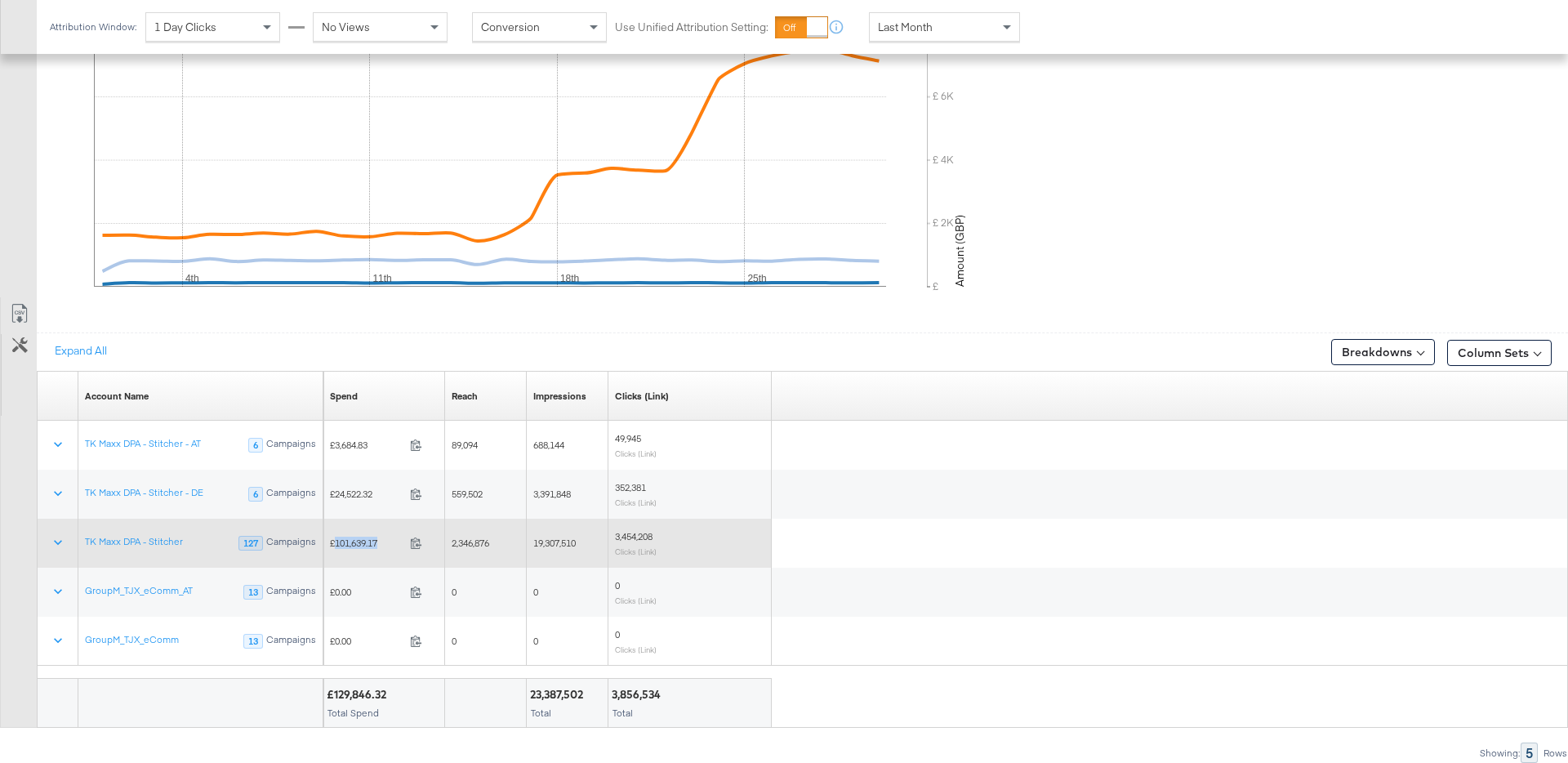
drag, startPoint x: 341, startPoint y: 544, endPoint x: 381, endPoint y: 544, distance: 40.0
click at [381, 544] on span "£101,639.17" at bounding box center [366, 543] width 73 height 12
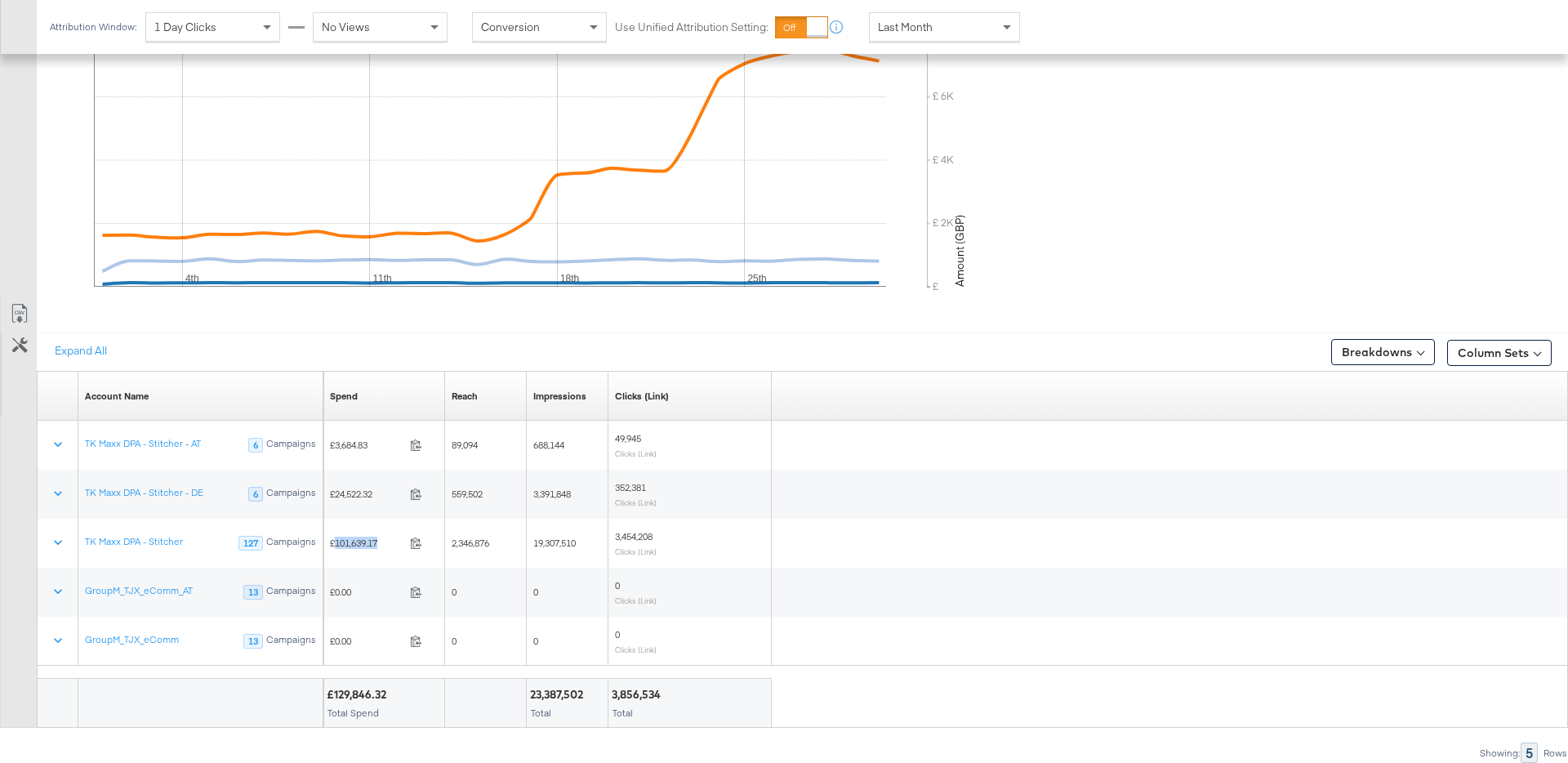
copy span "101,639.17"
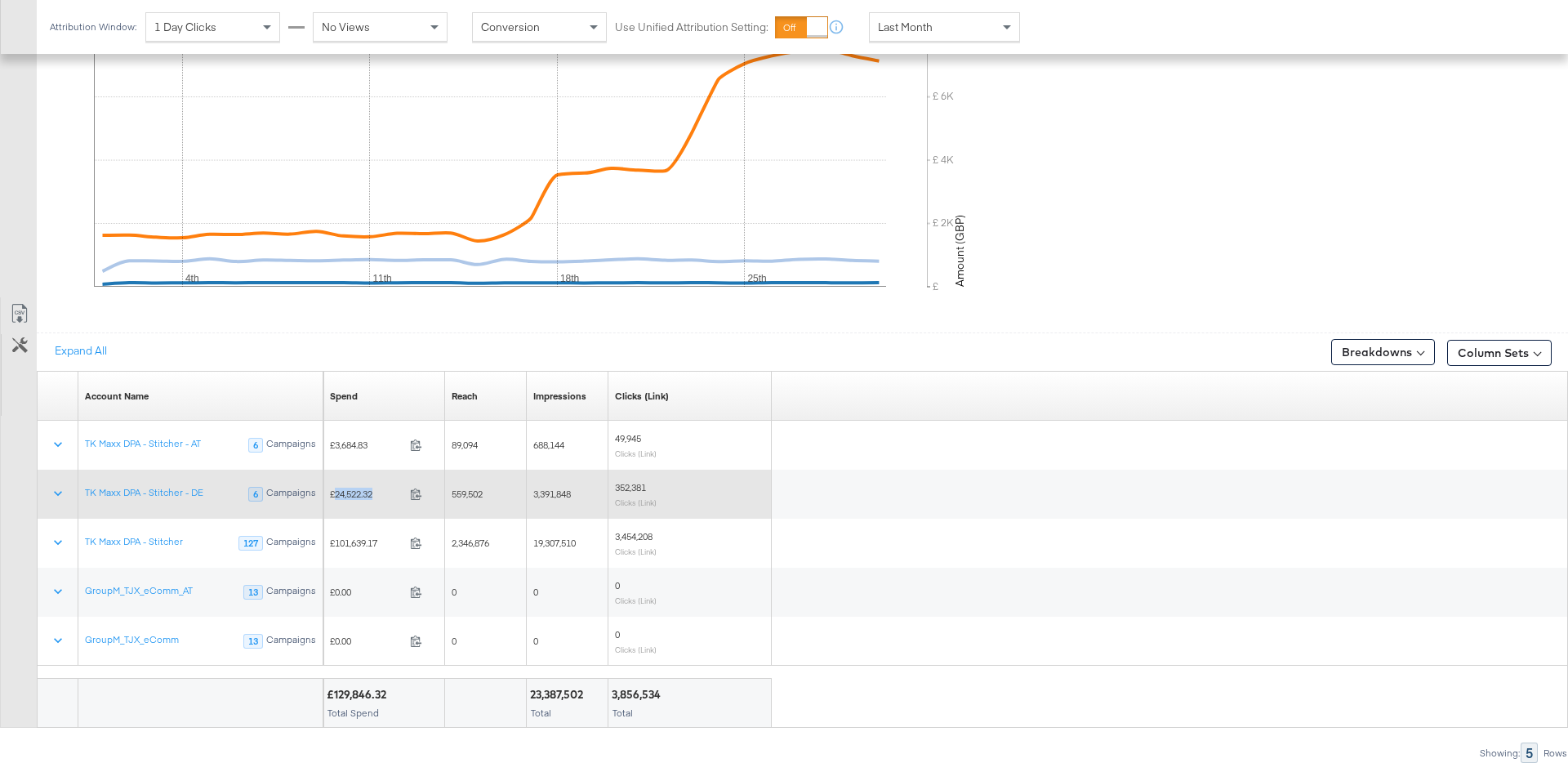
drag, startPoint x: 334, startPoint y: 495, endPoint x: 375, endPoint y: 496, distance: 41.0
click at [375, 496] on span "£24,522.32" at bounding box center [366, 493] width 73 height 12
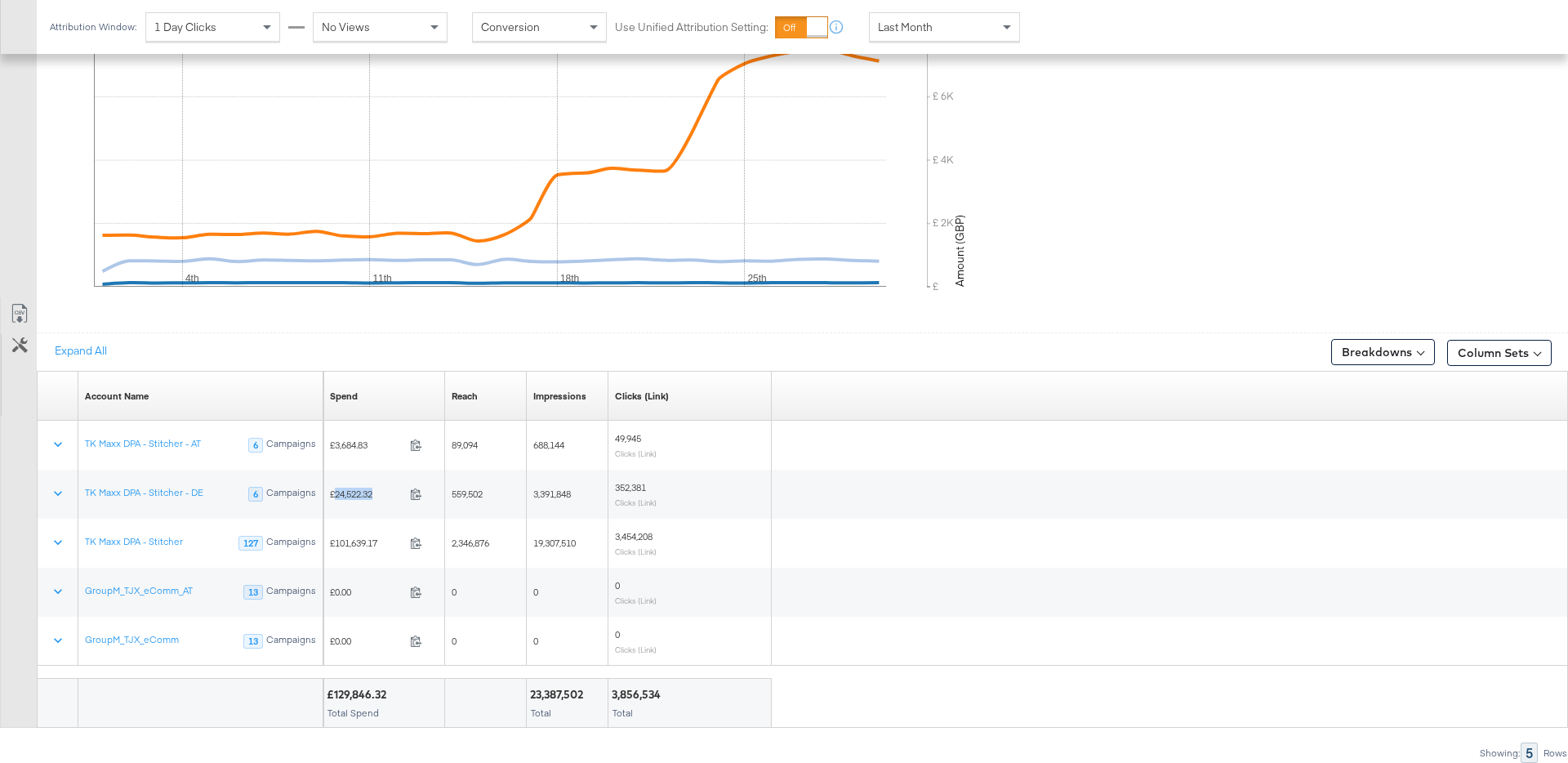
copy span "24,522.32"
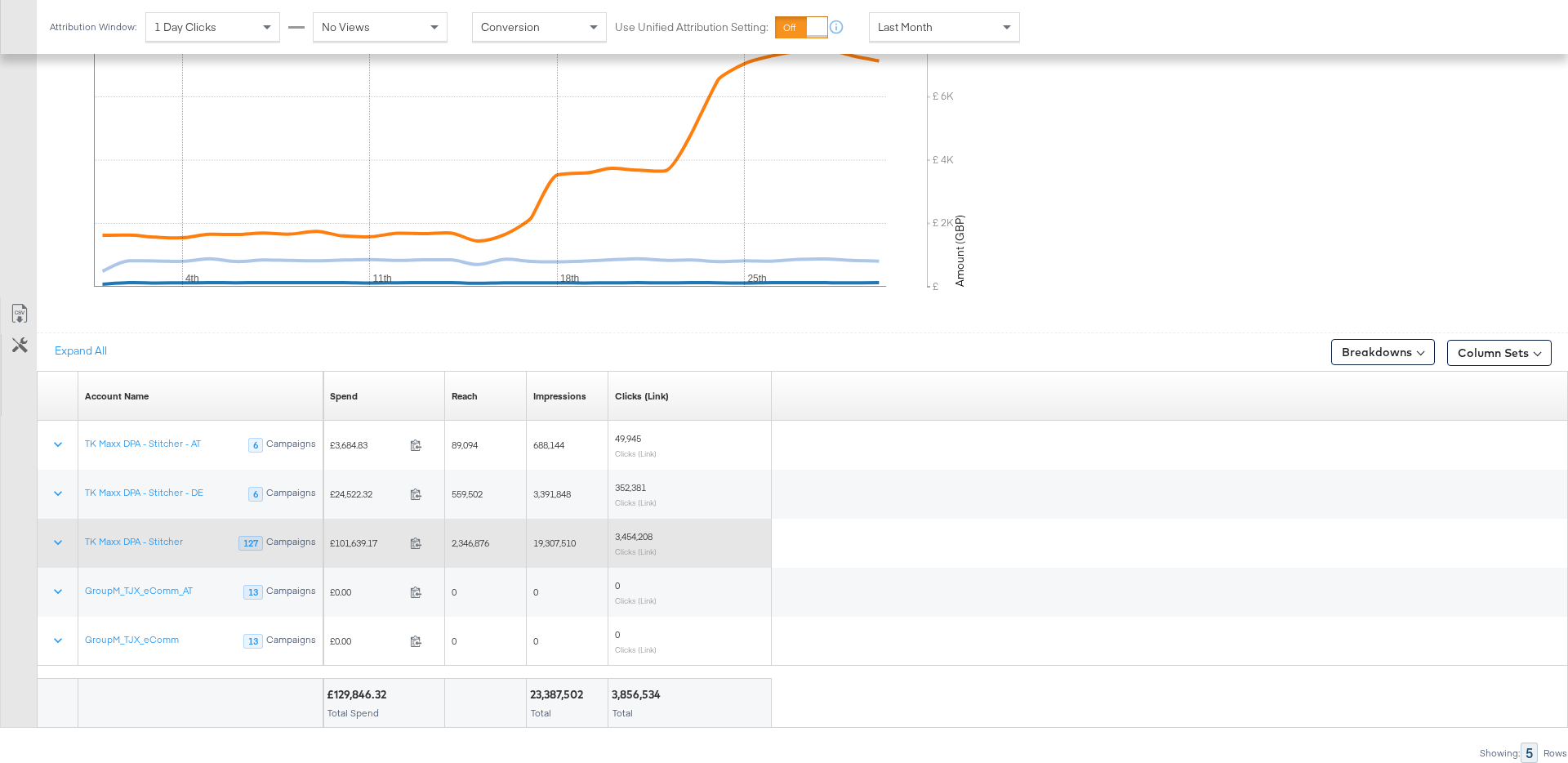
click at [363, 544] on span "£101,639.17" at bounding box center [366, 543] width 73 height 12
copy span "101,639.17"
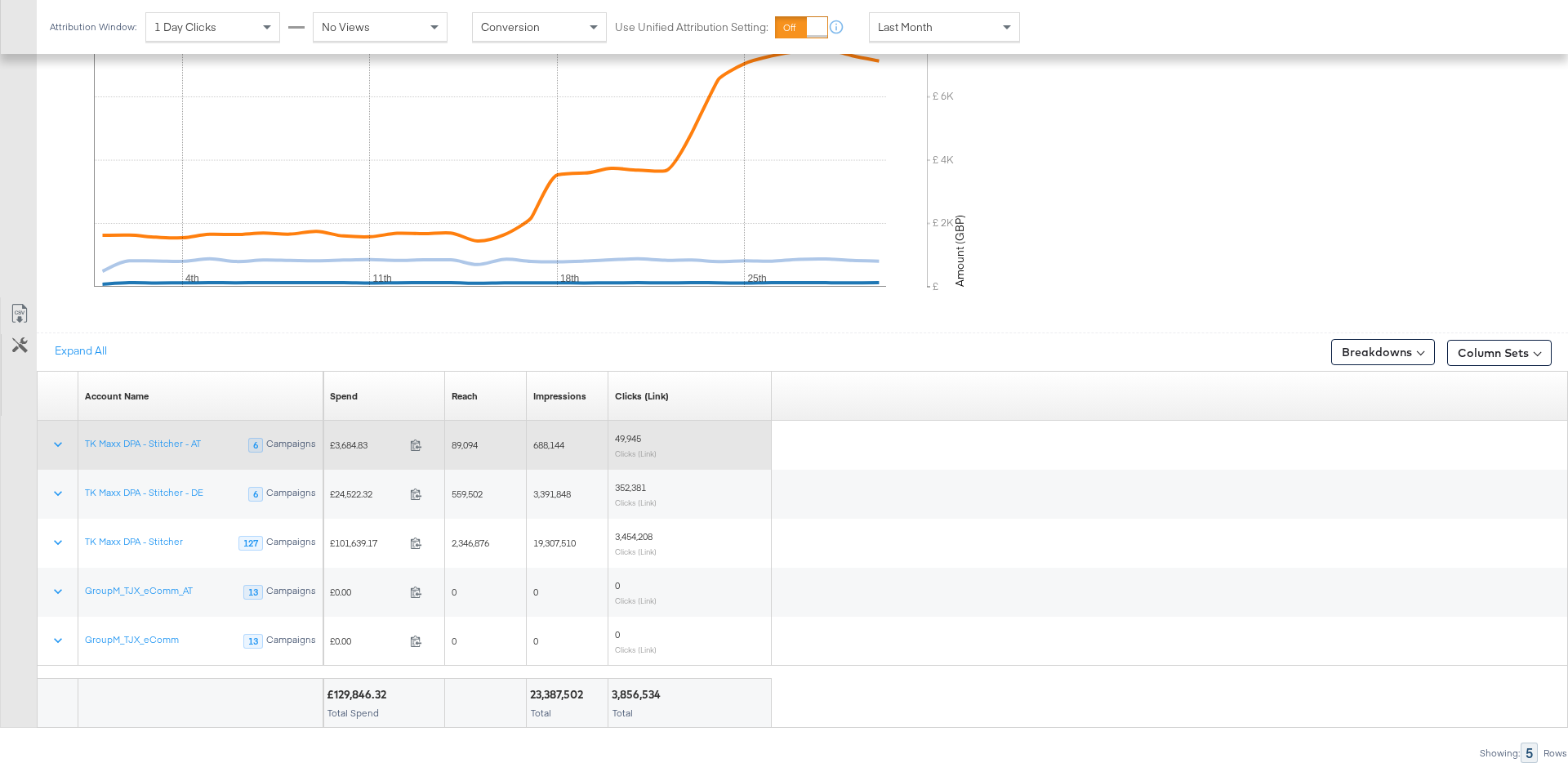
click at [358, 446] on span "£3,684.83" at bounding box center [366, 445] width 73 height 12
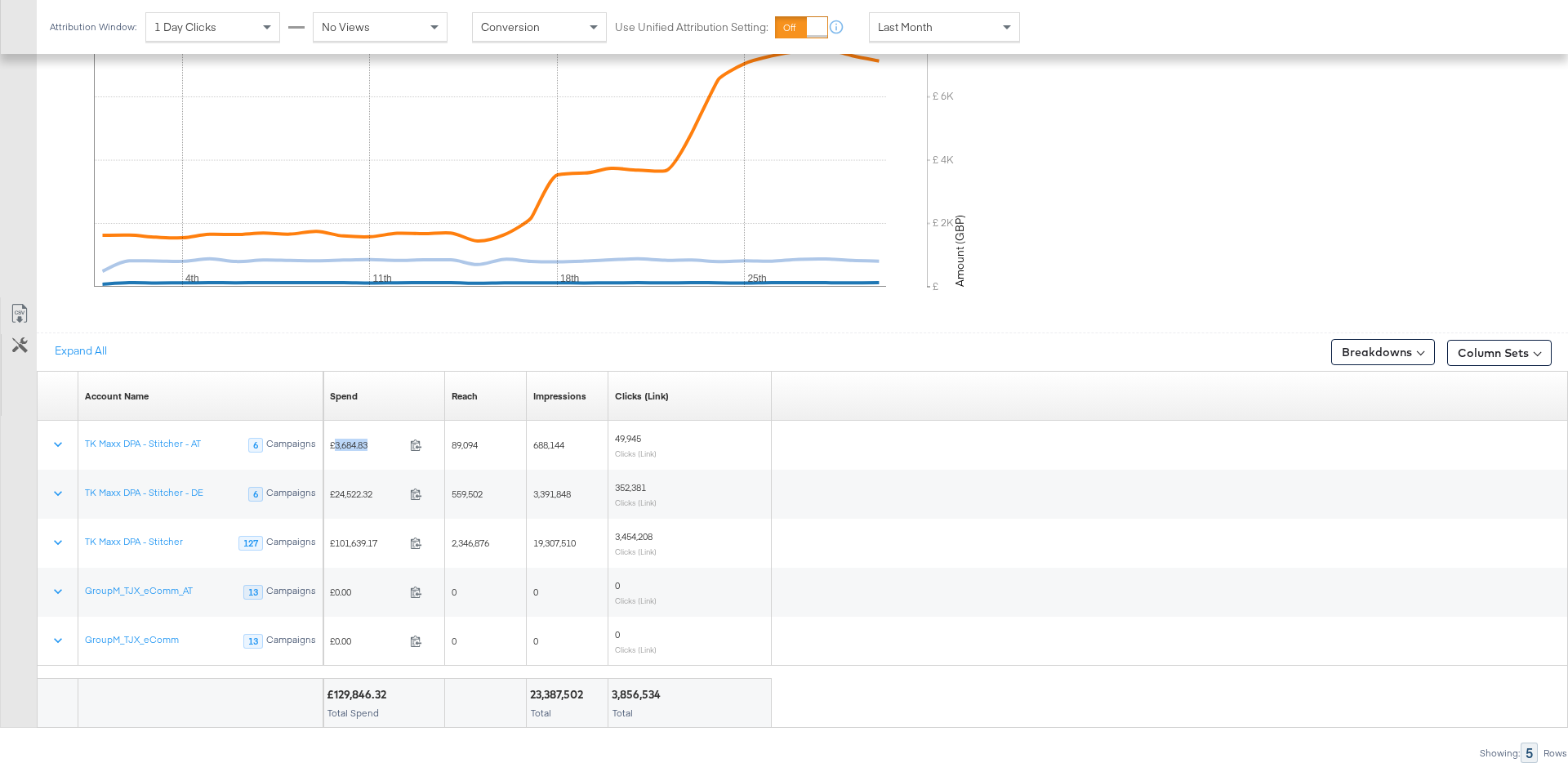
copy span "3,684.83"
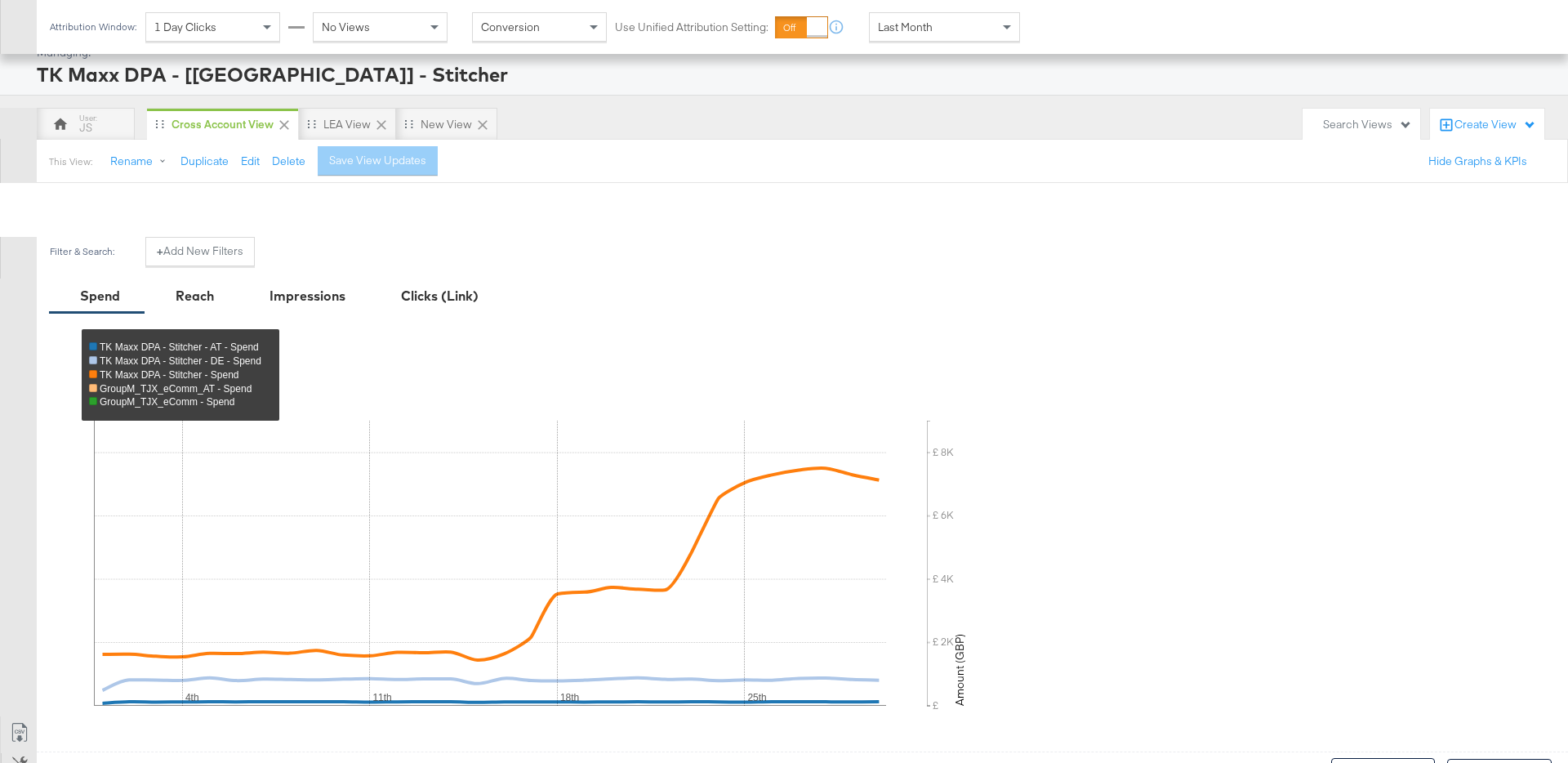
scroll to position [0, 0]
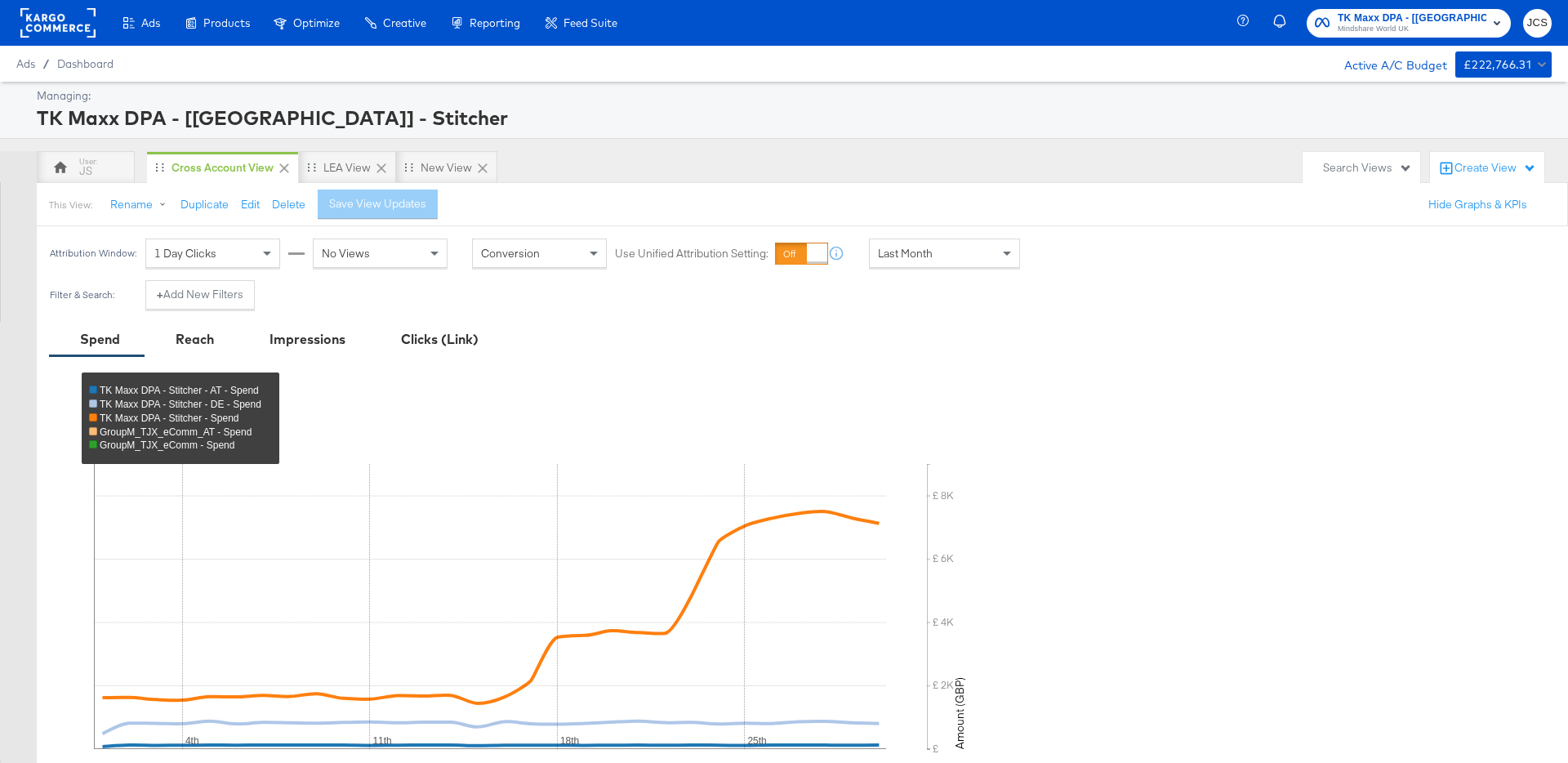
click at [47, 17] on rect at bounding box center [57, 23] width 75 height 29
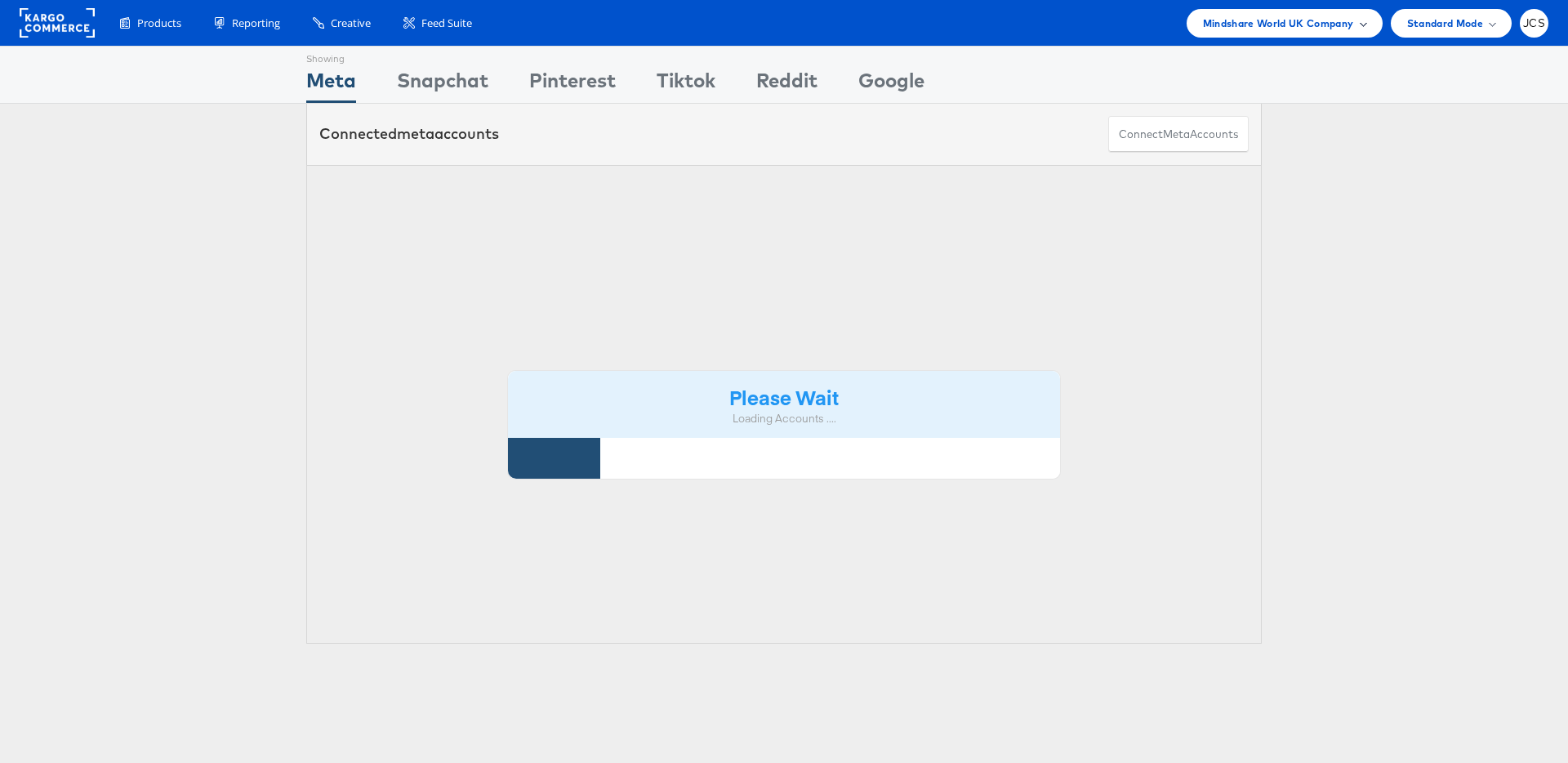
click at [1325, 28] on span "Mindshare World UK Company" at bounding box center [1277, 23] width 151 height 17
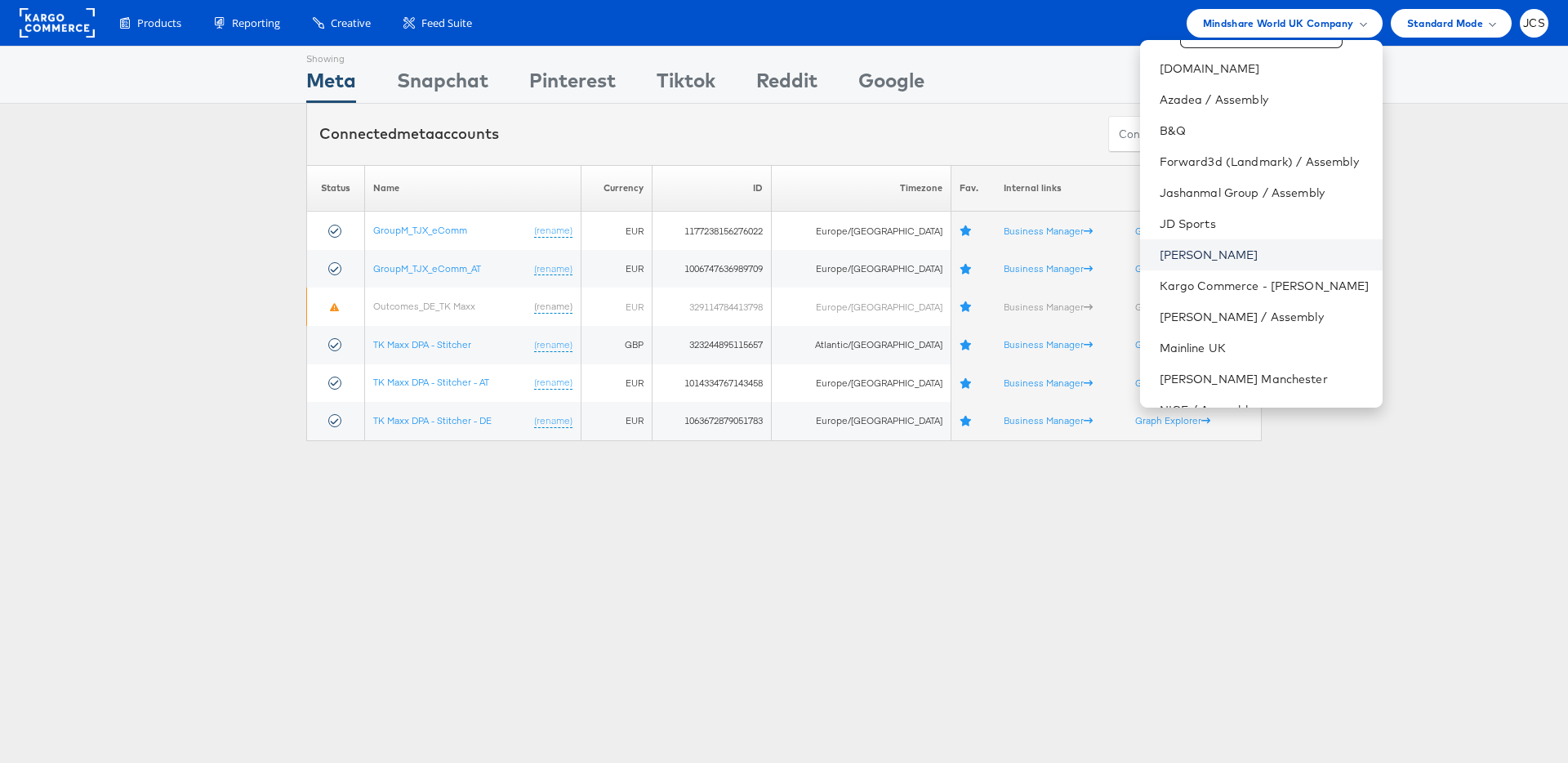
scroll to position [65, 0]
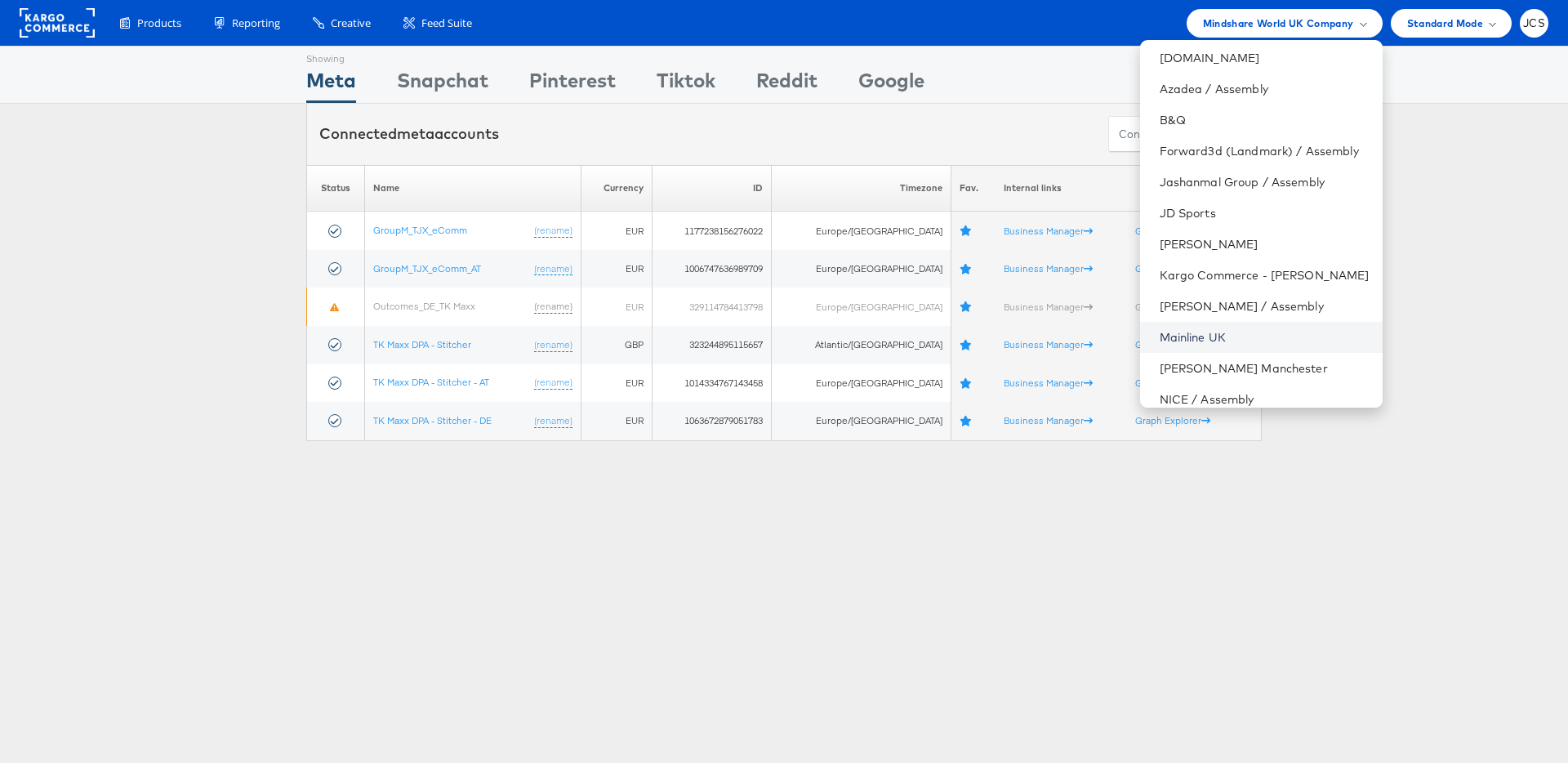
click at [1160, 334] on link "Mainline UK" at bounding box center [1264, 336] width 210 height 16
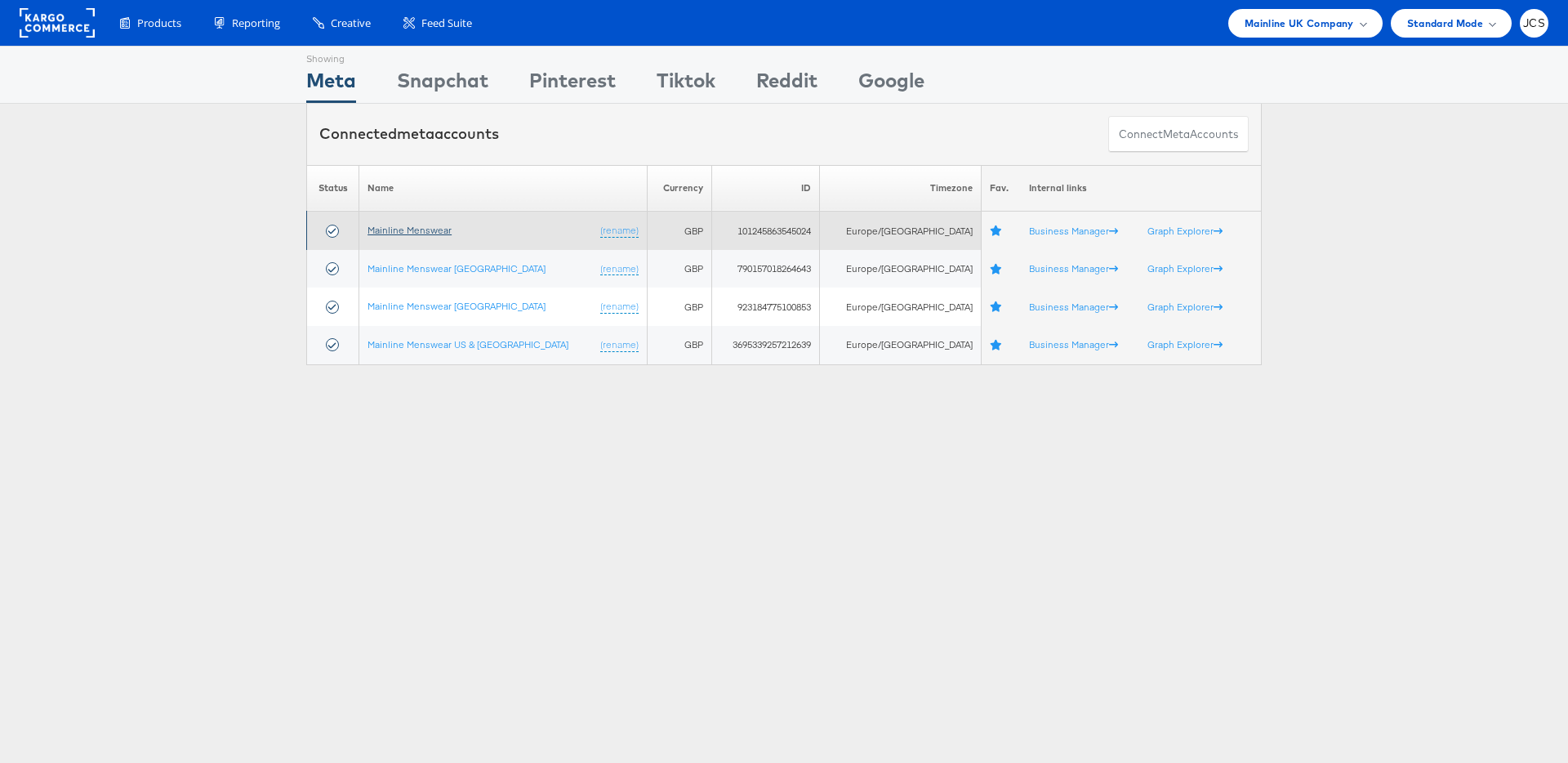
click at [425, 230] on link "Mainline Menswear" at bounding box center [409, 230] width 85 height 12
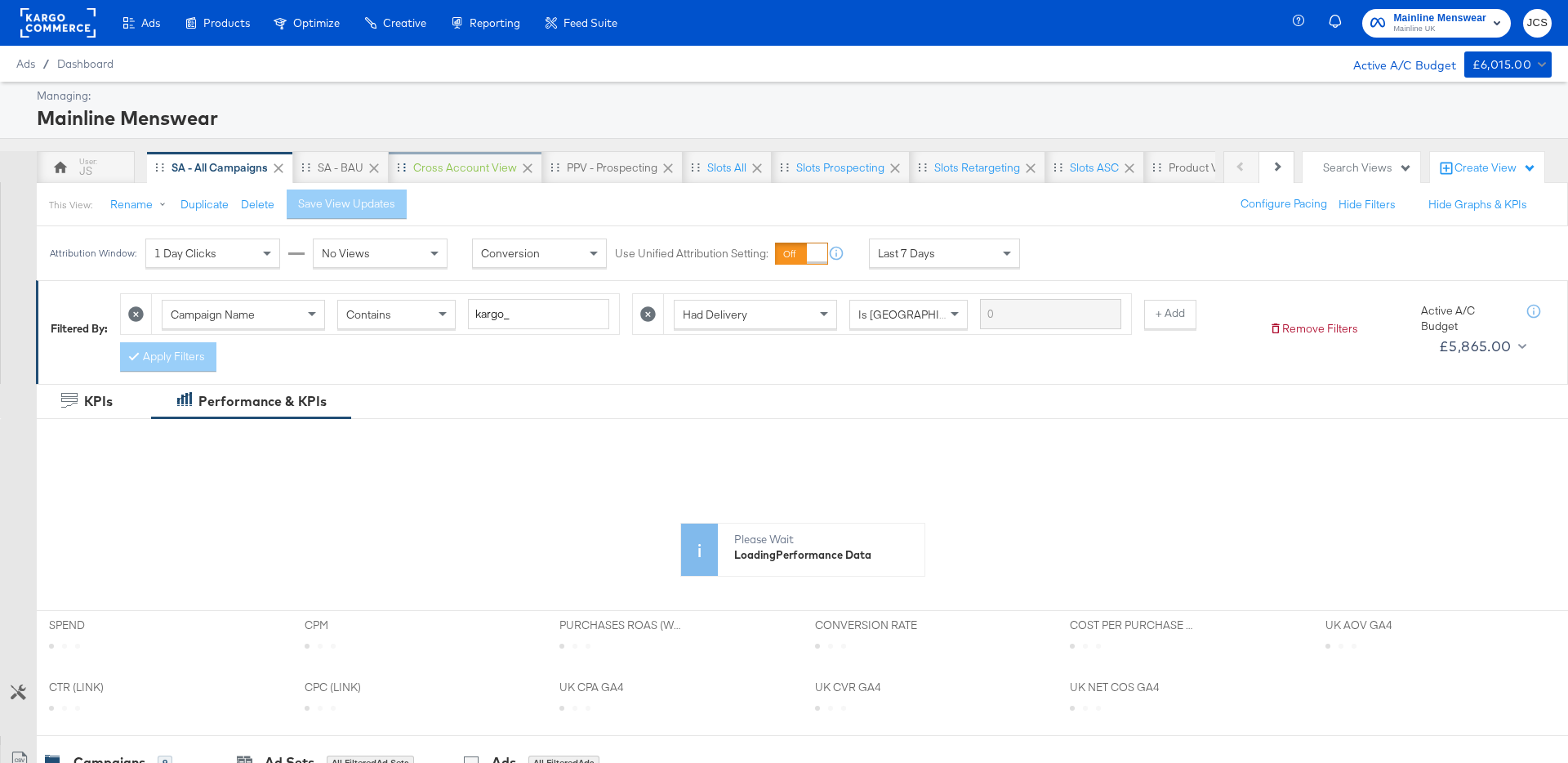
click at [456, 170] on div "Cross Account View" at bounding box center [464, 168] width 104 height 15
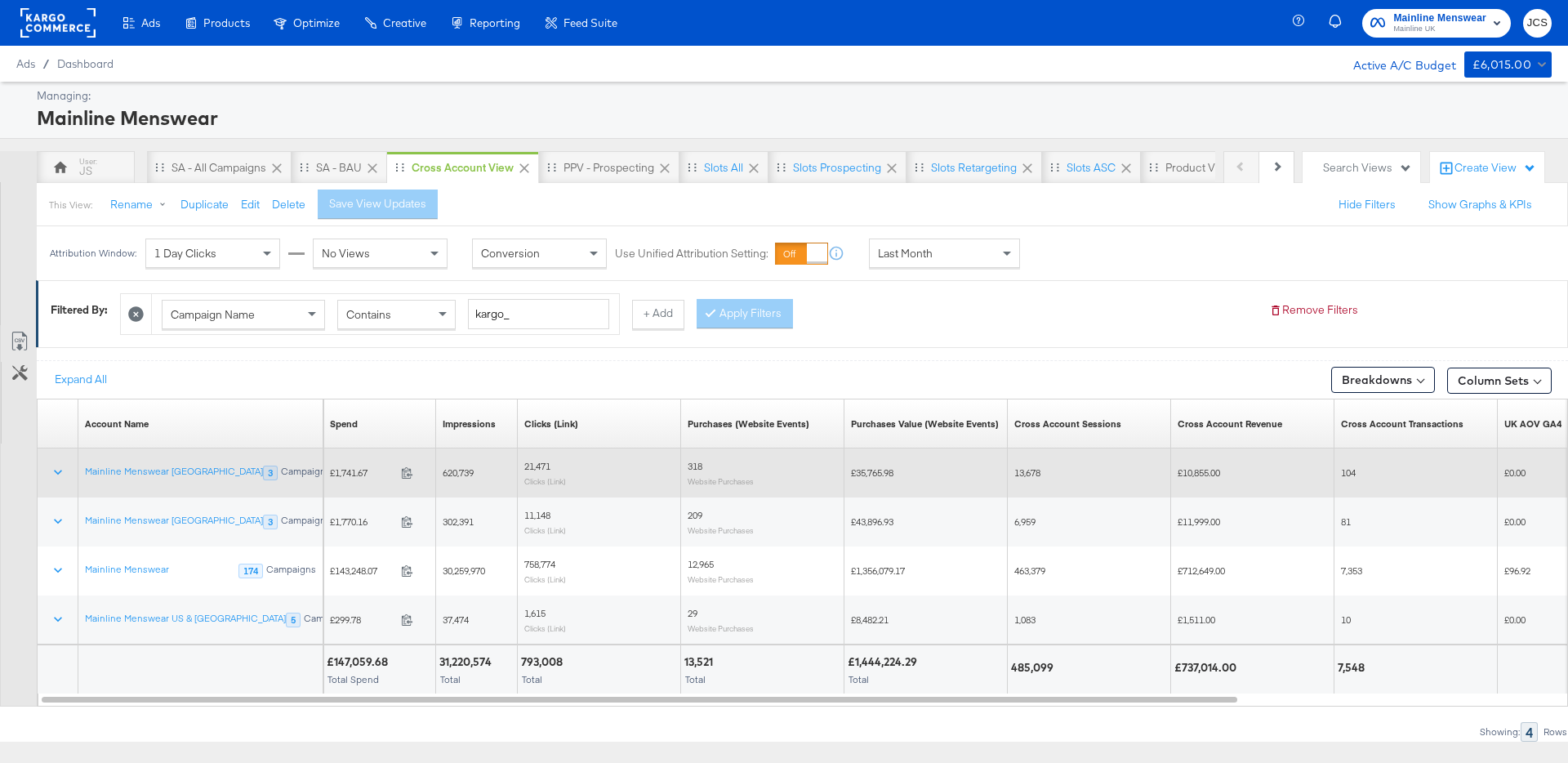
click at [353, 469] on span "£1,741.67" at bounding box center [362, 472] width 65 height 12
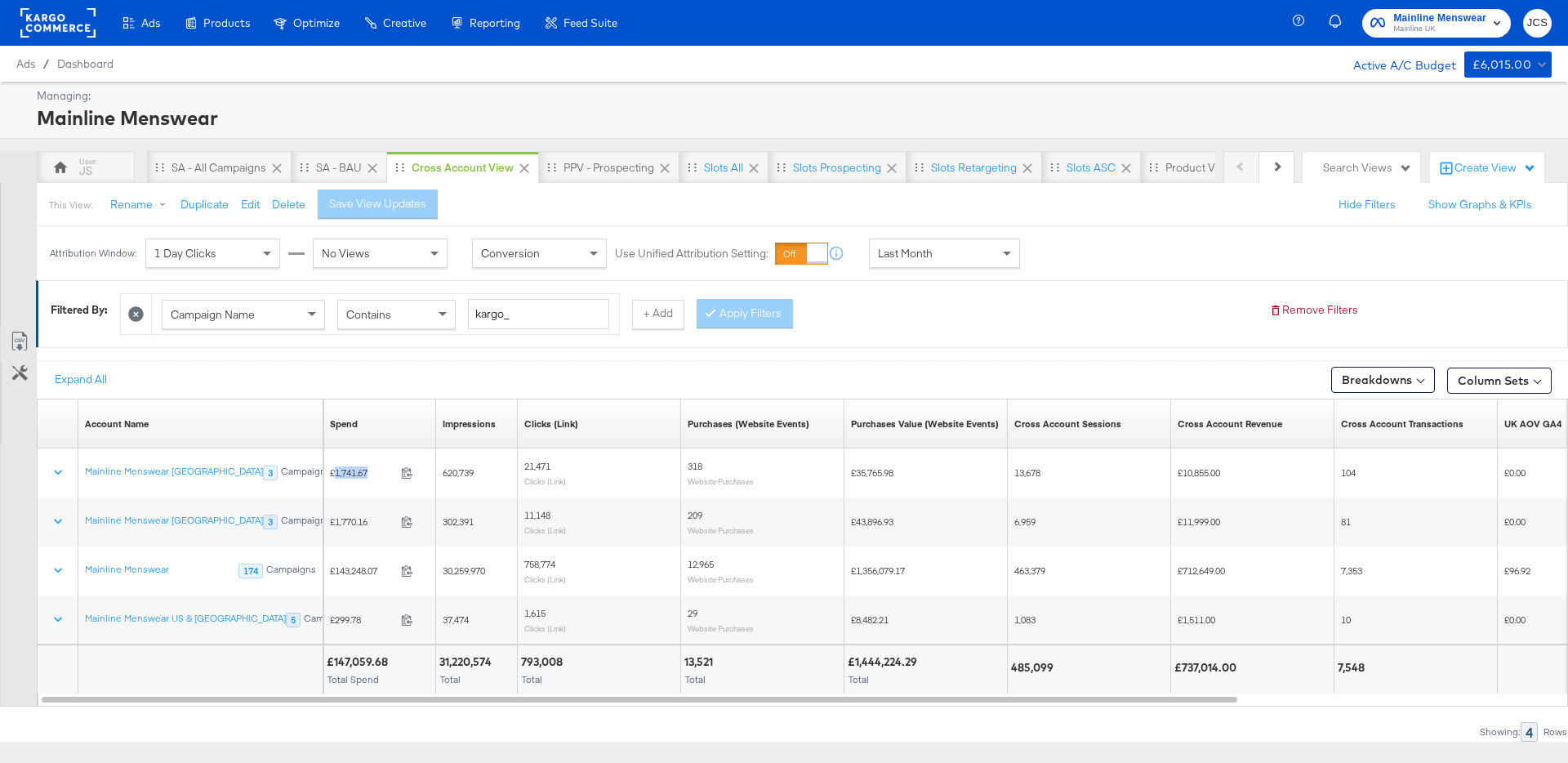
copy span "1,741.67"
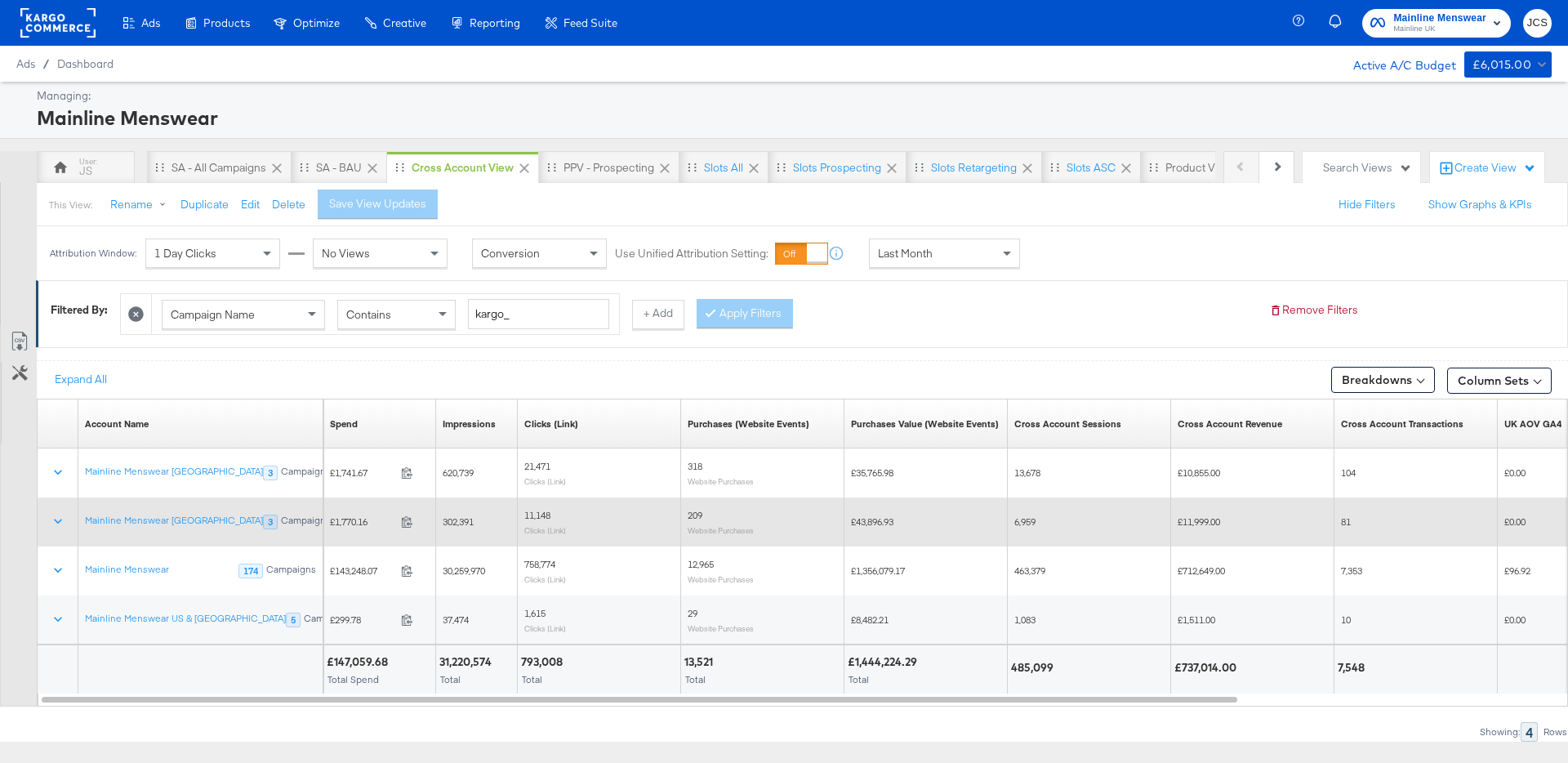
click at [349, 521] on span "£1,770.16" at bounding box center [362, 522] width 65 height 12
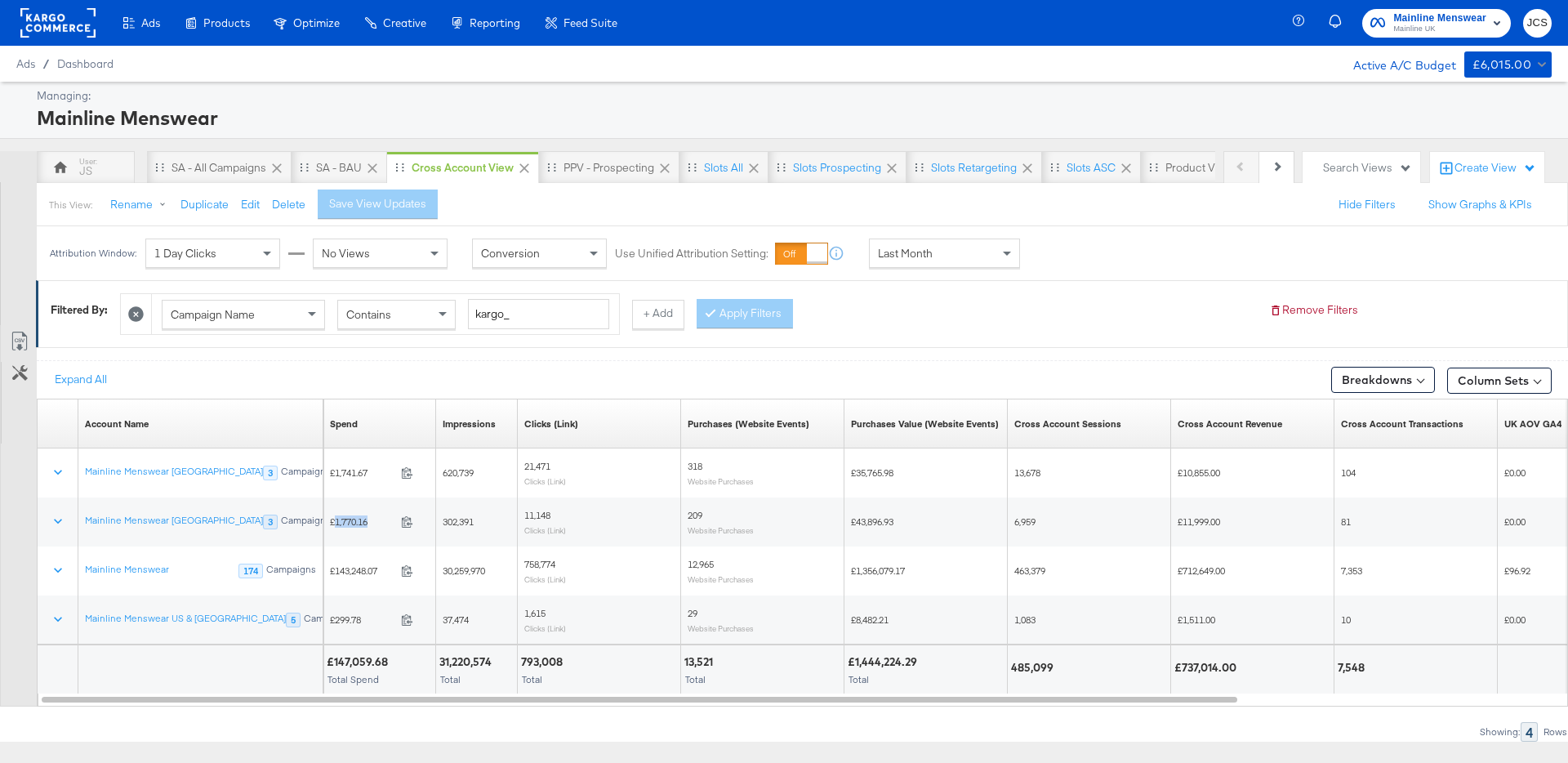
copy span "1,770.16"
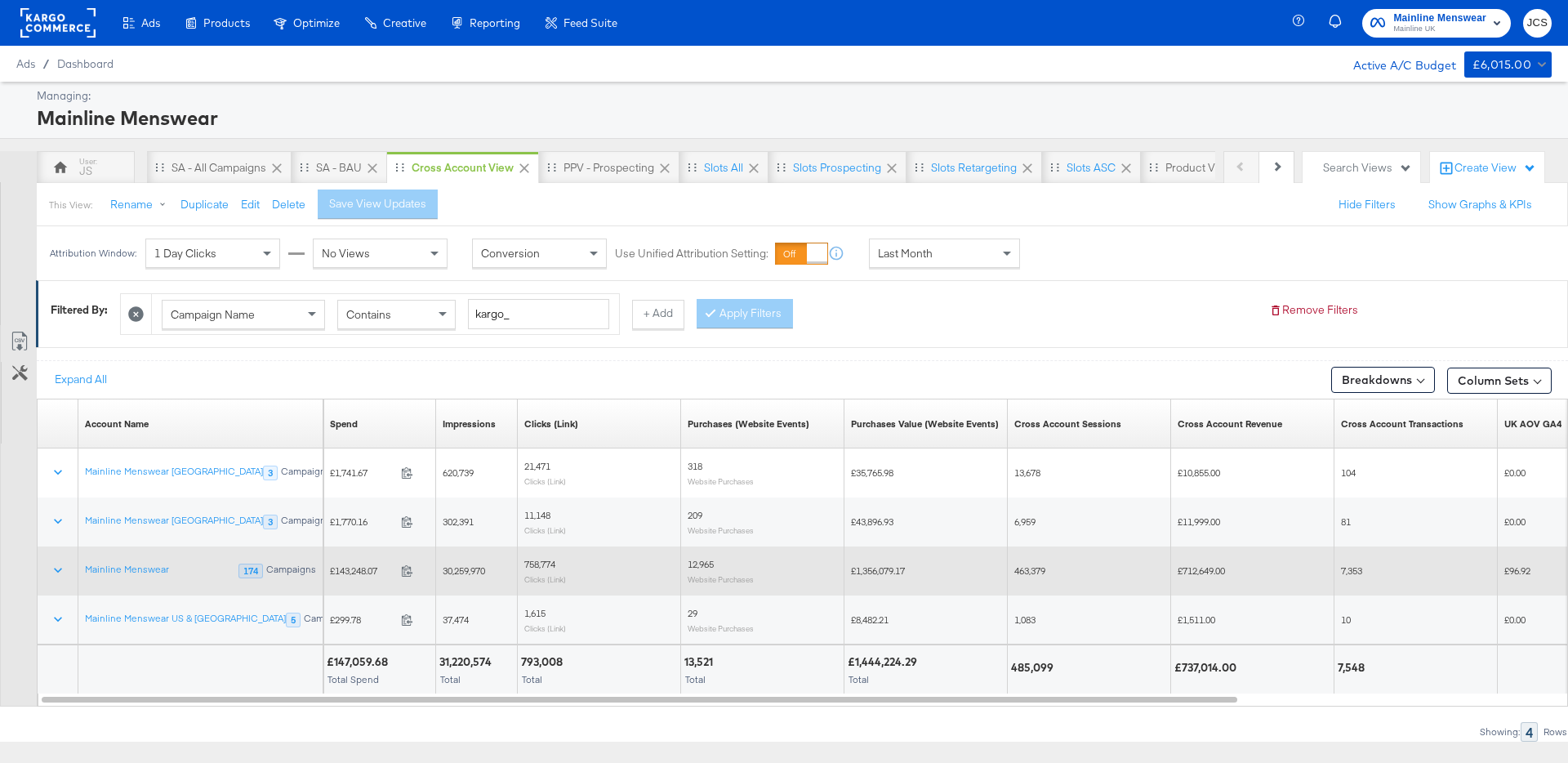
click at [356, 572] on span "£143,248.07" at bounding box center [362, 570] width 65 height 12
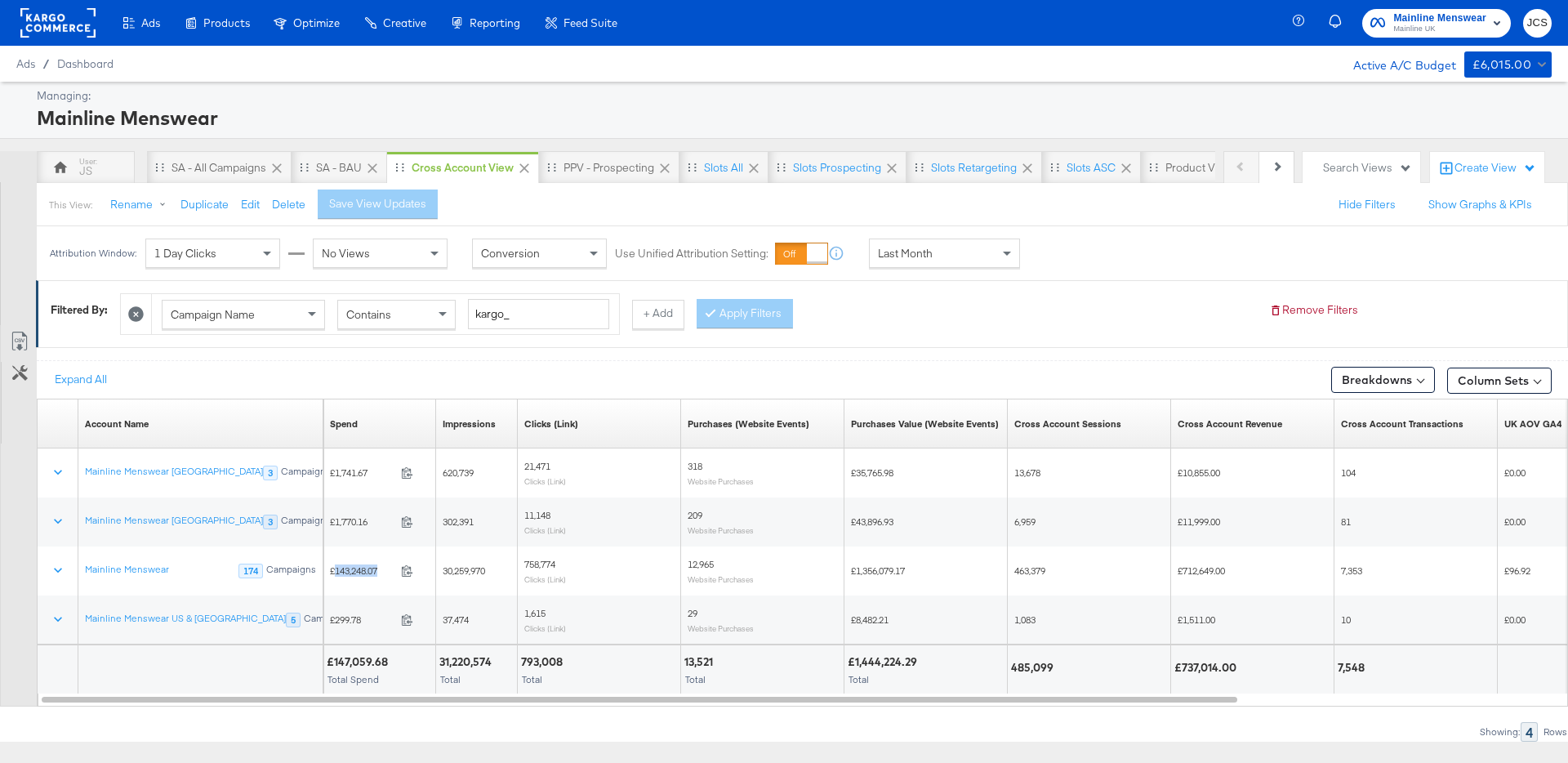
copy span "143,248.07"
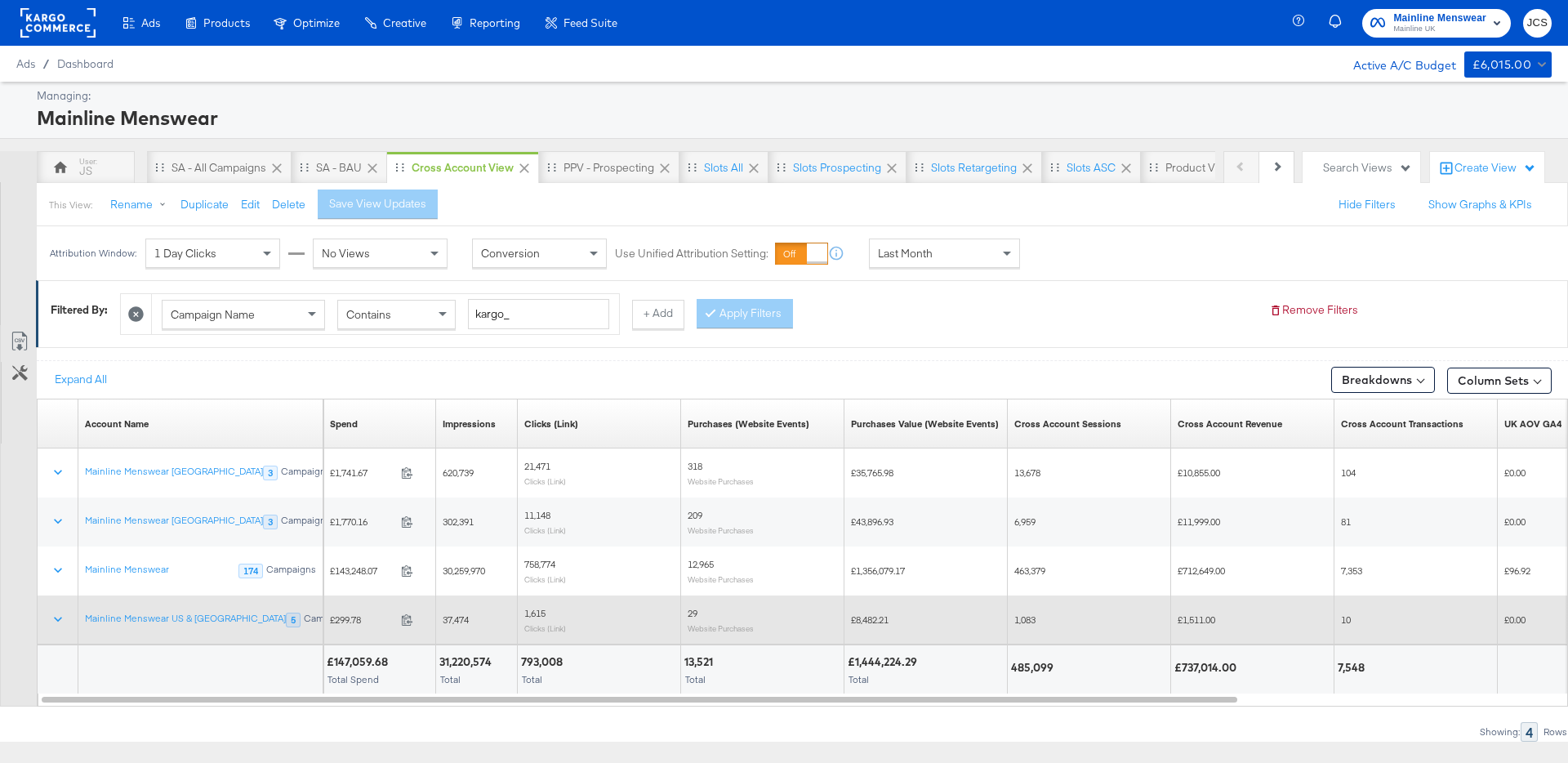
click at [347, 622] on span "£299.78" at bounding box center [362, 620] width 65 height 12
copy span "299.78"
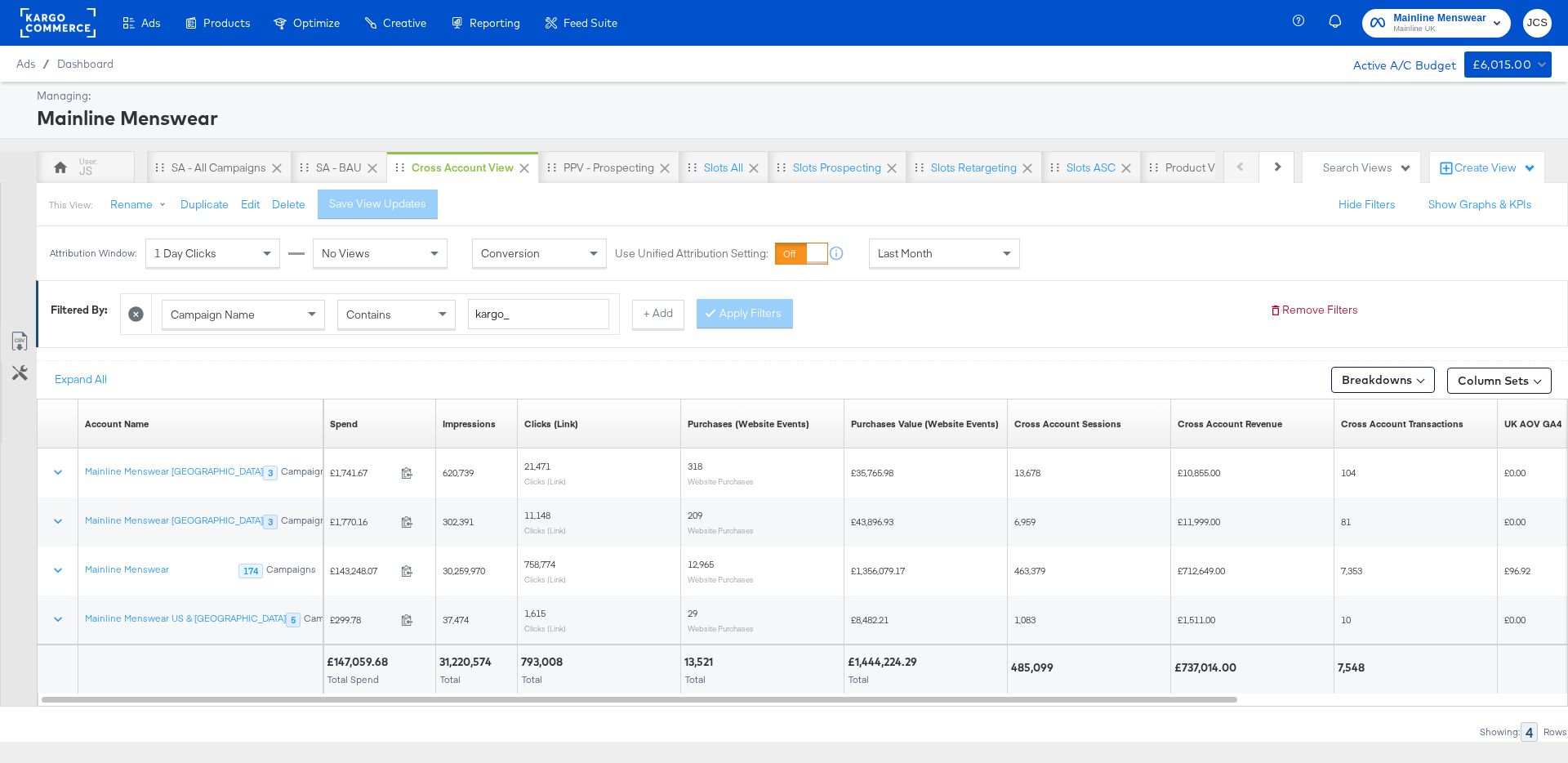
click at [1165, 285] on div "Campaign Name Contains kargo_ + Add Apply Filters" at bounding box center [688, 310] width 1136 height 49
click at [86, 26] on rect at bounding box center [57, 23] width 75 height 29
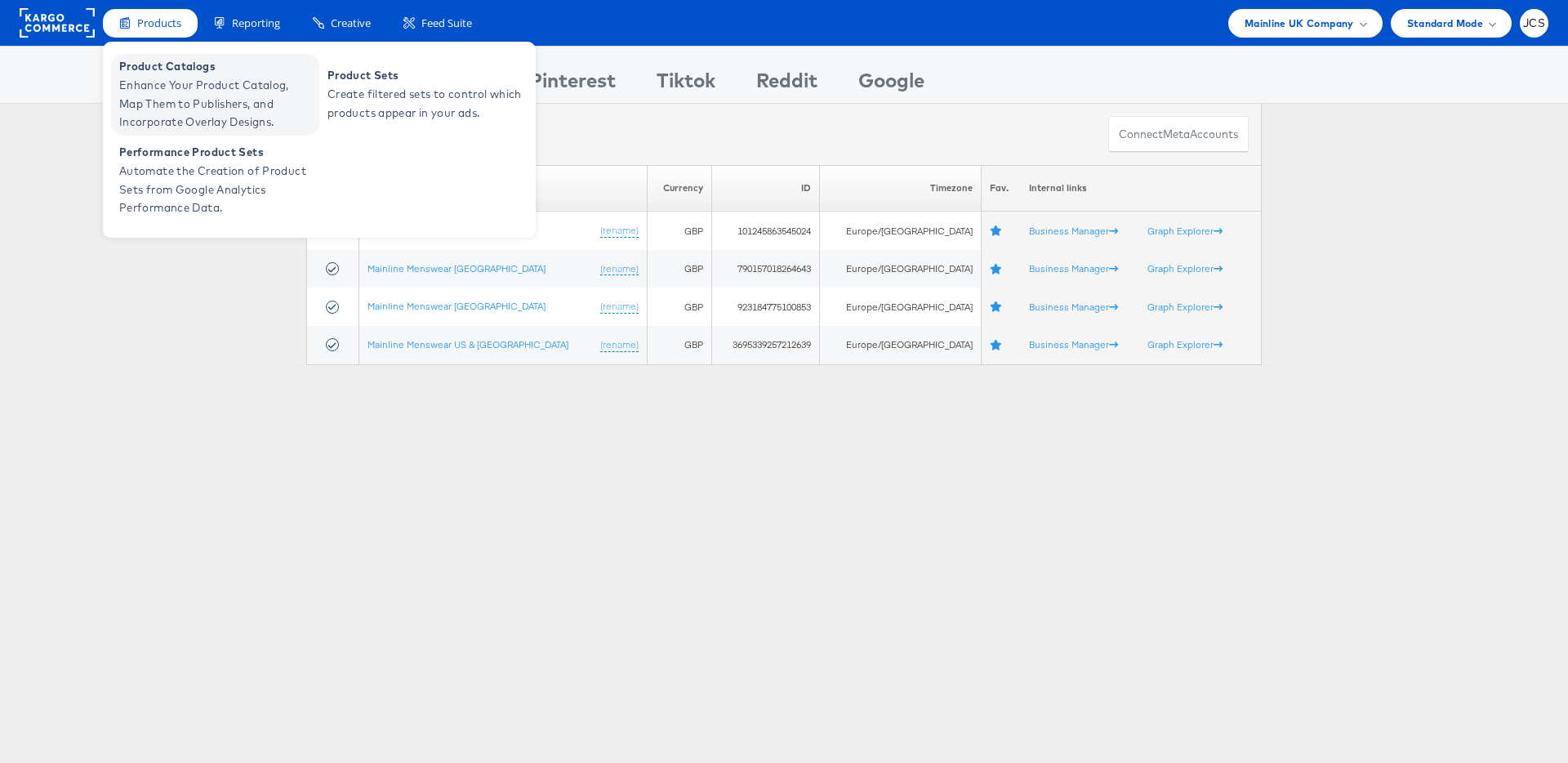
click at [168, 85] on span "Enhance Your Product Catalog, Map Them to Publishers, and Incorporate Overlay D…" at bounding box center [217, 104] width 196 height 55
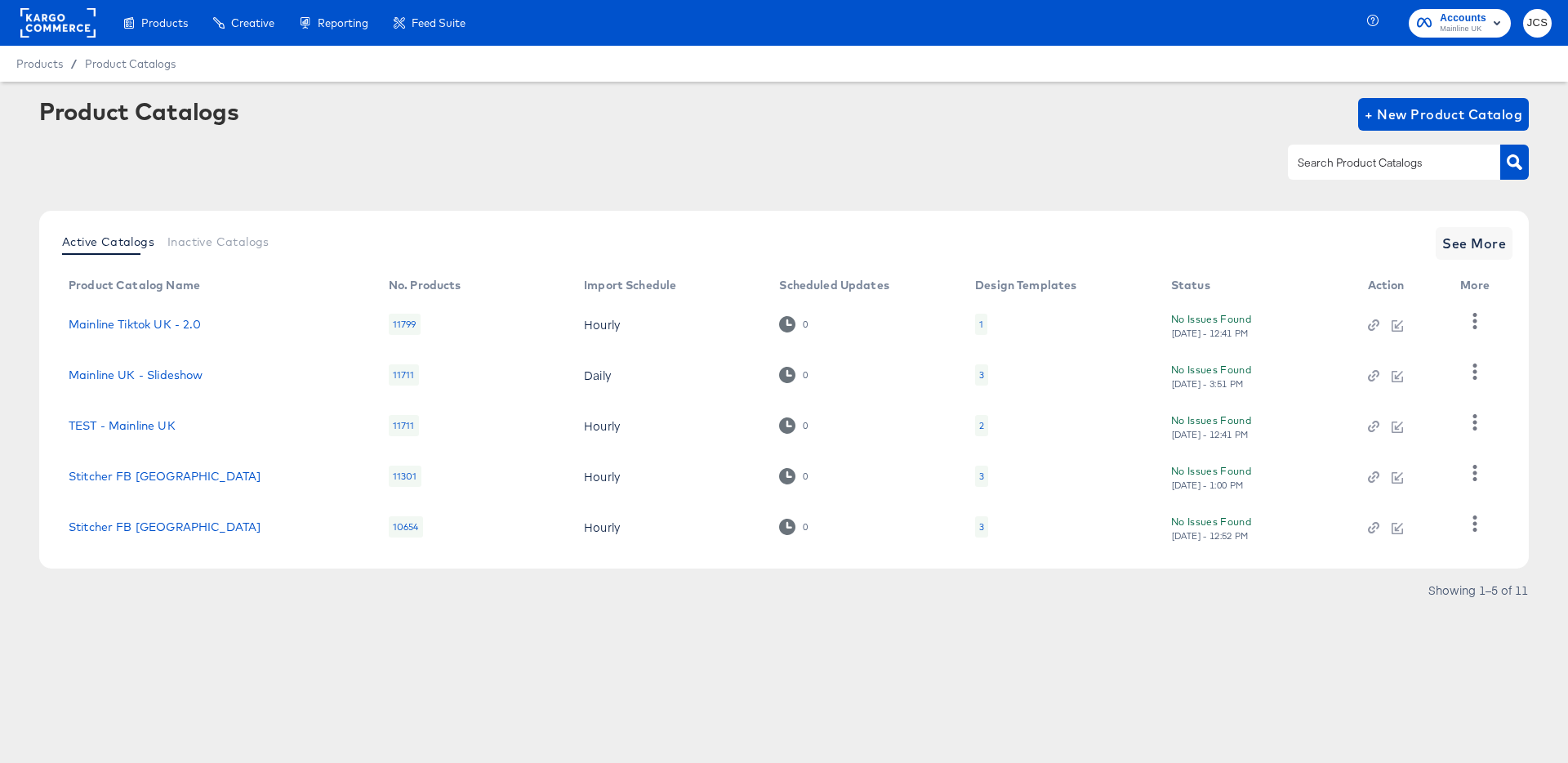
click at [1389, 168] on input "text" at bounding box center [1381, 163] width 174 height 19
type input "pin"
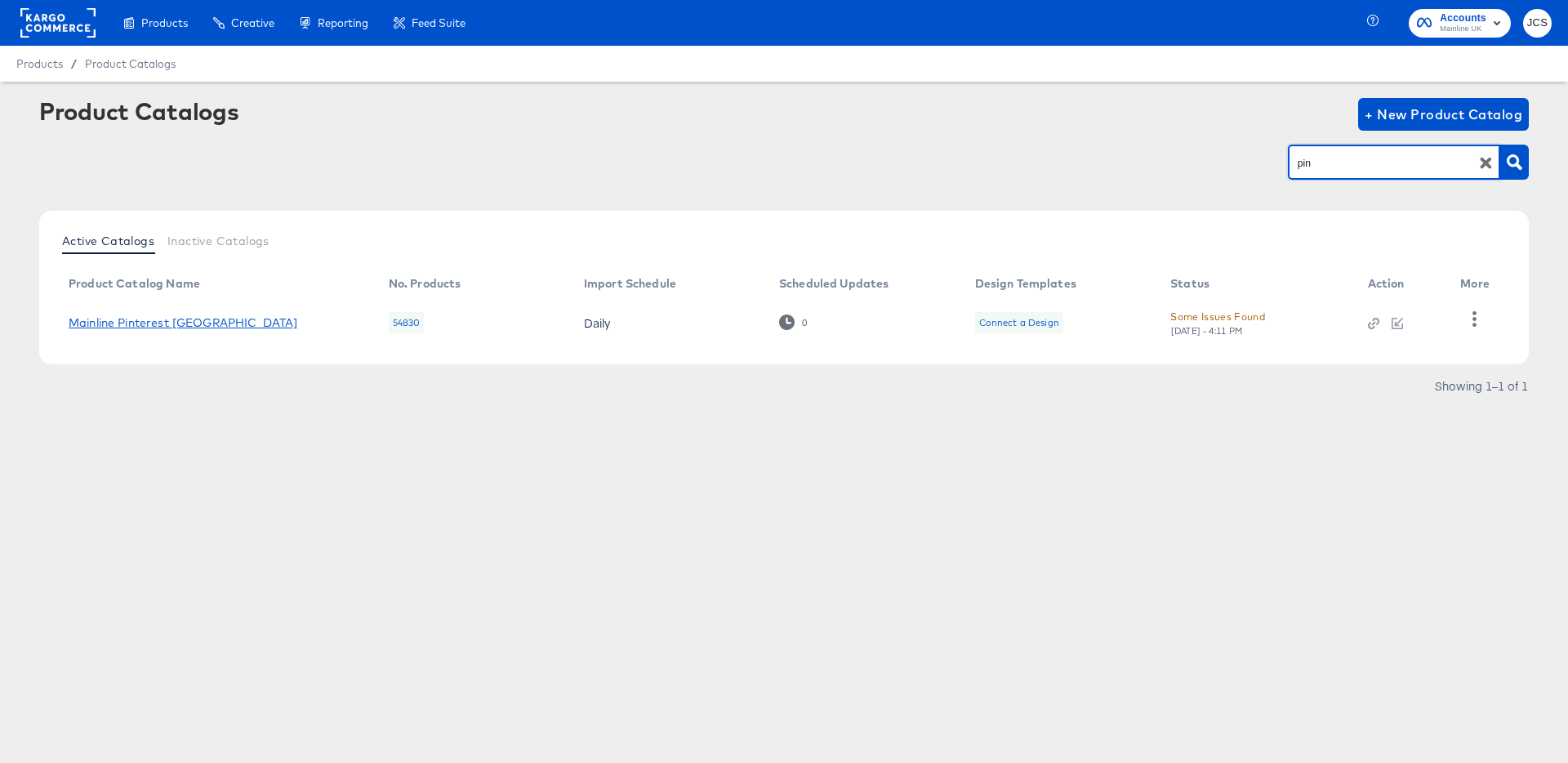
click at [89, 323] on link "Mainline Pinterest [GEOGRAPHIC_DATA]" at bounding box center [182, 323] width 229 height 13
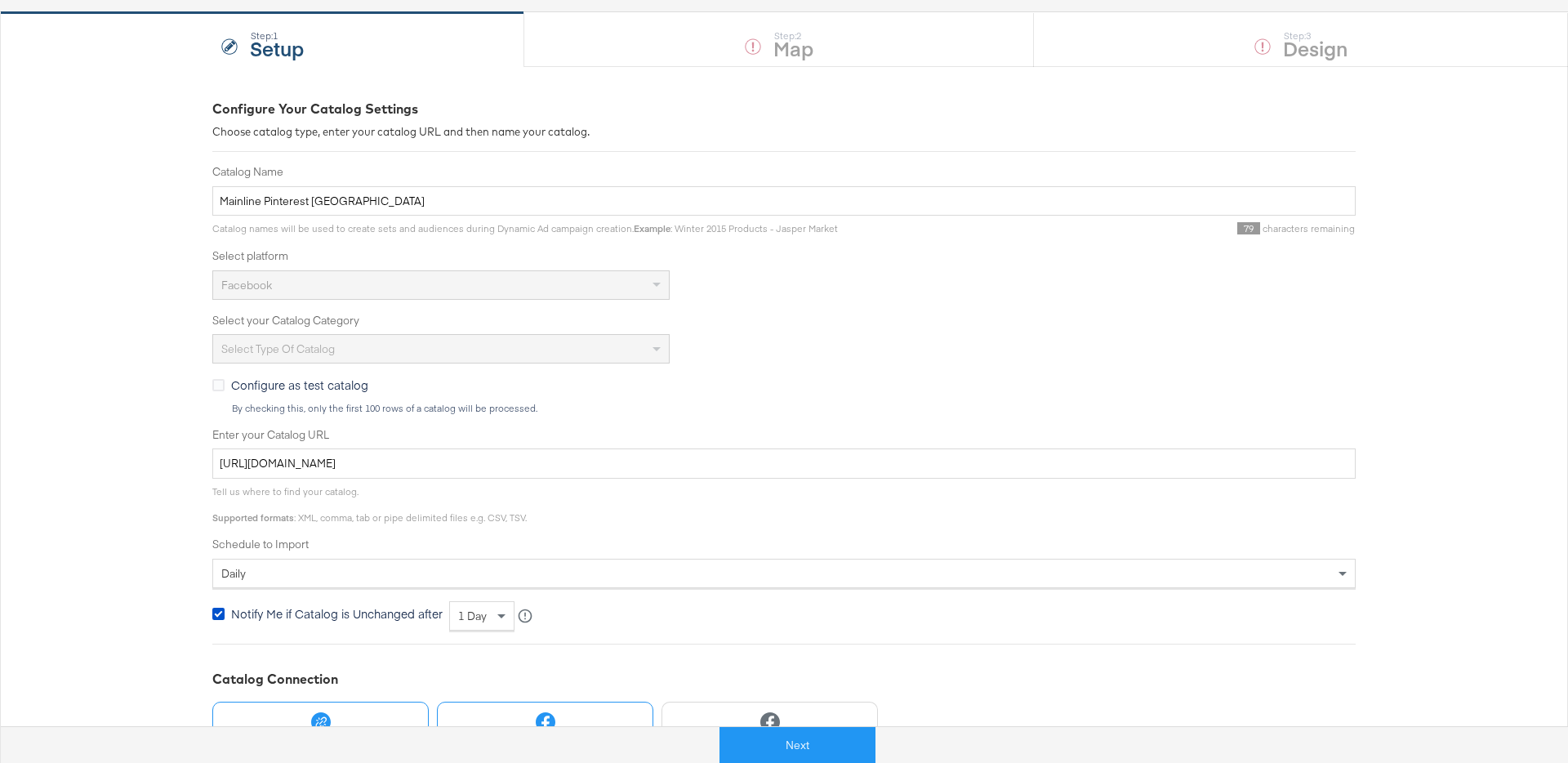
scroll to position [300, 0]
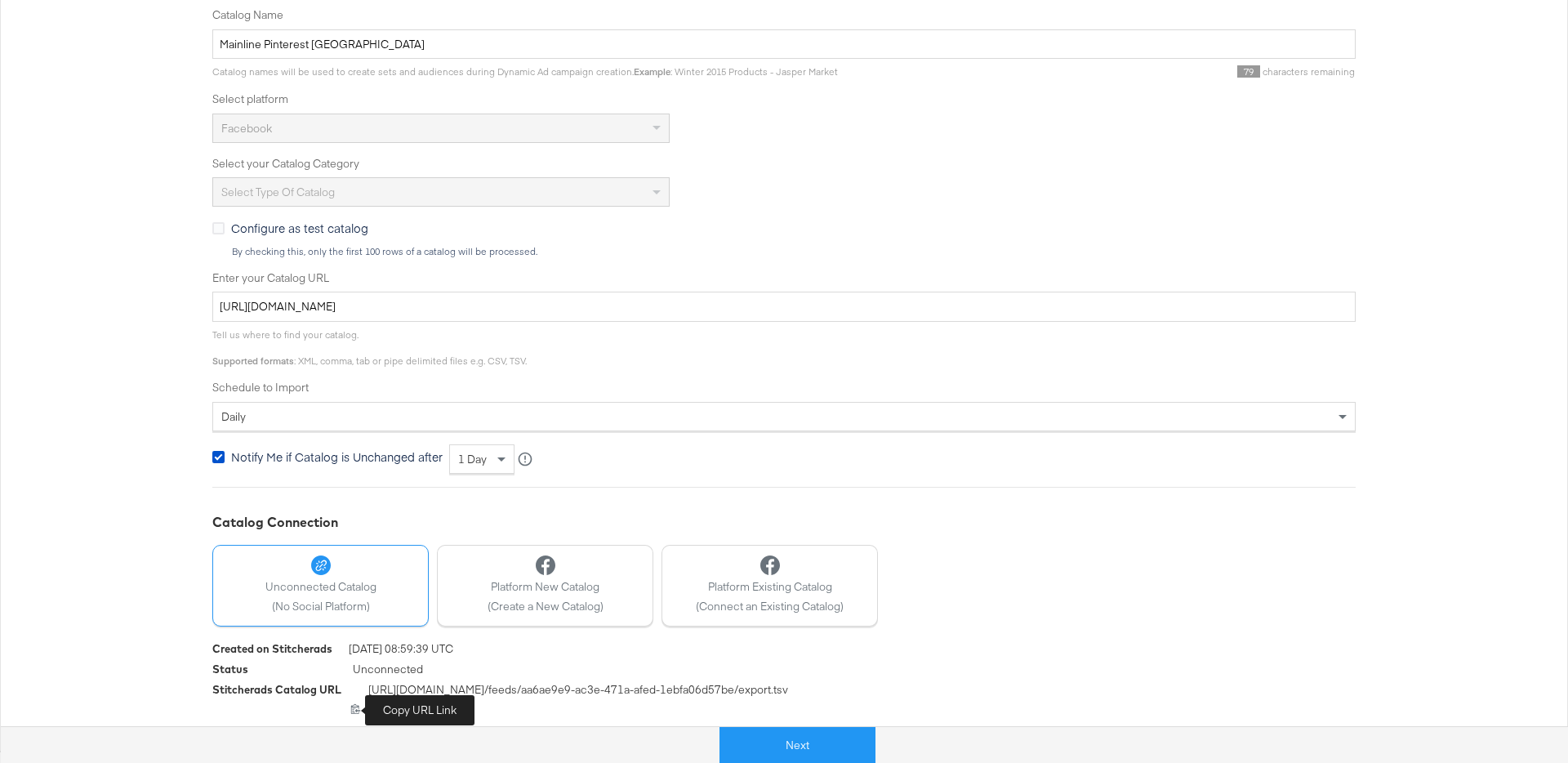
click at [354, 709] on icon at bounding box center [355, 708] width 10 height 10
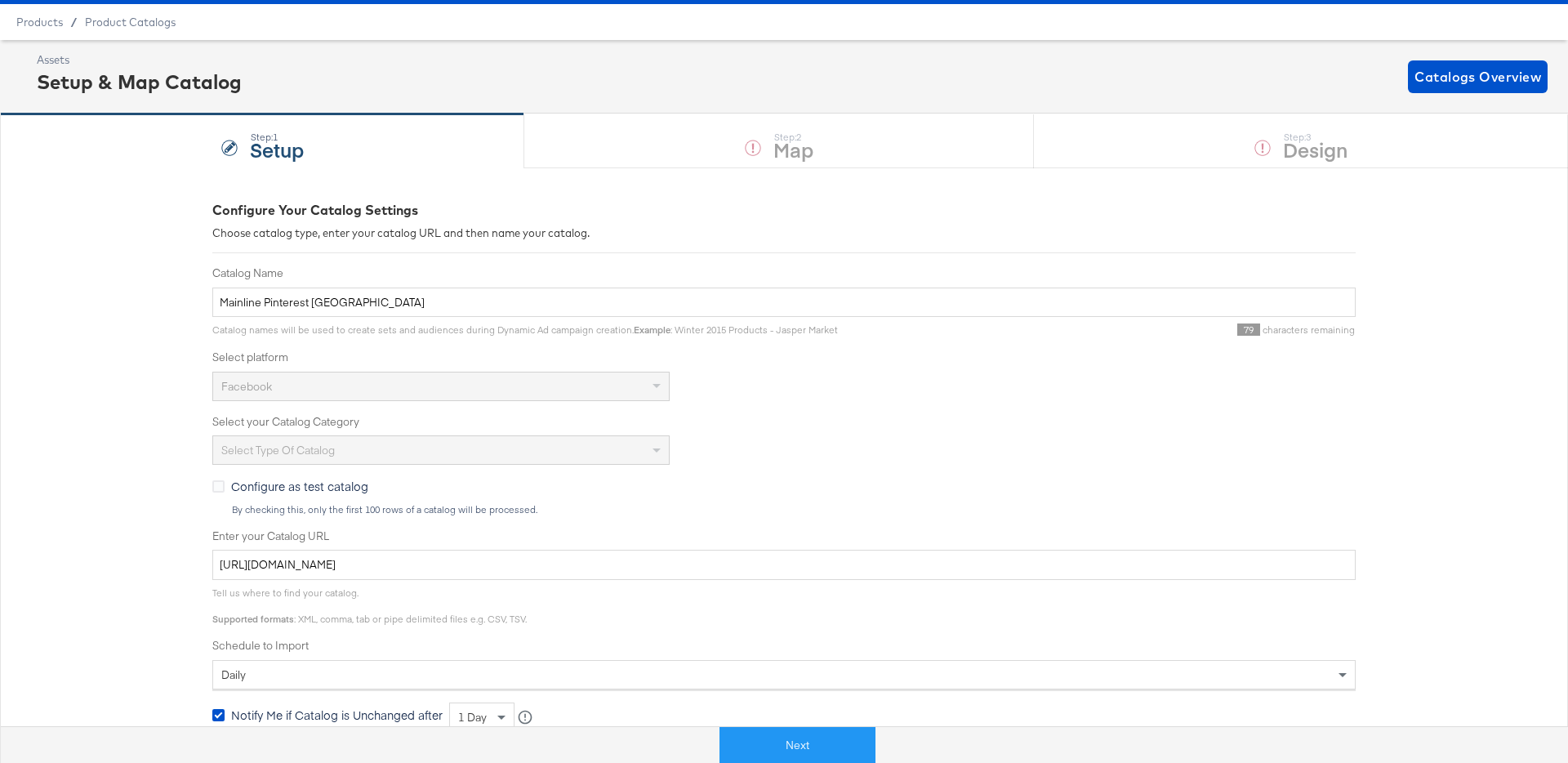
scroll to position [0, 0]
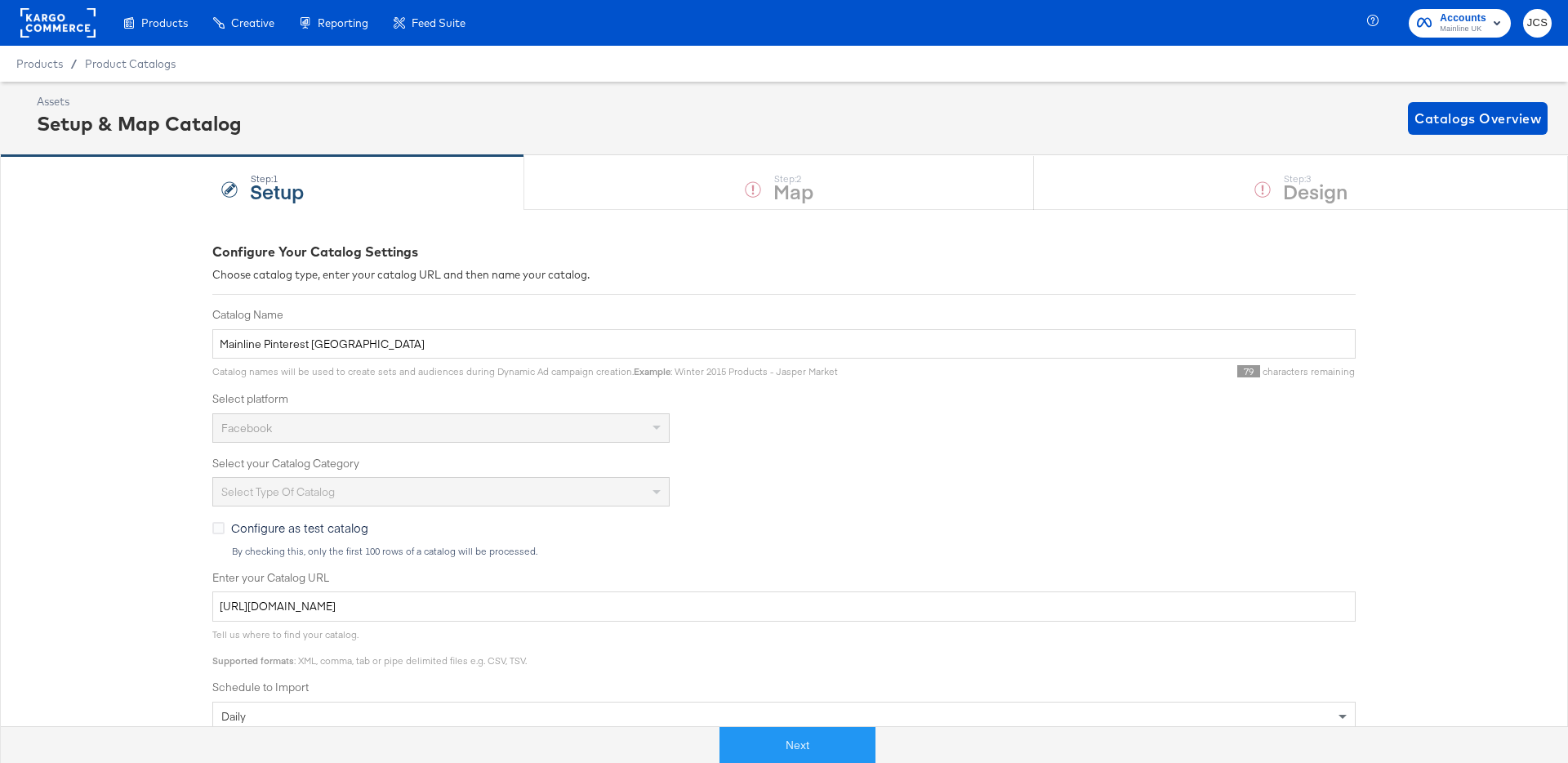
click at [59, 22] on rect at bounding box center [57, 23] width 75 height 29
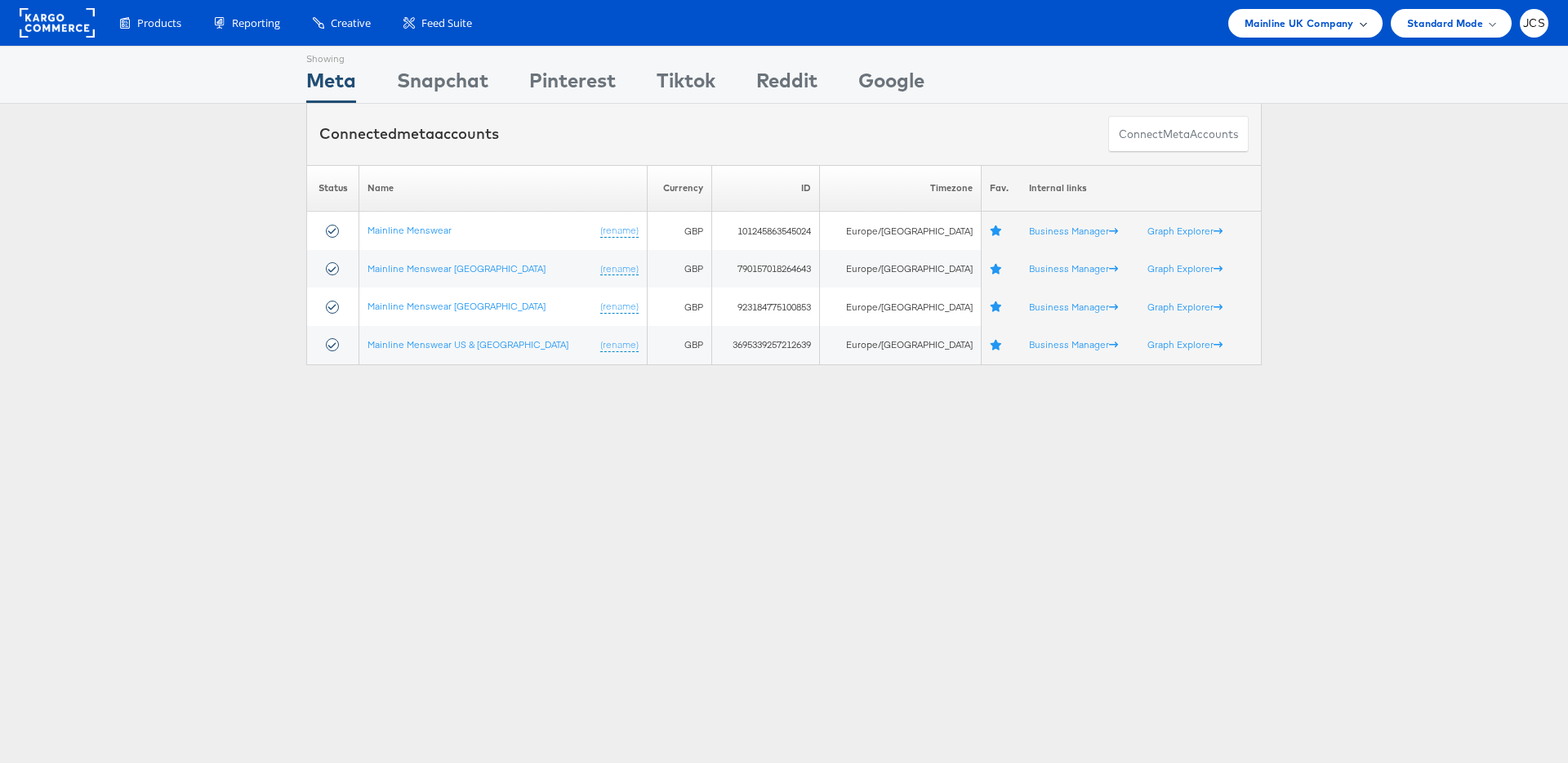
click at [1325, 27] on span "Mainline UK Company" at bounding box center [1298, 23] width 109 height 17
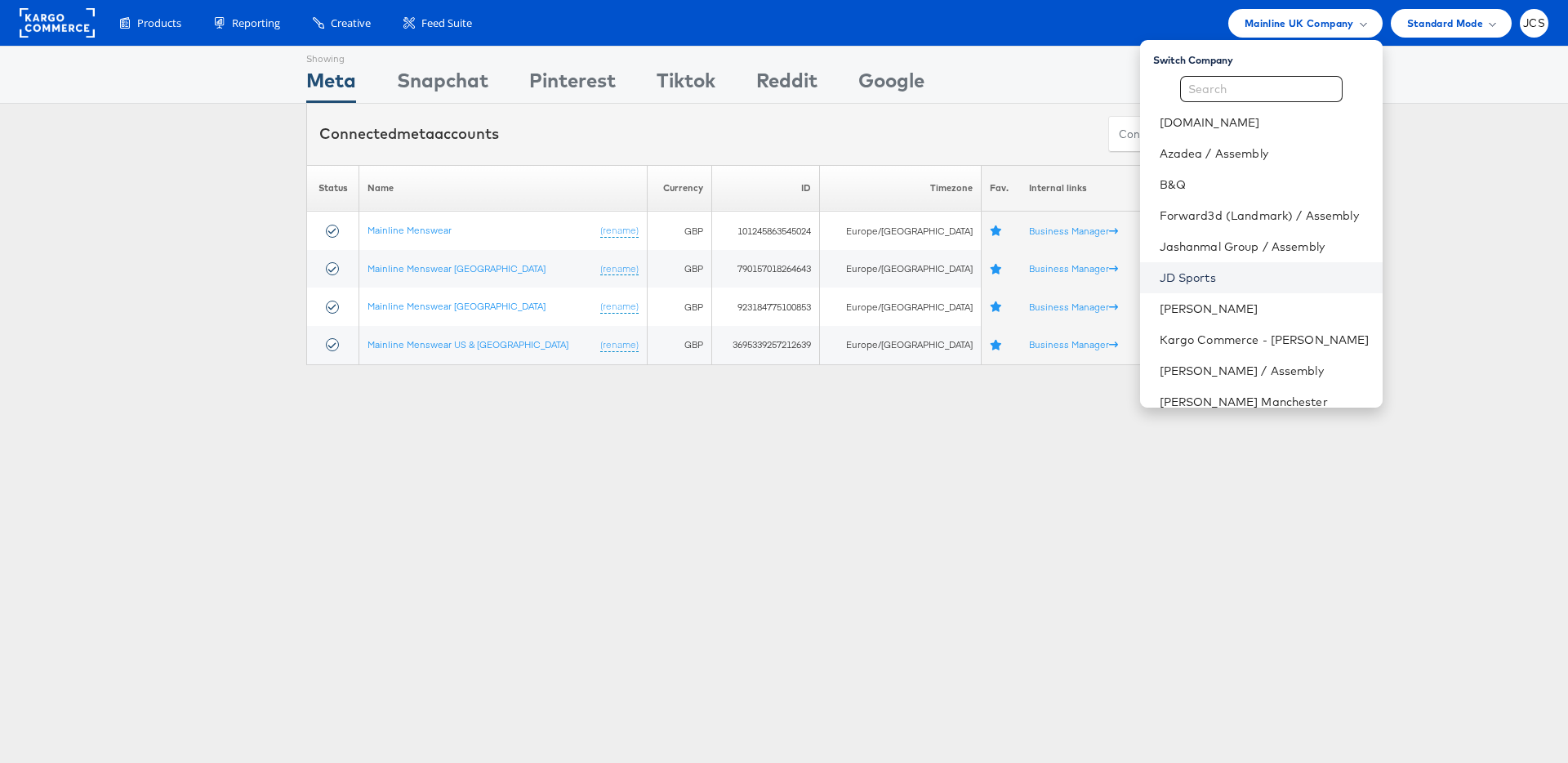
click at [1161, 274] on link "JD Sports" at bounding box center [1264, 277] width 210 height 16
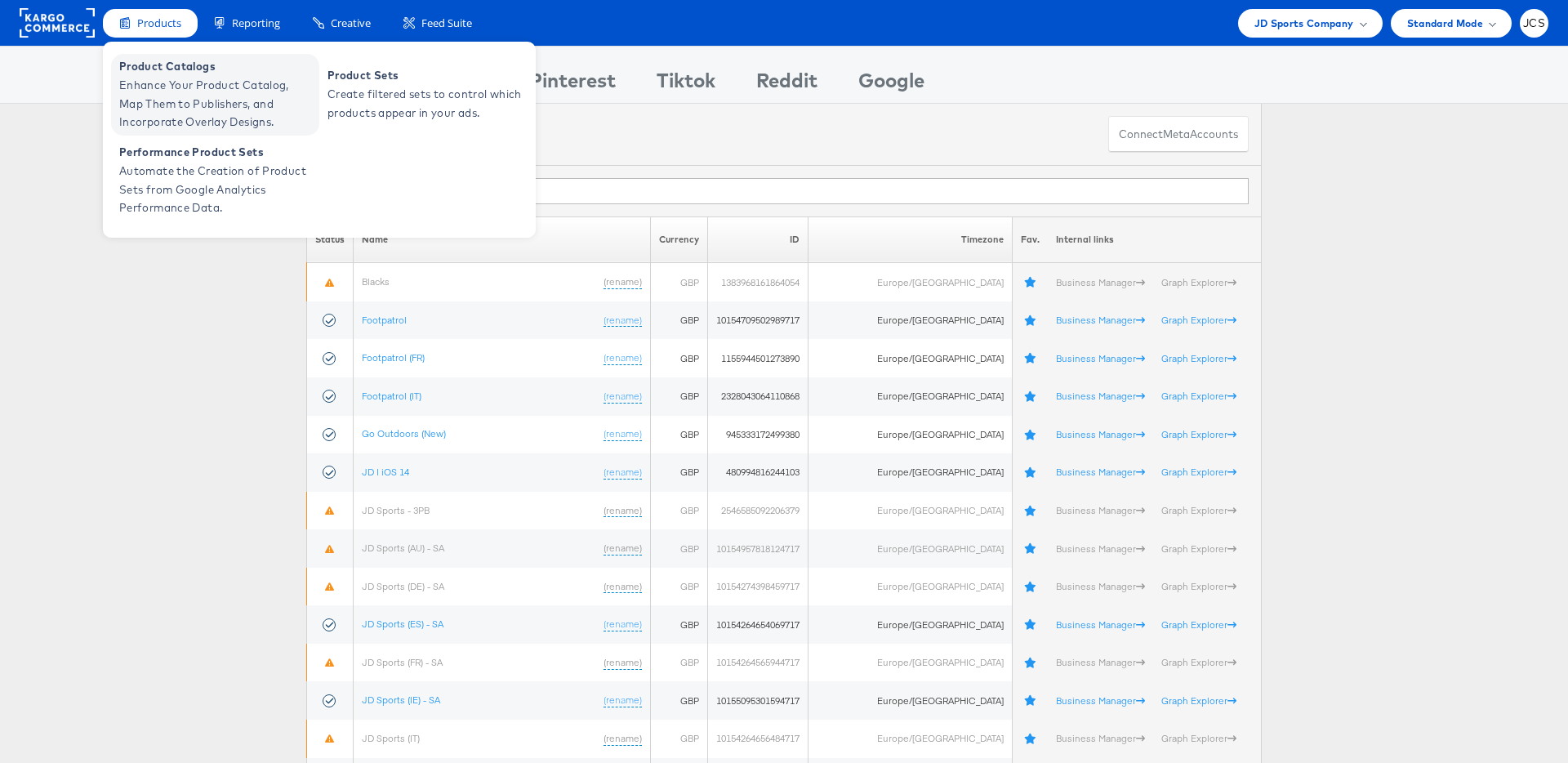
click at [161, 99] on span "Enhance Your Product Catalog, Map Them to Publishers, and Incorporate Overlay D…" at bounding box center [217, 104] width 196 height 55
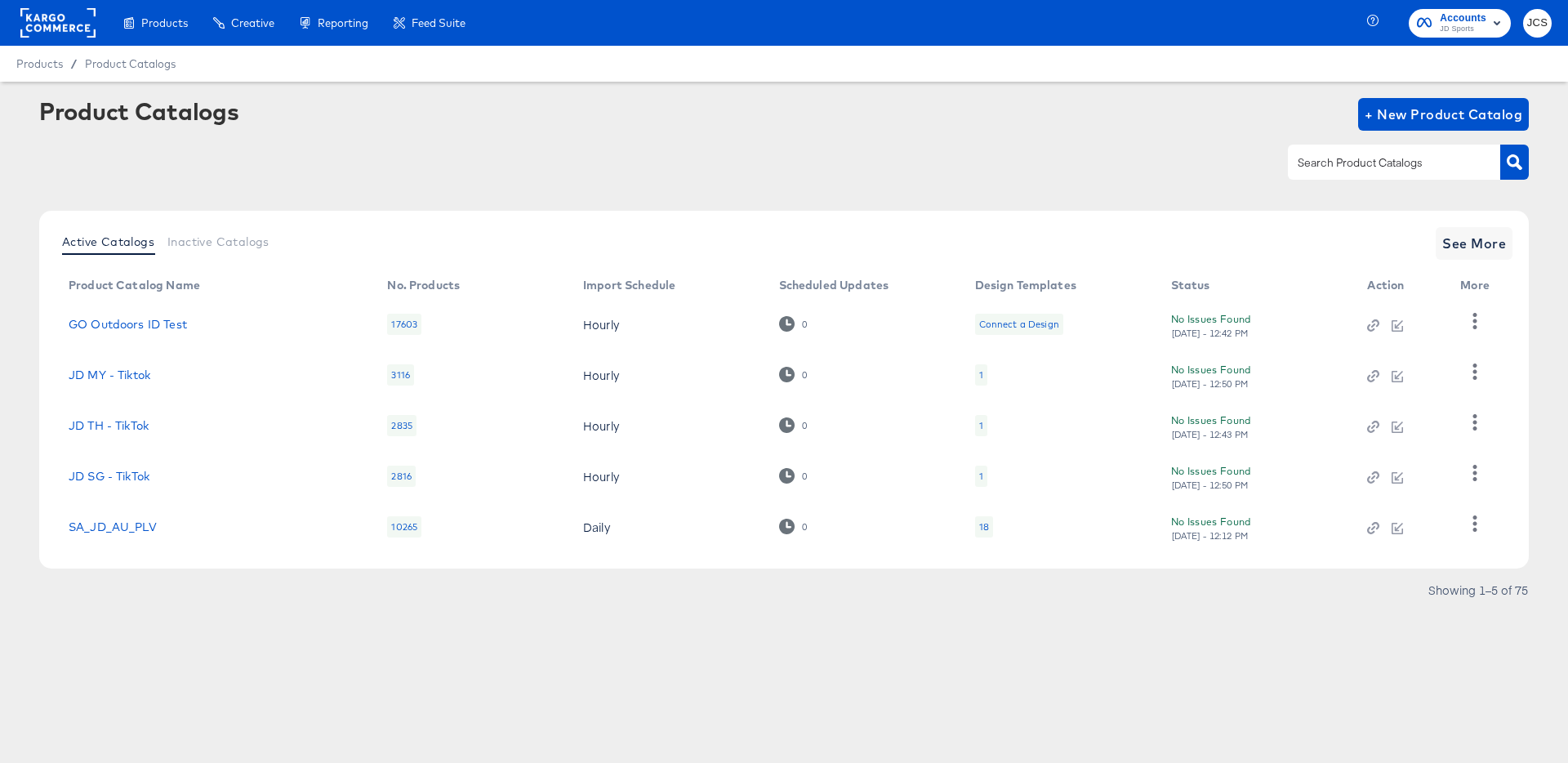
click at [1405, 163] on input "text" at bounding box center [1381, 163] width 174 height 19
type input "pin"
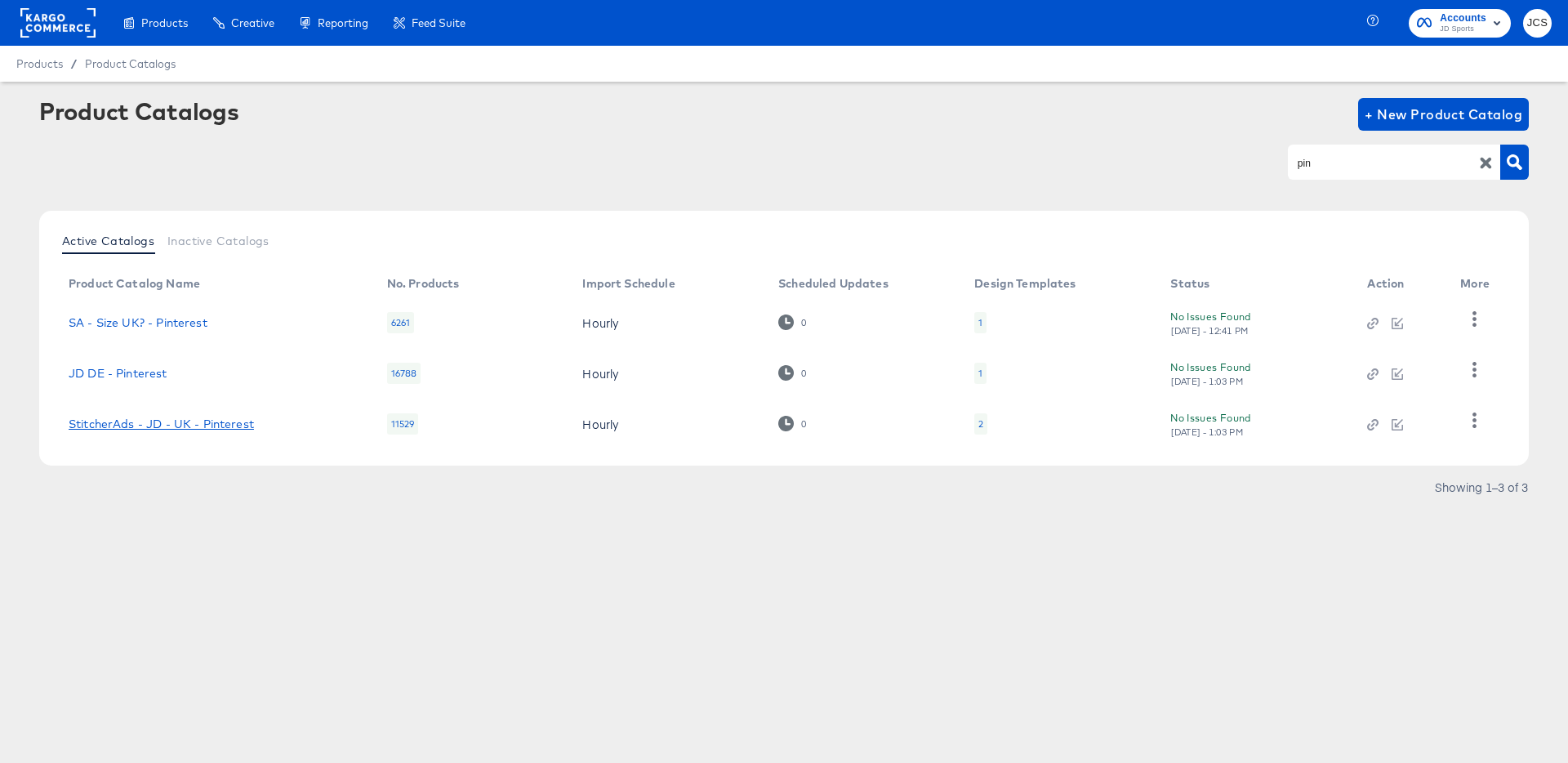
click at [202, 421] on link "StitcherAds - JD - UK - Pinterest" at bounding box center [161, 424] width 185 height 13
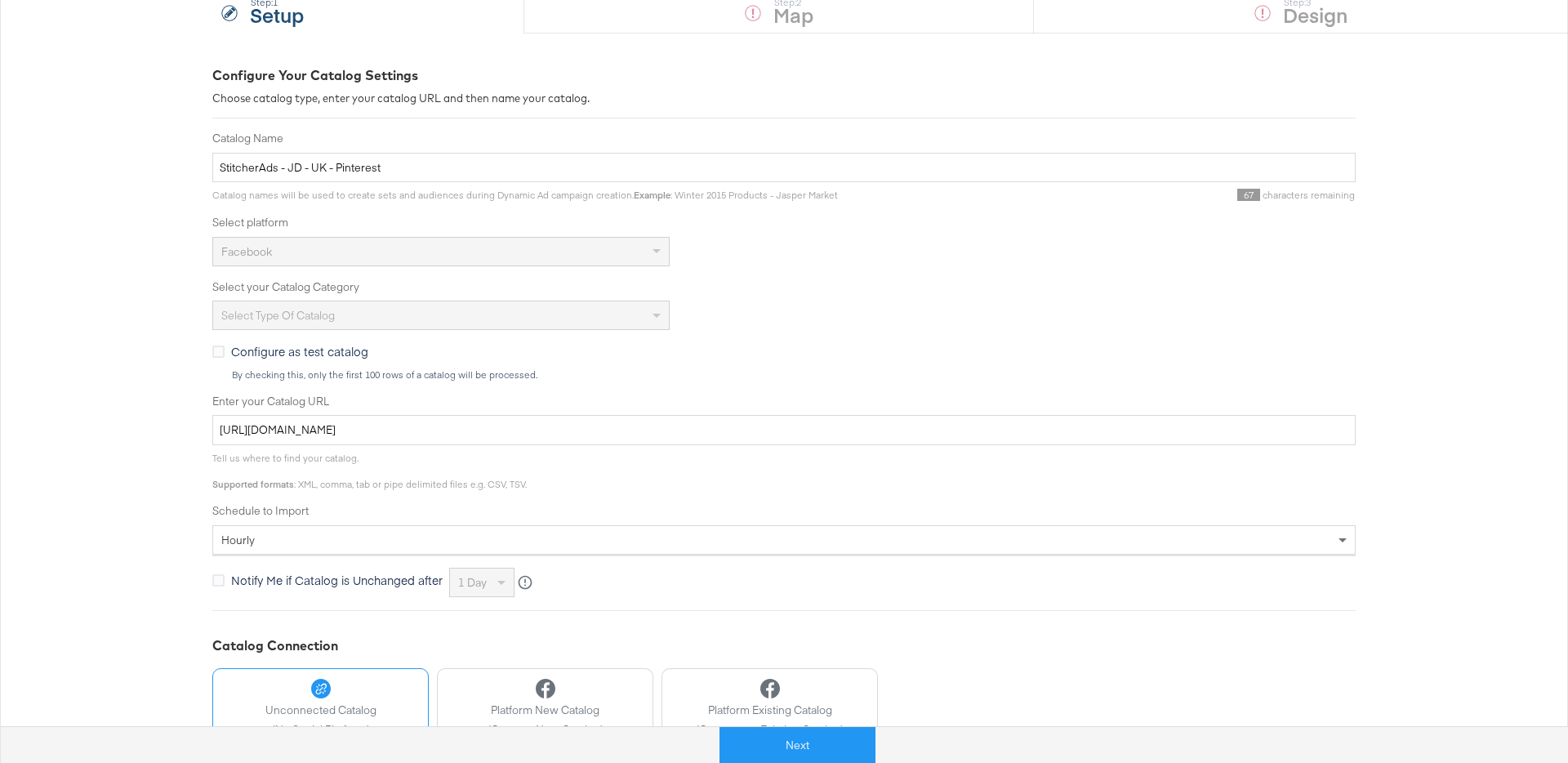
scroll to position [300, 0]
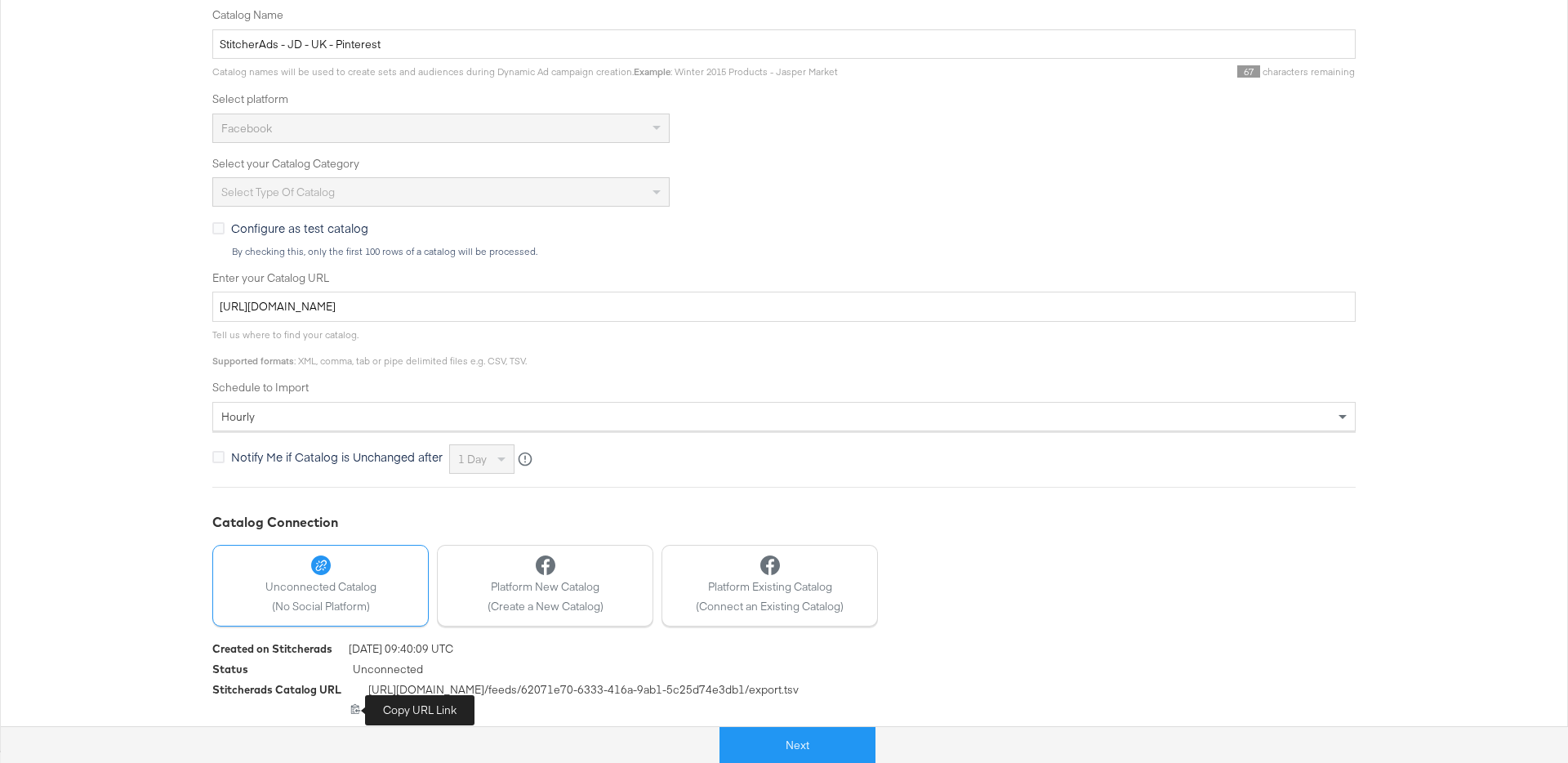
click at [358, 710] on icon at bounding box center [355, 708] width 10 height 10
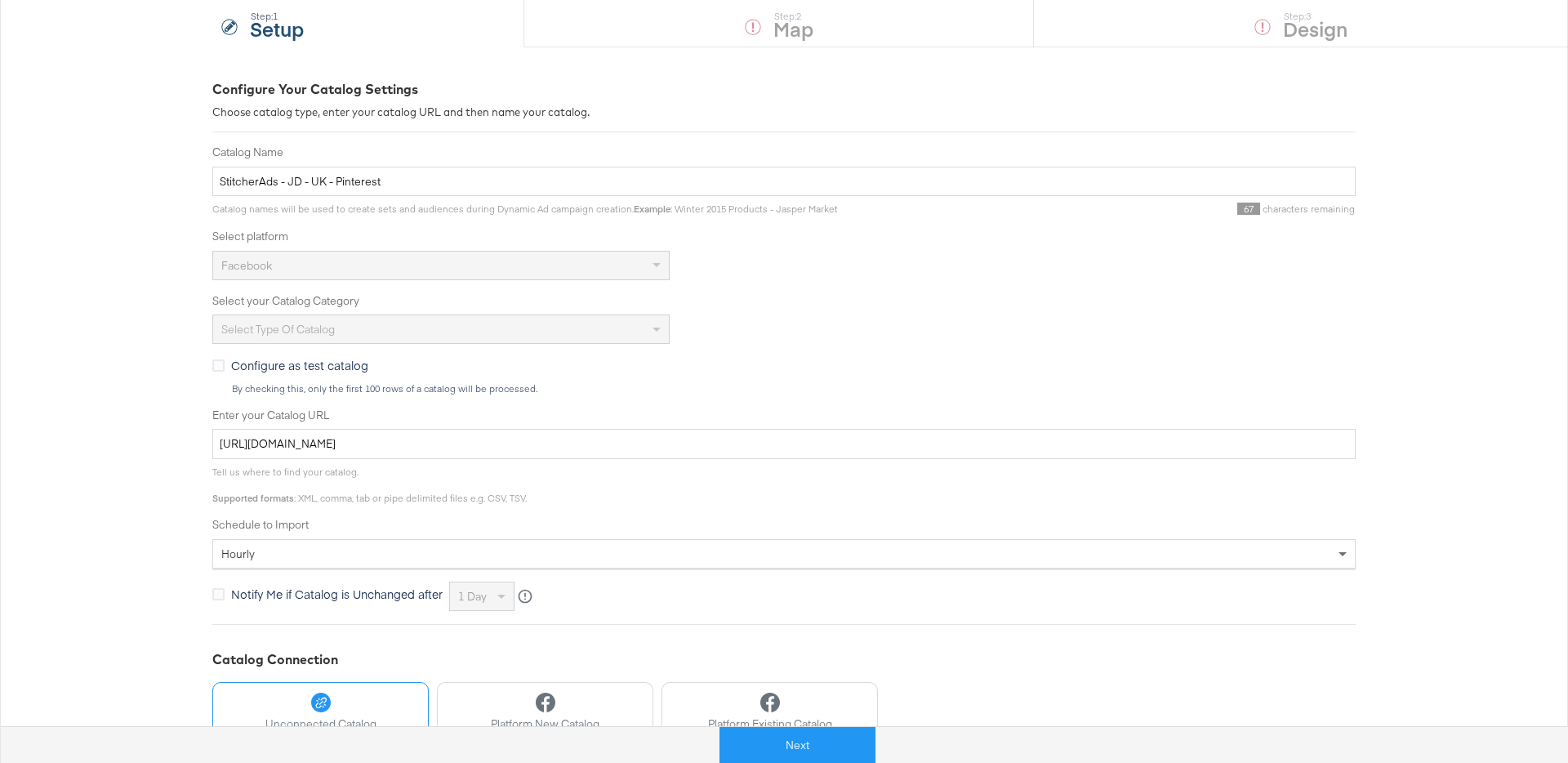
scroll to position [0, 0]
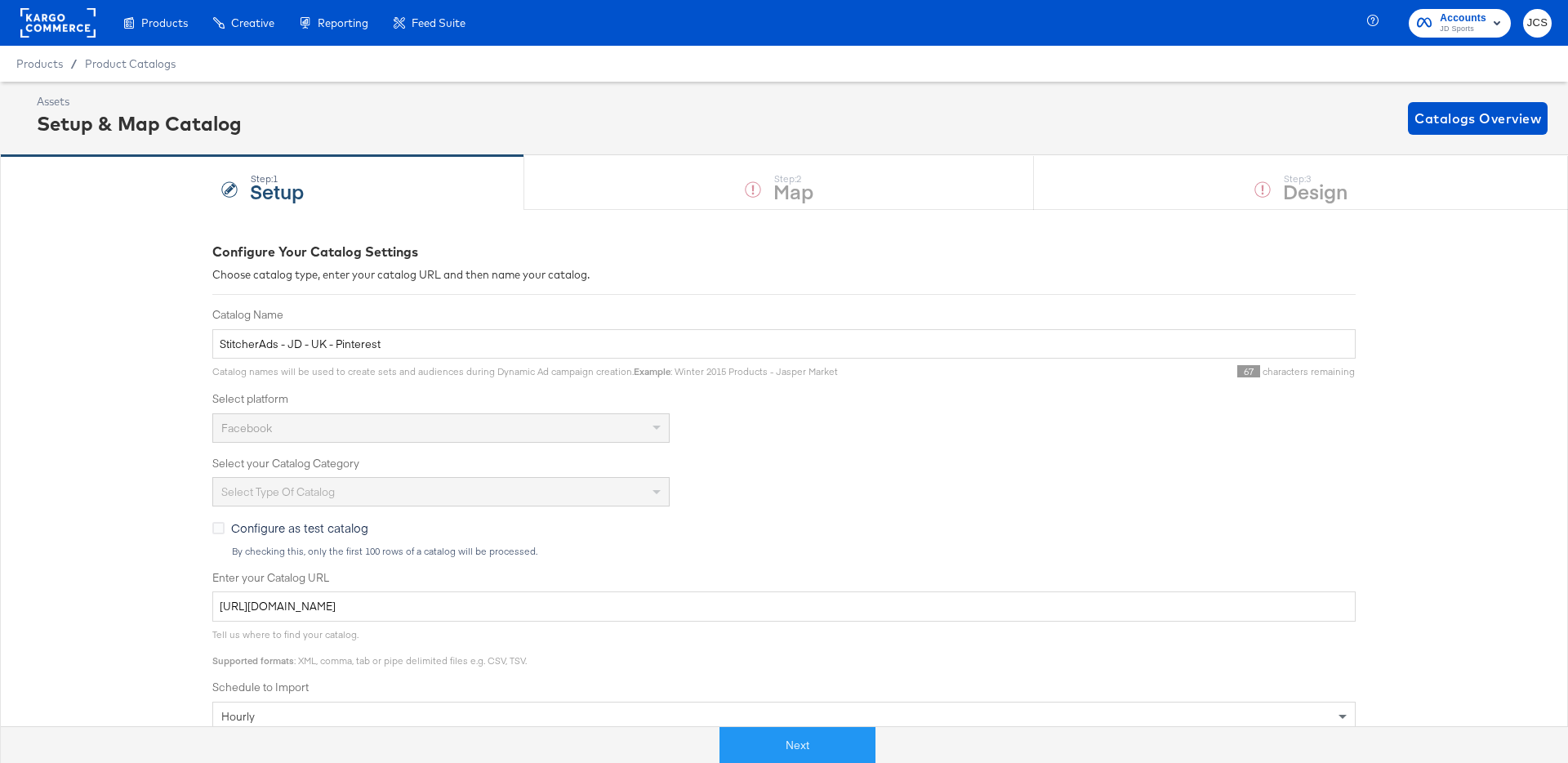
click at [57, 23] on rect at bounding box center [57, 23] width 75 height 29
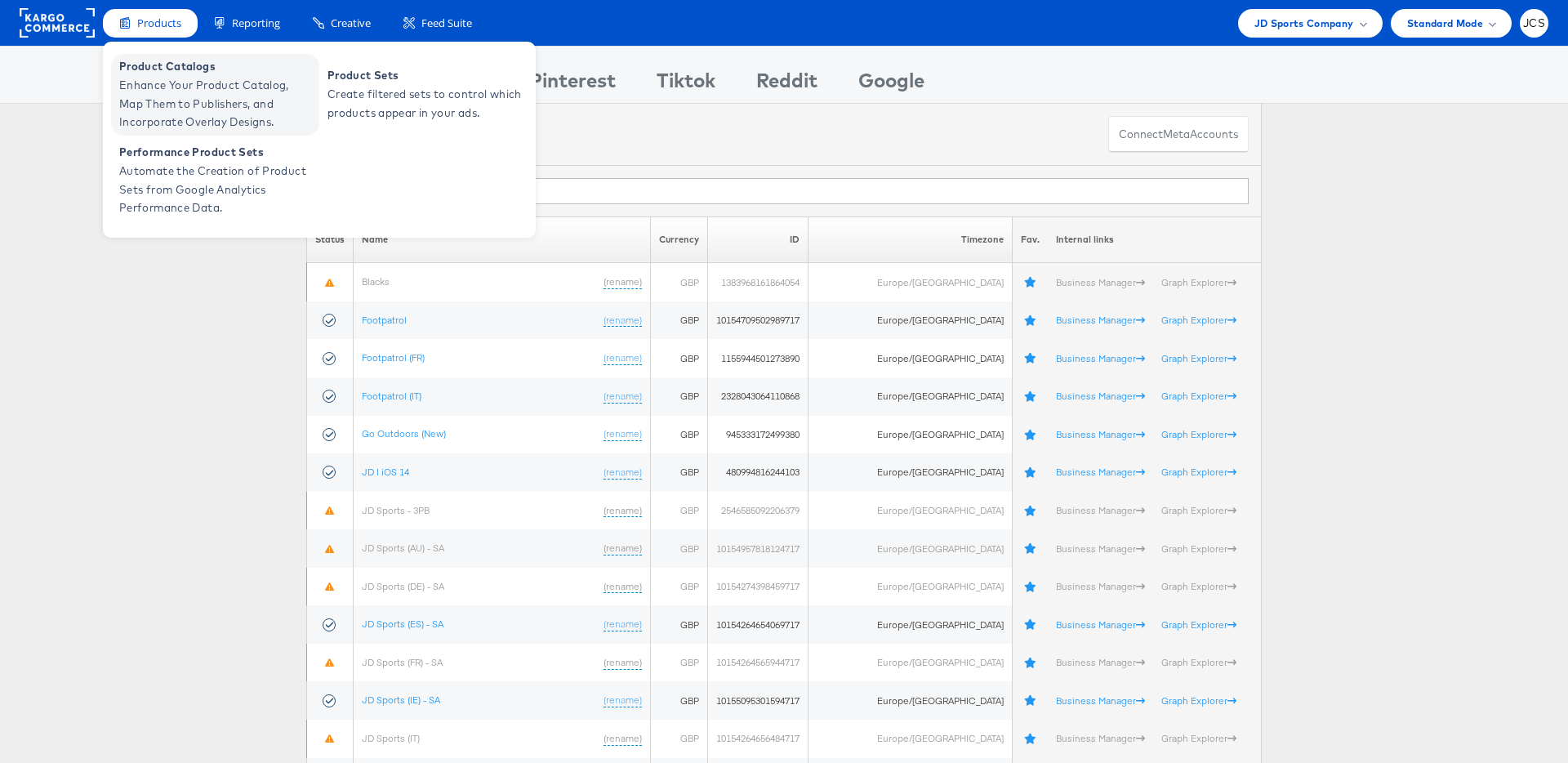
click at [161, 96] on span "Enhance Your Product Catalog, Map Them to Publishers, and Incorporate Overlay D…" at bounding box center [217, 104] width 196 height 55
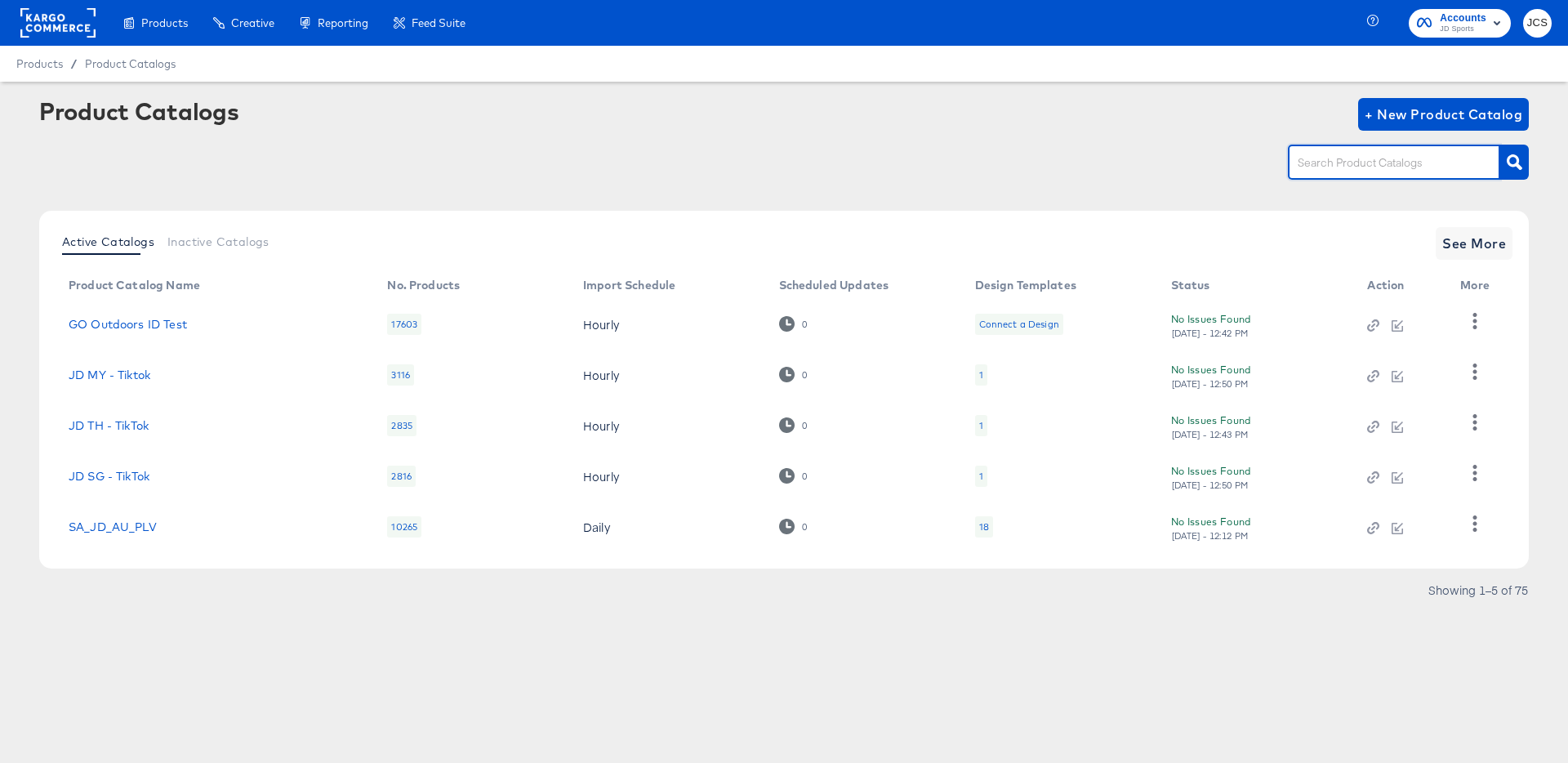
click at [1366, 160] on input "text" at bounding box center [1381, 163] width 174 height 19
type input "pin"
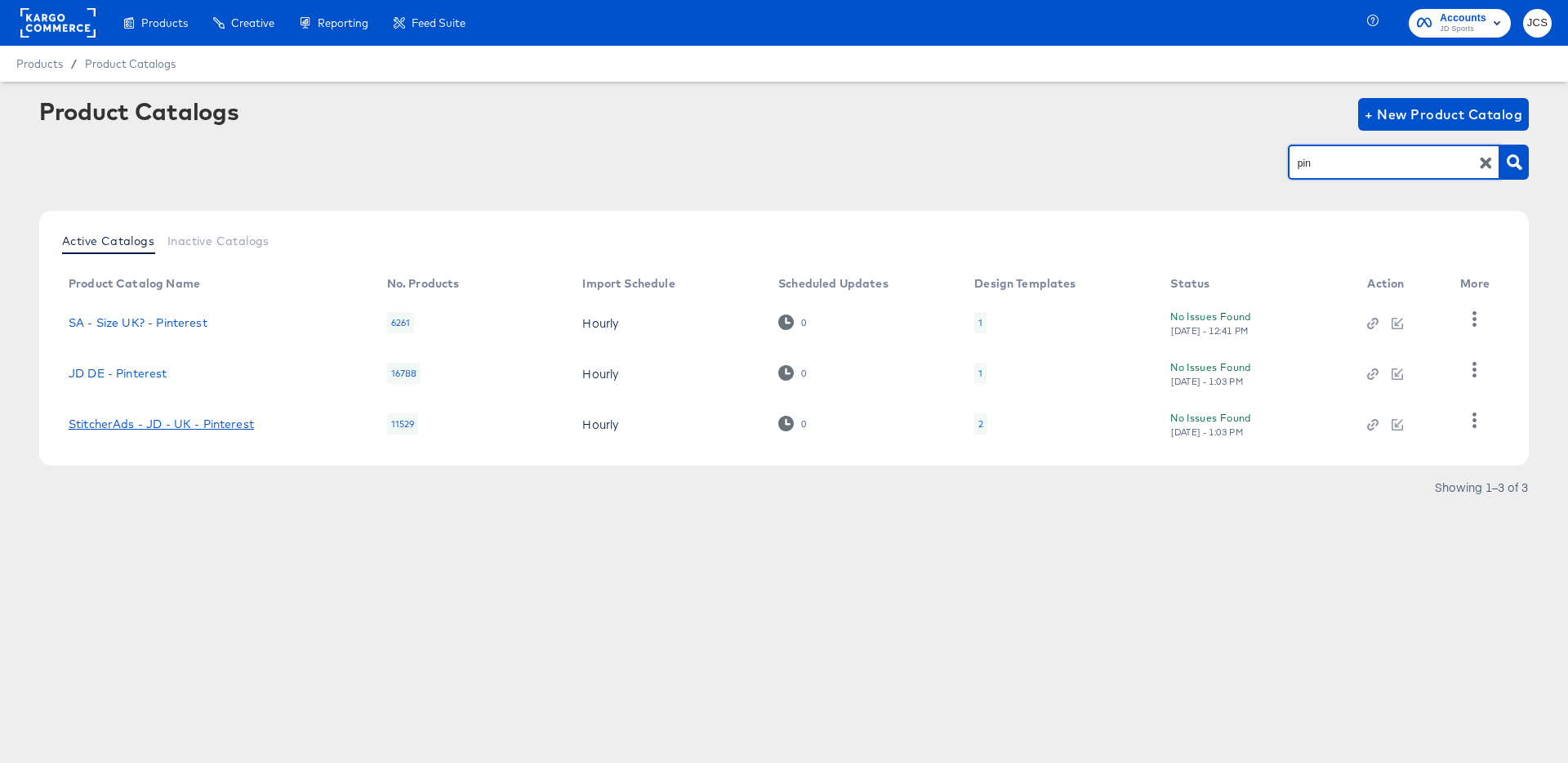
click at [221, 421] on link "StitcherAds - JD - UK - Pinterest" at bounding box center [161, 424] width 185 height 13
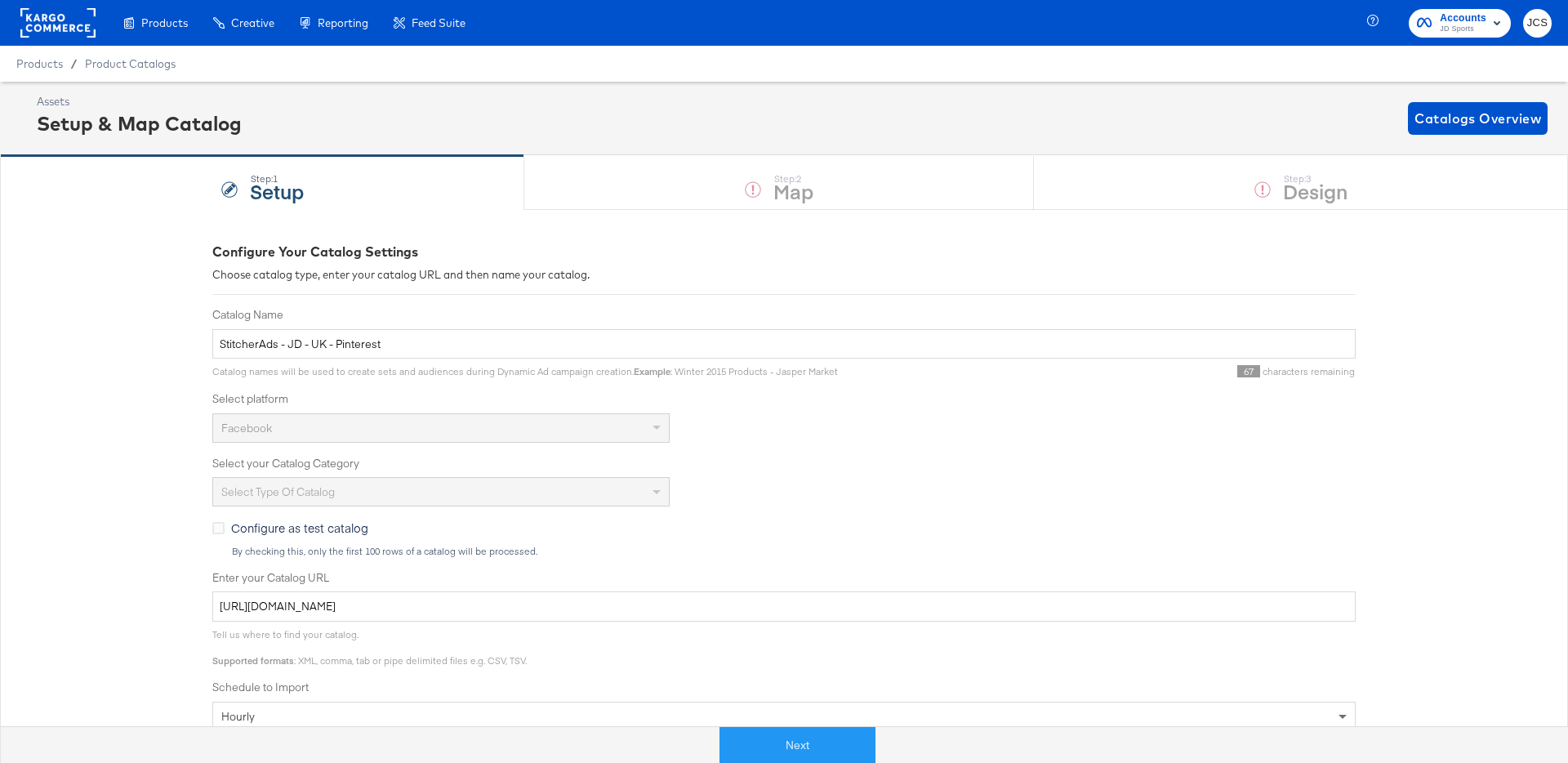
click at [86, 32] on rect at bounding box center [57, 23] width 75 height 29
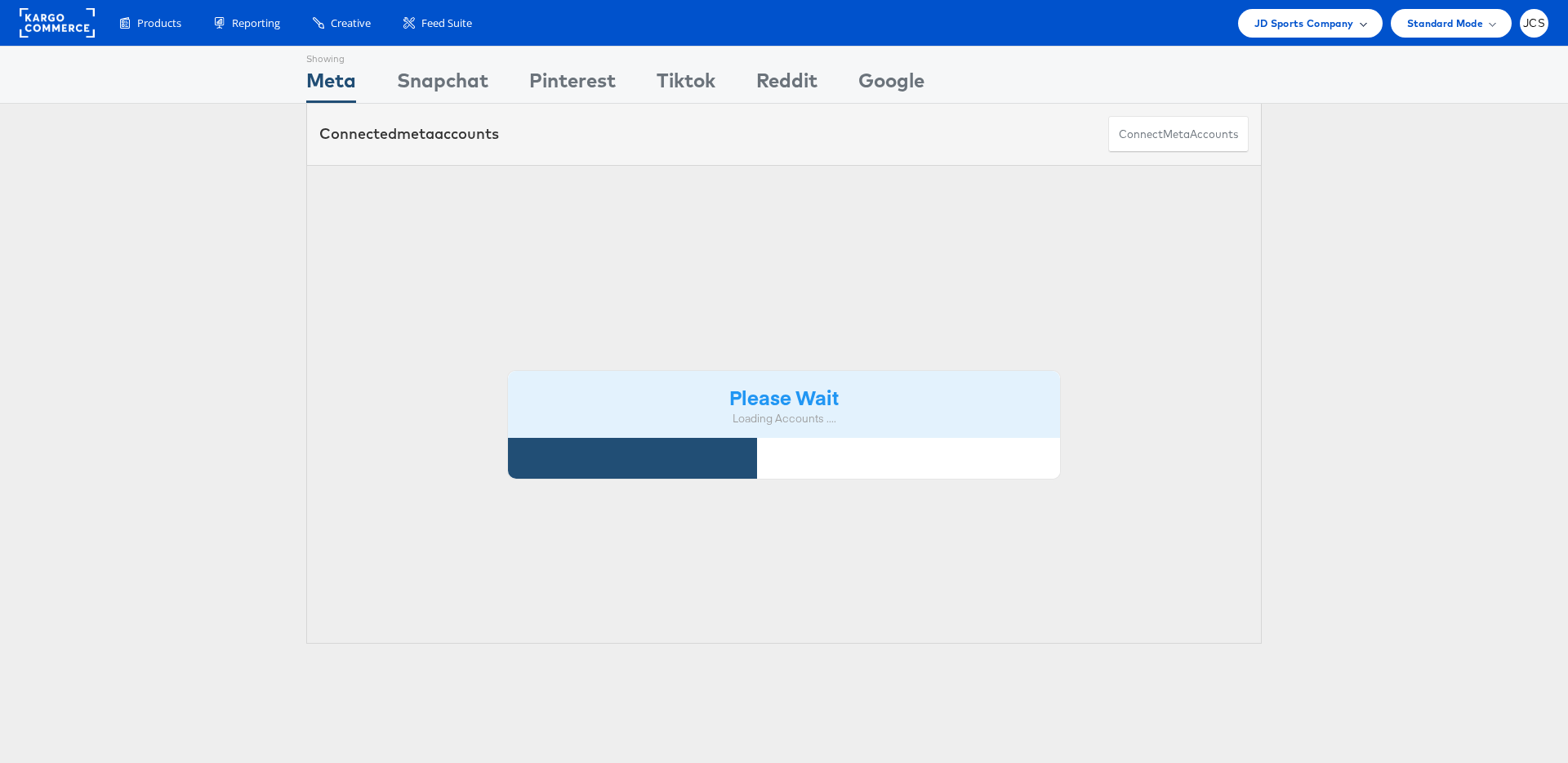
click at [1316, 22] on span "JD Sports Company" at bounding box center [1304, 23] width 100 height 17
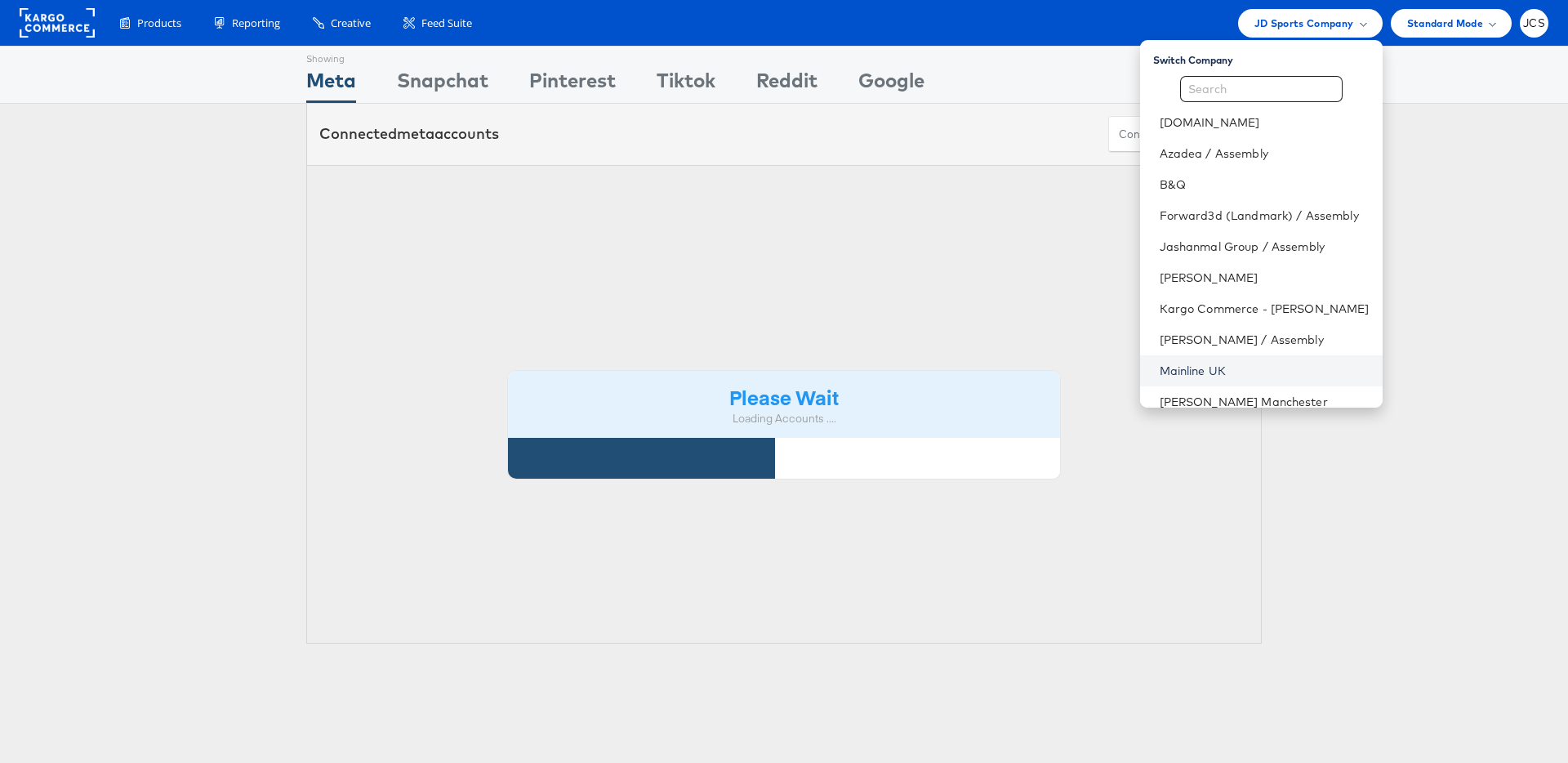
click at [1163, 366] on link "Mainline UK" at bounding box center [1264, 371] width 210 height 16
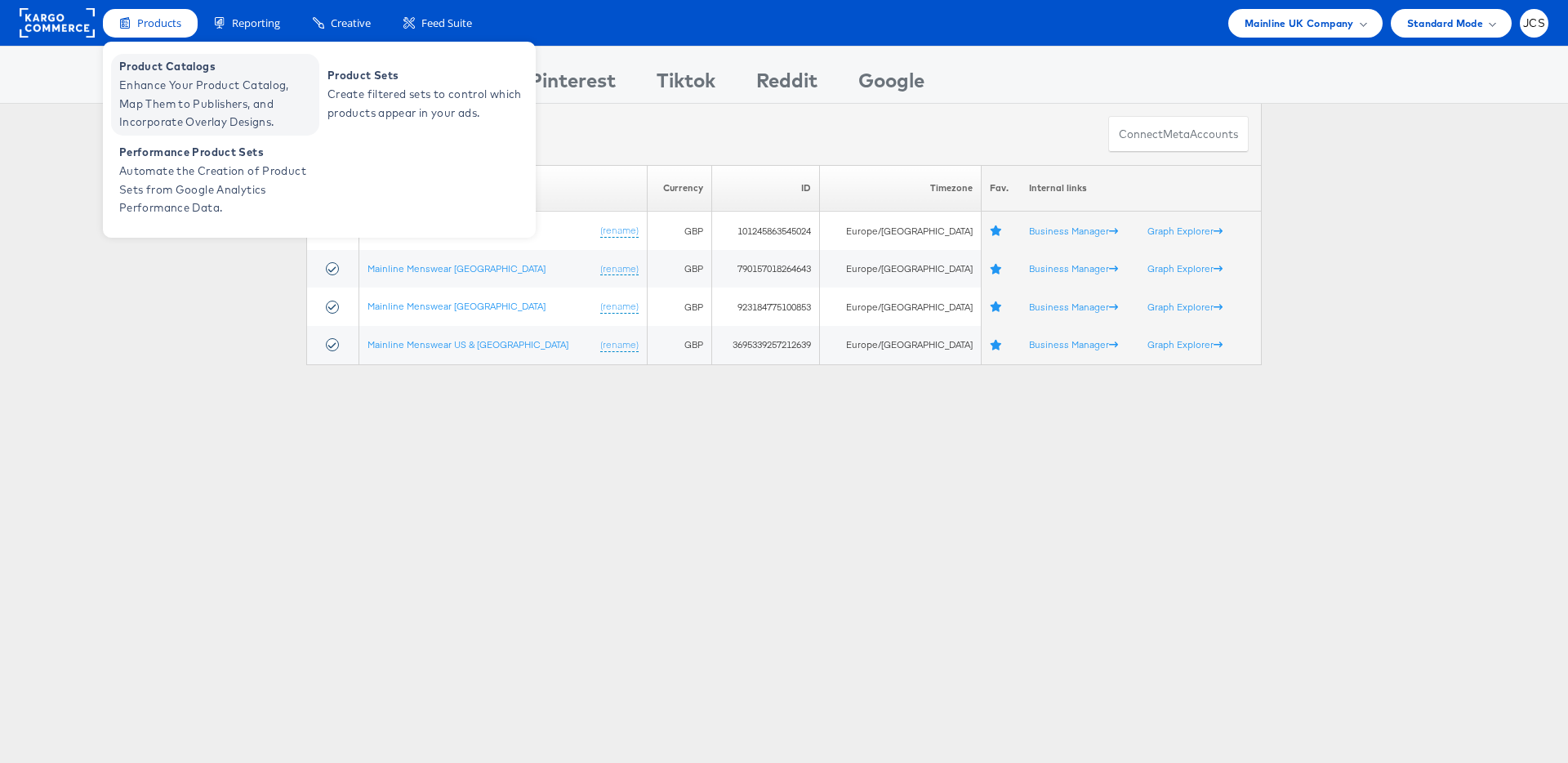
click at [154, 69] on span "Product Catalogs" at bounding box center [217, 67] width 196 height 19
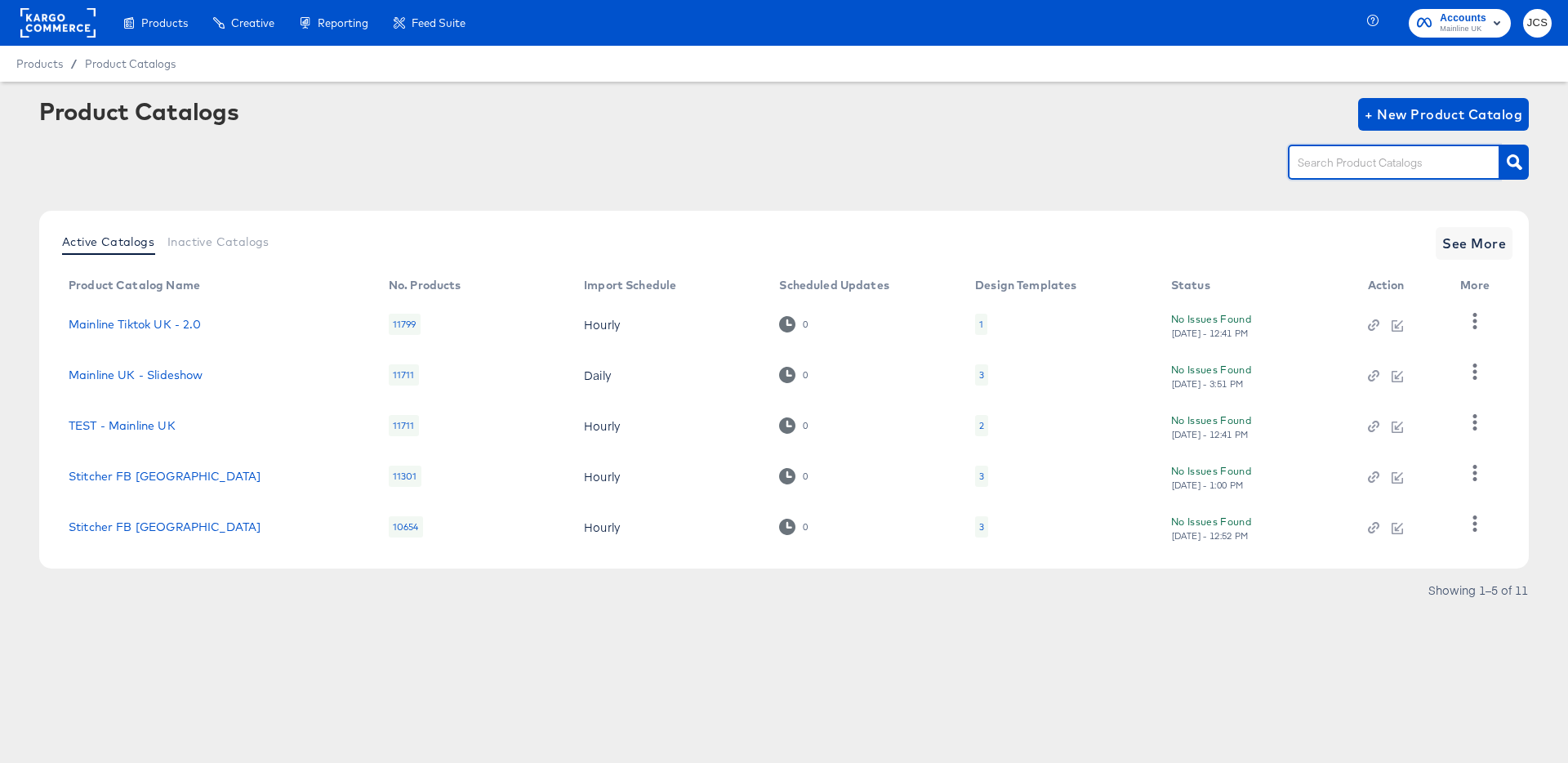
click at [1314, 163] on input "text" at bounding box center [1381, 163] width 174 height 19
type input "pin"
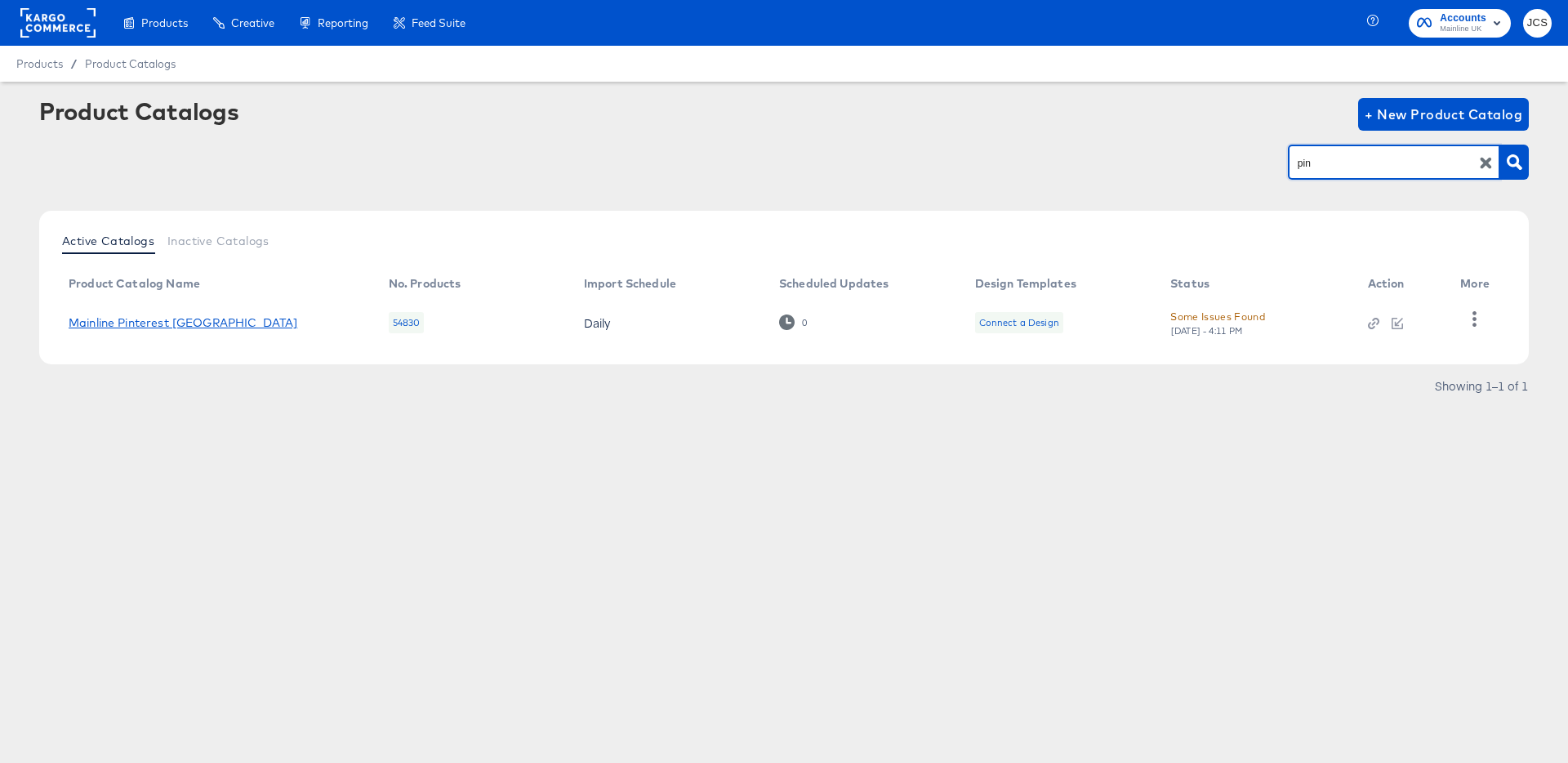
click at [157, 329] on link "Mainline Pinterest [GEOGRAPHIC_DATA]" at bounding box center [182, 323] width 229 height 13
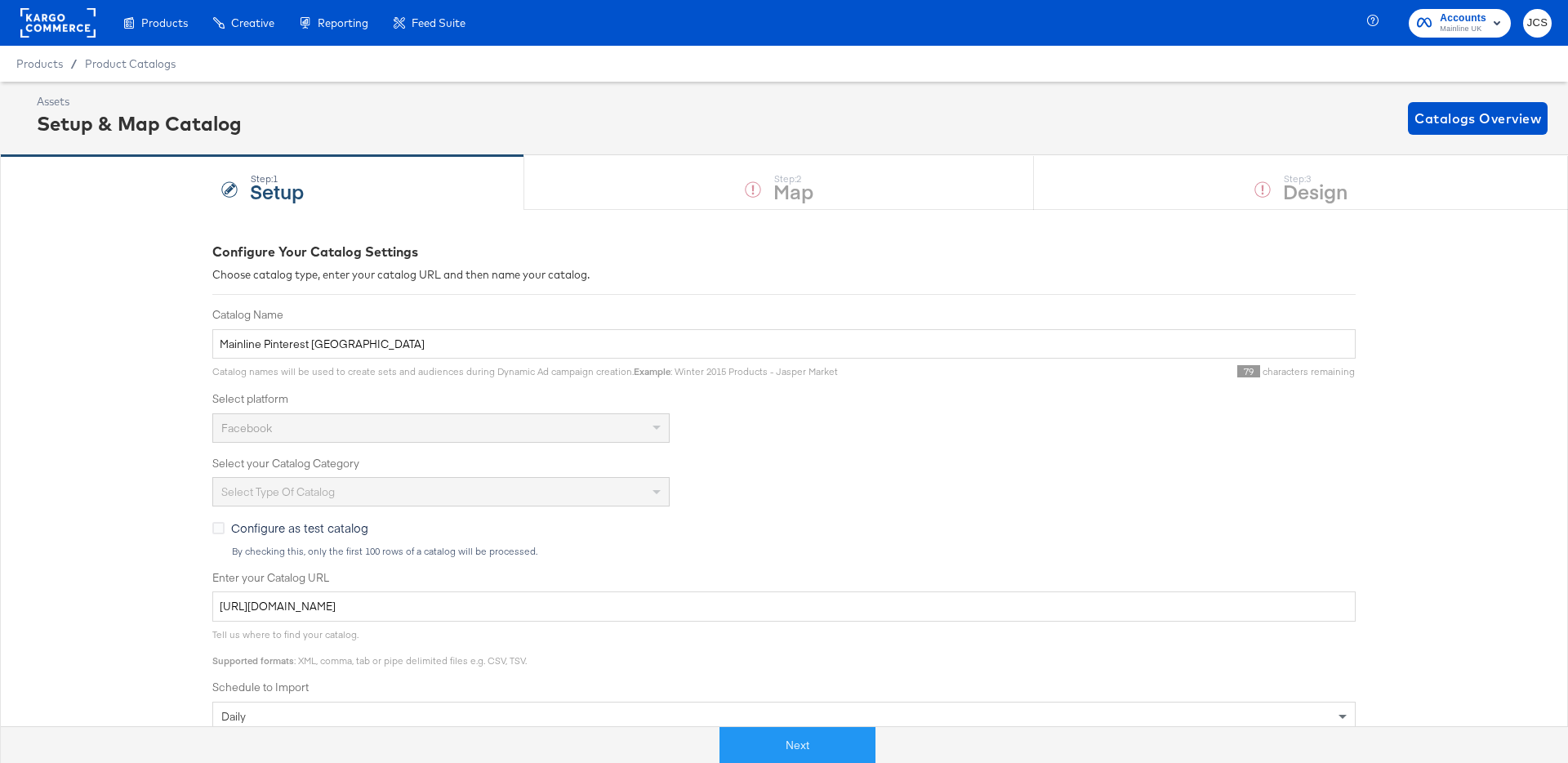
click at [80, 27] on rect at bounding box center [57, 23] width 75 height 29
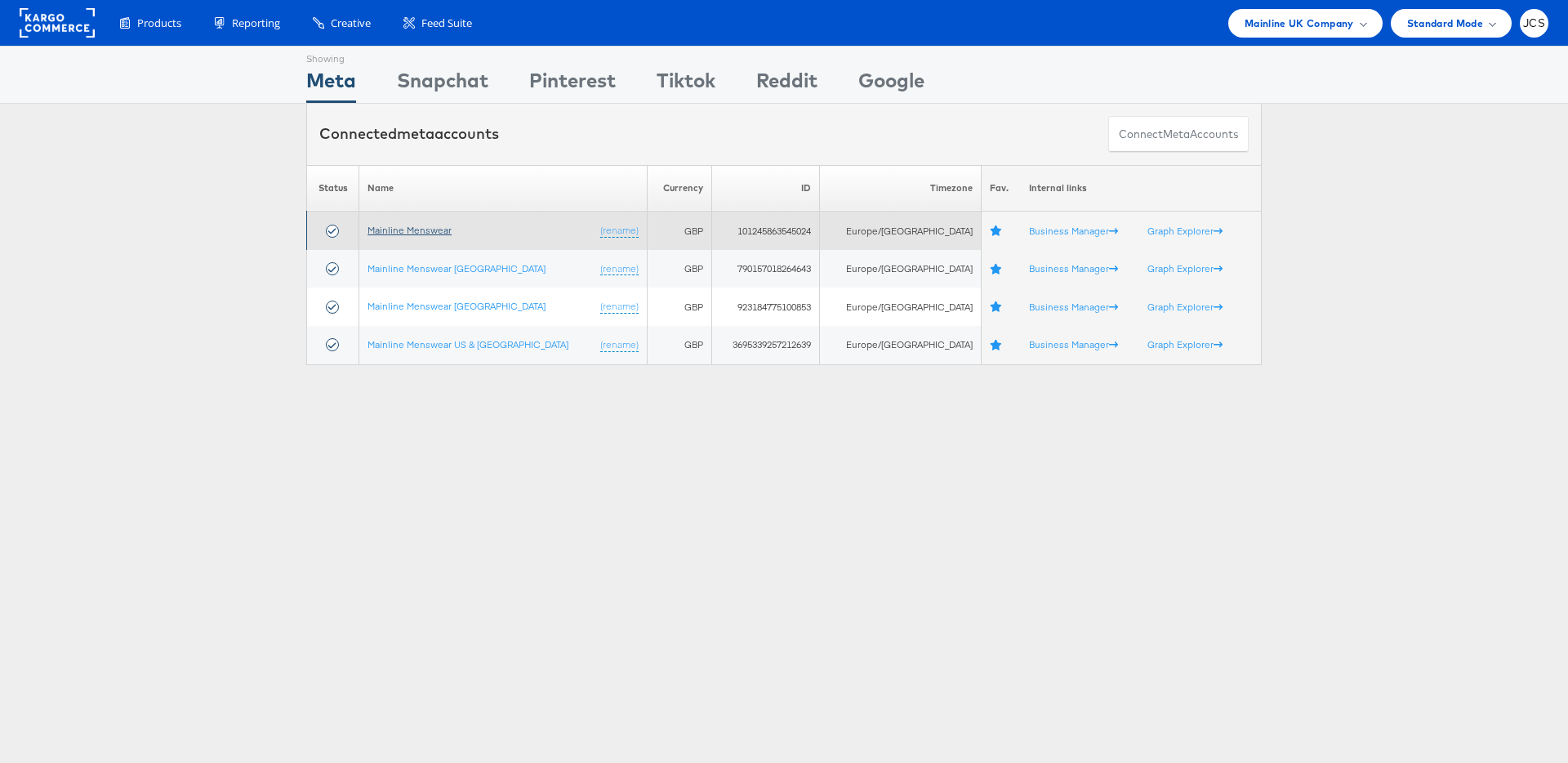
click at [399, 226] on link "Mainline Menswear" at bounding box center [409, 230] width 85 height 12
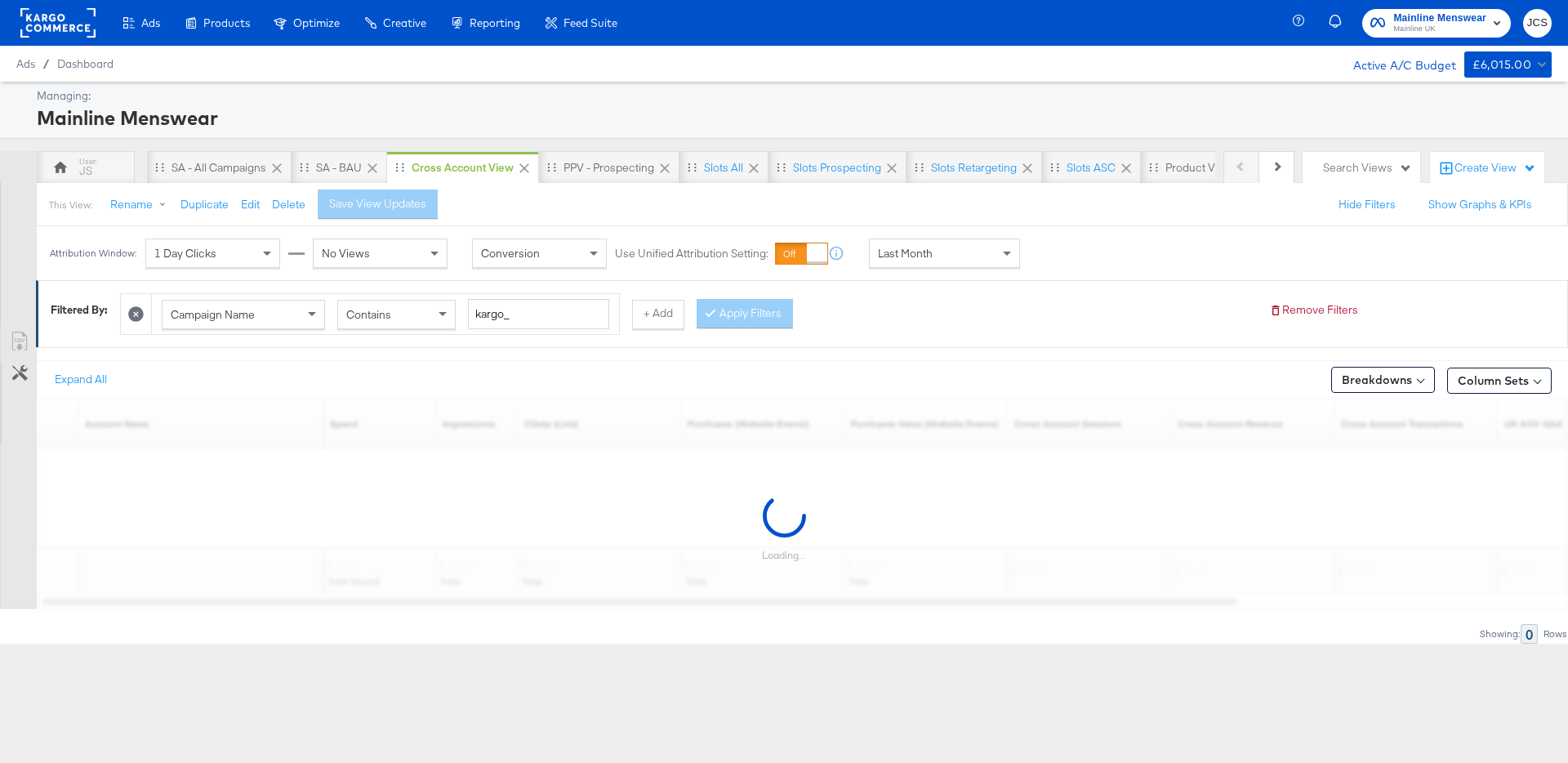
click at [39, 6] on div at bounding box center [57, 23] width 75 height 46
click at [1007, 161] on div "Product View" at bounding box center [993, 168] width 67 height 15
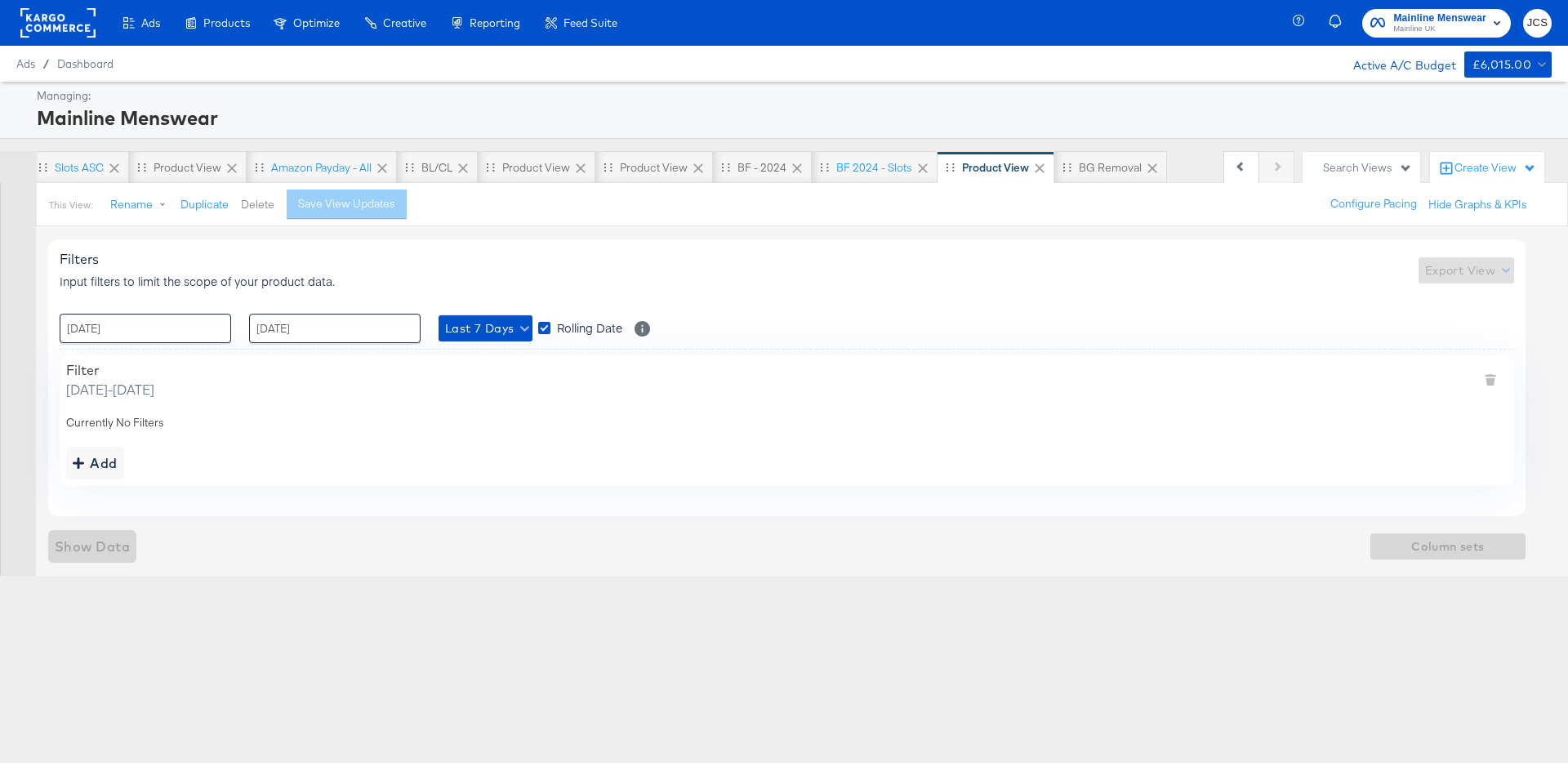
click at [255, 208] on button "Delete" at bounding box center [257, 204] width 33 height 15
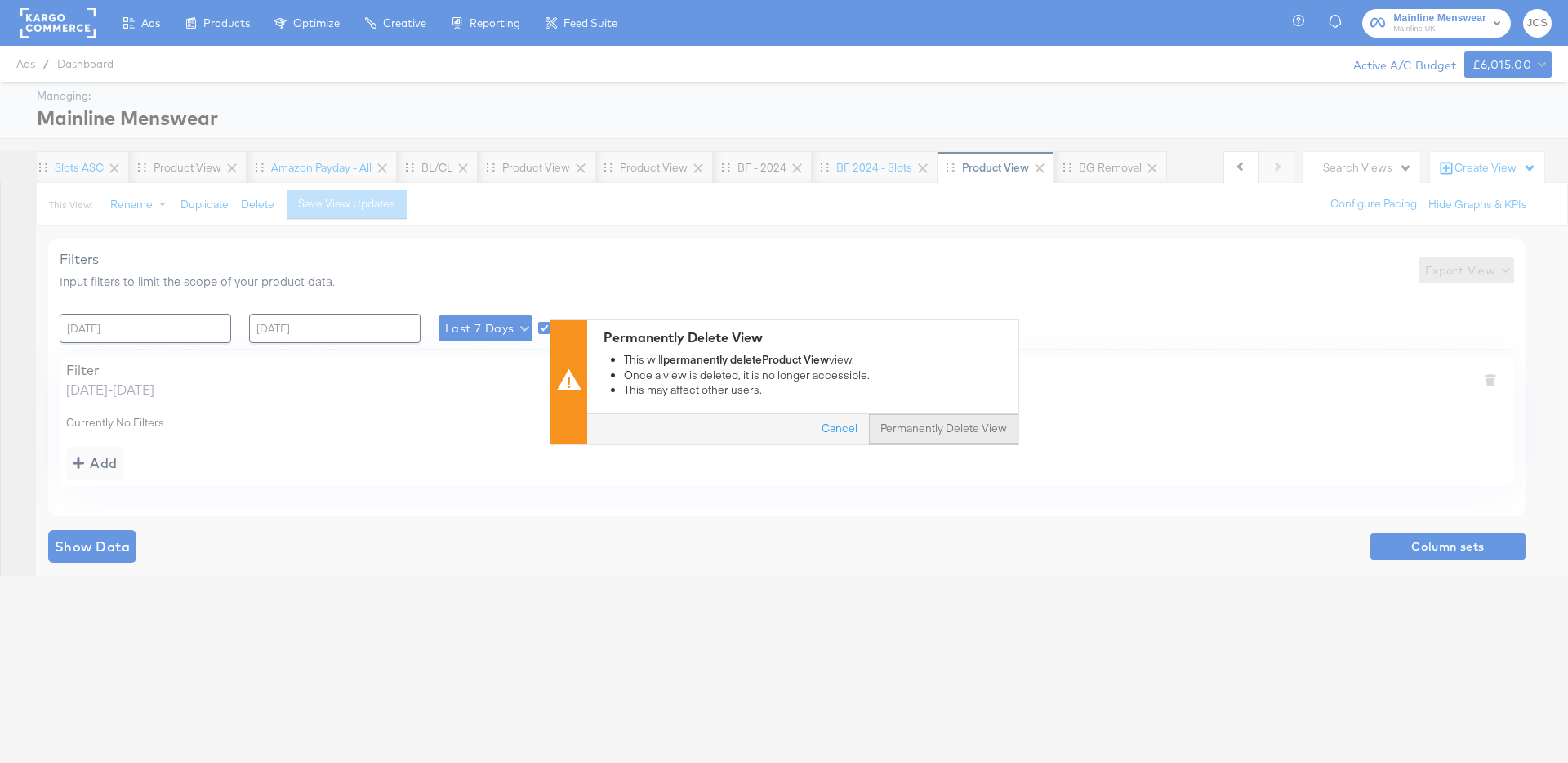
click at [901, 440] on button "Permanently Delete View" at bounding box center [943, 429] width 149 height 29
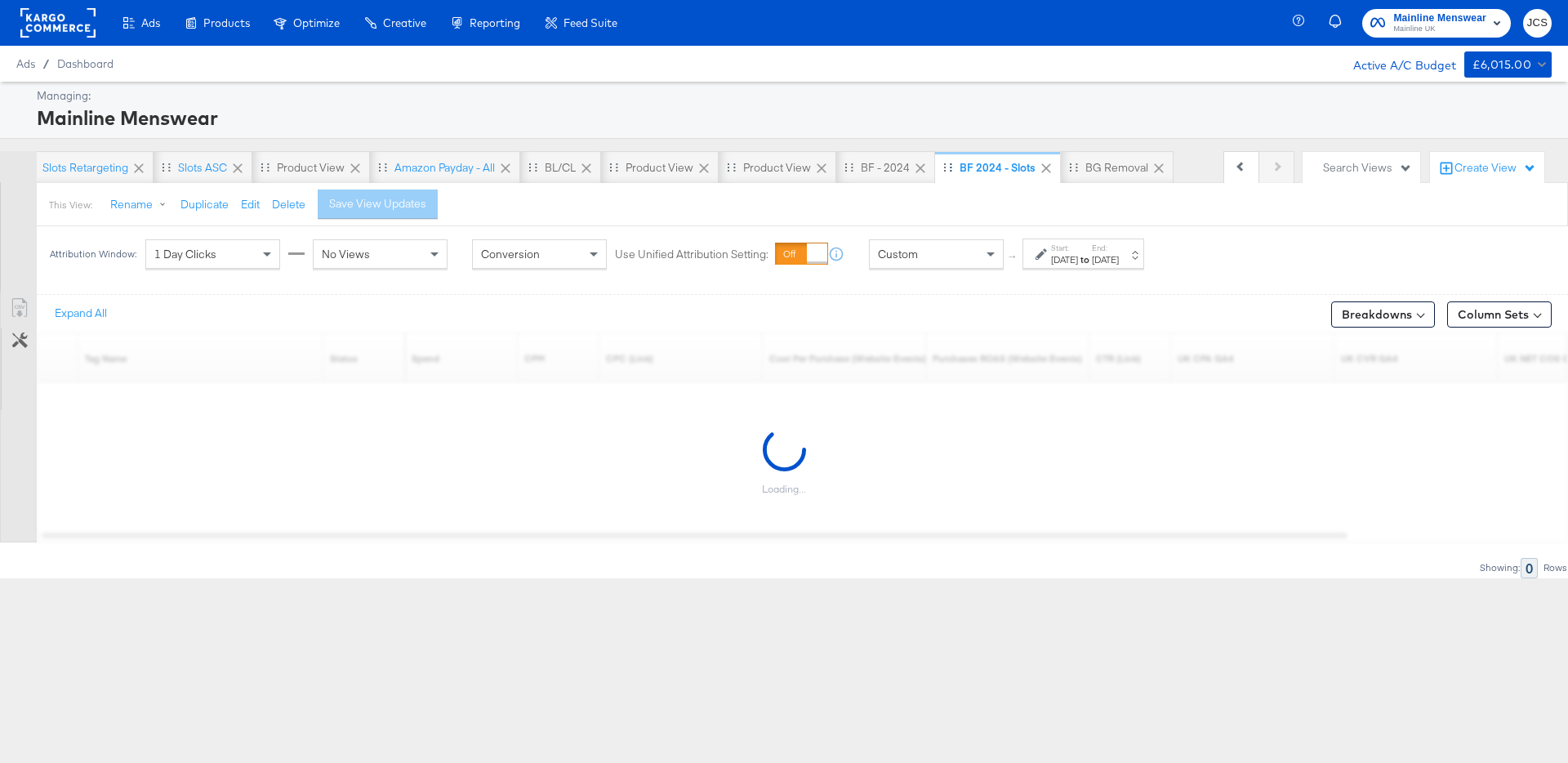
scroll to position [0, 897]
click at [1098, 169] on div "BG Removal" at bounding box center [1109, 168] width 63 height 15
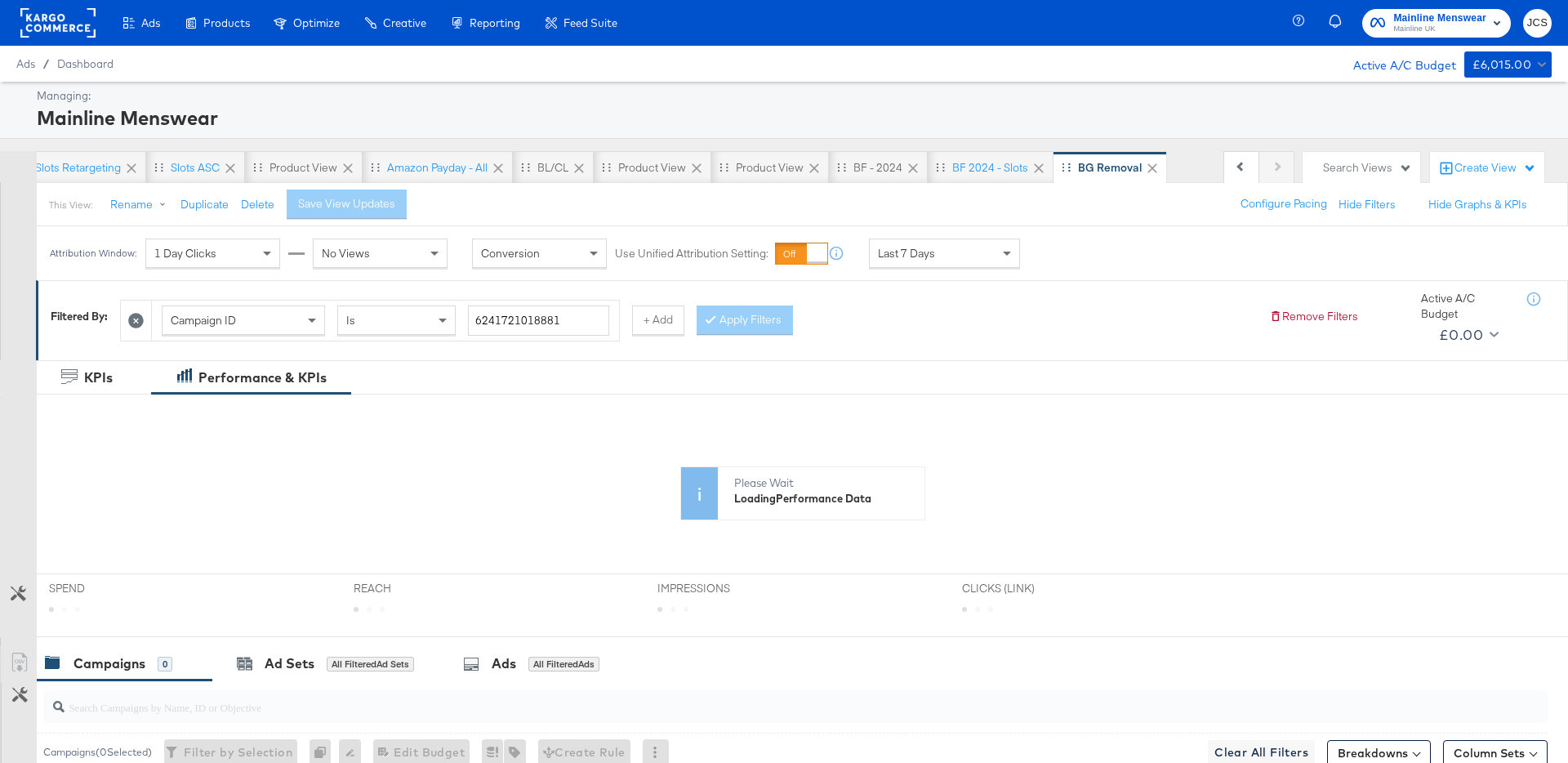
scroll to position [0, 897]
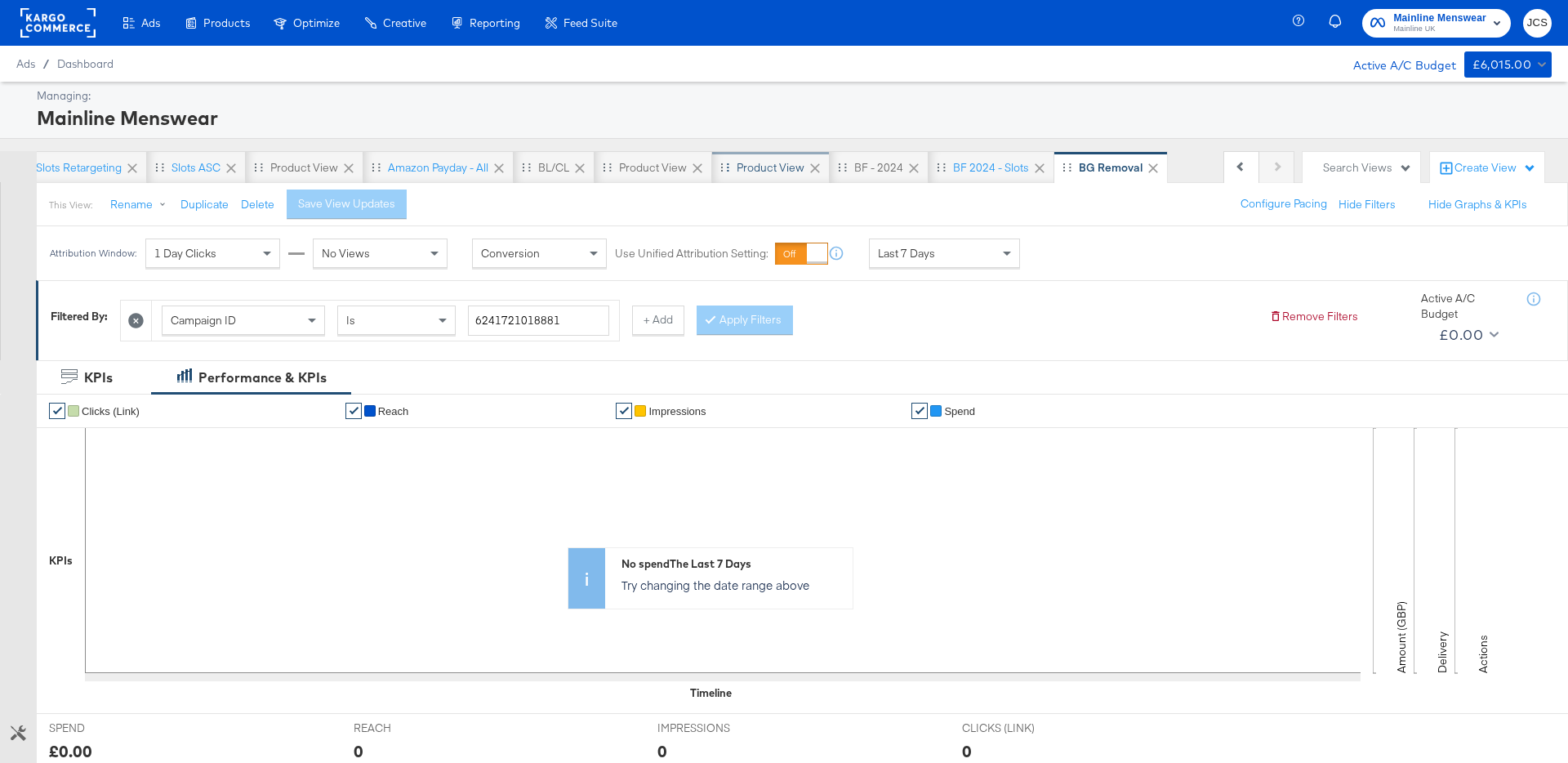
click at [774, 171] on div "Product View" at bounding box center [769, 168] width 67 height 15
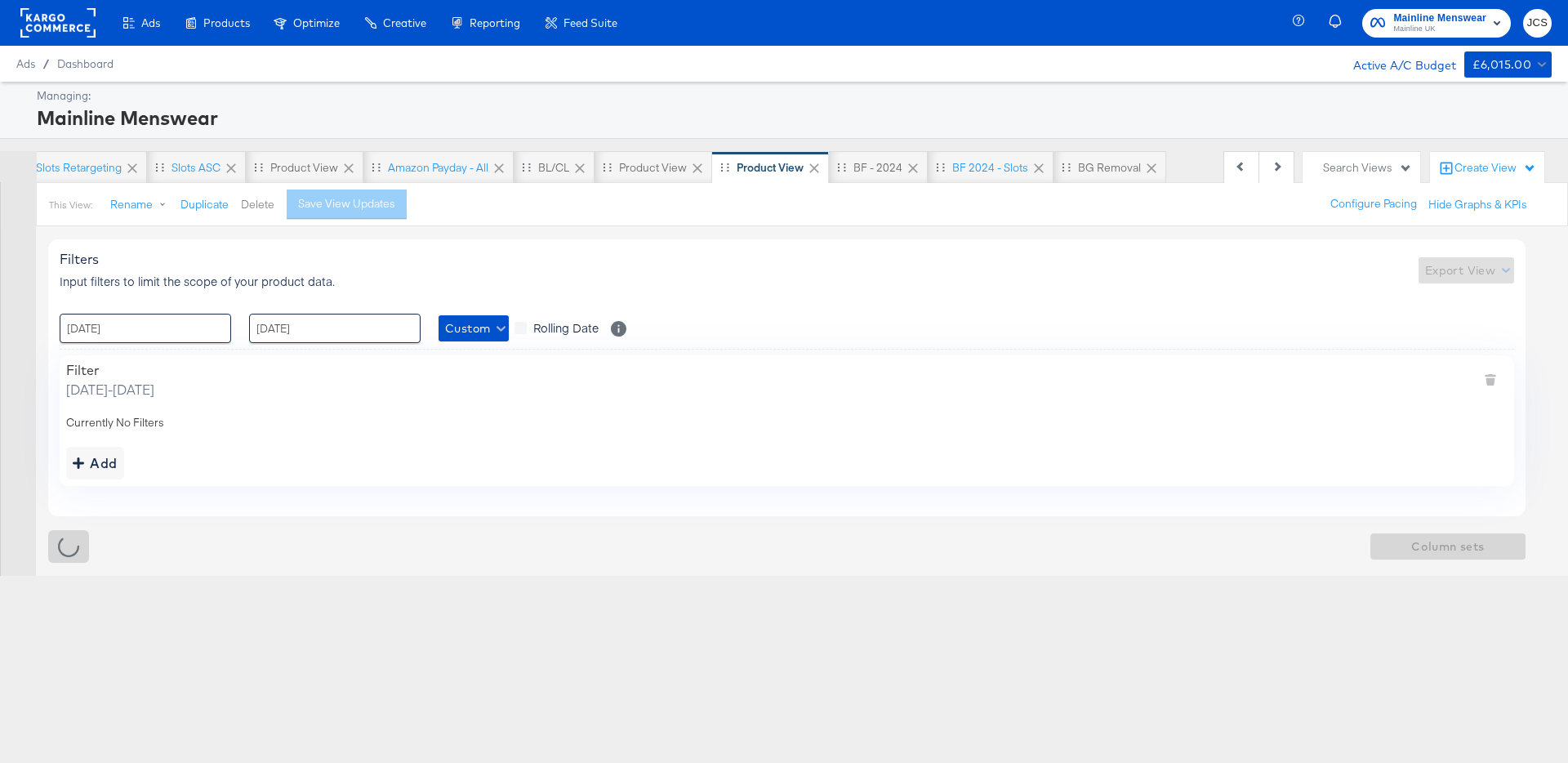
click at [262, 205] on button "Delete" at bounding box center [257, 204] width 33 height 15
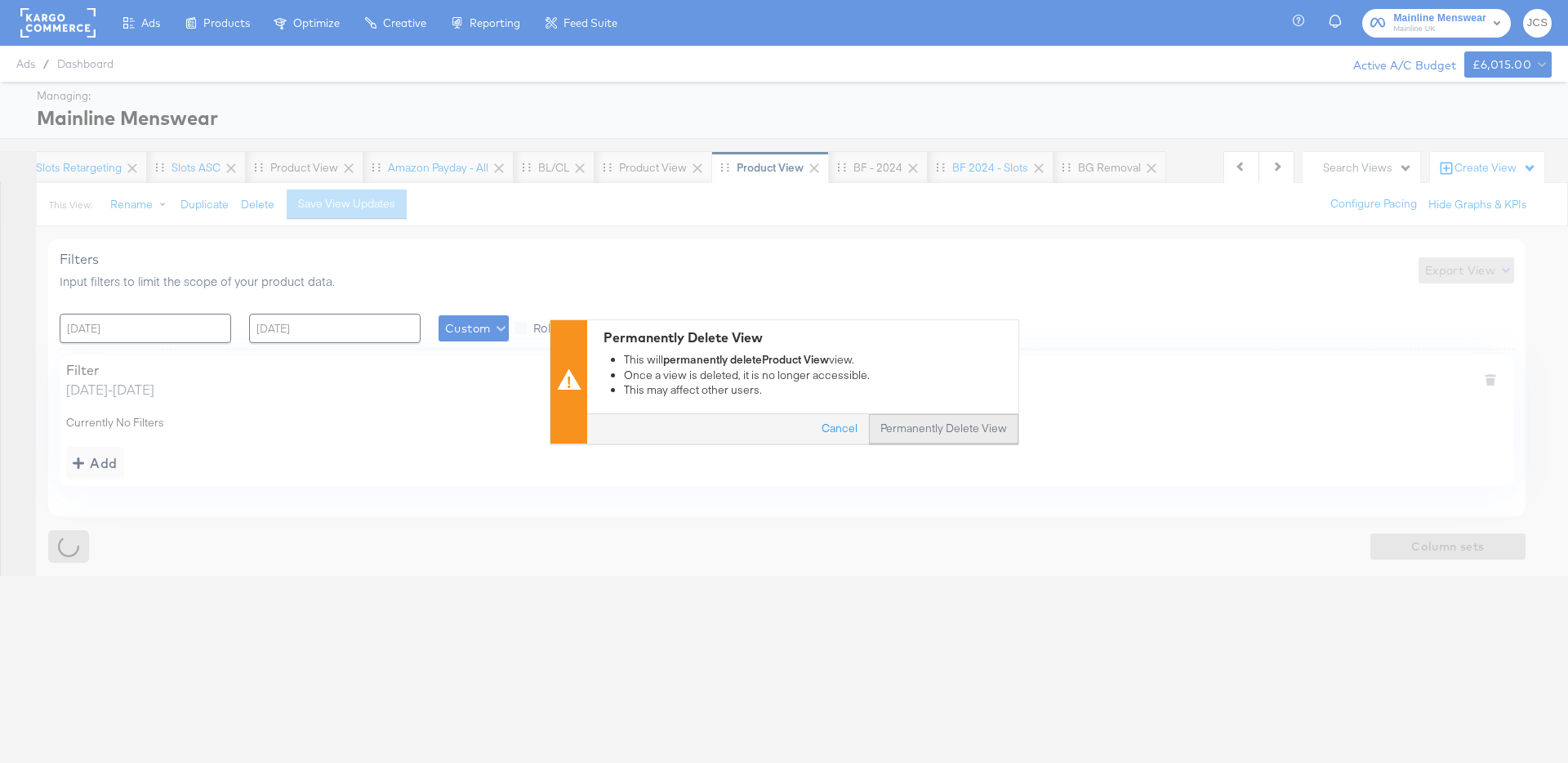
click at [915, 424] on button "Permanently Delete View" at bounding box center [943, 429] width 149 height 29
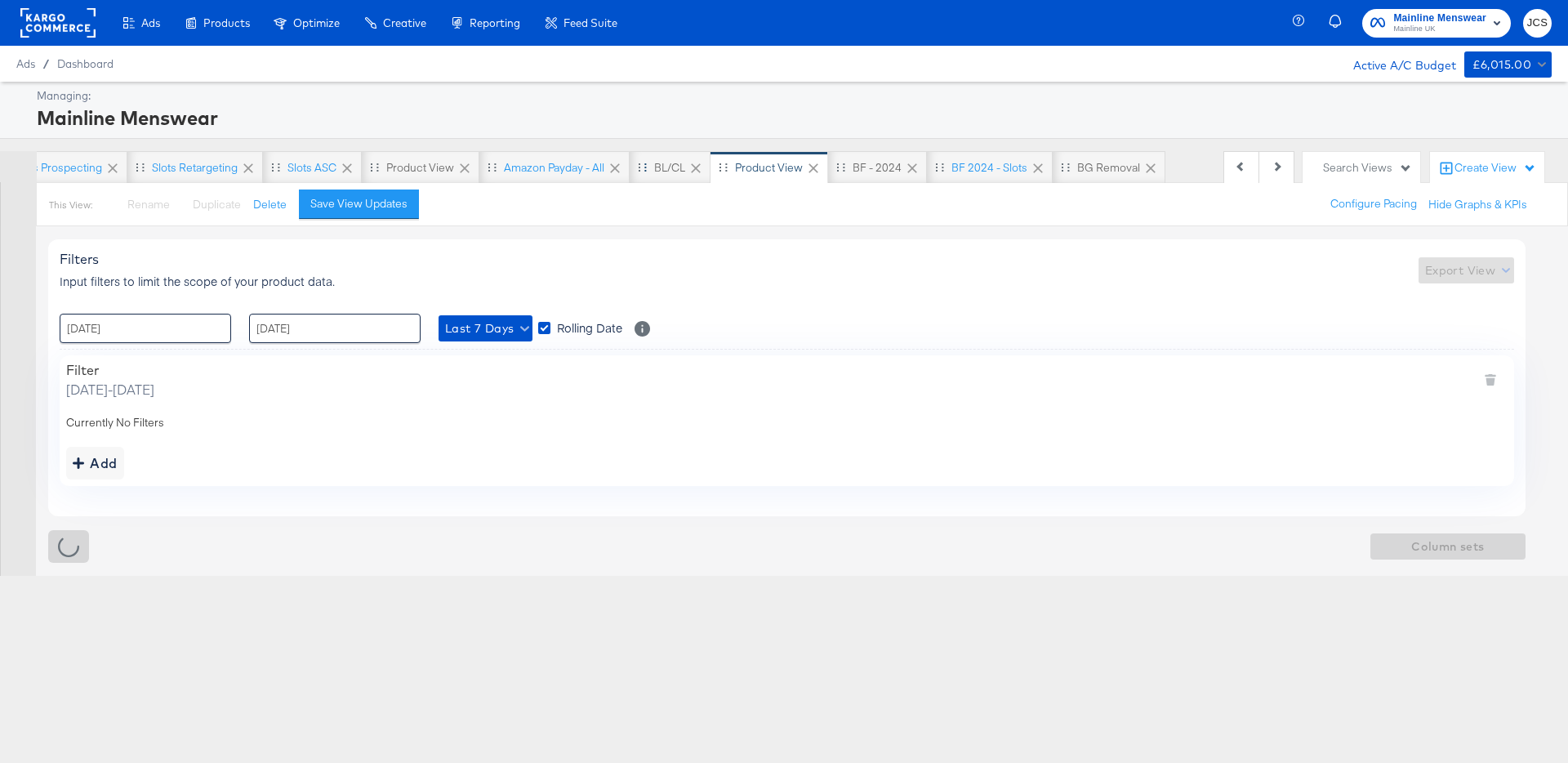
scroll to position [0, 677]
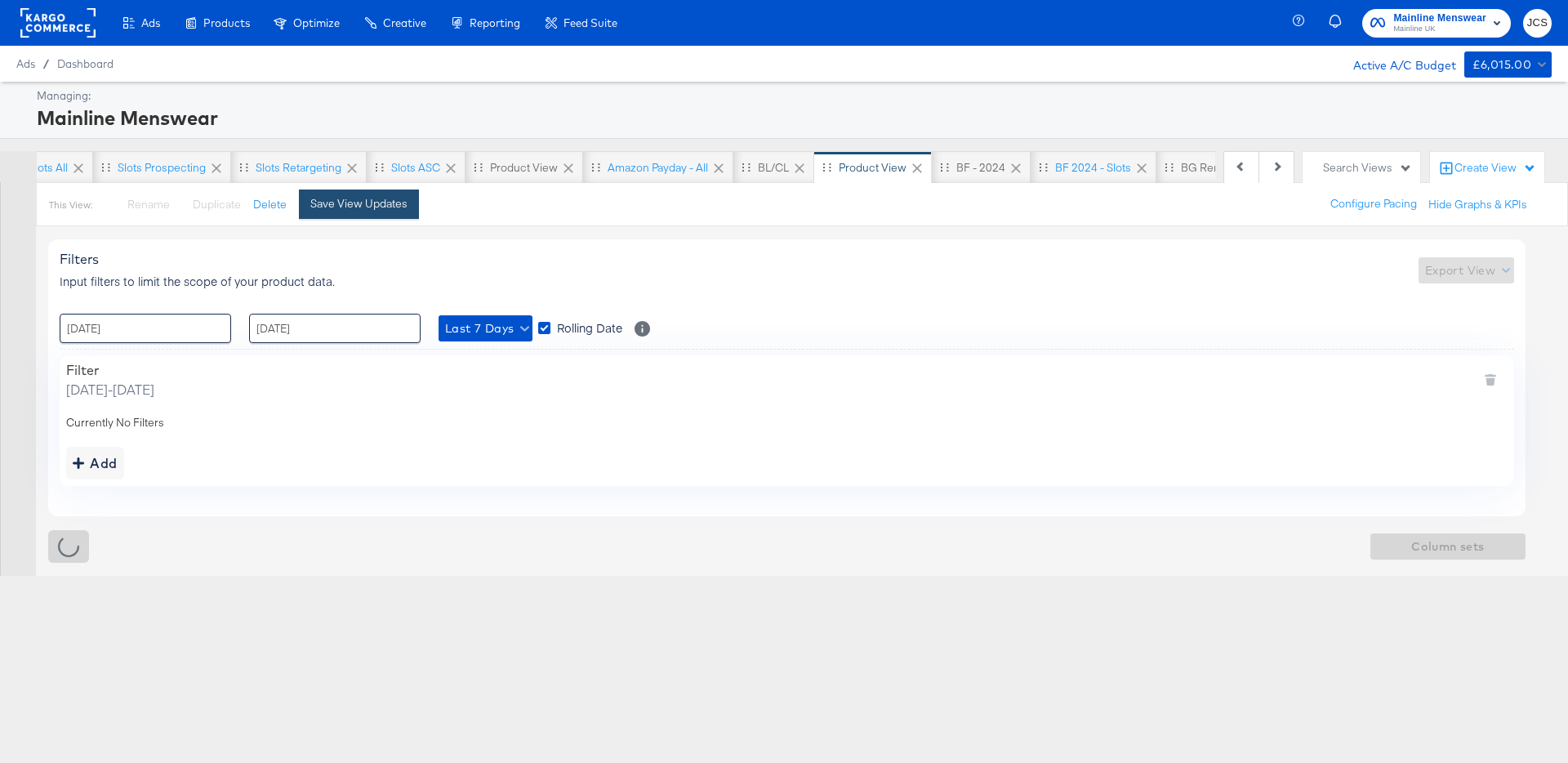
click at [335, 204] on div "Save View Updates" at bounding box center [359, 203] width 97 height 15
click at [254, 206] on button "Delete" at bounding box center [257, 204] width 33 height 15
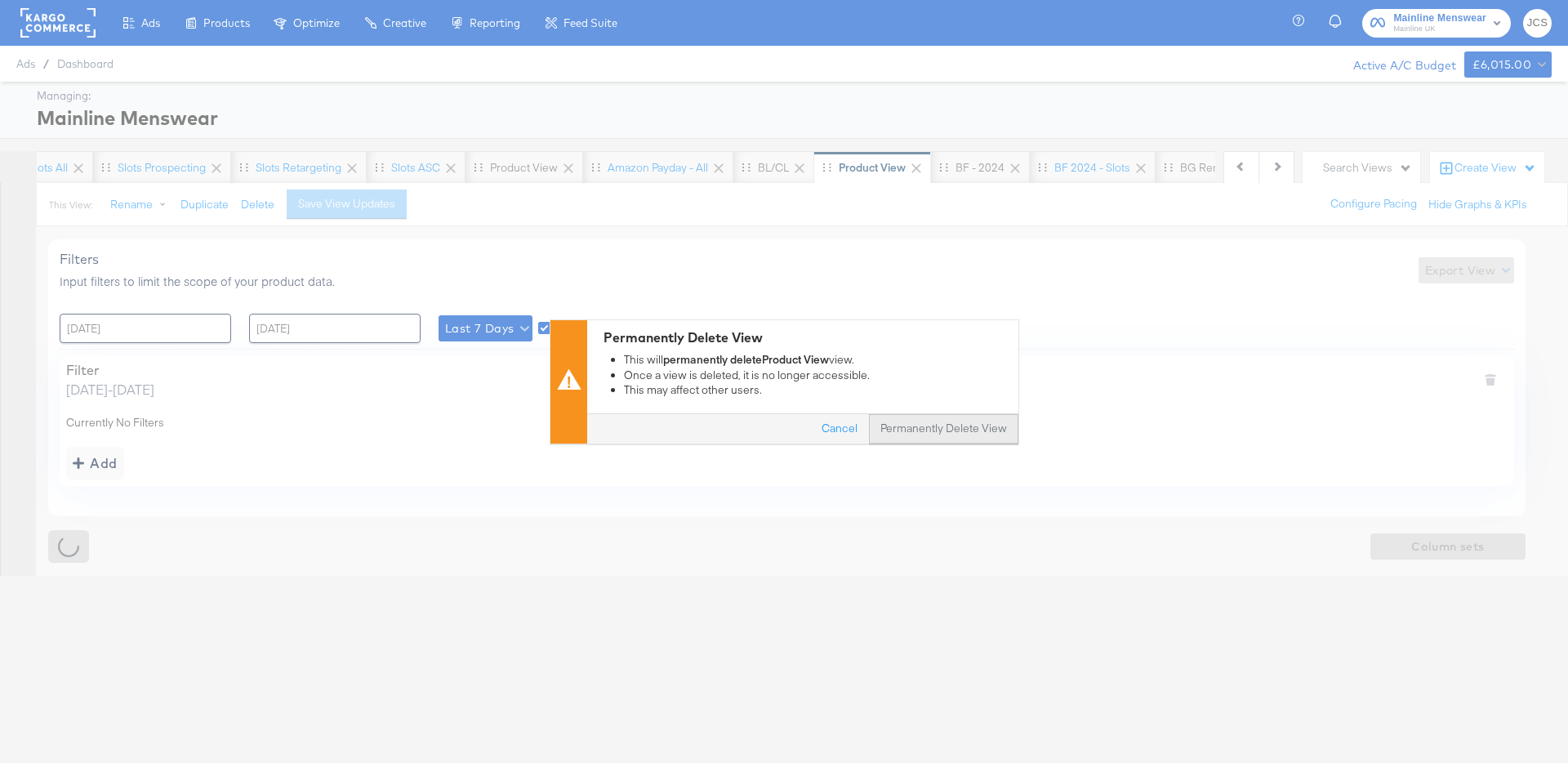
click at [904, 427] on button "Permanently Delete View" at bounding box center [943, 429] width 149 height 29
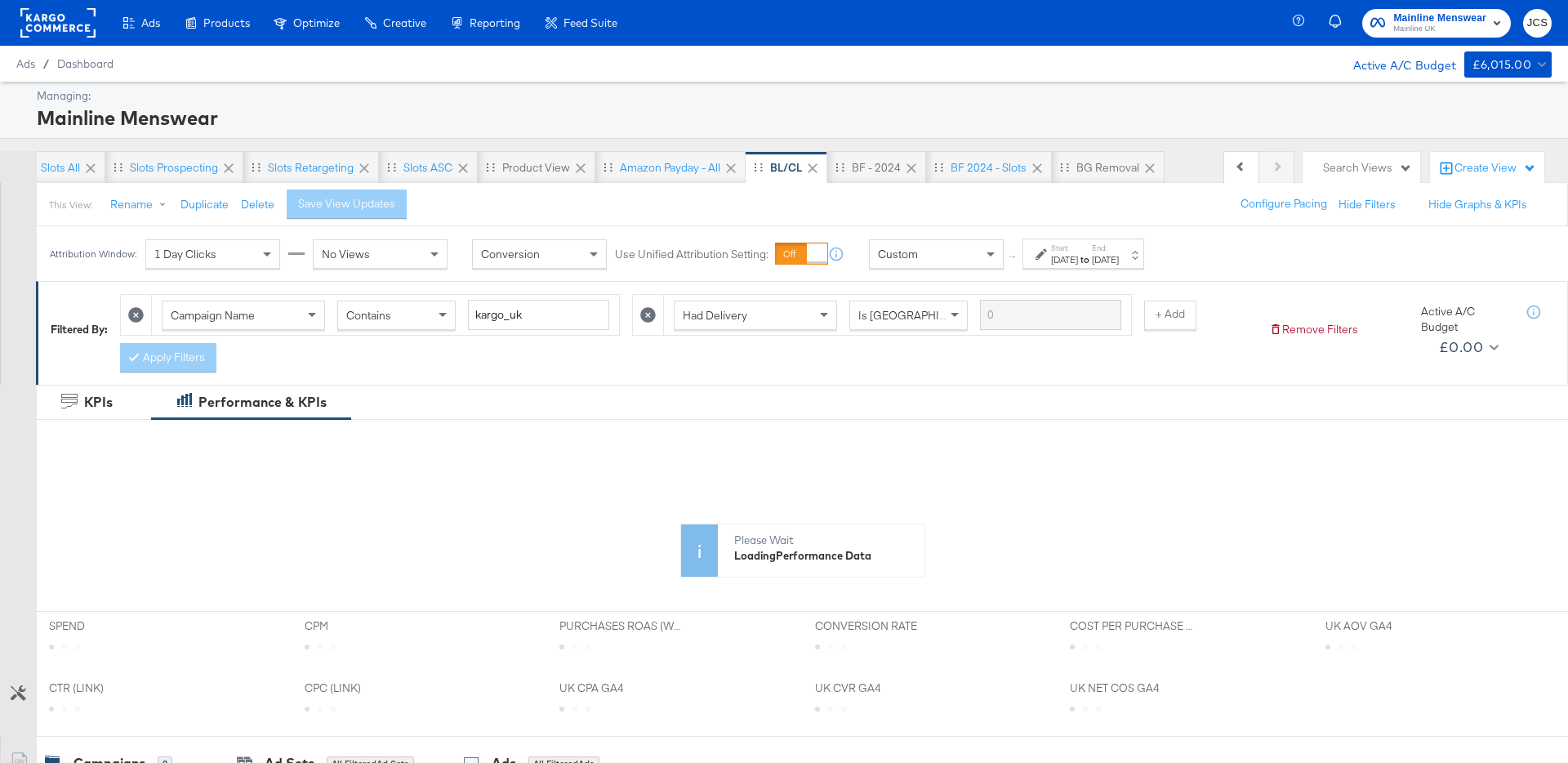
scroll to position [0, 561]
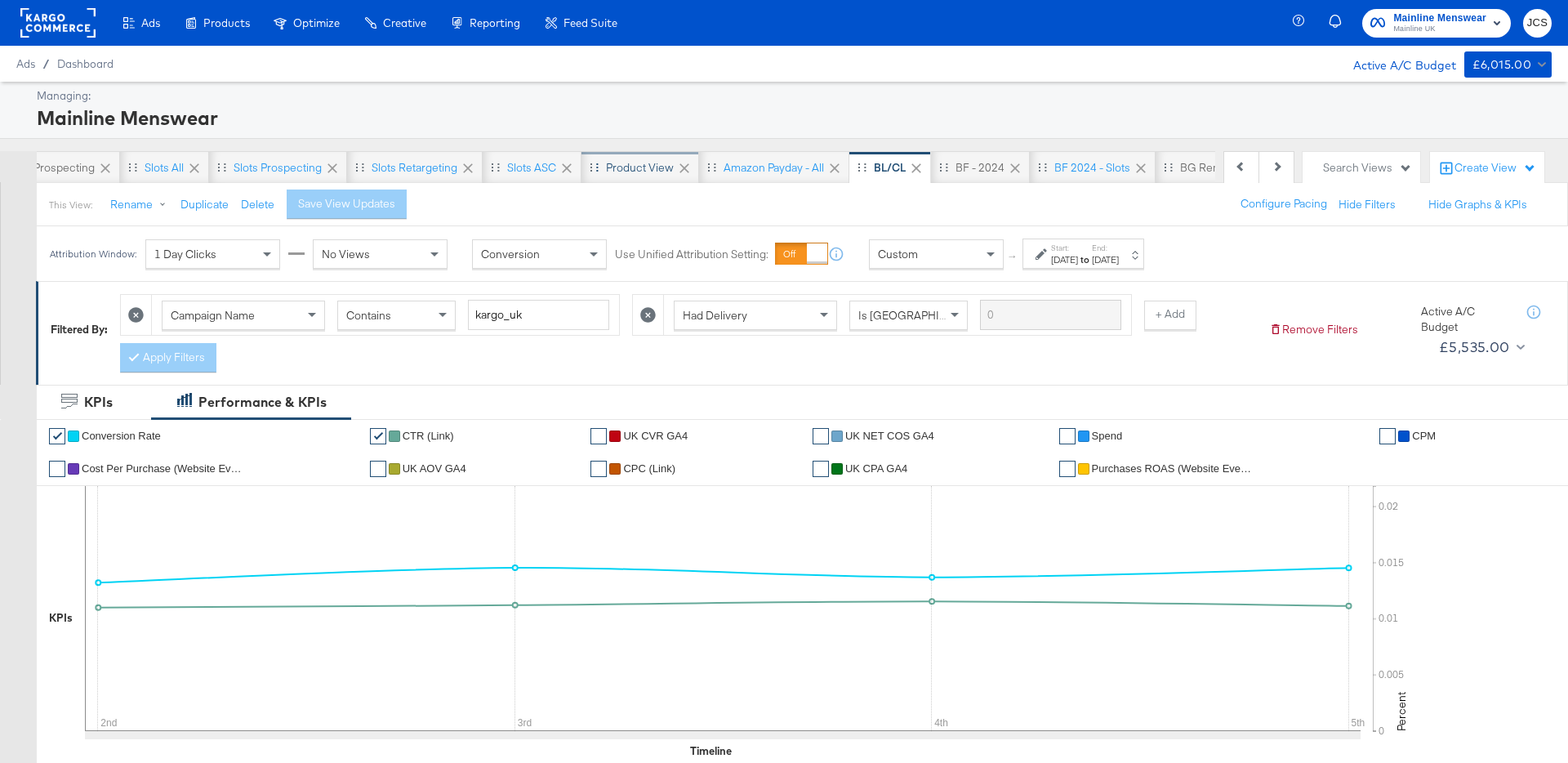
click at [650, 165] on div "Product View" at bounding box center [639, 168] width 67 height 15
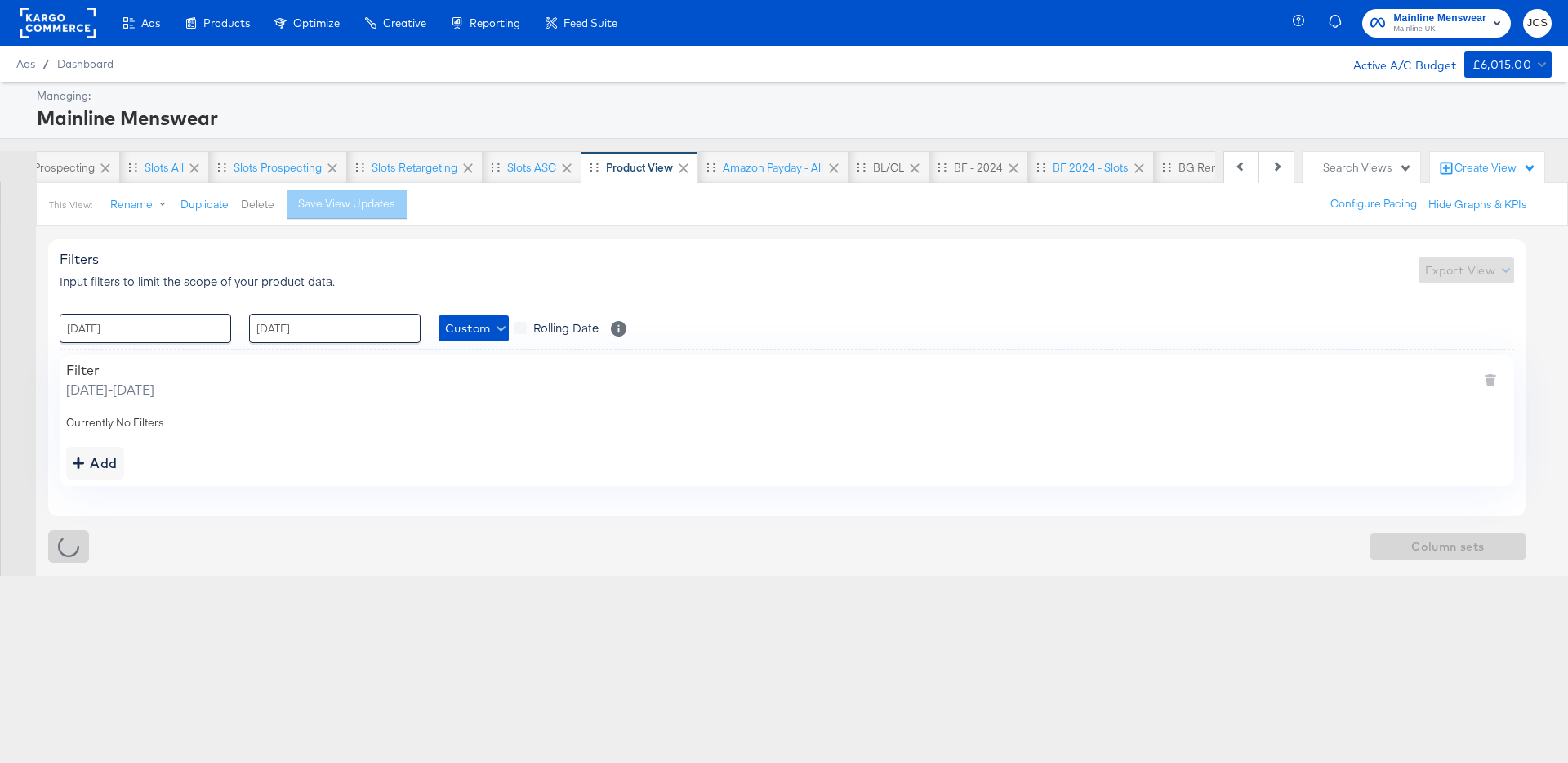
click at [241, 199] on button "Delete" at bounding box center [257, 204] width 33 height 15
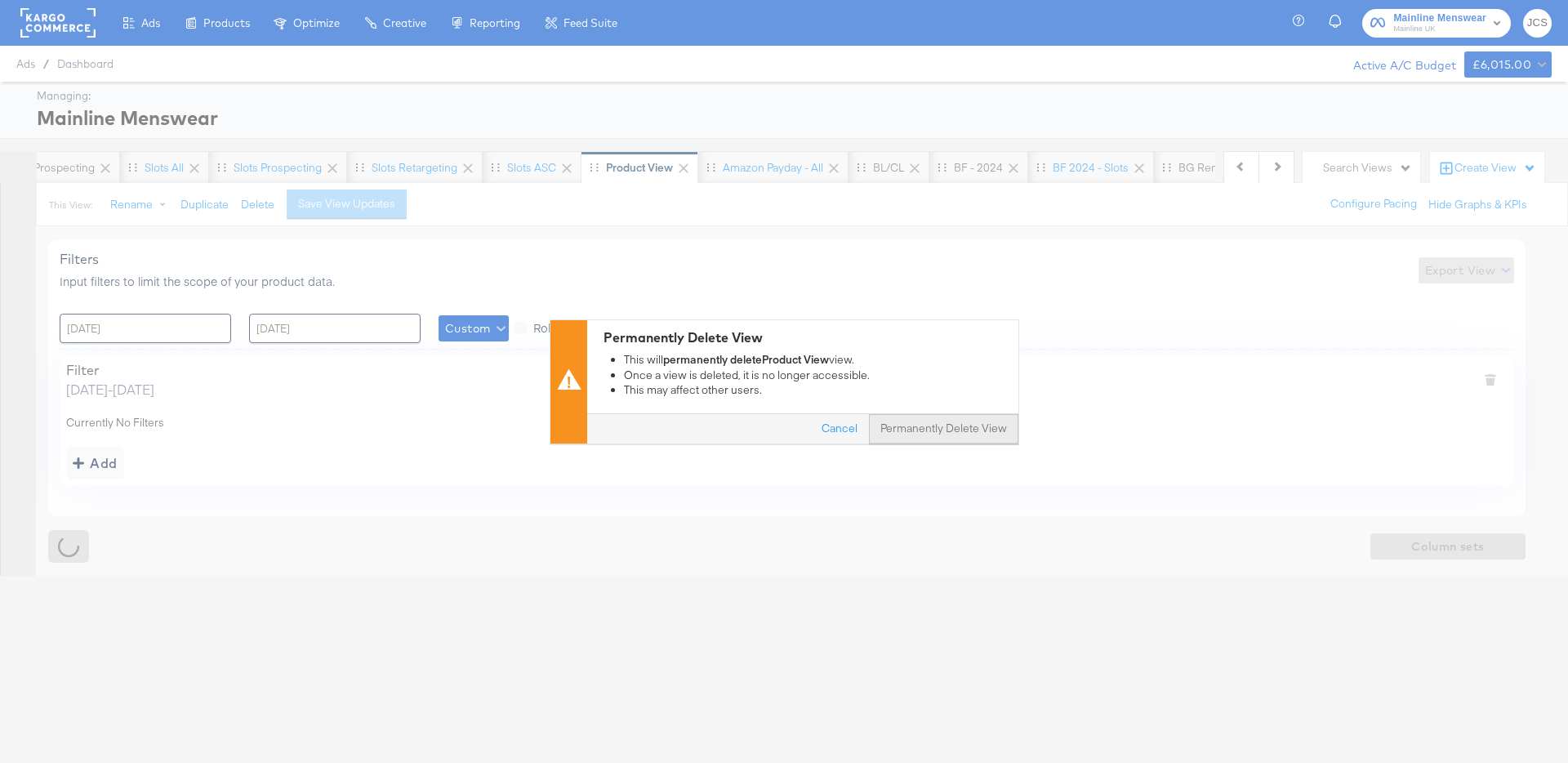
click at [945, 422] on button "Permanently Delete View" at bounding box center [943, 429] width 149 height 29
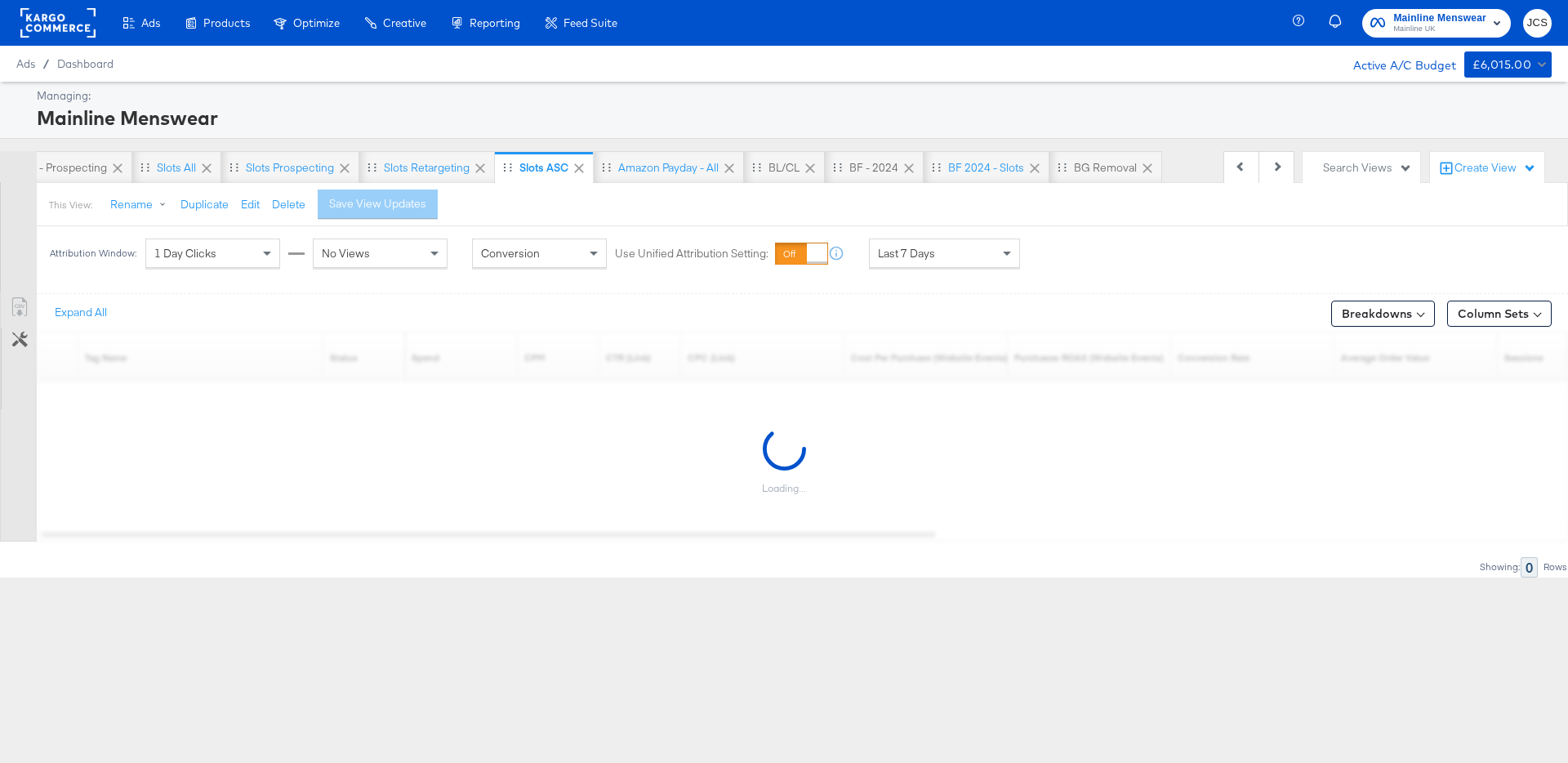
scroll to position [0, 445]
